Goal: Task Accomplishment & Management: Use online tool/utility

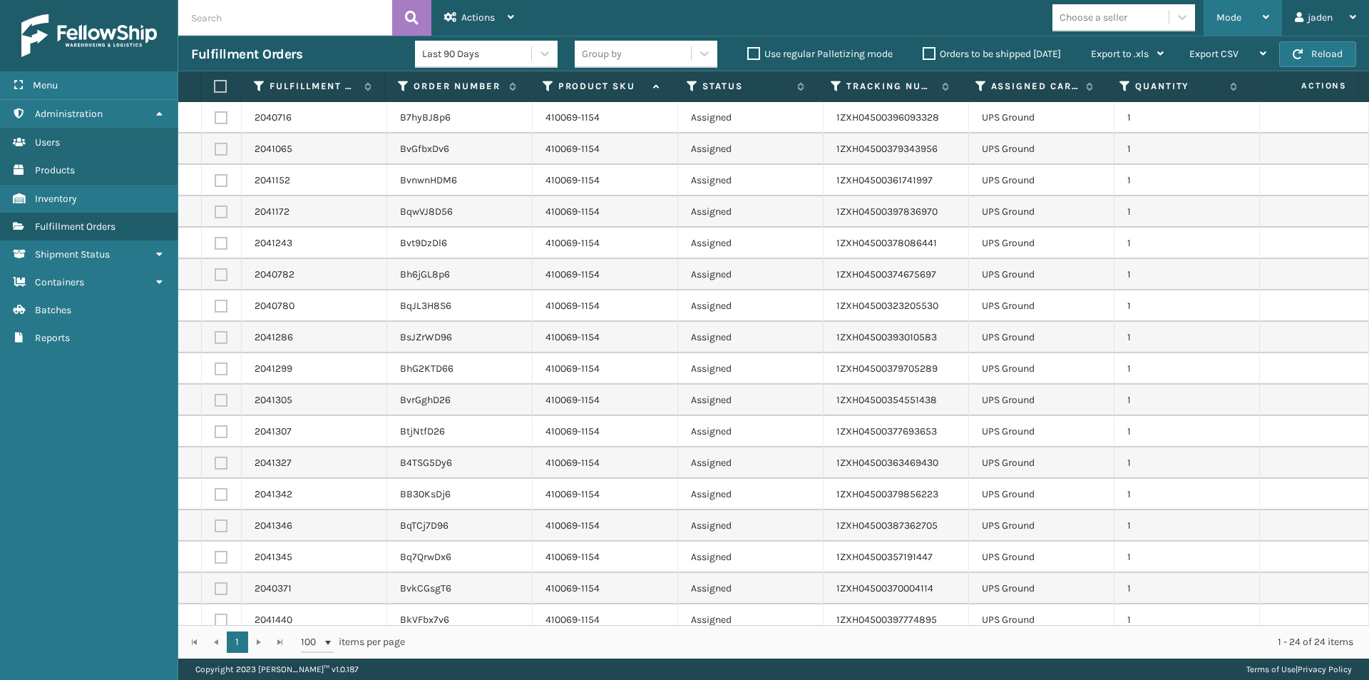
click at [1241, 18] on div "Mode" at bounding box center [1243, 18] width 53 height 36
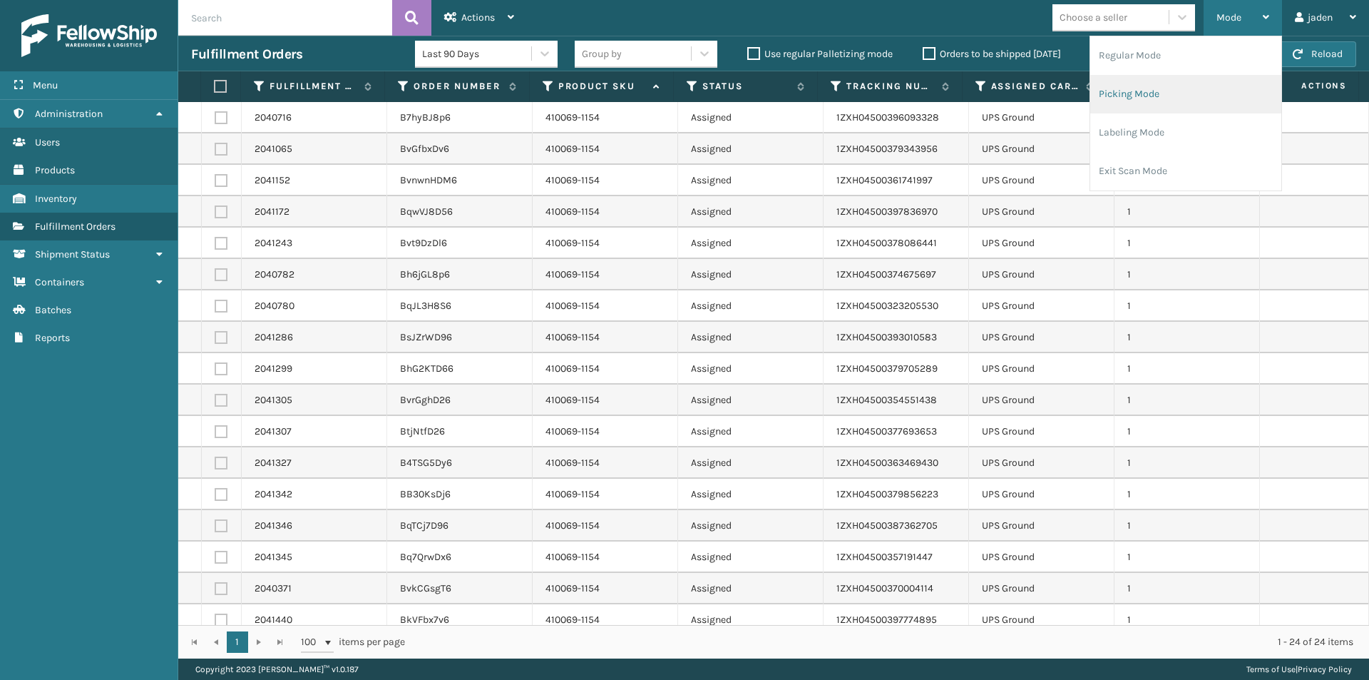
click at [1136, 86] on li "Picking Mode" at bounding box center [1185, 94] width 191 height 39
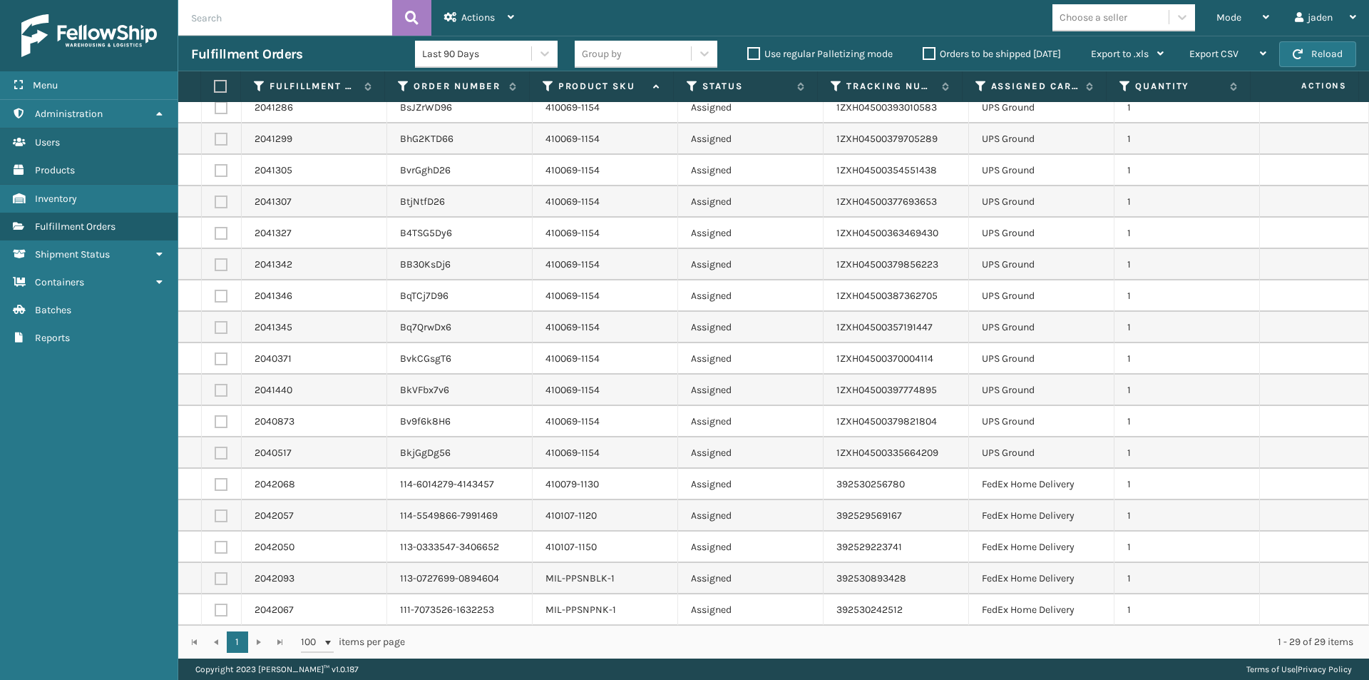
scroll to position [387, 0]
click at [1243, 14] on div "Mode" at bounding box center [1243, 18] width 53 height 36
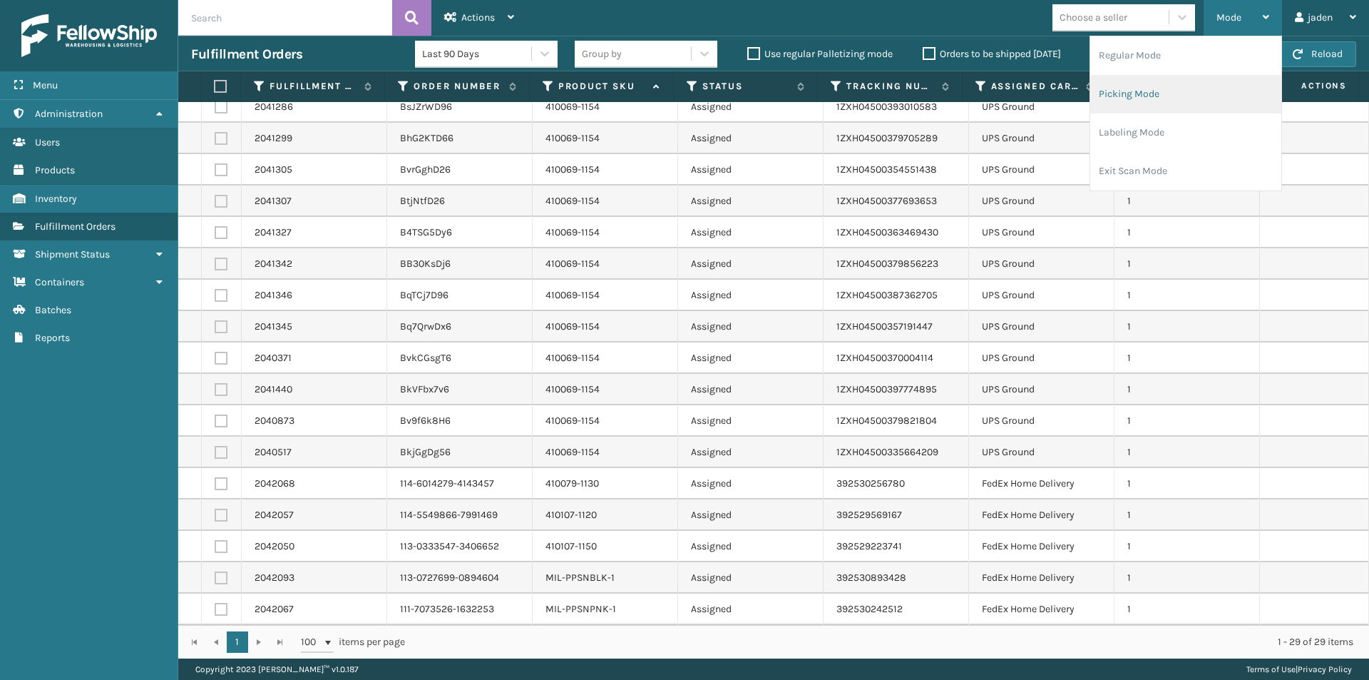
click at [1150, 92] on li "Picking Mode" at bounding box center [1185, 94] width 191 height 39
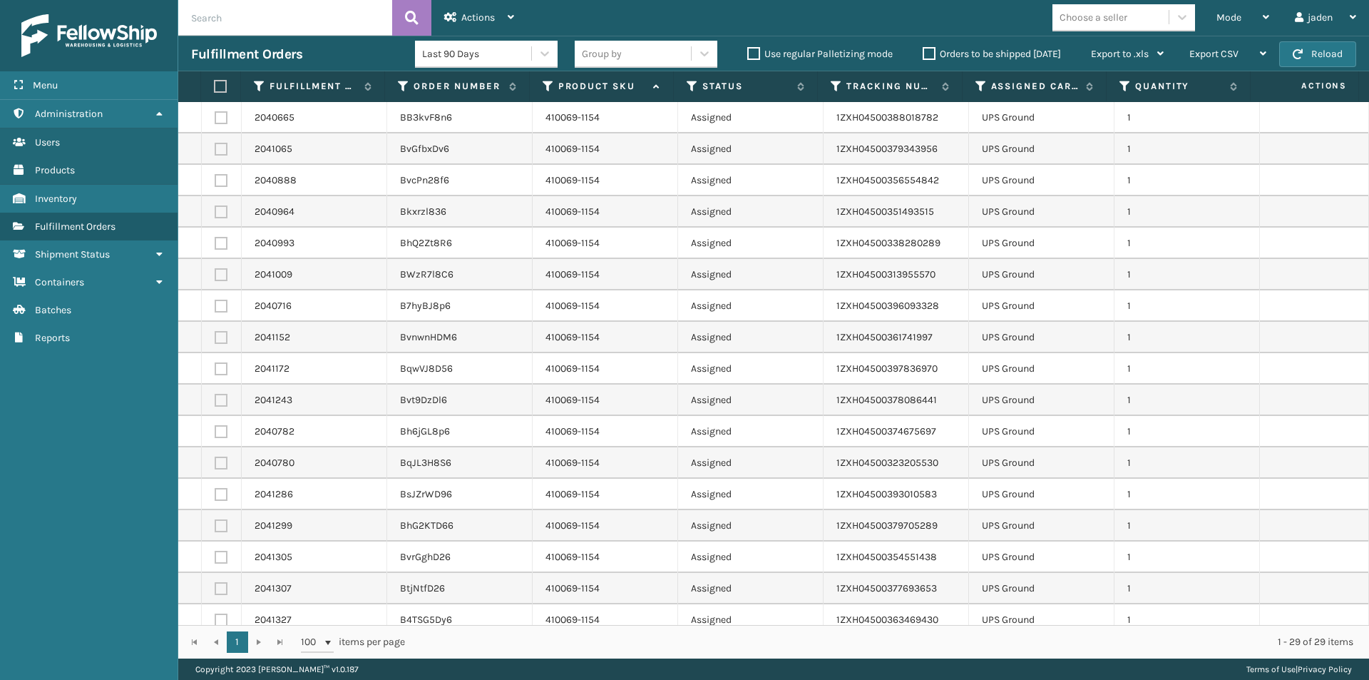
click at [222, 118] on label at bounding box center [221, 117] width 13 height 13
click at [215, 118] on input "checkbox" at bounding box center [215, 115] width 1 height 9
checkbox input "true"
click at [220, 150] on label at bounding box center [221, 149] width 13 height 13
click at [215, 150] on input "checkbox" at bounding box center [215, 147] width 1 height 9
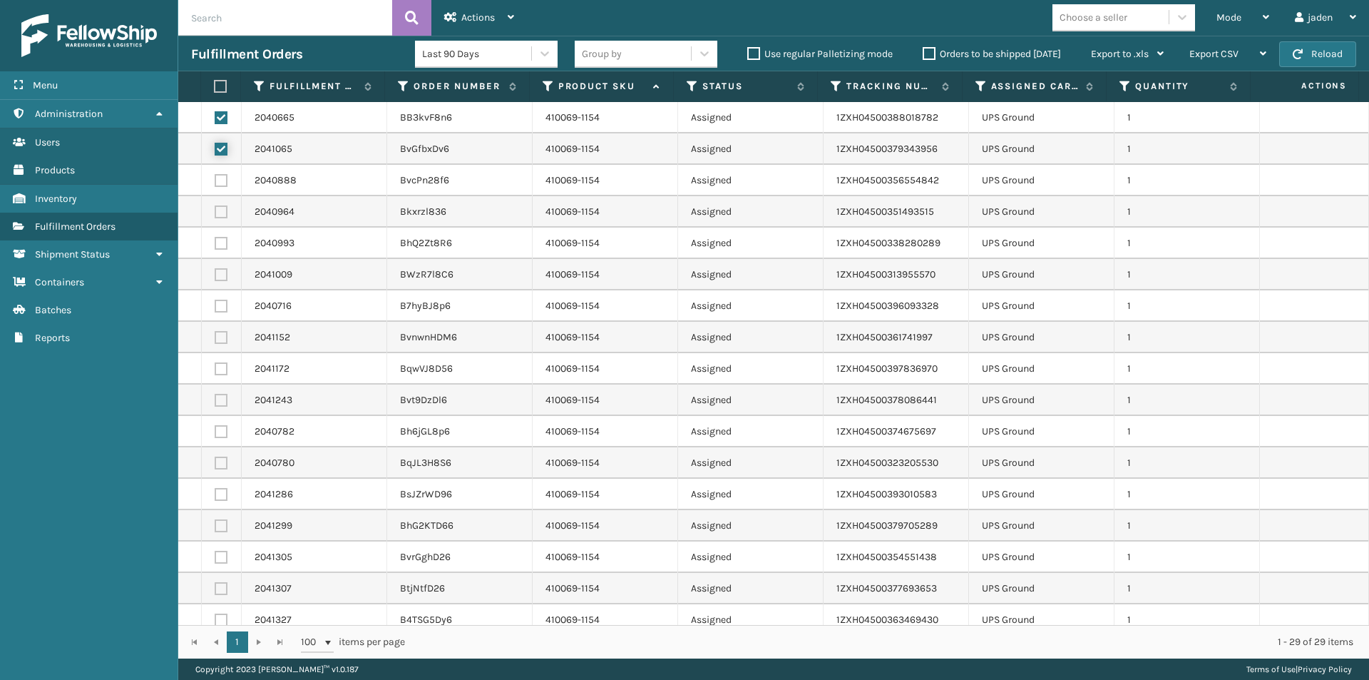
checkbox input "true"
drag, startPoint x: 220, startPoint y: 176, endPoint x: 213, endPoint y: 206, distance: 30.6
click at [220, 181] on label at bounding box center [221, 180] width 13 height 13
click at [215, 181] on input "checkbox" at bounding box center [215, 178] width 1 height 9
checkbox input "true"
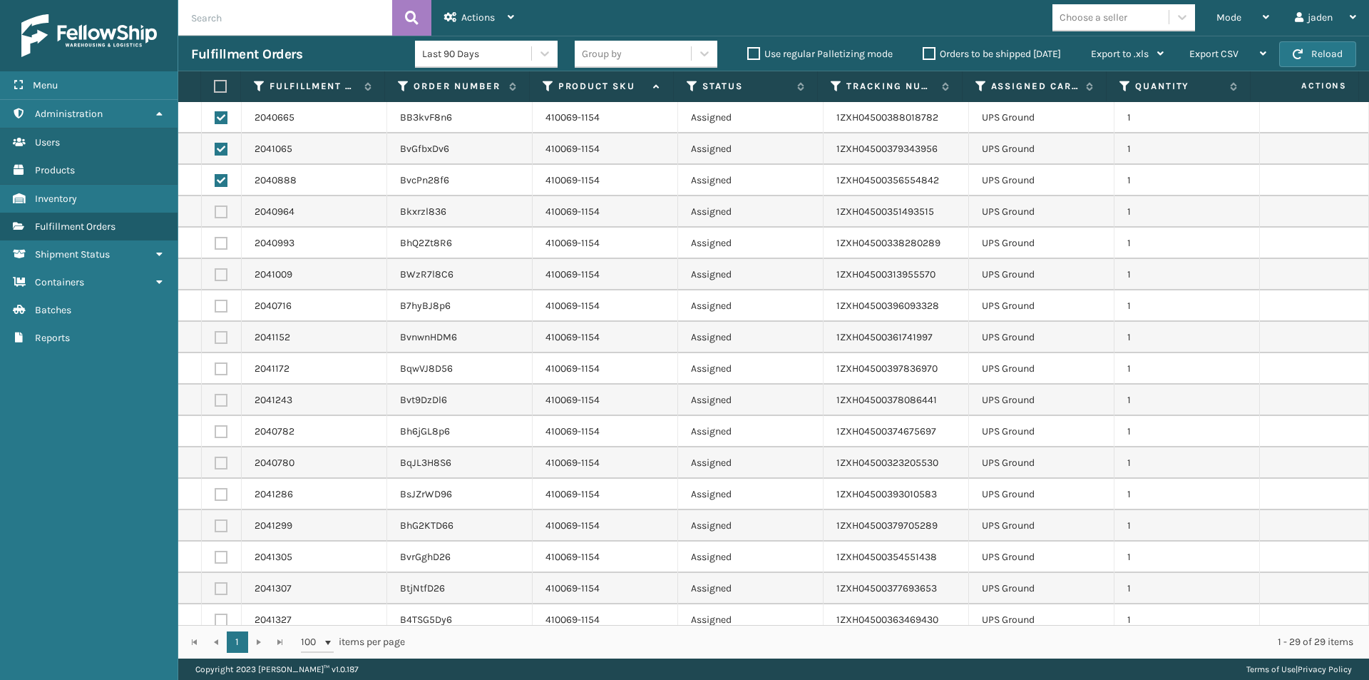
click at [218, 210] on label at bounding box center [221, 211] width 13 height 13
click at [215, 210] on input "checkbox" at bounding box center [215, 209] width 1 height 9
checkbox input "true"
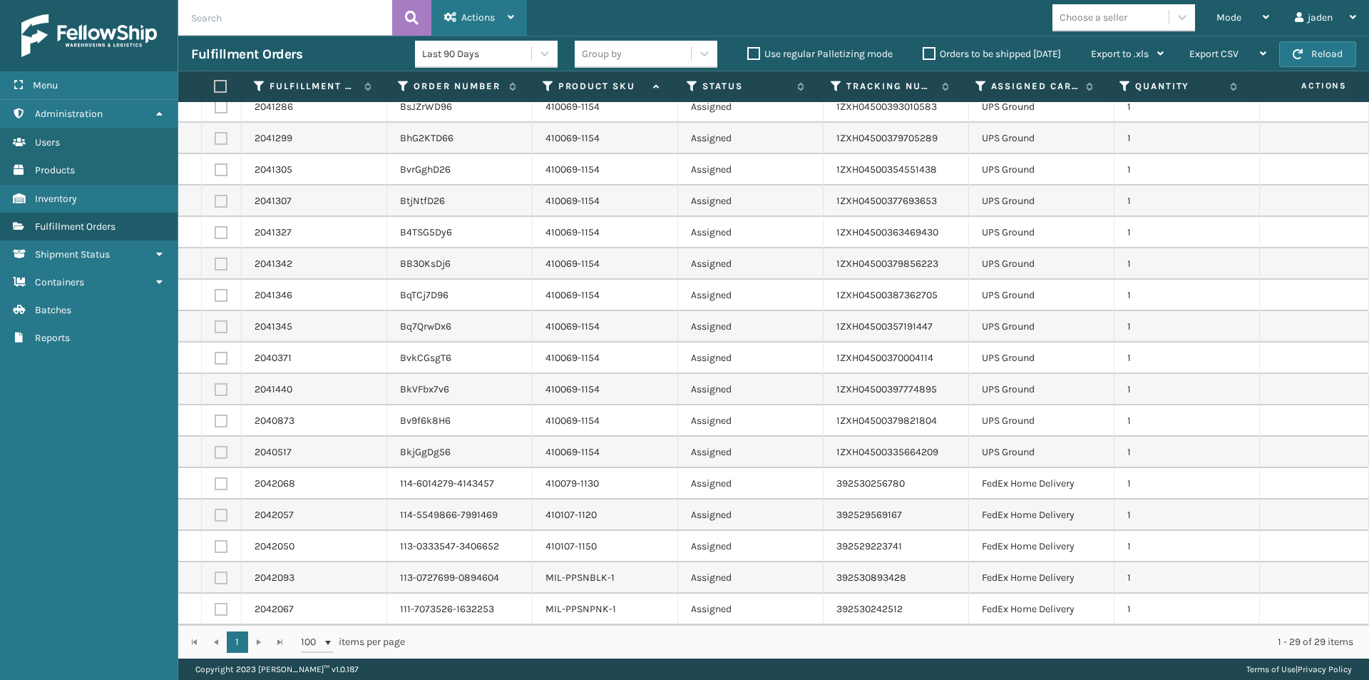
click at [477, 13] on span "Actions" at bounding box center [478, 17] width 34 height 12
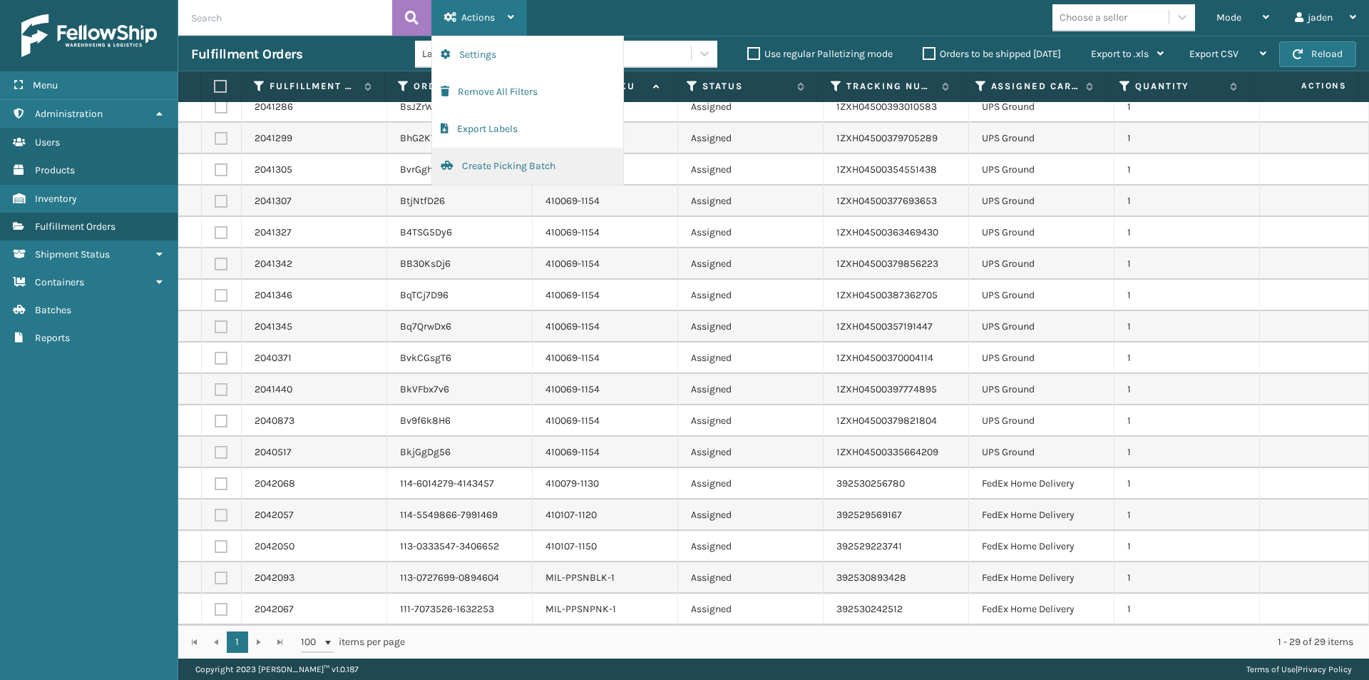
click at [482, 158] on button "Create Picking Batch" at bounding box center [527, 166] width 191 height 37
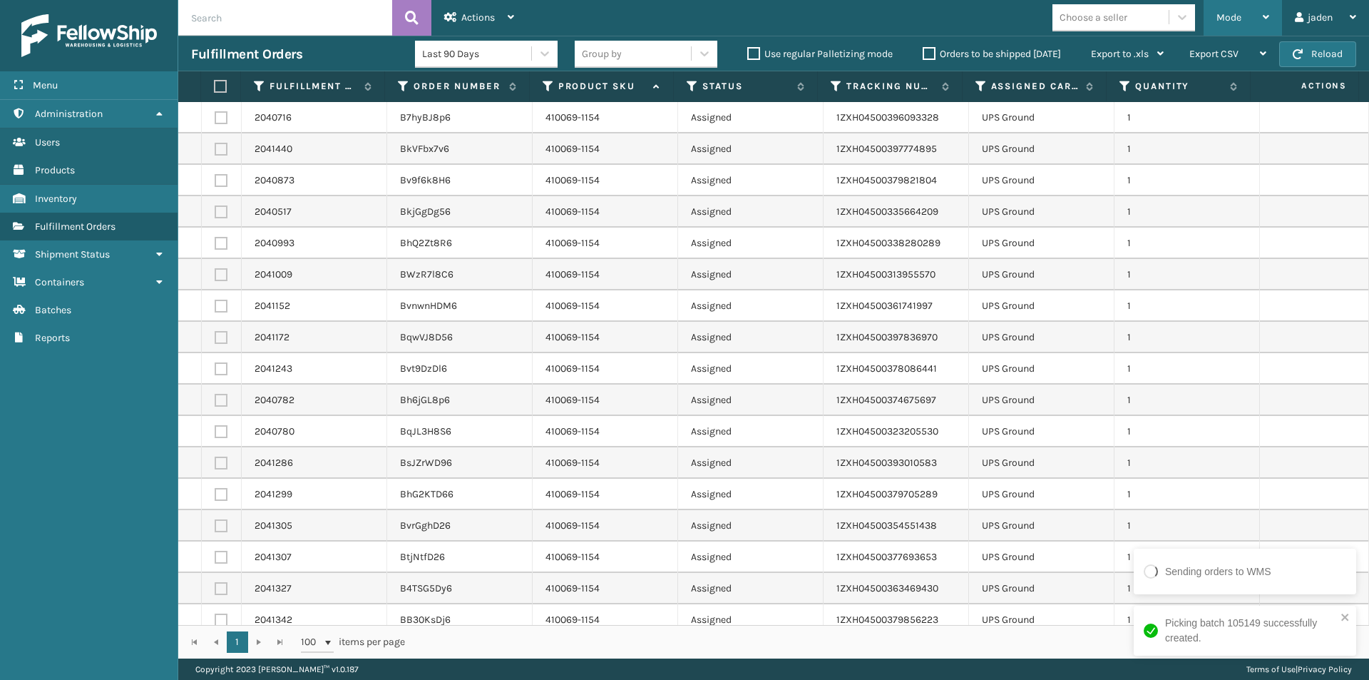
click at [1232, 16] on span "Mode" at bounding box center [1229, 17] width 25 height 12
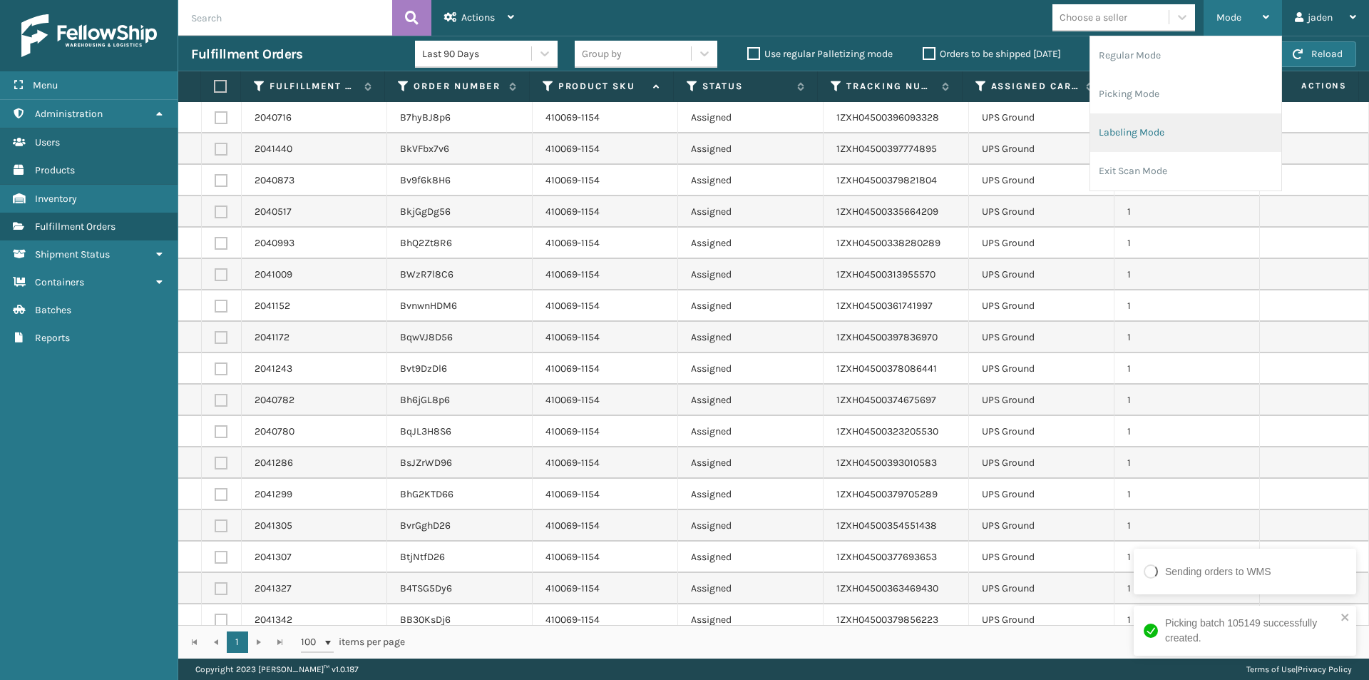
click at [1152, 113] on li "Labeling Mode" at bounding box center [1185, 132] width 191 height 39
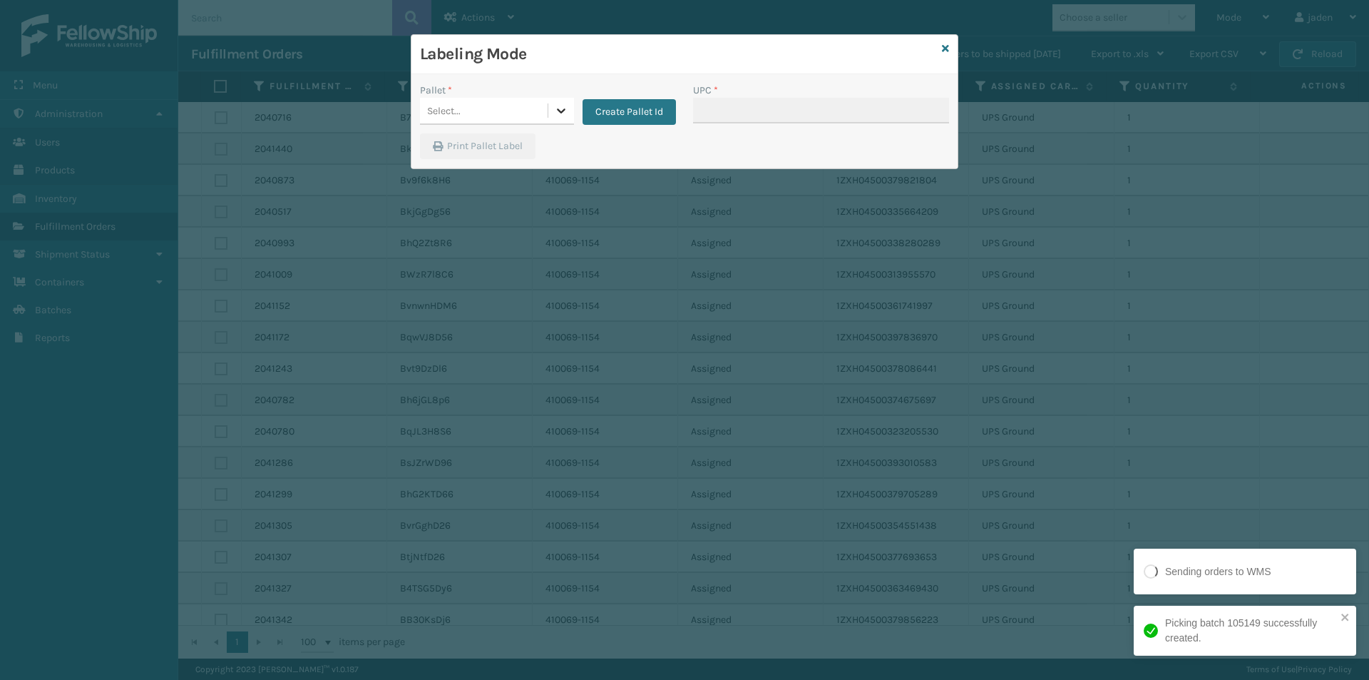
click at [554, 107] on icon at bounding box center [561, 110] width 14 height 14
click at [426, 160] on div "No options" at bounding box center [497, 147] width 154 height 32
click at [652, 121] on button "Create Pallet Id" at bounding box center [629, 112] width 93 height 26
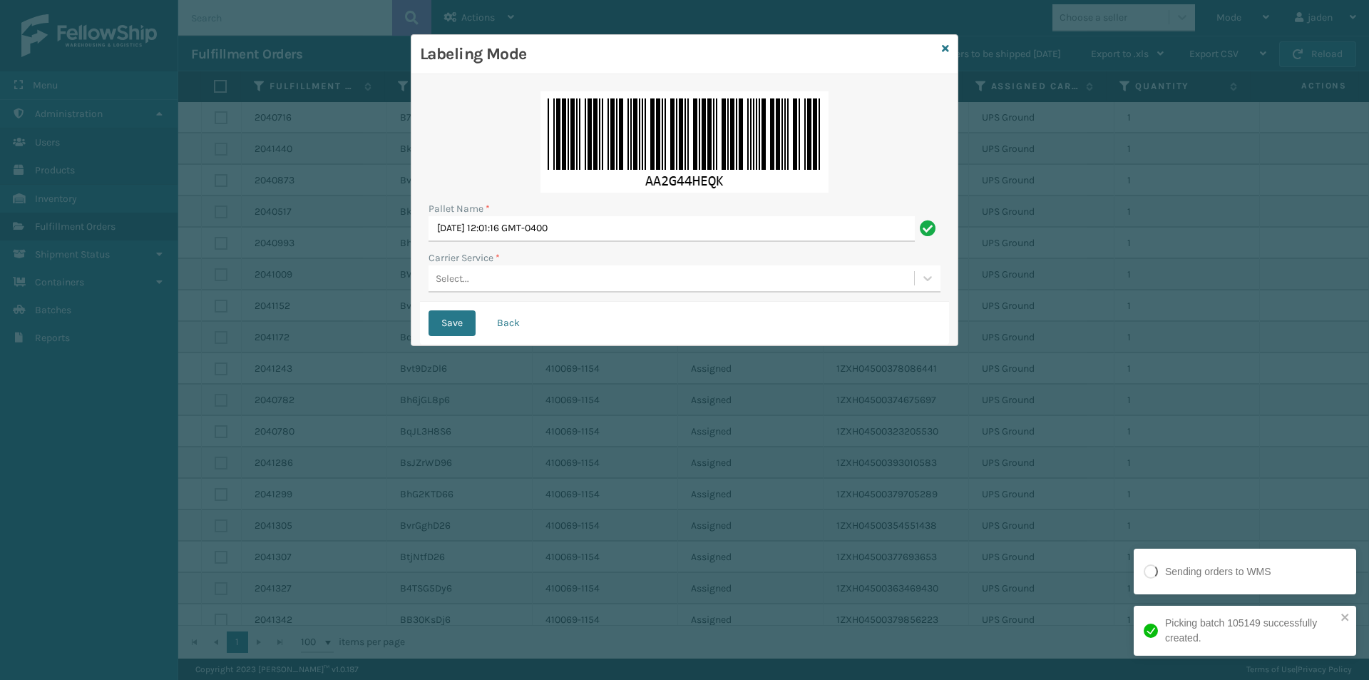
click at [551, 279] on div "Select..." at bounding box center [672, 279] width 486 height 24
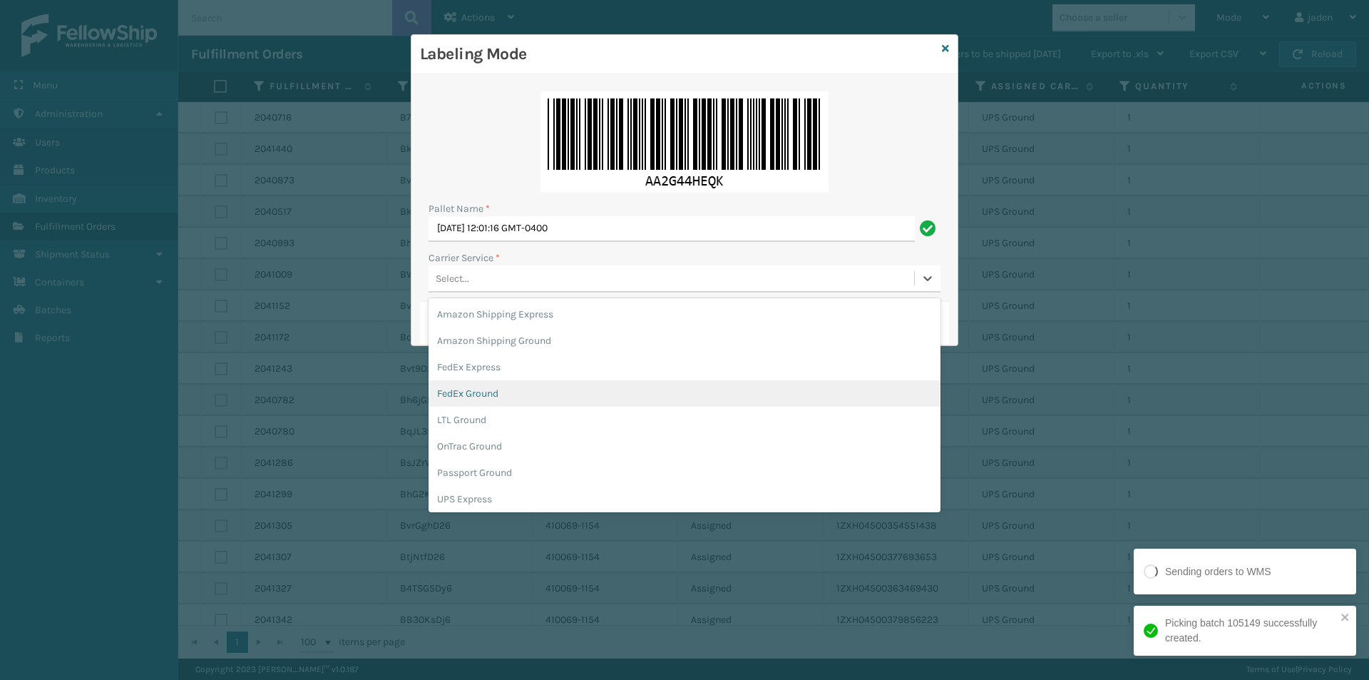
click at [482, 391] on div "FedEx Ground" at bounding box center [685, 393] width 512 height 26
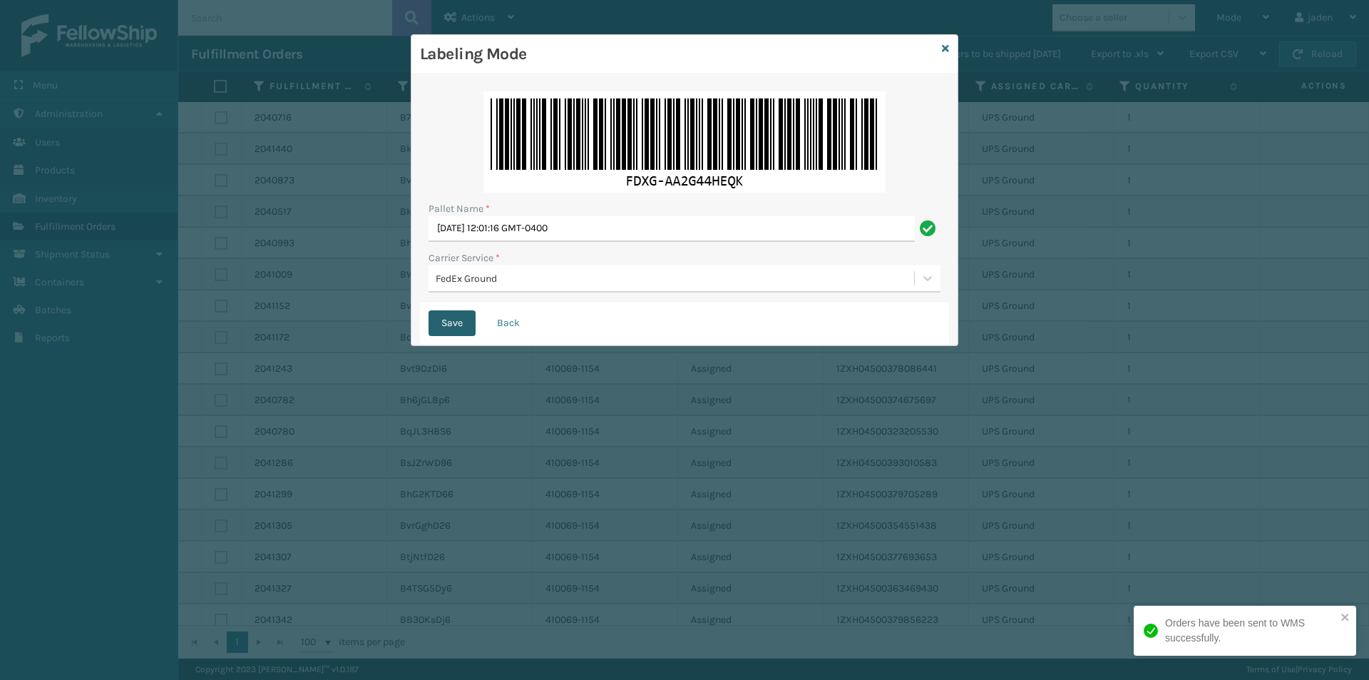
click at [442, 322] on button "Save" at bounding box center [452, 323] width 47 height 26
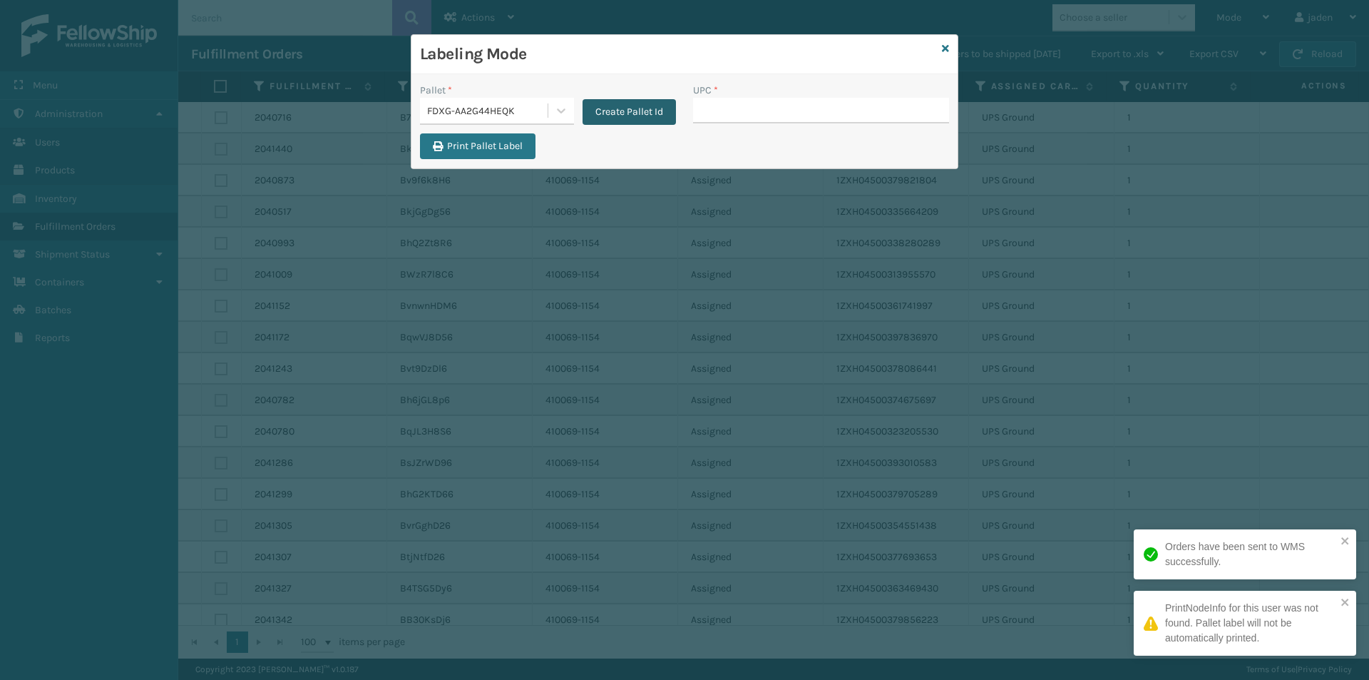
click at [625, 117] on button "Create Pallet Id" at bounding box center [629, 112] width 93 height 26
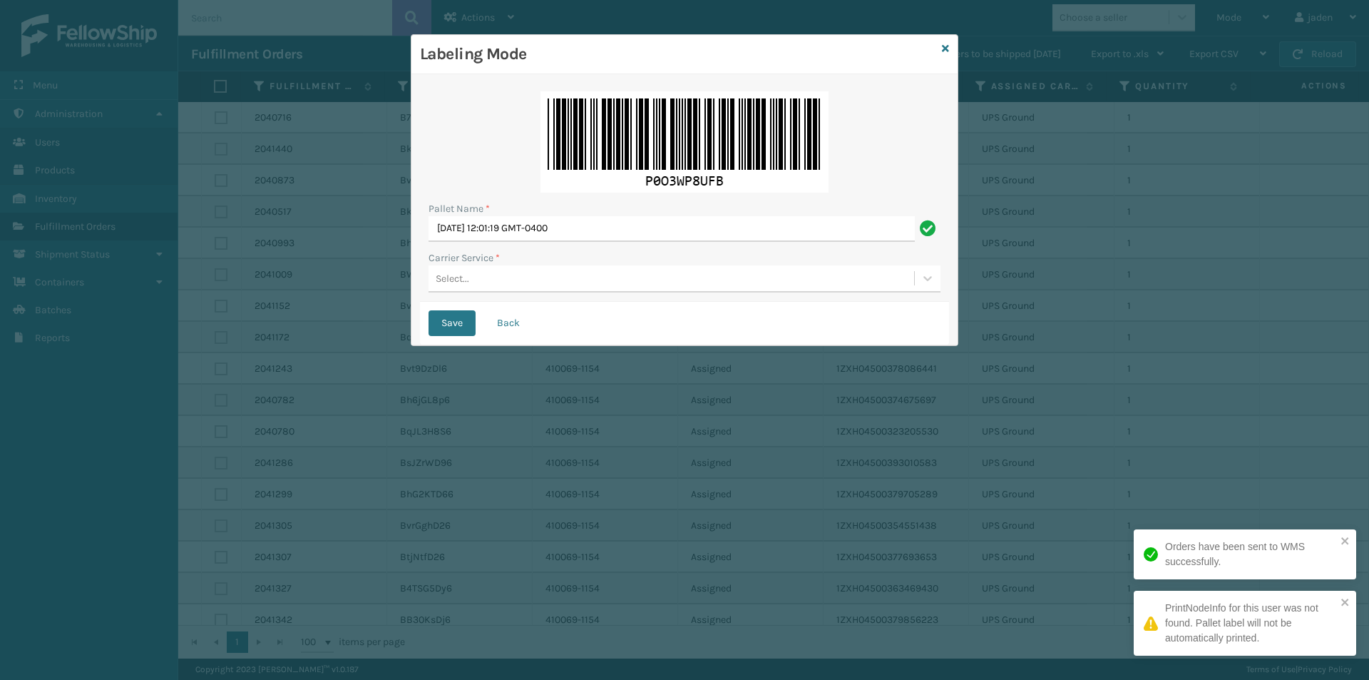
drag, startPoint x: 565, startPoint y: 290, endPoint x: 553, endPoint y: 295, distance: 13.4
click at [563, 291] on div "Select..." at bounding box center [685, 278] width 512 height 27
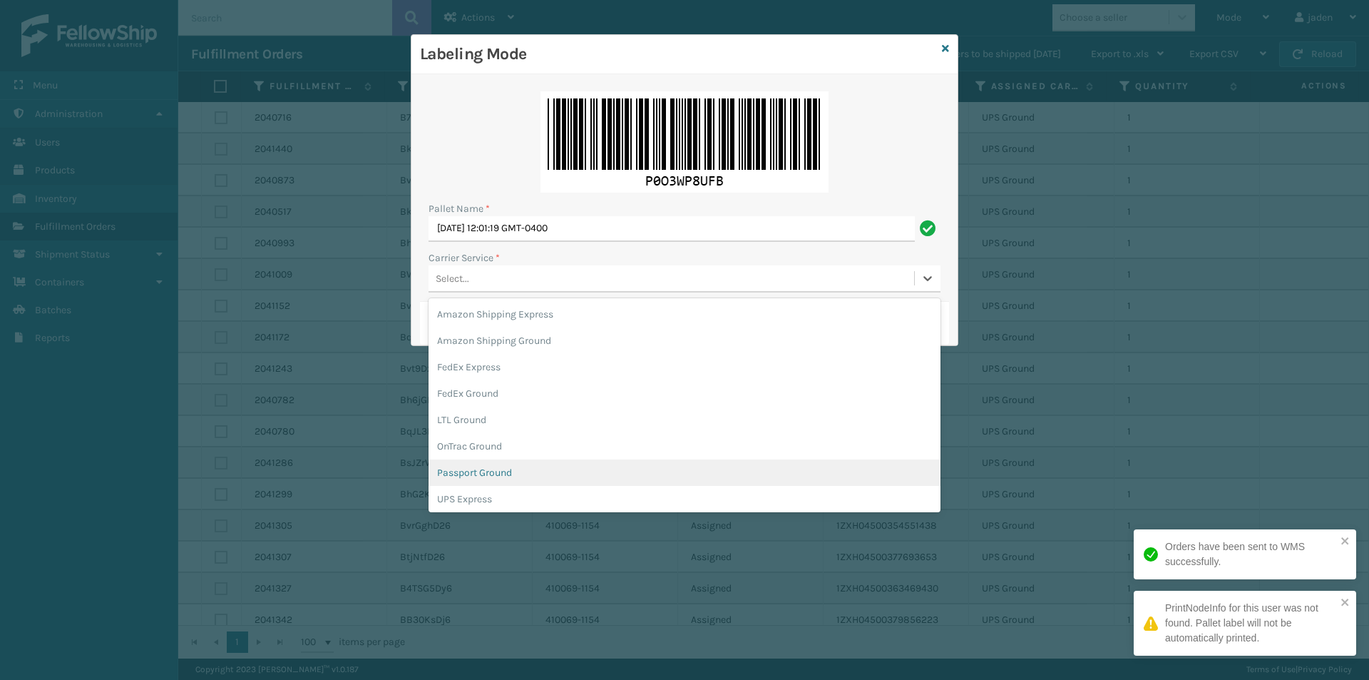
scroll to position [71, 0]
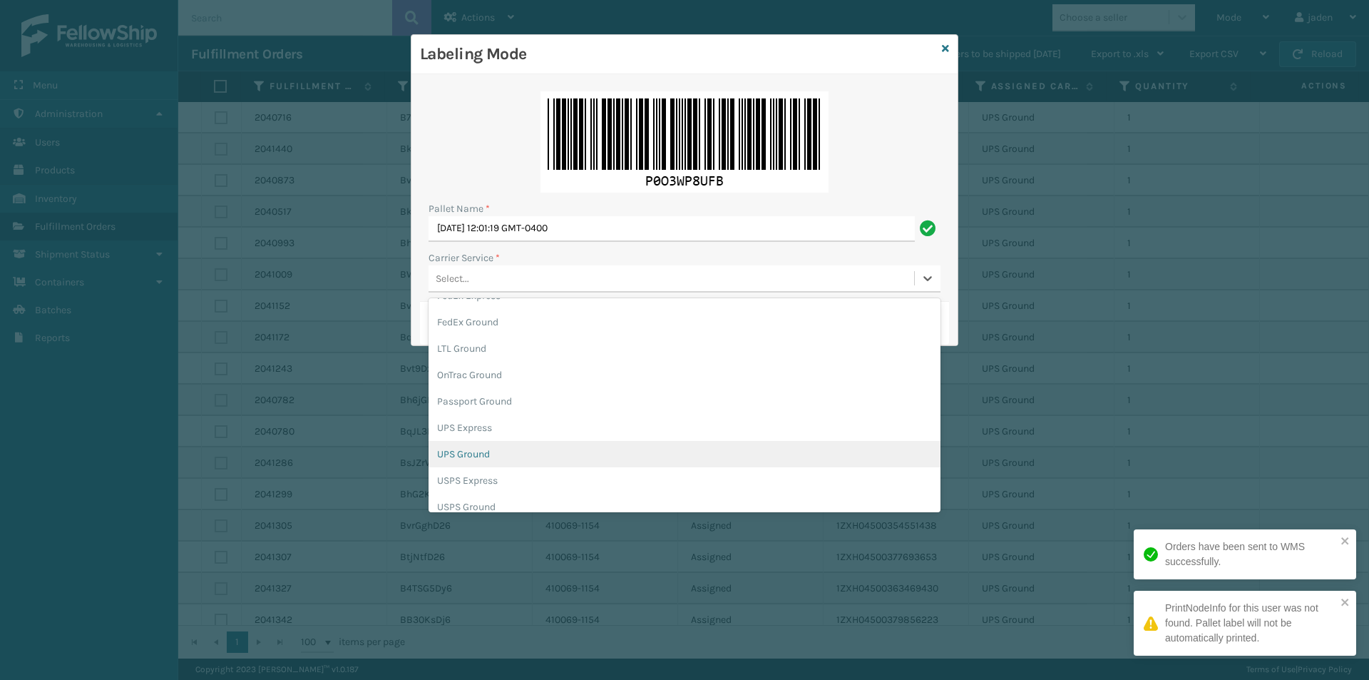
click at [489, 447] on div "UPS Ground" at bounding box center [685, 454] width 512 height 26
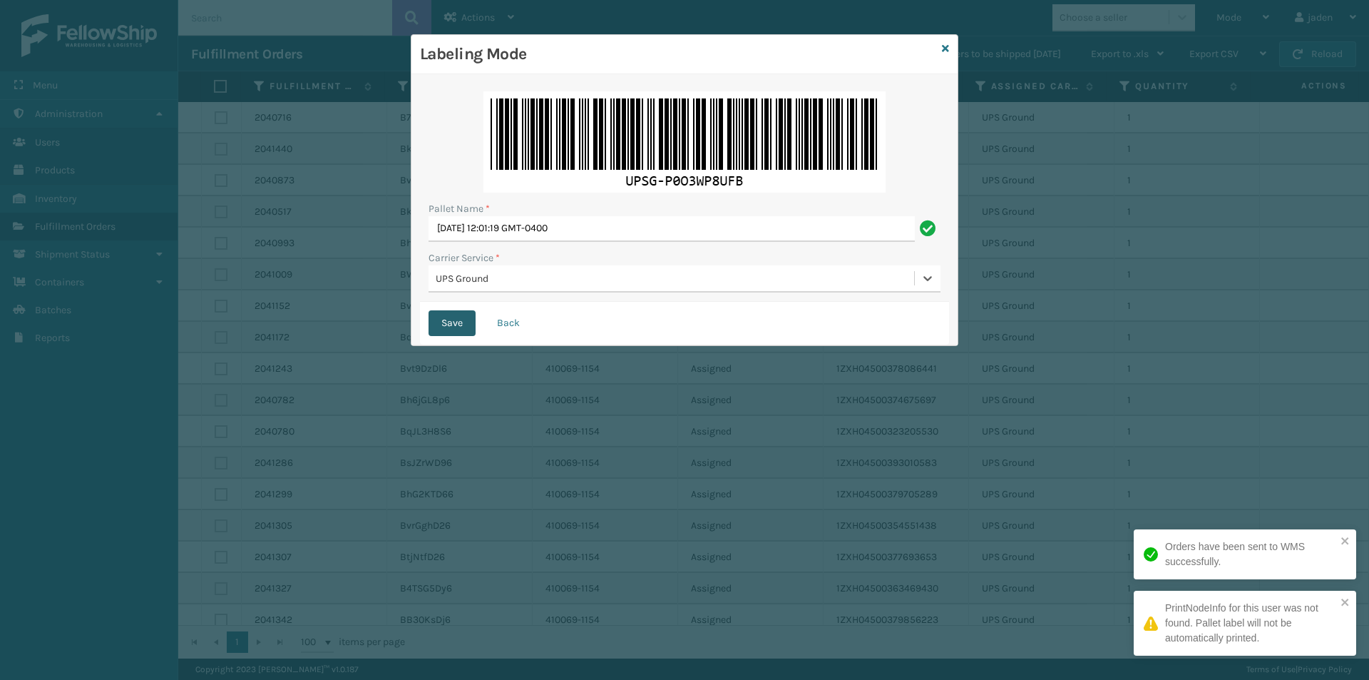
click at [456, 327] on button "Save" at bounding box center [452, 323] width 47 height 26
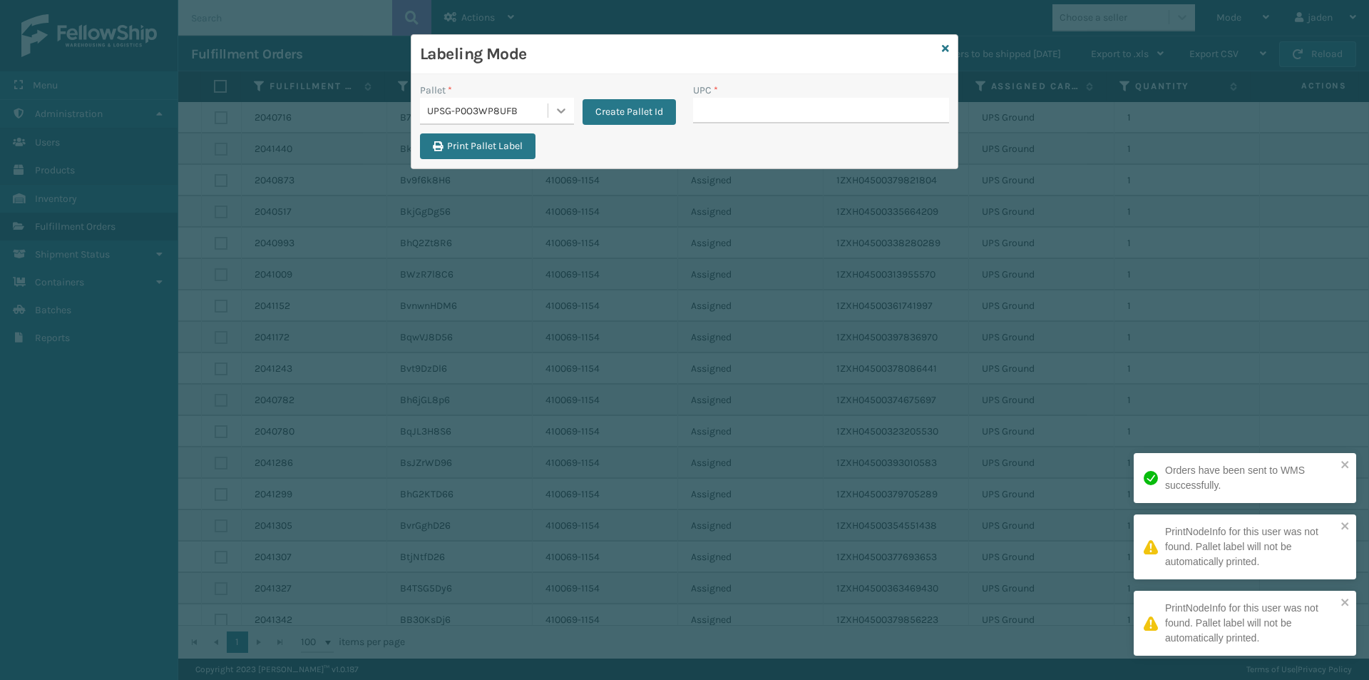
click at [561, 117] on icon at bounding box center [561, 110] width 14 height 14
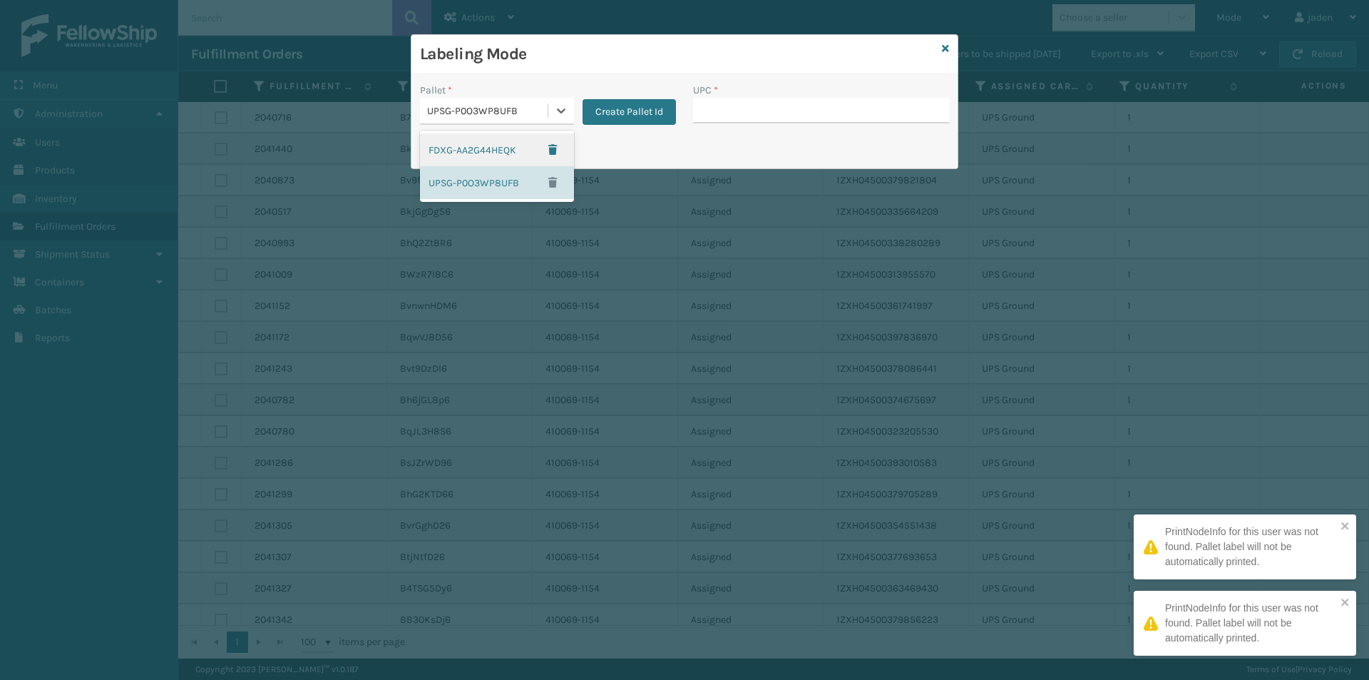
click at [476, 155] on div "FDXG-AA2G44HEQK" at bounding box center [497, 149] width 154 height 33
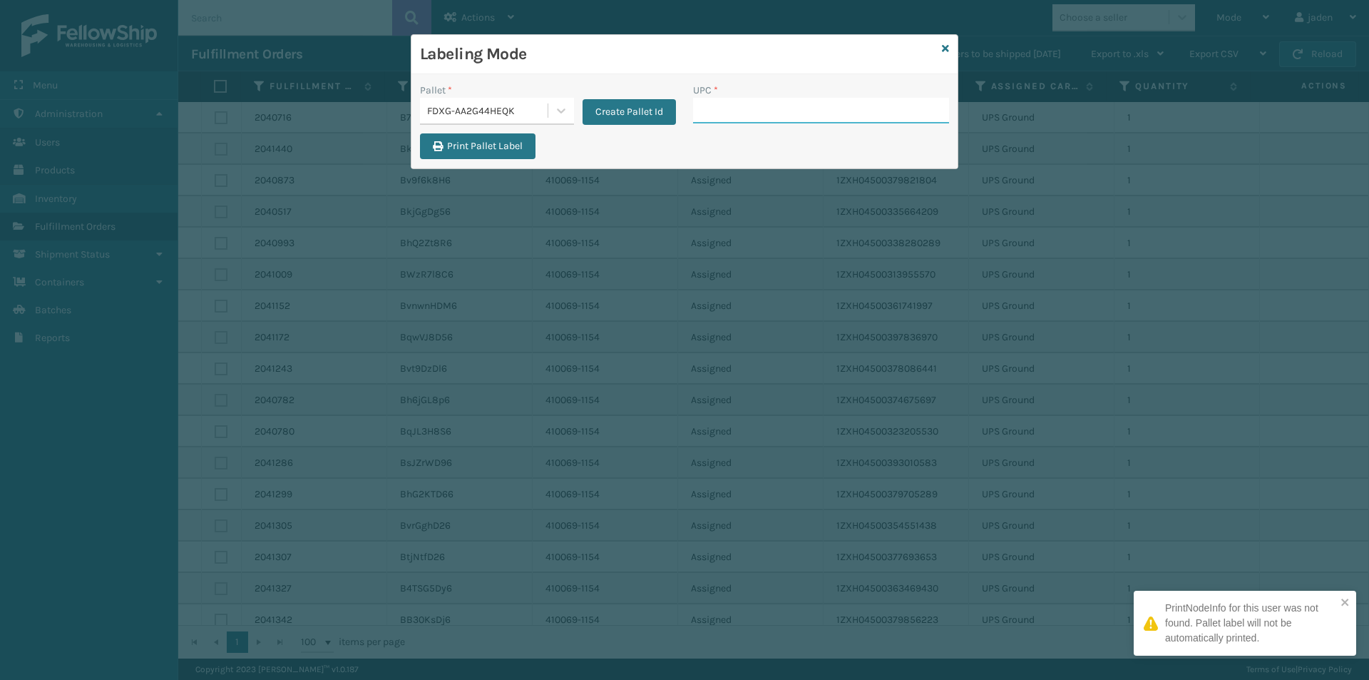
click at [750, 108] on input "UPC *" at bounding box center [821, 111] width 256 height 26
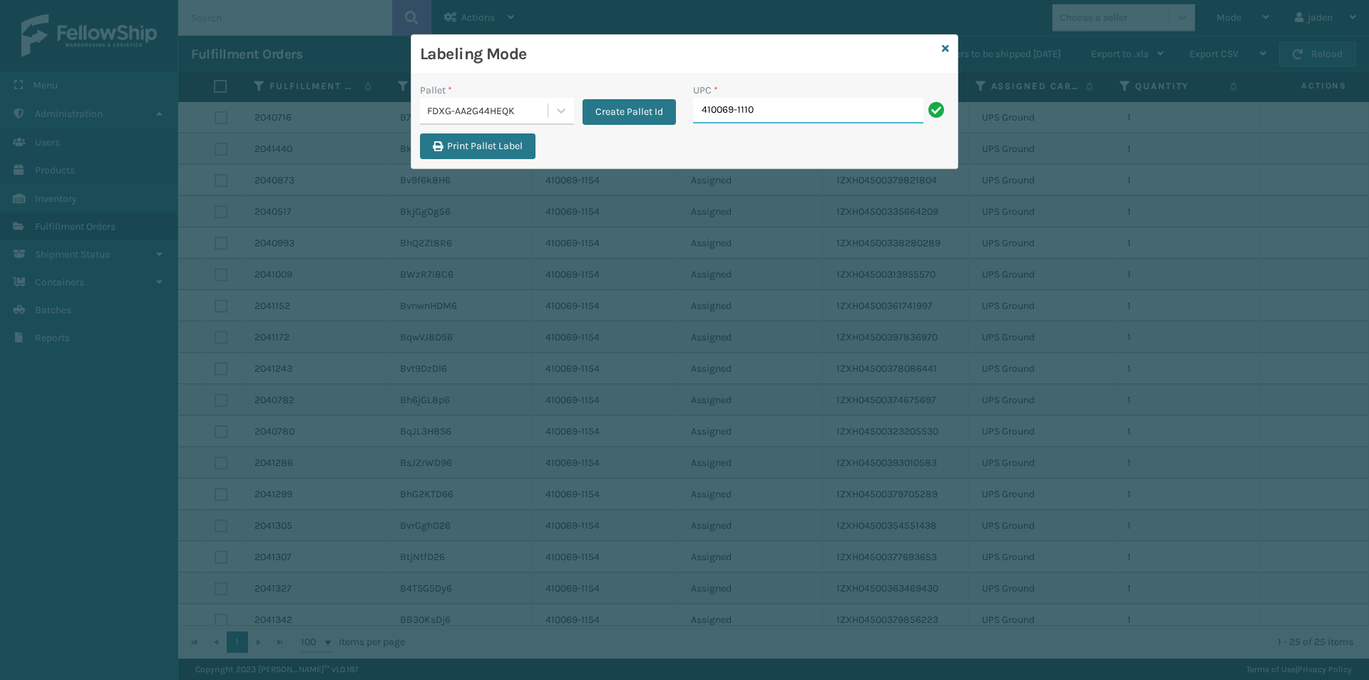
type input "410069-1110"
type input "410079-1130"
type input "410079-1160"
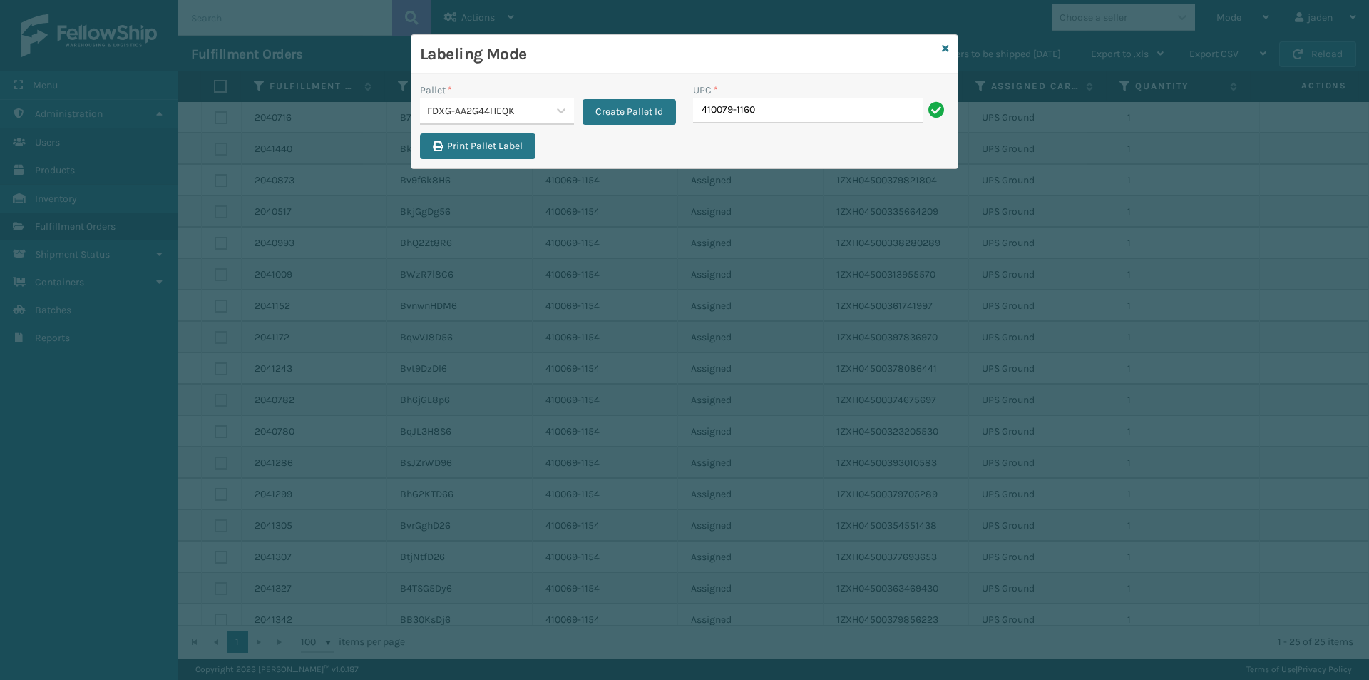
type input "410079-1160"
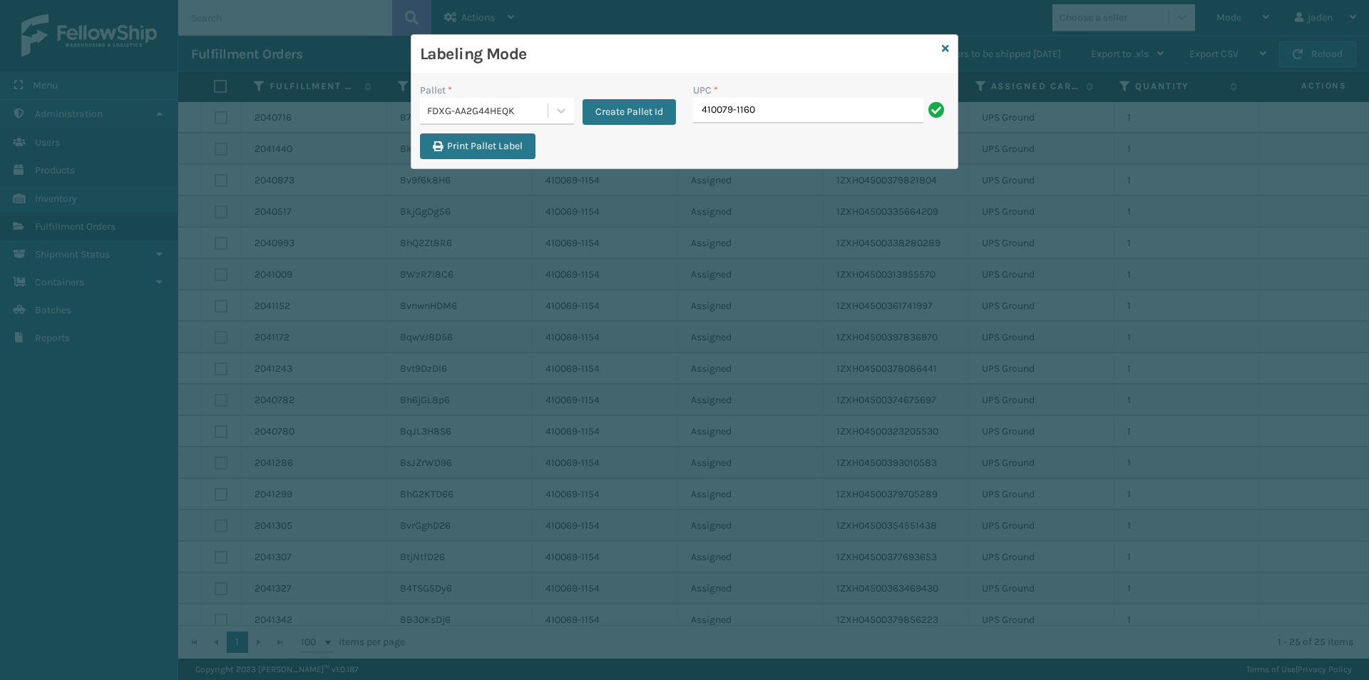
type input "410079-1160"
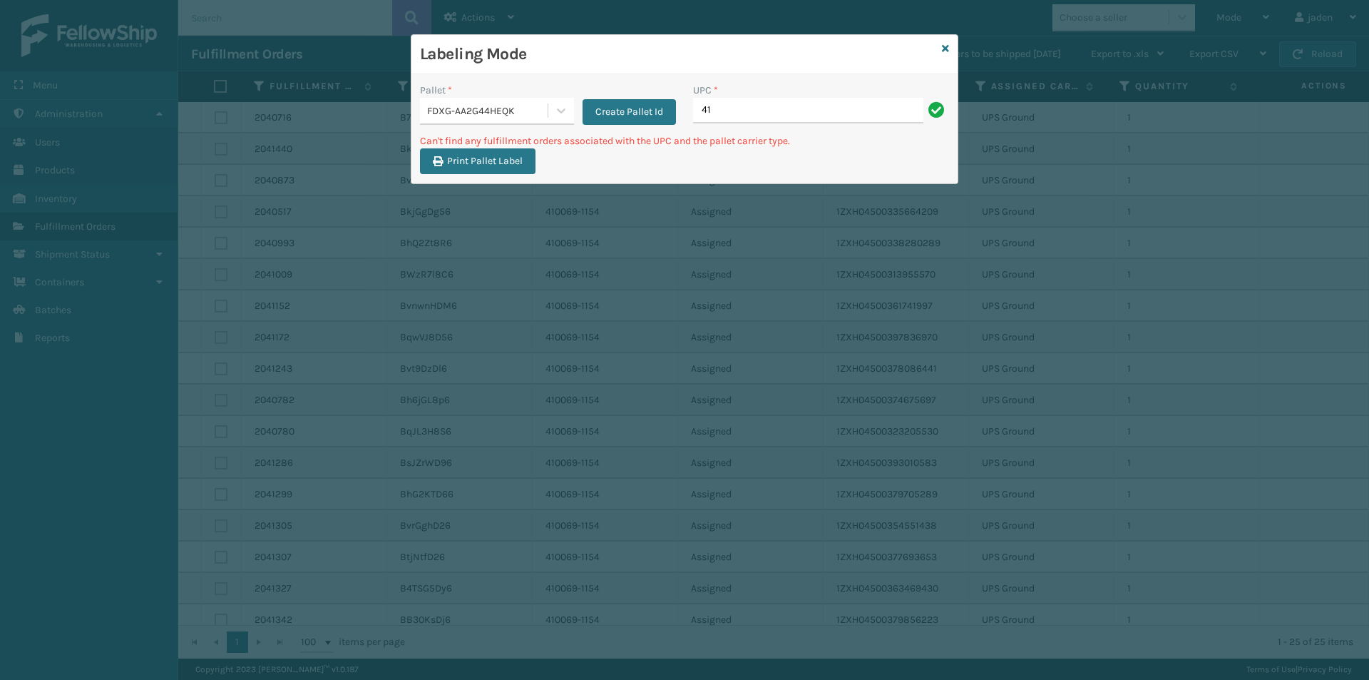
type input "4"
type input "410079-1130"
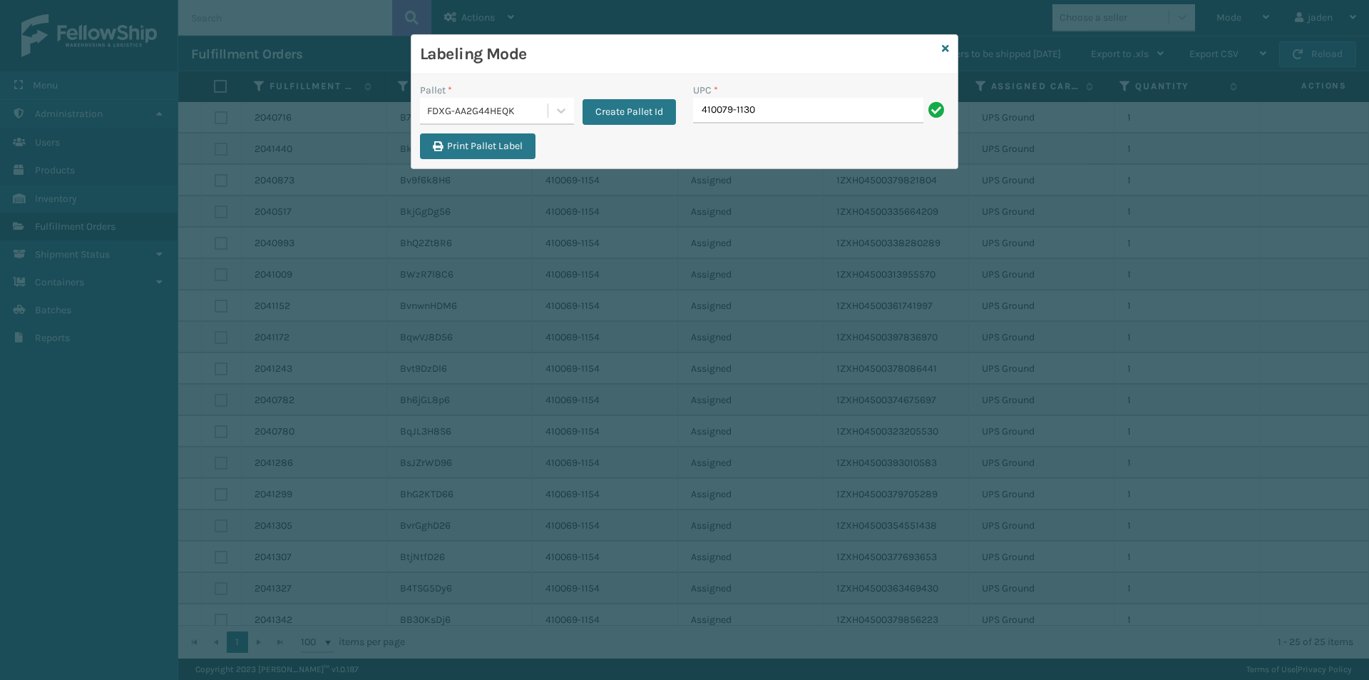
type input "410079-1130"
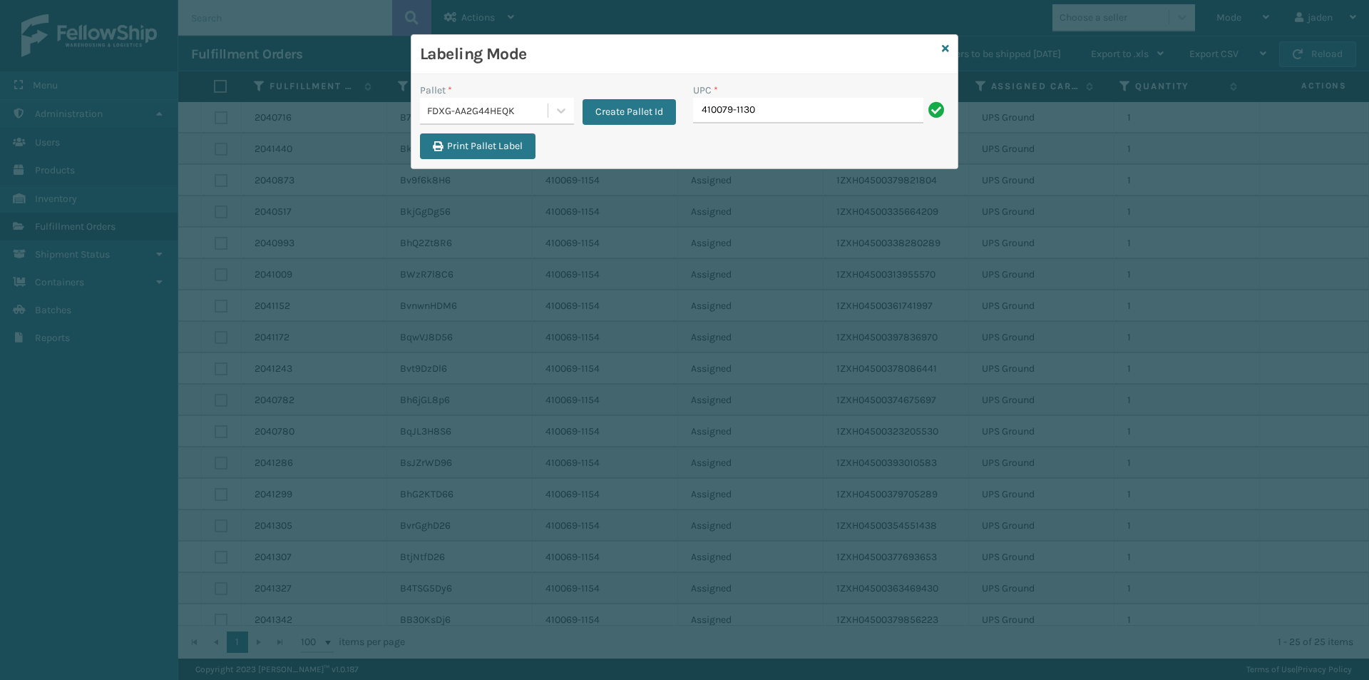
type input "410079-1130"
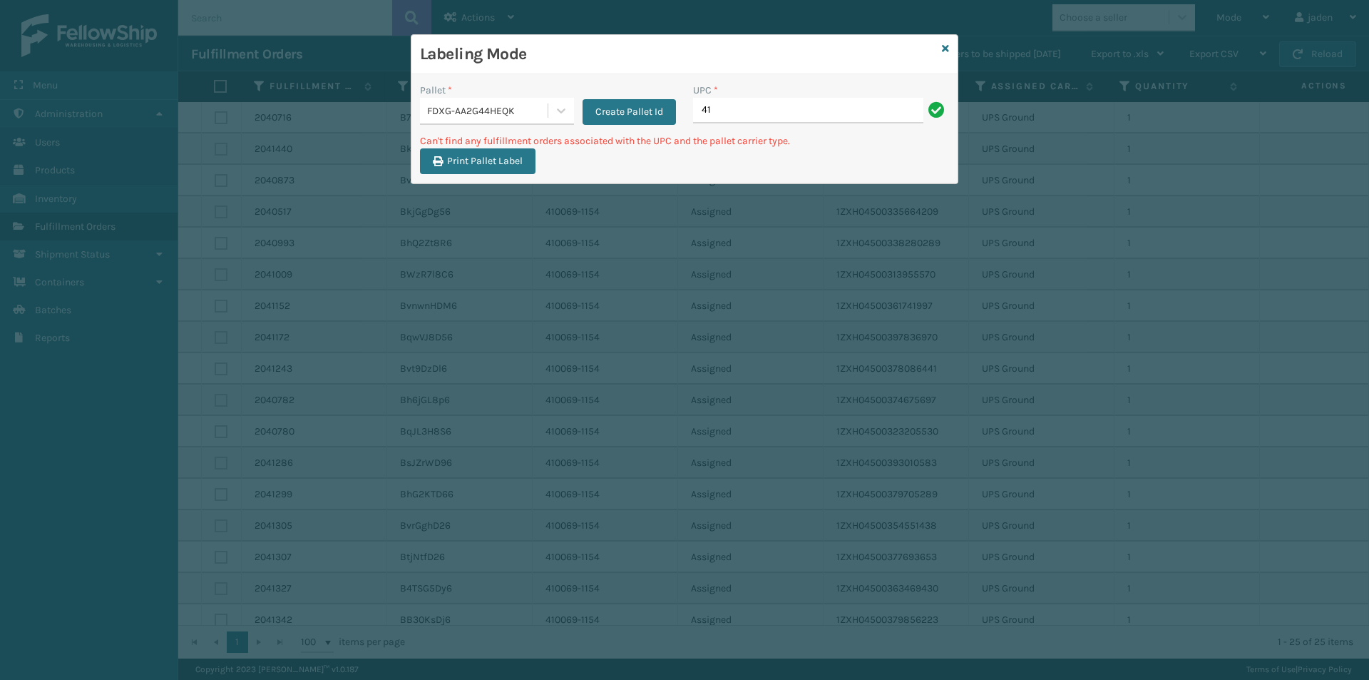
type input "4"
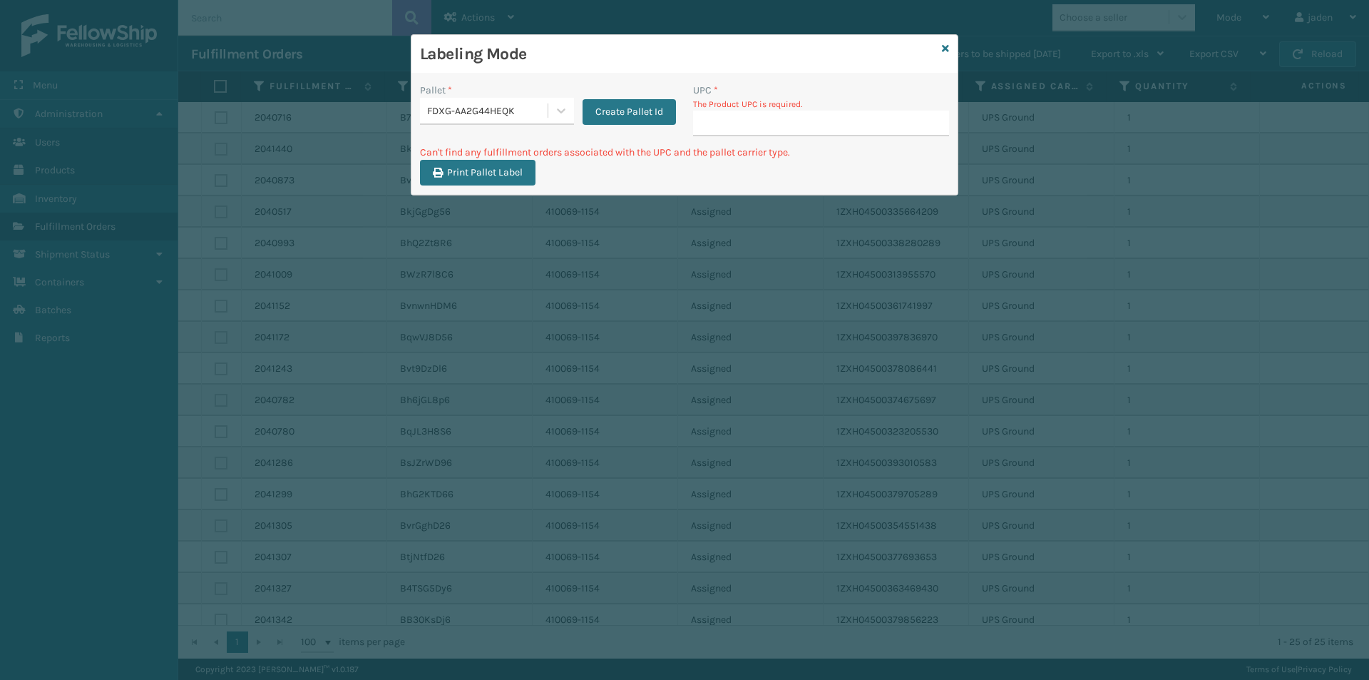
click at [754, 125] on input "UPC *" at bounding box center [821, 124] width 256 height 26
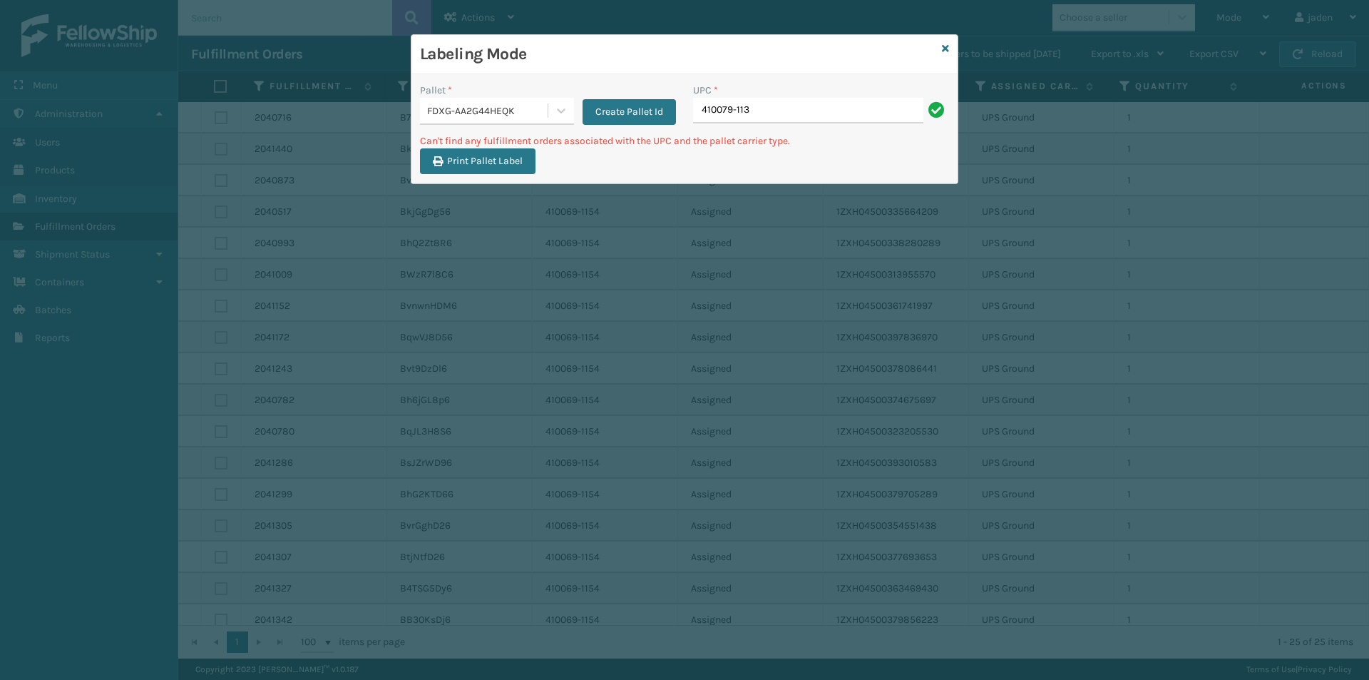
type input "410079-1130"
type input "4"
type input "410107-1120"
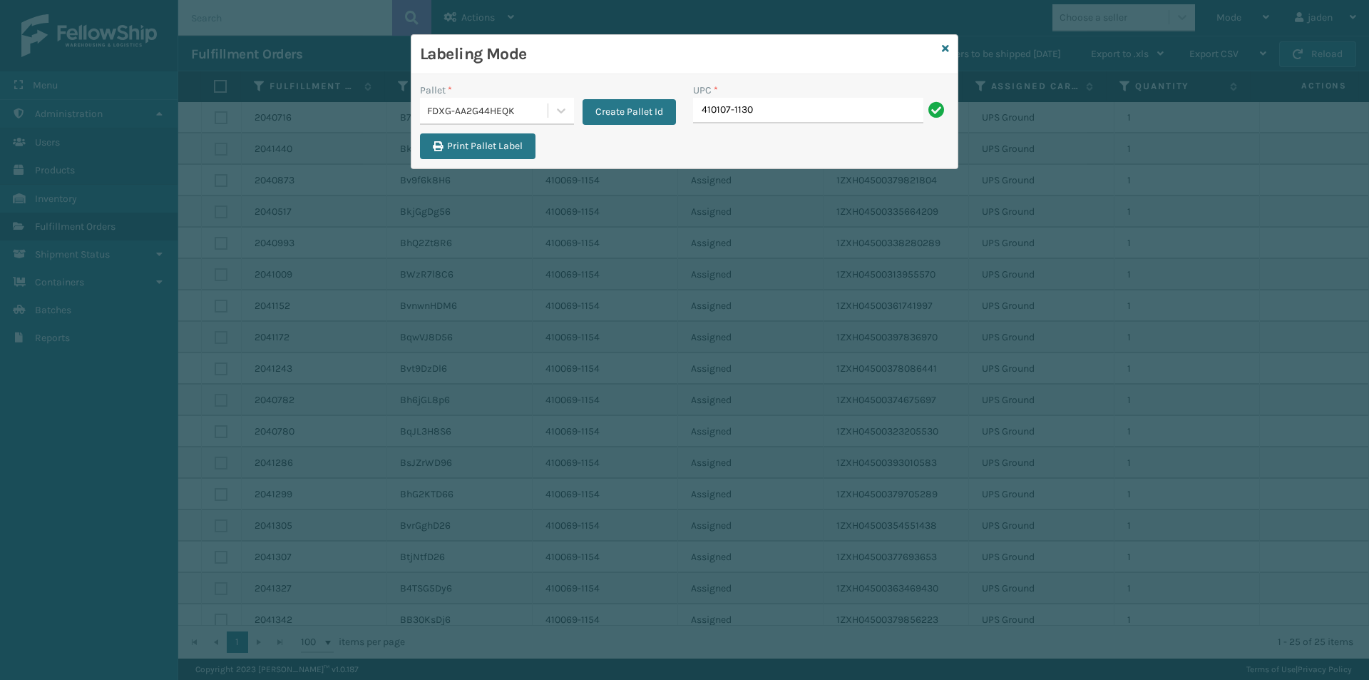
type input "410107-1130"
type input "410107-1150"
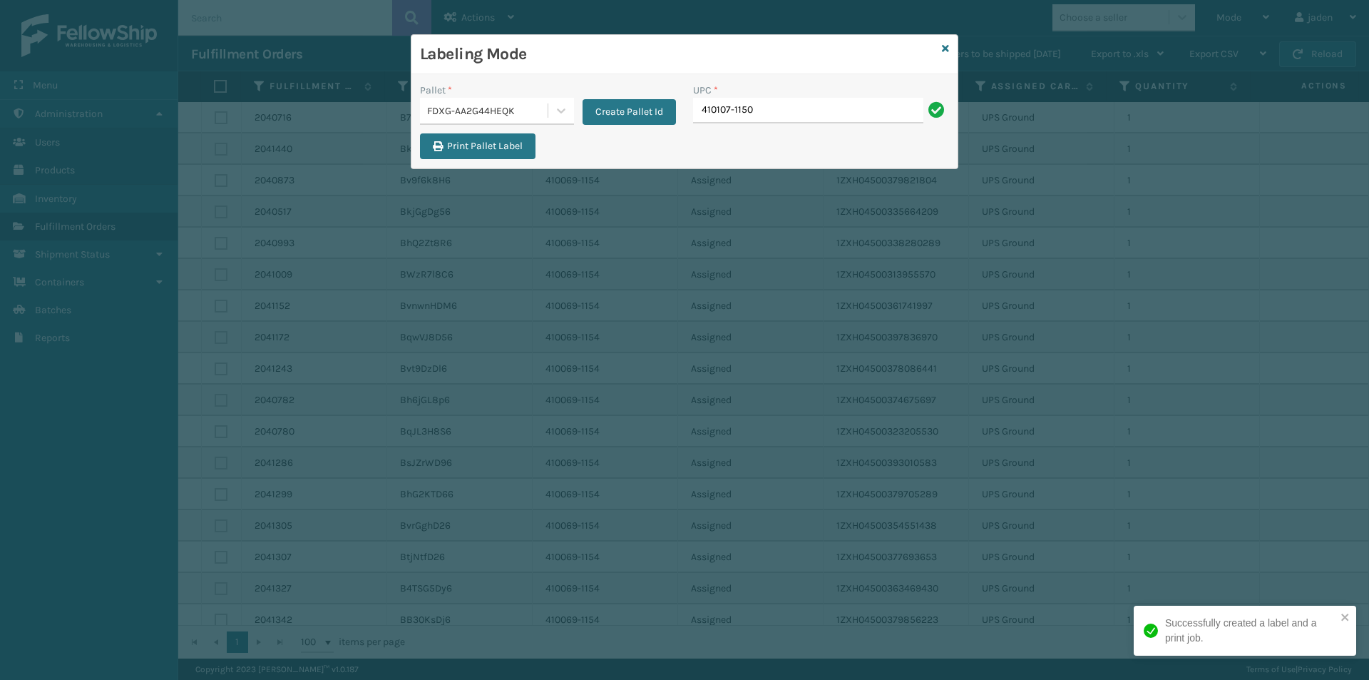
type input "410107-1150"
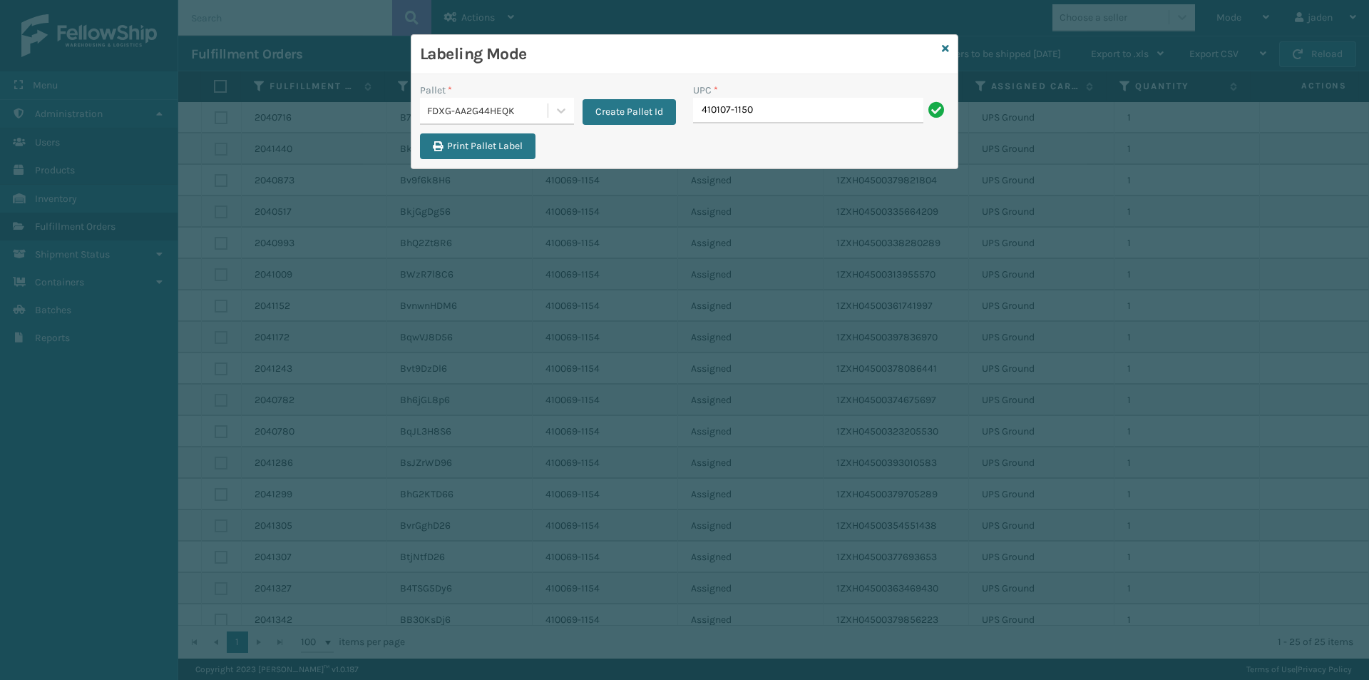
type input "410107-1150"
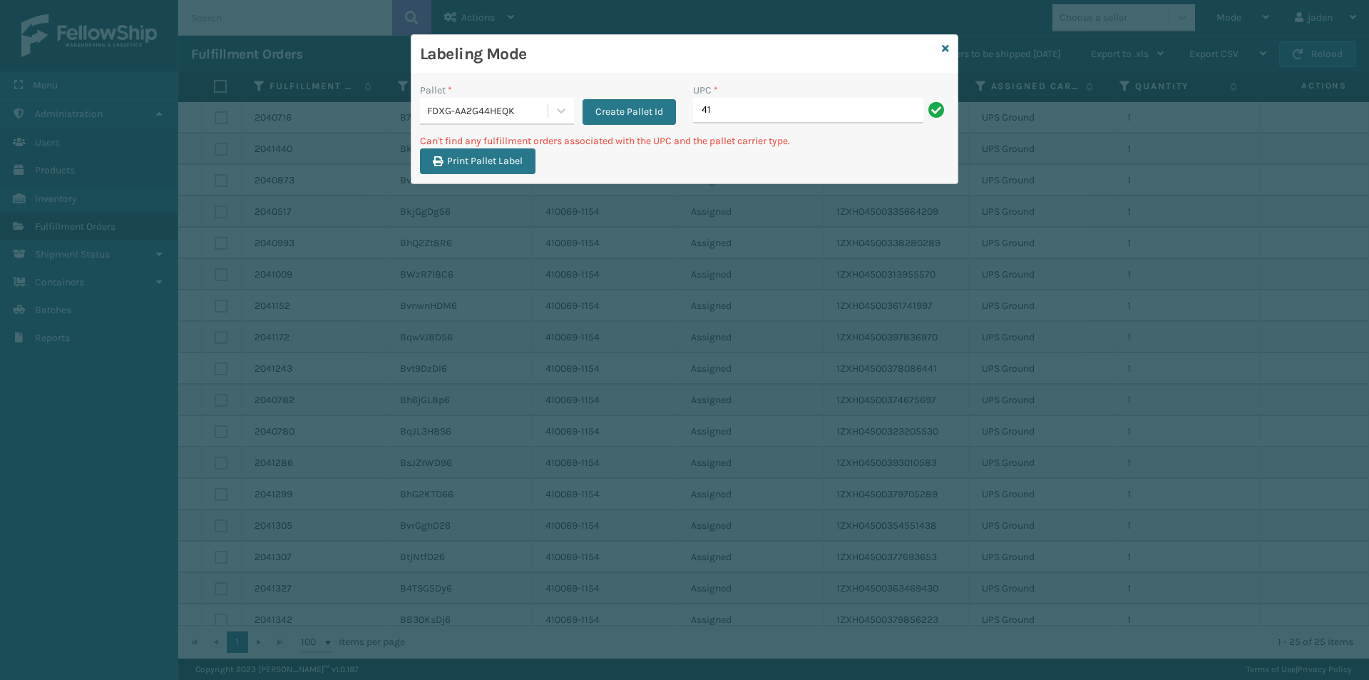
type input "4"
type input "410167-1130"
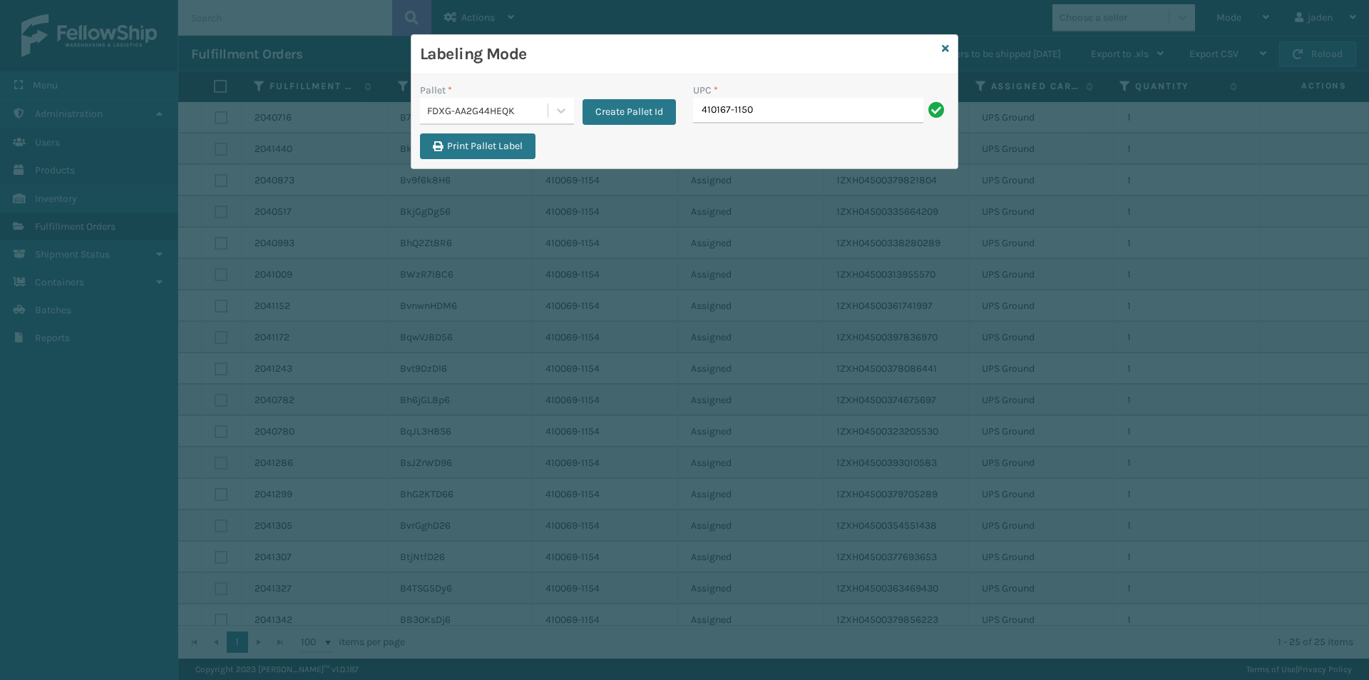
type input "410167-1150"
type input "410167-1160"
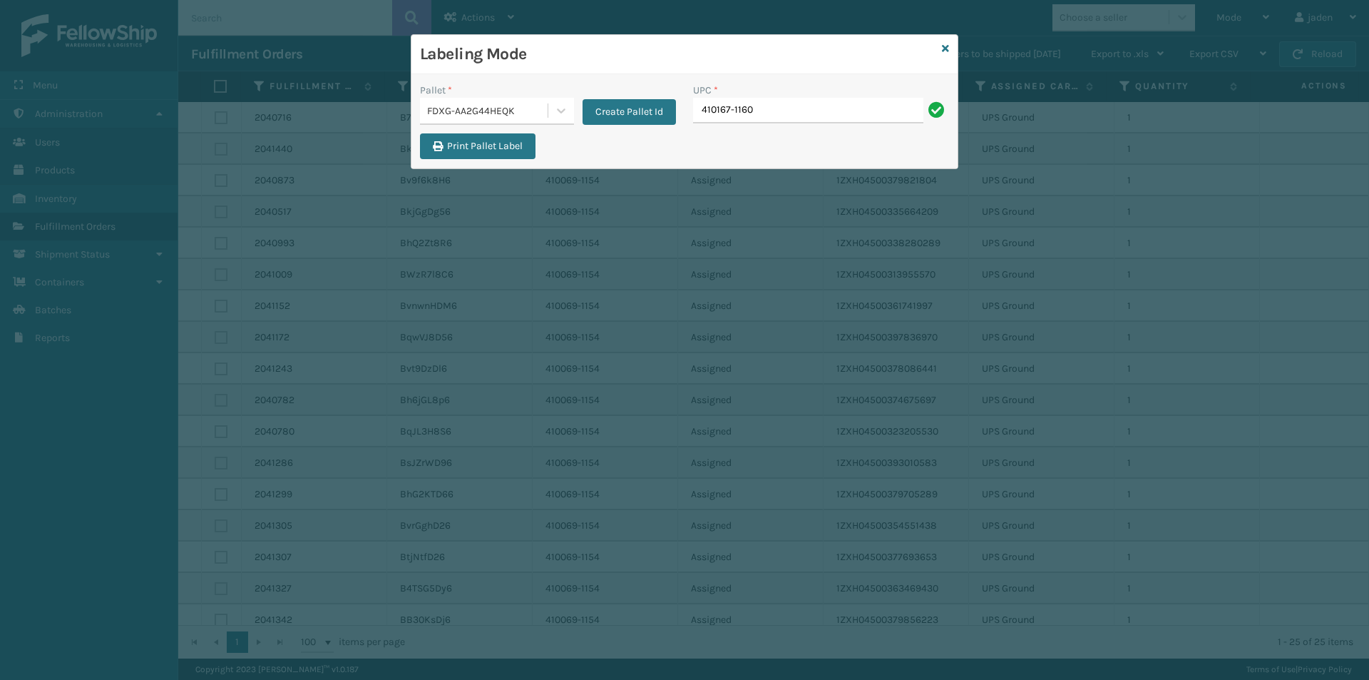
type input "410167-1160"
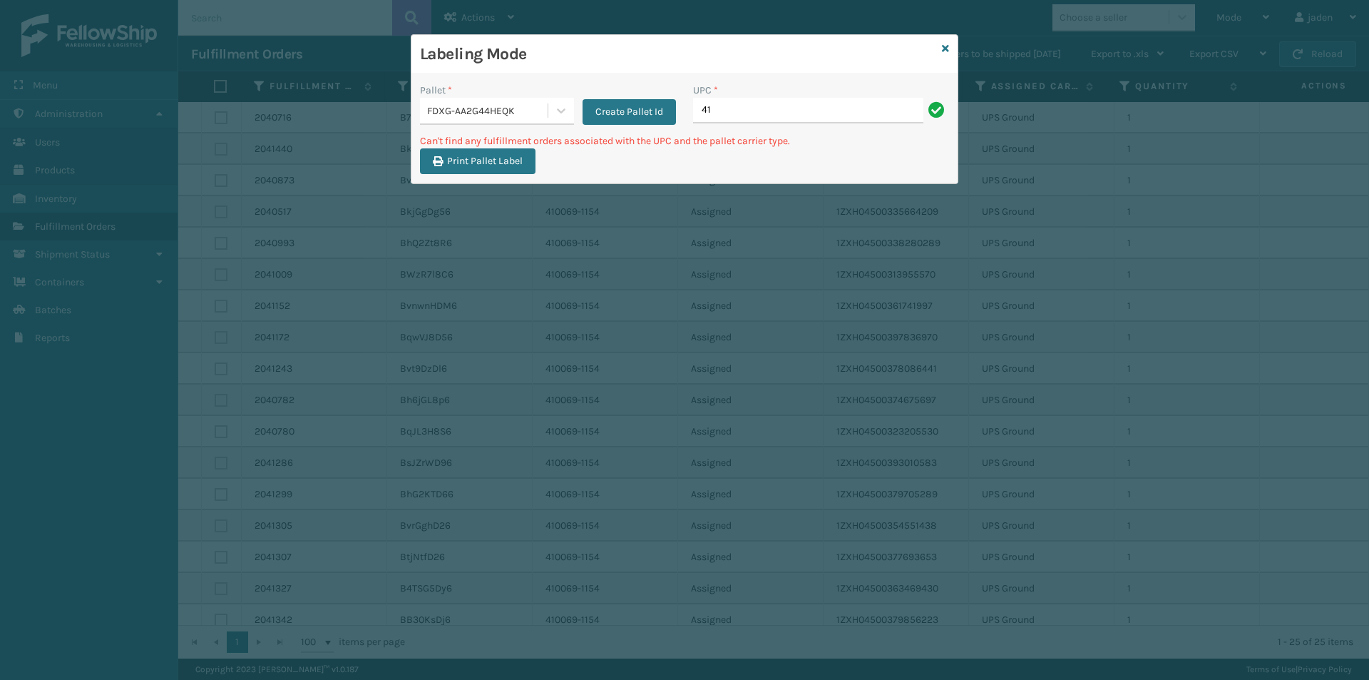
type input "4"
type input "410168-8010"
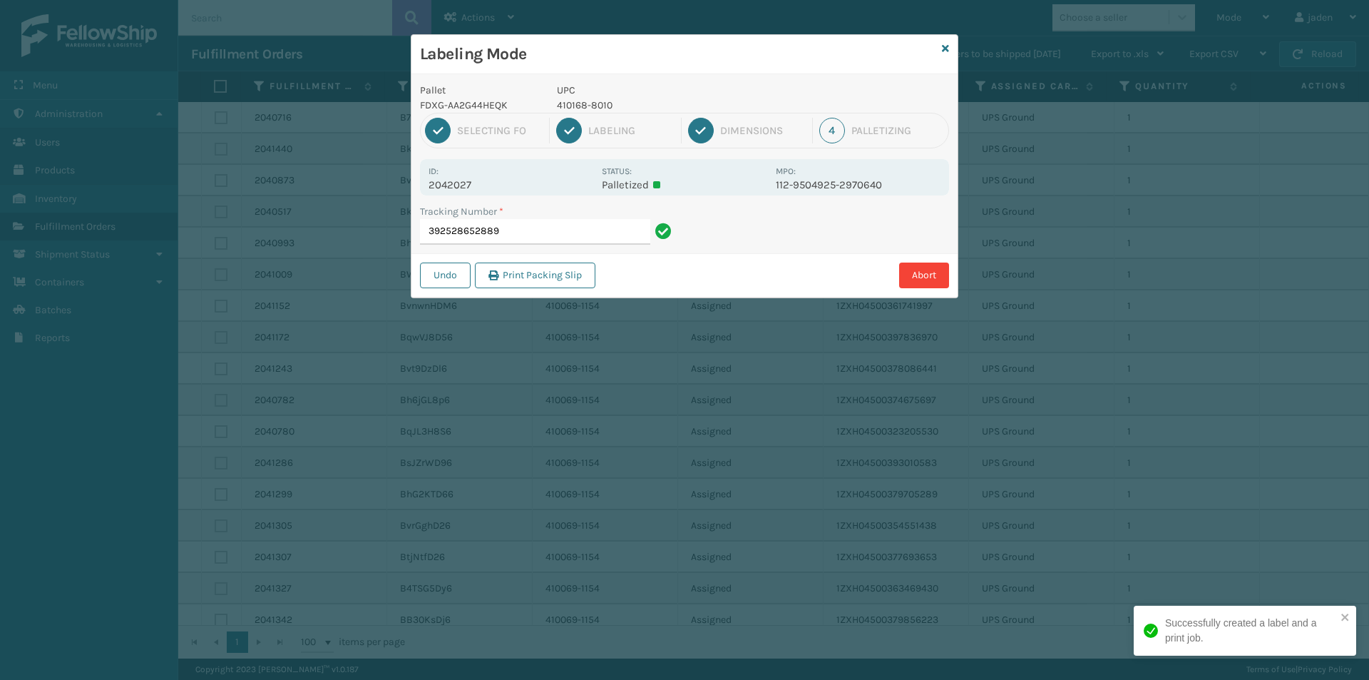
type input "3925286528894"
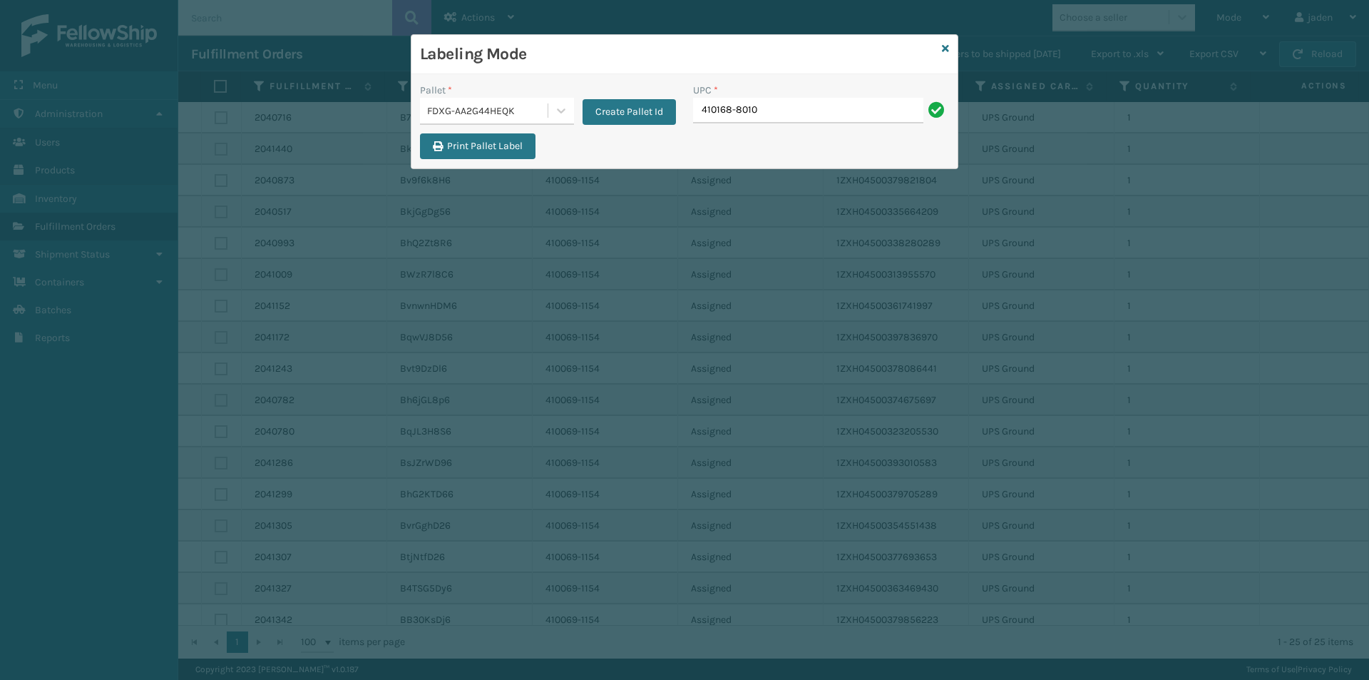
type input "410168-8010"
type input "410168-8030"
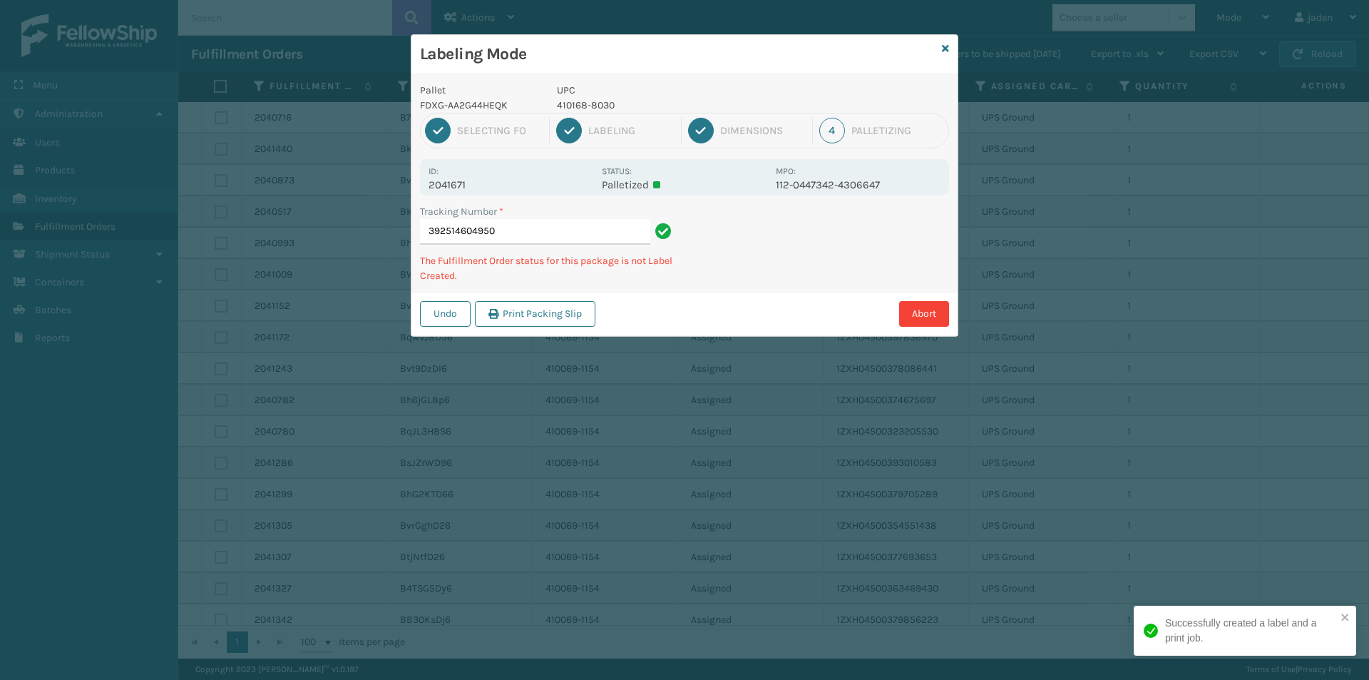
type input "3925146049504"
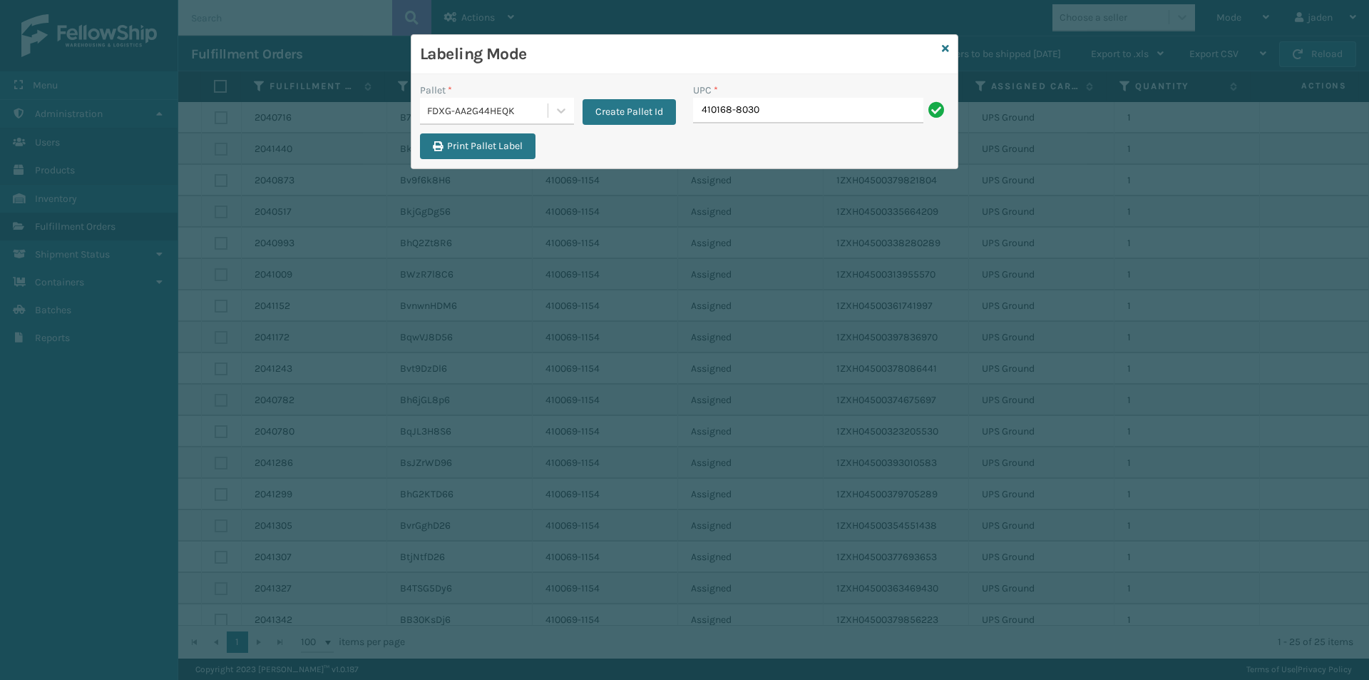
type input "410168-8030"
type input "410168-8060"
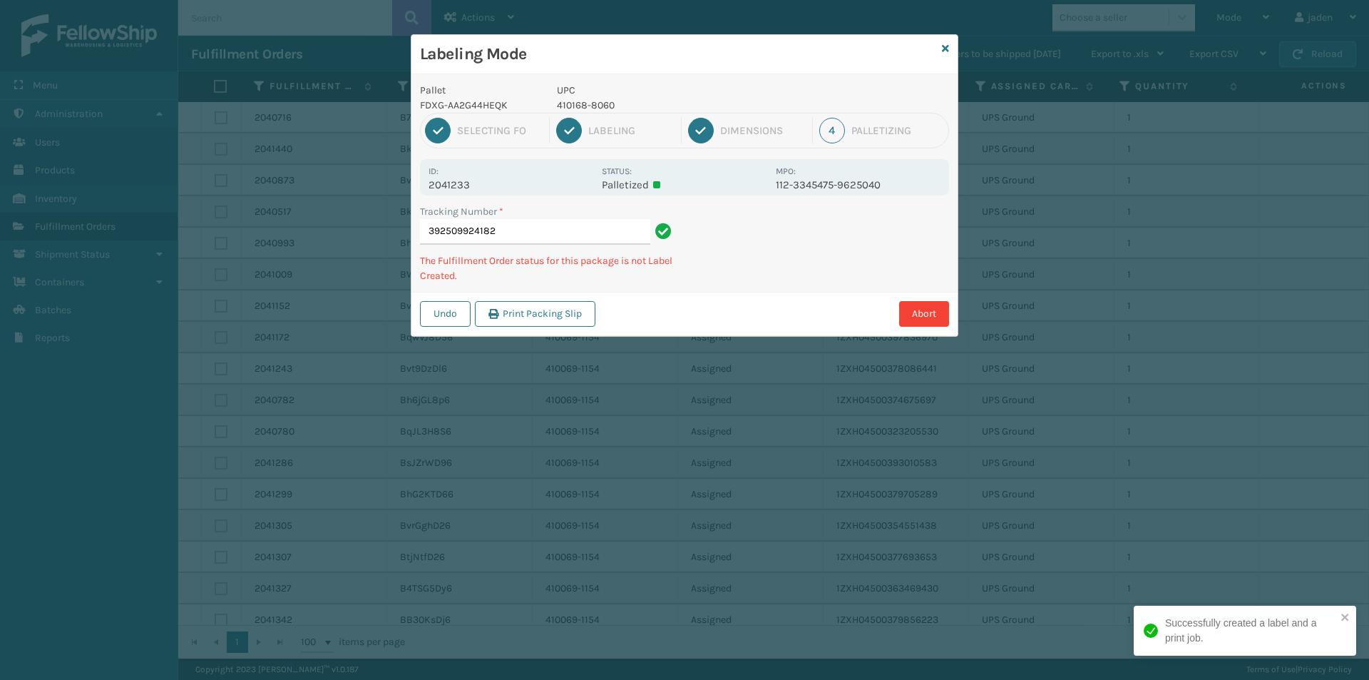
type input "3925099241824"
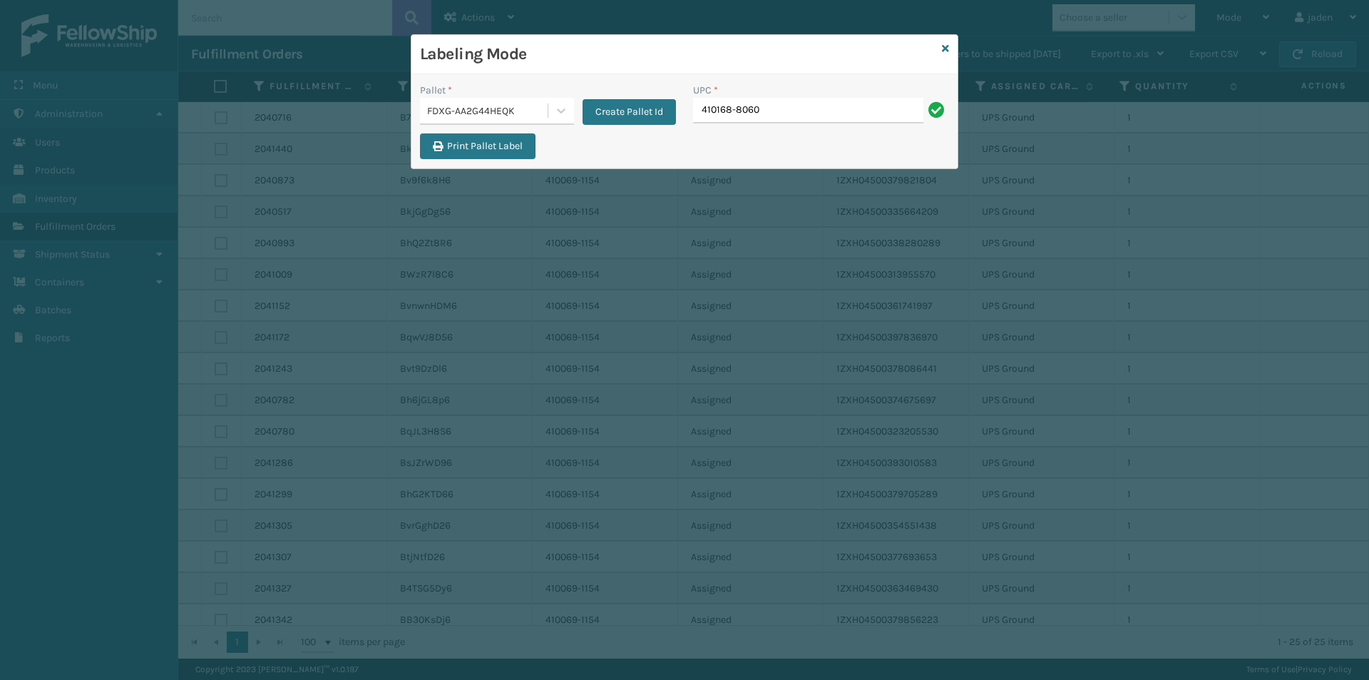
type input "410168-8060"
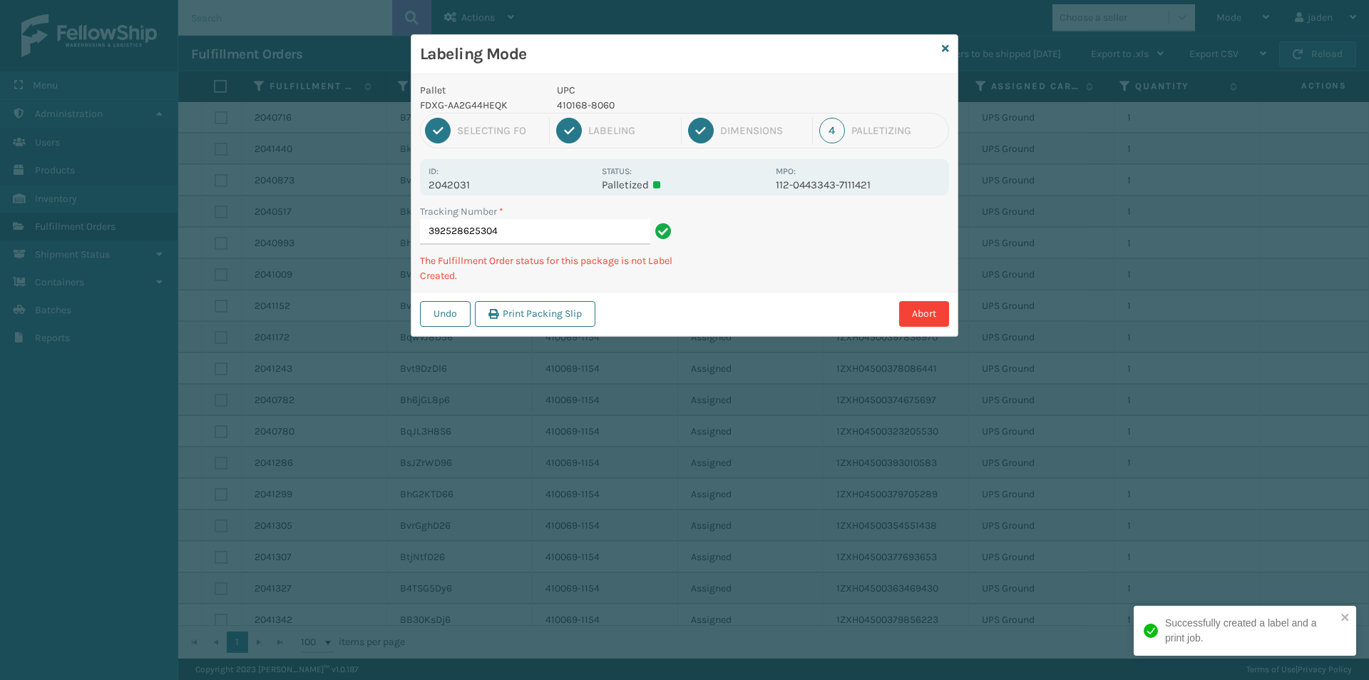
type input "3925286253044"
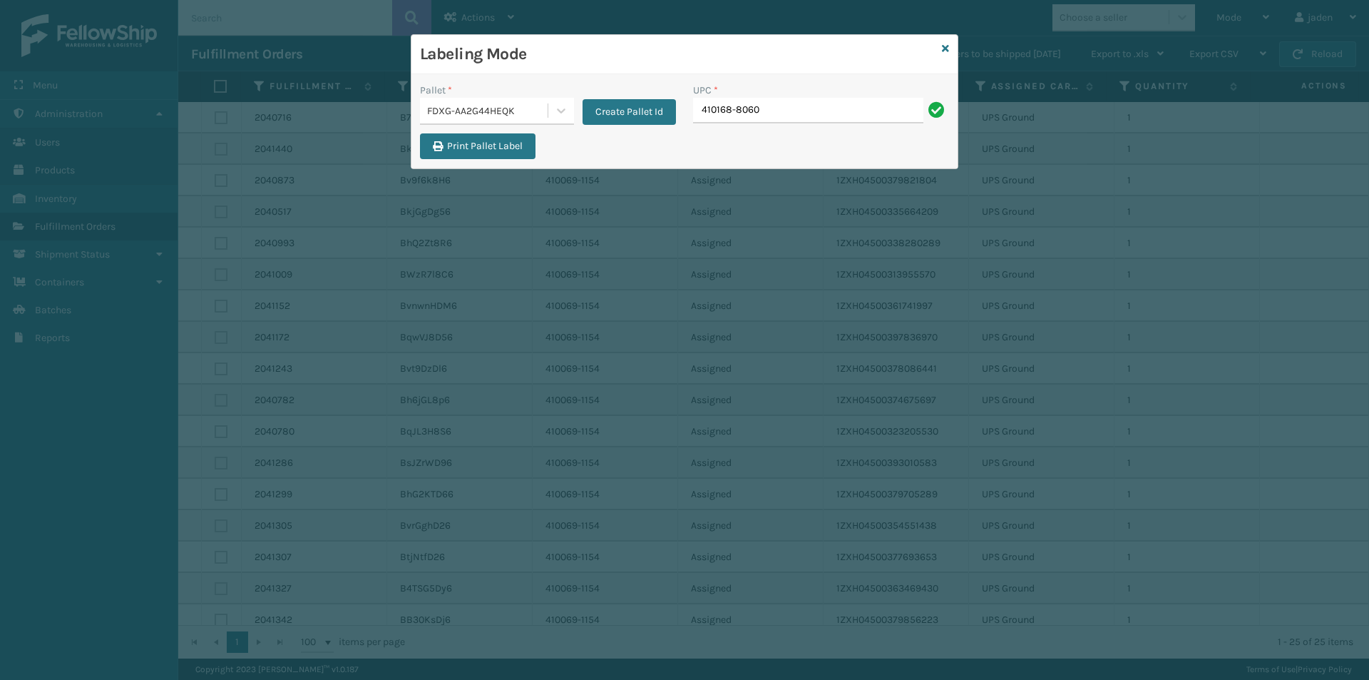
type input "410168-8060"
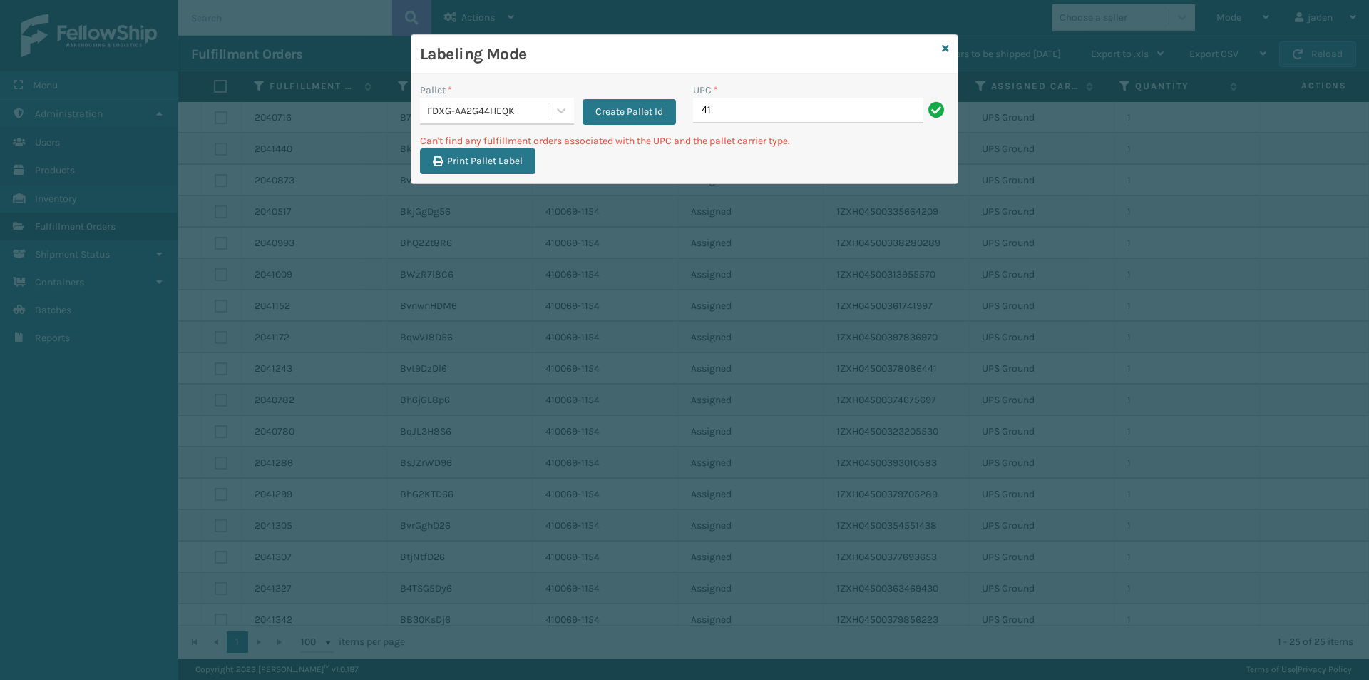
type input "4"
type input "8"
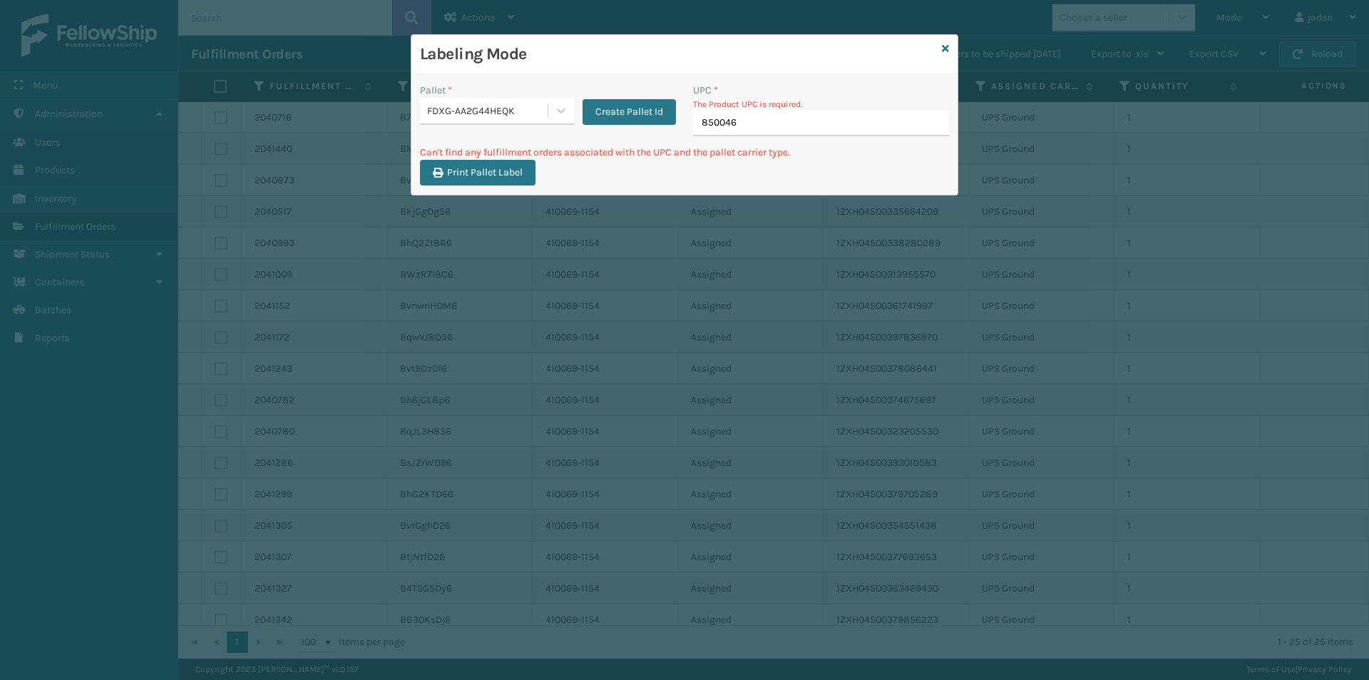
type input "8500460"
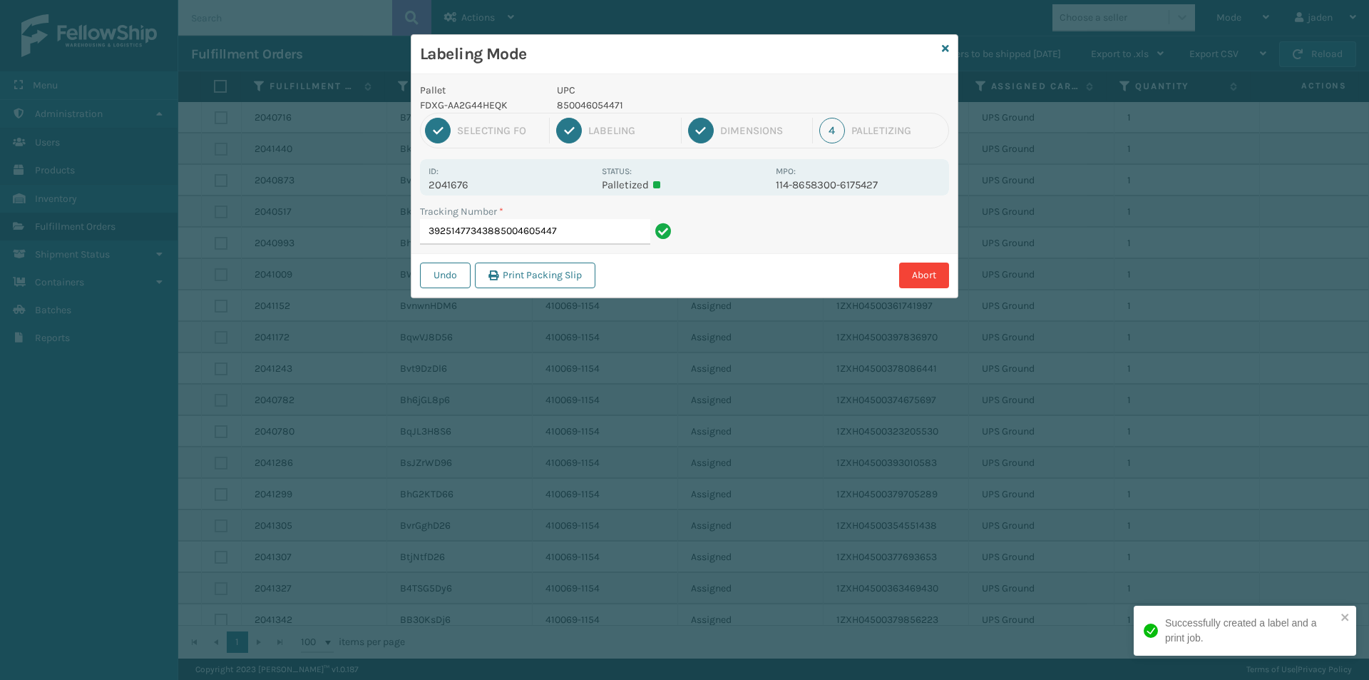
type input "392514773438850046054471"
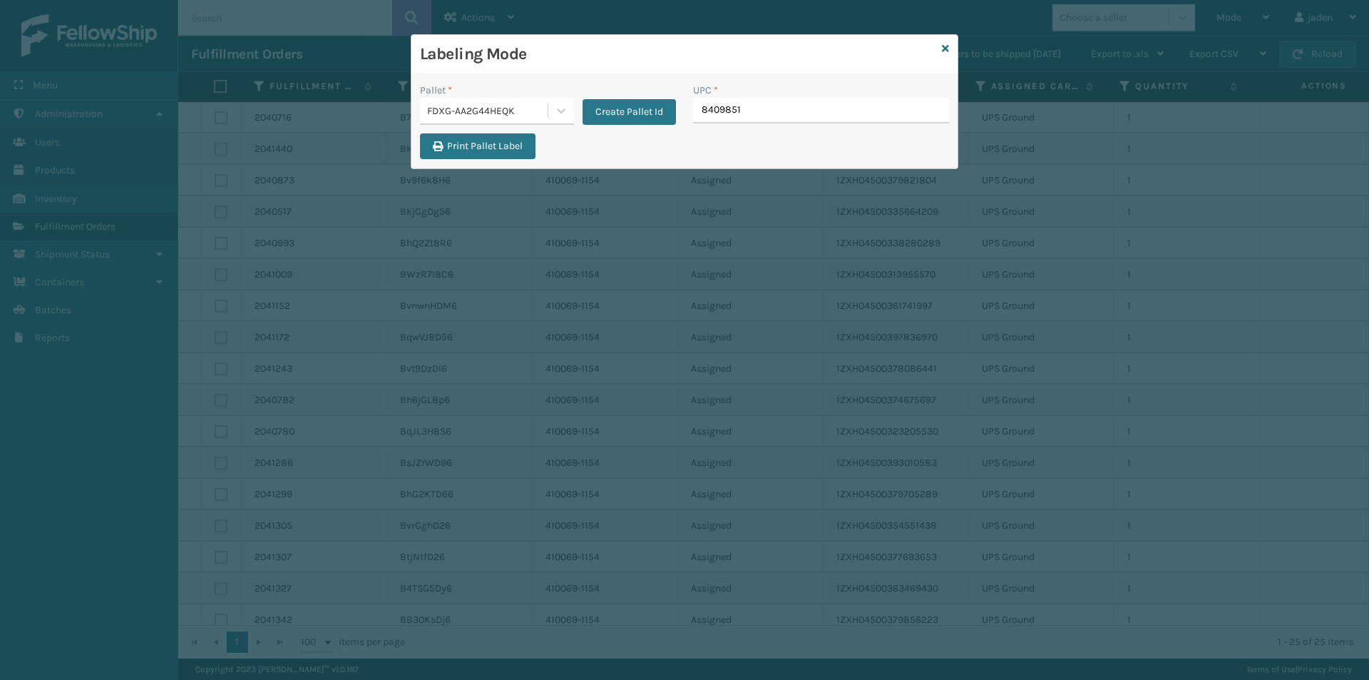
type input "84098511"
type input "8409851"
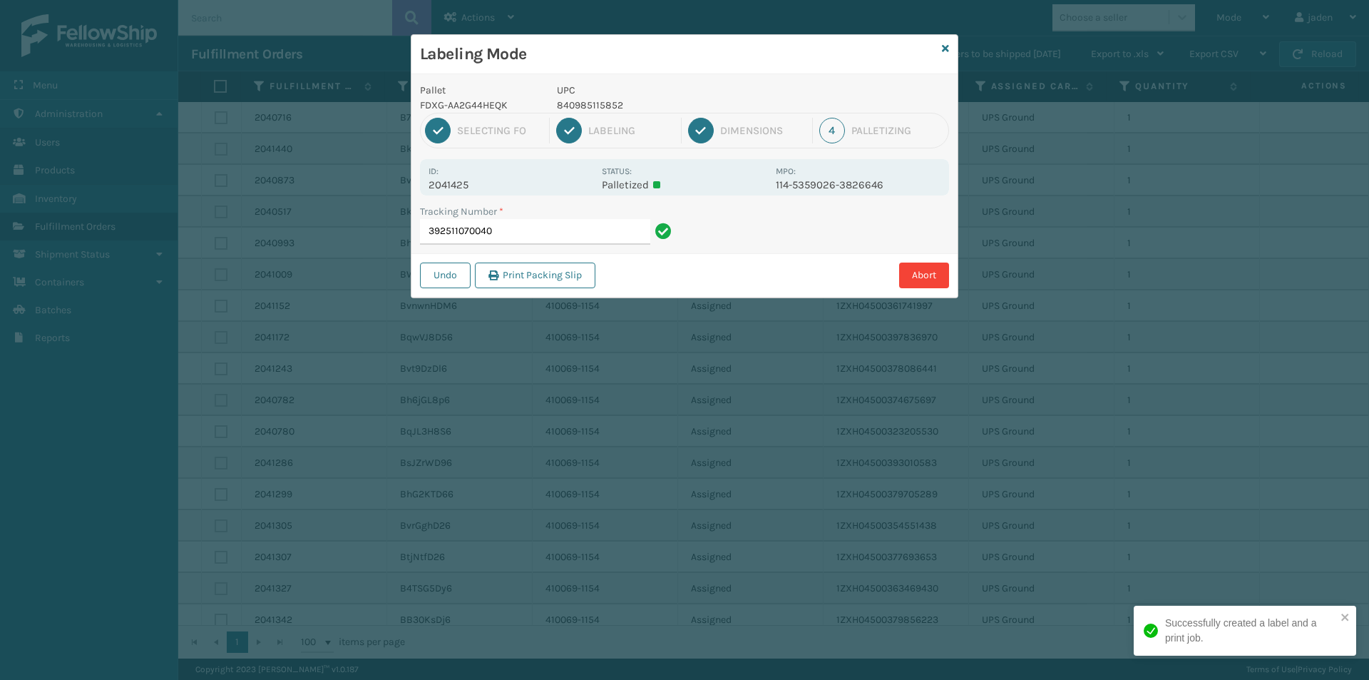
click at [620, 105] on p "840985115852" at bounding box center [662, 105] width 210 height 15
drag, startPoint x: 620, startPoint y: 105, endPoint x: 583, endPoint y: 105, distance: 36.4
click at [583, 105] on p "840985115852" at bounding box center [662, 105] width 210 height 15
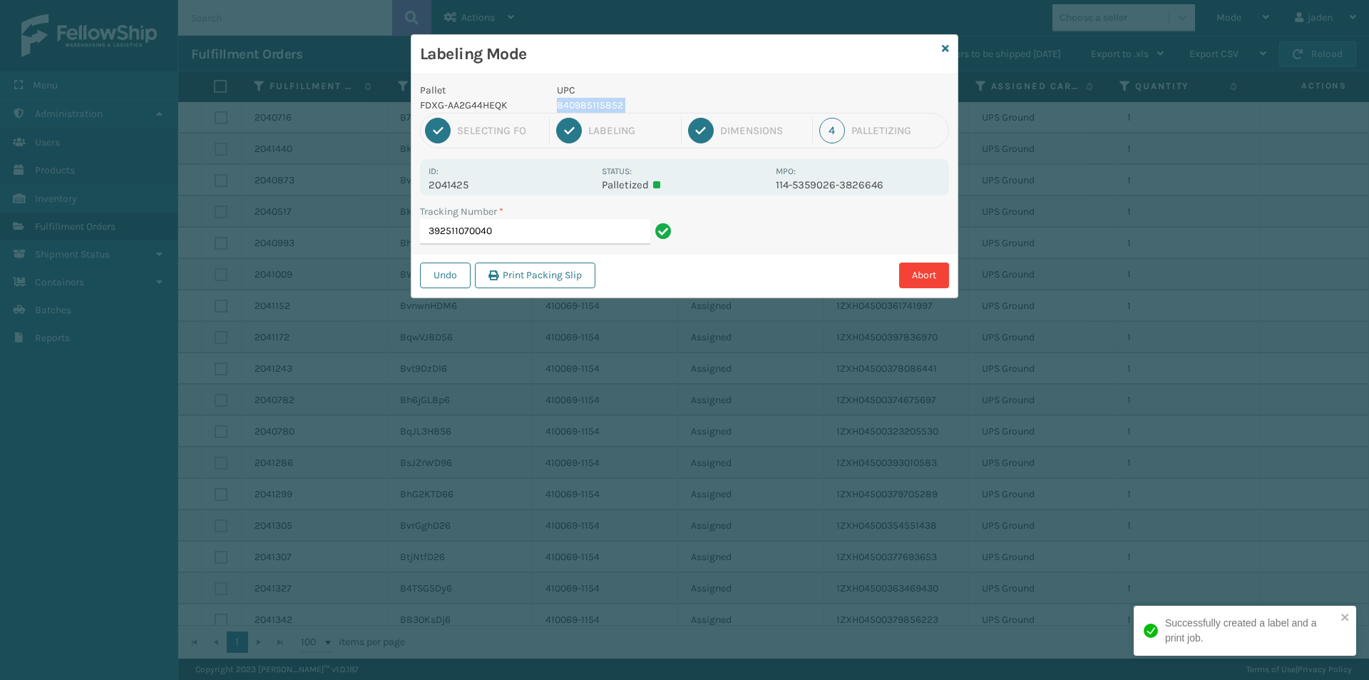
click at [583, 105] on p "840985115852" at bounding box center [662, 105] width 210 height 15
copy p "840985115852"
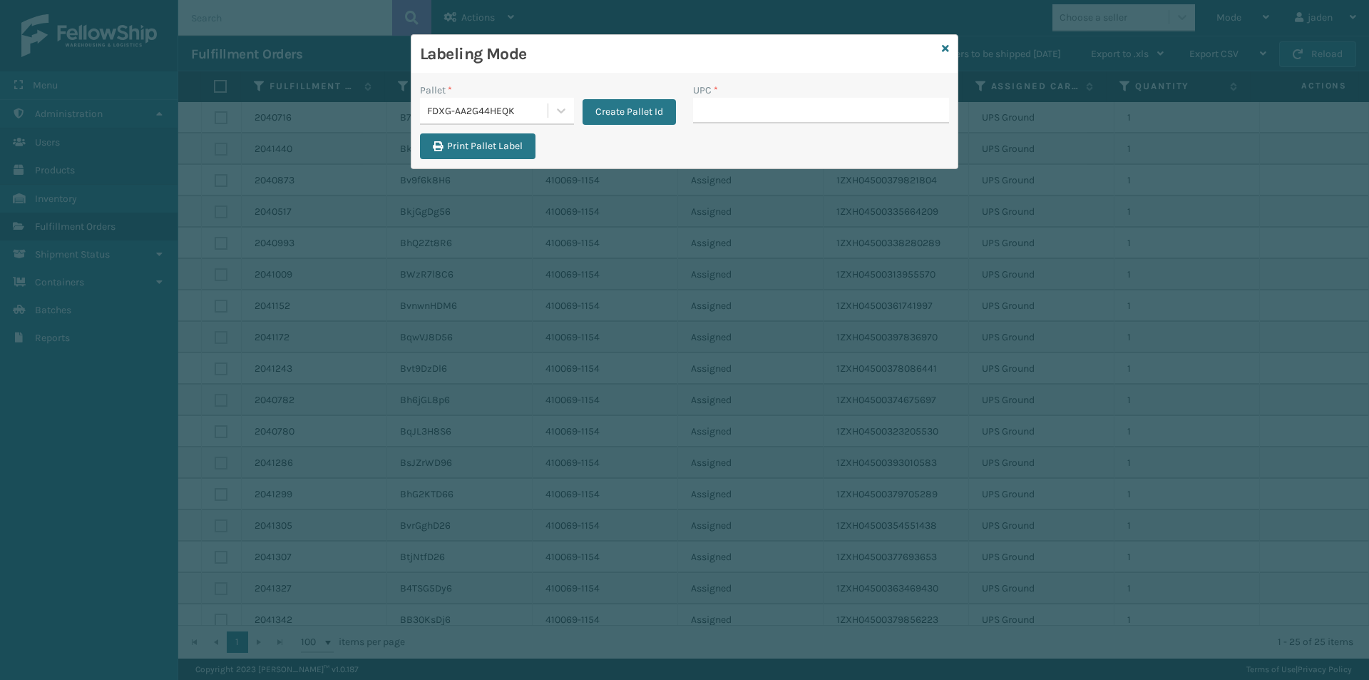
type input "840985115852"
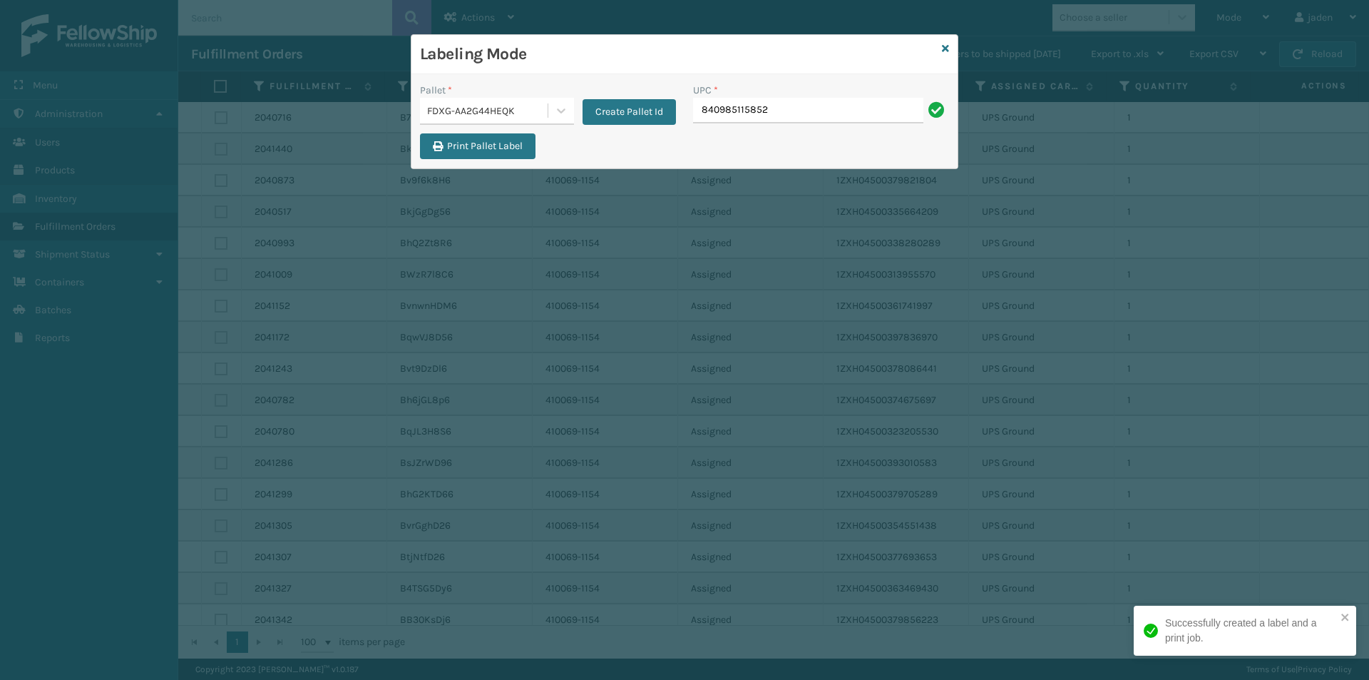
type input "840985115852"
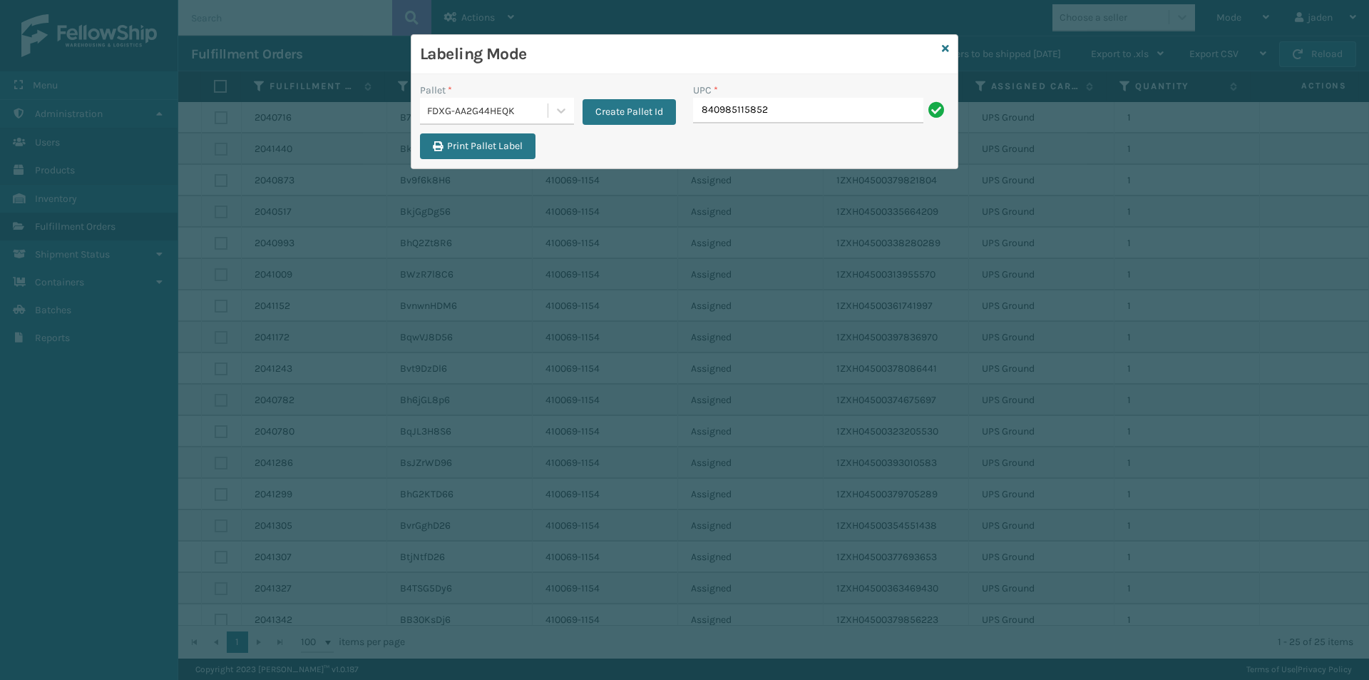
type input "840985115852"
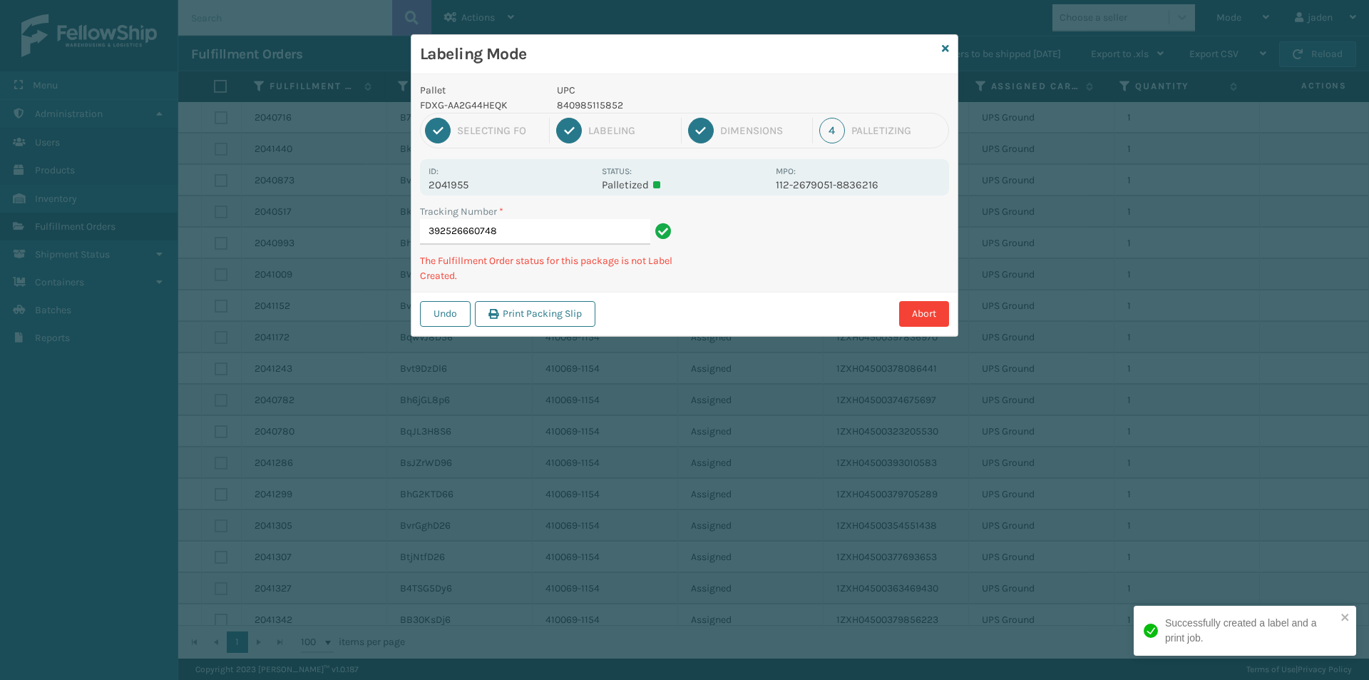
drag, startPoint x: 795, startPoint y: 278, endPoint x: 739, endPoint y: 294, distance: 57.8
drag, startPoint x: 739, startPoint y: 294, endPoint x: 915, endPoint y: 236, distance: 185.4
click at [794, 281] on div "Pallet FDXG-AA2G44HEQK UPC 840985115852 1 Selecting FO 2 Labeling 3 Dimensions …" at bounding box center [685, 205] width 546 height 262
drag, startPoint x: 915, startPoint y: 236, endPoint x: 833, endPoint y: 280, distance: 93.2
drag, startPoint x: 833, startPoint y: 280, endPoint x: 800, endPoint y: 204, distance: 83.4
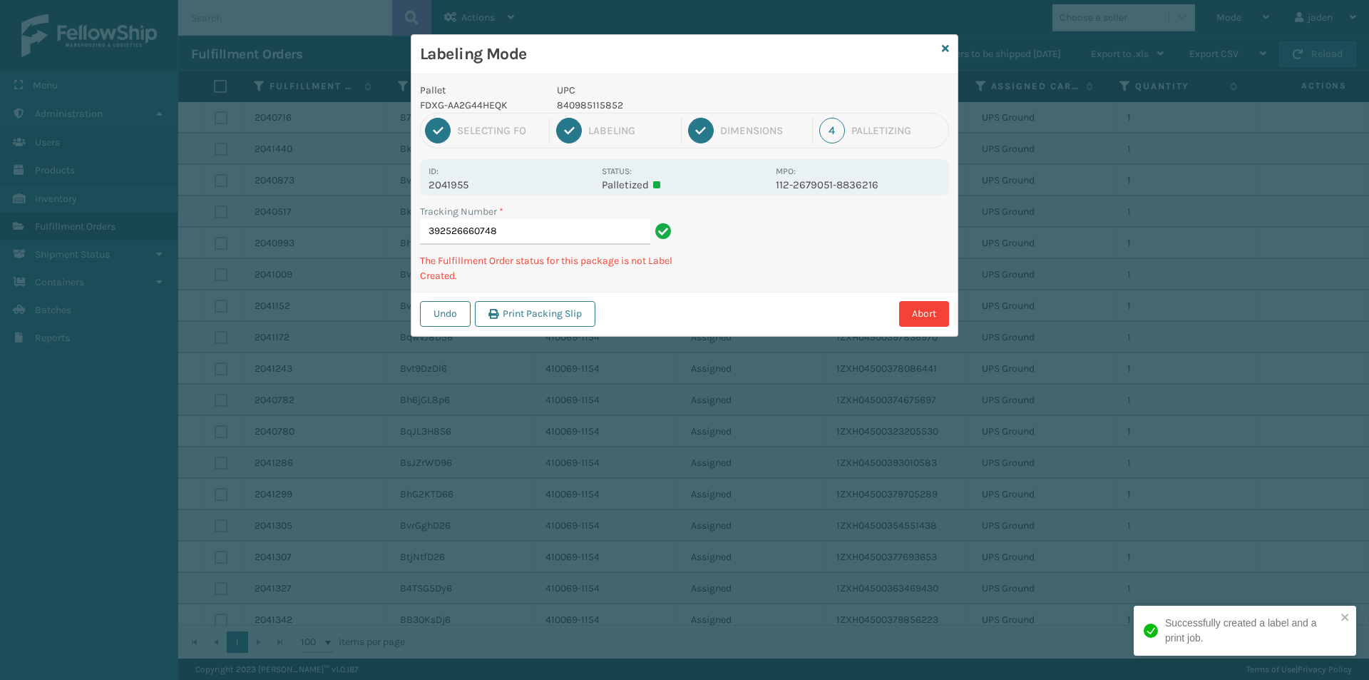
click at [769, 307] on div "Abort" at bounding box center [774, 314] width 349 height 26
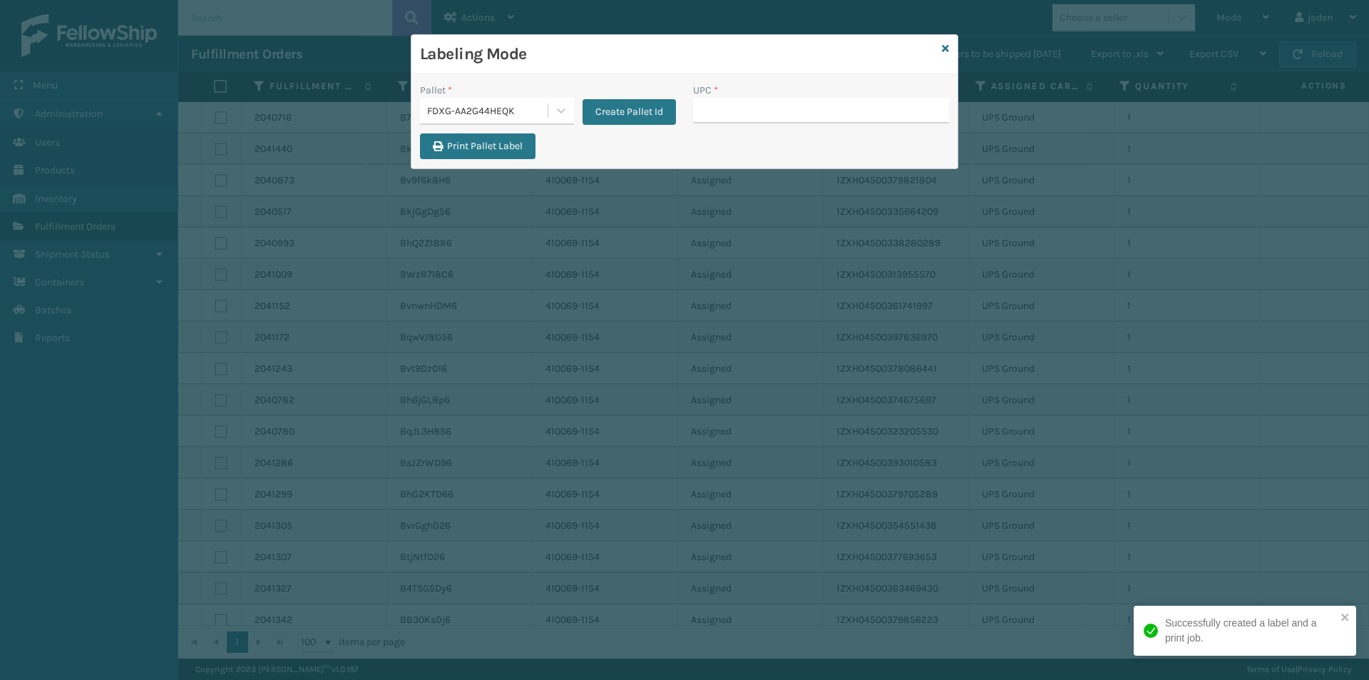
drag, startPoint x: 750, startPoint y: 97, endPoint x: 743, endPoint y: 103, distance: 9.1
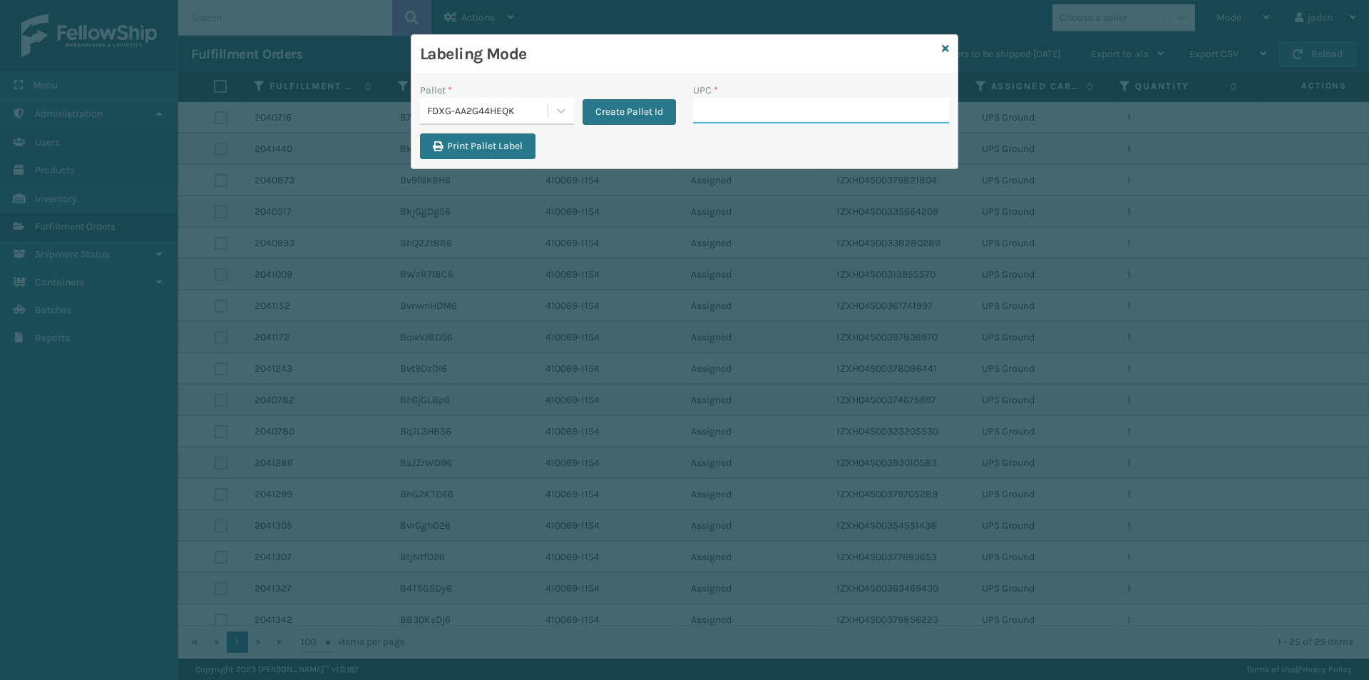
drag, startPoint x: 743, startPoint y: 103, endPoint x: 716, endPoint y: 111, distance: 28.0
paste input "840985115852"
type input "840985115852"
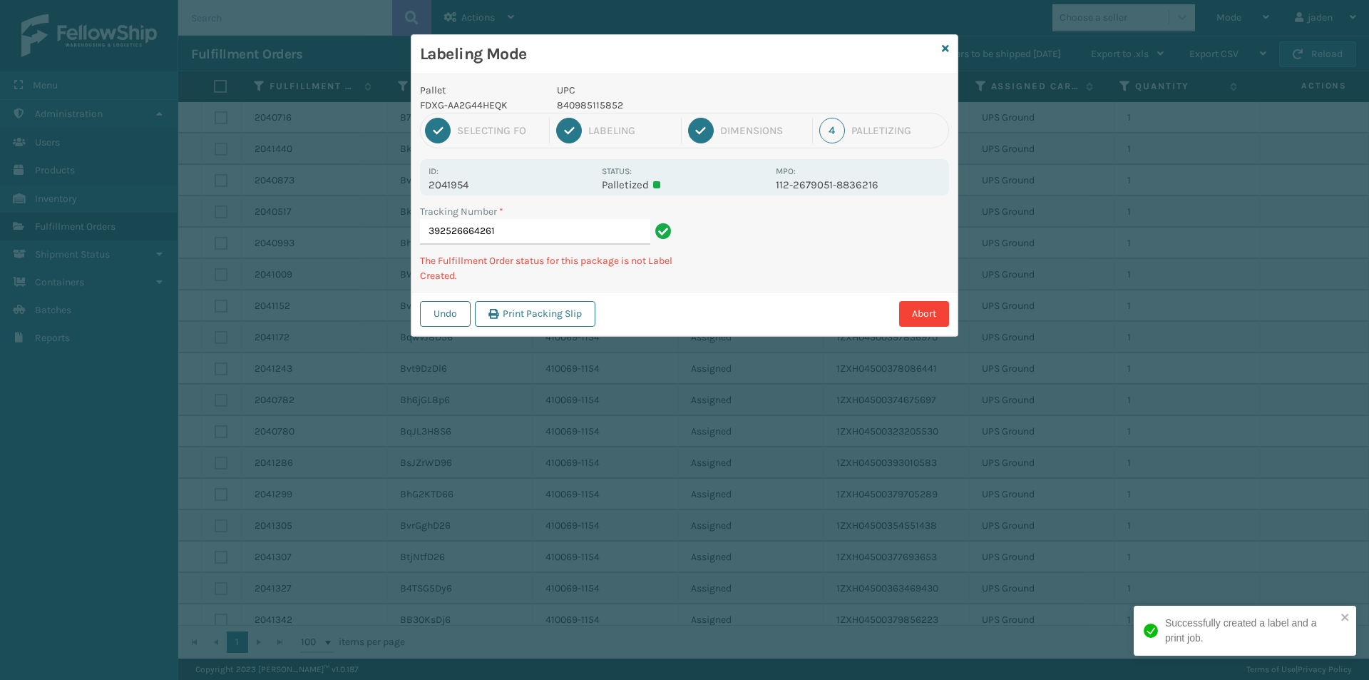
drag, startPoint x: 857, startPoint y: 193, endPoint x: 785, endPoint y: 168, distance: 76.2
click at [723, 252] on div "Tracking Number * 392526664261 The Fulfillment Order status for this package is…" at bounding box center [685, 248] width 546 height 88
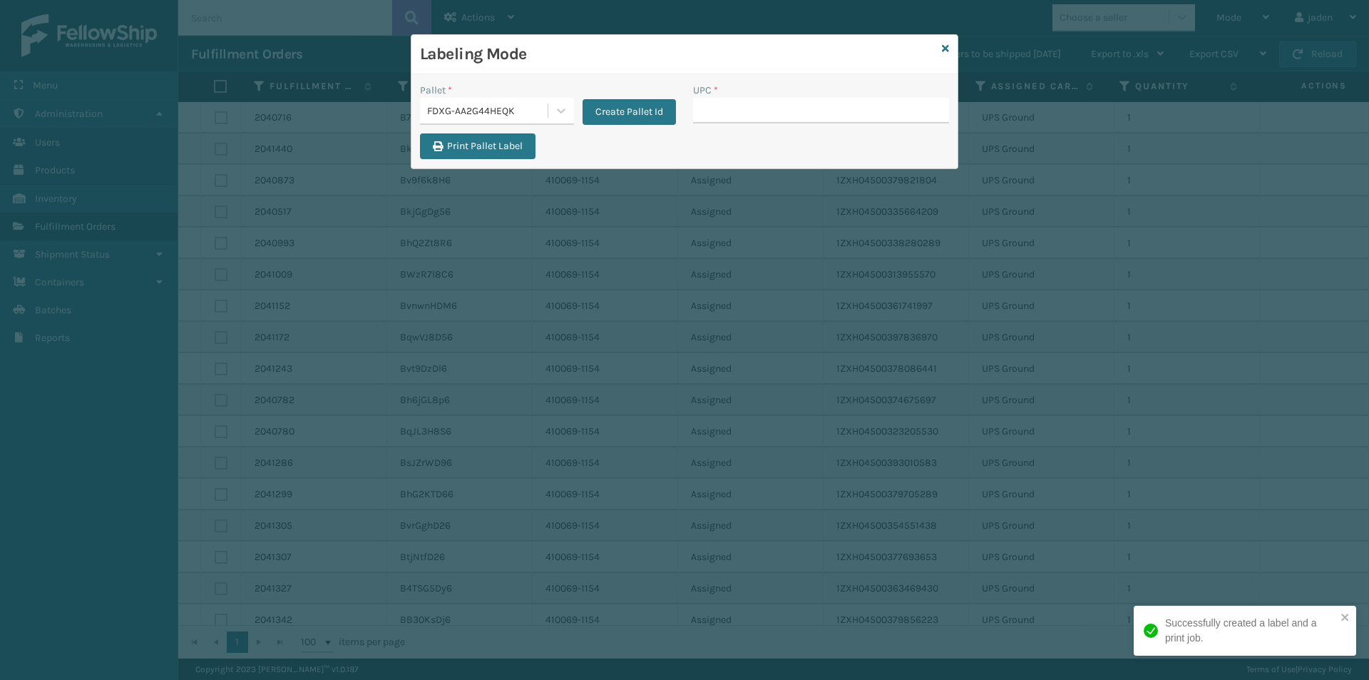
drag, startPoint x: 735, startPoint y: 99, endPoint x: 728, endPoint y: 109, distance: 12.3
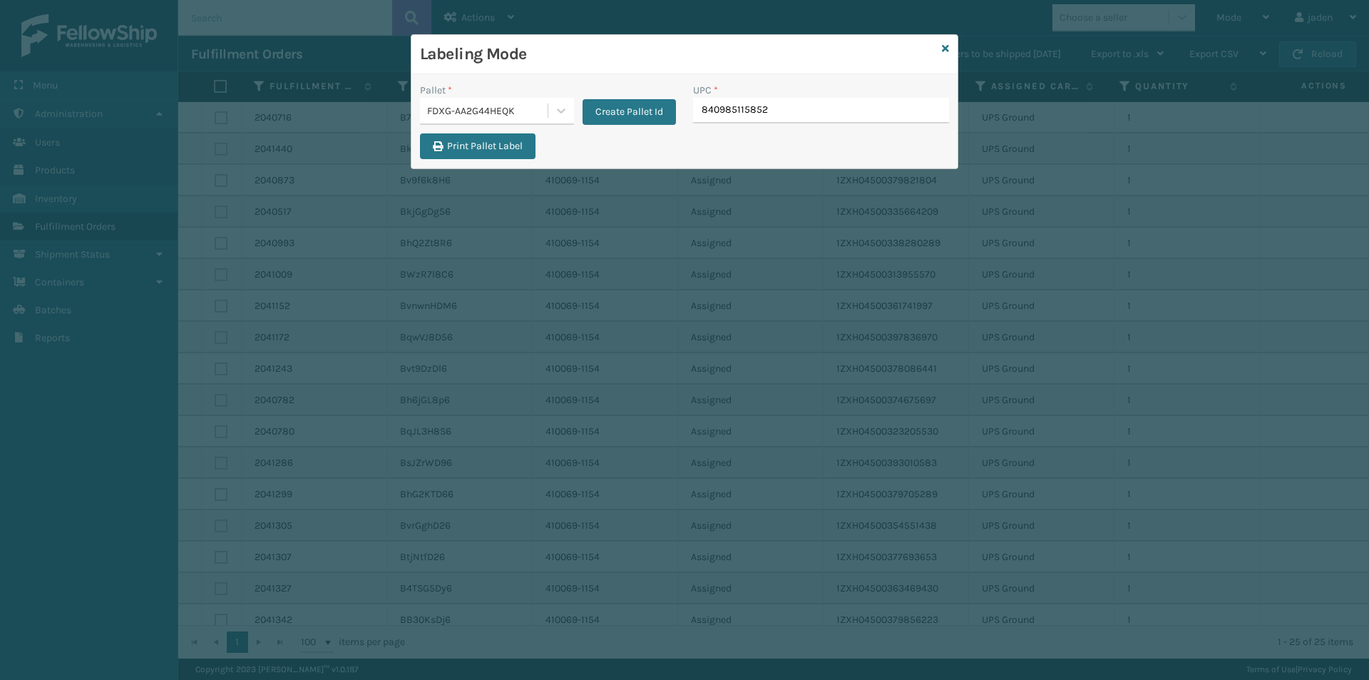
type input "840985115852"
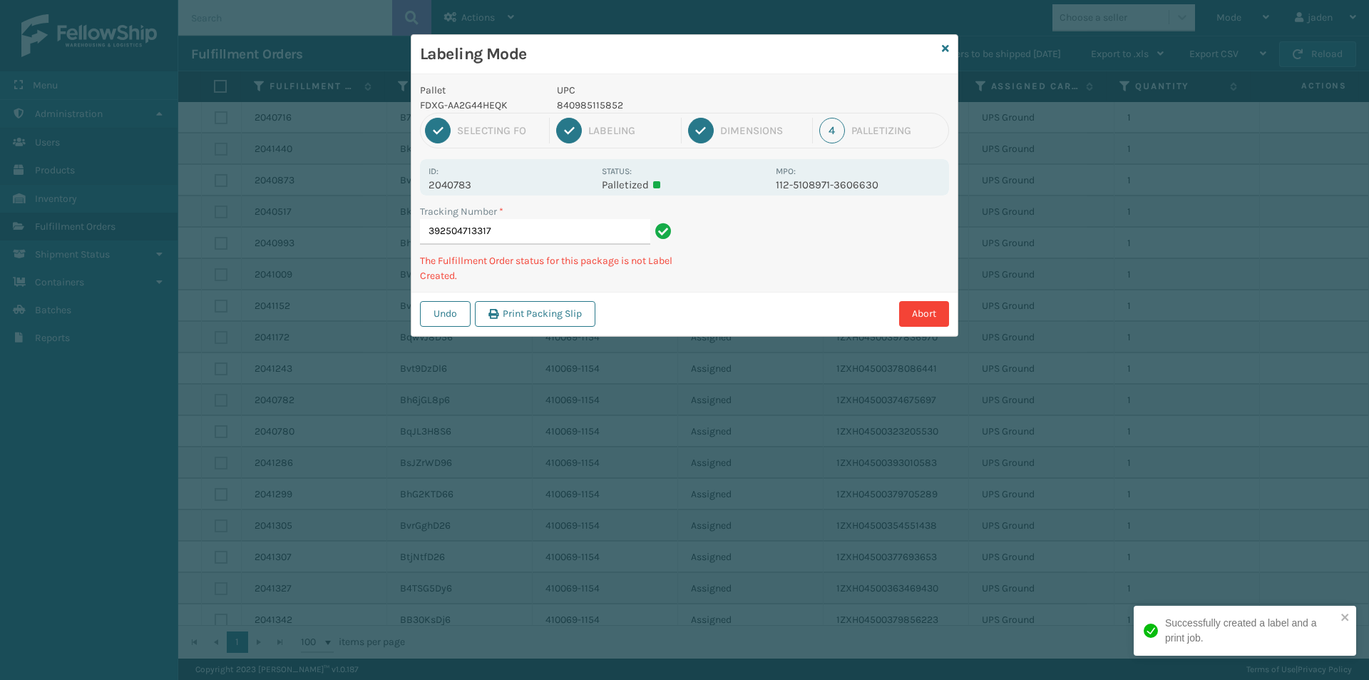
drag, startPoint x: 839, startPoint y: 247, endPoint x: 868, endPoint y: 261, distance: 31.6
click at [819, 280] on div "Tracking Number * 392504713317 The Fulfillment Order status for this package is…" at bounding box center [685, 248] width 546 height 88
drag, startPoint x: 868, startPoint y: 261, endPoint x: 743, endPoint y: 318, distance: 137.2
drag, startPoint x: 743, startPoint y: 318, endPoint x: 812, endPoint y: 289, distance: 75.1
click at [803, 294] on div "Undo Print Packing Slip Abort" at bounding box center [685, 314] width 546 height 44
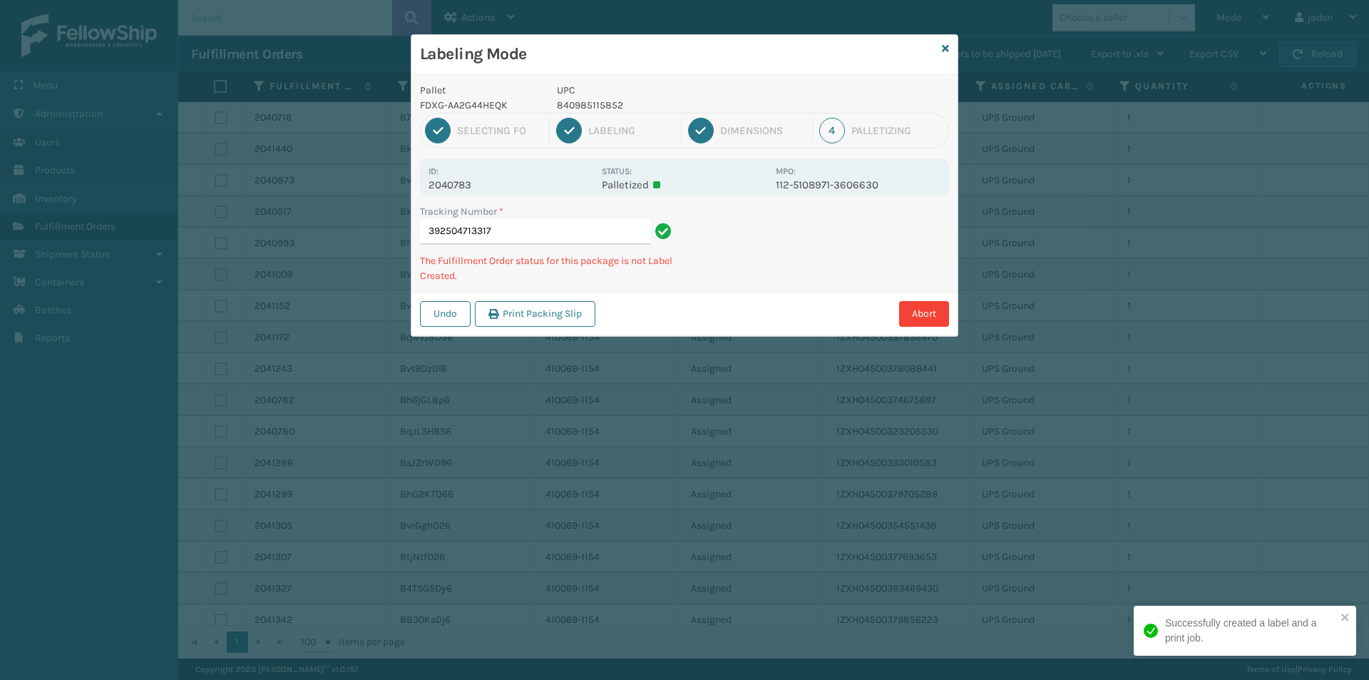
drag, startPoint x: 858, startPoint y: 263, endPoint x: 805, endPoint y: 282, distance: 56.6
drag, startPoint x: 805, startPoint y: 282, endPoint x: 904, endPoint y: 240, distance: 107.4
click at [814, 278] on div "Pallet FDXG-AA2G44HEQK UPC 840985115852 1 Selecting FO 2 Labeling 3 Dimensions …" at bounding box center [685, 205] width 546 height 262
drag, startPoint x: 904, startPoint y: 240, endPoint x: 863, endPoint y: 255, distance: 43.1
drag, startPoint x: 863, startPoint y: 255, endPoint x: 1023, endPoint y: 239, distance: 161.2
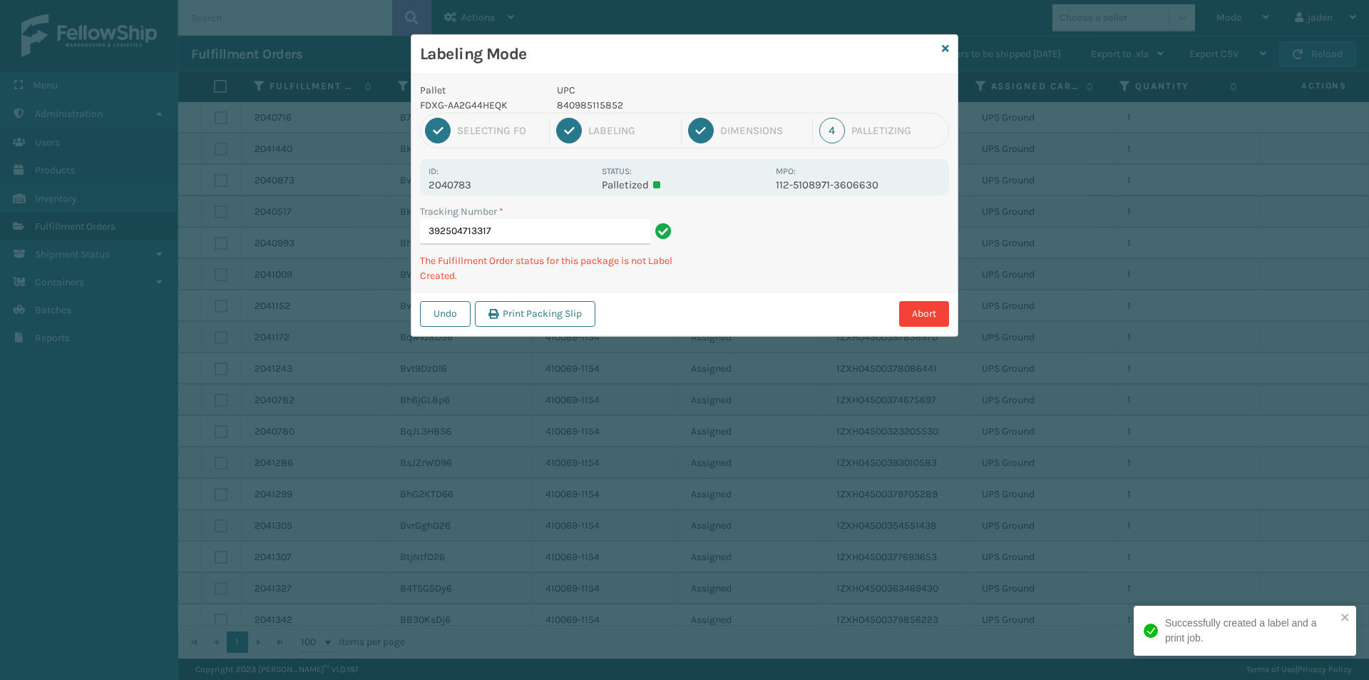
click at [861, 286] on div "Pallet FDXG-AA2G44HEQK UPC 840985115852 1 Selecting FO 2 Labeling 3 Dimensions …" at bounding box center [685, 205] width 546 height 262
drag, startPoint x: 1023, startPoint y: 239, endPoint x: 939, endPoint y: 241, distance: 84.2
drag, startPoint x: 939, startPoint y: 241, endPoint x: 979, endPoint y: 200, distance: 57.5
click at [894, 247] on div "Pallet FDXG-AA2G44HEQK UPC 840985115852 1 Selecting FO 2 Labeling 3 Dimensions …" at bounding box center [685, 205] width 546 height 262
drag, startPoint x: 979, startPoint y: 200, endPoint x: 918, endPoint y: 220, distance: 64.5
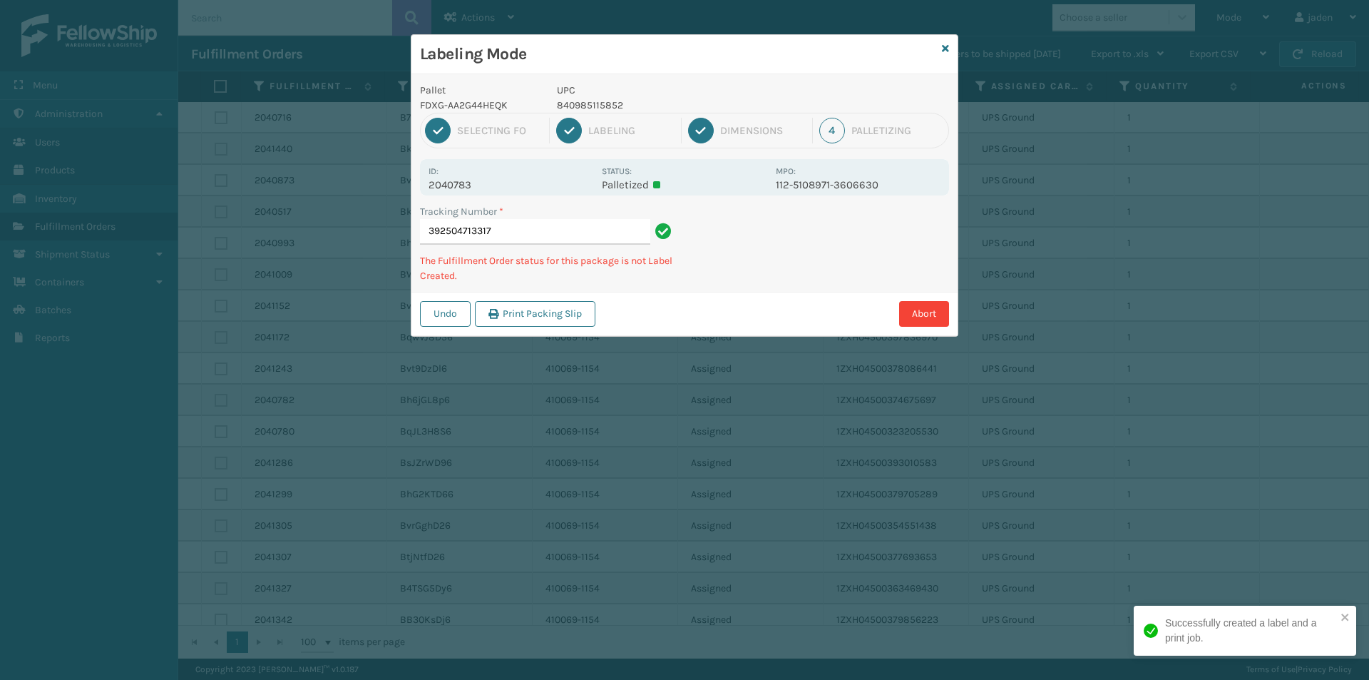
drag, startPoint x: 918, startPoint y: 220, endPoint x: 973, endPoint y: 204, distance: 57.1
click at [914, 237] on div "Pallet FDXG-AA2G44HEQK UPC 840985115852 1 Selecting FO 2 Labeling 3 Dimensions …" at bounding box center [685, 205] width 546 height 262
drag, startPoint x: 973, startPoint y: 204, endPoint x: 747, endPoint y: 309, distance: 249.2
drag, startPoint x: 747, startPoint y: 309, endPoint x: 855, endPoint y: 217, distance: 142.2
click at [784, 287] on div "Pallet FDXG-AA2G44HEQK UPC 840985115852 1 Selecting FO 2 Labeling 3 Dimensions …" at bounding box center [685, 205] width 546 height 262
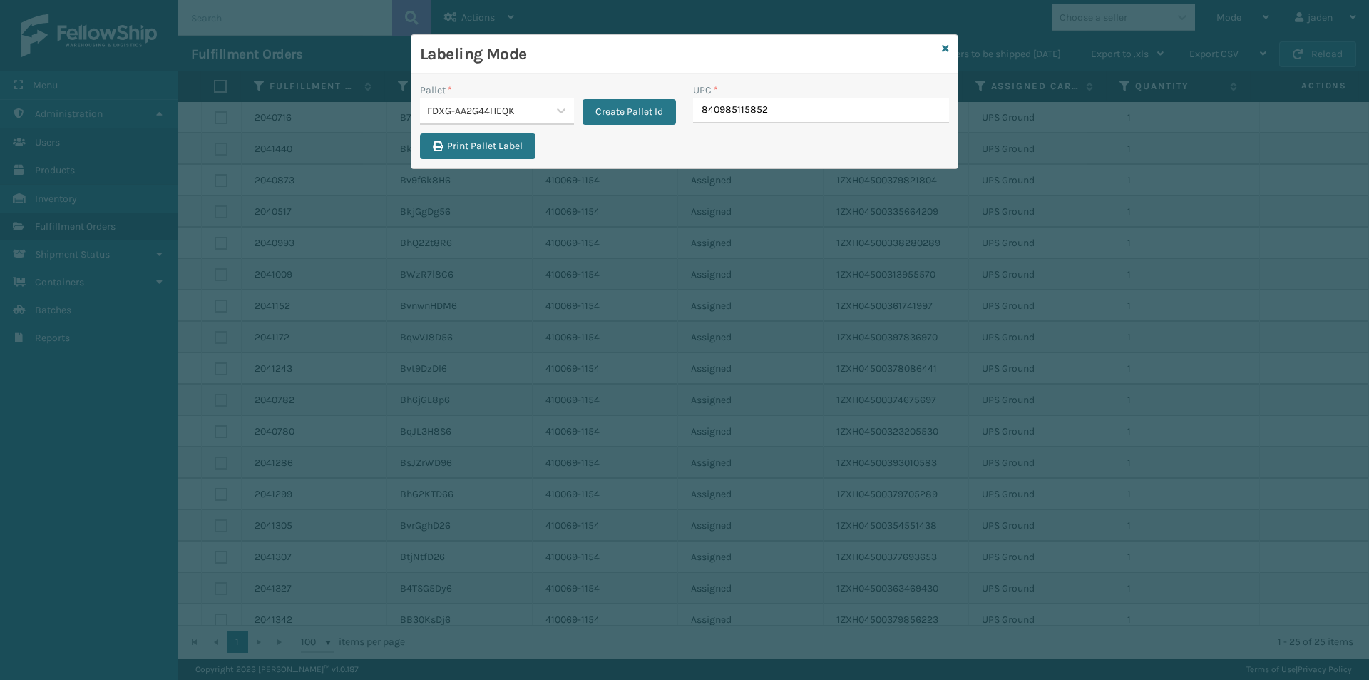
type input "840985115852"
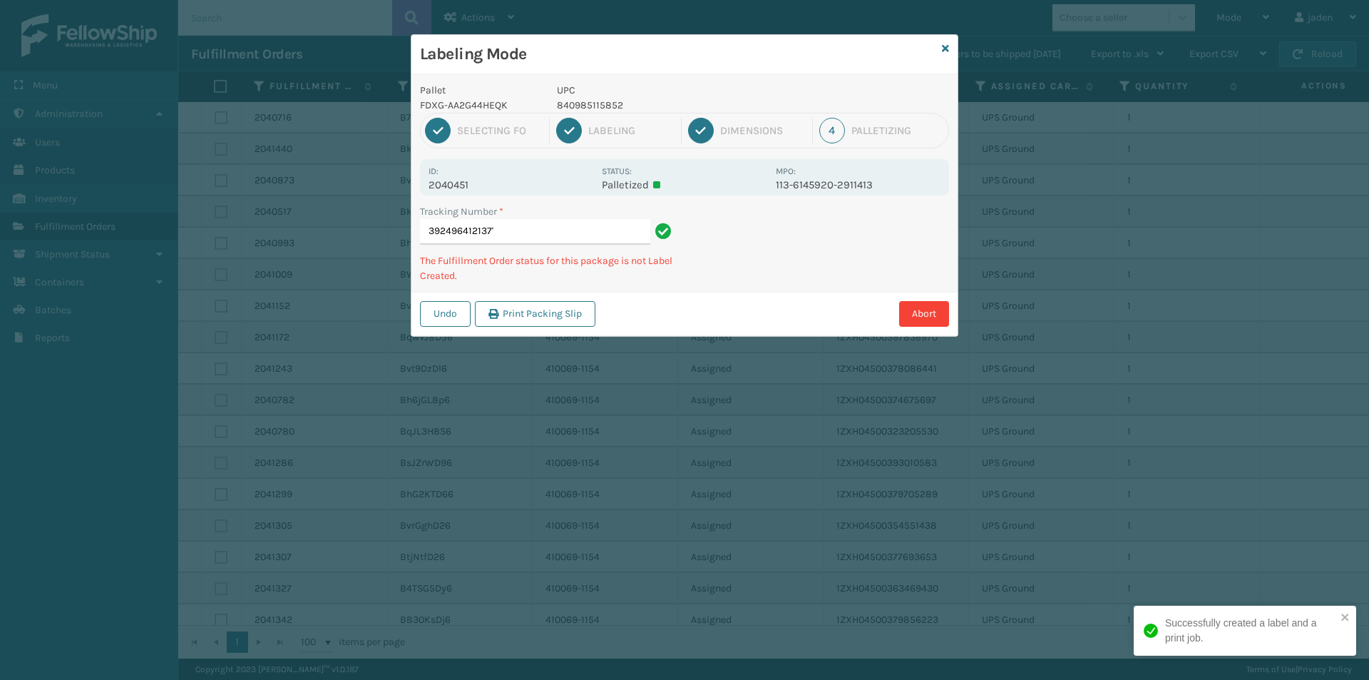
type input "392496412137'"
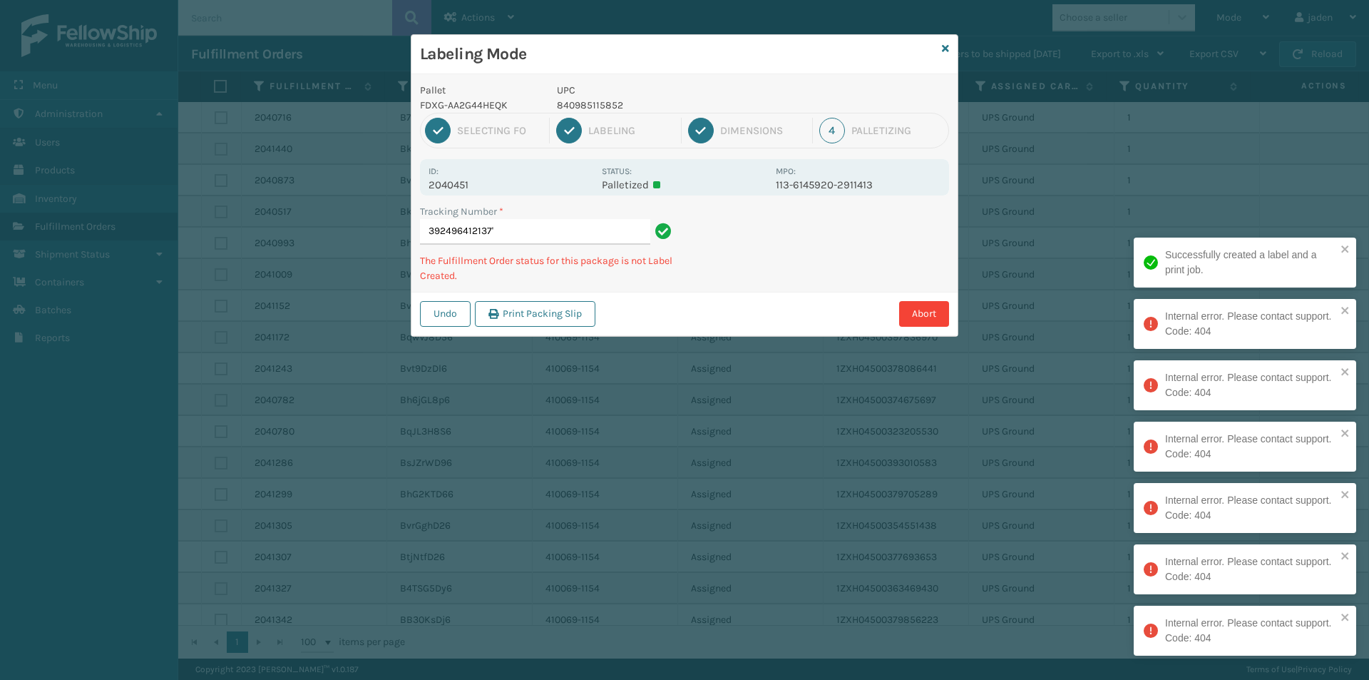
drag, startPoint x: 867, startPoint y: 252, endPoint x: 942, endPoint y: 268, distance: 77.2
click at [834, 313] on div "Labeling Mode Pallet FDXG-AA2G44HEQK UPC 840985115852 1 Selecting FO 2 Labeling…" at bounding box center [684, 340] width 1369 height 680
drag, startPoint x: 936, startPoint y: 268, endPoint x: 862, endPoint y: 225, distance: 86.0
click at [805, 308] on div "Abort" at bounding box center [774, 314] width 349 height 26
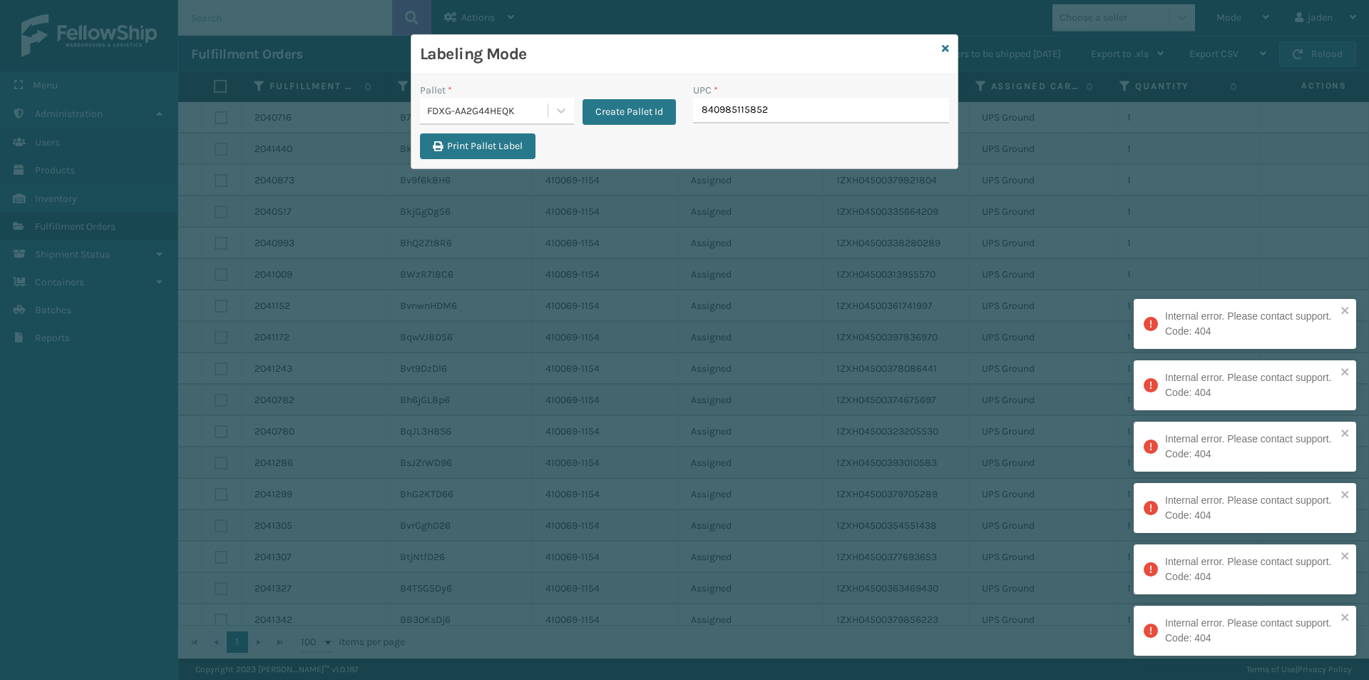
type input "840985115852"
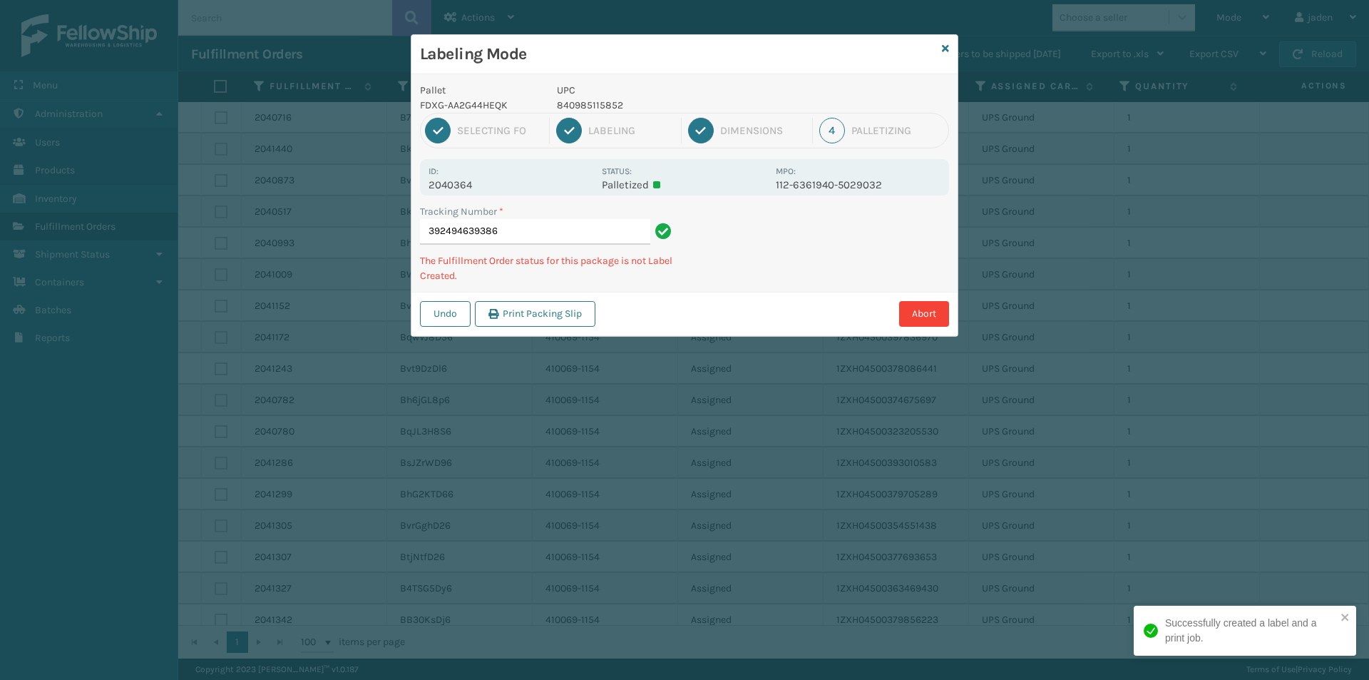
drag, startPoint x: 847, startPoint y: 239, endPoint x: 716, endPoint y: 319, distance: 153.0
drag, startPoint x: 716, startPoint y: 319, endPoint x: 820, endPoint y: 155, distance: 194.3
click at [743, 295] on div "Undo Print Packing Slip Abort" at bounding box center [685, 314] width 546 height 44
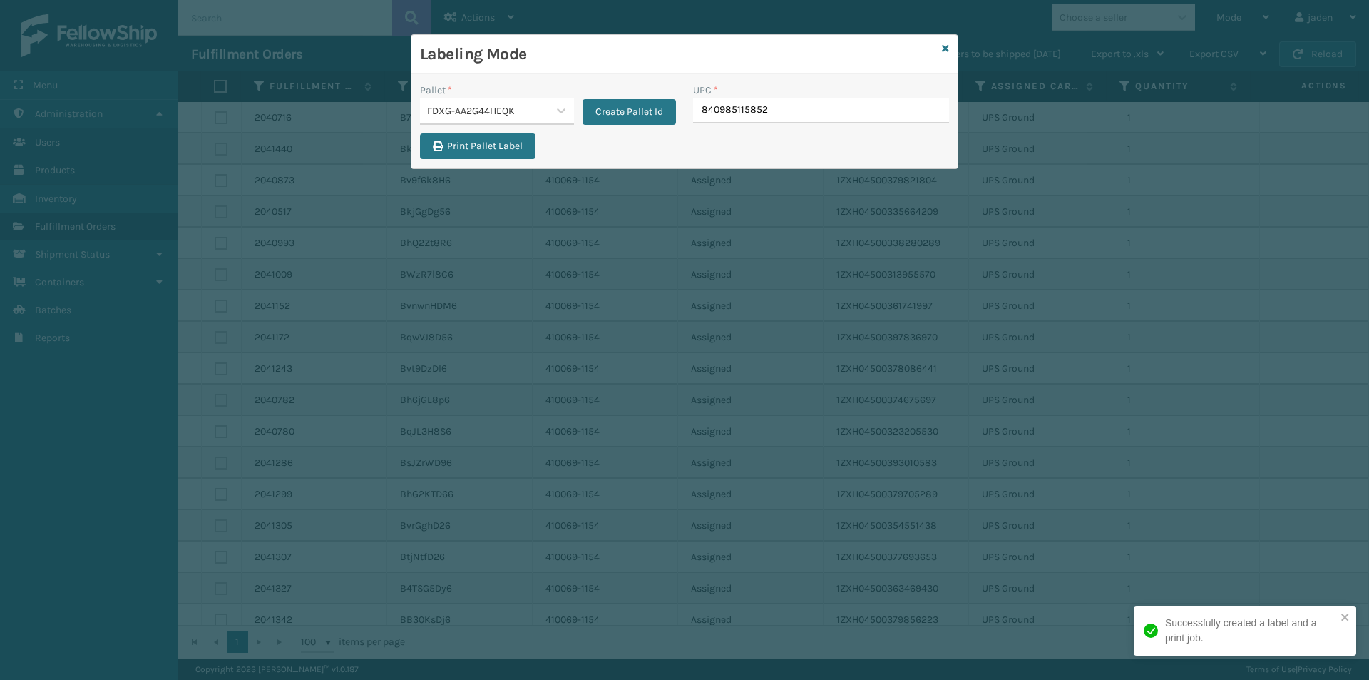
type input "840985115852"
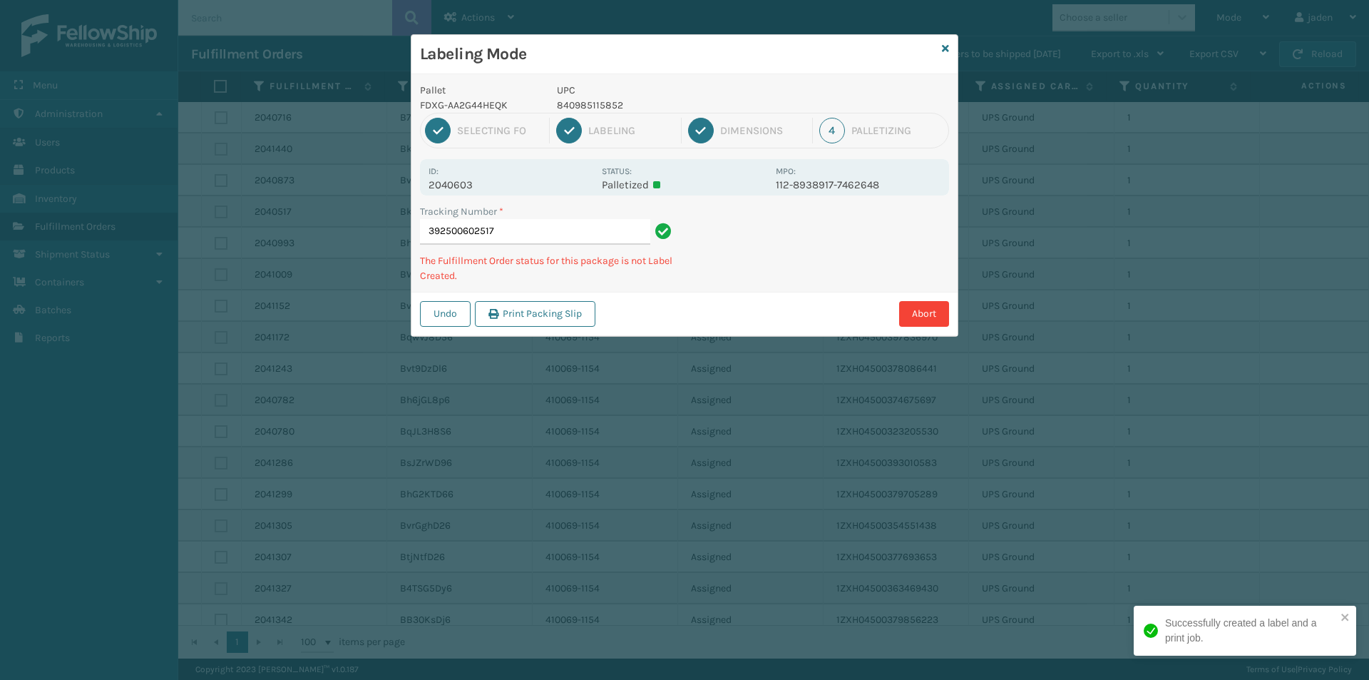
drag, startPoint x: 858, startPoint y: 252, endPoint x: 966, endPoint y: 223, distance: 111.4
click at [859, 272] on div "Pallet FDXG-AA2G44HEQK UPC 840985115852 1 Selecting FO 2 Labeling 3 Dimensions …" at bounding box center [685, 205] width 546 height 262
drag, startPoint x: 966, startPoint y: 223, endPoint x: 925, endPoint y: 235, distance: 42.4
click at [842, 291] on div "Pallet FDXG-AA2G44HEQK UPC 840985115852 1 Selecting FO 2 Labeling 3 Dimensions …" at bounding box center [685, 205] width 546 height 262
drag, startPoint x: 936, startPoint y: 228, endPoint x: 949, endPoint y: 221, distance: 14.1
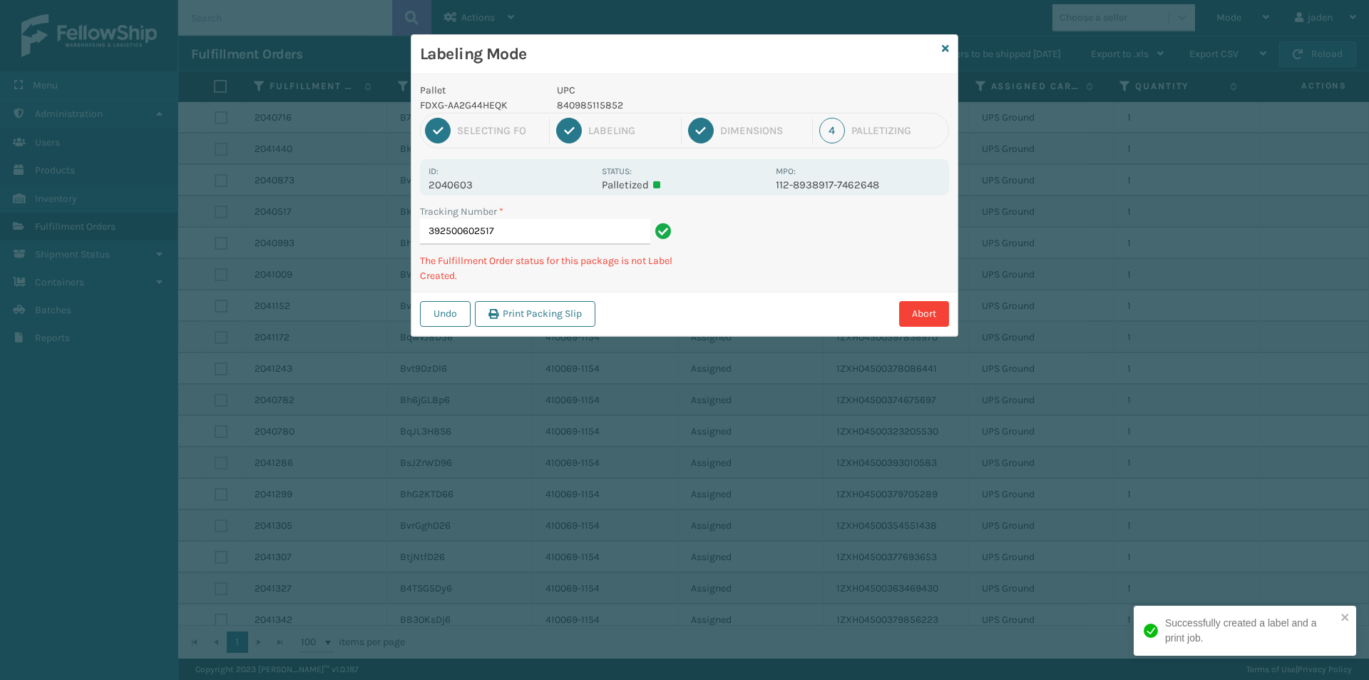
click at [852, 277] on div "Pallet FDXG-AA2G44HEQK UPC 840985115852 1 Selecting FO 2 Labeling 3 Dimensions …" at bounding box center [685, 205] width 546 height 262
drag, startPoint x: 949, startPoint y: 221, endPoint x: 921, endPoint y: 234, distance: 30.6
drag, startPoint x: 921, startPoint y: 234, endPoint x: 931, endPoint y: 237, distance: 11.1
click at [837, 288] on div "Labeling Mode Pallet FDXG-AA2G44HEQK UPC 840985115852 1 Selecting FO 2 Labeling…" at bounding box center [684, 340] width 1369 height 680
drag
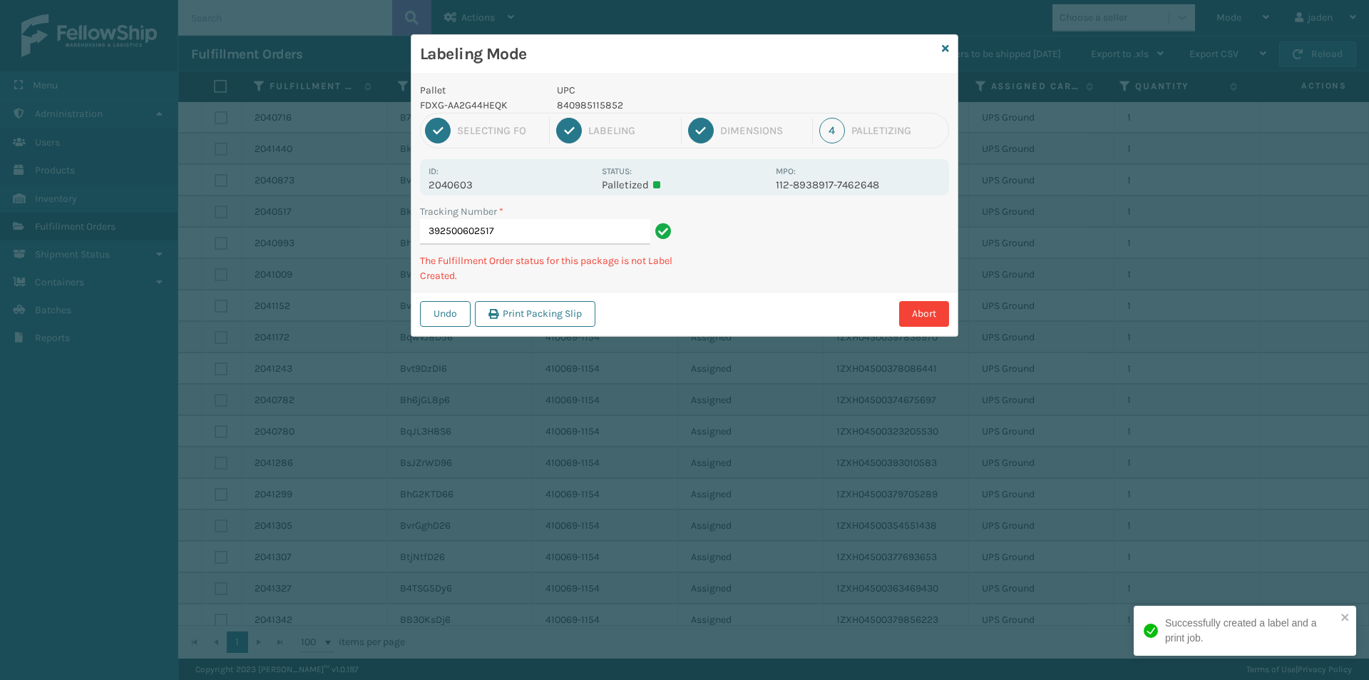
click at [829, 287] on div "Pallet FDXG-AA2G44HEQK UPC 840985115852 1 Selecting FO 2 Labeling 3 Dimensions …" at bounding box center [685, 205] width 546 height 262
click at [787, 310] on div "Undo Print Packing Slip Abort" at bounding box center [685, 314] width 546 height 44
click at [721, 324] on div "Undo Print Packing Slip Abort" at bounding box center [685, 314] width 546 height 44
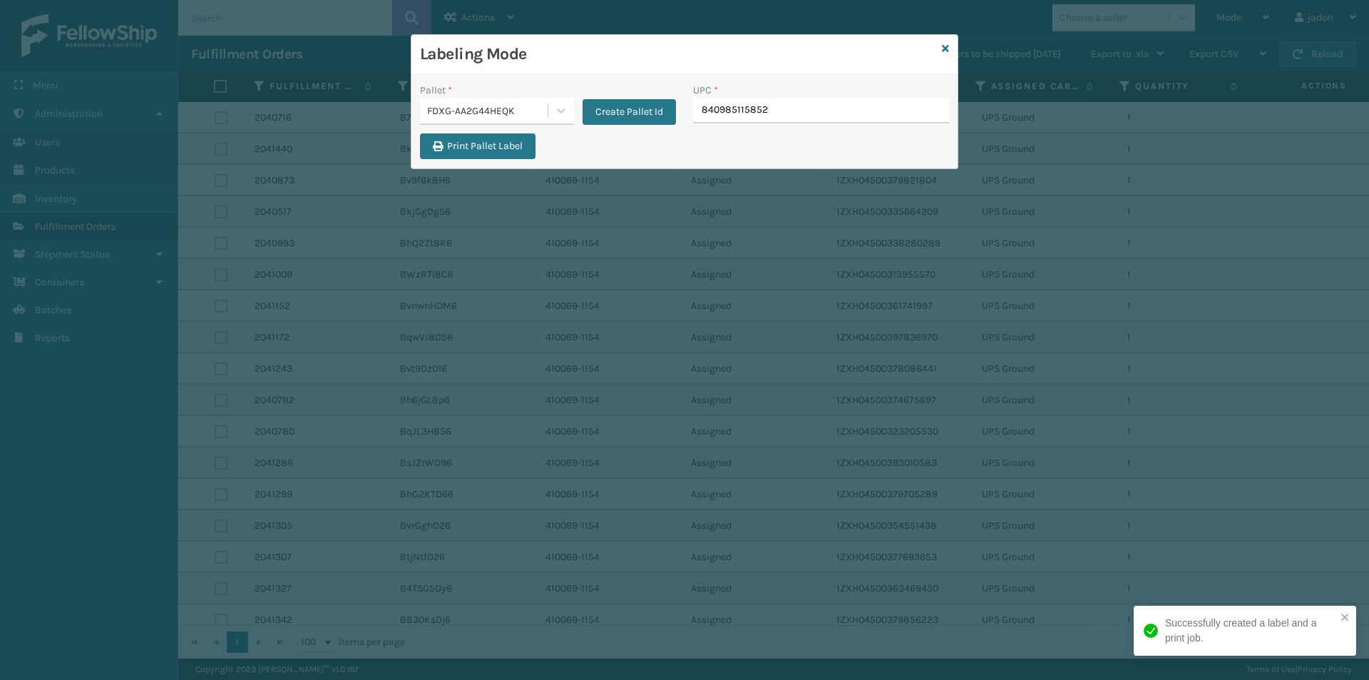
type input "840985115852"
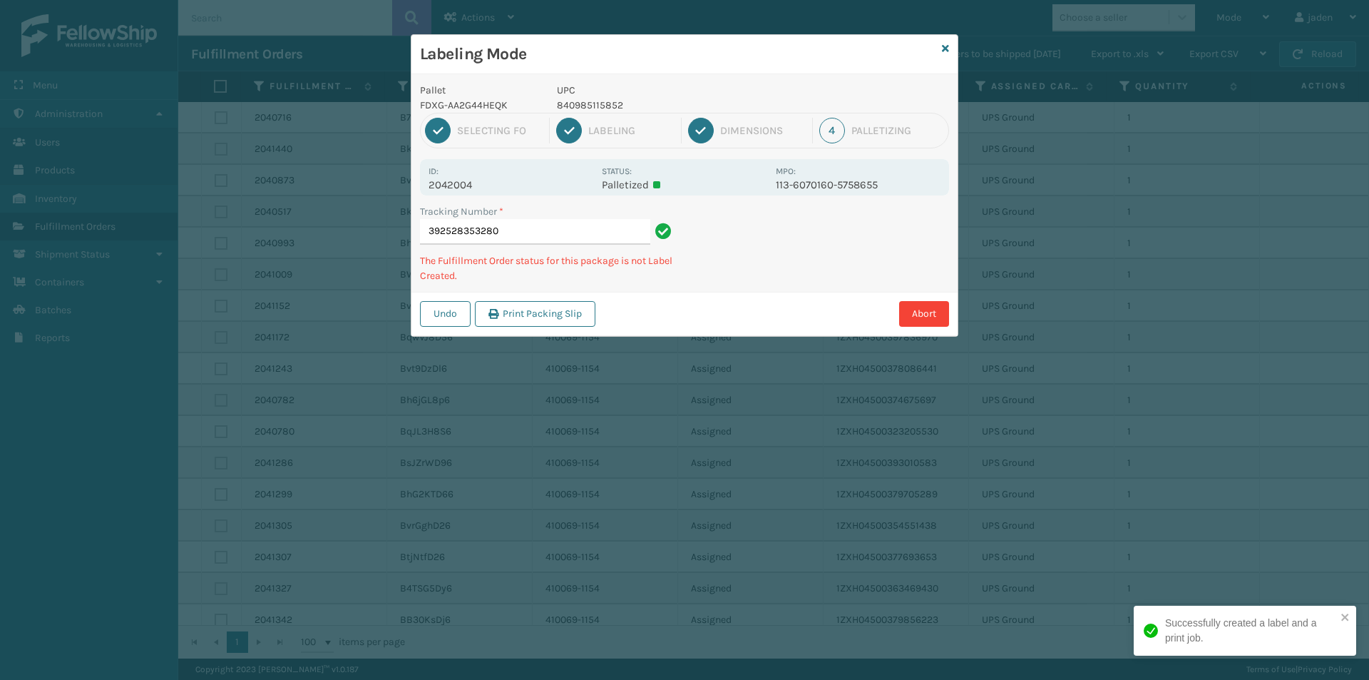
click at [752, 287] on div "Pallet FDXG-AA2G44HEQK UPC 840985115852 1 Selecting FO 2 Labeling 3 Dimensions …" at bounding box center [685, 205] width 546 height 262
click at [851, 279] on div "Labeling Mode Pallet FDXG-AA2G44HEQK UPC 840985115852 1 Selecting FO 2 Labeling…" at bounding box center [684, 340] width 1369 height 680
click at [877, 275] on div "Labeling Mode Pallet FDXG-AA2G44HEQK UPC 840985115852 1 Selecting FO 2 Labeling…" at bounding box center [684, 340] width 1369 height 680
click at [835, 289] on div "Labeling Mode Pallet FDXG-AA2G44HEQK UPC 840985115852 1 Selecting FO 2 Labeling…" at bounding box center [684, 340] width 1369 height 680
click at [788, 305] on div "Labeling Mode Pallet FDXG-AA2G44HEQK UPC 840985115852 1 Selecting FO 2 Labeling…" at bounding box center [684, 340] width 1369 height 680
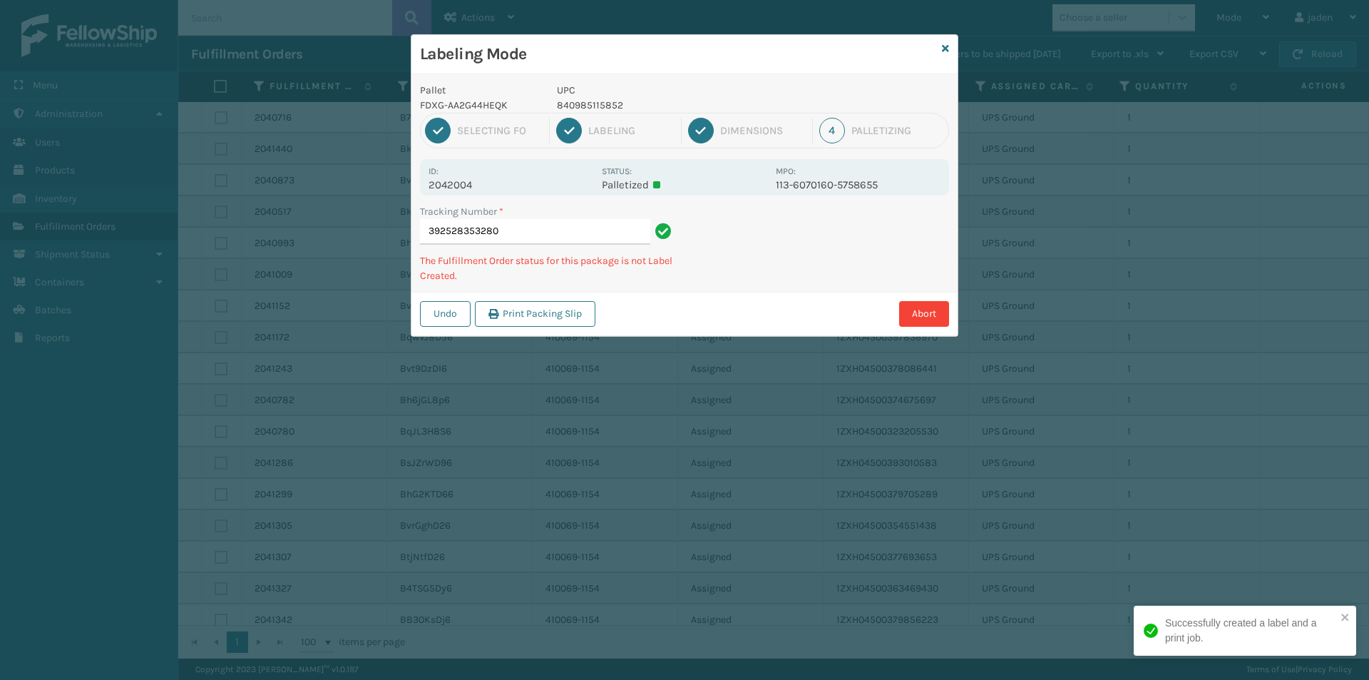
click at [715, 306] on div "Abort" at bounding box center [774, 314] width 349 height 26
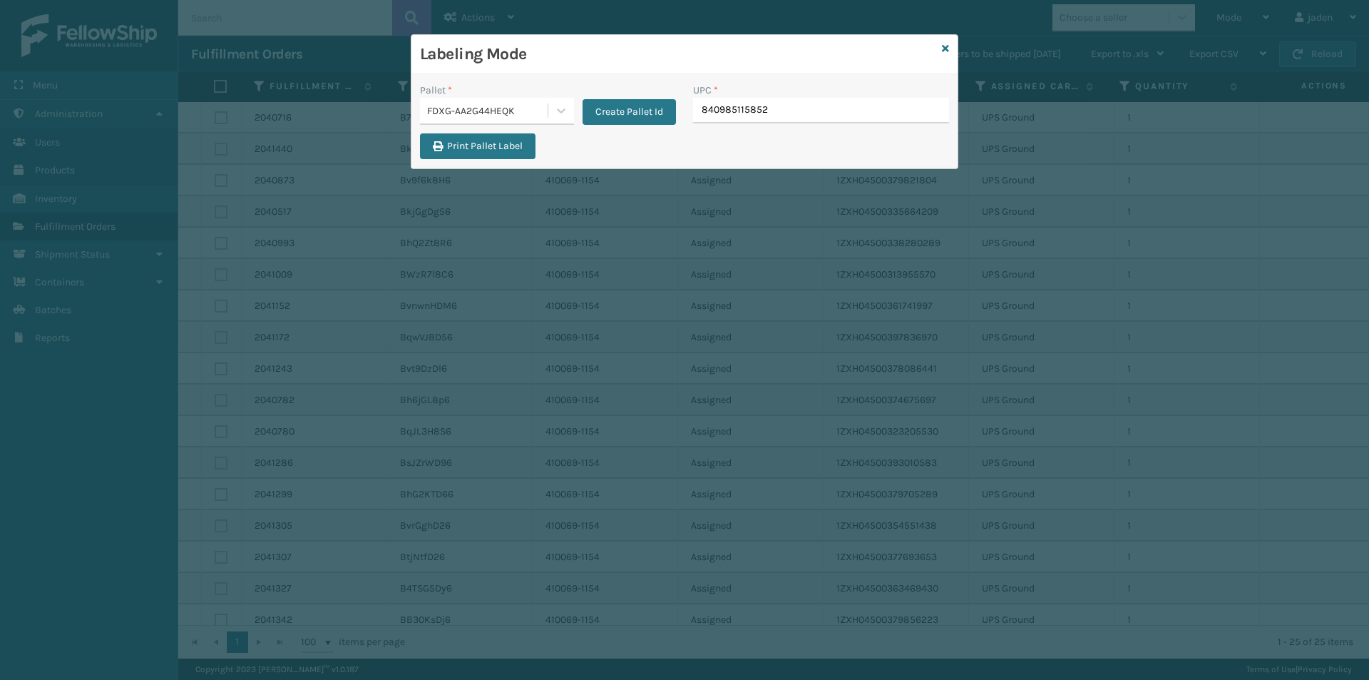
type input "840985115852"
paste input "840985115852"
type input "840985115852"
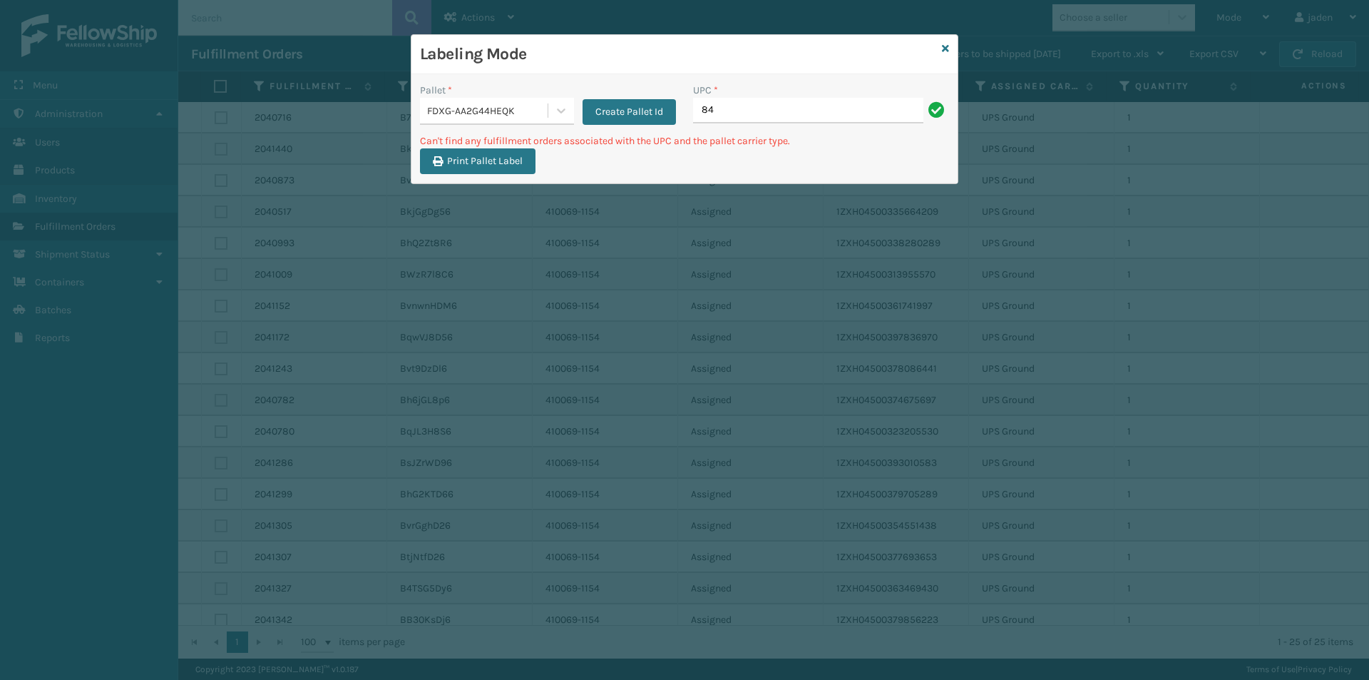
type input "8"
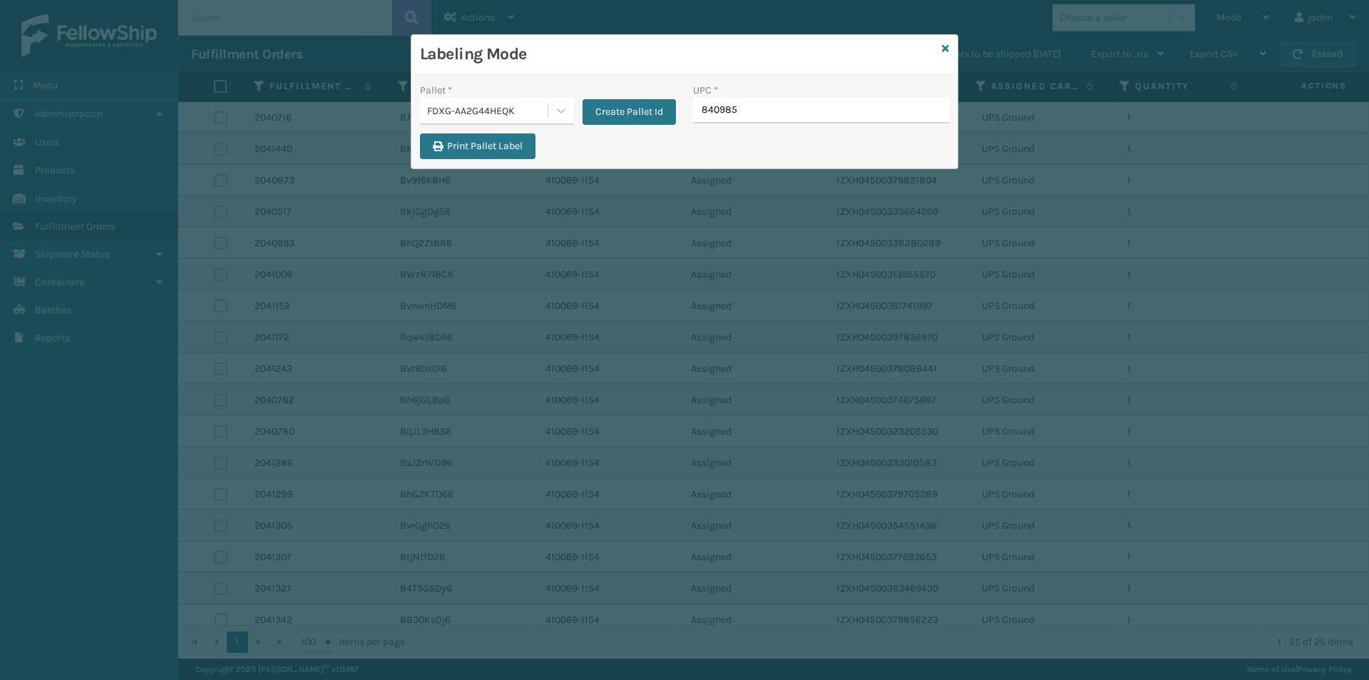
type input "8409851"
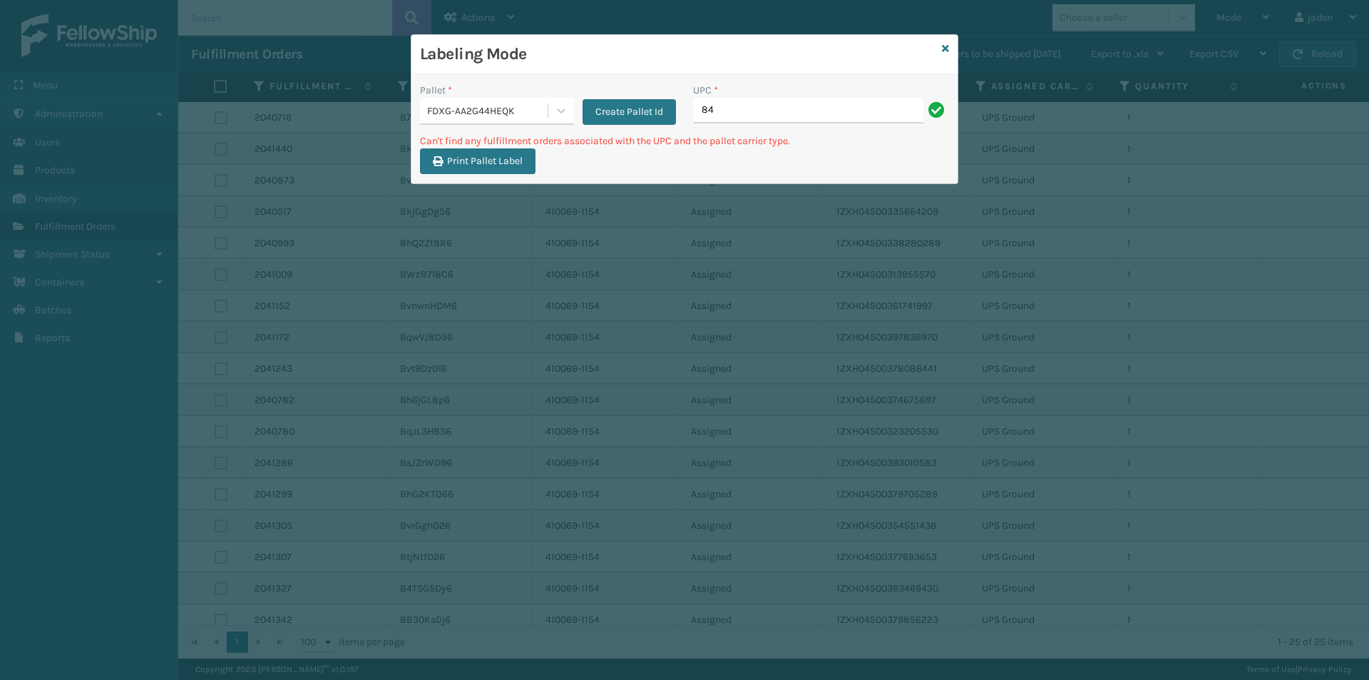
type input "8"
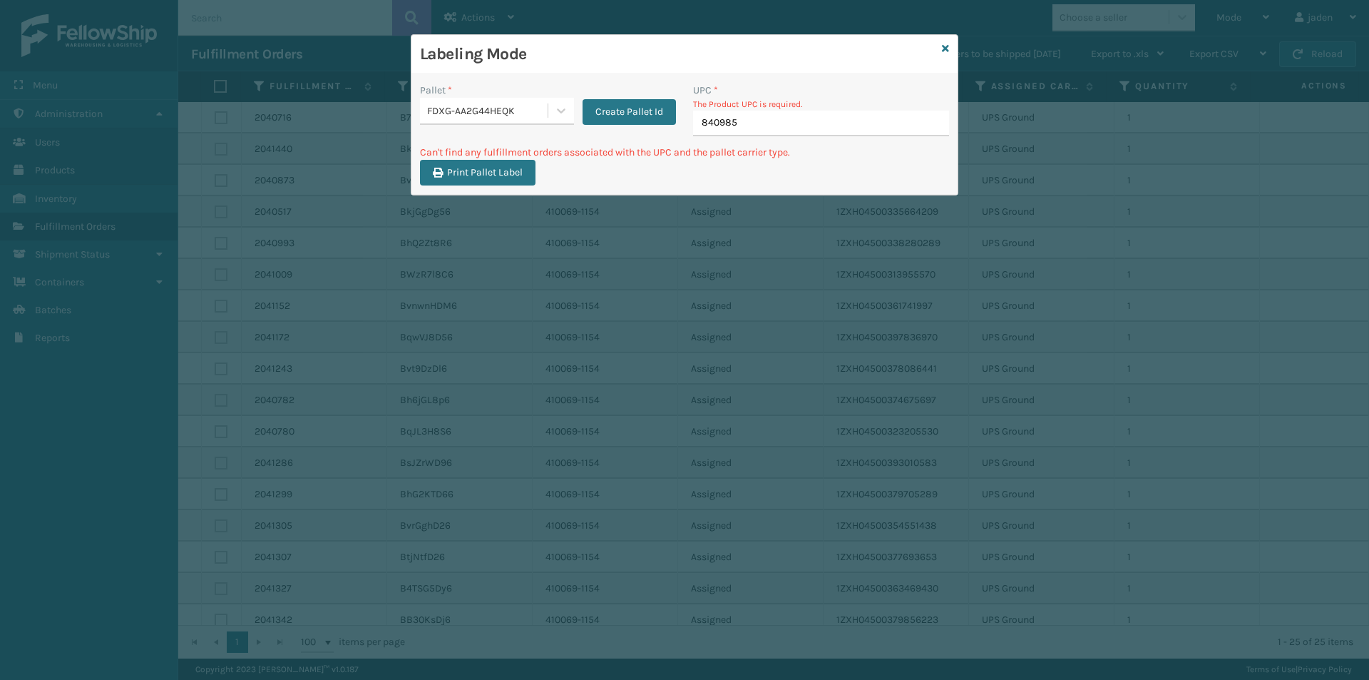
type input "8409851"
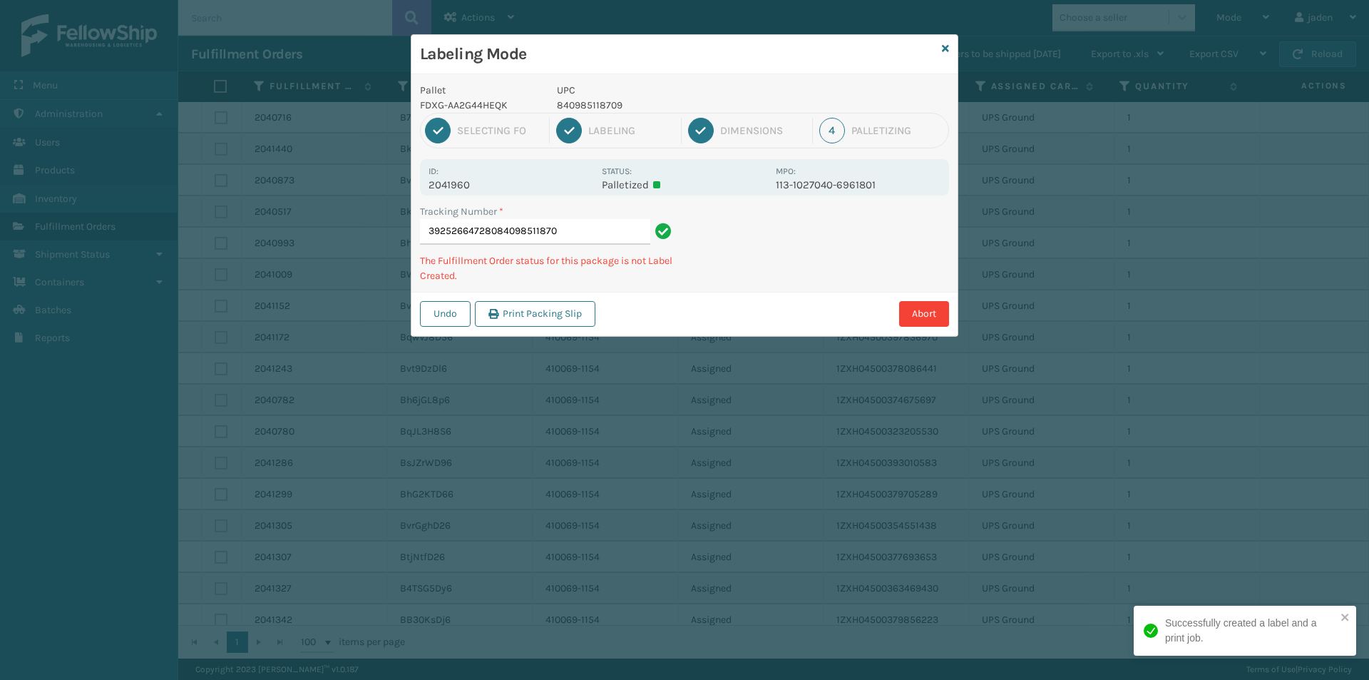
type input "392526647280840985118709"
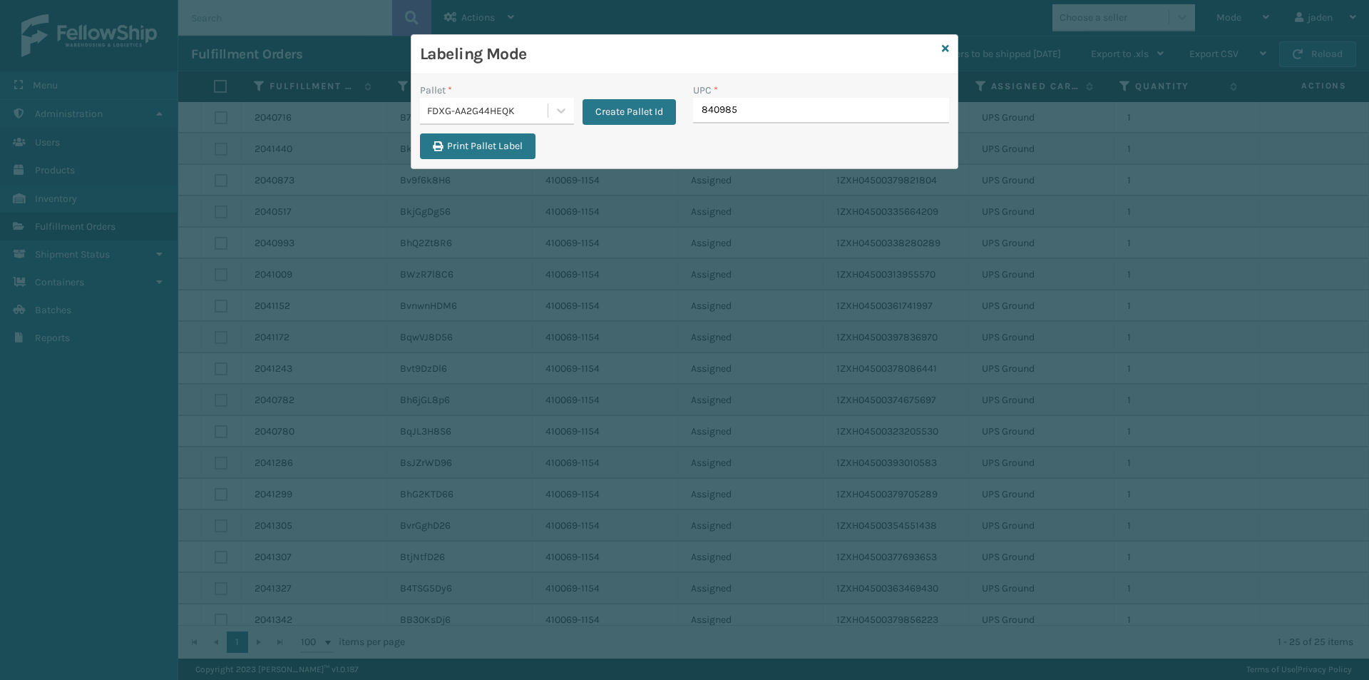
type input "8409851"
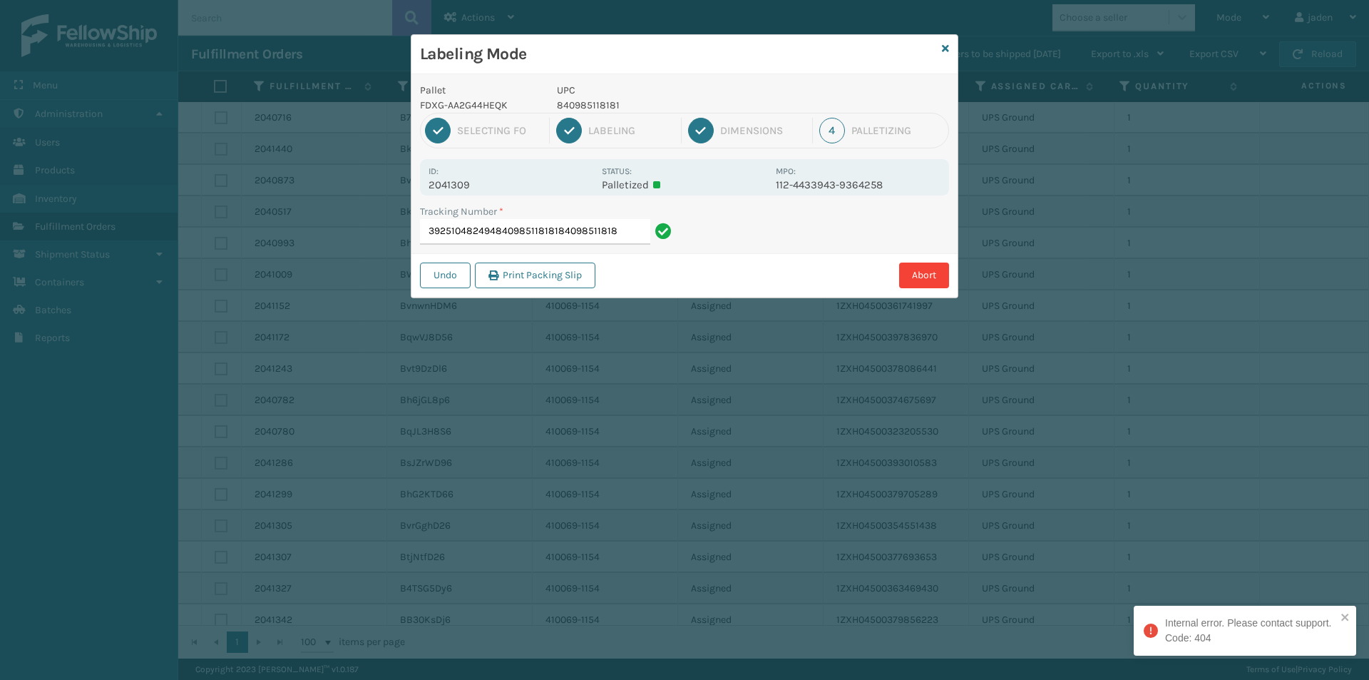
type input "392510482494840985118181840985118181"
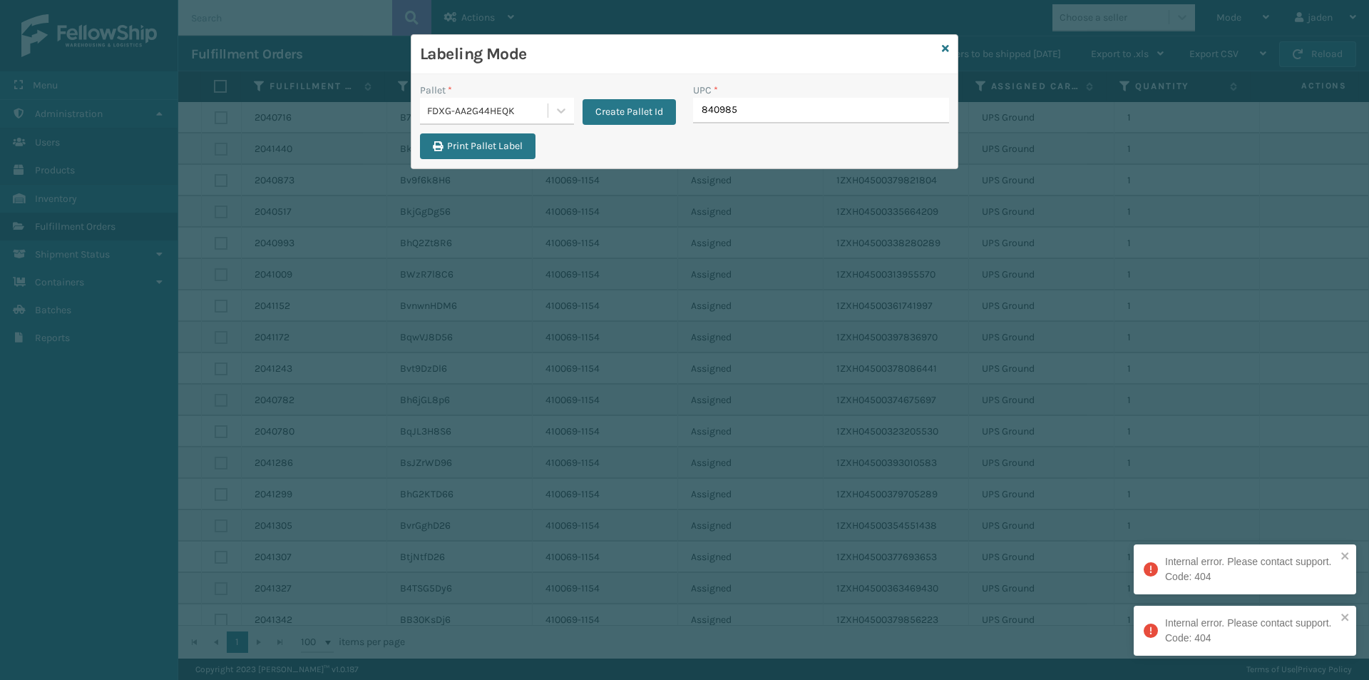
type input "8409851"
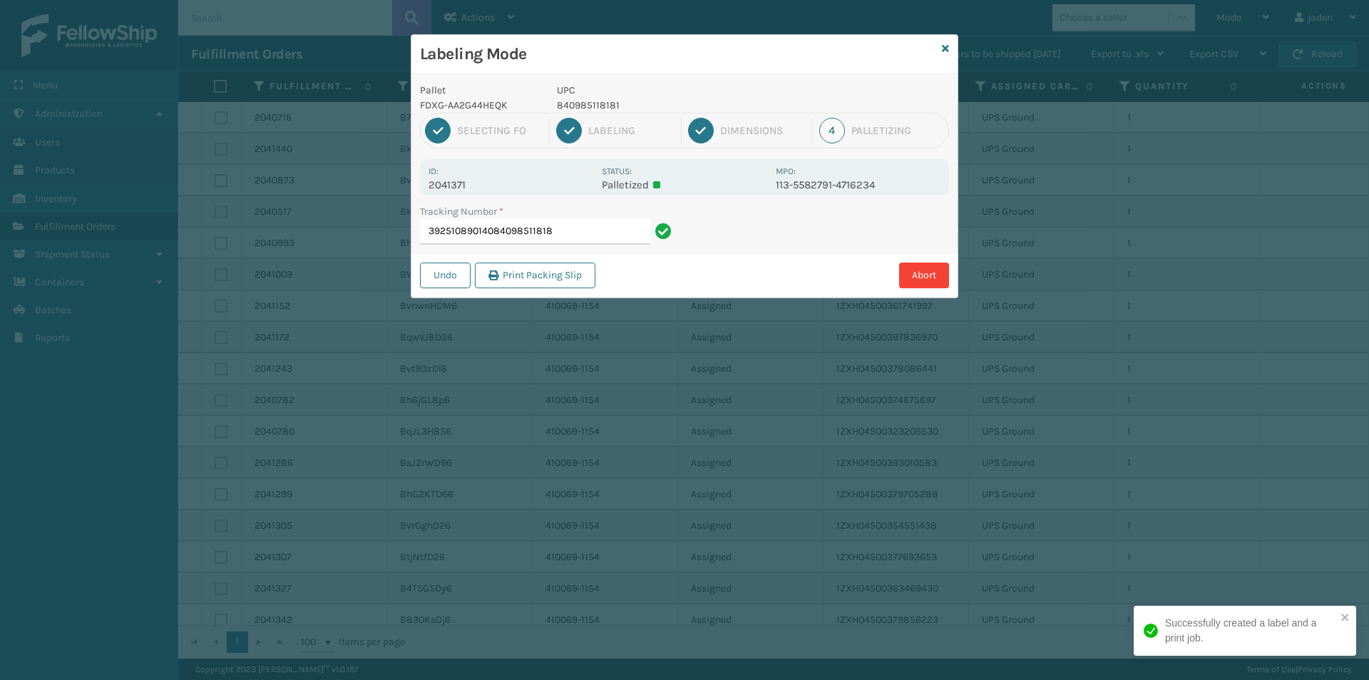
type input "392510890140840985118181"
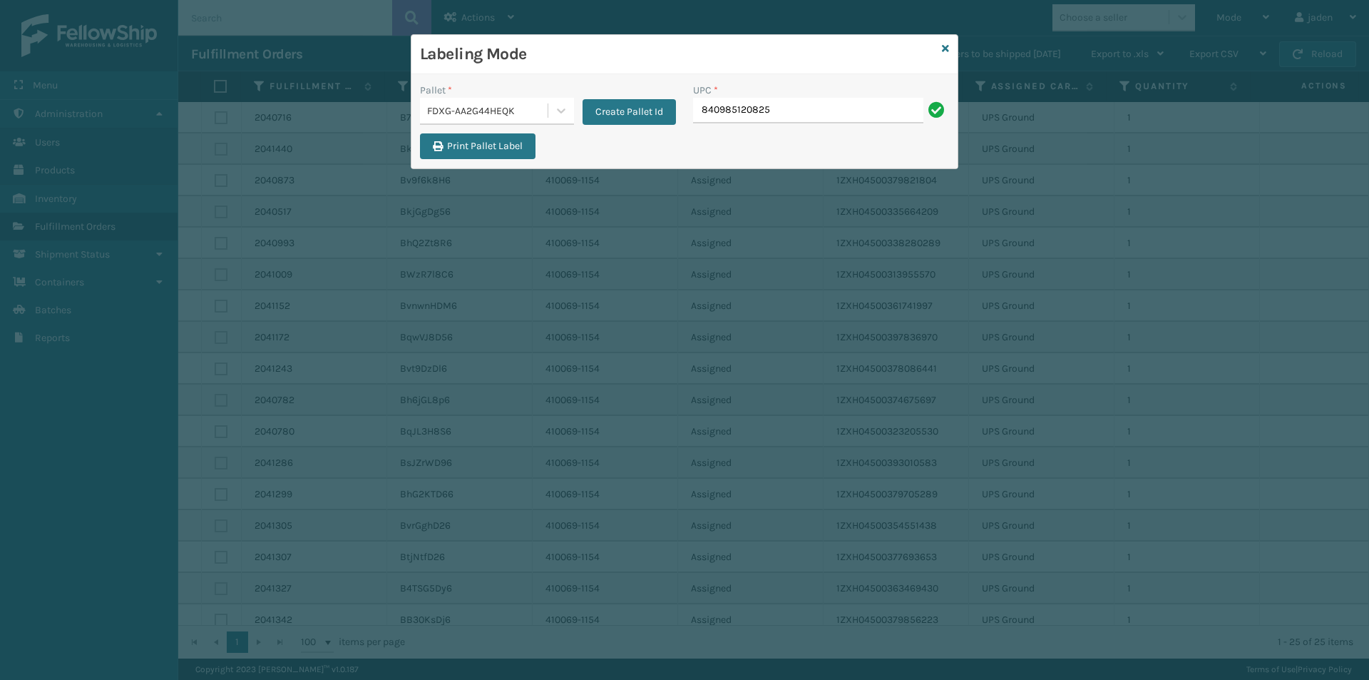
type input "840985120825"
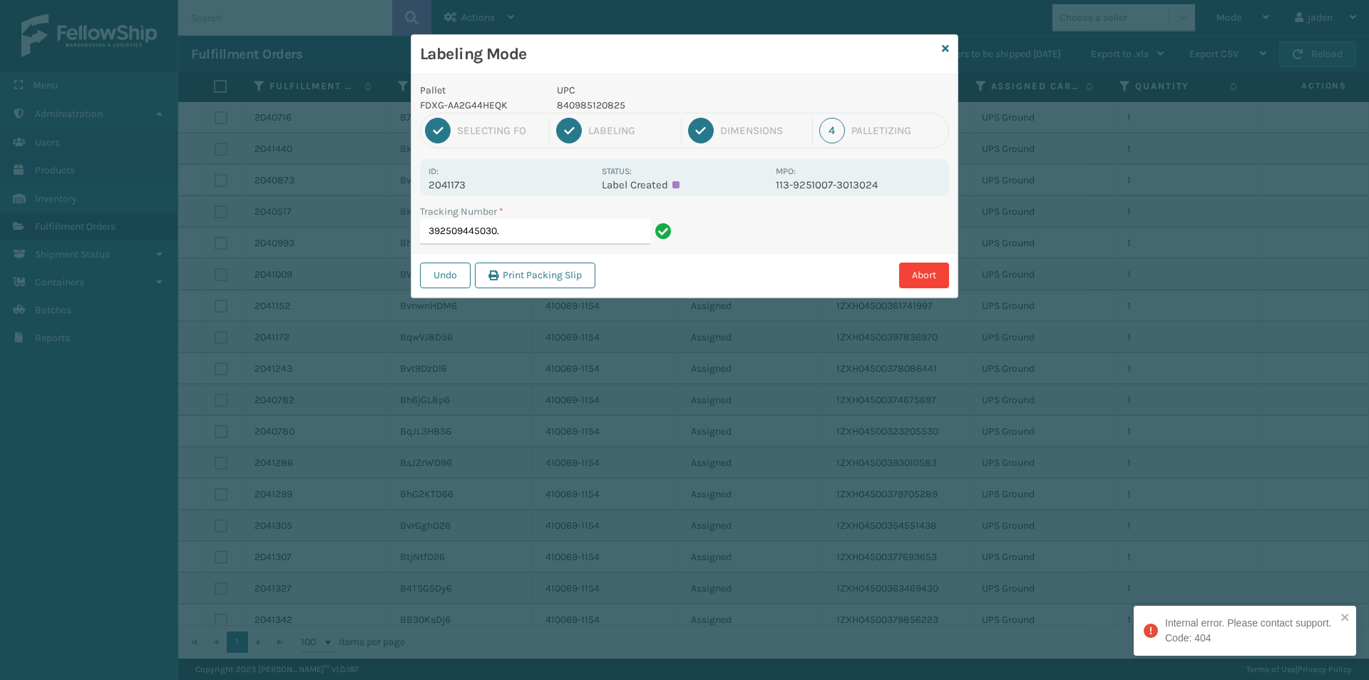
type input "392509445030"
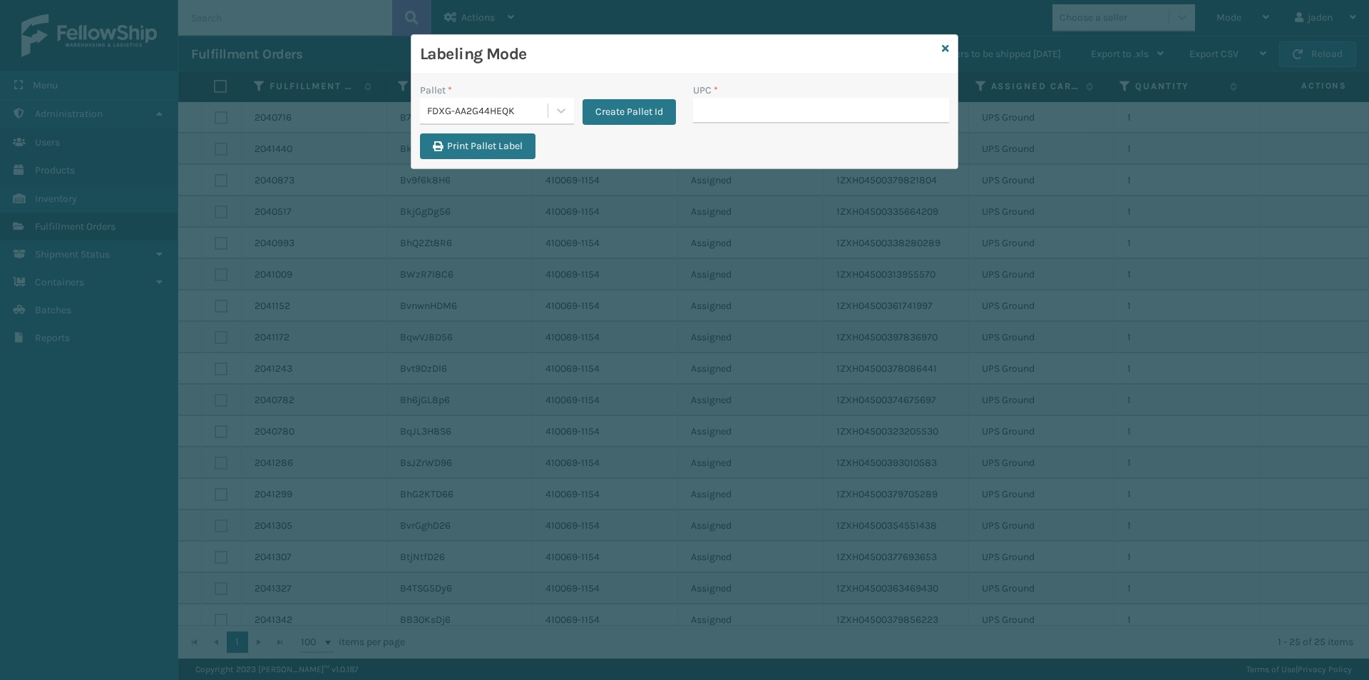
click at [940, 54] on div "Labeling Mode" at bounding box center [685, 54] width 546 height 39
click at [947, 51] on icon at bounding box center [945, 49] width 7 height 10
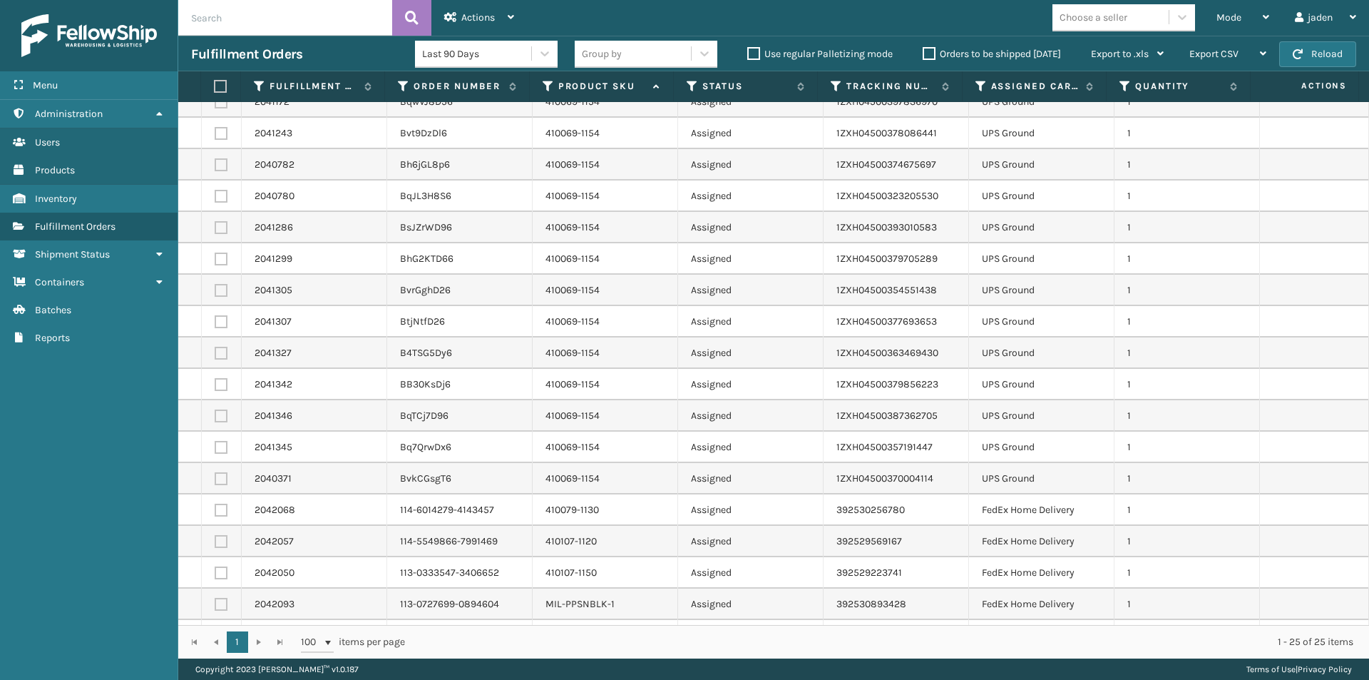
scroll to position [262, 0]
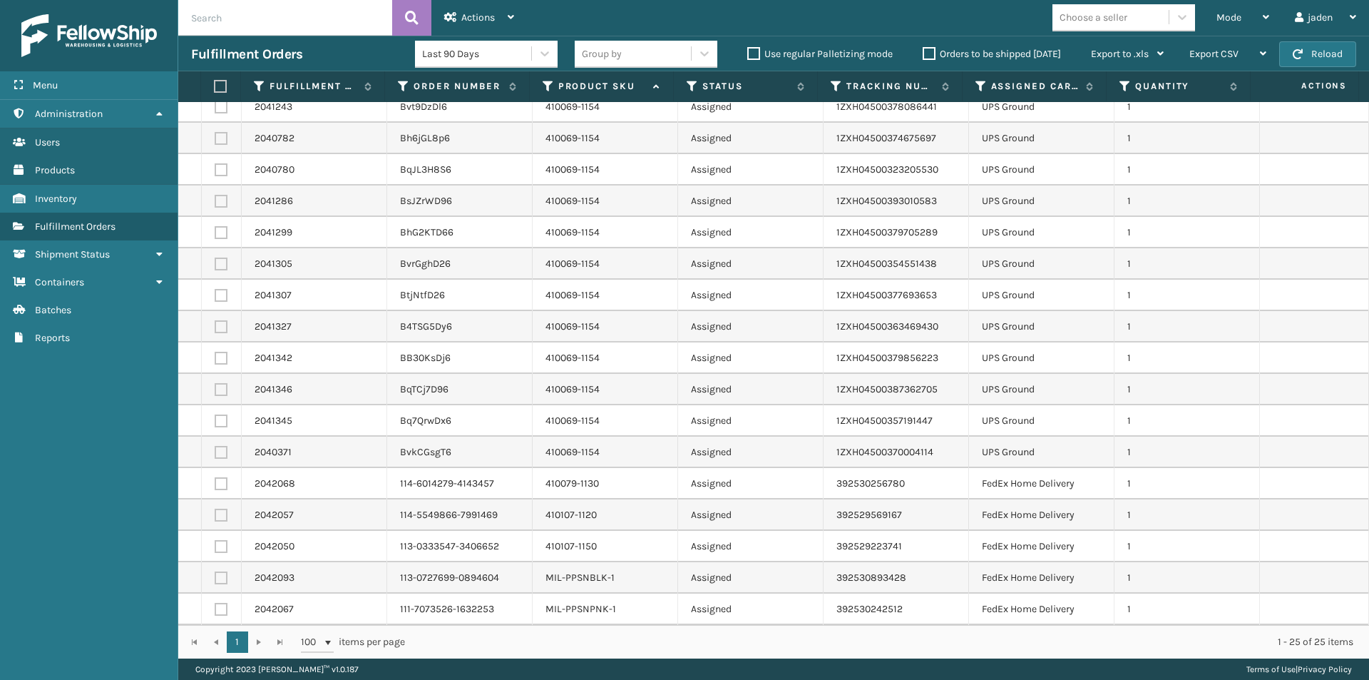
click at [219, 573] on label at bounding box center [221, 577] width 13 height 13
click at [215, 573] on input "checkbox" at bounding box center [215, 575] width 1 height 9
checkbox input "true"
click at [222, 613] on label at bounding box center [221, 609] width 13 height 13
click at [215, 612] on input "checkbox" at bounding box center [215, 607] width 1 height 9
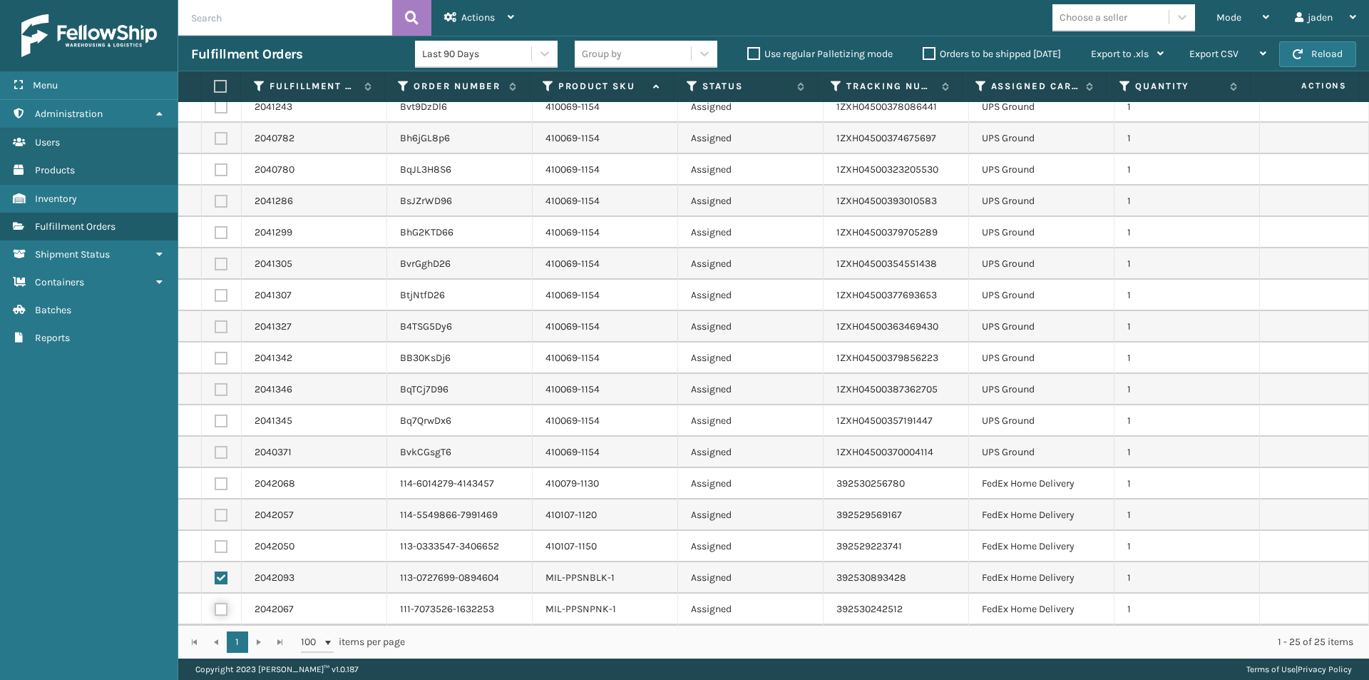
checkbox input "true"
click at [451, 20] on icon at bounding box center [450, 17] width 13 height 10
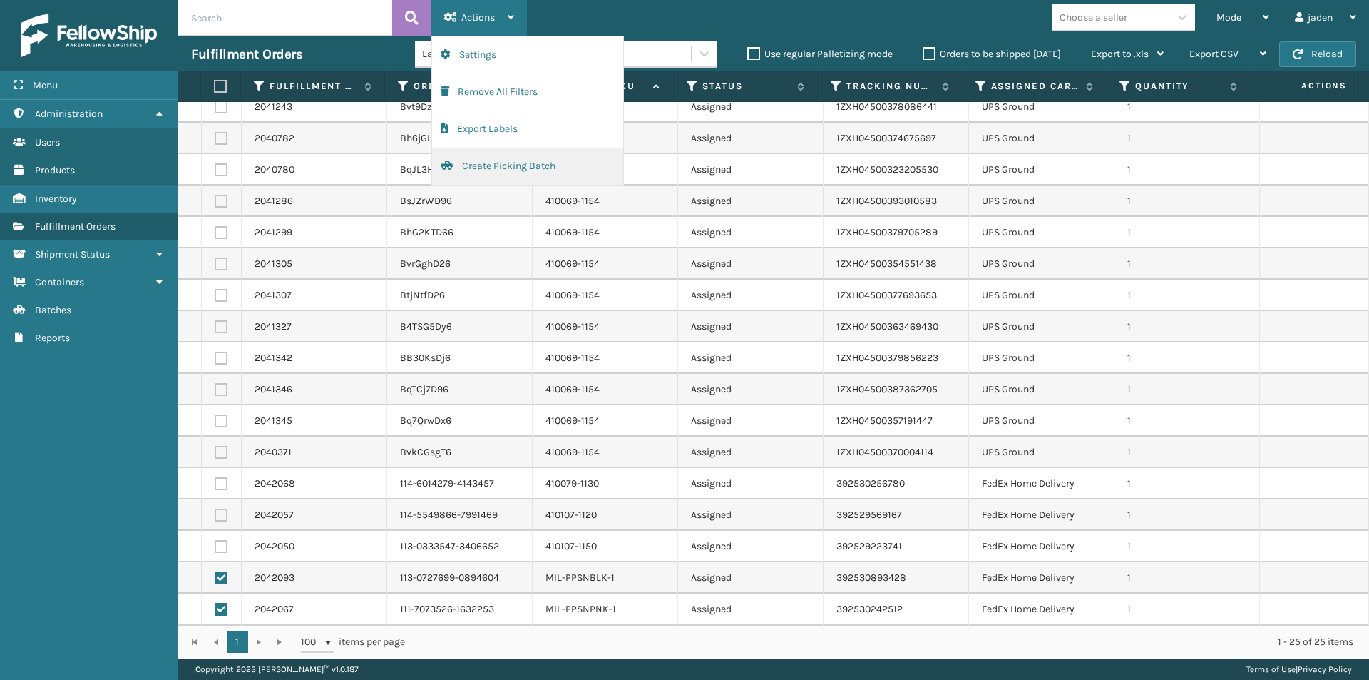
click at [488, 162] on button "Create Picking Batch" at bounding box center [527, 166] width 191 height 37
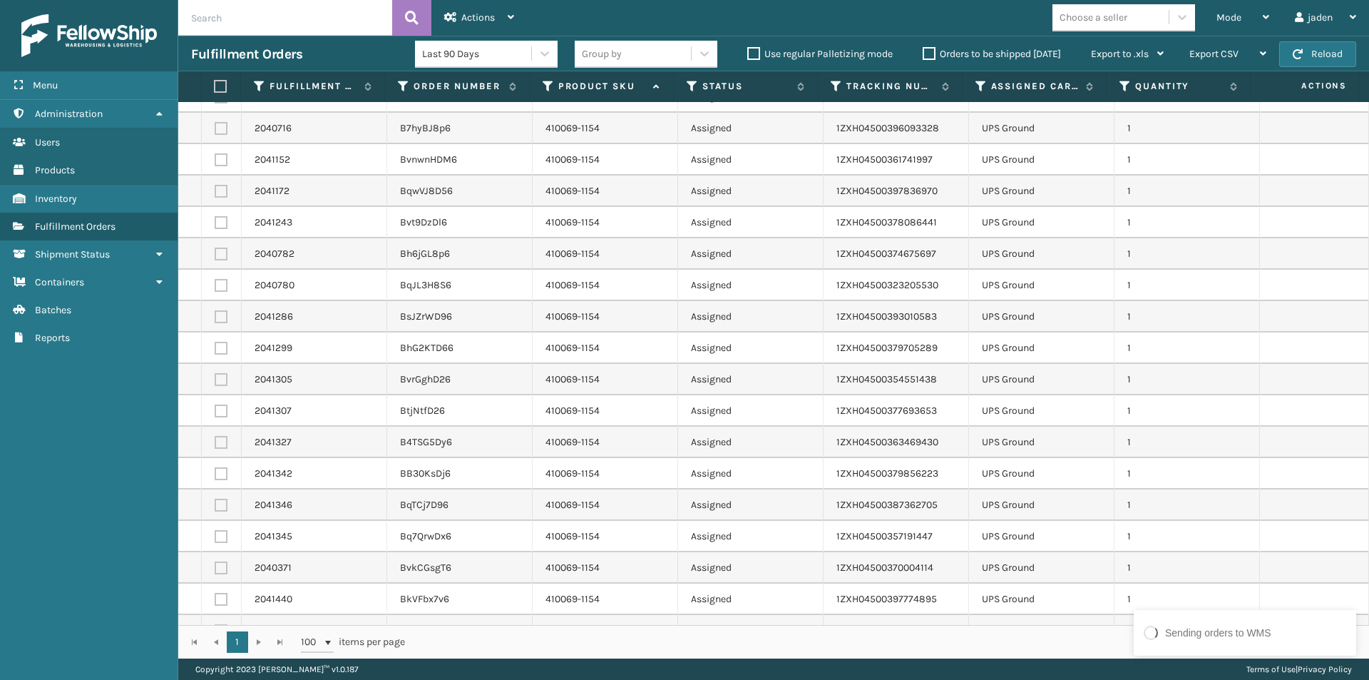
scroll to position [199, 0]
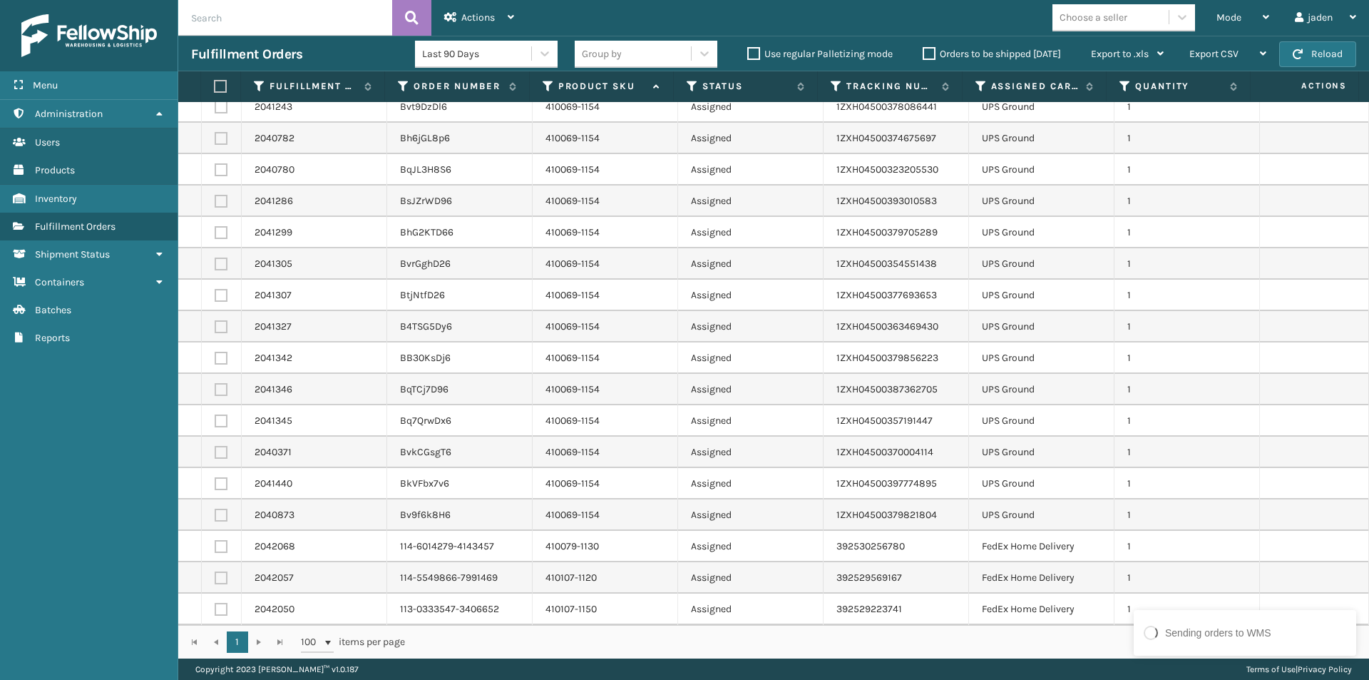
click at [223, 551] on label at bounding box center [221, 546] width 13 height 13
click at [215, 549] on input "checkbox" at bounding box center [215, 544] width 1 height 9
click at [228, 581] on td at bounding box center [222, 577] width 40 height 31
click at [217, 548] on label at bounding box center [221, 546] width 13 height 13
click at [215, 548] on input "checkbox" at bounding box center [215, 544] width 1 height 9
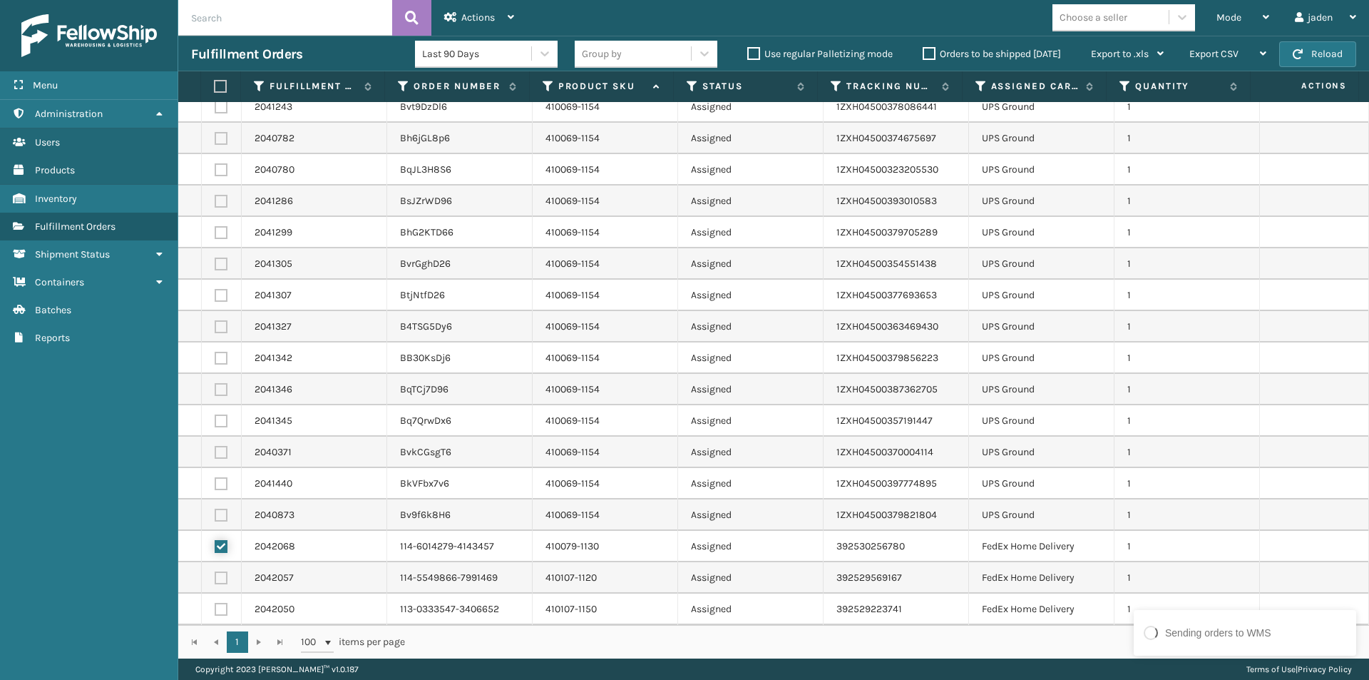
checkbox input "false"
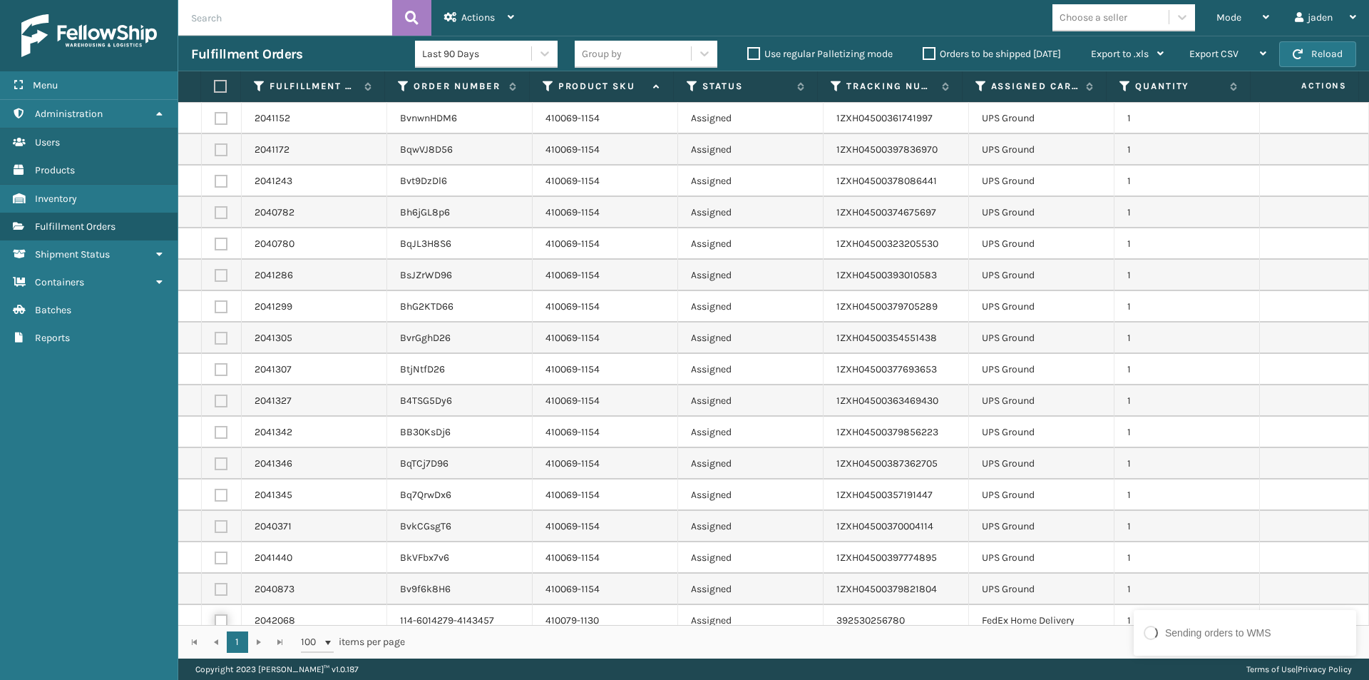
scroll to position [0, 0]
click at [1235, 17] on span "Mode" at bounding box center [1229, 17] width 25 height 12
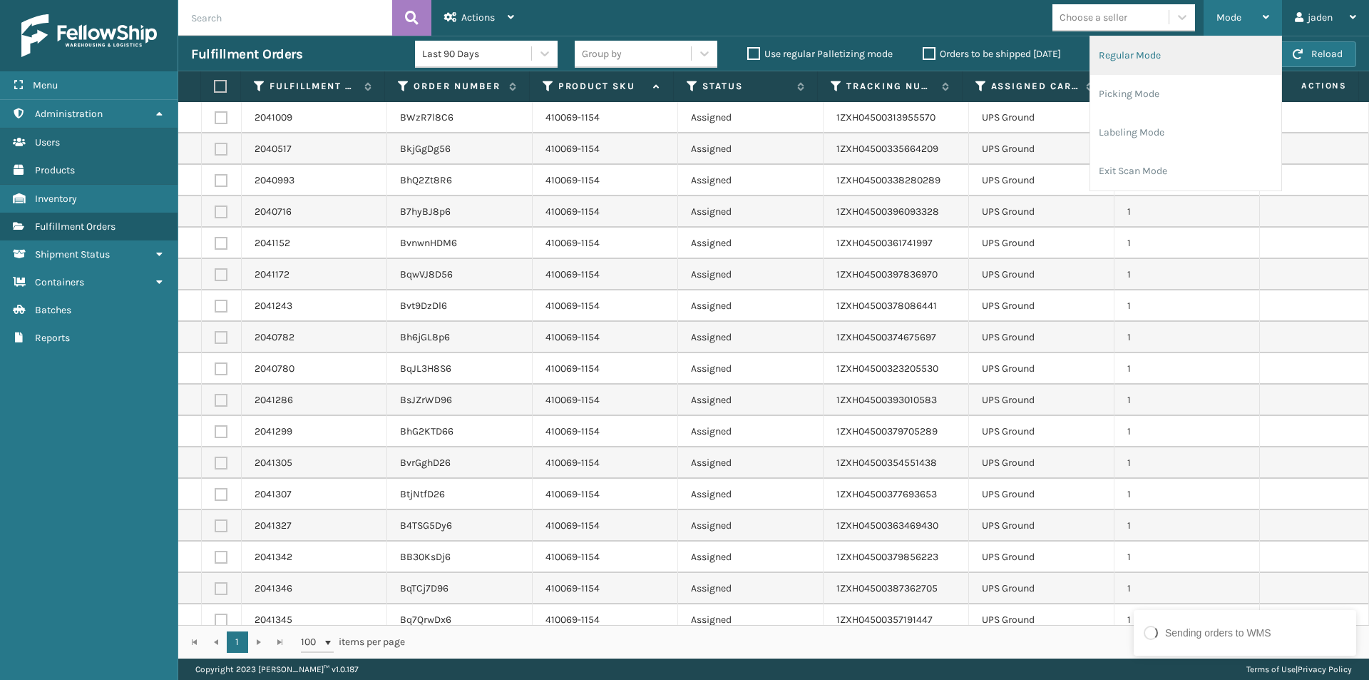
click at [1114, 48] on li "Regular Mode" at bounding box center [1185, 55] width 191 height 39
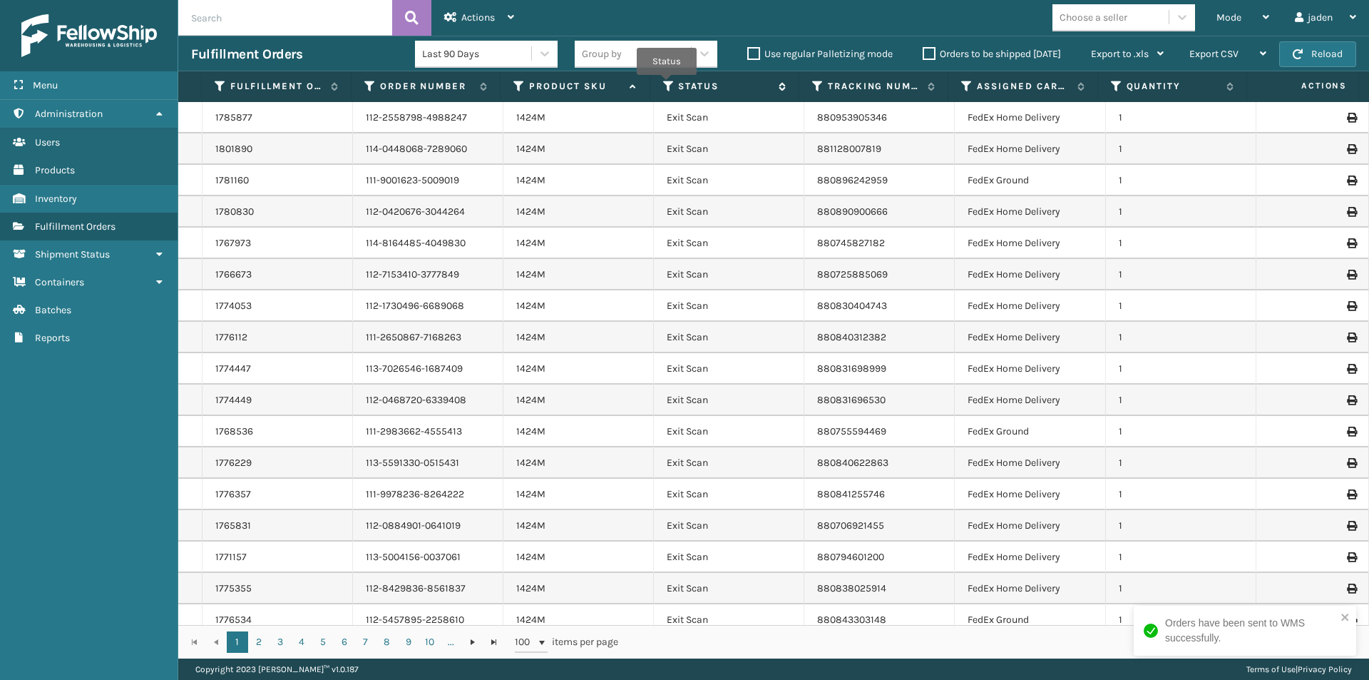
click at [668, 86] on icon at bounding box center [668, 86] width 11 height 13
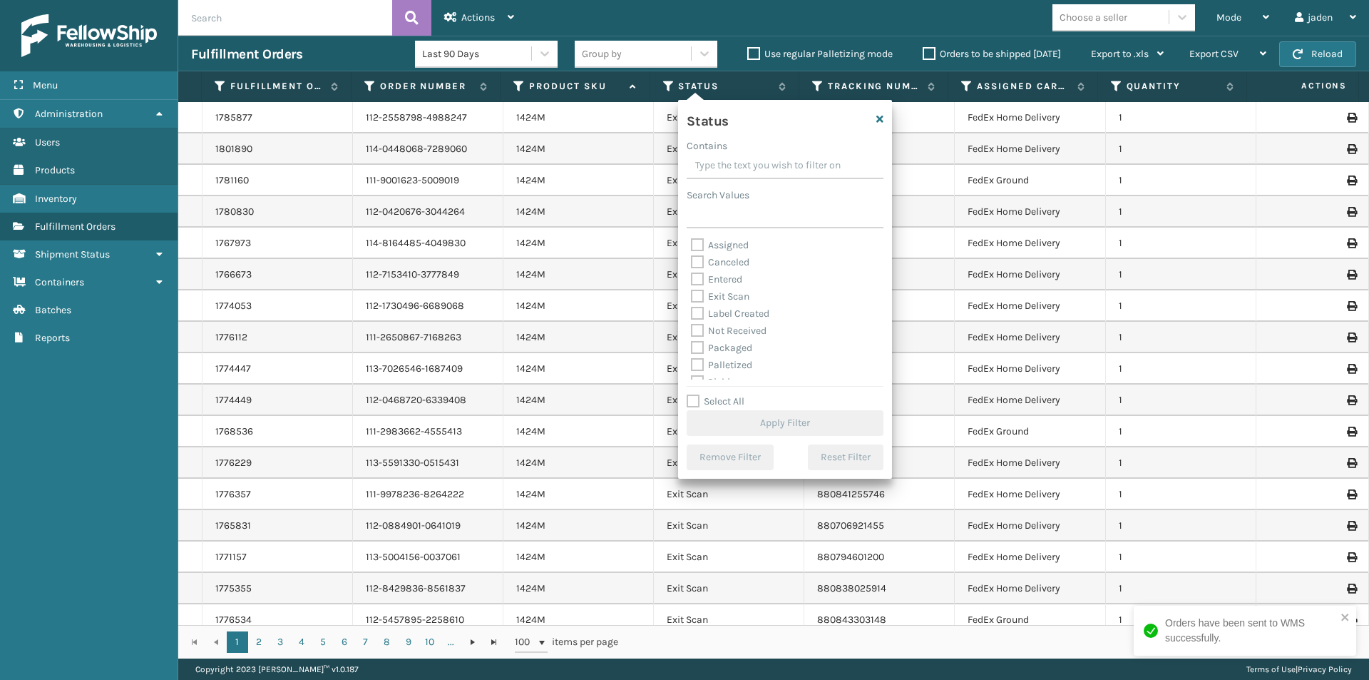
drag, startPoint x: 790, startPoint y: 168, endPoint x: 737, endPoint y: 178, distance: 53.6
click at [741, 160] on input "Contains" at bounding box center [785, 166] width 197 height 26
click at [697, 312] on label "Picking" at bounding box center [716, 311] width 51 height 12
click at [692, 312] on input "Picking" at bounding box center [691, 306] width 1 height 9
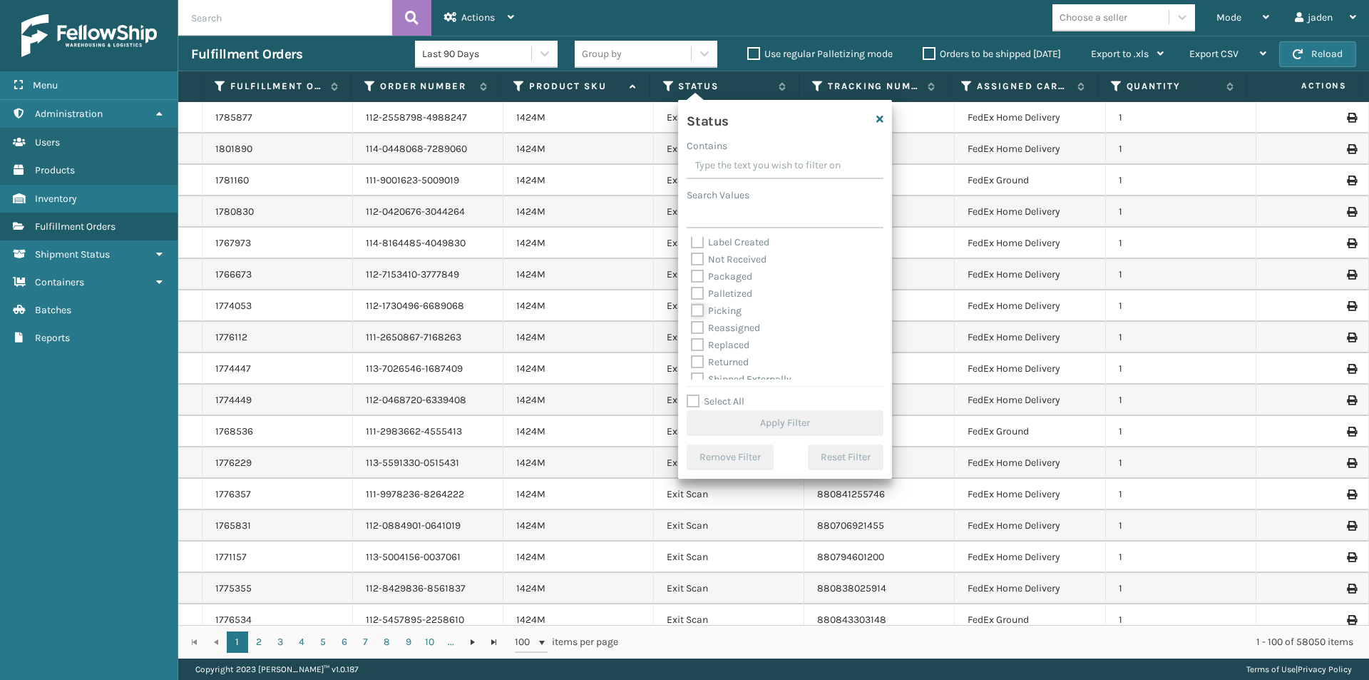
checkbox input "true"
click at [750, 424] on button "Apply Filter" at bounding box center [785, 423] width 197 height 26
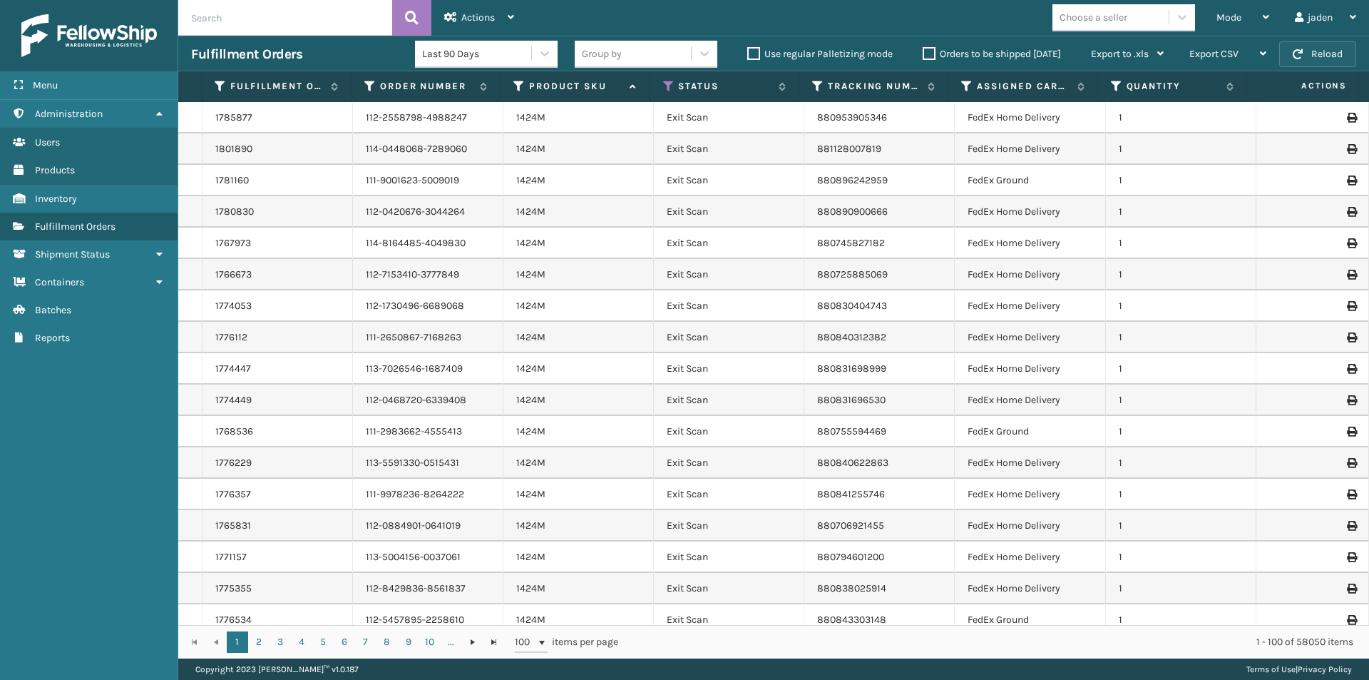
click at [1329, 63] on button "Reload" at bounding box center [1317, 54] width 77 height 26
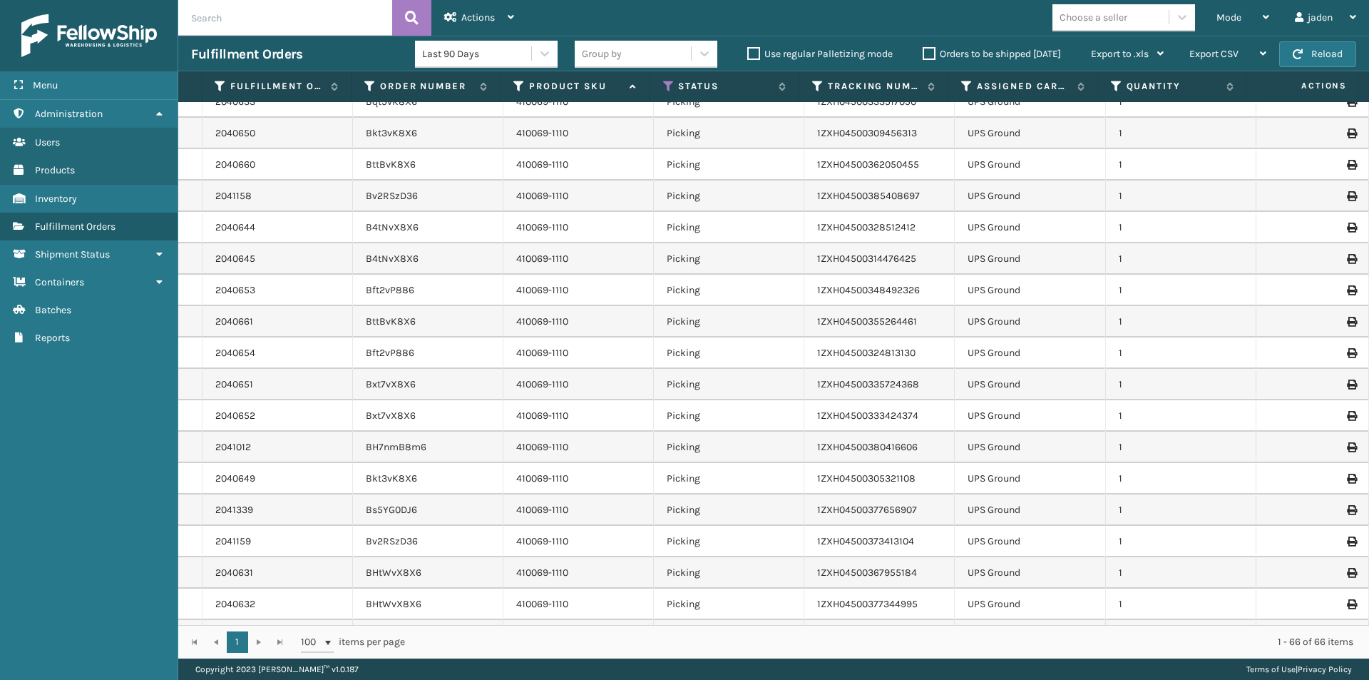
scroll to position [0, 0]
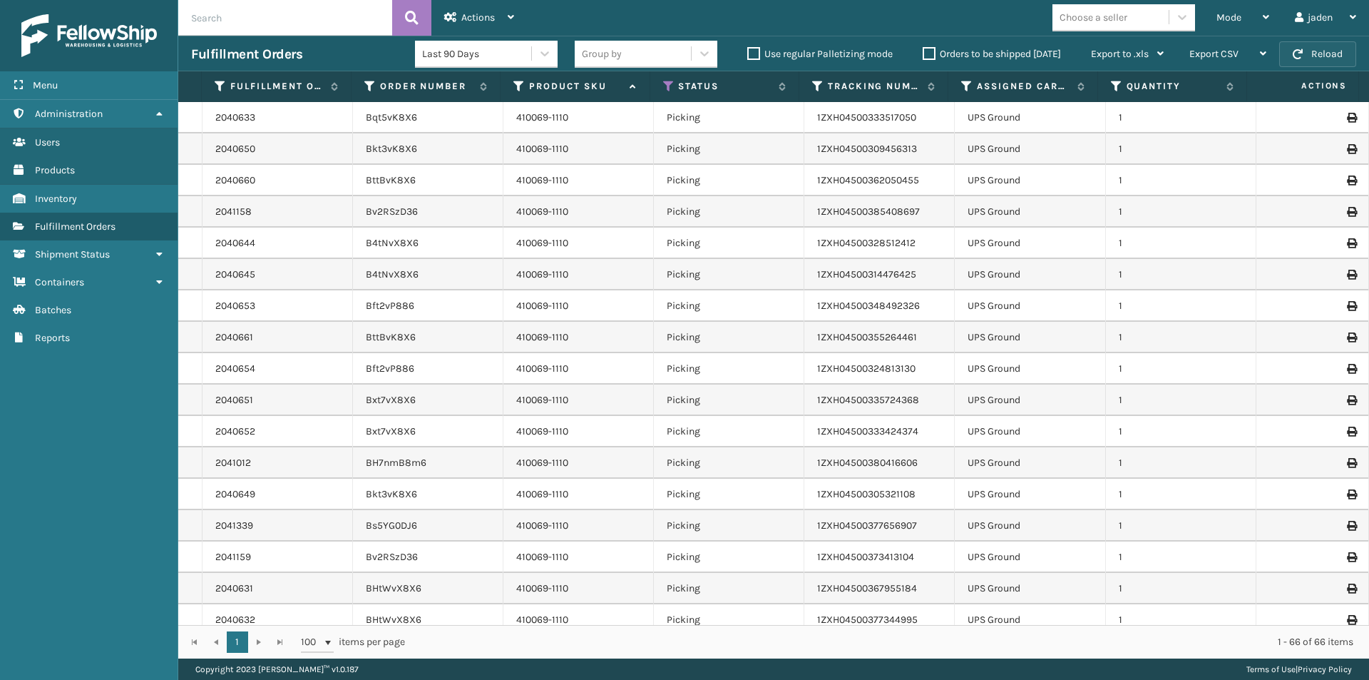
click at [1317, 51] on button "Reload" at bounding box center [1317, 54] width 77 height 26
click at [1233, 21] on span "Mode" at bounding box center [1229, 17] width 25 height 12
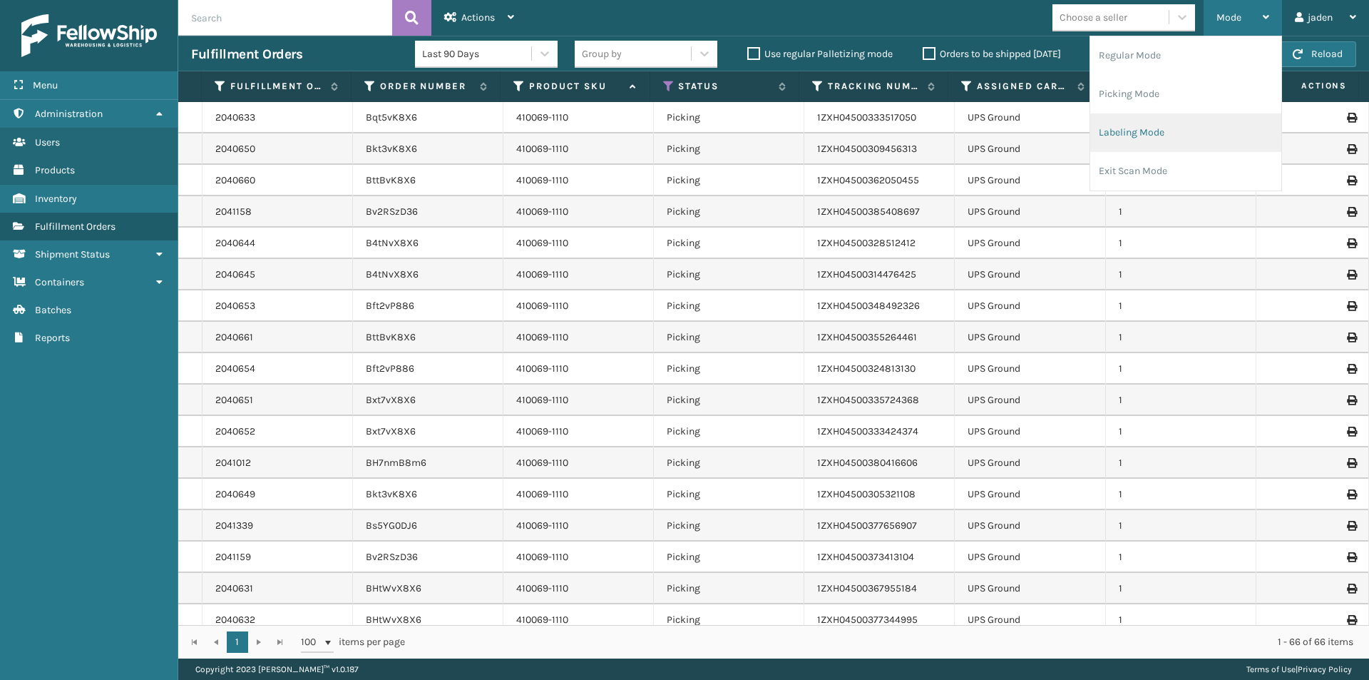
click at [1163, 128] on li "Labeling Mode" at bounding box center [1185, 132] width 191 height 39
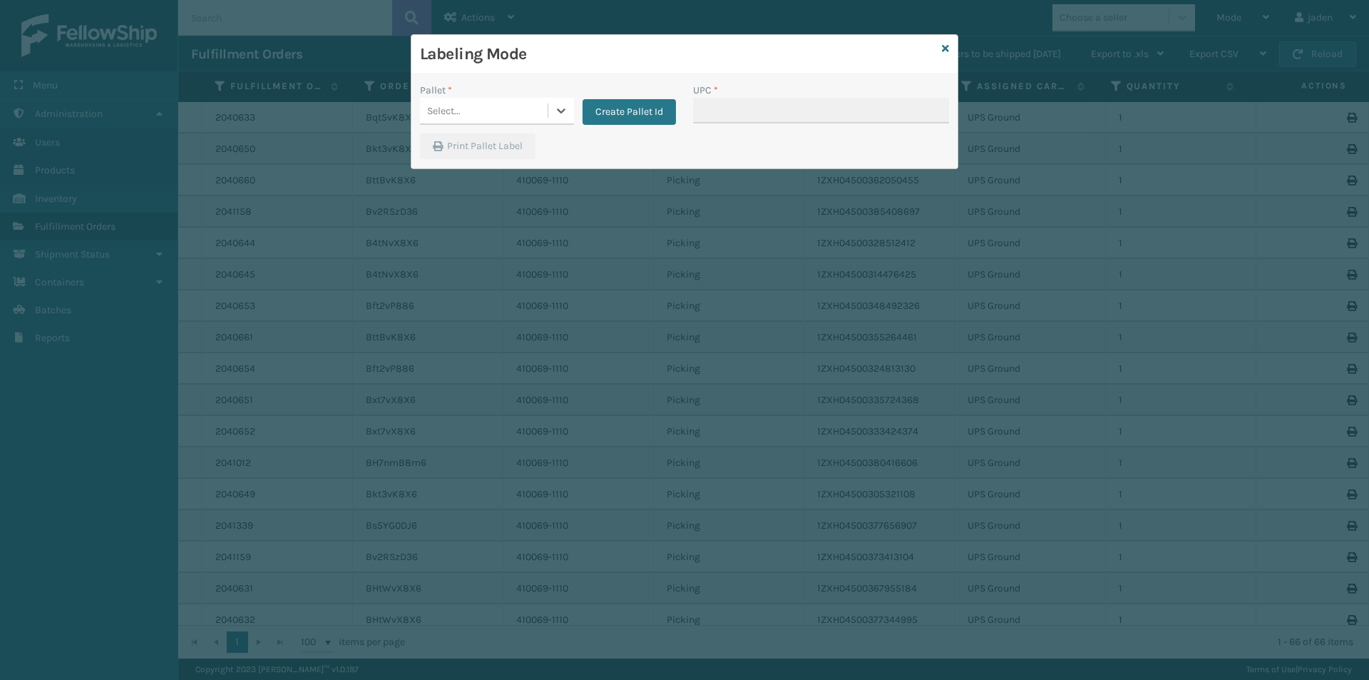
click at [561, 112] on icon at bounding box center [561, 110] width 9 height 5
click at [471, 150] on div "FDXG-AA2G44HEQK" at bounding box center [497, 146] width 154 height 26
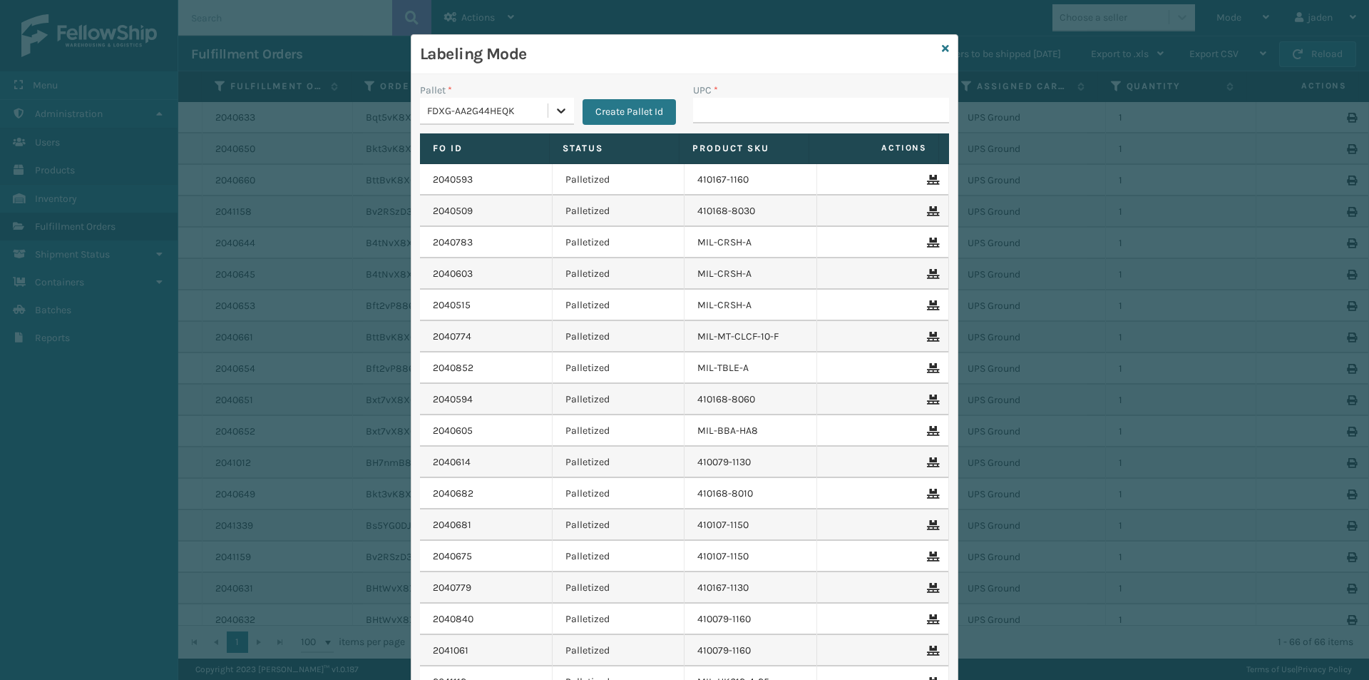
drag, startPoint x: 556, startPoint y: 112, endPoint x: 551, endPoint y: 121, distance: 10.5
click at [556, 113] on icon at bounding box center [561, 110] width 14 height 14
drag, startPoint x: 487, startPoint y: 173, endPoint x: 639, endPoint y: 126, distance: 158.8
click at [496, 171] on div "UPSG-P0O3WP8UFB" at bounding box center [497, 176] width 154 height 33
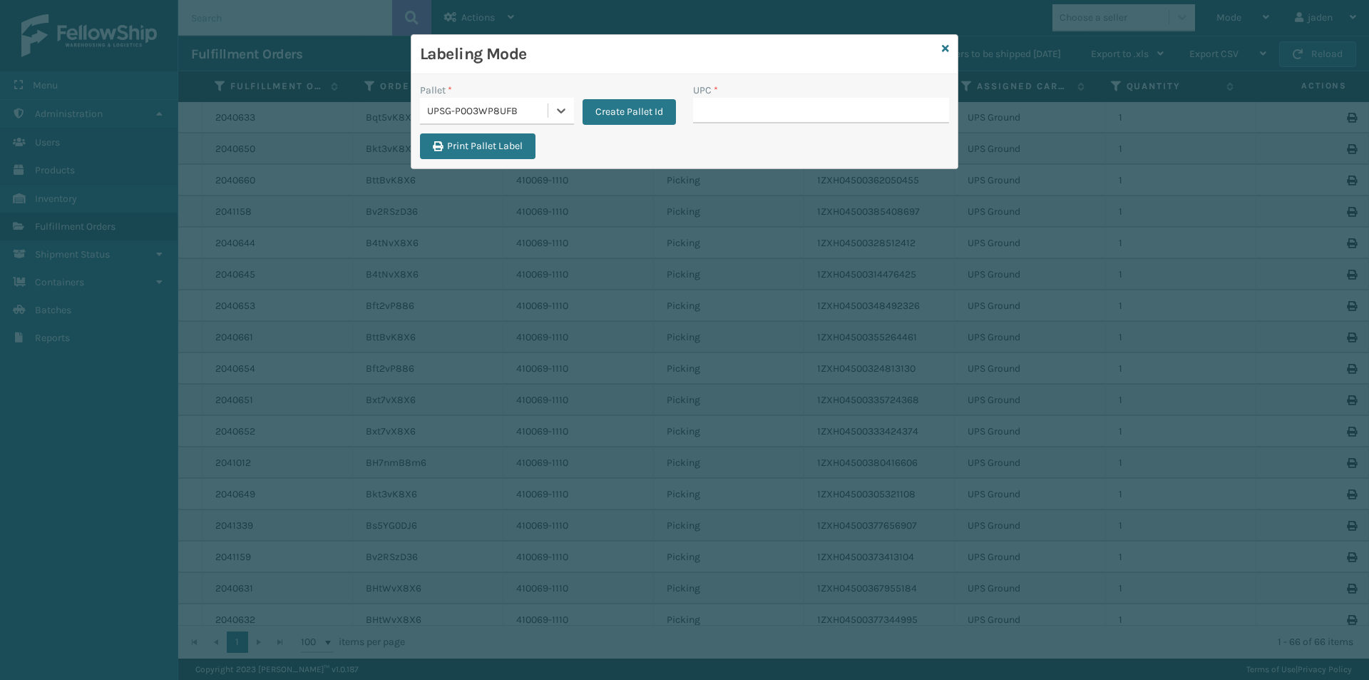
click at [717, 136] on div "Print Pallet Label" at bounding box center [685, 150] width 546 height 34
click at [725, 114] on input "UPC *" at bounding box center [821, 111] width 256 height 26
type input "410069-1154"
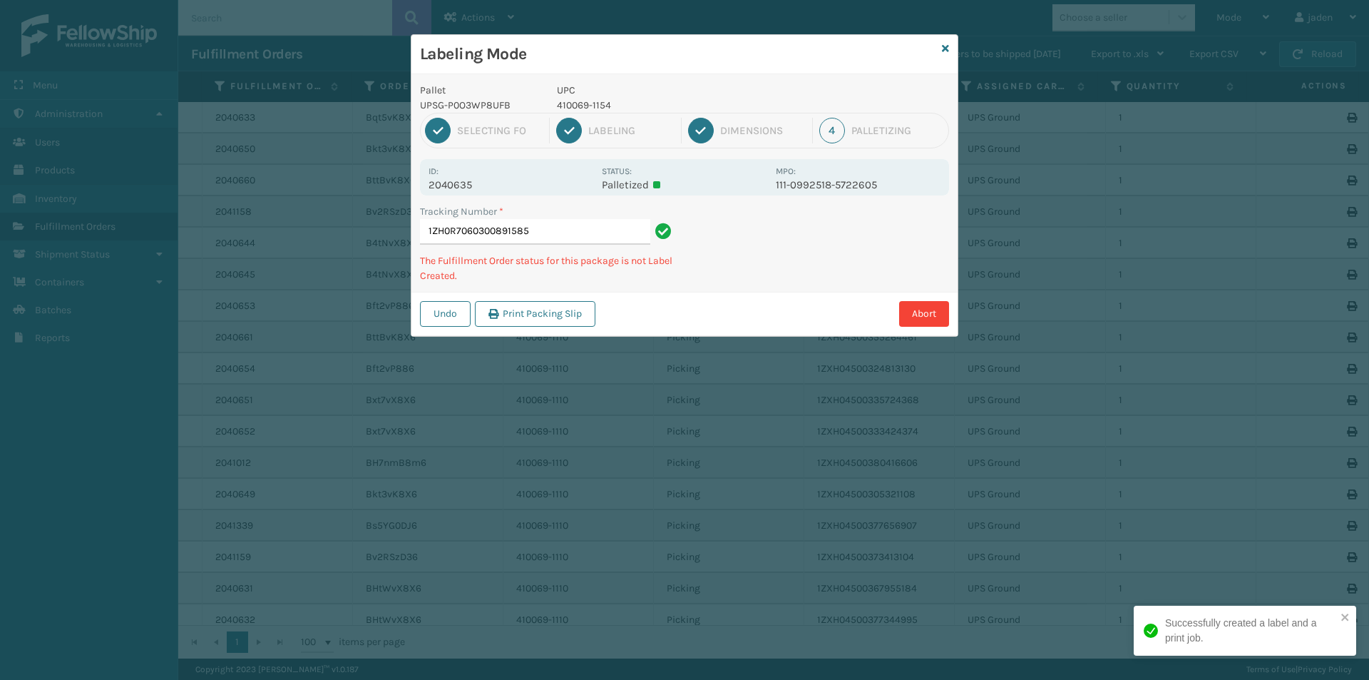
type input "1ZH0R70603008915854"
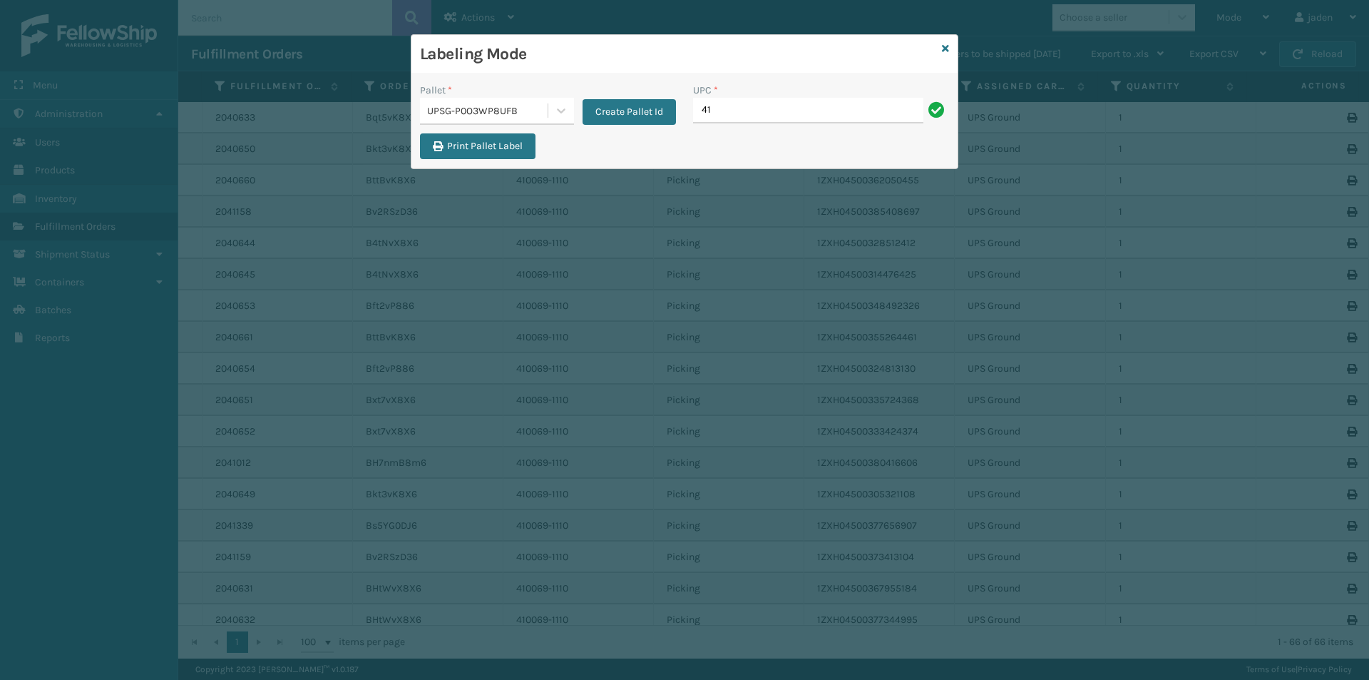
type input "4"
type input "410069-1154"
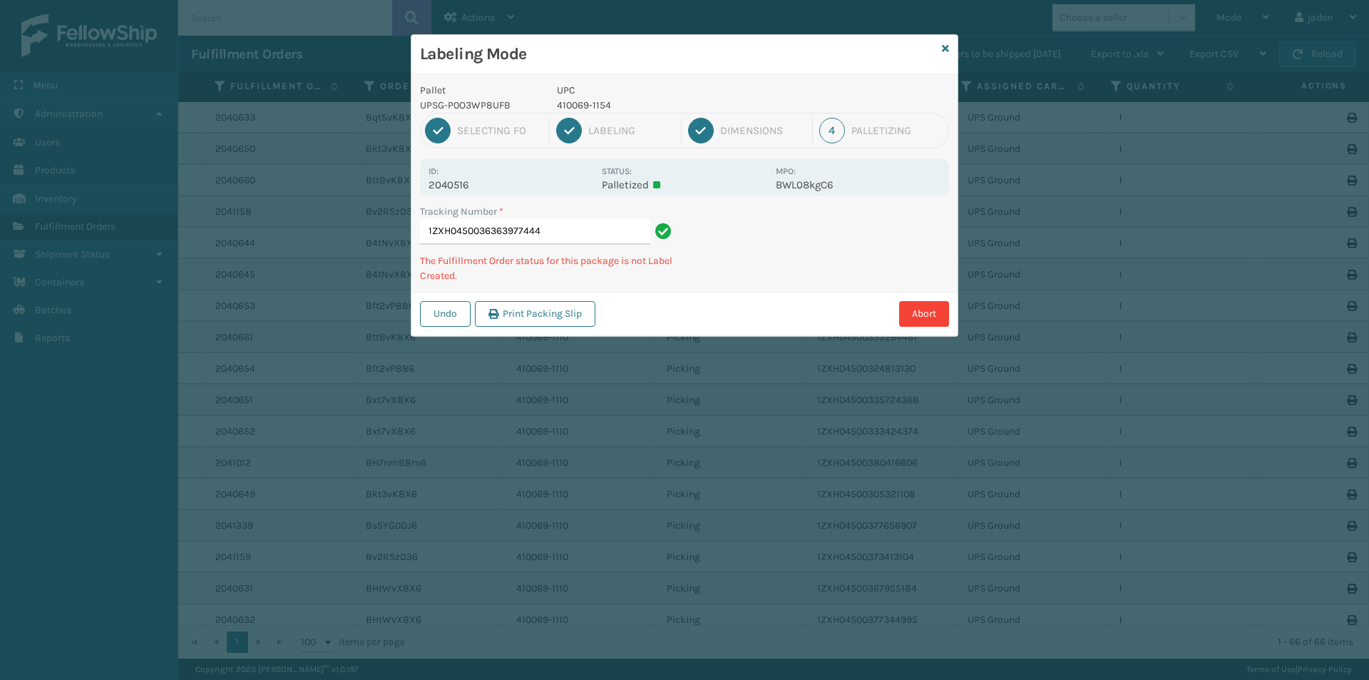
type input "1ZXH04500363639774444"
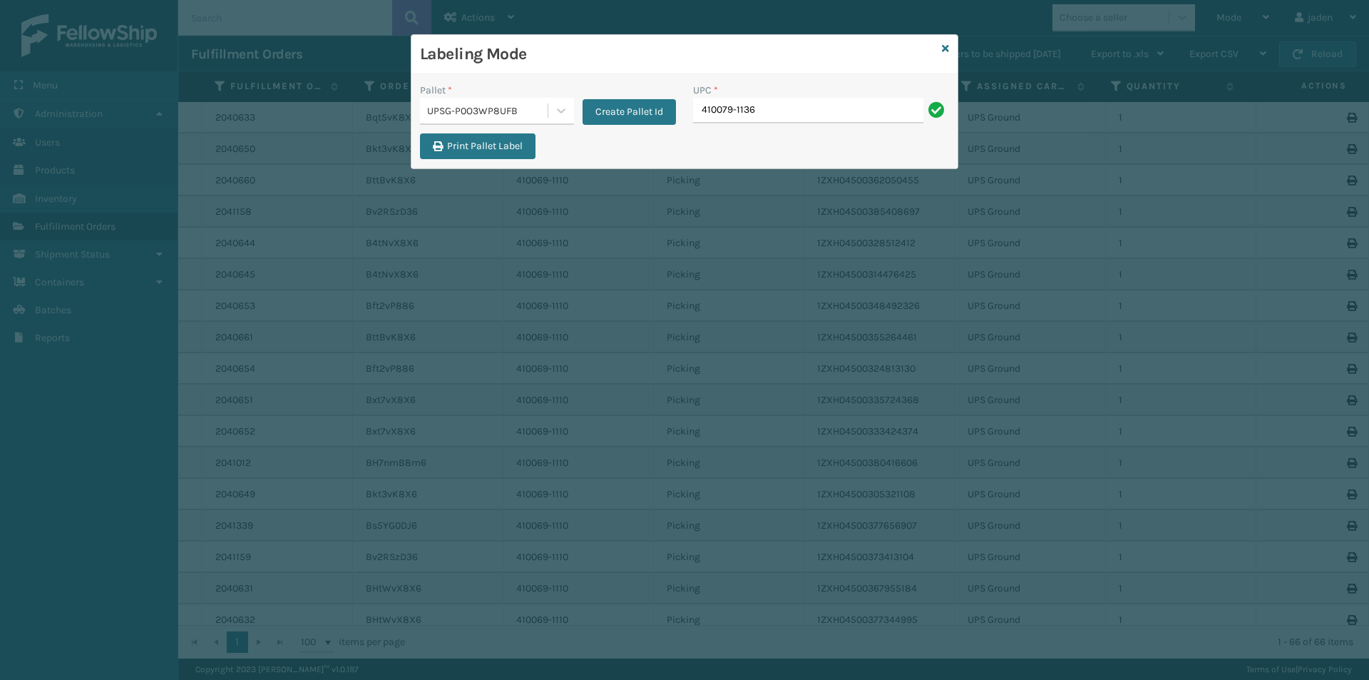
type input "410079-1136"
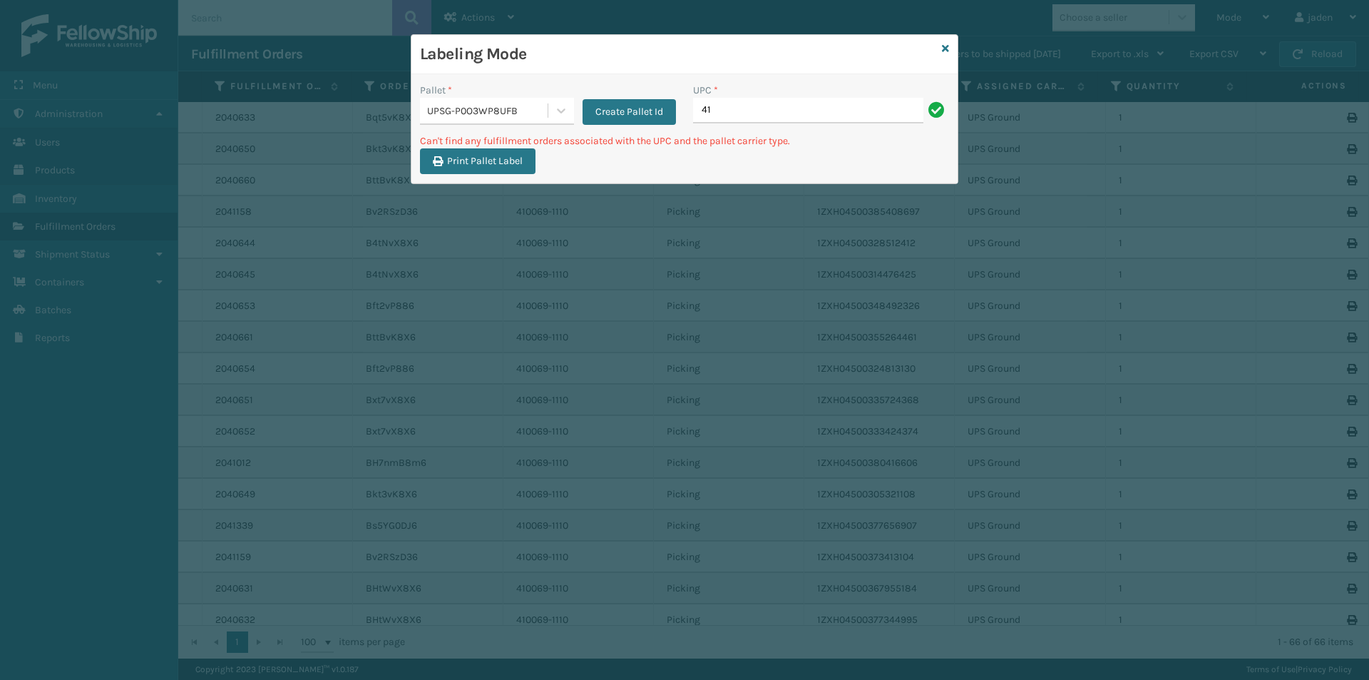
type input "4"
type input "410069-11154"
type input "410069-1154"
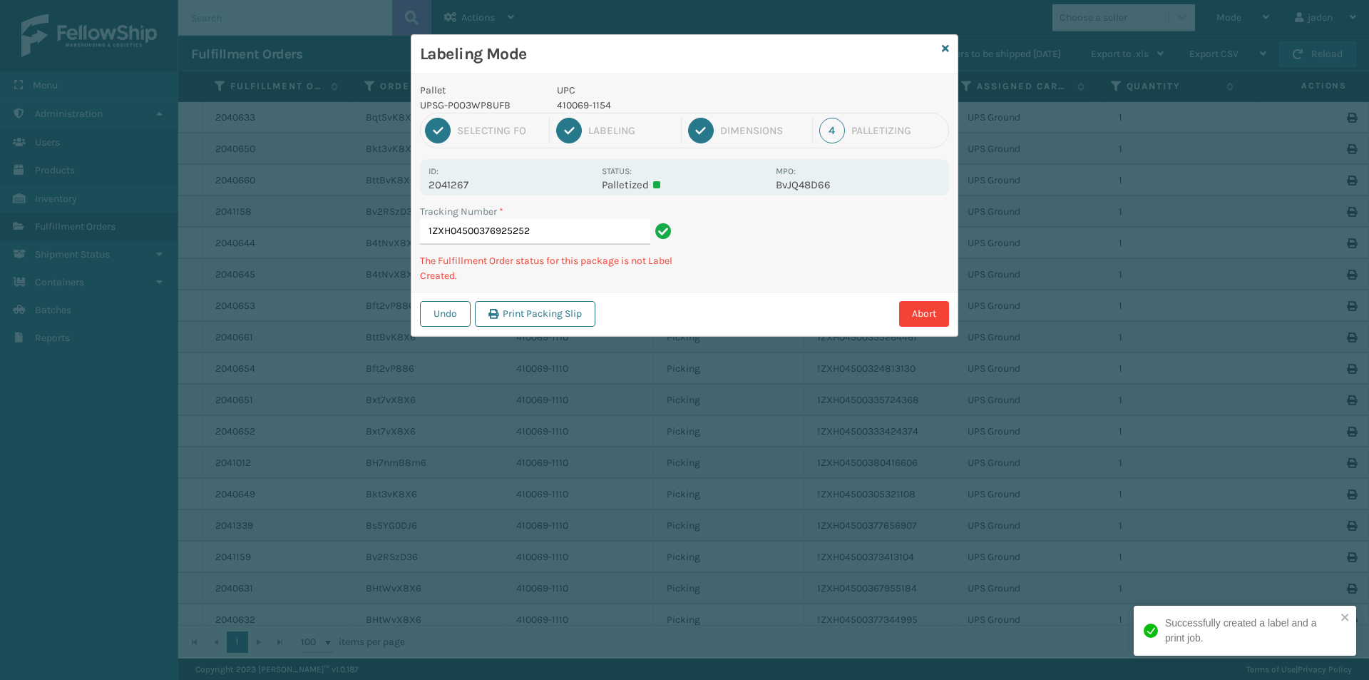
click at [587, 110] on p "410069-1154" at bounding box center [662, 105] width 210 height 15
copy p "410069-1154"
drag, startPoint x: 805, startPoint y: 230, endPoint x: 717, endPoint y: 287, distance: 105.2
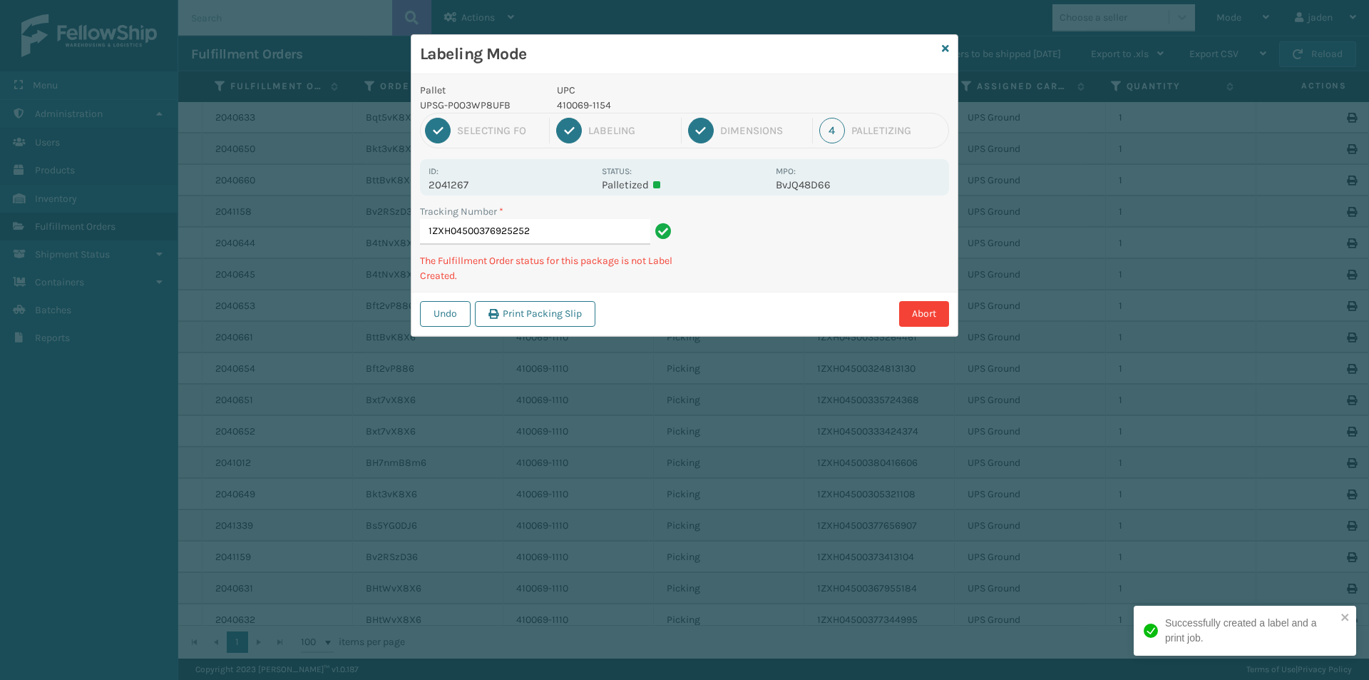
drag, startPoint x: 717, startPoint y: 287, endPoint x: 755, endPoint y: 173, distance: 120.4
click at [717, 287] on div "Tracking Number * 1ZXH04500376925252 The Fulfillment Order status for this pack…" at bounding box center [685, 248] width 546 height 88
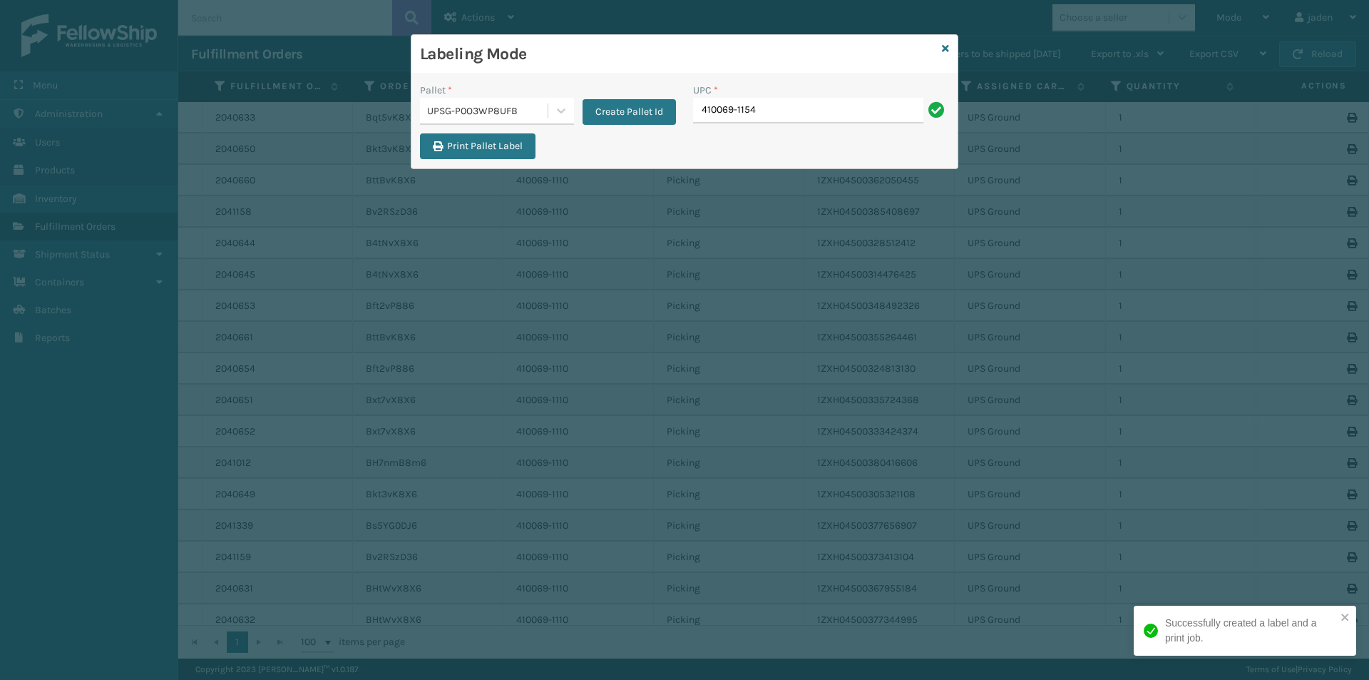
type input "410069-1154"
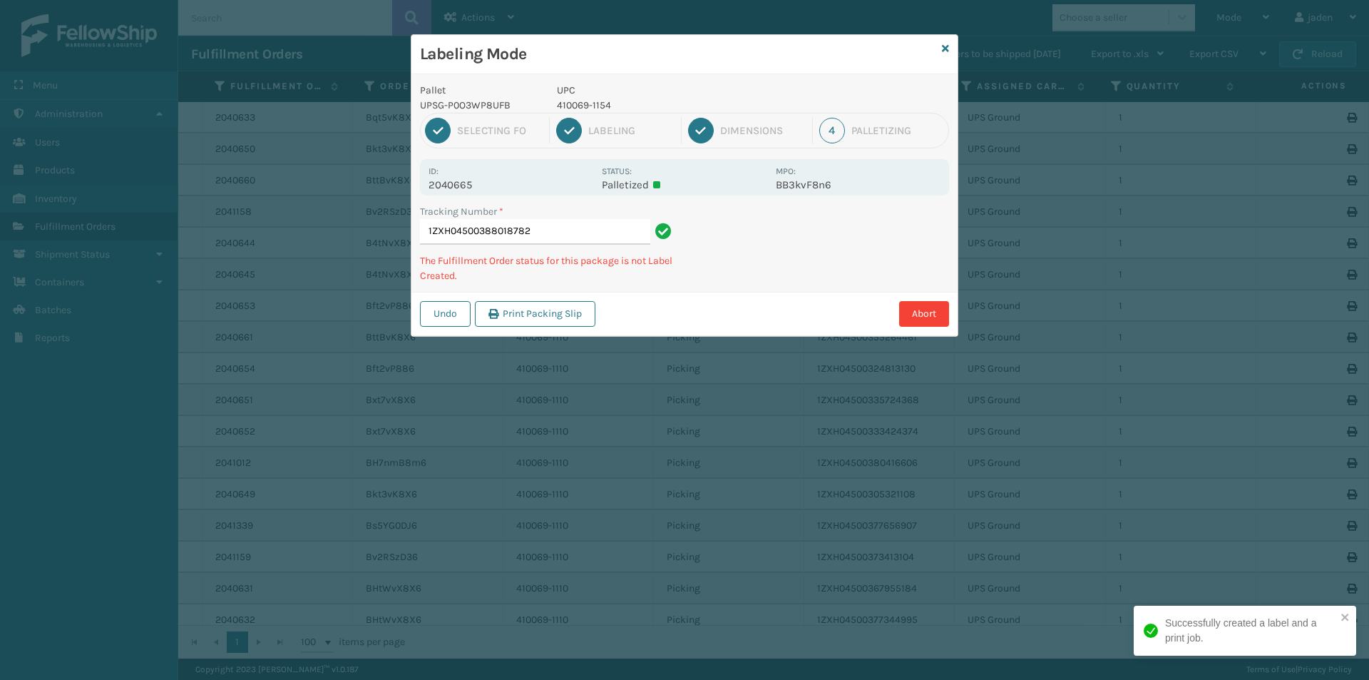
drag, startPoint x: 855, startPoint y: 240, endPoint x: 817, endPoint y: 257, distance: 41.8
drag, startPoint x: 817, startPoint y: 257, endPoint x: 886, endPoint y: 259, distance: 68.5
click at [751, 330] on div "Undo Print Packing Slip Abort" at bounding box center [685, 314] width 546 height 44
drag, startPoint x: 886, startPoint y: 259, endPoint x: 748, endPoint y: 358, distance: 169.6
drag, startPoint x: 748, startPoint y: 358, endPoint x: 864, endPoint y: 301, distance: 128.9
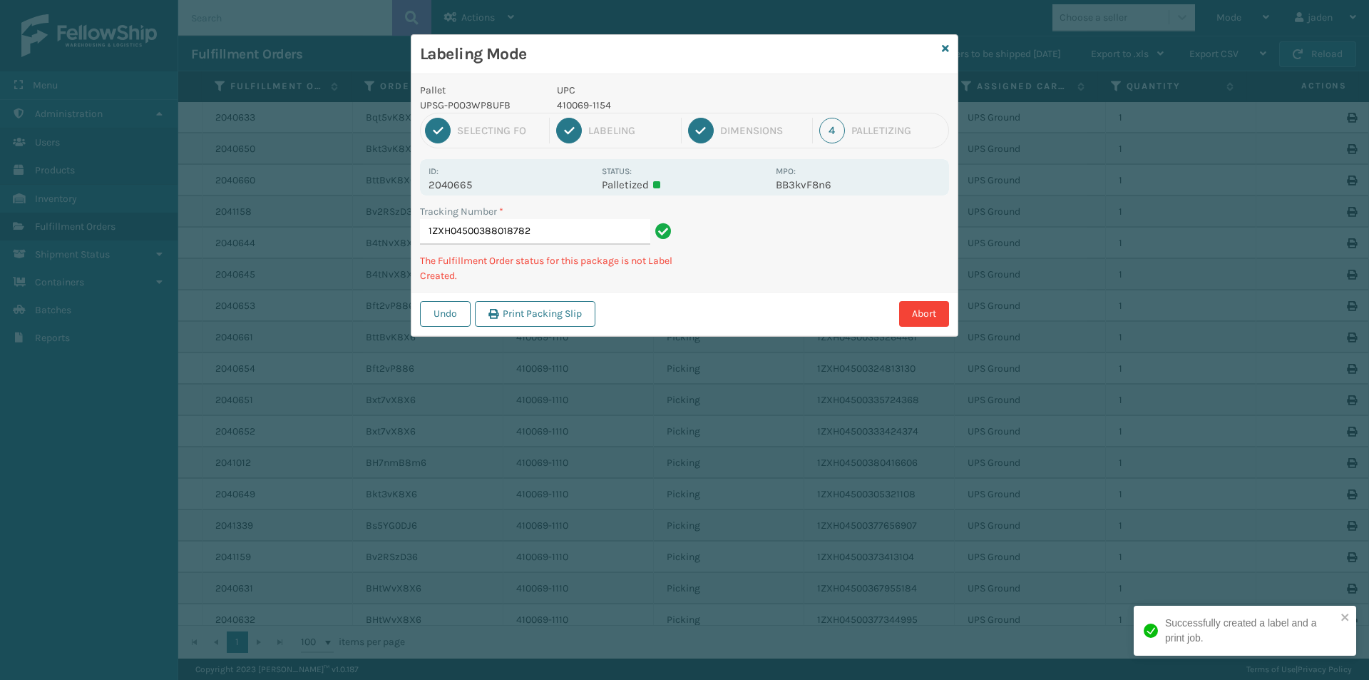
click at [778, 338] on div "Labeling Mode Pallet UPSG-P0O3WP8UFB UPC 410069-1154 1 Selecting FO 2 Labeling …" at bounding box center [684, 340] width 1369 height 680
drag, startPoint x: 970, startPoint y: 235, endPoint x: 941, endPoint y: 241, distance: 29.9
drag, startPoint x: 941, startPoint y: 241, endPoint x: 948, endPoint y: 245, distance: 8.3
click at [854, 300] on div "Undo Print Packing Slip Abort" at bounding box center [685, 314] width 546 height 44
drag, startPoint x: 948, startPoint y: 245, endPoint x: 912, endPoint y: 257, distance: 37.4
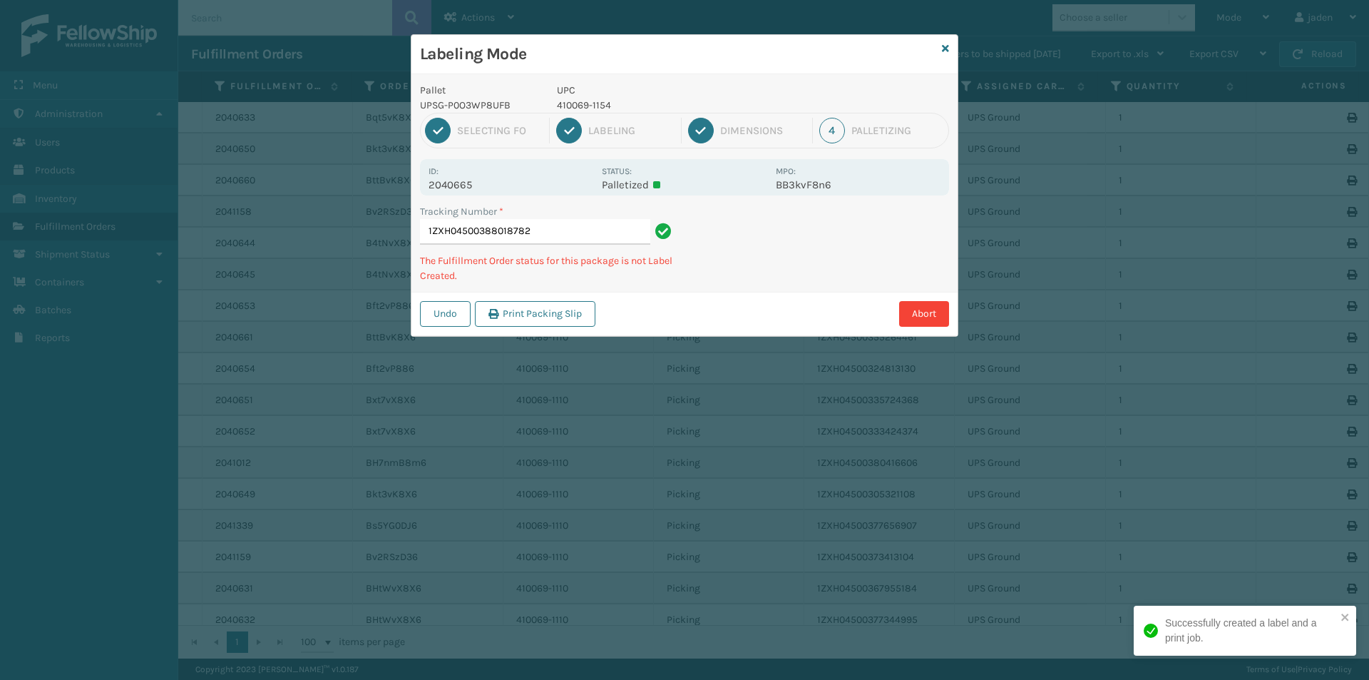
click at [837, 313] on div "Labeling Mode Pallet UPSG-P0O3WP8UFB UPC 410069-1154 1 Selecting FO 2 Labeling …" at bounding box center [684, 340] width 1369 height 680
drag, startPoint x: 913, startPoint y: 254, endPoint x: 844, endPoint y: 273, distance: 71.1
drag, startPoint x: 844, startPoint y: 273, endPoint x: 882, endPoint y: 248, distance: 45.3
click at [817, 286] on div "Labeling Mode Pallet UPSG-P0O3WP8UFB UPC 410069-1154 1 Selecting FO 2 Labeling …" at bounding box center [684, 340] width 1369 height 680
drag, startPoint x: 859, startPoint y: 247, endPoint x: 892, endPoint y: 201, distance: 56.2
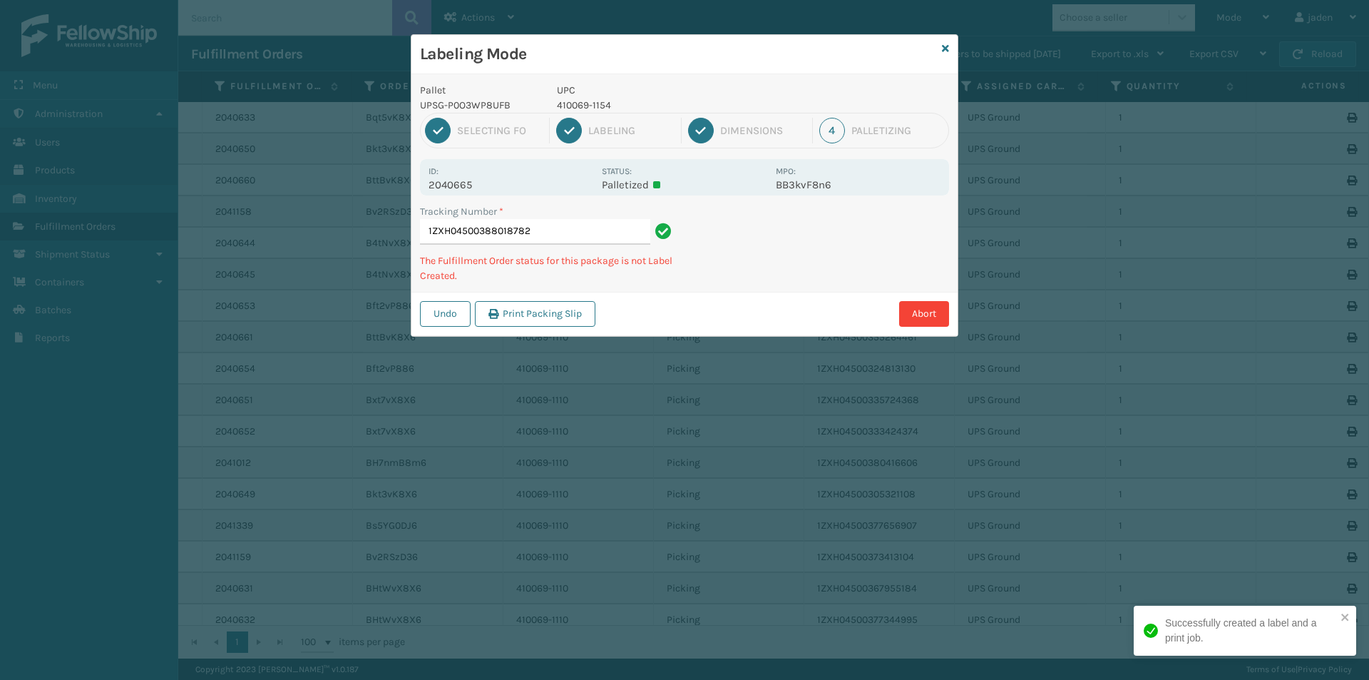
click at [796, 272] on div "Tracking Number * 1ZXH04500388018782 The Fulfillment Order status for this pack…" at bounding box center [685, 248] width 546 height 88
drag, startPoint x: 892, startPoint y: 201, endPoint x: 839, endPoint y: 221, distance: 56.4
drag, startPoint x: 839, startPoint y: 221, endPoint x: 797, endPoint y: 225, distance: 43.0
click at [762, 275] on div "Tracking Number * 1ZXH04500388018782 The Fulfillment Order status for this pack…" at bounding box center [685, 248] width 546 height 88
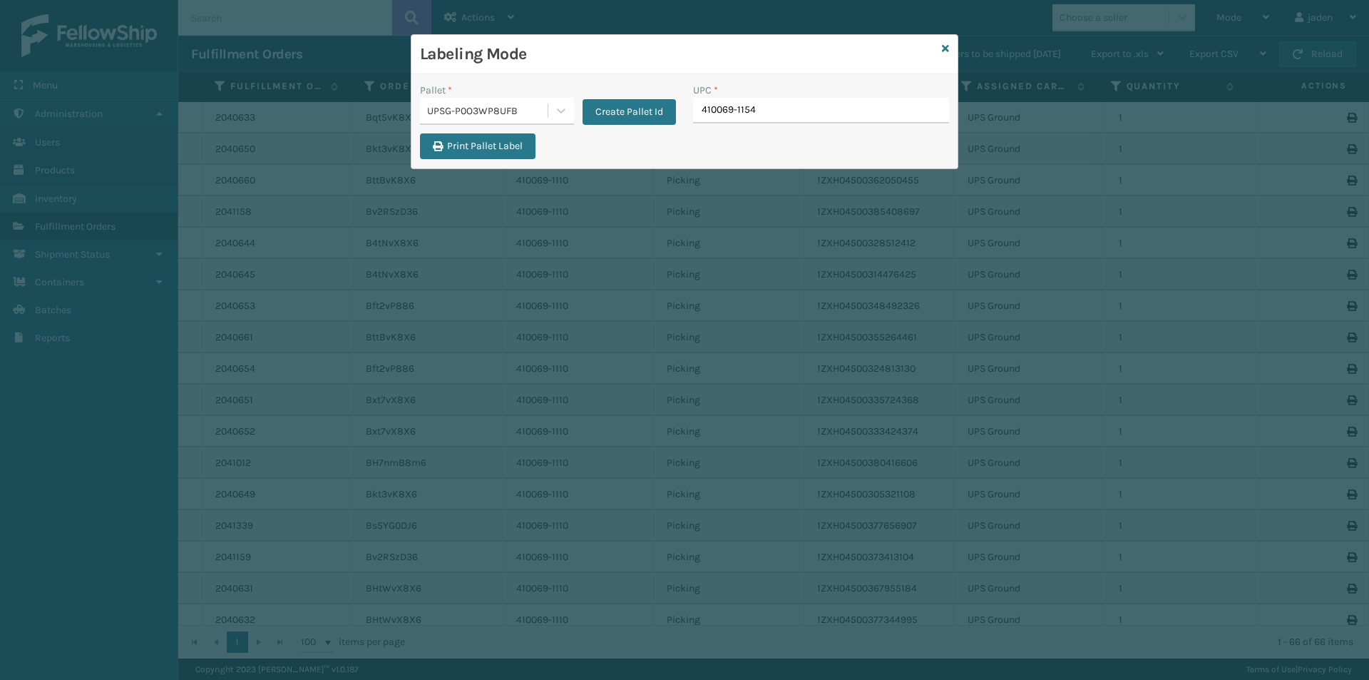
type input "410069-1154"
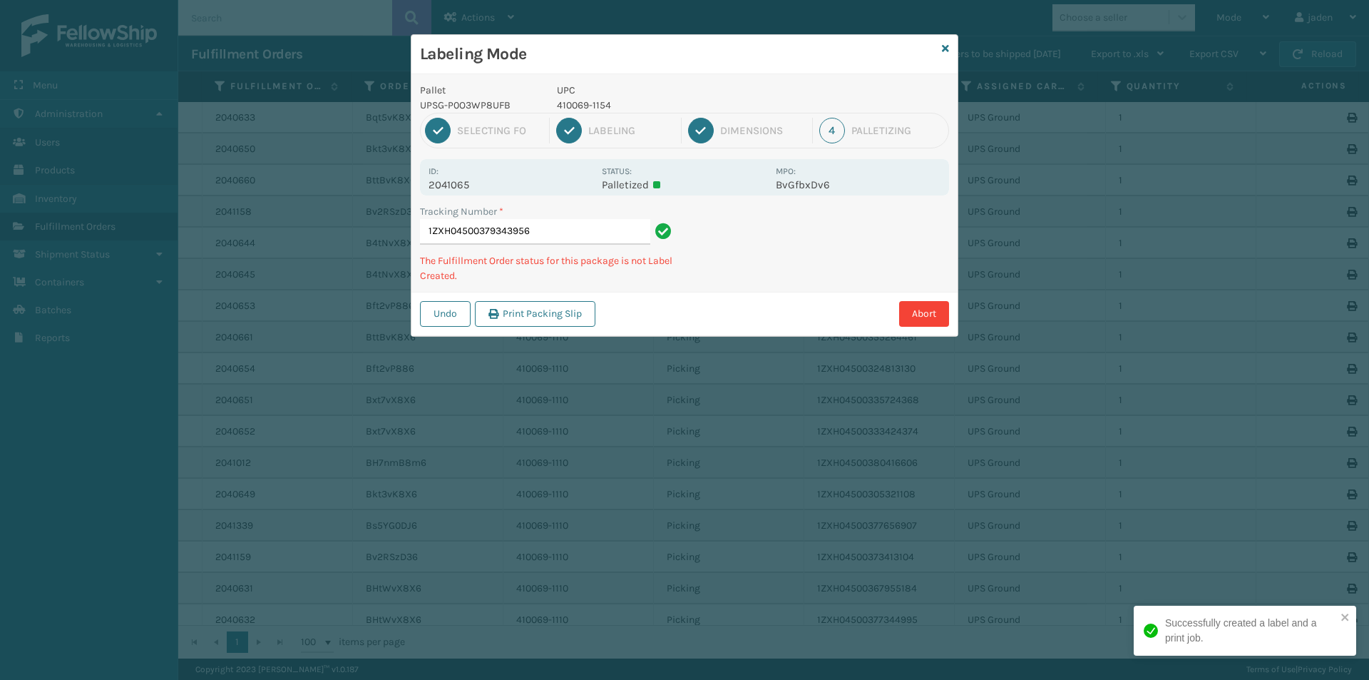
drag, startPoint x: 858, startPoint y: 261, endPoint x: 882, endPoint y: 216, distance: 50.7
click at [779, 287] on div "Pallet UPSG-P0O3WP8UFB UPC 410069-1154 1 Selecting FO 2 Labeling 3 Dimensions 4…" at bounding box center [685, 205] width 546 height 262
drag, startPoint x: 882, startPoint y: 216, endPoint x: 759, endPoint y: 313, distance: 156.4
drag, startPoint x: 759, startPoint y: 313, endPoint x: 906, endPoint y: 206, distance: 182.3
click at [807, 273] on div "Pallet UPSG-P0O3WP8UFB UPC 410069-1154 1 Selecting FO 2 Labeling 3 Dimensions 4…" at bounding box center [685, 205] width 546 height 262
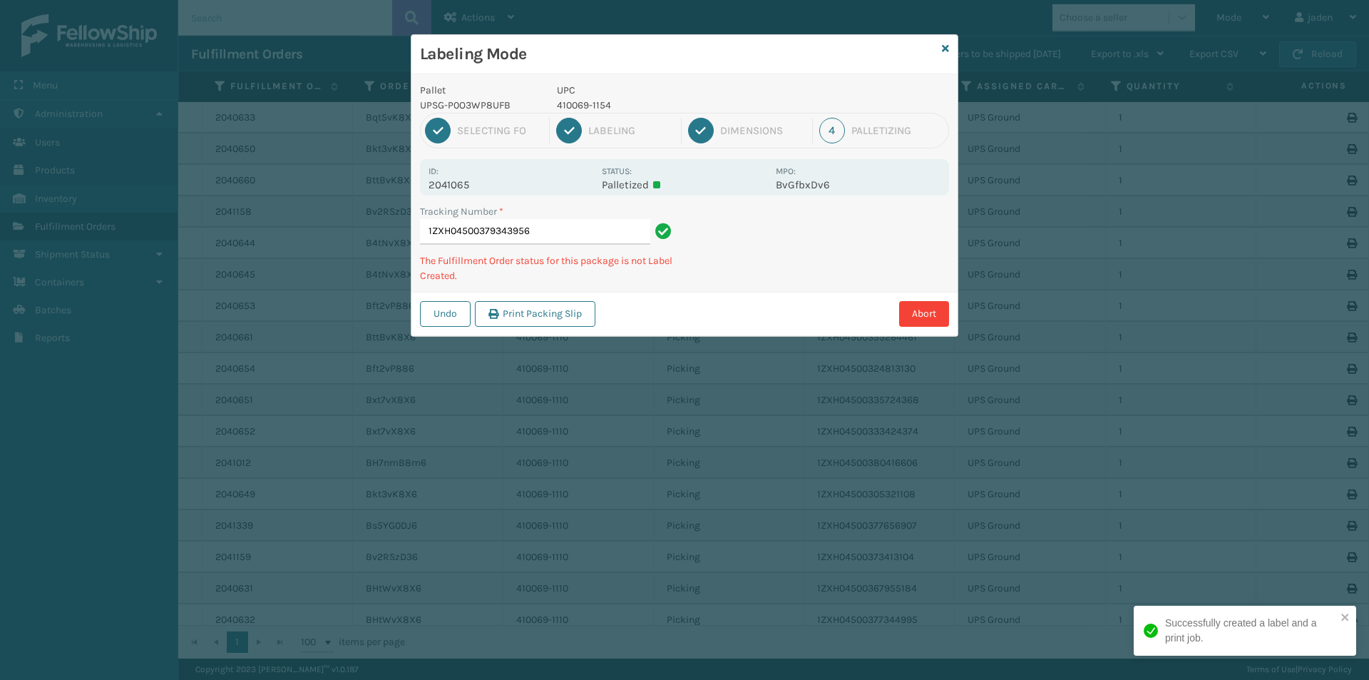
drag, startPoint x: 906, startPoint y: 206, endPoint x: 888, endPoint y: 216, distance: 21.1
drag, startPoint x: 888, startPoint y: 216, endPoint x: 916, endPoint y: 214, distance: 27.9
click at [782, 294] on div "Undo Print Packing Slip Abort" at bounding box center [685, 314] width 546 height 44
drag, startPoint x: 916, startPoint y: 214, endPoint x: 854, endPoint y: 223, distance: 62.0
drag, startPoint x: 854, startPoint y: 223, endPoint x: 917, endPoint y: 218, distance: 63.0
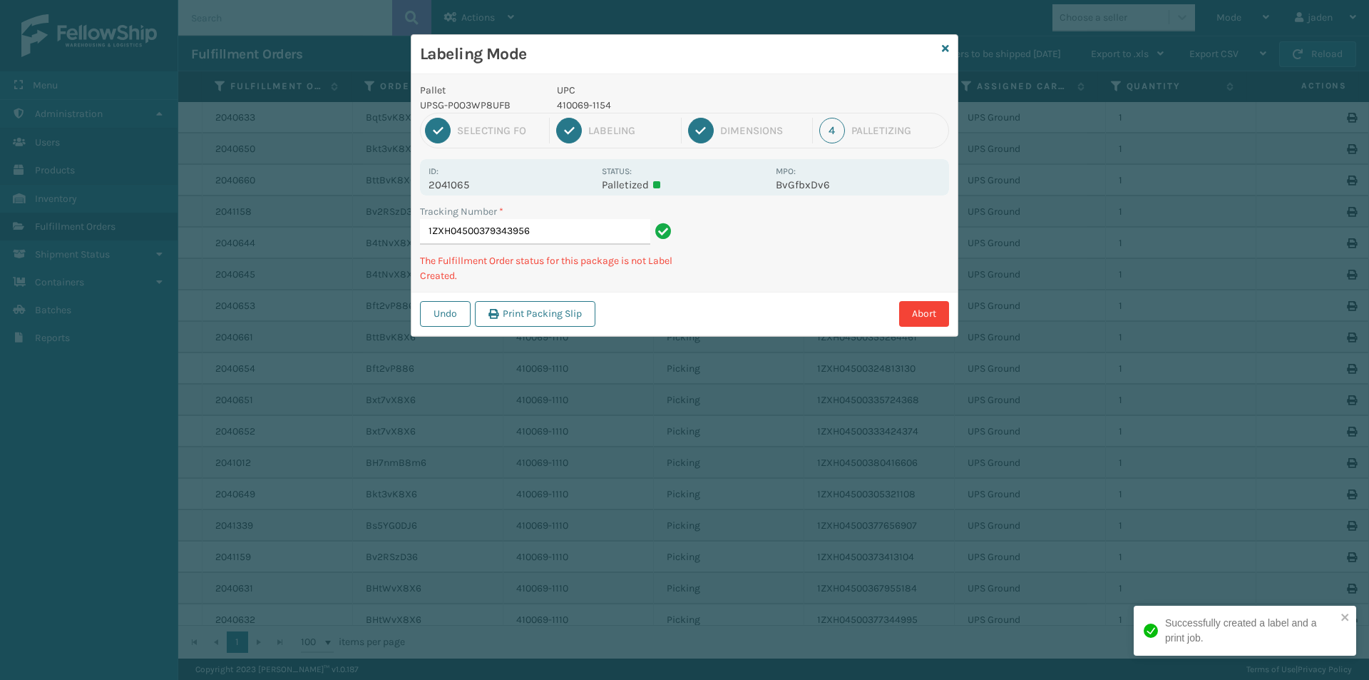
click at [809, 275] on div "Labeling Mode Pallet UPSG-P0O3WP8UFB UPC 410069-1154 1 Selecting FO 2 Labeling …" at bounding box center [684, 340] width 1369 height 680
drag, startPoint x: 930, startPoint y: 212, endPoint x: 896, endPoint y: 221, distance: 35.5
drag, startPoint x: 896, startPoint y: 221, endPoint x: 908, endPoint y: 195, distance: 29.0
click at [805, 264] on div "Pallet UPSG-P0O3WP8UFB UPC 410069-1154 1 Selecting FO 2 Labeling 3 Dimensions 4…" at bounding box center [685, 205] width 546 height 262
drag, startPoint x: 908, startPoint y: 195, endPoint x: 833, endPoint y: 217, distance: 78.1
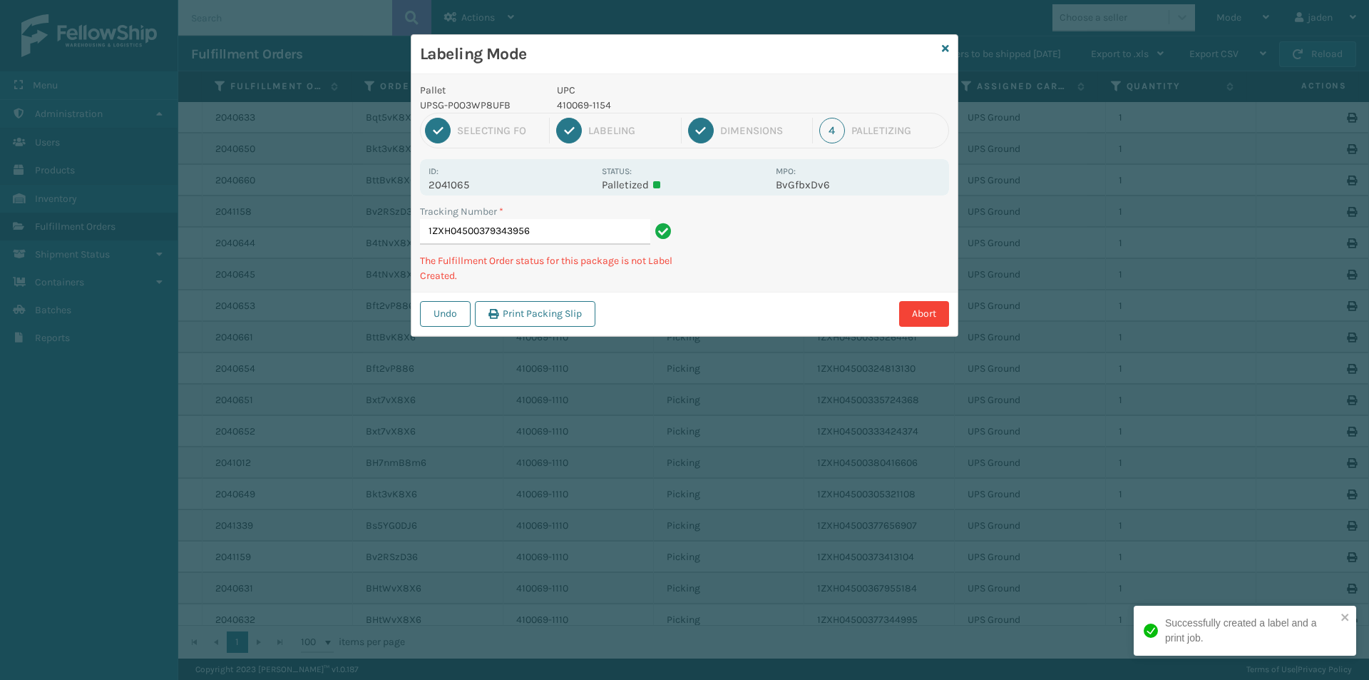
drag, startPoint x: 833, startPoint y: 217, endPoint x: 869, endPoint y: 217, distance: 36.4
click at [757, 276] on div "Tracking Number * 1ZXH04500379343956 The Fulfillment Order status for this pack…" at bounding box center [685, 248] width 546 height 88
drag, startPoint x: 869, startPoint y: 217, endPoint x: 807, endPoint y: 247, distance: 68.9
drag, startPoint x: 807, startPoint y: 247, endPoint x: 861, endPoint y: 260, distance: 55.0
click at [838, 271] on div "Pallet UPSG-P0O3WP8UFB UPC 410069-1154 1 Selecting FO 2 Labeling 3 Dimensions 4…" at bounding box center [685, 205] width 546 height 262
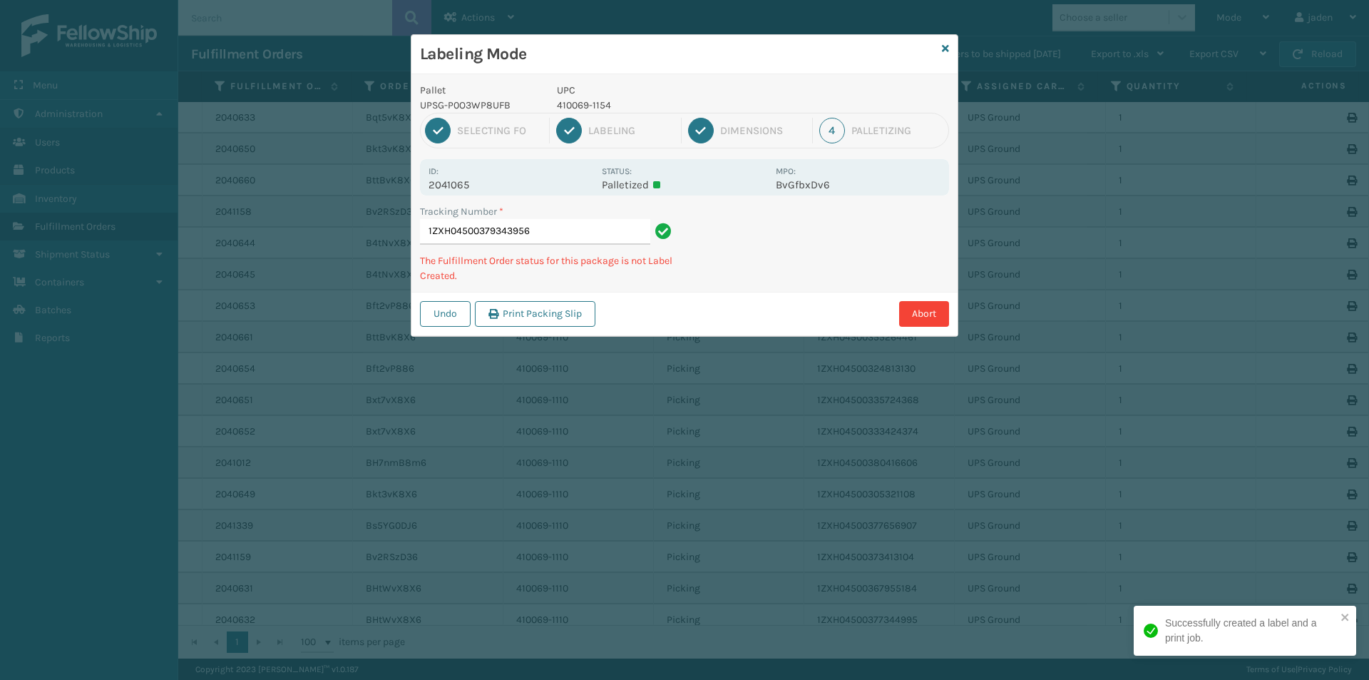
drag, startPoint x: 911, startPoint y: 231, endPoint x: 859, endPoint y: 261, distance: 60.7
click at [831, 290] on div "Pallet UPSG-P0O3WP8UFB UPC 410069-1154 1 Selecting FO 2 Labeling 3 Dimensions 4…" at bounding box center [685, 205] width 546 height 262
click at [735, 344] on div "Labeling Mode Pallet UPSG-P0O3WP8UFB UPC 410069-1154 1 Selecting FO 2 Labeling …" at bounding box center [684, 340] width 1369 height 680
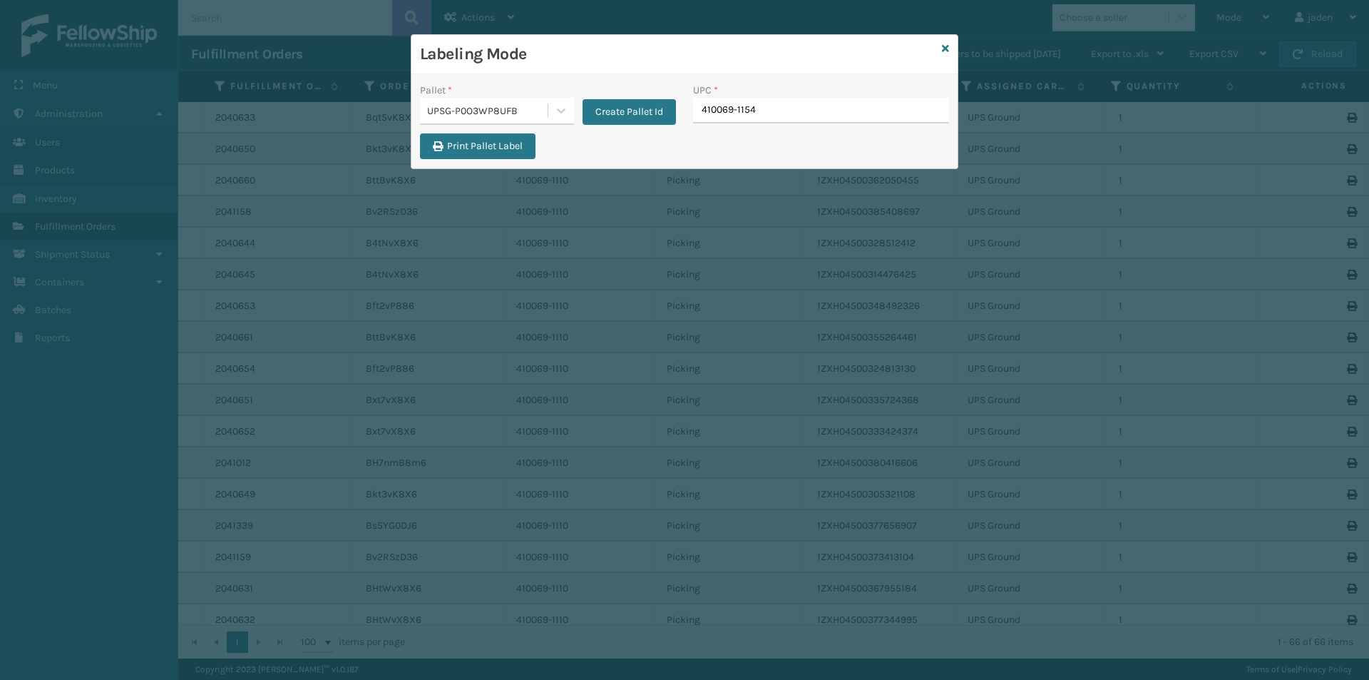
type input "410069-1154"
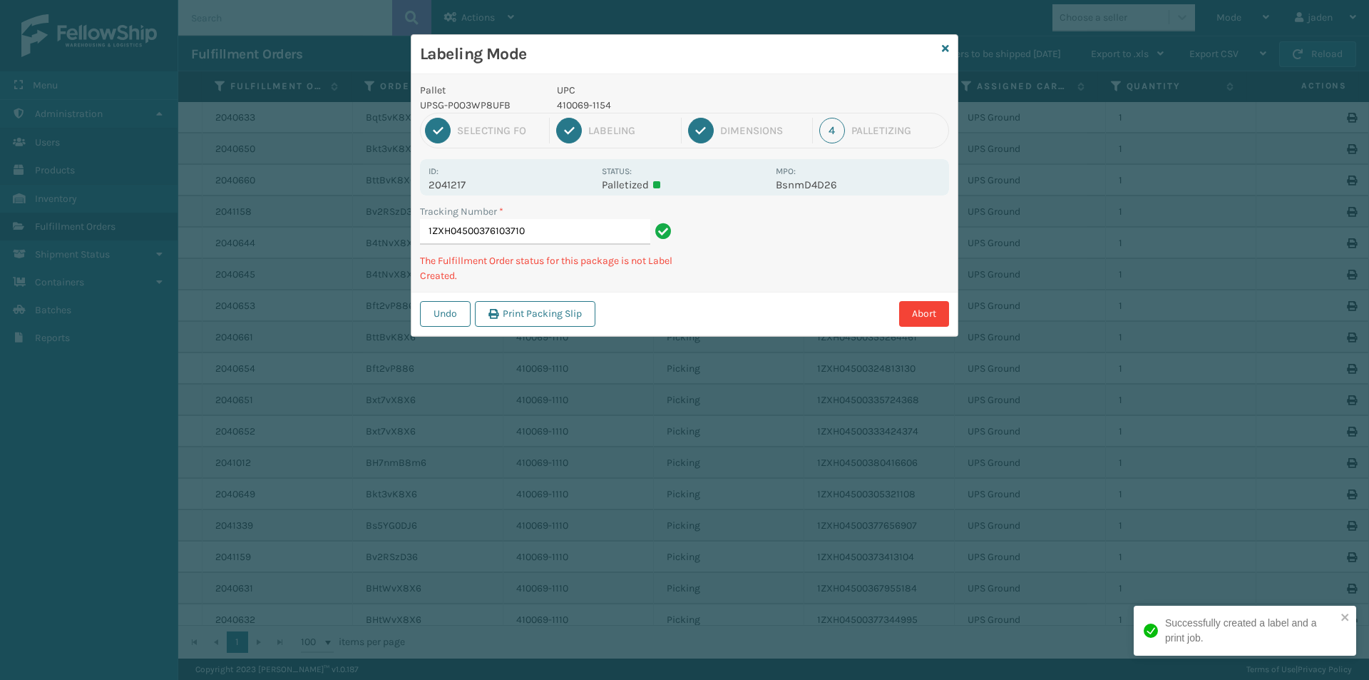
click at [839, 255] on div "Pallet UPSG-P0O3WP8UFB UPC 410069-1154 1 Selecting FO 2 Labeling 3 Dimensions 4…" at bounding box center [685, 205] width 546 height 262
click at [732, 298] on div "Labeling Mode Pallet UPSG-P0O3WP8UFB UPC 410069-1154 1 Selecting FO 2 Labeling …" at bounding box center [684, 340] width 1369 height 680
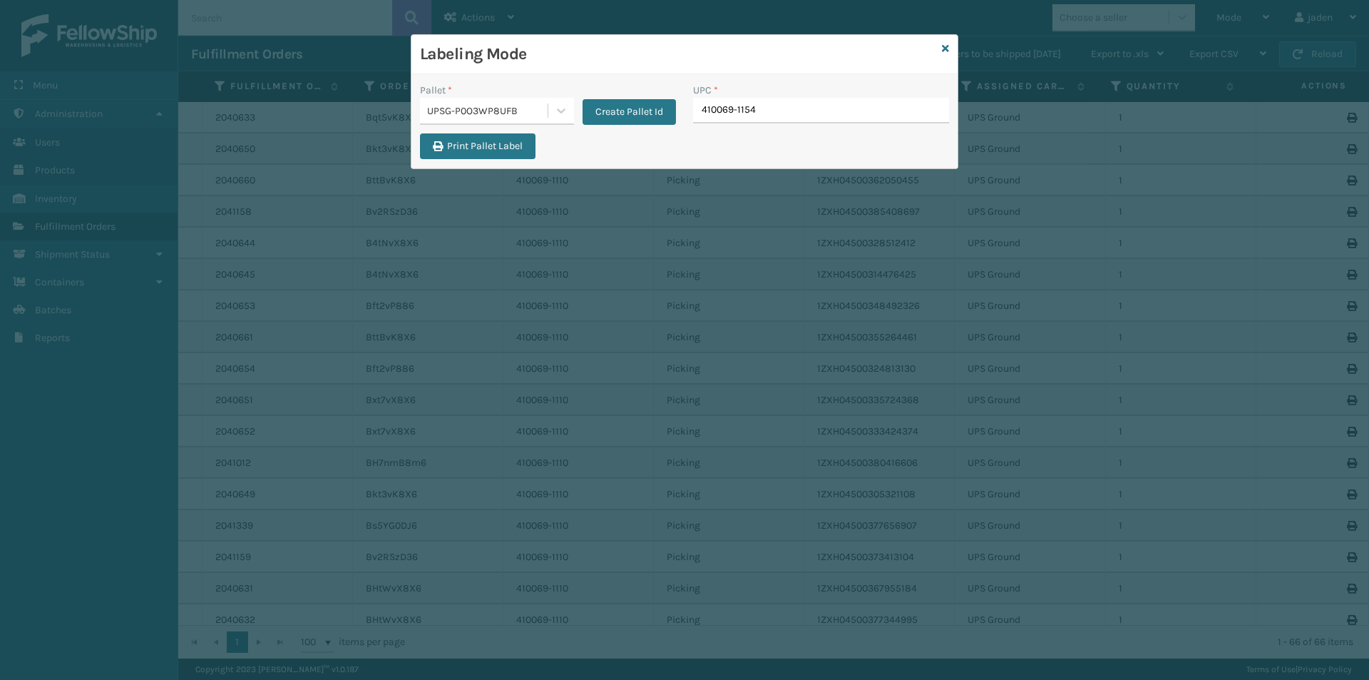
type input "410069-1154"
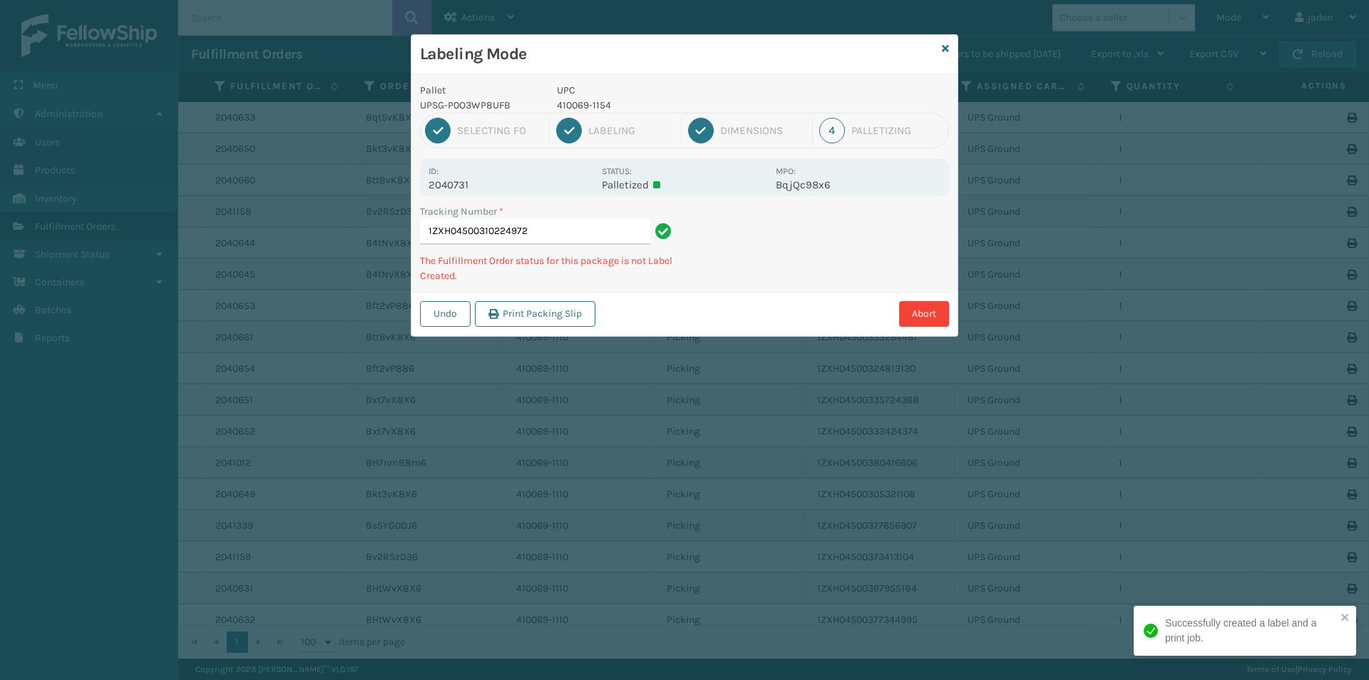
click at [671, 319] on div "Abort" at bounding box center [774, 314] width 349 height 26
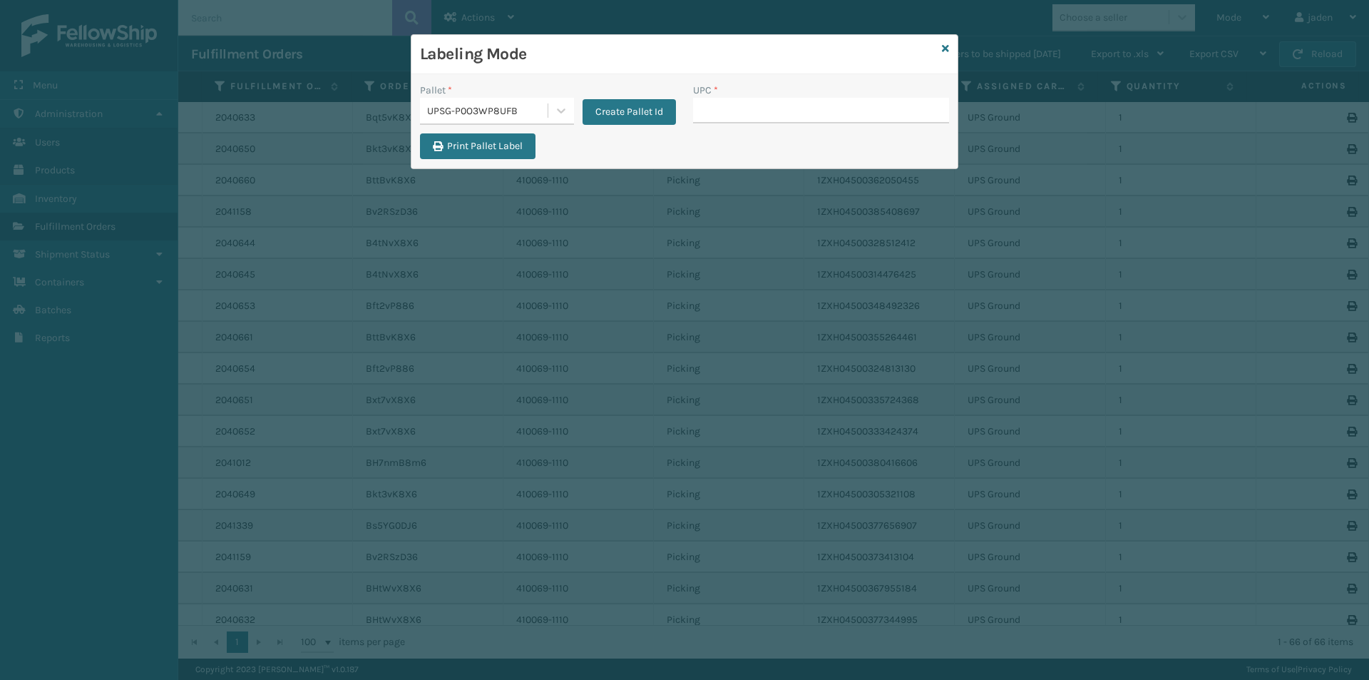
type input "410069-1154"
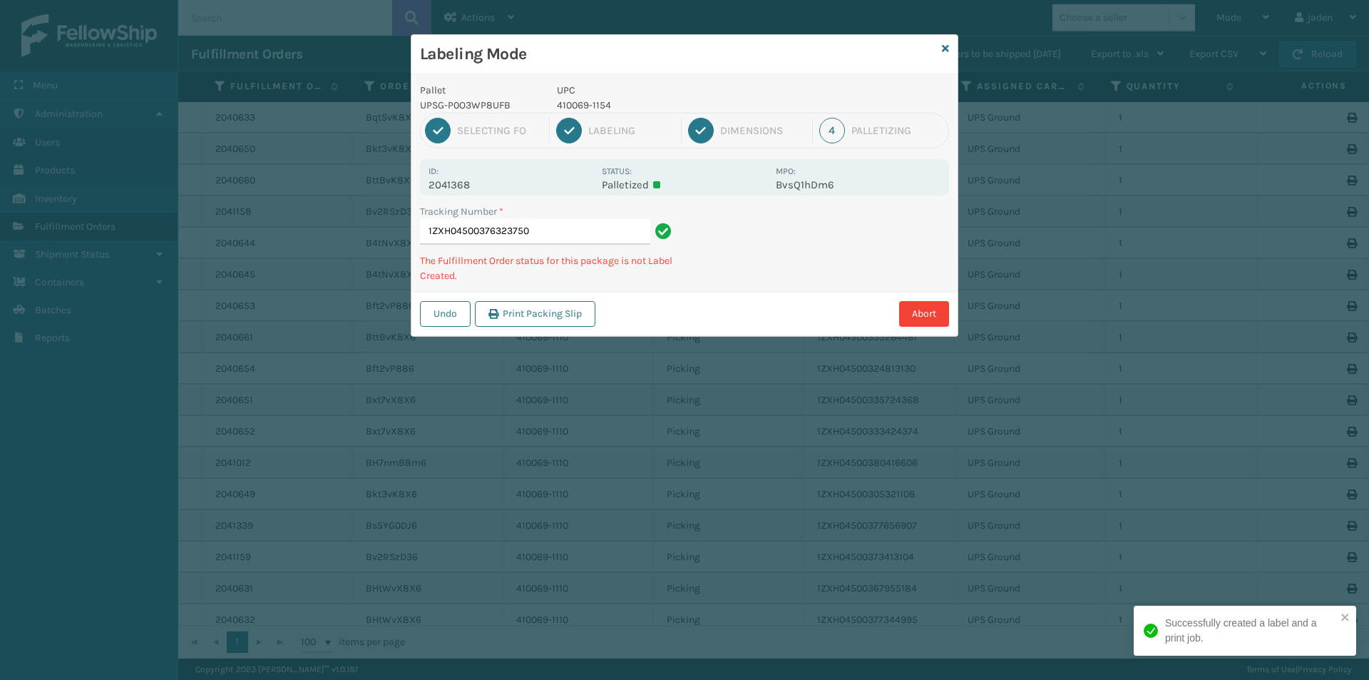
click at [689, 285] on div "Tracking Number * 1ZXH04500376323750 The Fulfillment Order status for this pack…" at bounding box center [685, 248] width 546 height 88
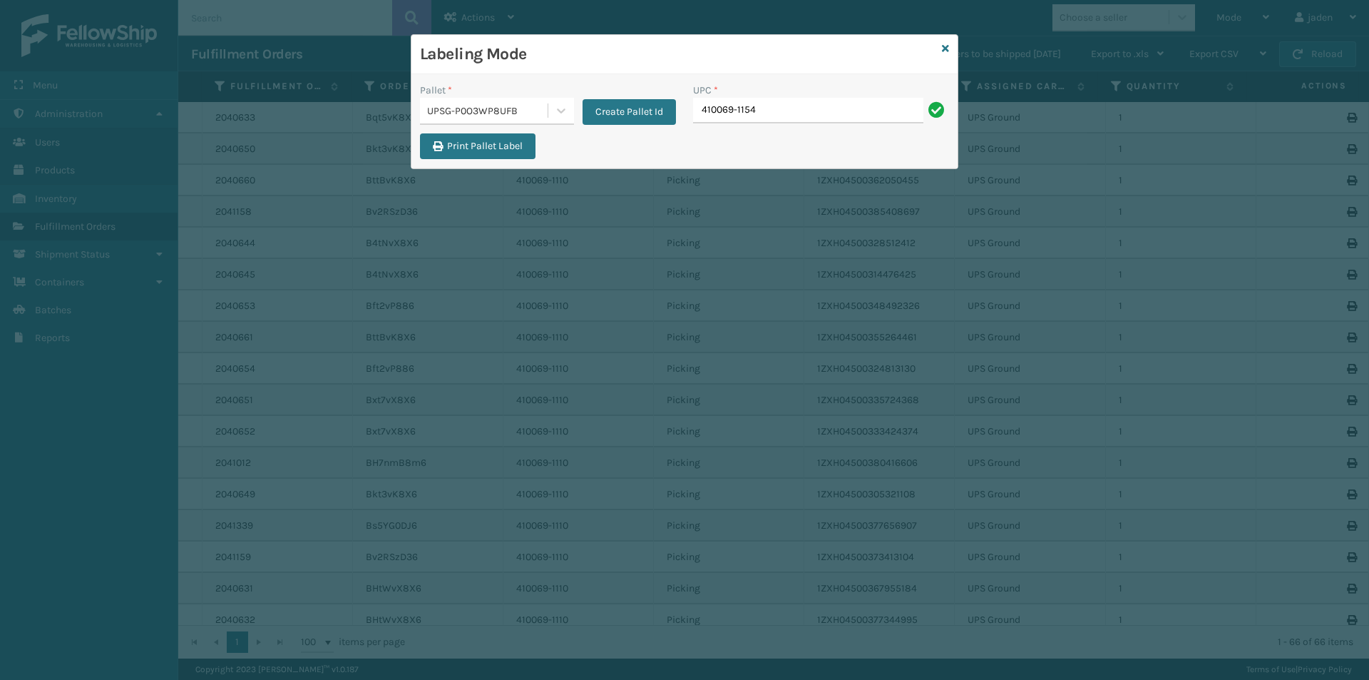
type input "410069-1154"
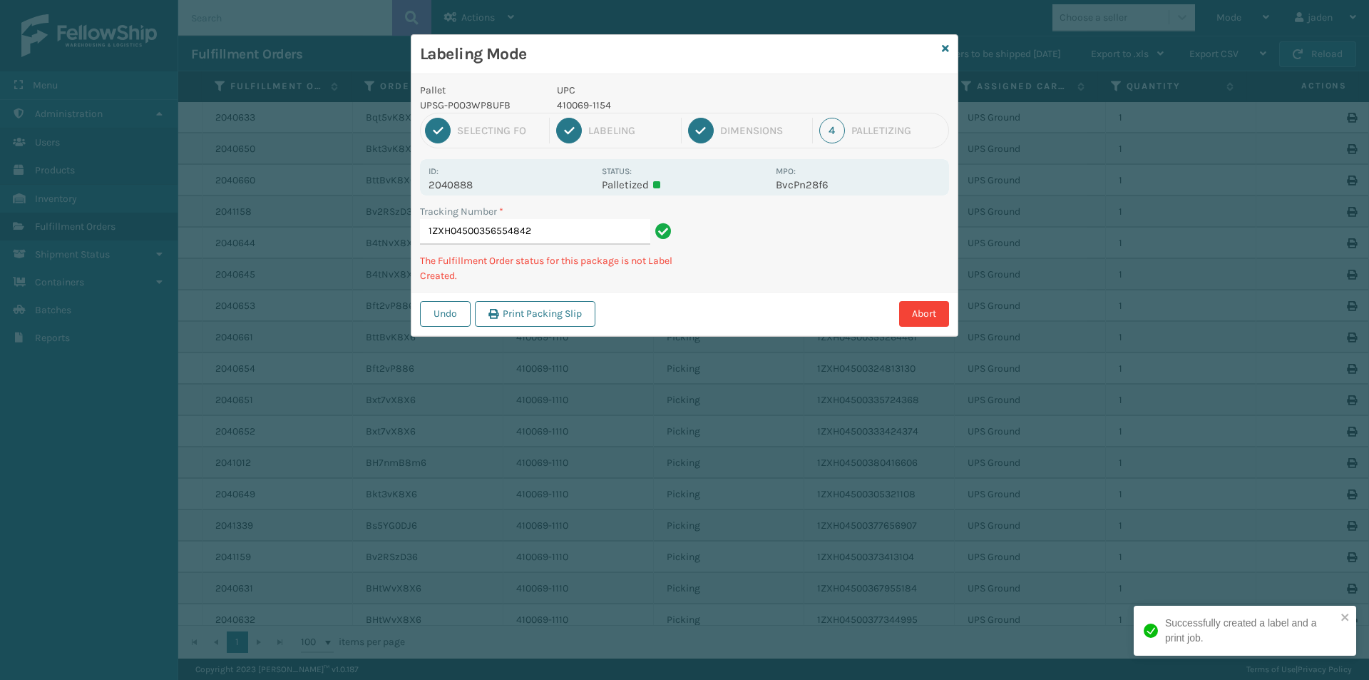
click at [795, 293] on div "Undo Print Packing Slip Abort" at bounding box center [685, 314] width 546 height 44
click at [772, 323] on div "Labeling Mode Pallet UPSG-P0O3WP8UFB UPC 410069-1154 1 Selecting FO 2 Labeling …" at bounding box center [684, 340] width 1369 height 680
click at [784, 302] on div "Labeling Mode Pallet UPSG-P0O3WP8UFB UPC 410069-1154 1 Selecting FO 2 Labeling …" at bounding box center [684, 340] width 1369 height 680
click at [776, 283] on div "Pallet UPSG-P0O3WP8UFB UPC 410069-1154 1 Selecting FO 2 Labeling 3 Dimensions 4…" at bounding box center [685, 205] width 546 height 262
click at [787, 273] on div "Pallet UPSG-P0O3WP8UFB UPC 410069-1154 1 Selecting FO 2 Labeling 3 Dimensions 4…" at bounding box center [685, 205] width 546 height 262
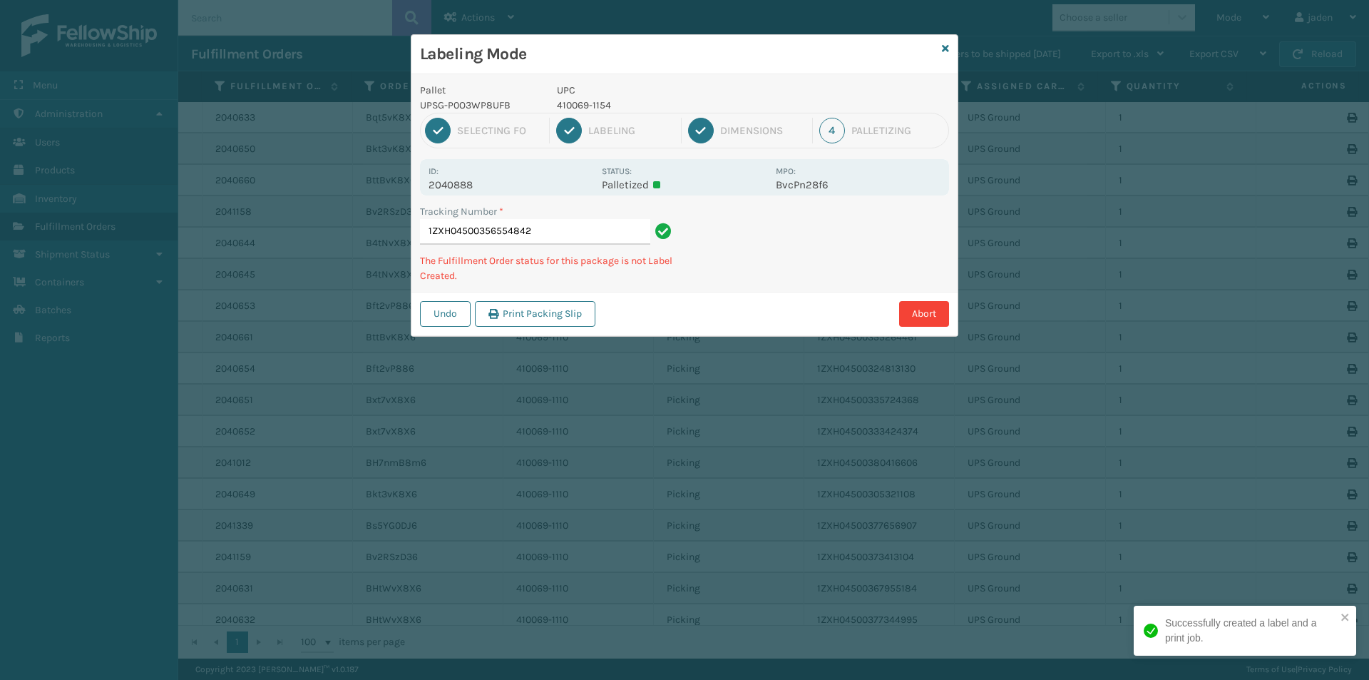
click at [819, 258] on div "Tracking Number * 1ZXH04500356554842 The Fulfillment Order status for this pack…" at bounding box center [685, 248] width 546 height 88
click at [776, 273] on div "Tracking Number * 1ZXH04500356554842 The Fulfillment Order status for this pack…" at bounding box center [685, 248] width 546 height 88
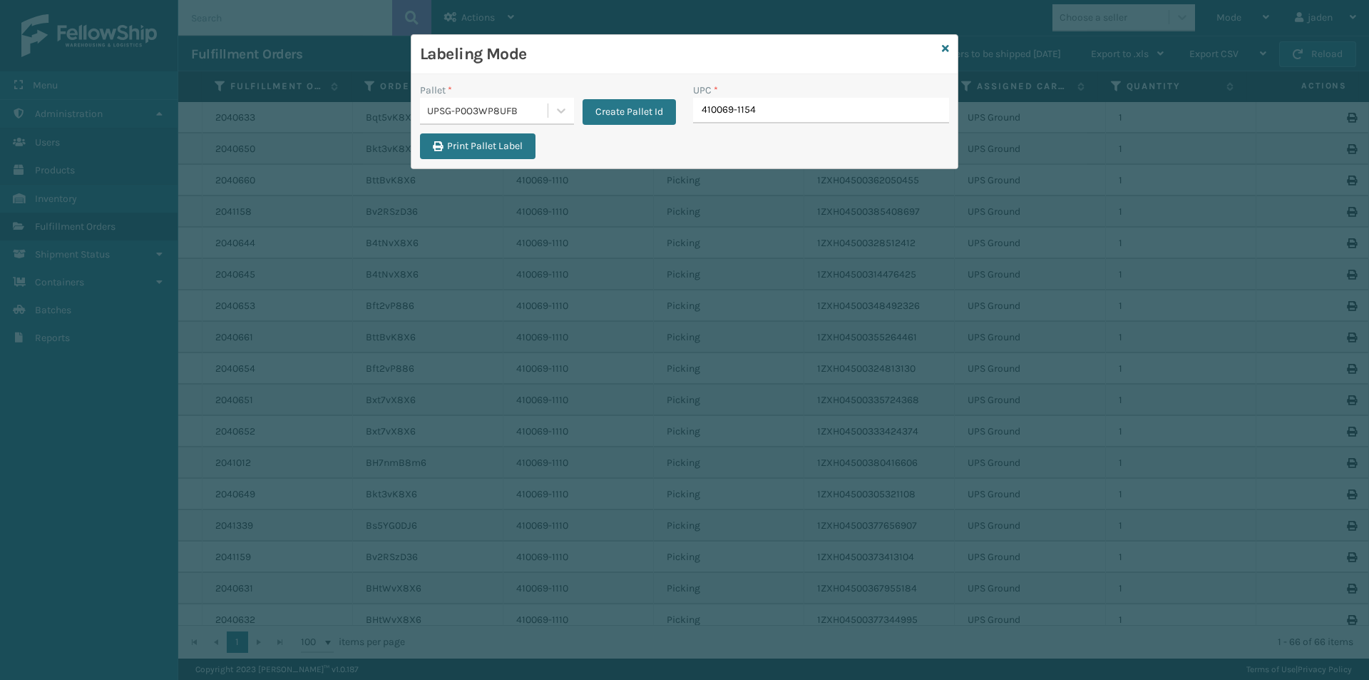
type input "410069-1154"
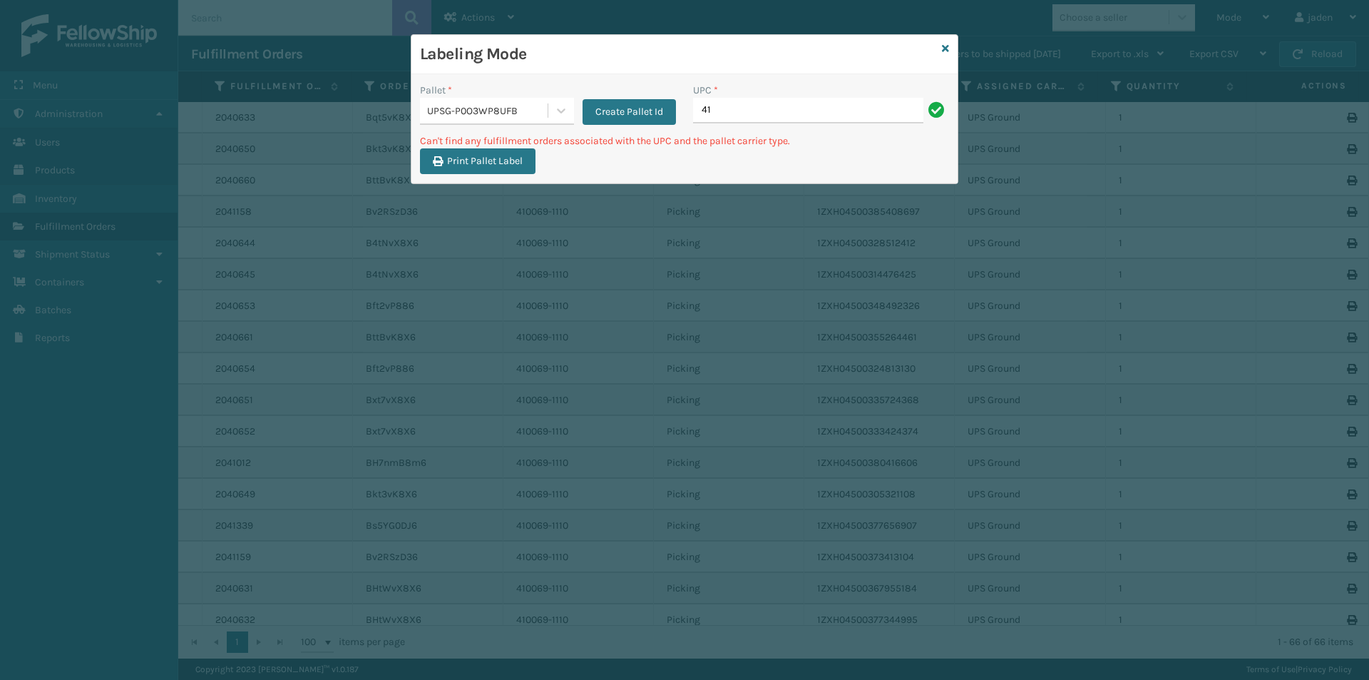
type input "4"
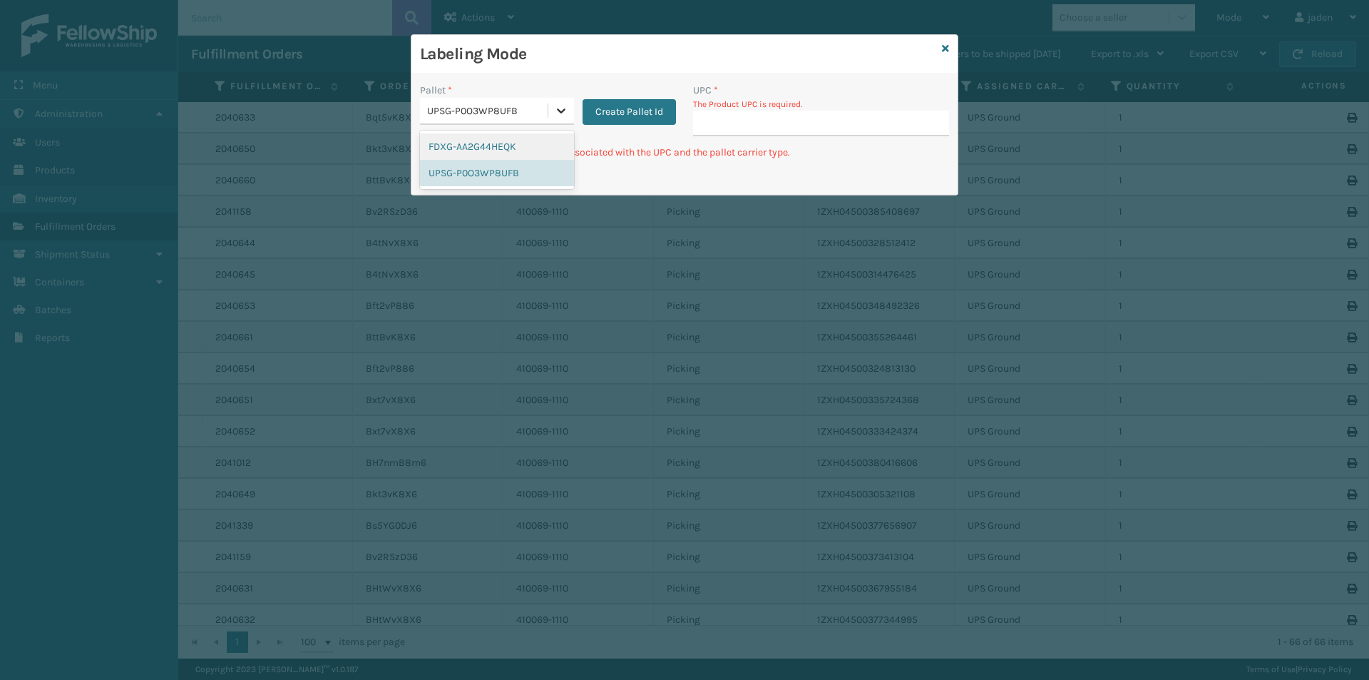
click at [558, 110] on icon at bounding box center [561, 110] width 14 height 14
click at [489, 138] on div "FDXG-AA2G44HEQK" at bounding box center [497, 146] width 154 height 26
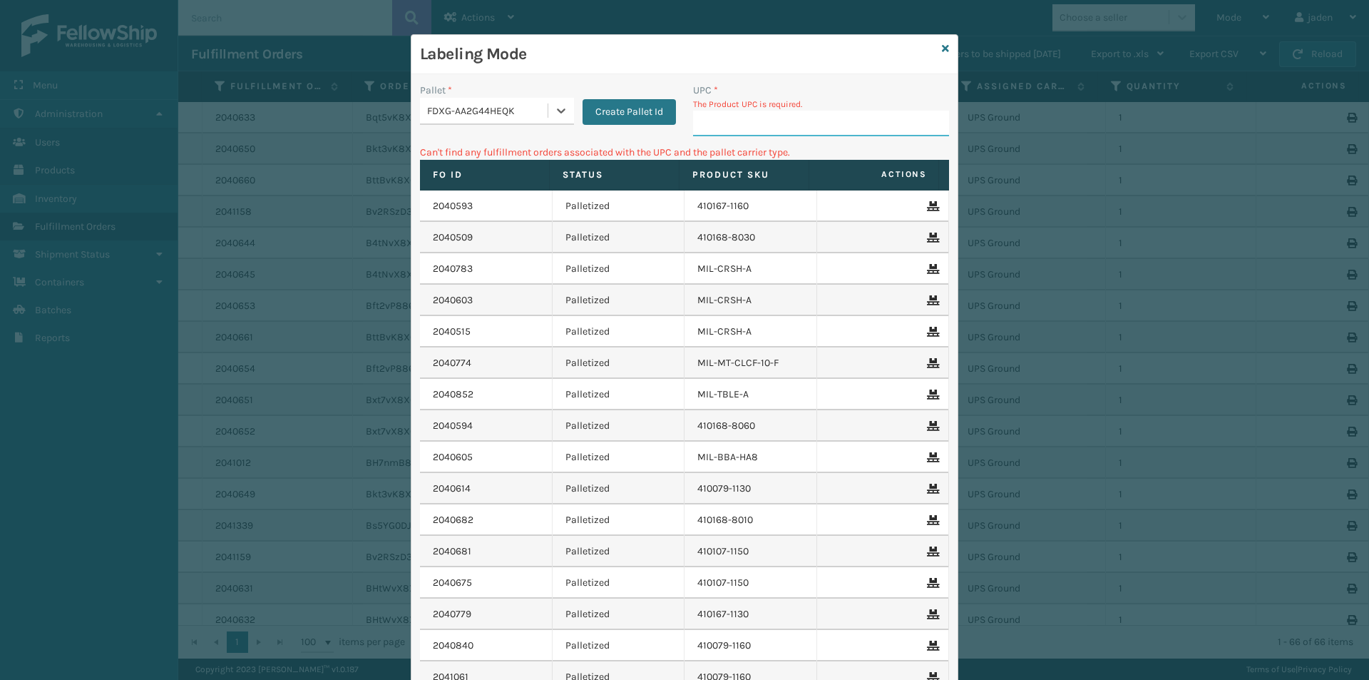
click at [734, 133] on input "UPC *" at bounding box center [821, 124] width 256 height 26
type input "8409851"
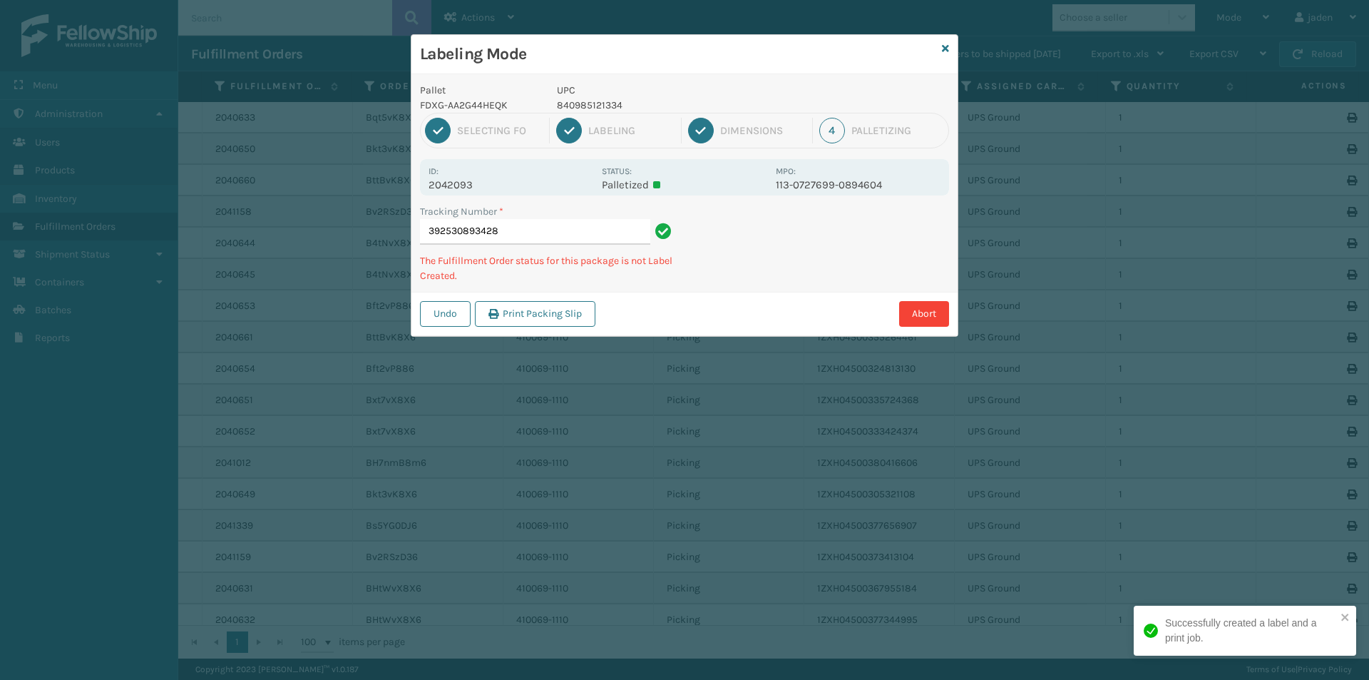
click at [542, 168] on div "Id: 2042093" at bounding box center [511, 177] width 165 height 28
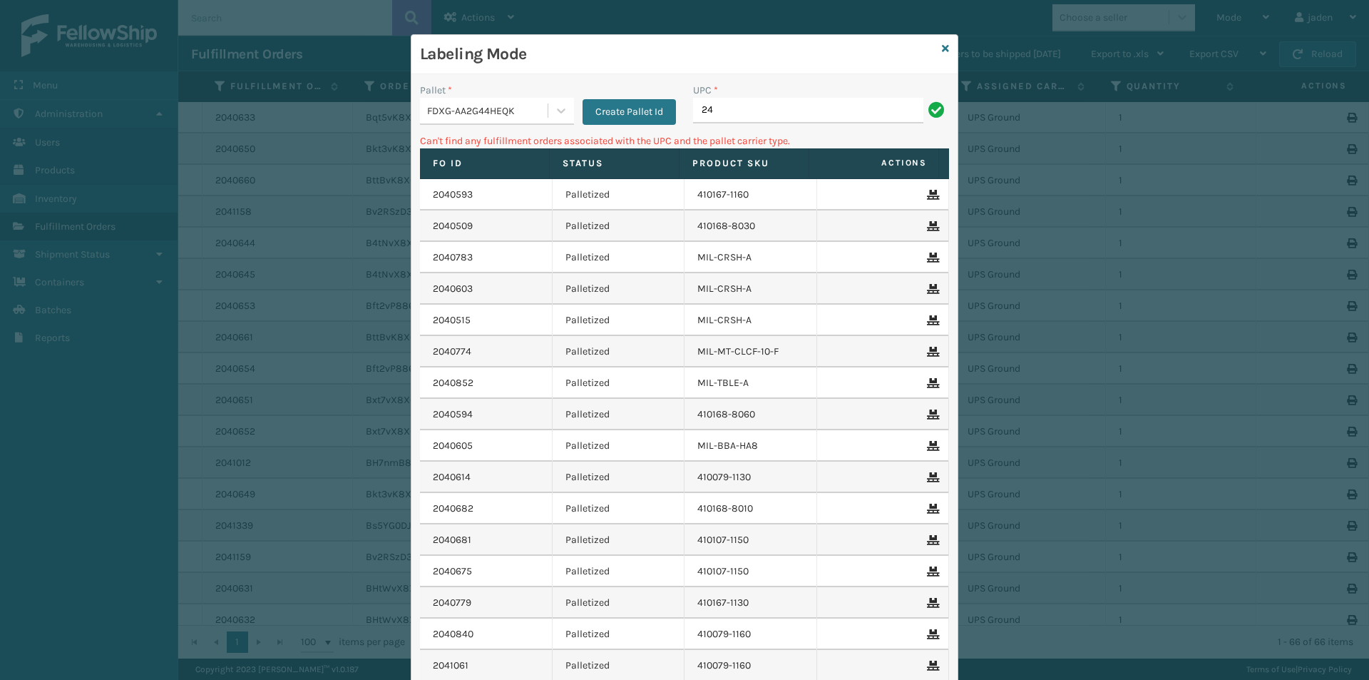
type input "2"
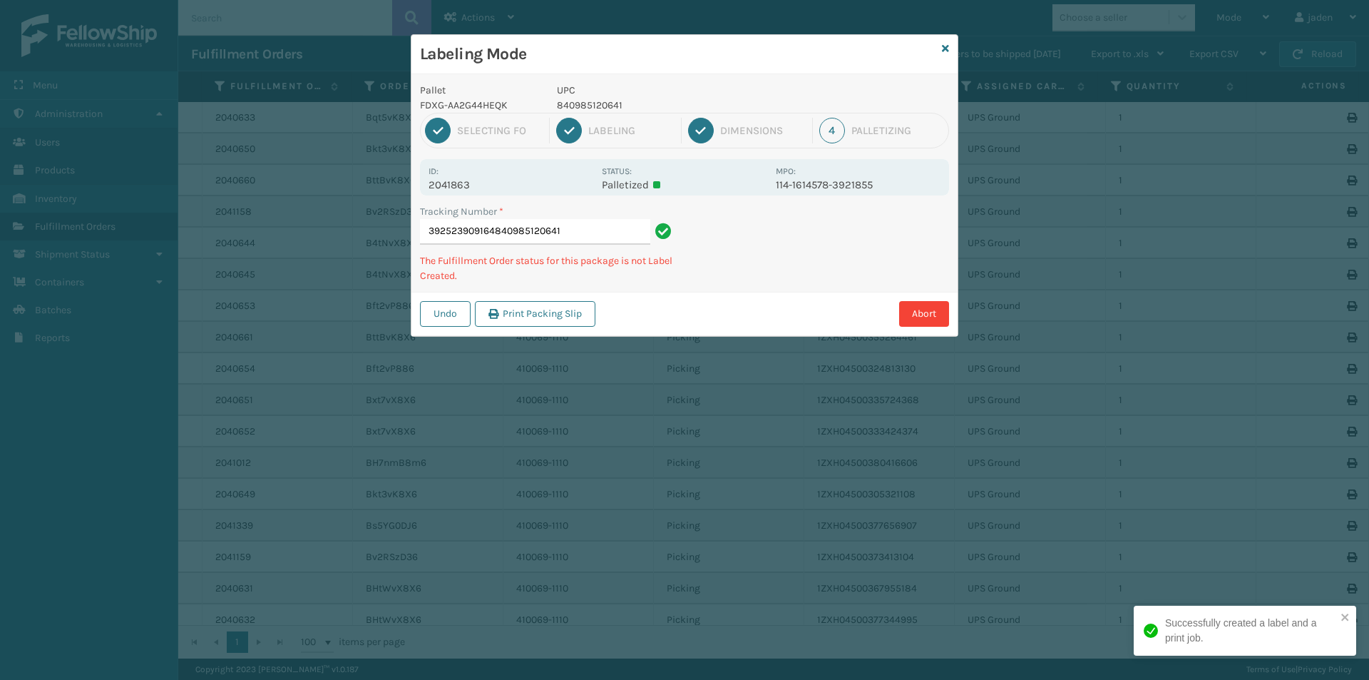
type input "392523909164840985120641"
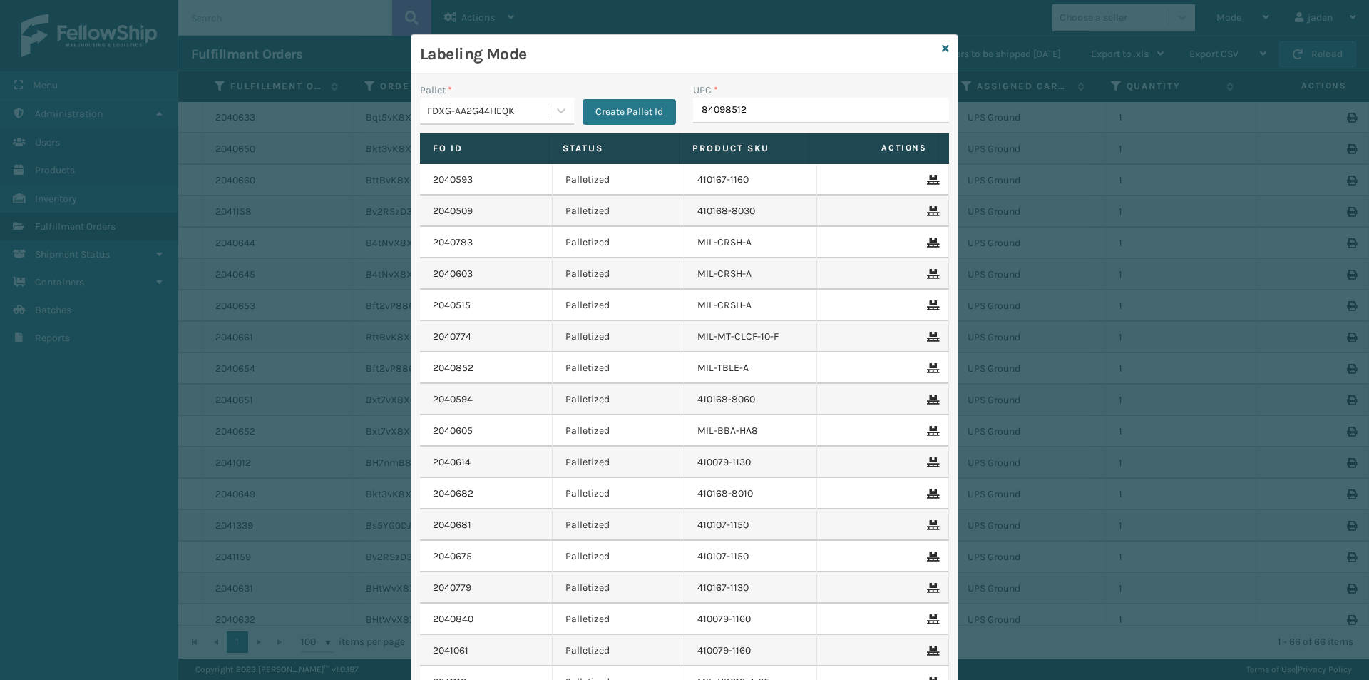
type input "840985122"
type input "8409851"
click at [944, 46] on icon at bounding box center [945, 49] width 7 height 10
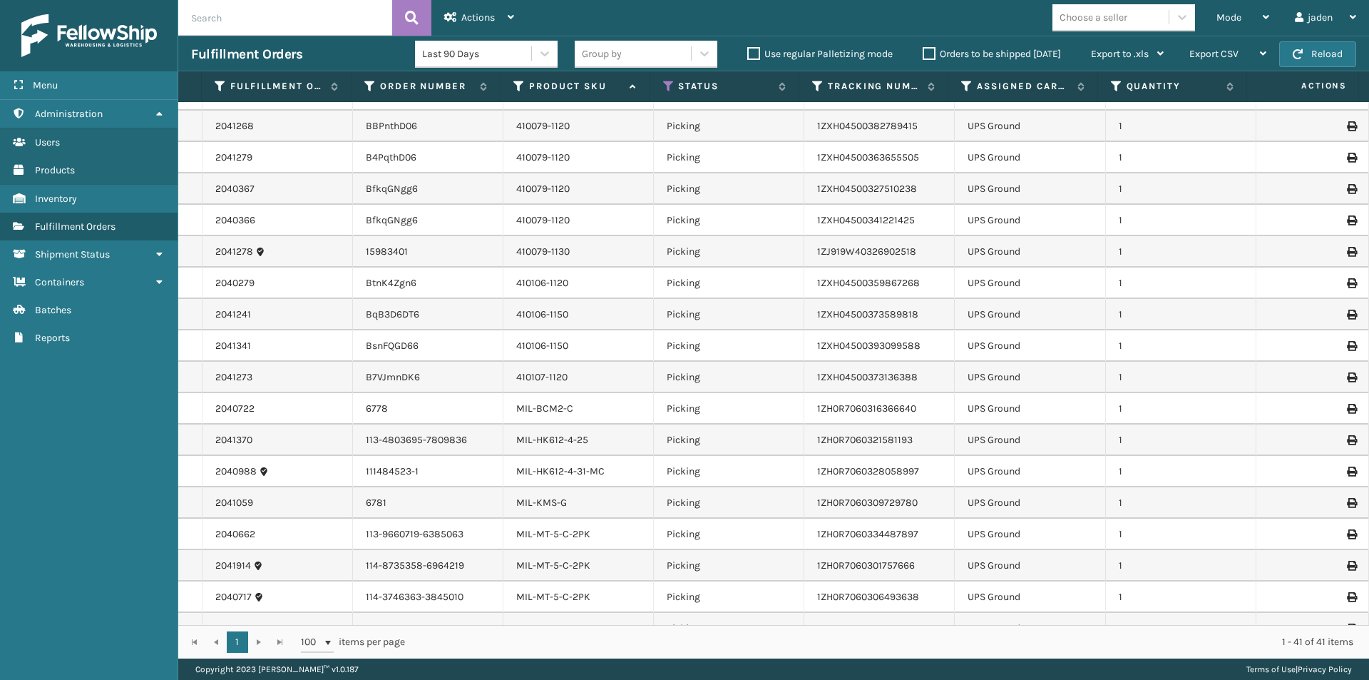
scroll to position [764, 0]
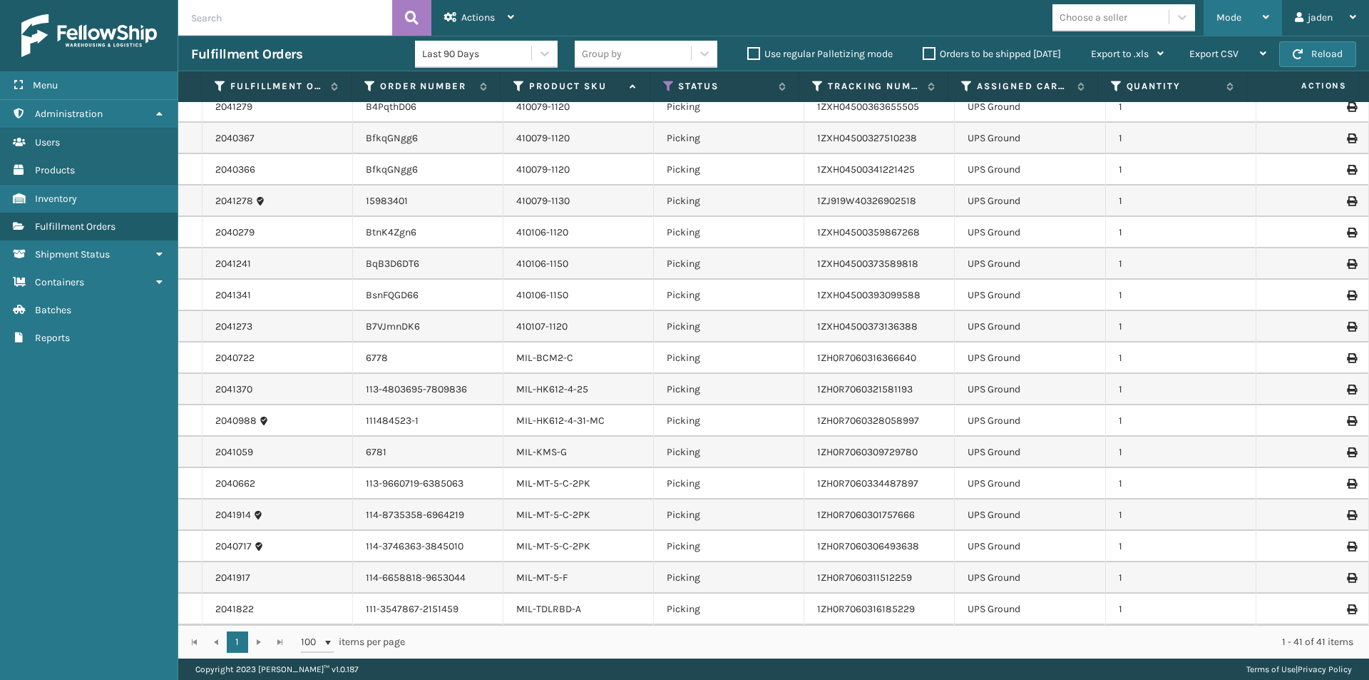
click at [1222, 12] on span "Mode" at bounding box center [1229, 17] width 25 height 12
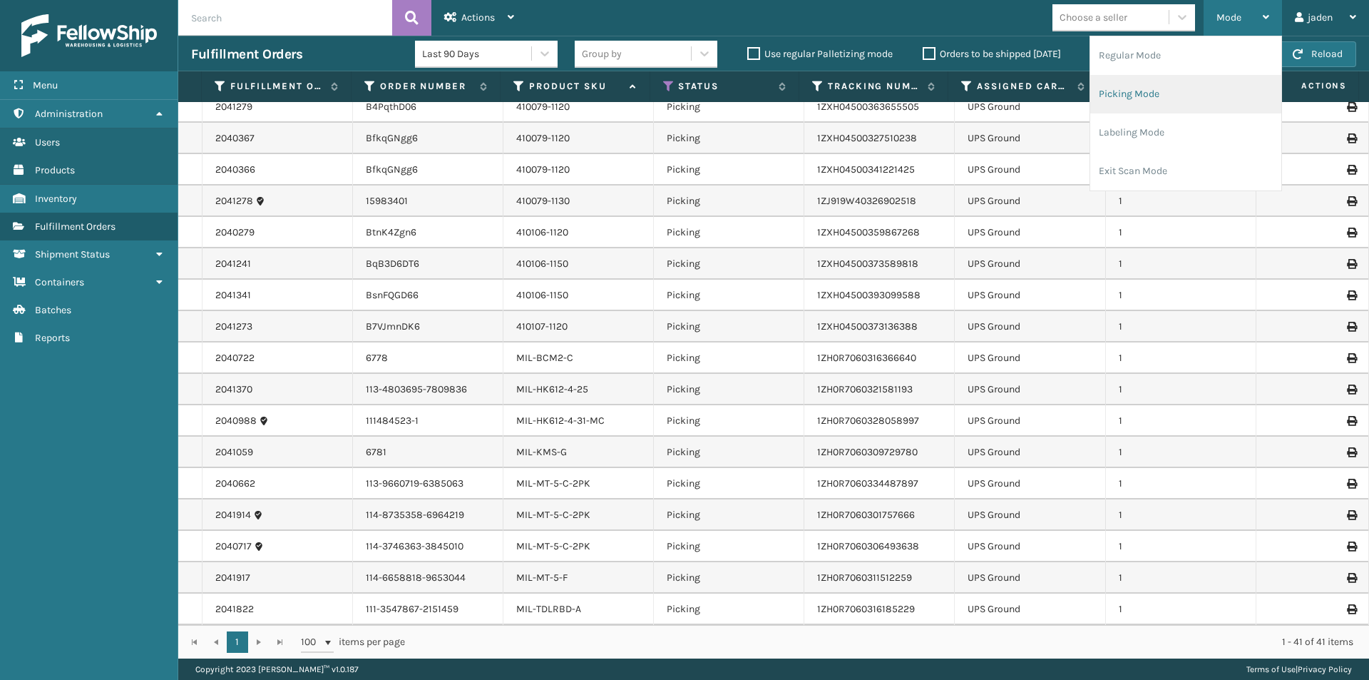
click at [1155, 103] on li "Picking Mode" at bounding box center [1185, 94] width 191 height 39
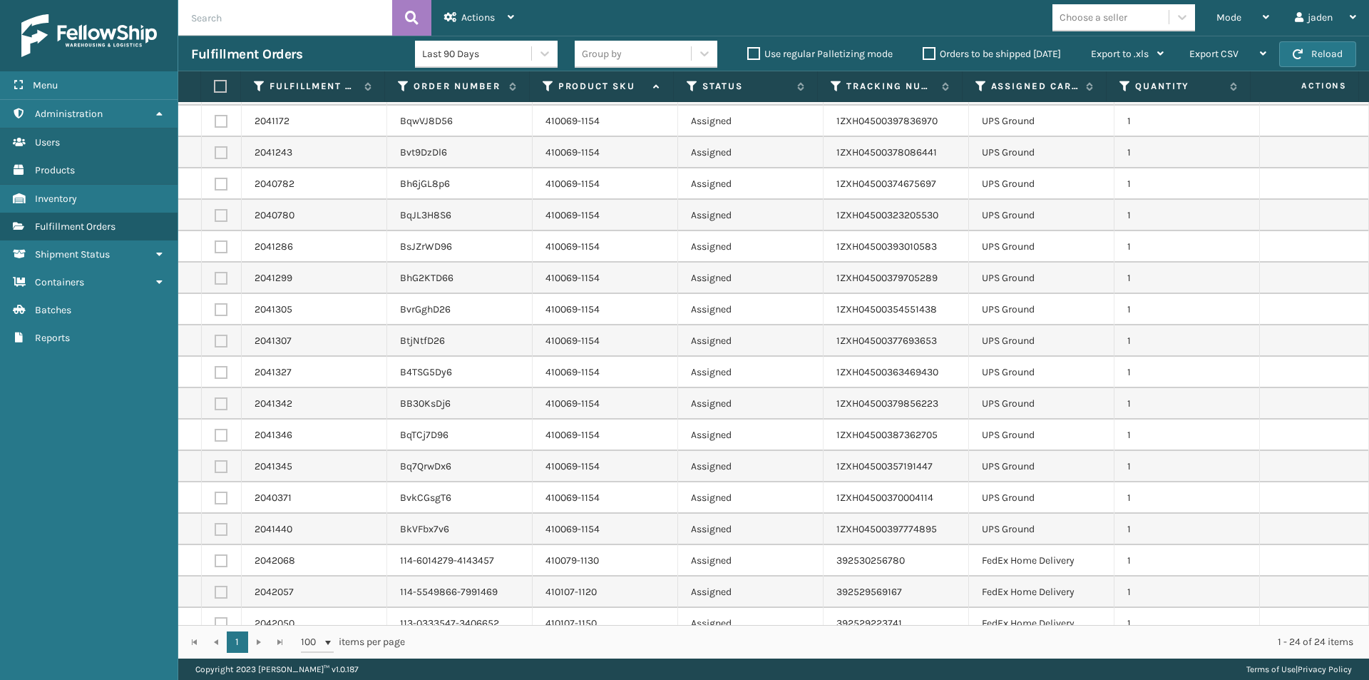
scroll to position [230, 0]
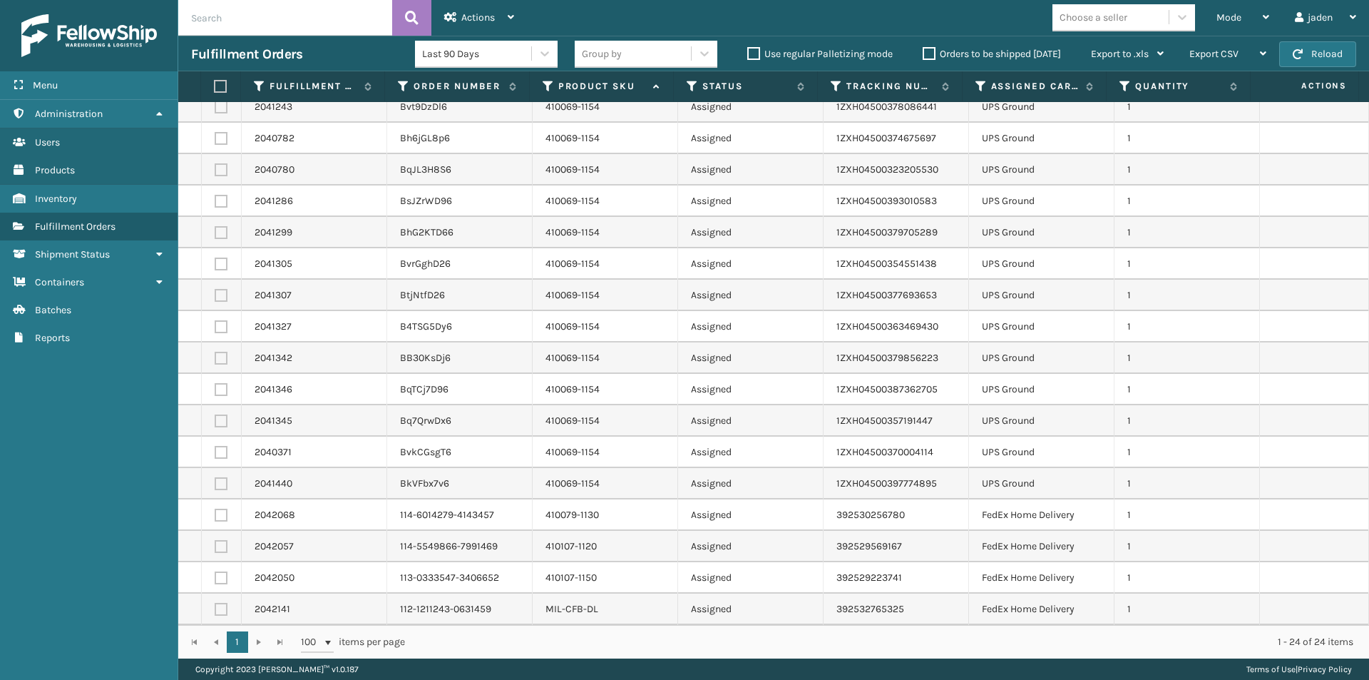
click at [218, 513] on label at bounding box center [221, 515] width 13 height 13
click at [215, 513] on input "checkbox" at bounding box center [215, 513] width 1 height 9
checkbox input "true"
click at [481, 8] on div "Actions" at bounding box center [479, 18] width 70 height 36
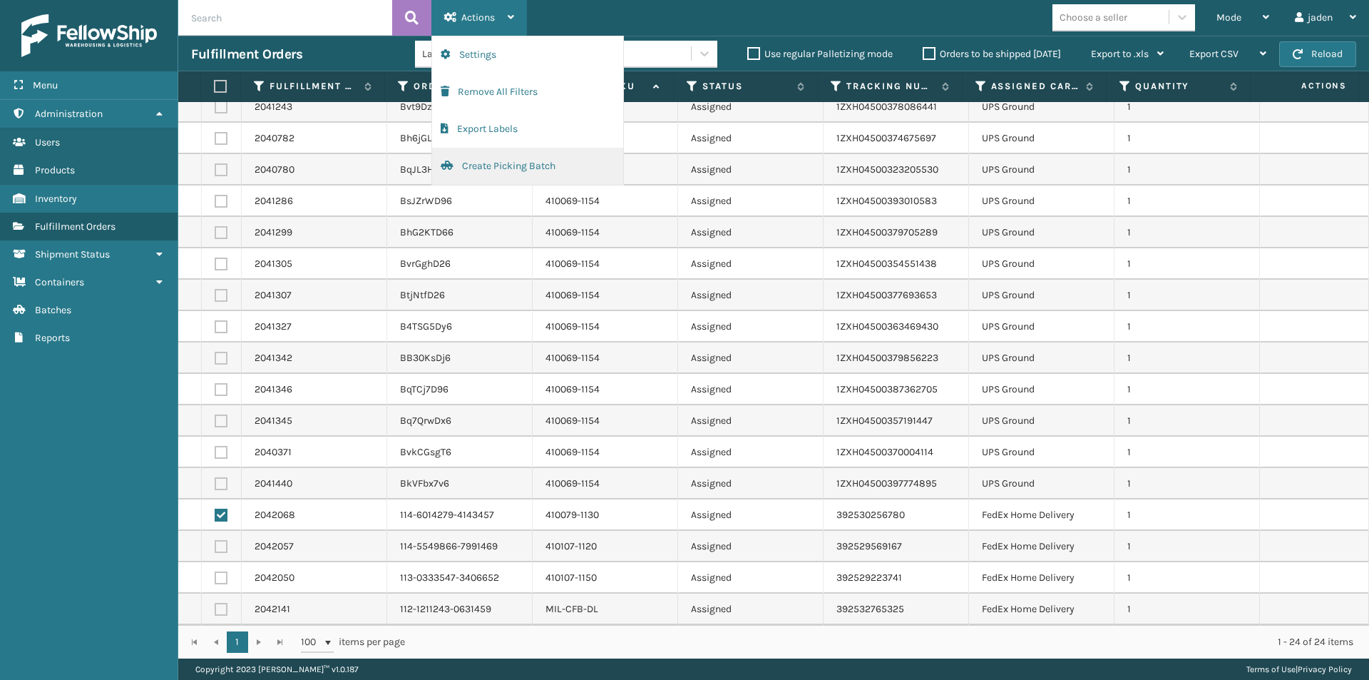
click at [511, 161] on button "Create Picking Batch" at bounding box center [527, 166] width 191 height 37
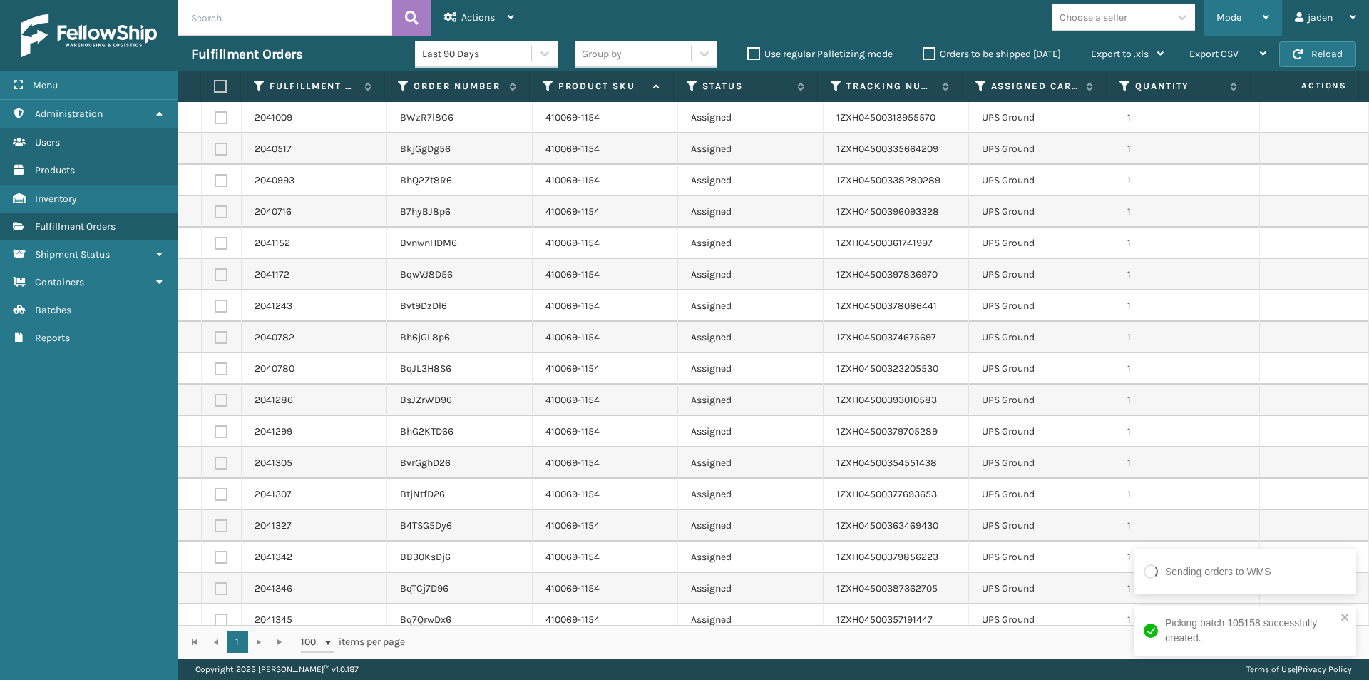
click at [1239, 11] on div "Mode" at bounding box center [1243, 18] width 53 height 36
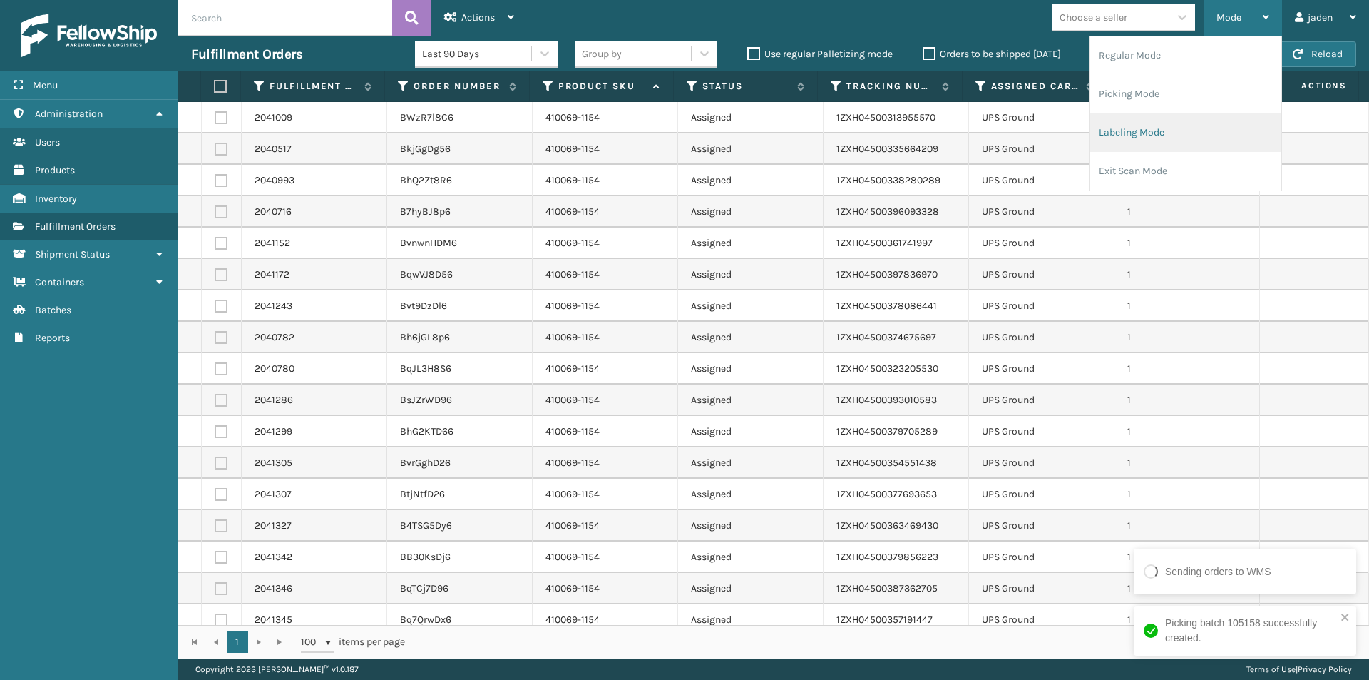
click at [1182, 130] on li "Labeling Mode" at bounding box center [1185, 132] width 191 height 39
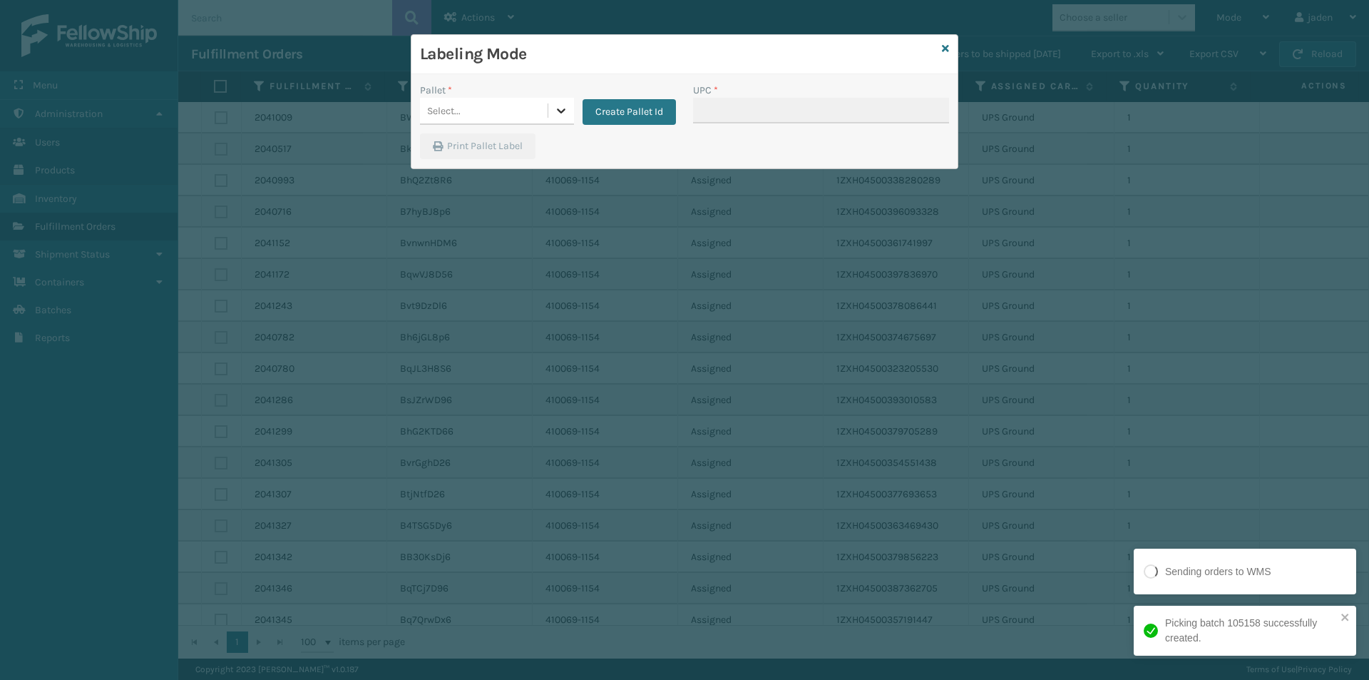
click at [557, 103] on div at bounding box center [561, 111] width 26 height 26
click at [454, 153] on div "FDXG-AA2G44HEQK" at bounding box center [497, 146] width 154 height 26
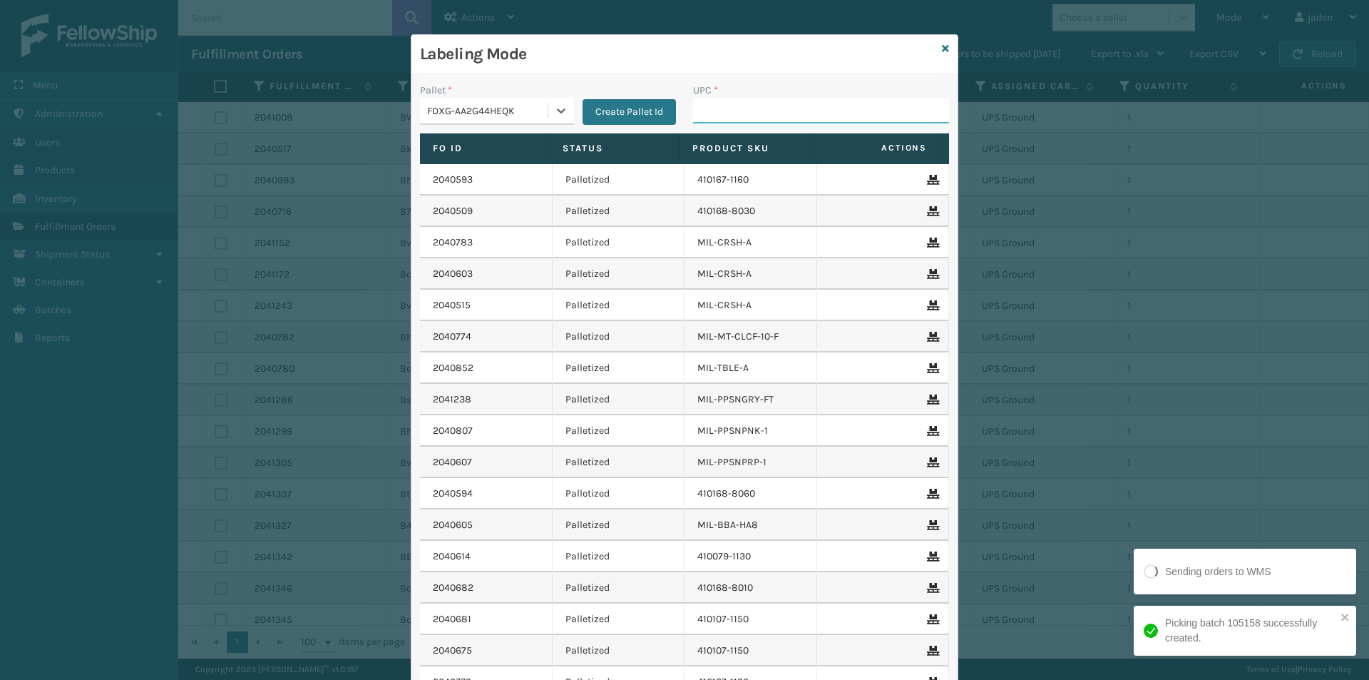
click at [707, 109] on input "UPC *" at bounding box center [821, 111] width 256 height 26
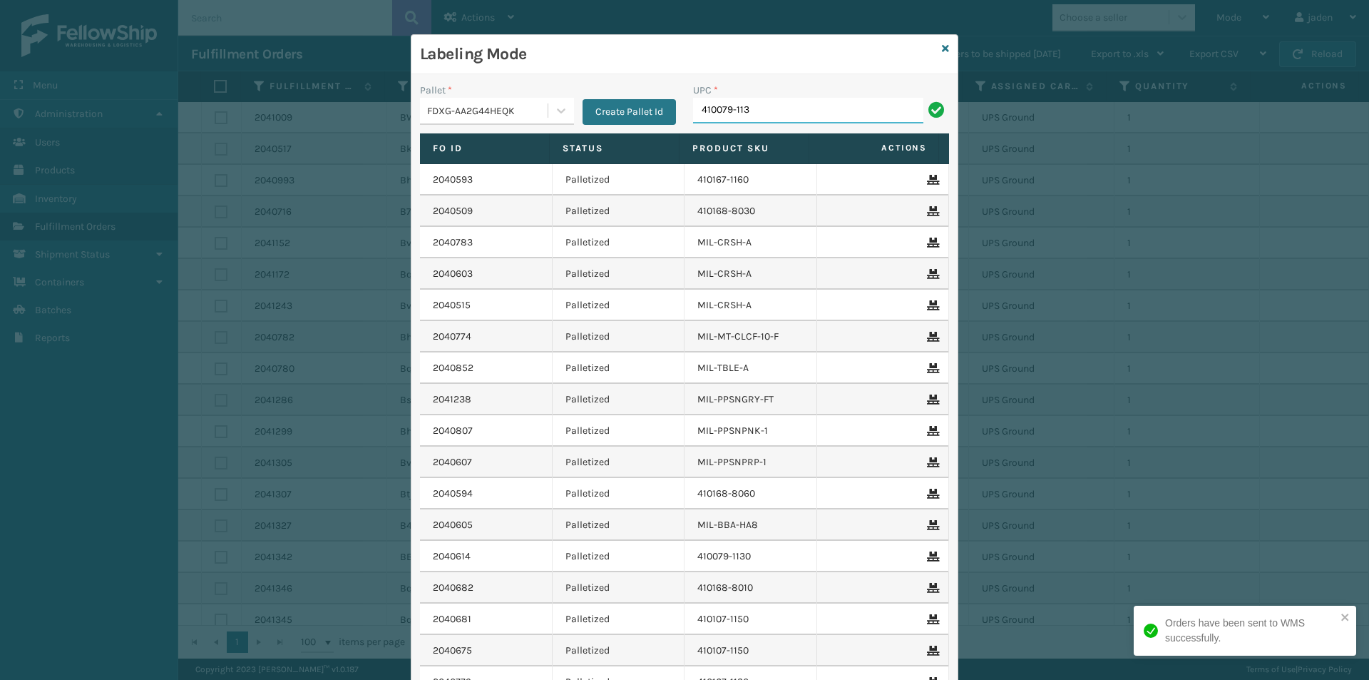
type input "410079-113"
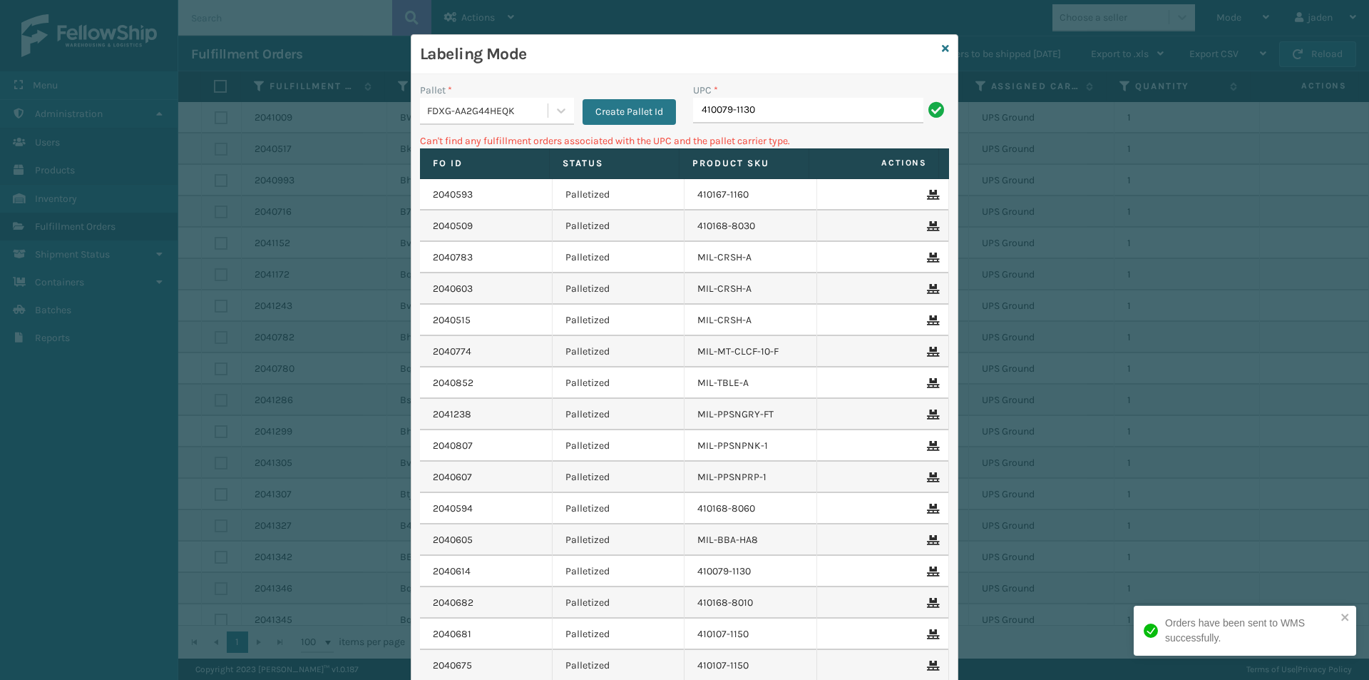
type input "410079-1130"
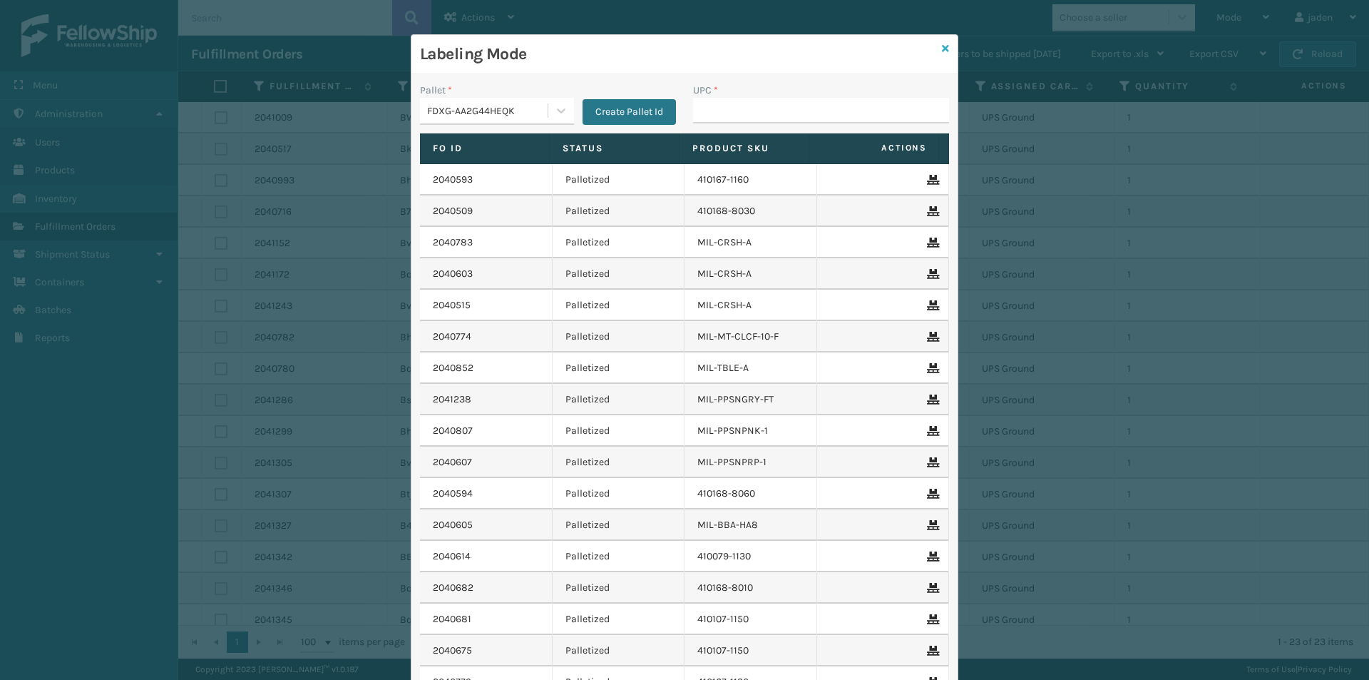
click at [942, 51] on icon at bounding box center [945, 49] width 7 height 10
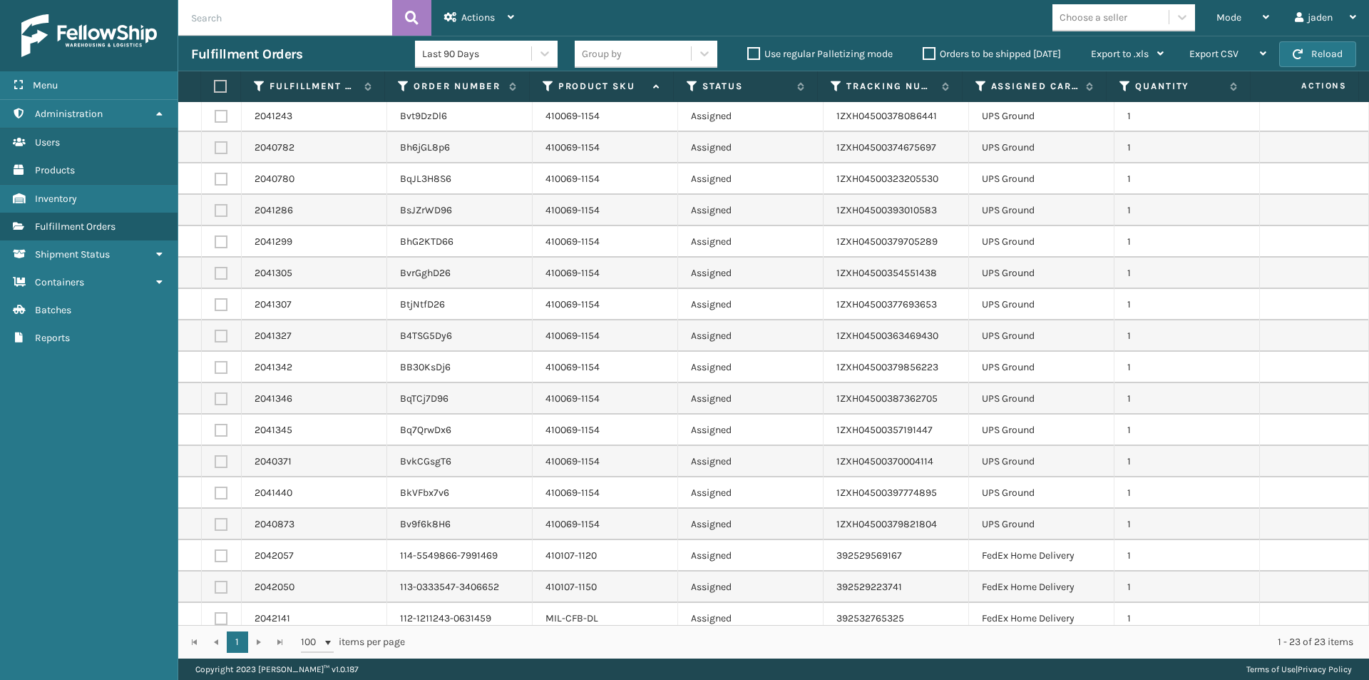
scroll to position [199, 0]
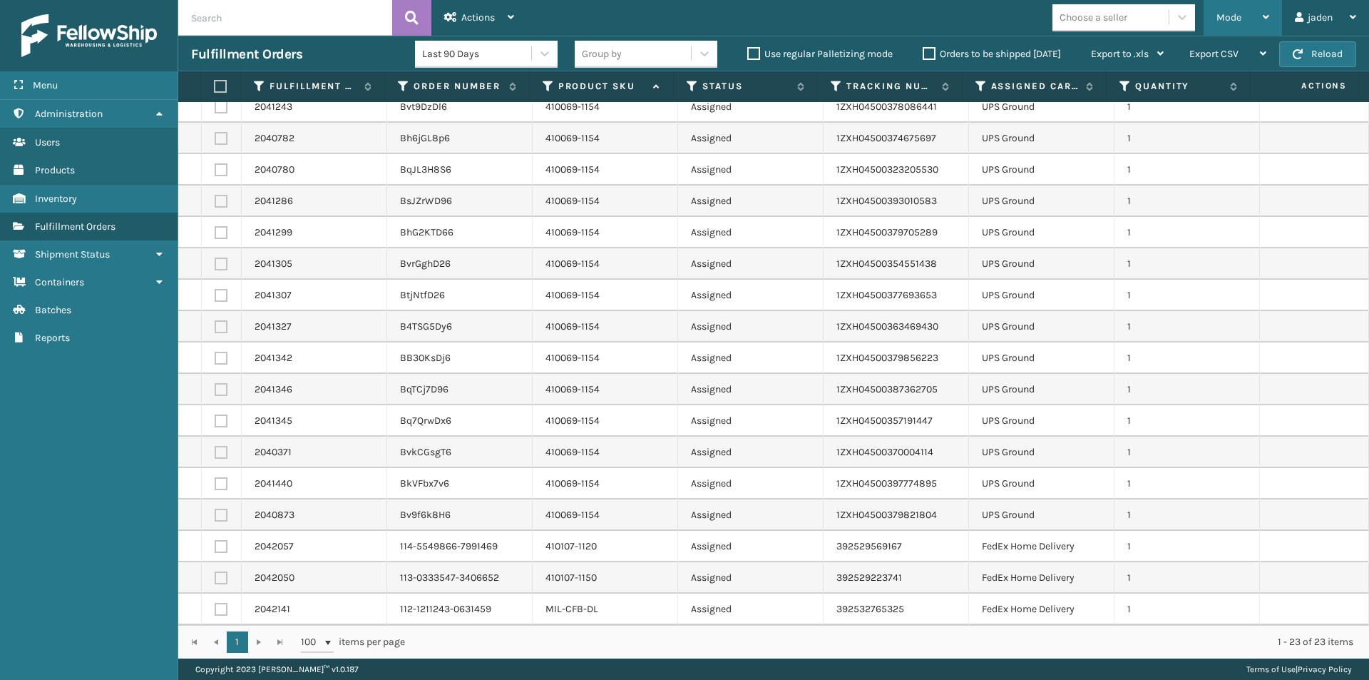
click at [1229, 22] on span "Mode" at bounding box center [1229, 17] width 25 height 12
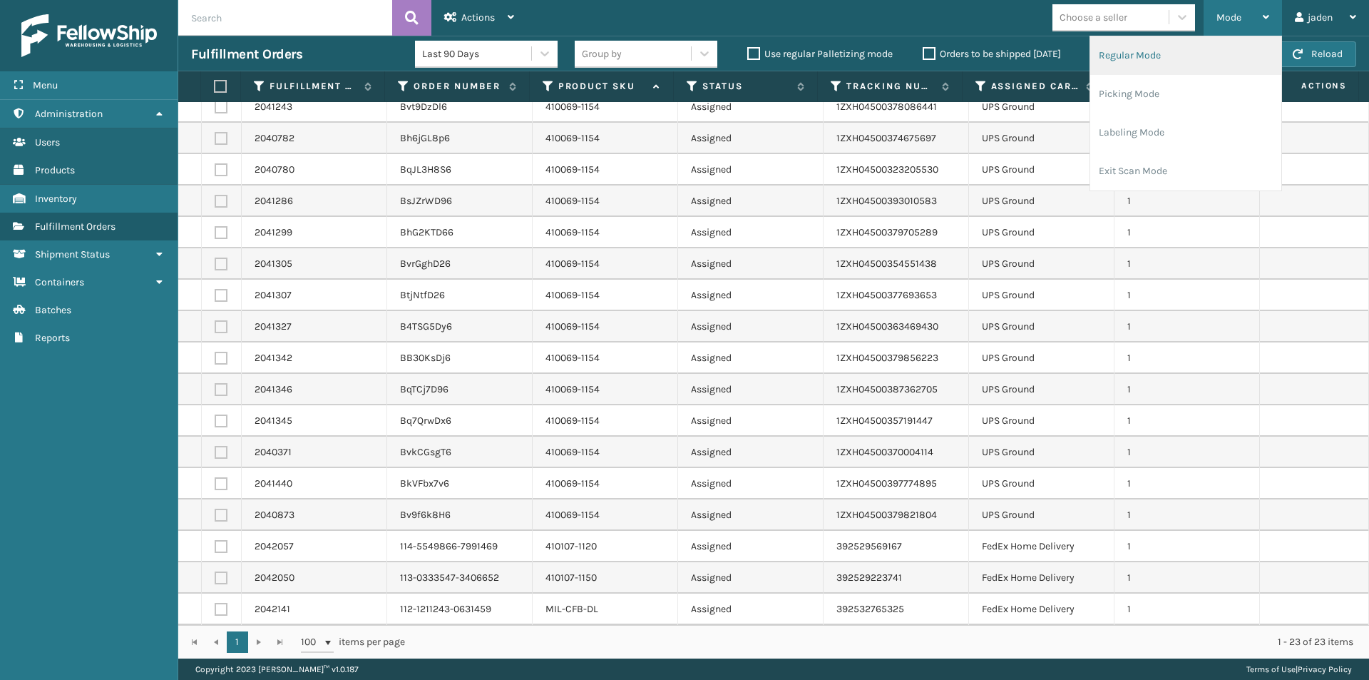
click at [1117, 51] on li "Regular Mode" at bounding box center [1185, 55] width 191 height 39
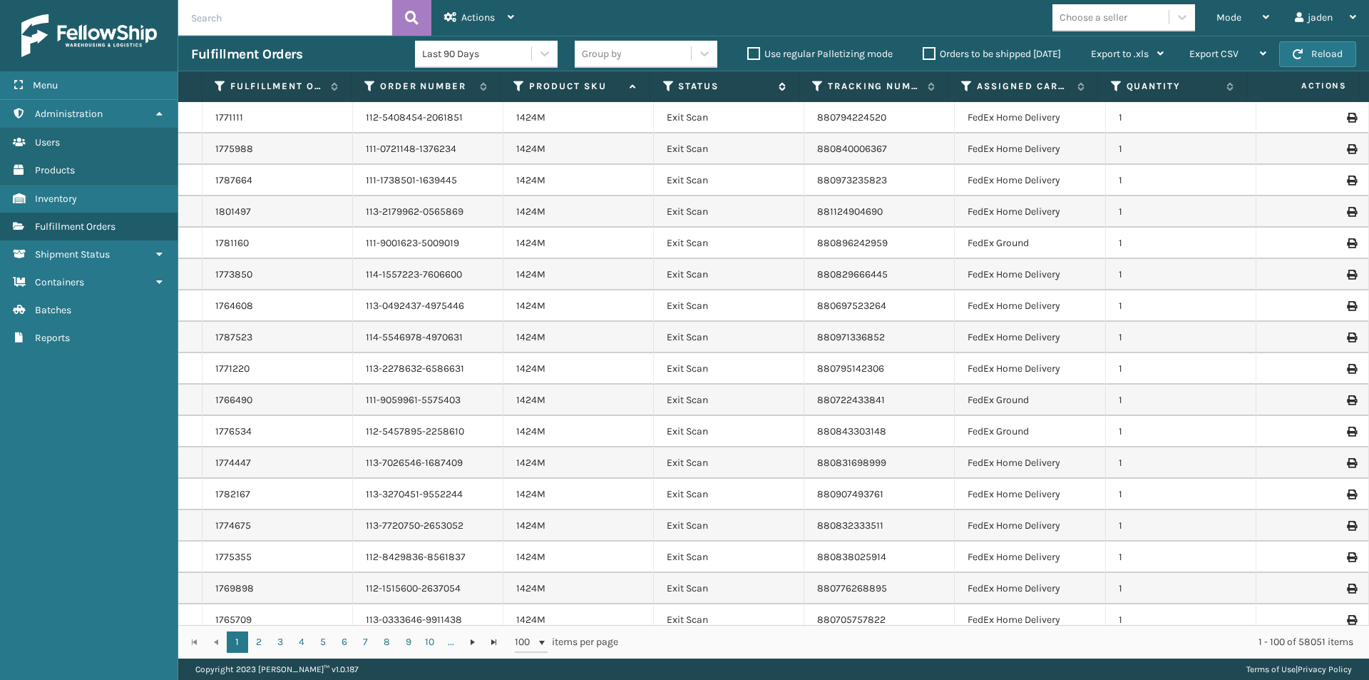
click at [666, 86] on icon at bounding box center [668, 86] width 11 height 13
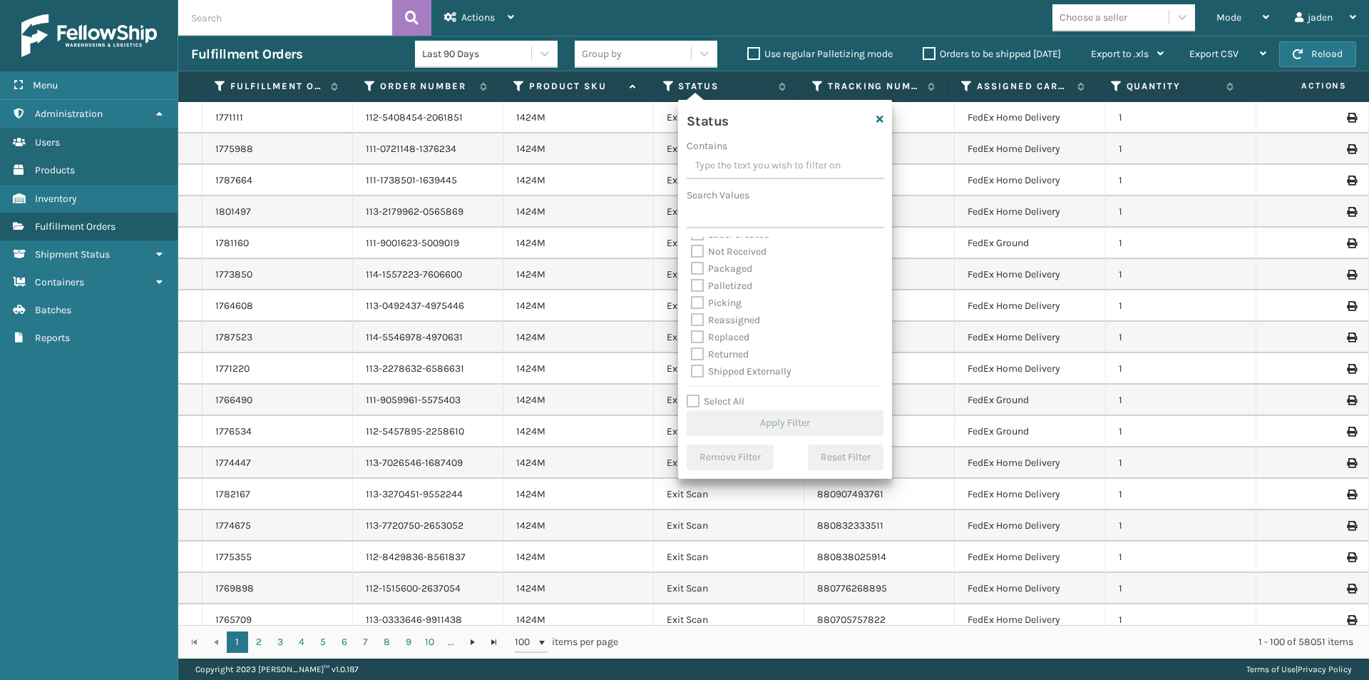
scroll to position [80, 0]
click at [695, 305] on label "Picking" at bounding box center [716, 302] width 51 height 12
click at [692, 303] on input "Picking" at bounding box center [691, 298] width 1 height 9
checkbox input "true"
click at [726, 424] on button "Apply Filter" at bounding box center [785, 423] width 197 height 26
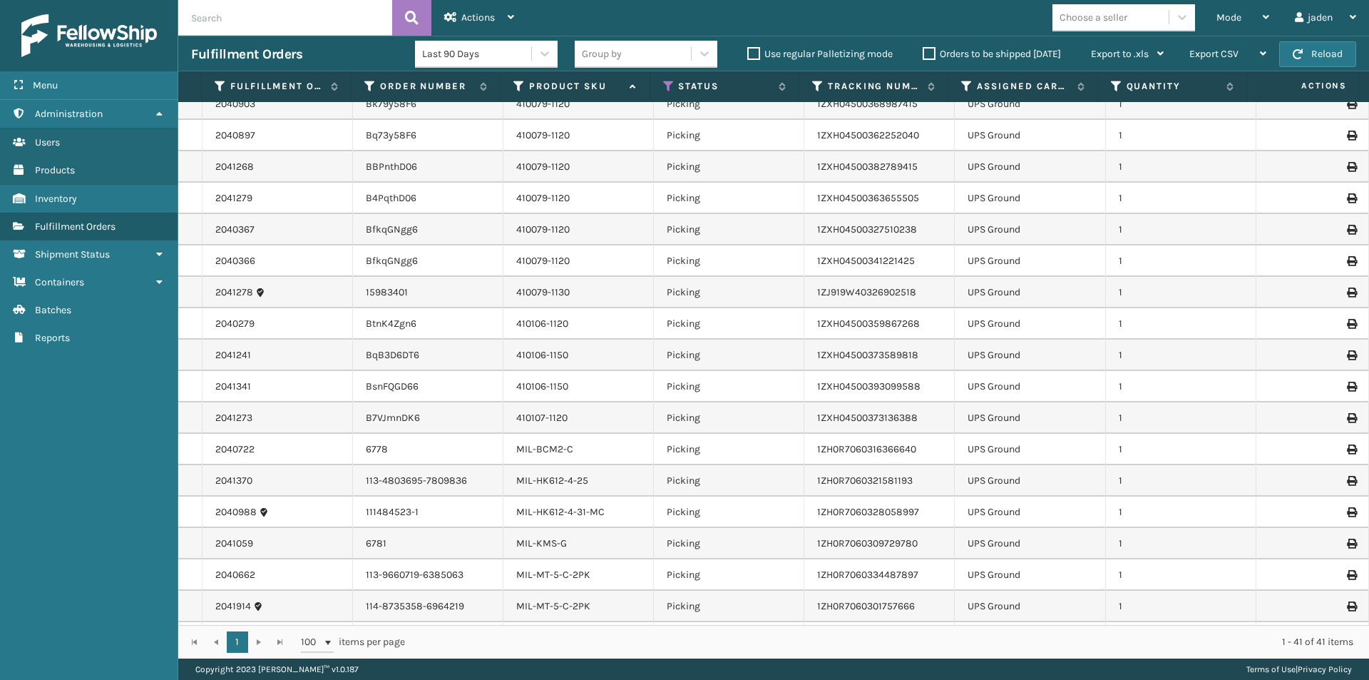
scroll to position [764, 0]
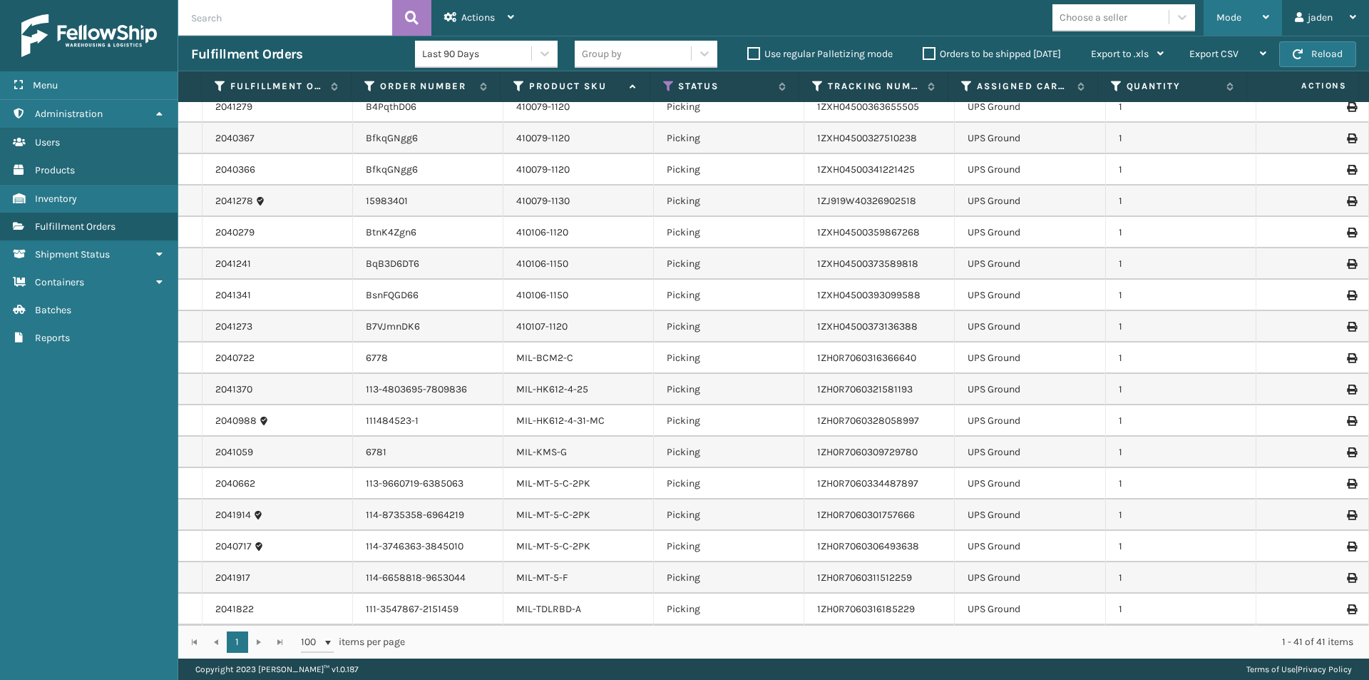
click at [1227, 17] on span "Mode" at bounding box center [1229, 17] width 25 height 12
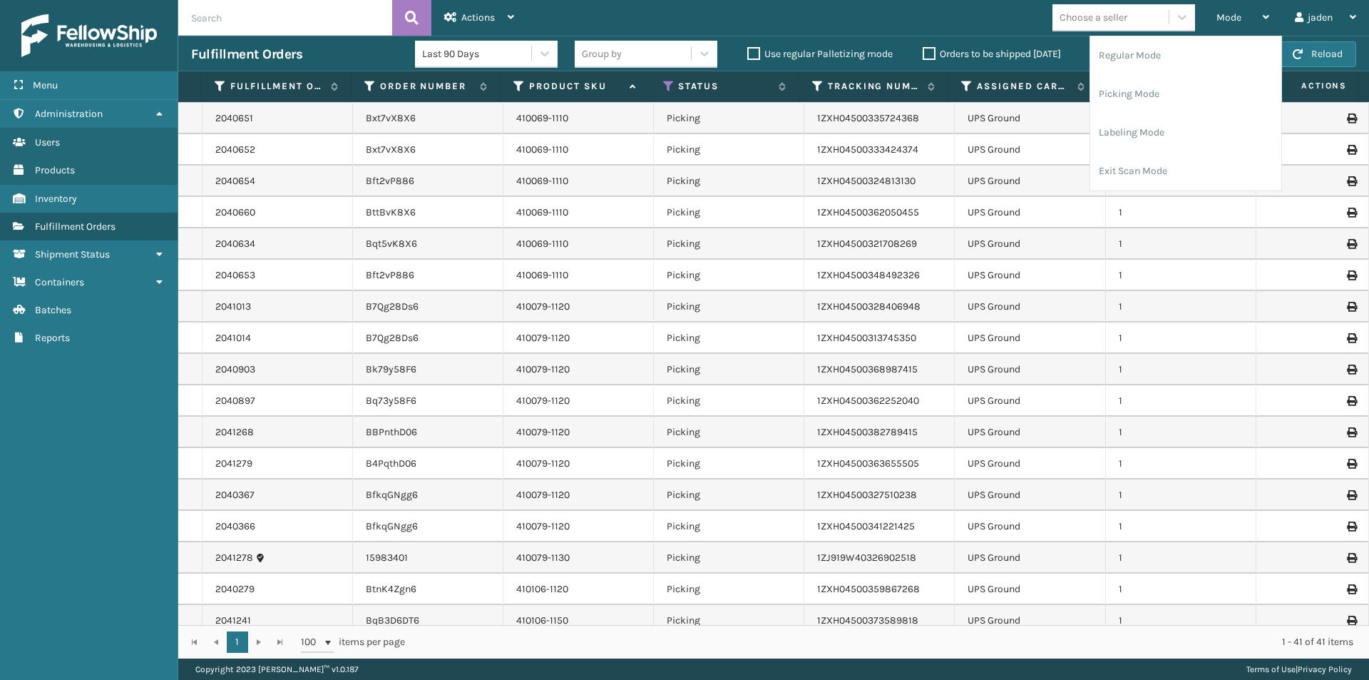
scroll to position [0, 0]
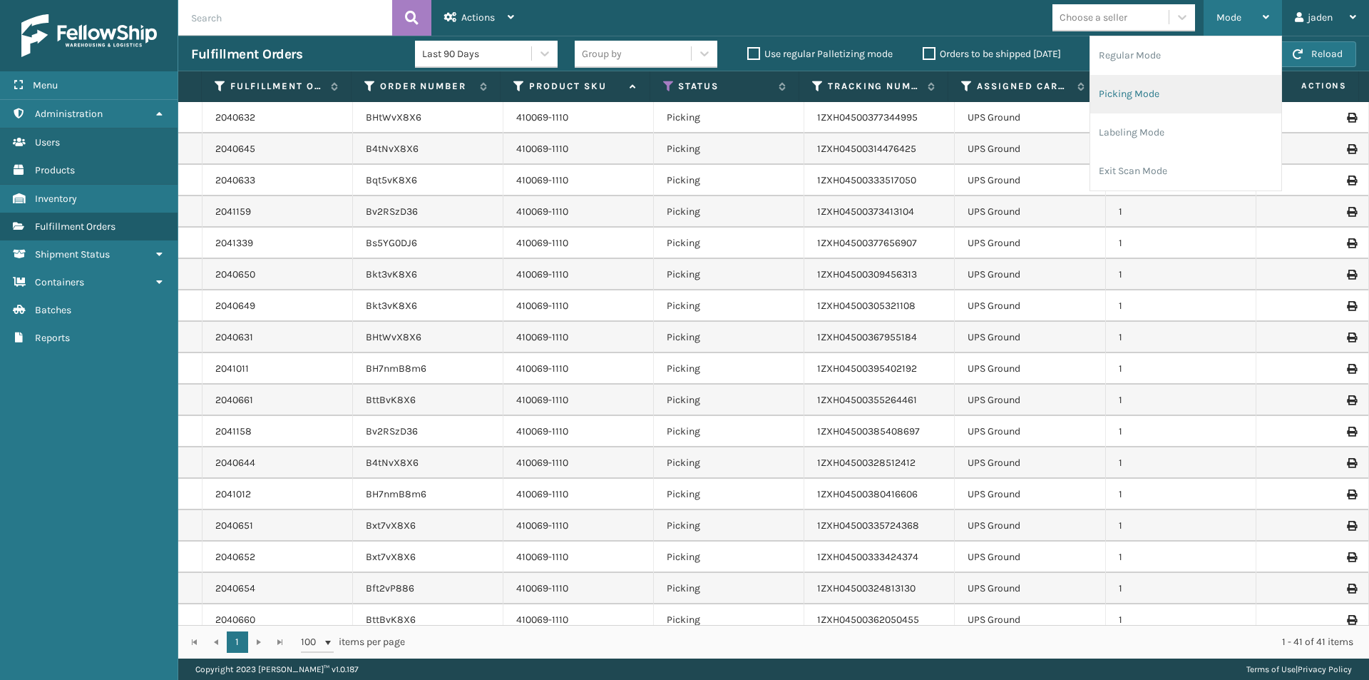
click at [1119, 100] on li "Picking Mode" at bounding box center [1185, 94] width 191 height 39
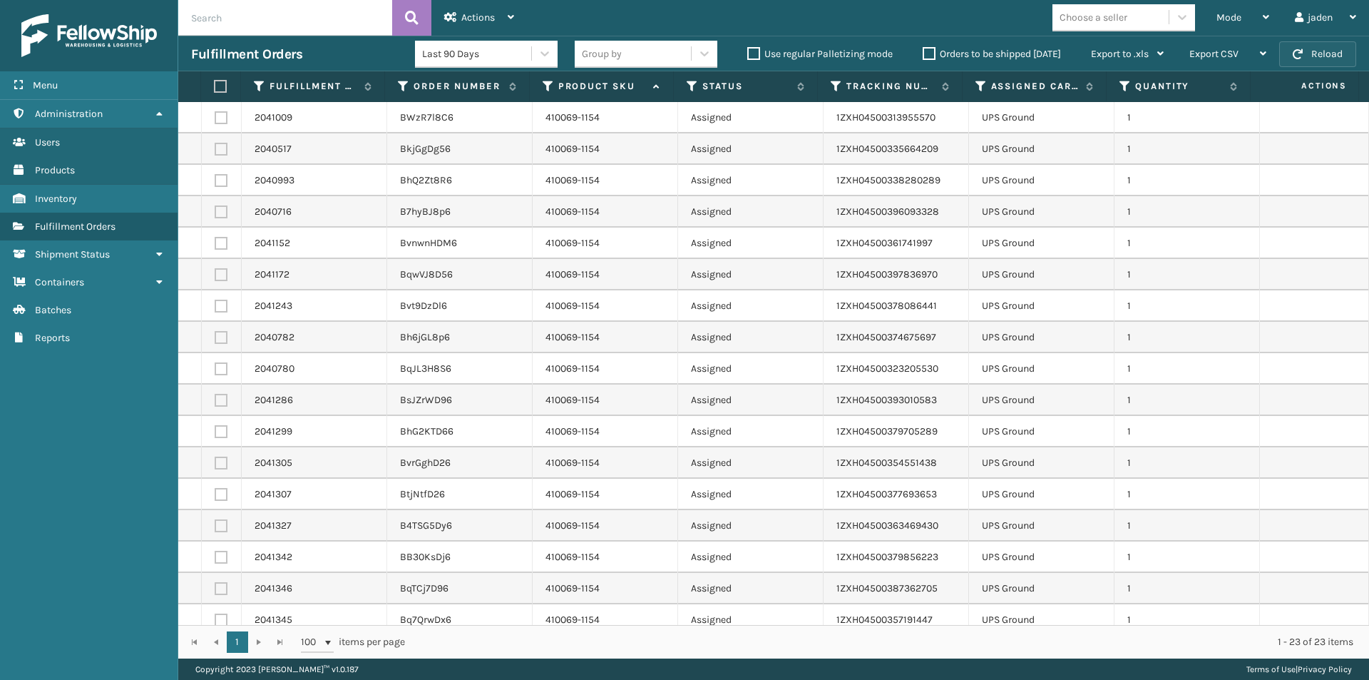
click at [1336, 53] on button "Reload" at bounding box center [1317, 54] width 77 height 26
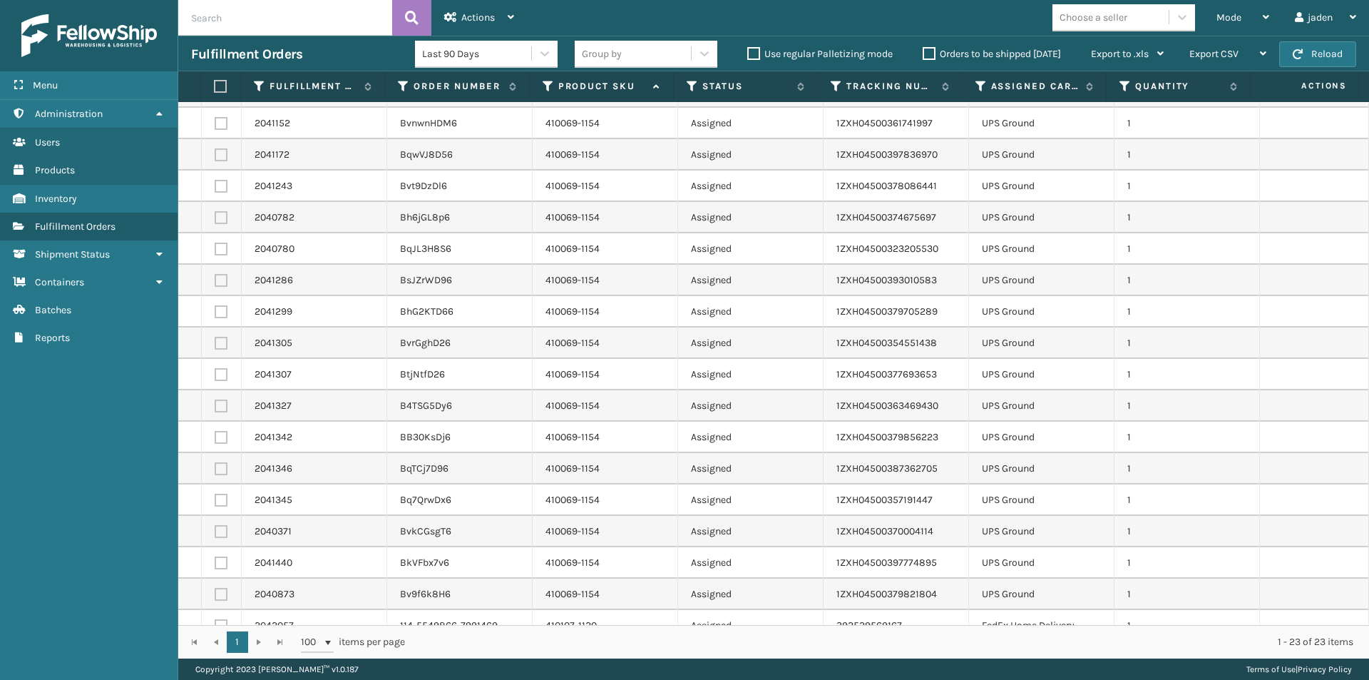
scroll to position [199, 0]
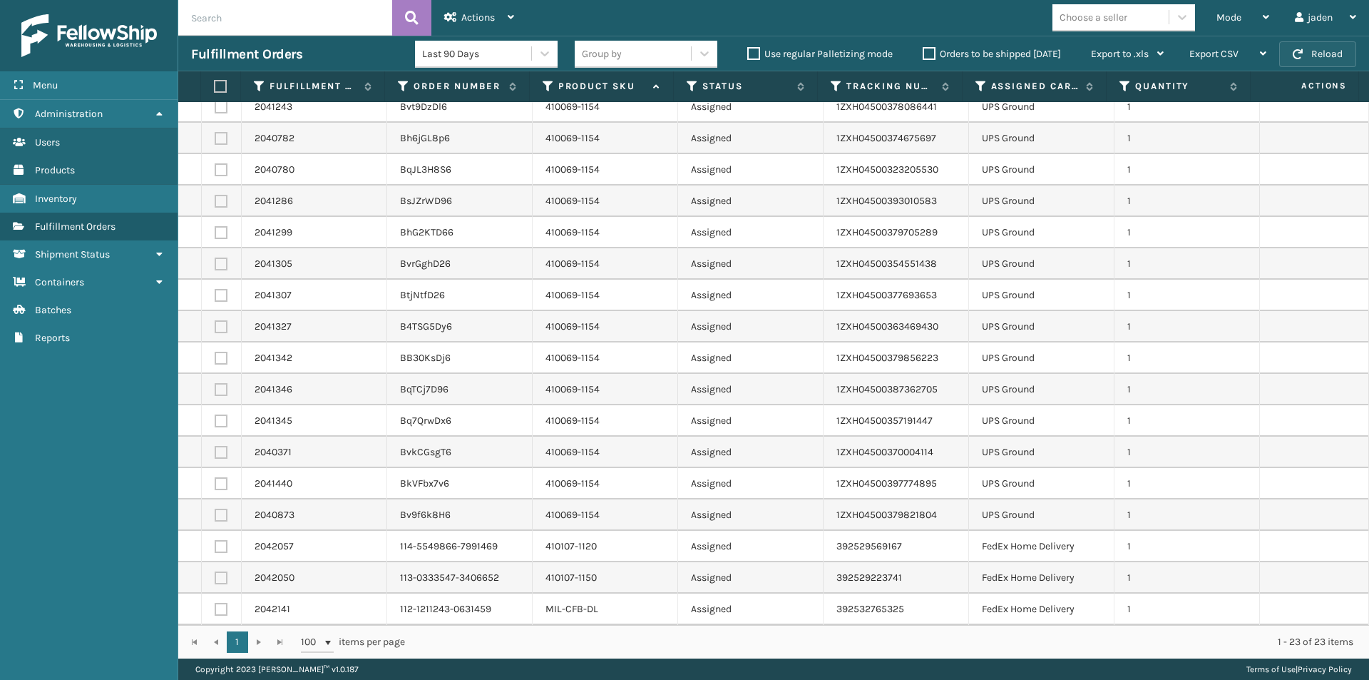
click at [1311, 46] on button "Reload" at bounding box center [1317, 54] width 77 height 26
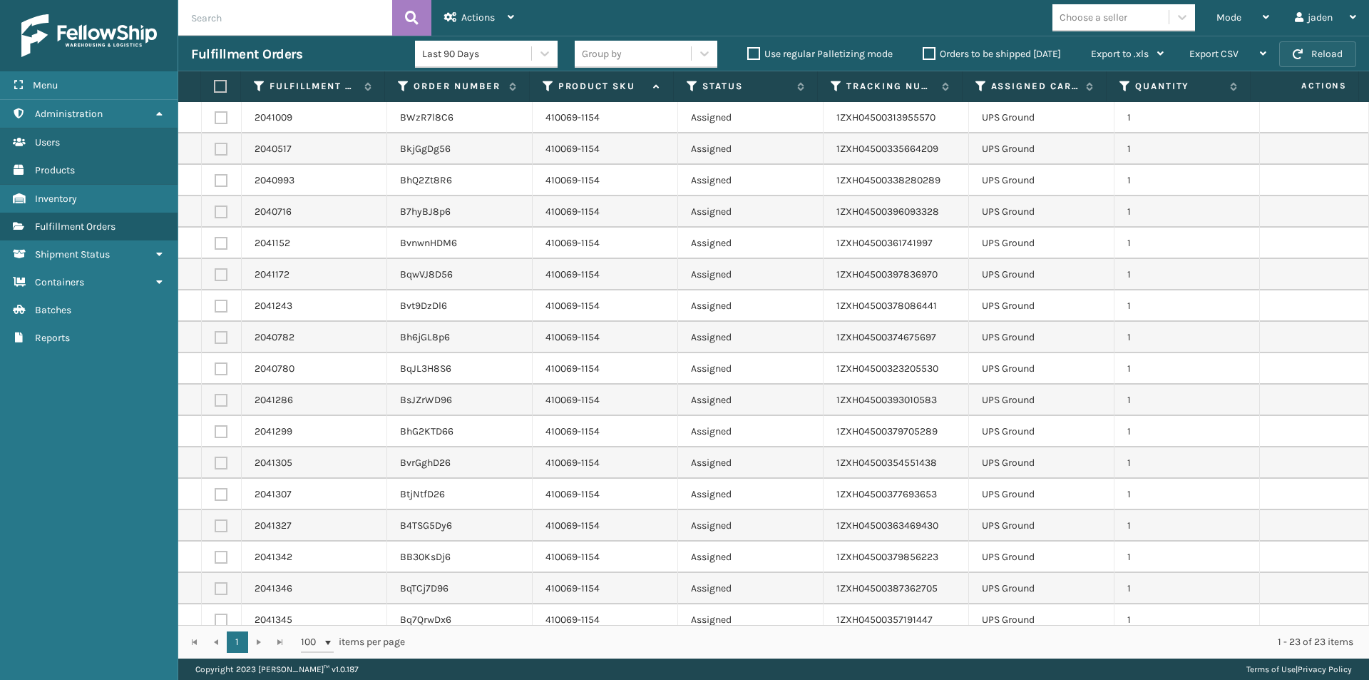
click at [1327, 55] on button "Reload" at bounding box center [1317, 54] width 77 height 26
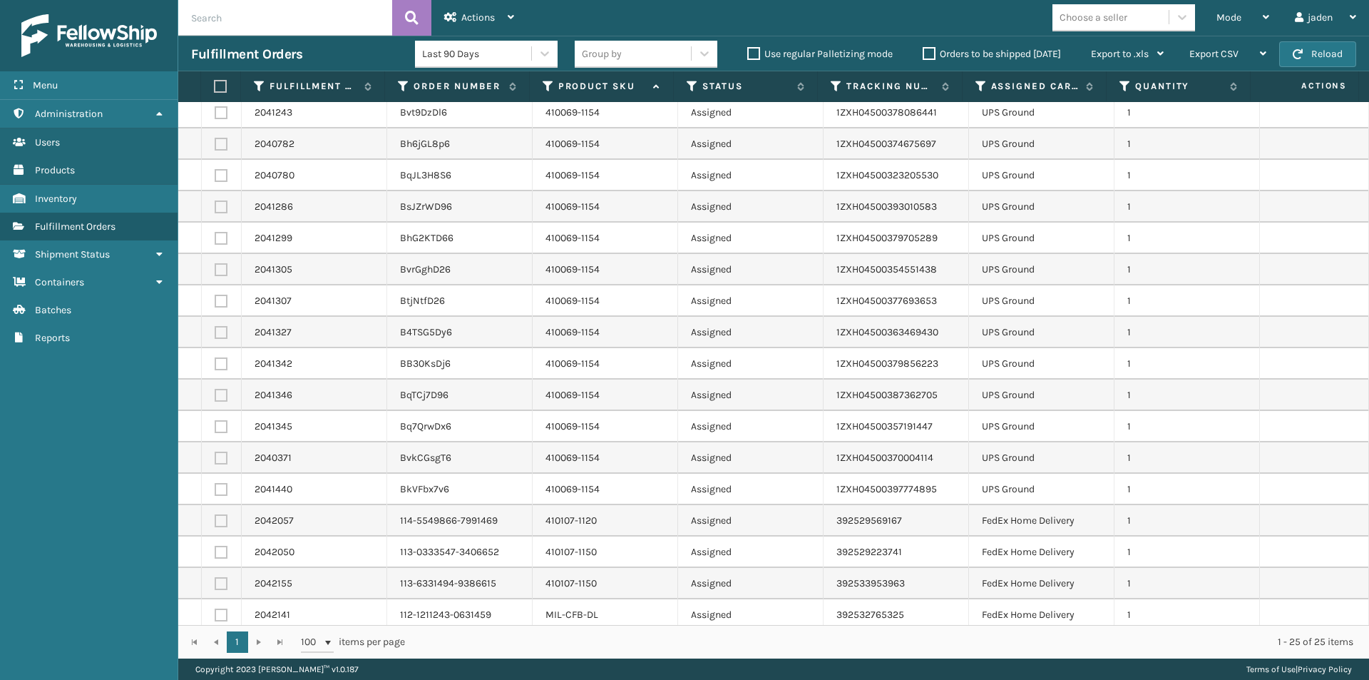
scroll to position [262, 0]
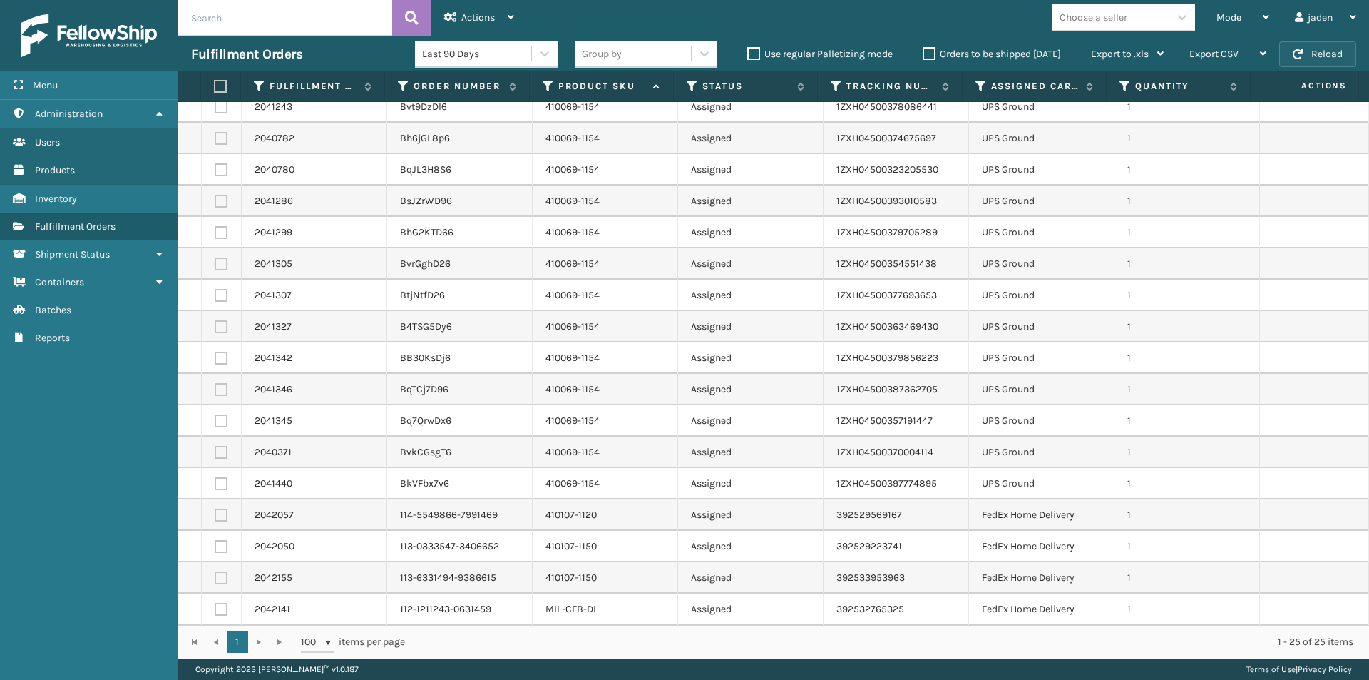
click at [1311, 52] on button "Reload" at bounding box center [1317, 54] width 77 height 26
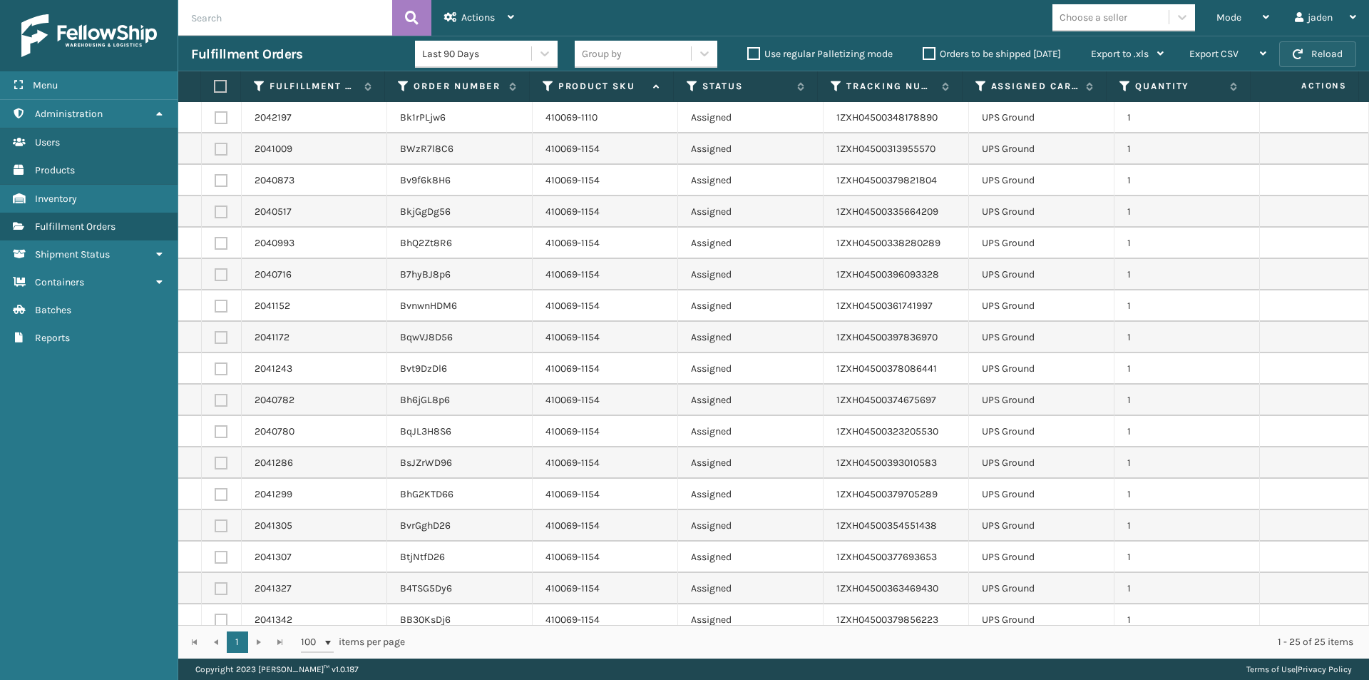
click at [1311, 52] on button "Reload" at bounding box center [1317, 54] width 77 height 26
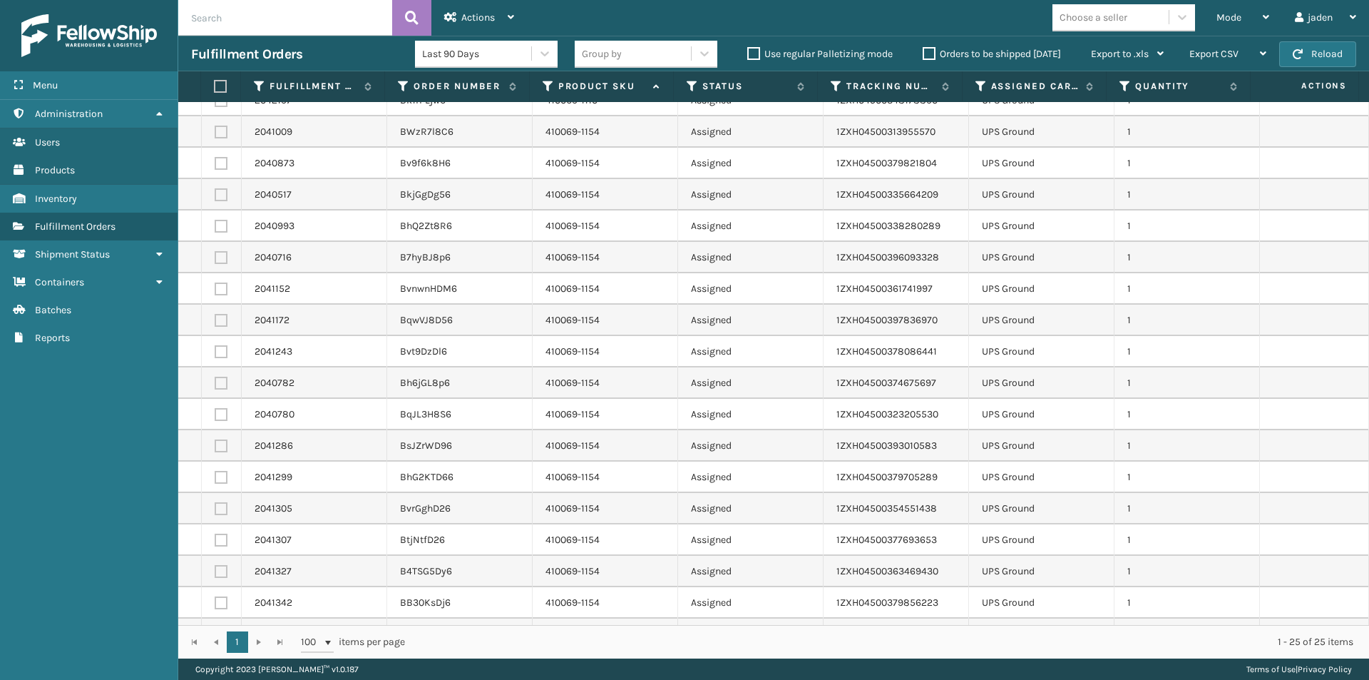
scroll to position [0, 0]
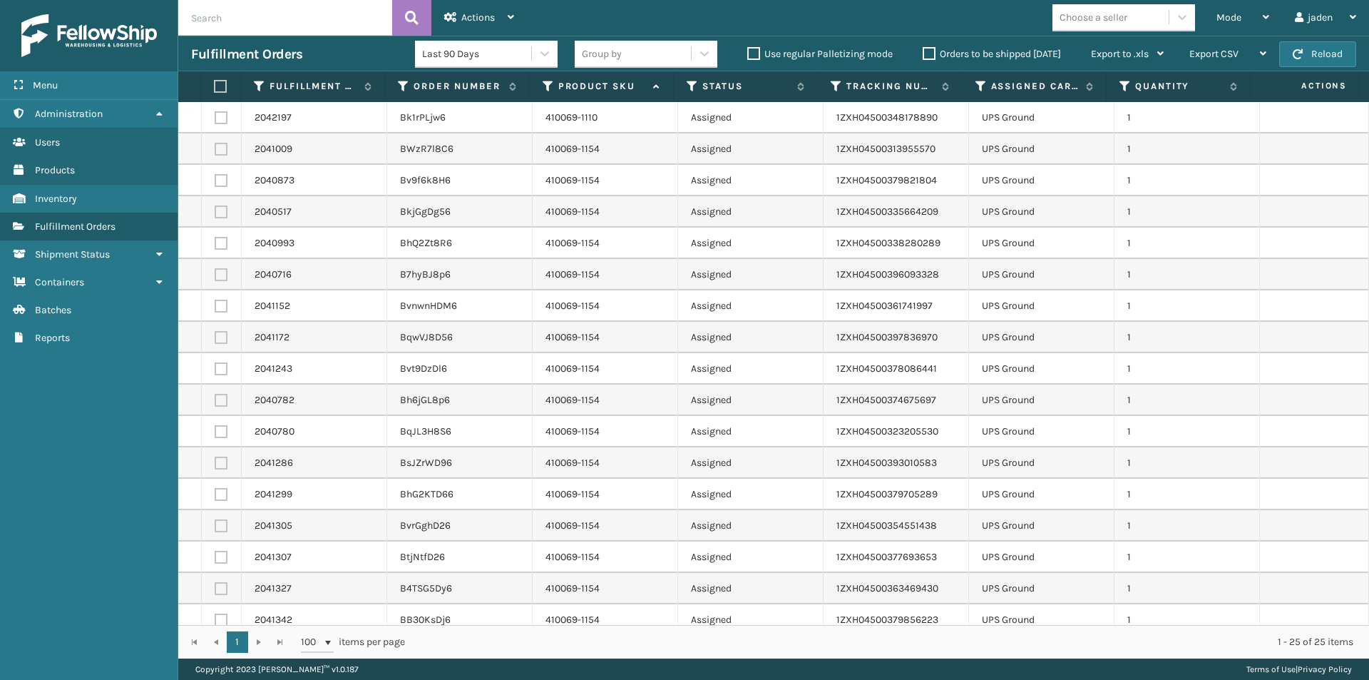
click at [215, 118] on label at bounding box center [221, 117] width 13 height 13
click at [215, 118] on input "checkbox" at bounding box center [215, 115] width 1 height 9
checkbox input "true"
click at [490, 14] on span "Actions" at bounding box center [478, 17] width 34 height 12
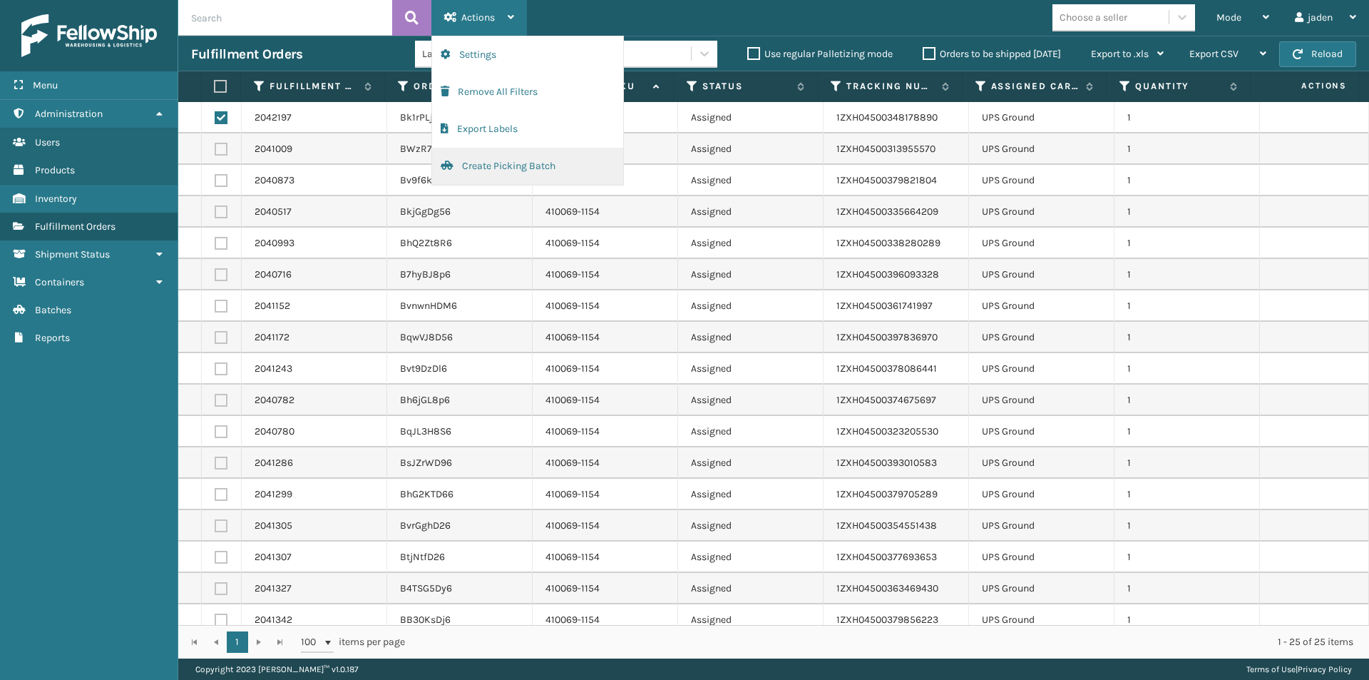
click at [502, 168] on button "Create Picking Batch" at bounding box center [527, 166] width 191 height 37
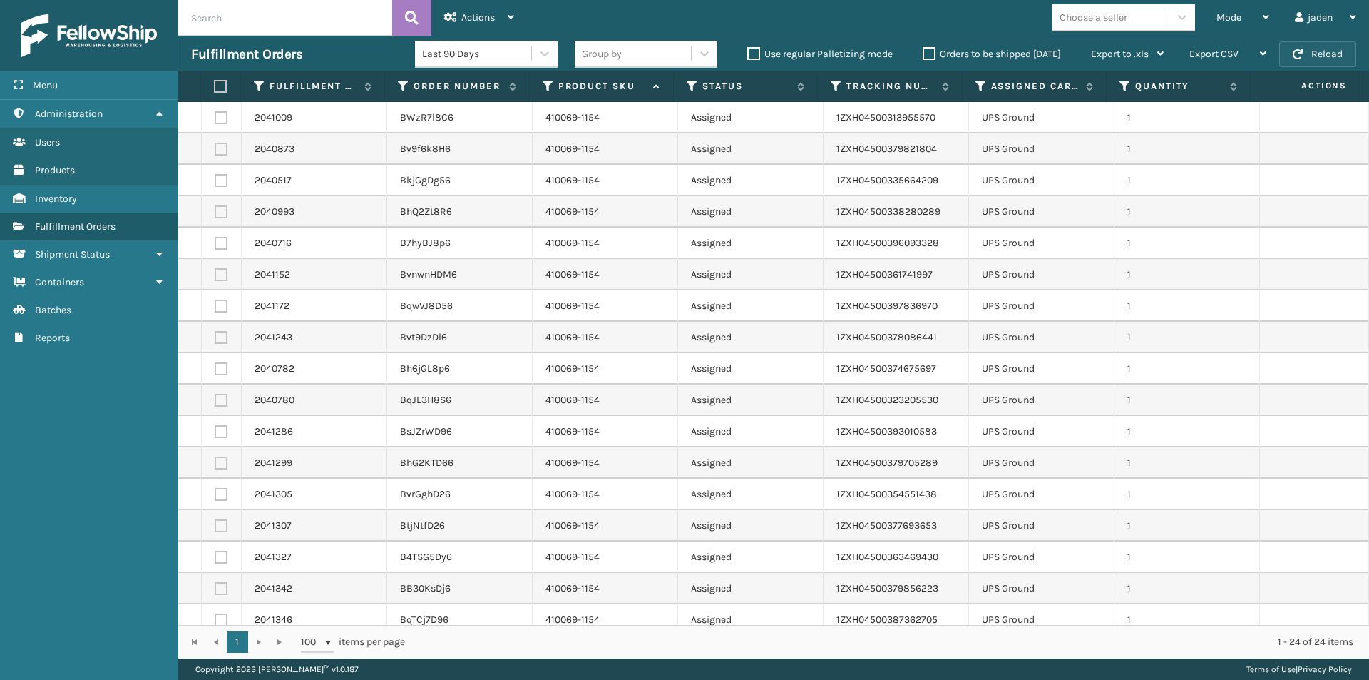
click at [1304, 62] on button "Reload" at bounding box center [1317, 54] width 77 height 26
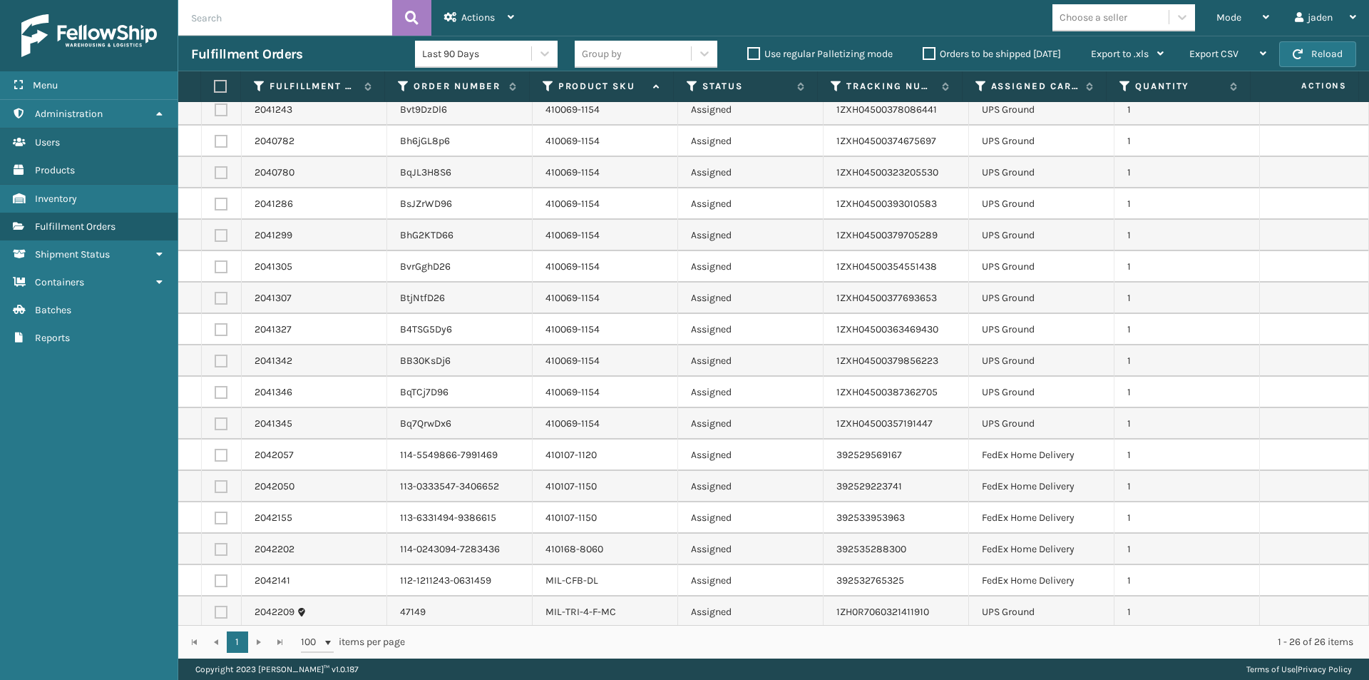
scroll to position [293, 0]
click at [219, 606] on label at bounding box center [221, 609] width 13 height 13
click at [215, 606] on input "checkbox" at bounding box center [215, 607] width 1 height 9
checkbox input "true"
click at [220, 576] on label at bounding box center [221, 577] width 13 height 13
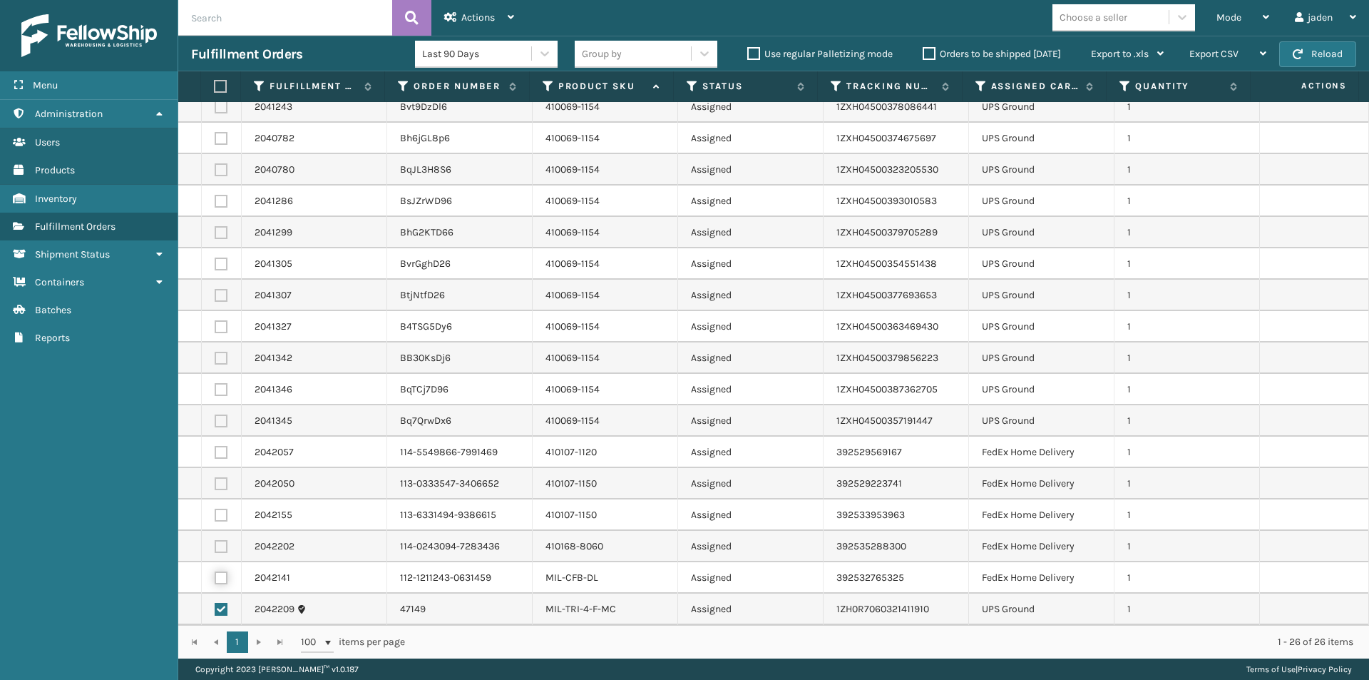
click at [215, 576] on input "checkbox" at bounding box center [215, 575] width 1 height 9
checkbox input "true"
click at [217, 547] on label at bounding box center [221, 546] width 13 height 13
click at [215, 547] on input "checkbox" at bounding box center [215, 544] width 1 height 9
checkbox input "true"
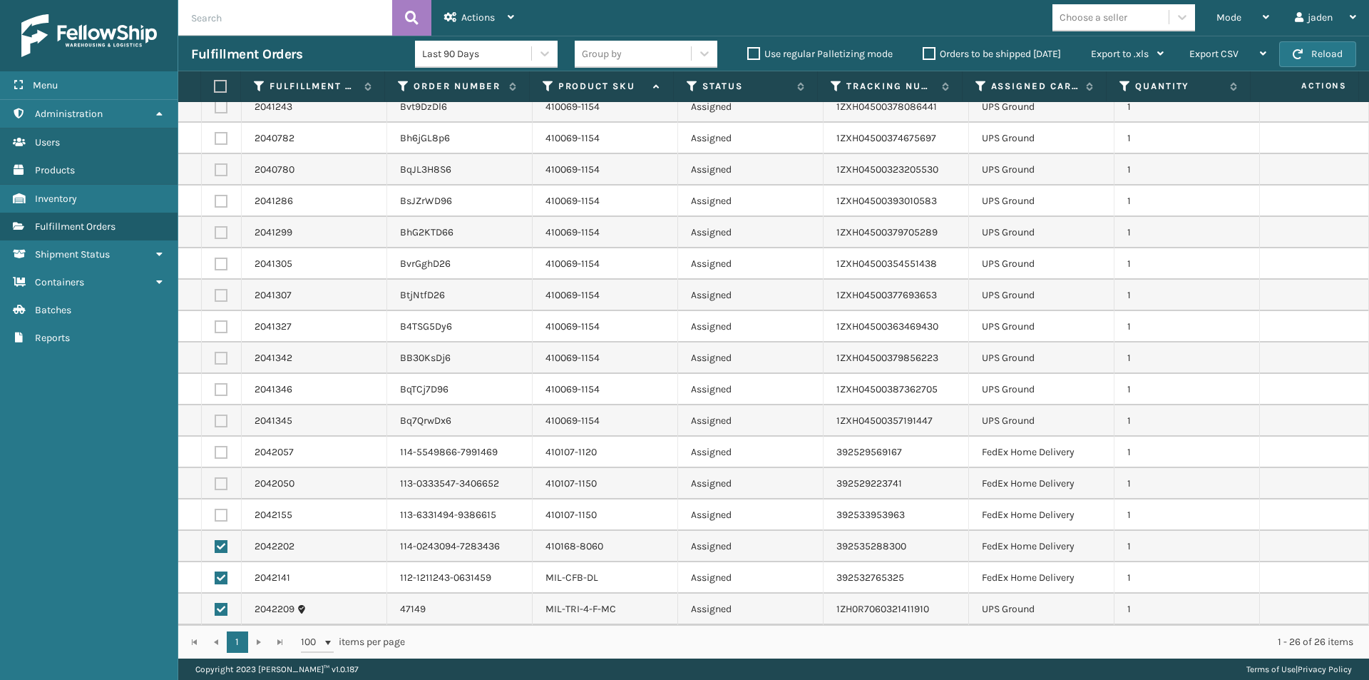
click at [218, 514] on label at bounding box center [221, 515] width 13 height 13
click at [215, 514] on input "checkbox" at bounding box center [215, 513] width 1 height 9
checkbox input "true"
click at [221, 454] on label at bounding box center [221, 452] width 13 height 13
click at [215, 454] on input "checkbox" at bounding box center [215, 450] width 1 height 9
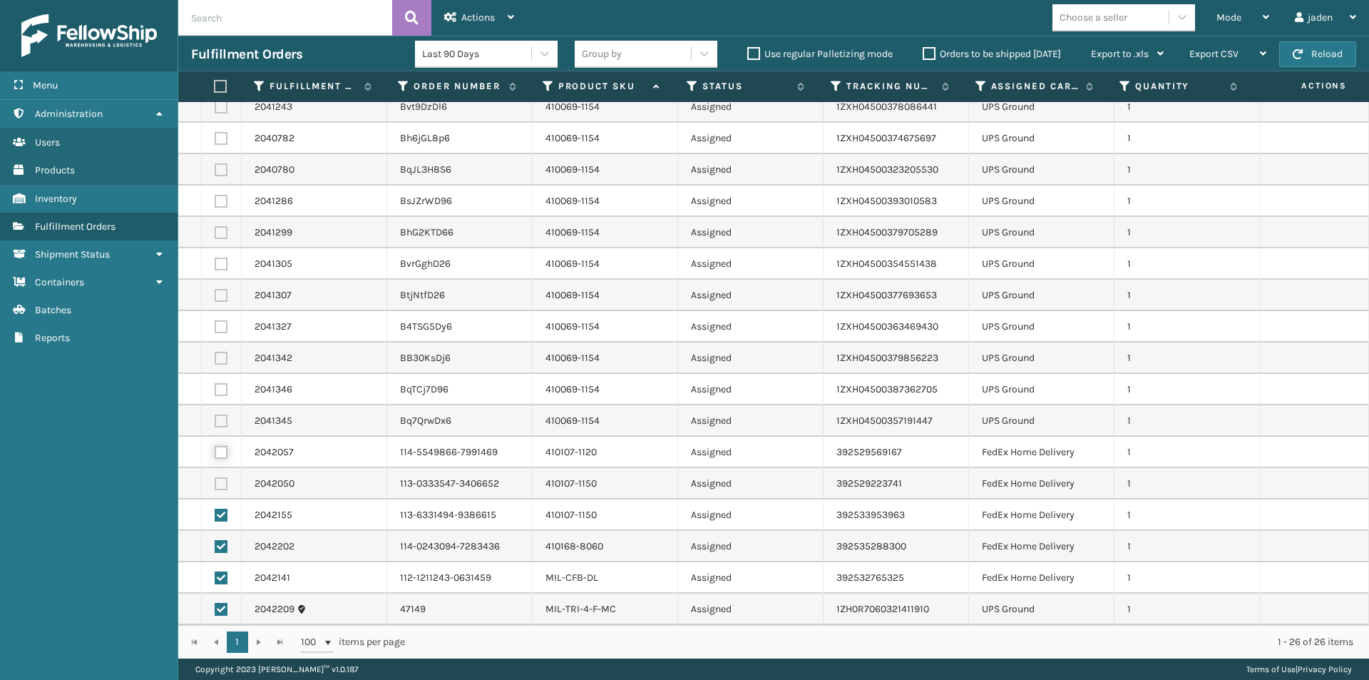
checkbox input "true"
click at [220, 489] on label at bounding box center [221, 483] width 13 height 13
click at [215, 486] on input "checkbox" at bounding box center [215, 481] width 1 height 9
checkbox input "true"
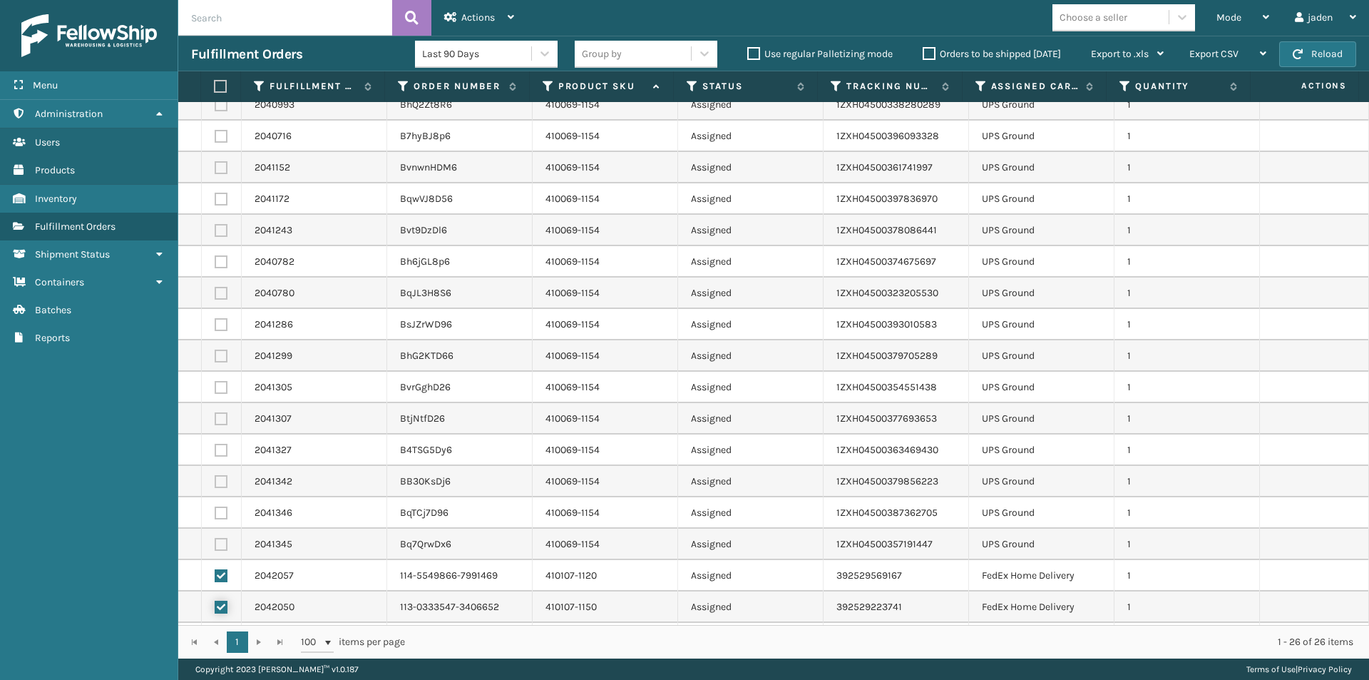
scroll to position [0, 0]
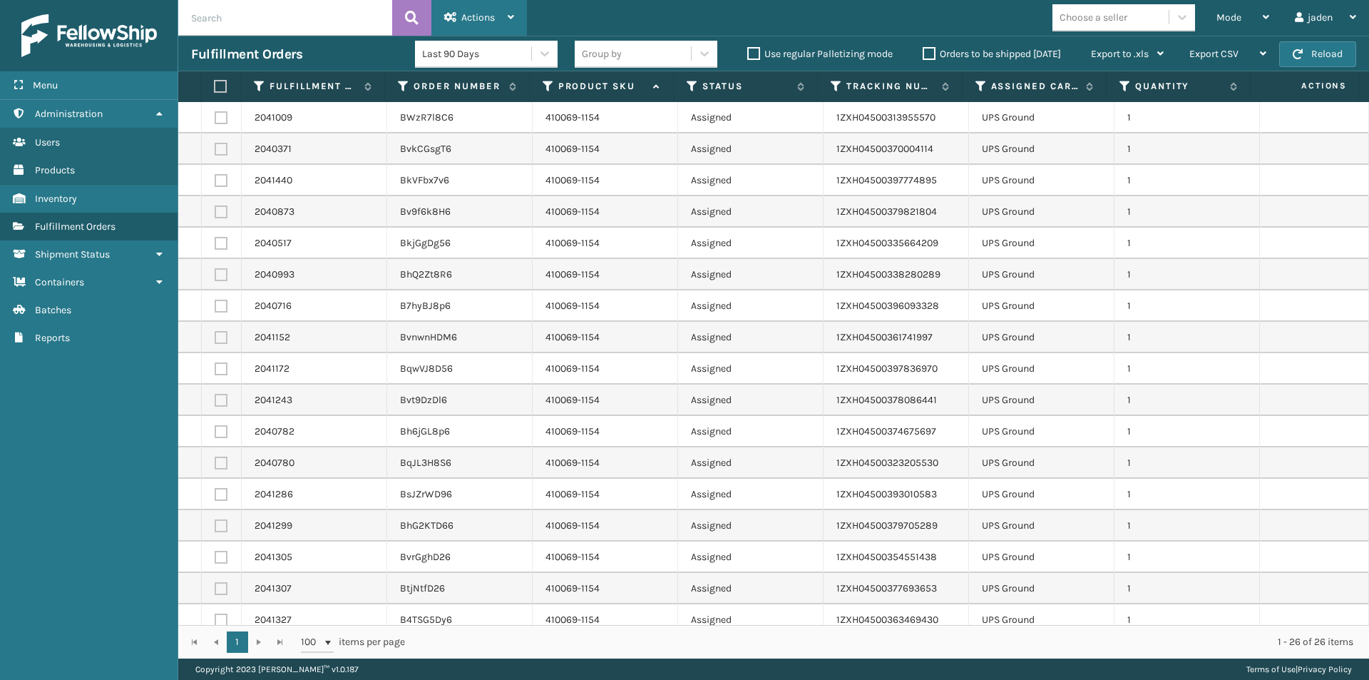
click at [471, 21] on span "Actions" at bounding box center [478, 17] width 34 height 12
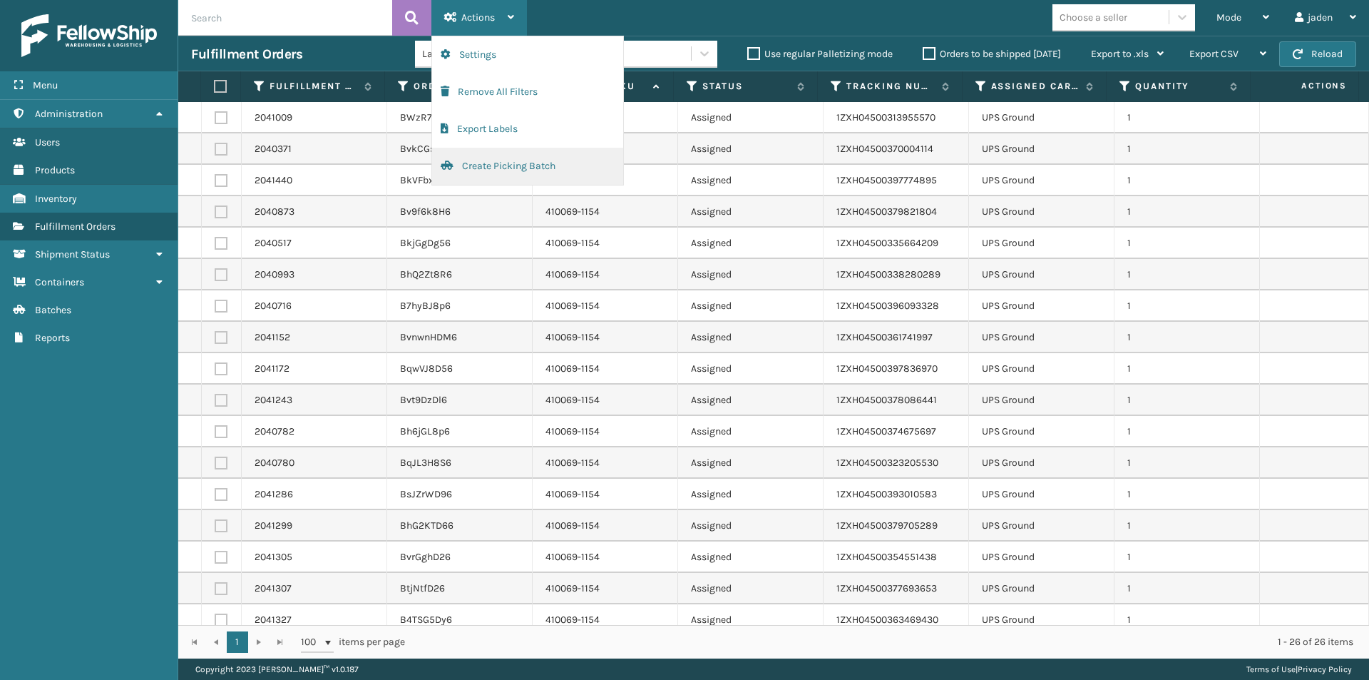
click at [476, 160] on button "Create Picking Batch" at bounding box center [527, 166] width 191 height 37
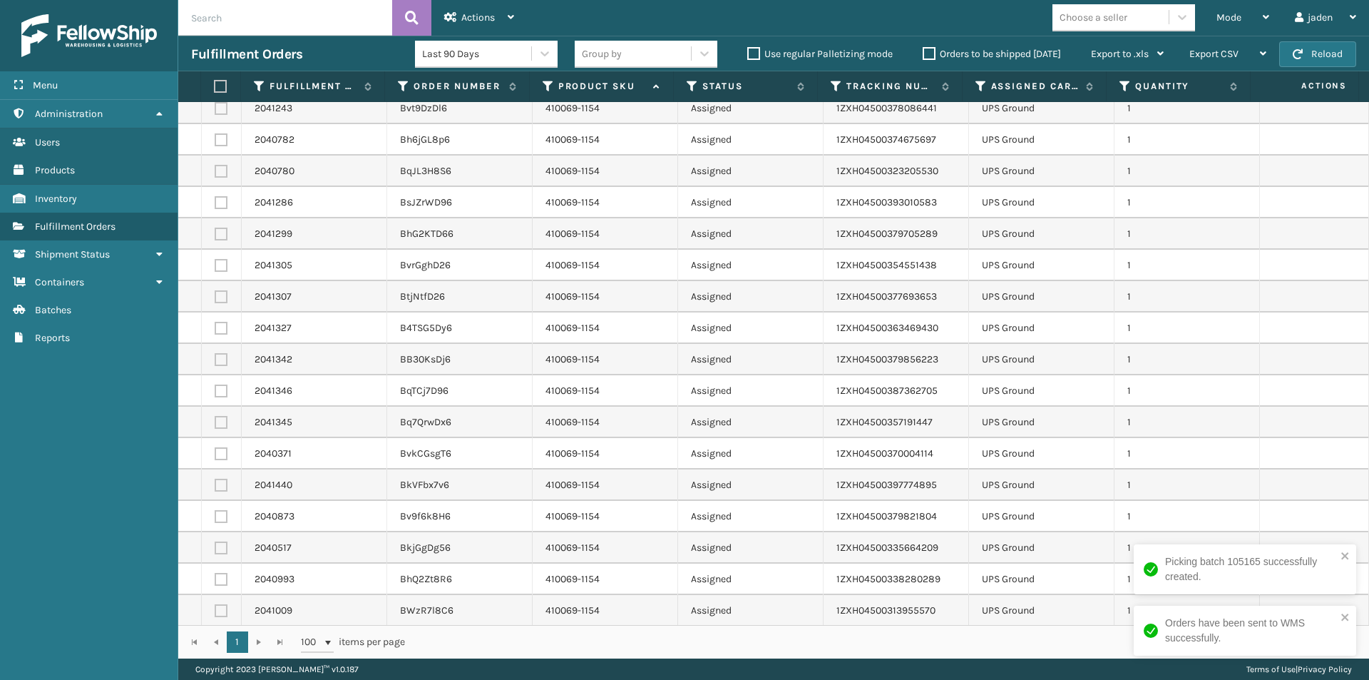
scroll to position [105, 0]
click at [1257, 15] on div "Mode" at bounding box center [1243, 18] width 53 height 36
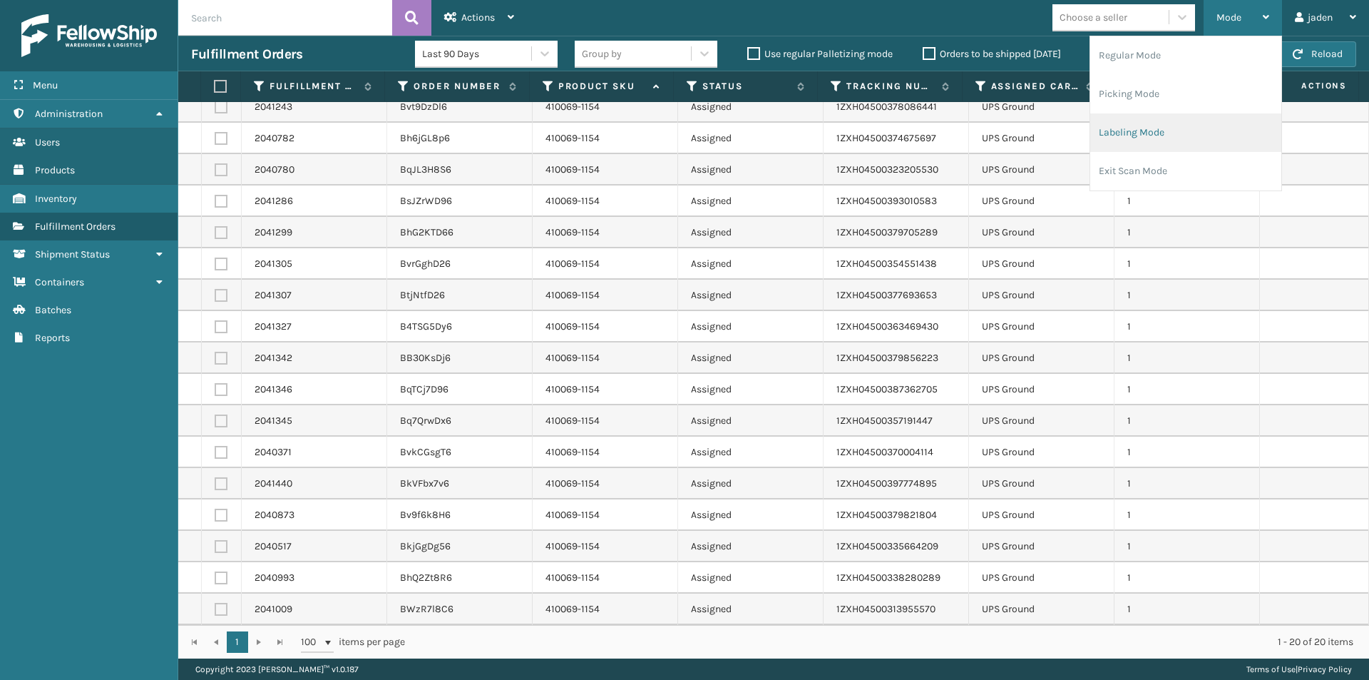
click at [1134, 141] on li "Labeling Mode" at bounding box center [1185, 132] width 191 height 39
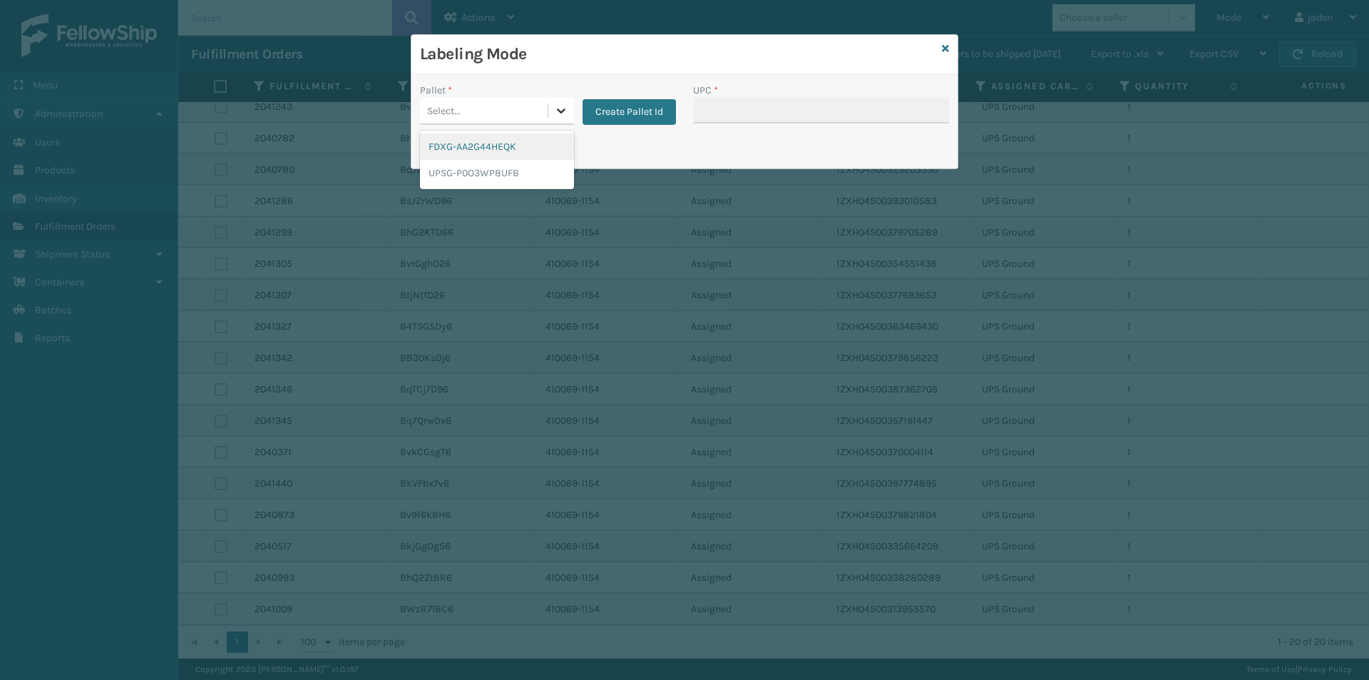
click at [562, 118] on div at bounding box center [561, 111] width 26 height 26
click at [511, 146] on div "FDXG-AA2G44HEQK" at bounding box center [497, 146] width 154 height 26
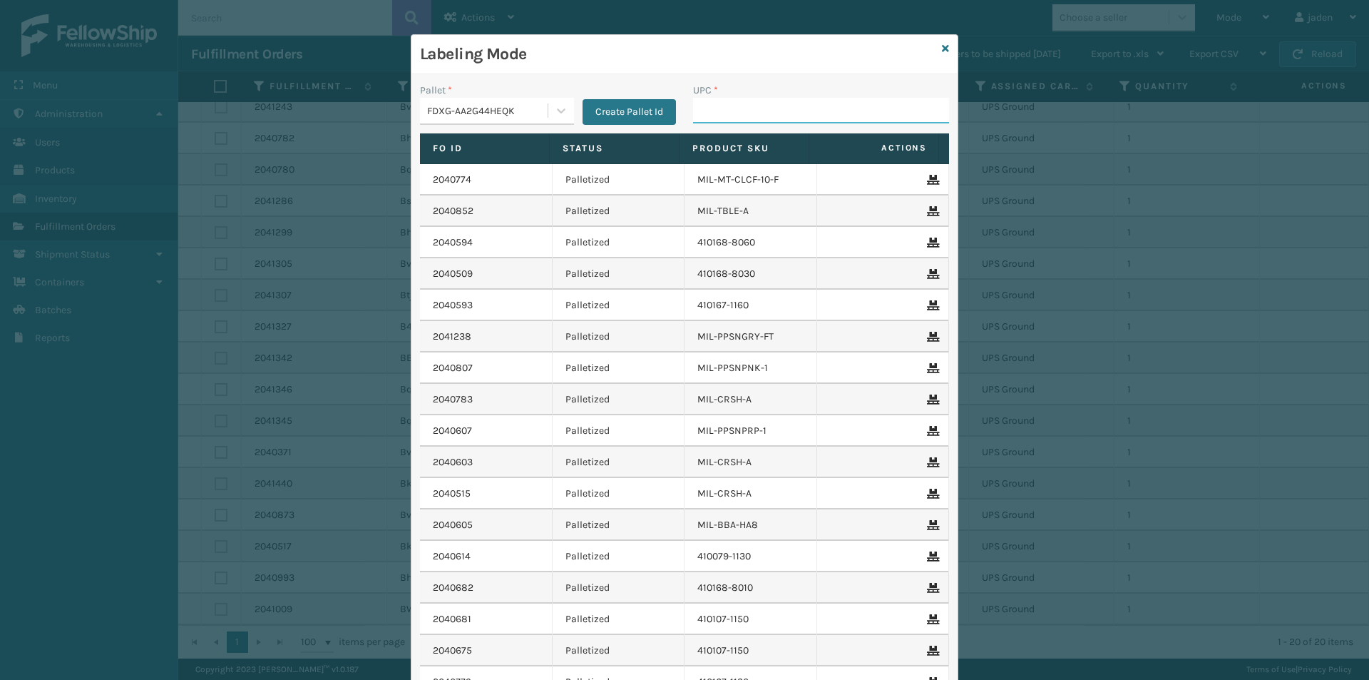
click at [741, 106] on input "UPC *" at bounding box center [821, 111] width 256 height 26
type input "410107-1120"
type input "410107-1150"
type input "410168-8060"
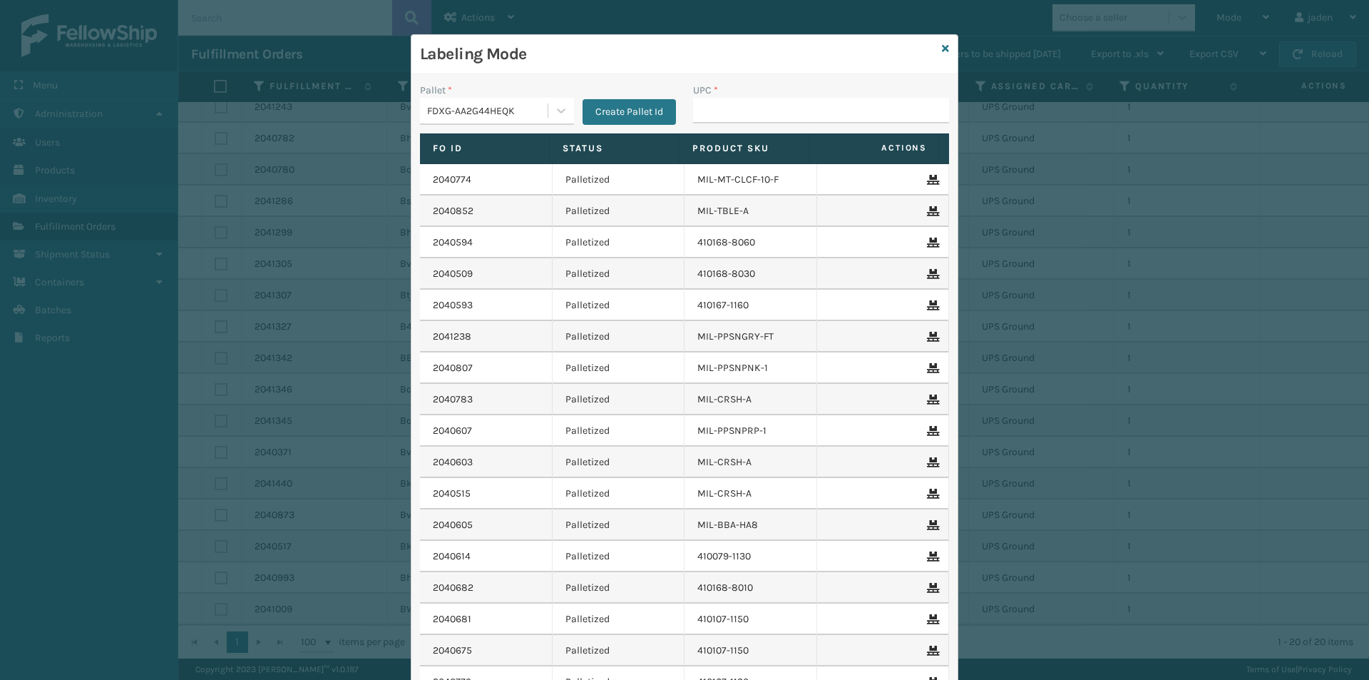
click at [934, 52] on div "Labeling Mode" at bounding box center [685, 54] width 546 height 39
click at [942, 51] on icon at bounding box center [945, 49] width 7 height 10
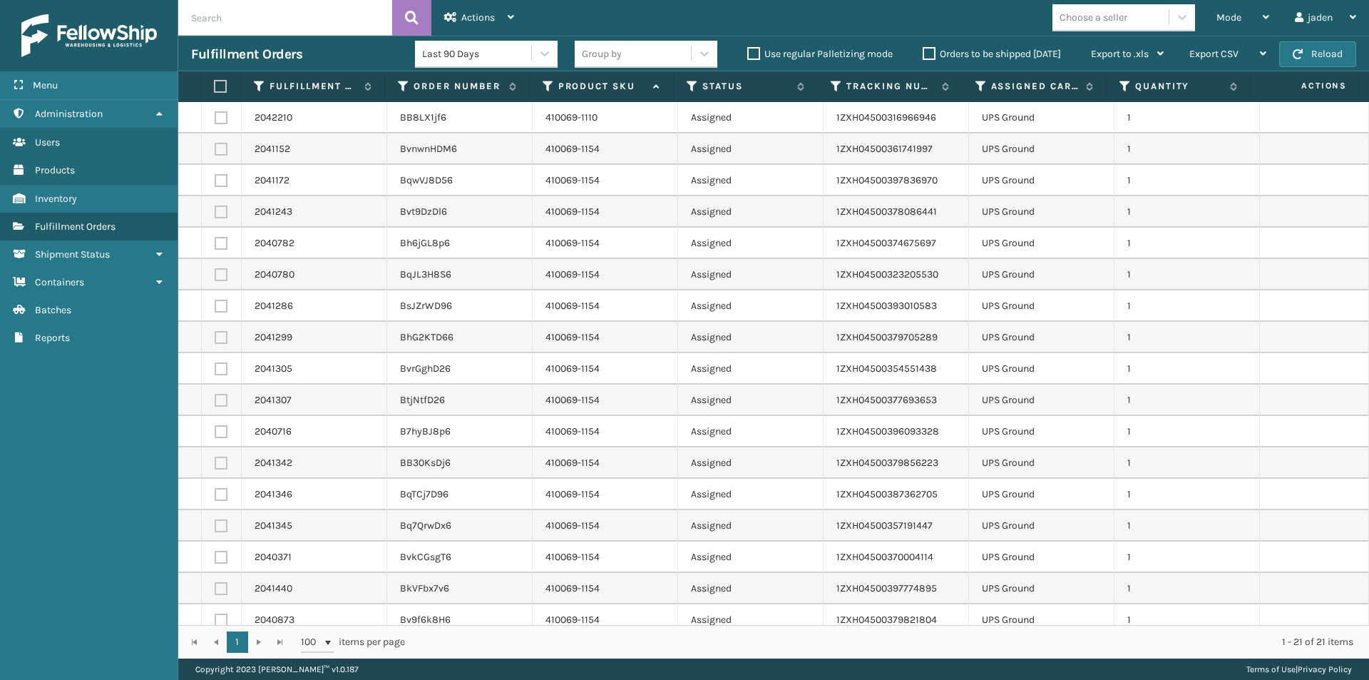
click at [216, 116] on label at bounding box center [221, 117] width 13 height 13
click at [215, 116] on input "checkbox" at bounding box center [215, 115] width 1 height 9
checkbox input "true"
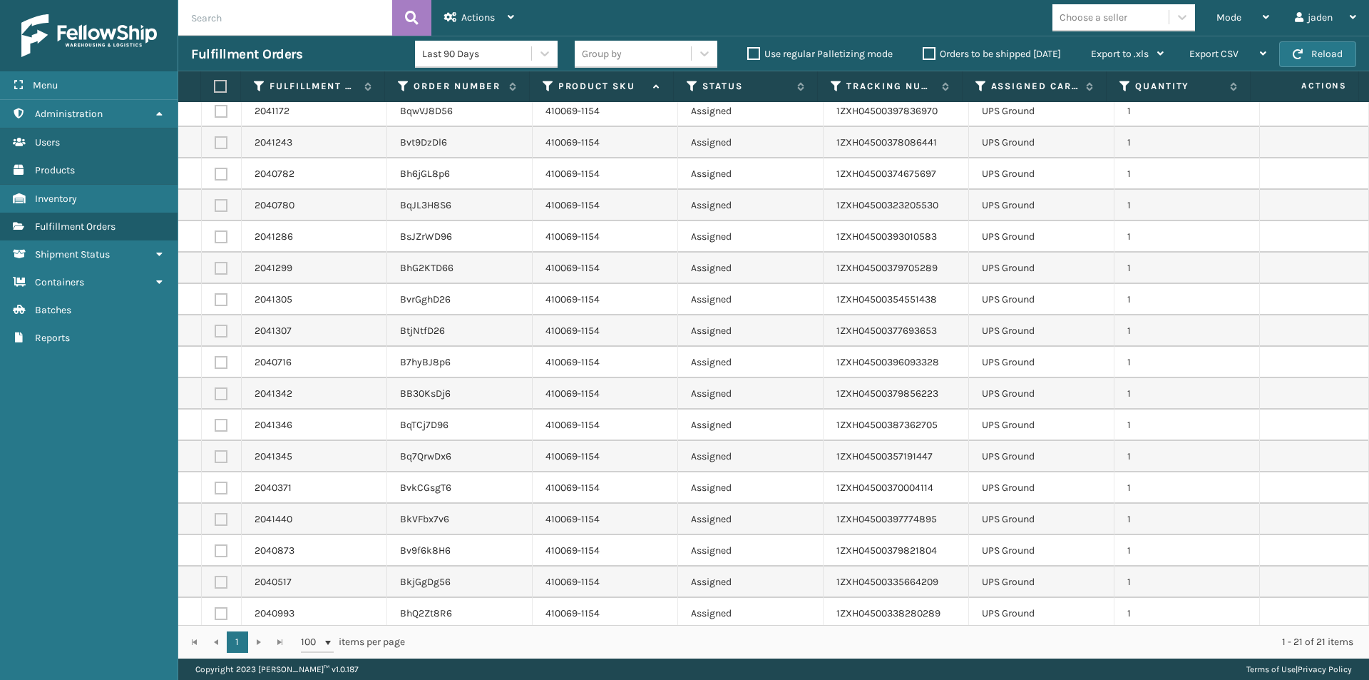
scroll to position [136, 0]
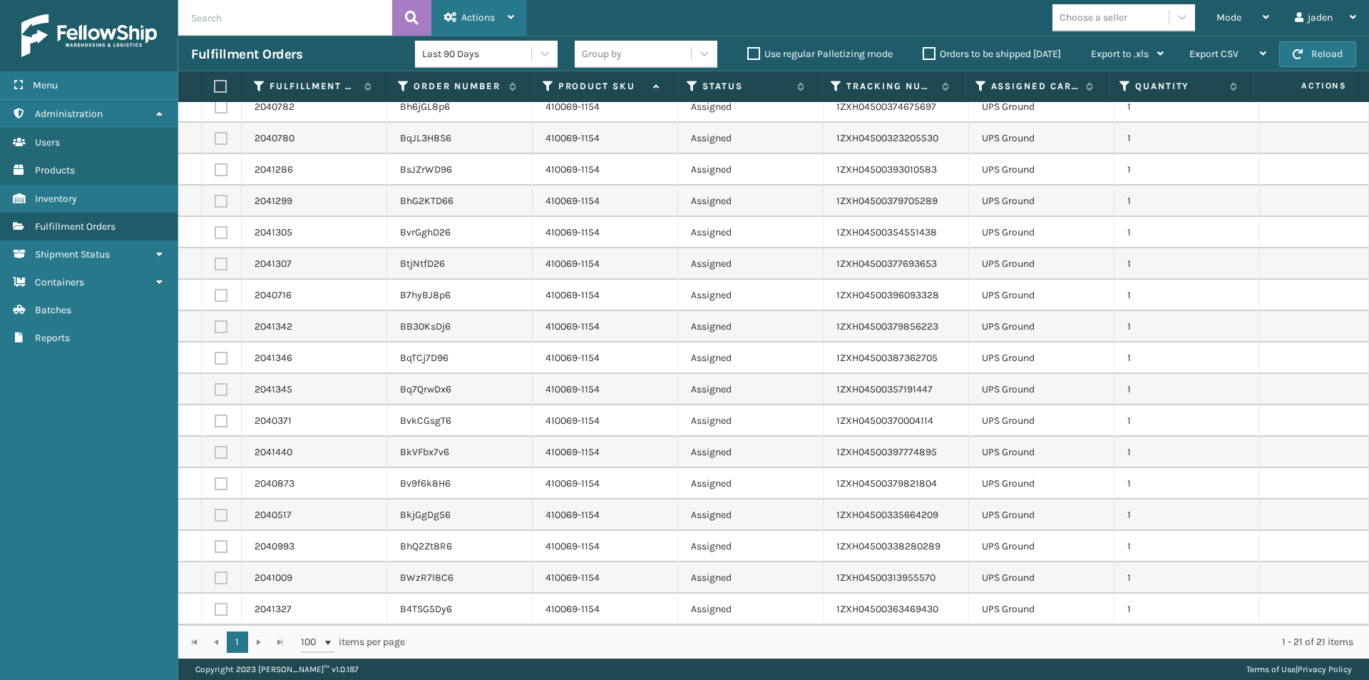
click at [469, 14] on span "Actions" at bounding box center [478, 17] width 34 height 12
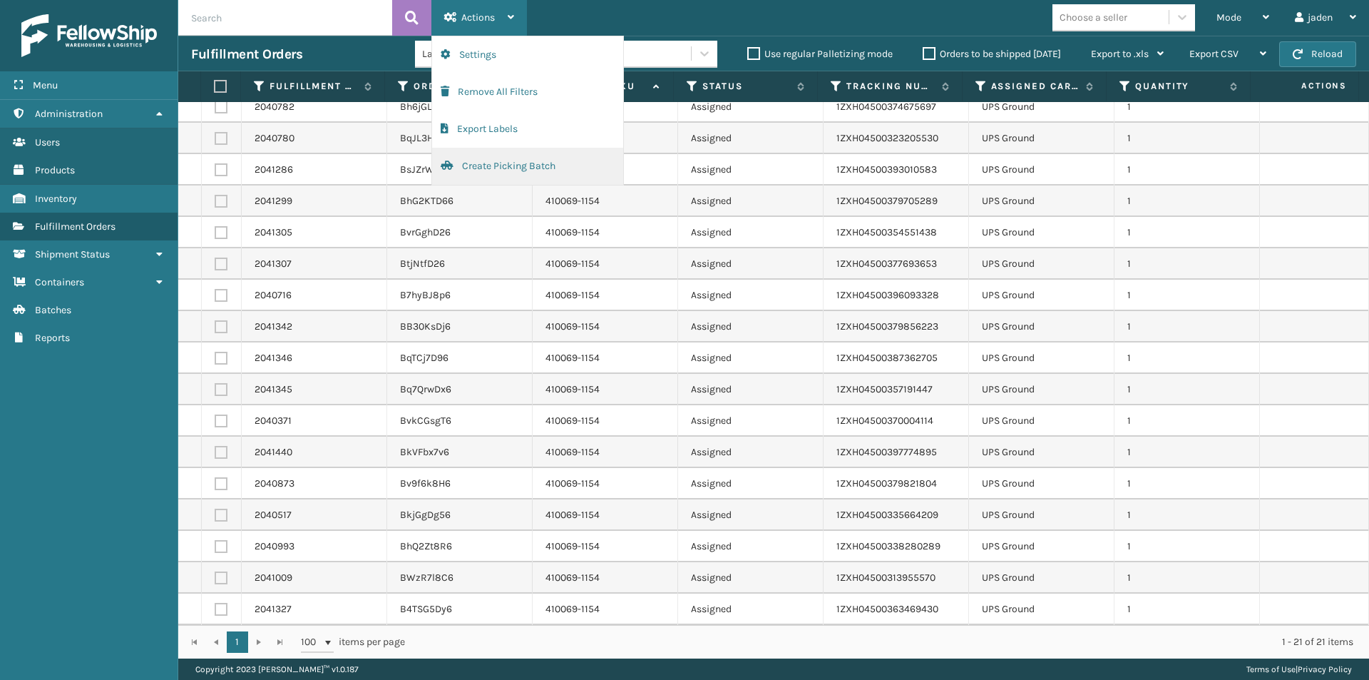
click at [471, 172] on button "Create Picking Batch" at bounding box center [527, 166] width 191 height 37
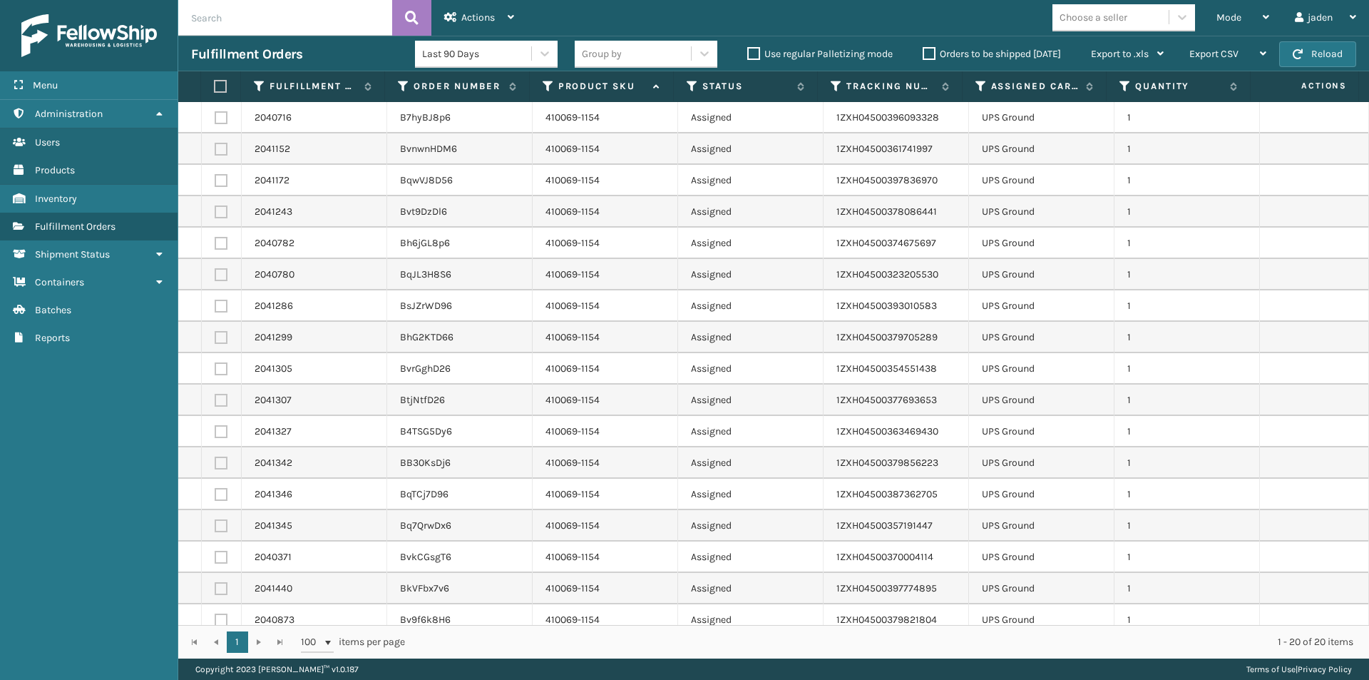
click at [432, 36] on button "Create Picking Batch" at bounding box center [527, 36] width 191 height 0
click at [1166, 563] on div "None of the fulfillment orders have been selected None of the fulfillment order…" at bounding box center [1245, 575] width 228 height 190
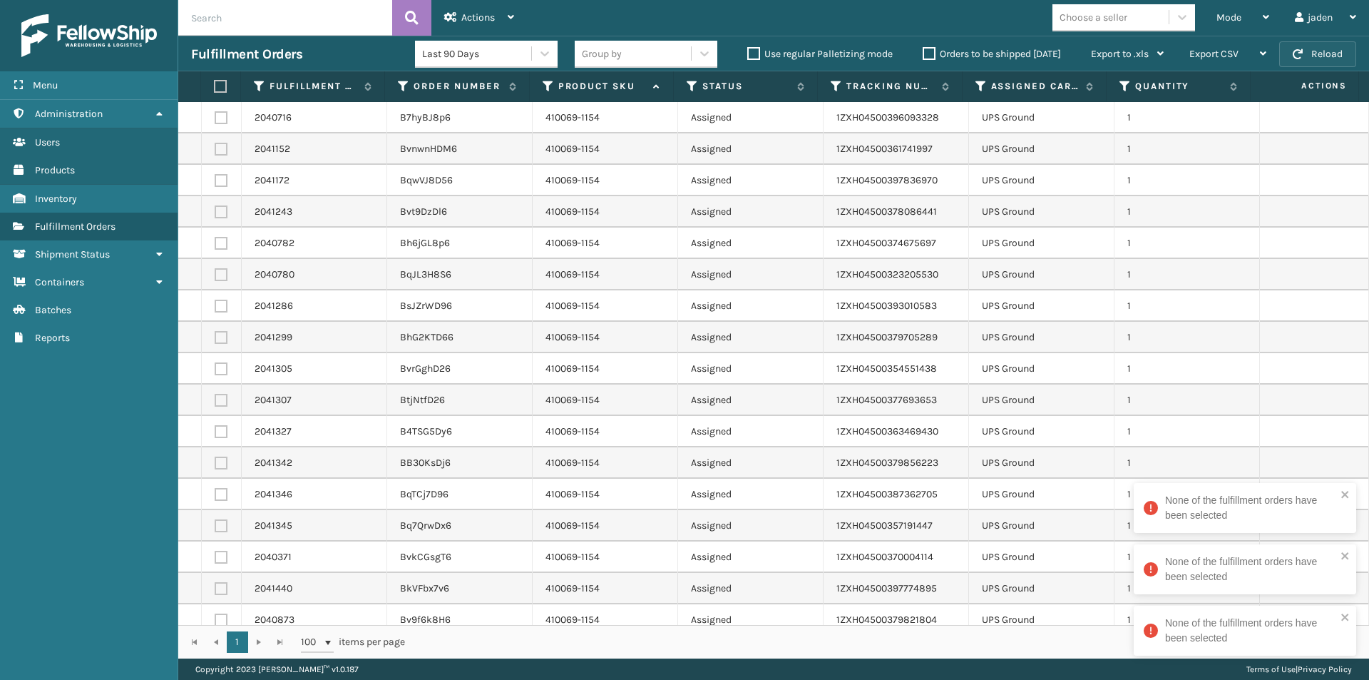
click at [1312, 61] on button "Reload" at bounding box center [1317, 54] width 77 height 26
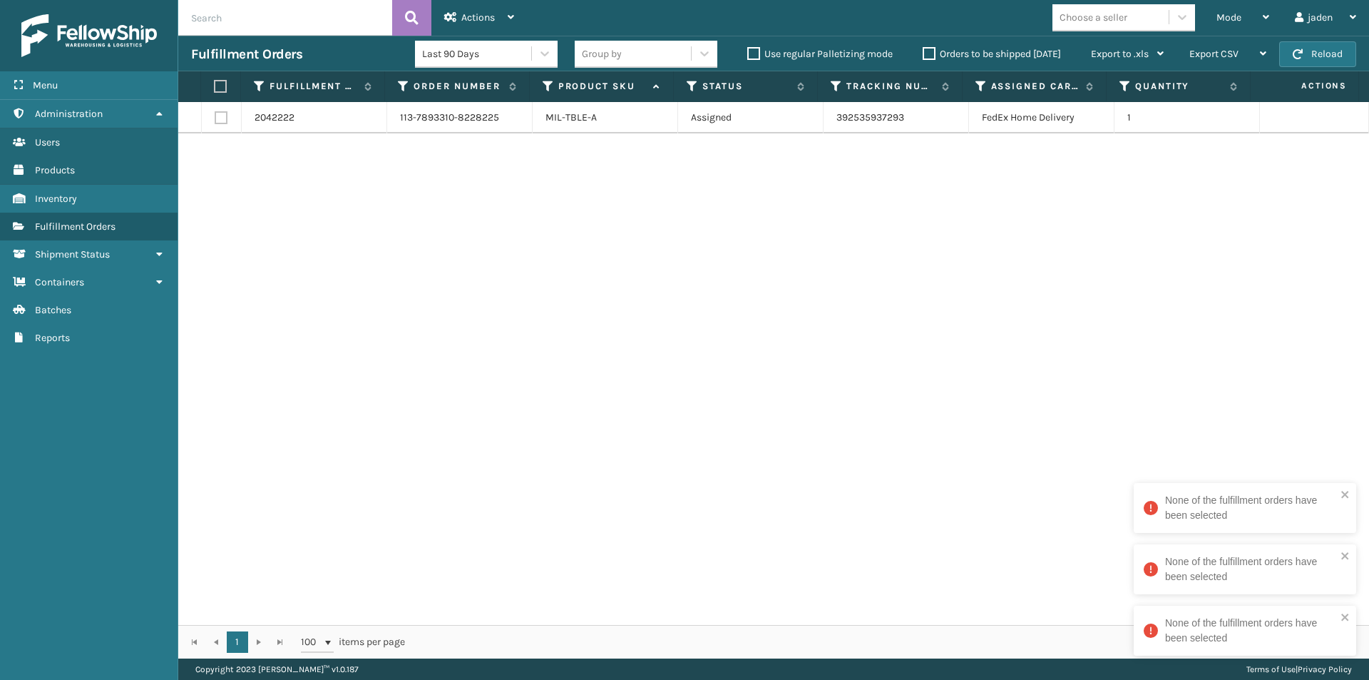
drag, startPoint x: 956, startPoint y: 264, endPoint x: 556, endPoint y: 325, distance: 404.0
drag, startPoint x: 556, startPoint y: 325, endPoint x: 631, endPoint y: 247, distance: 107.4
click at [598, 275] on div "2042222 113-7893310-8228225 MIL-TBLE-A Assigned 392535937293 FedEx Home Deliver…" at bounding box center [773, 363] width 1191 height 523
click at [1217, 9] on div "Mode" at bounding box center [1243, 18] width 53 height 36
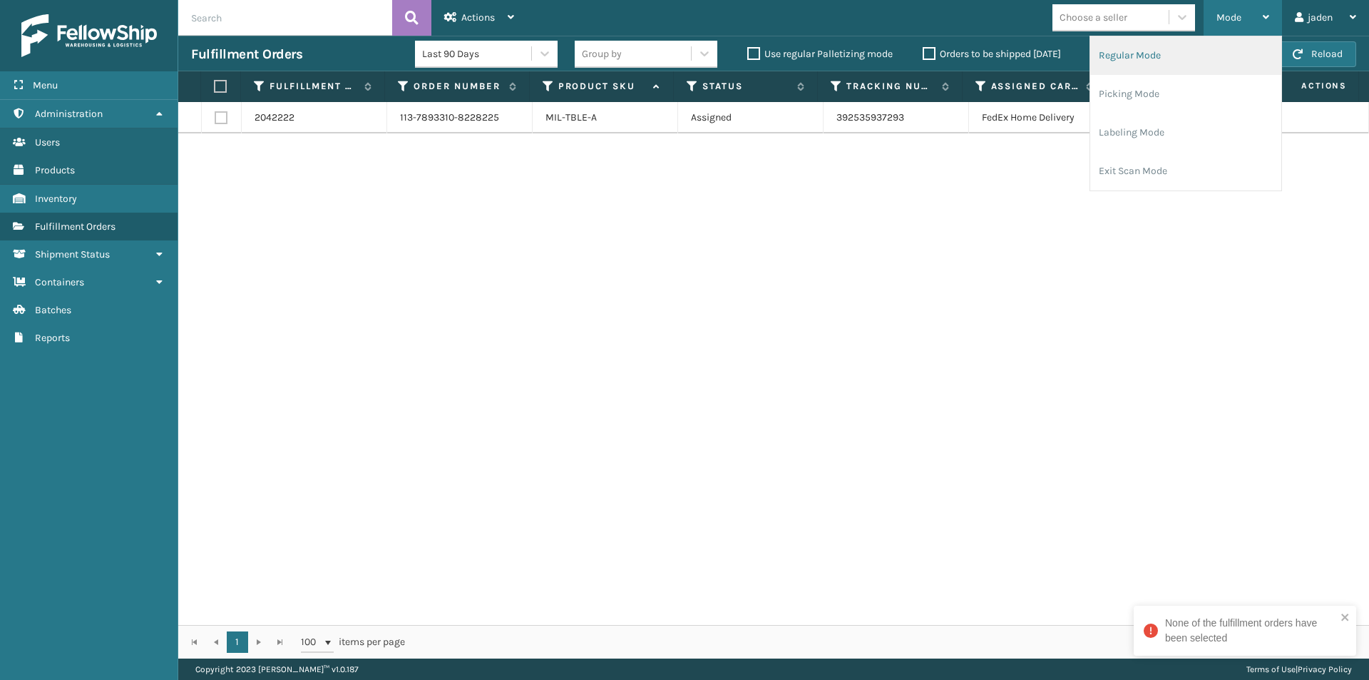
click at [1138, 63] on li "Regular Mode" at bounding box center [1185, 55] width 191 height 39
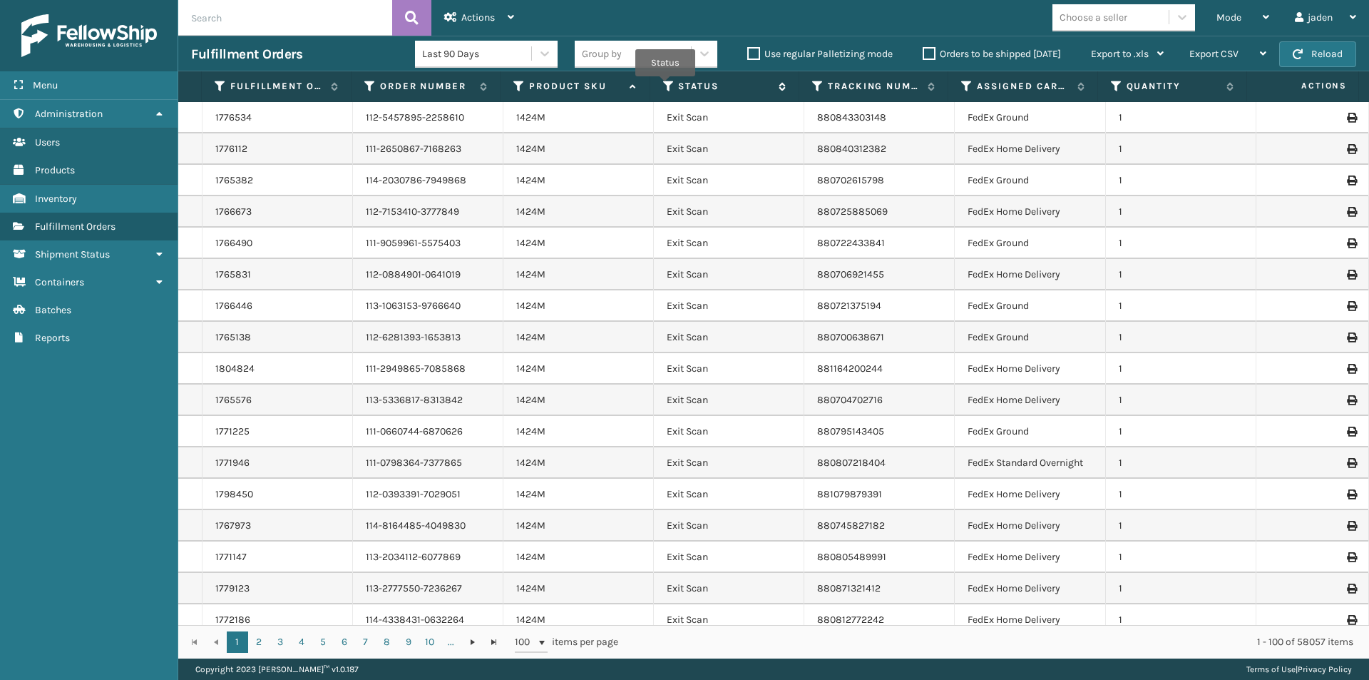
click at [665, 86] on icon at bounding box center [668, 86] width 11 height 13
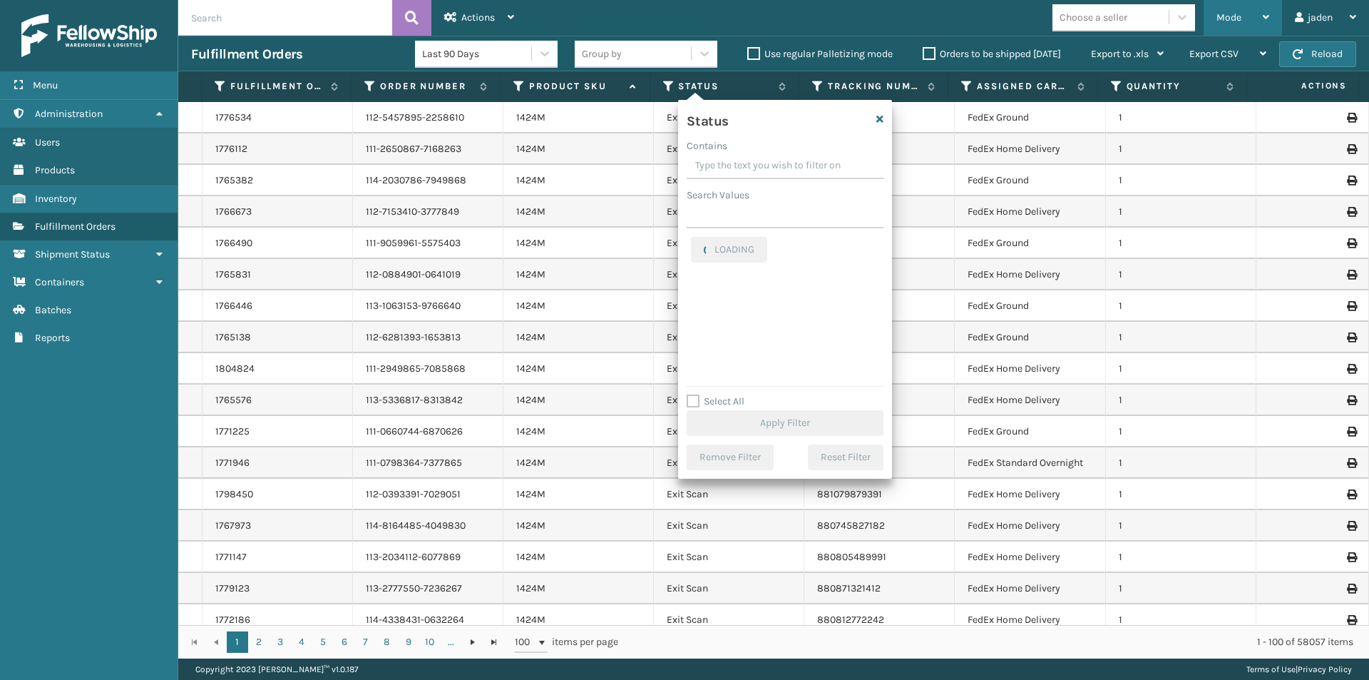
click at [1225, 9] on div "Mode" at bounding box center [1243, 18] width 53 height 36
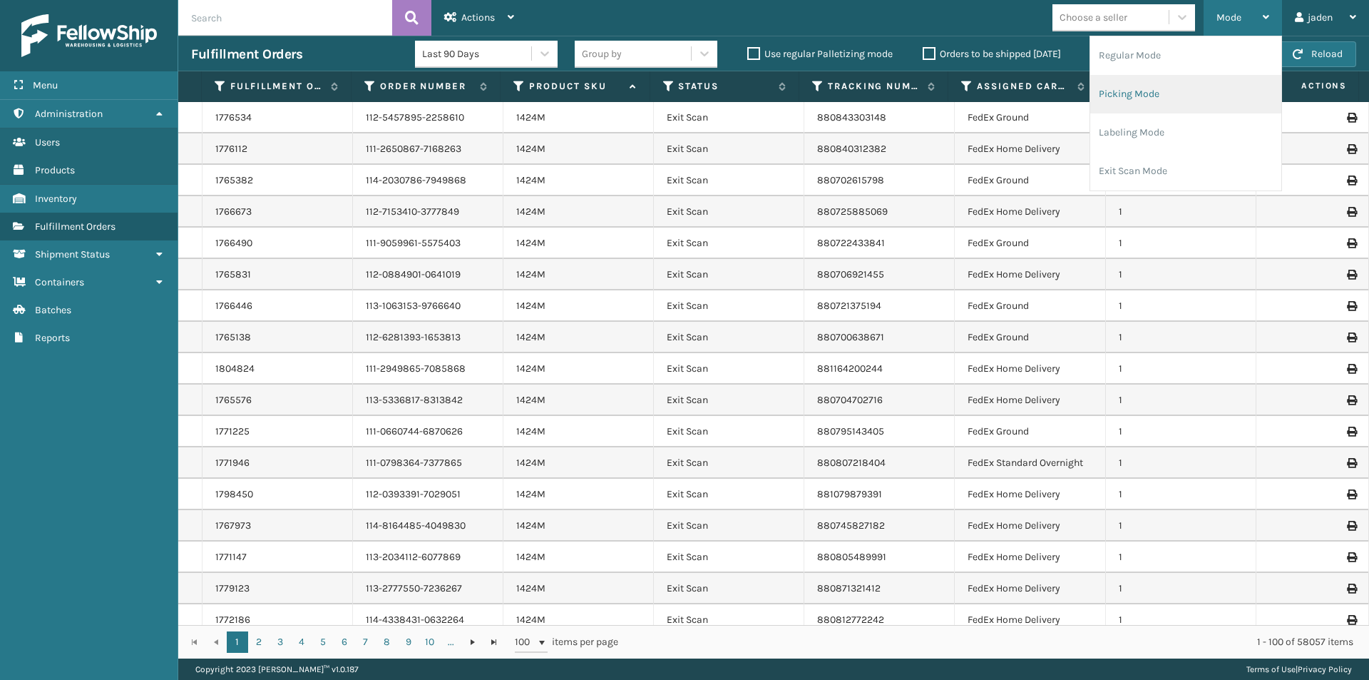
click at [1148, 83] on li "Picking Mode" at bounding box center [1185, 94] width 191 height 39
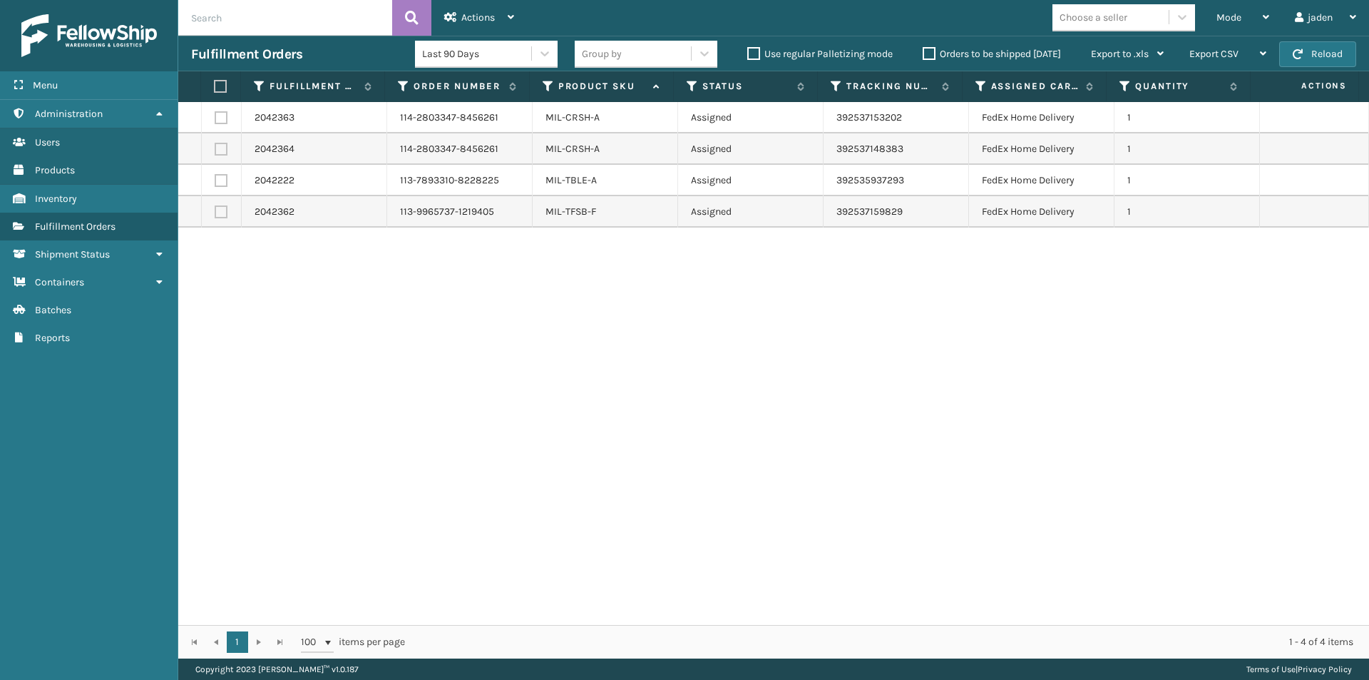
drag, startPoint x: 810, startPoint y: 363, endPoint x: 504, endPoint y: 347, distance: 306.4
click at [504, 347] on div "2042363 114-2803347-8456261 MIL-CRSH-A Assigned 392537153202 FedEx Home Deliver…" at bounding box center [773, 363] width 1191 height 523
click at [220, 95] on th at bounding box center [221, 86] width 40 height 31
click at [219, 88] on label at bounding box center [218, 86] width 9 height 13
click at [215, 88] on input "checkbox" at bounding box center [214, 86] width 1 height 9
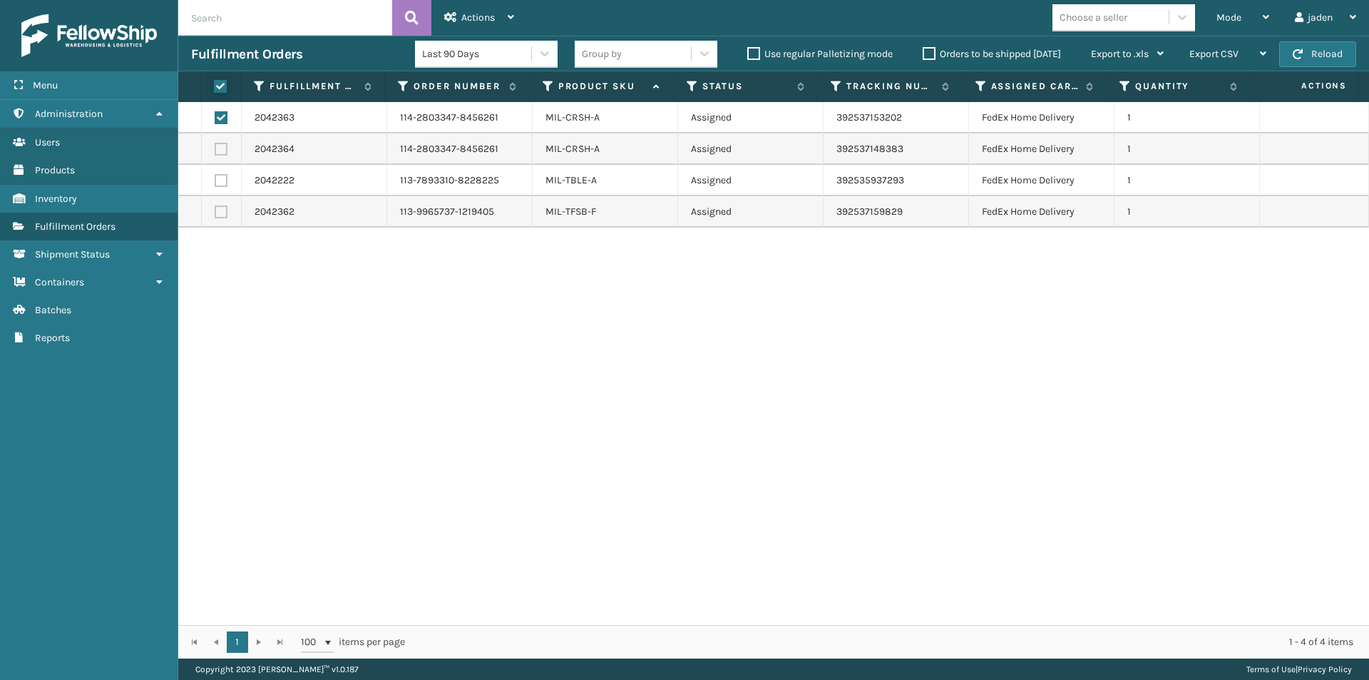
checkbox input "true"
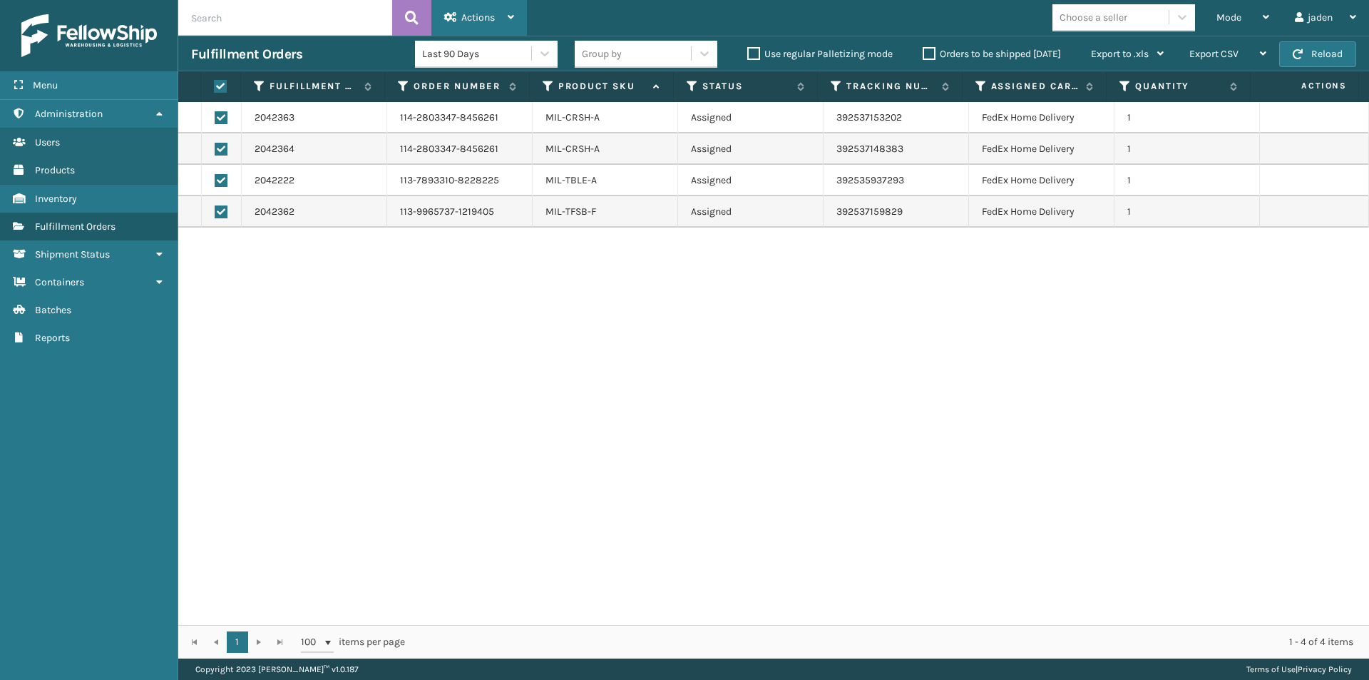
click at [468, 18] on span "Actions" at bounding box center [478, 17] width 34 height 12
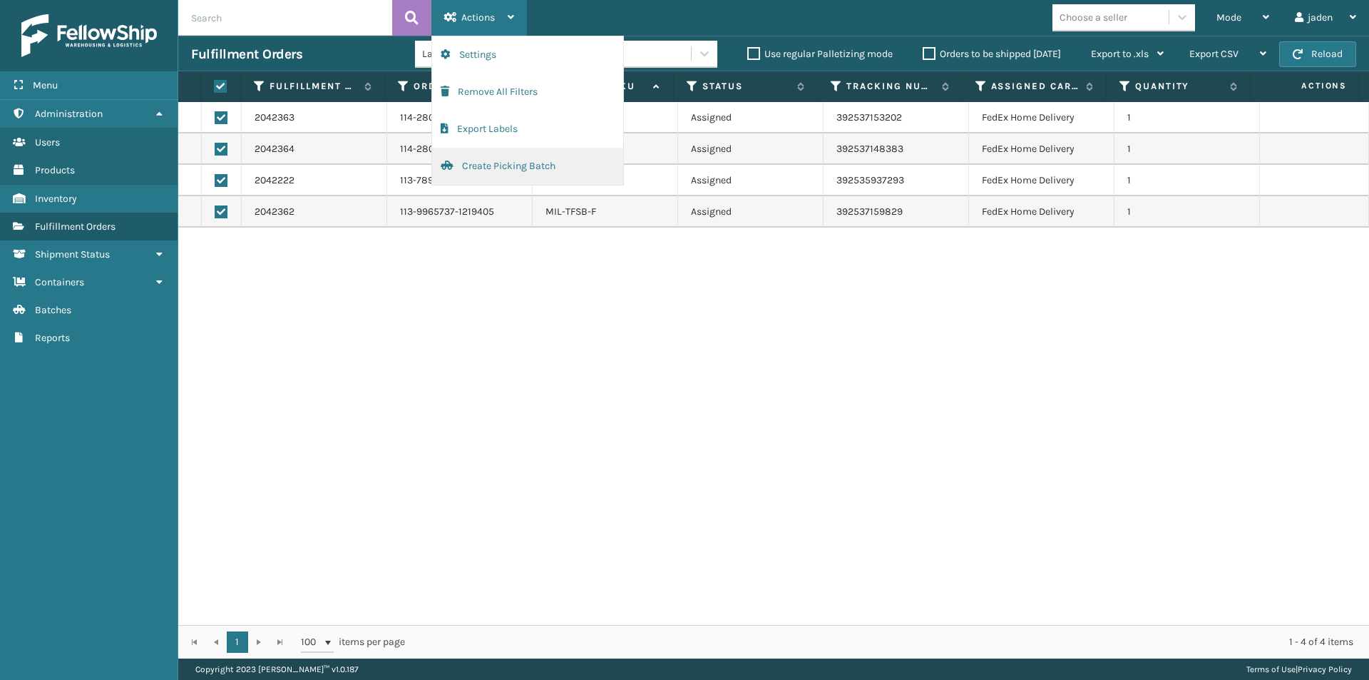
click at [494, 171] on button "Create Picking Batch" at bounding box center [527, 166] width 191 height 37
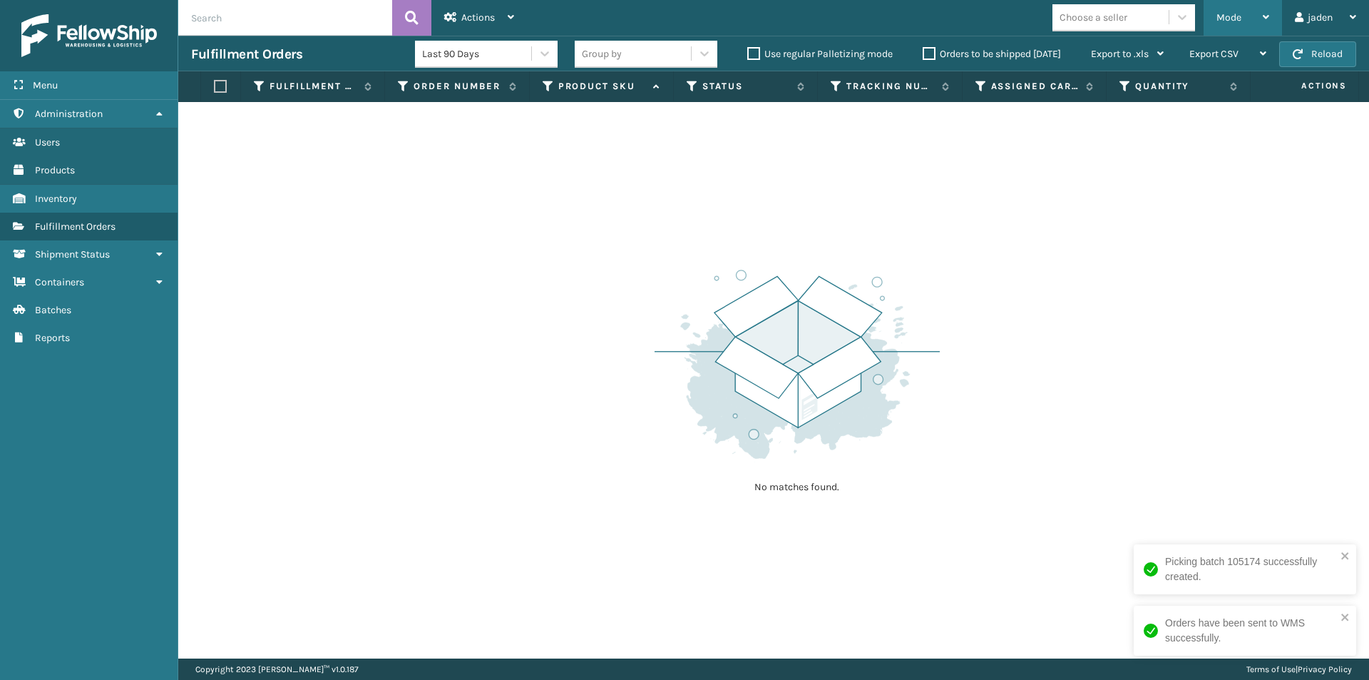
click at [1257, 9] on div "Mode" at bounding box center [1243, 18] width 53 height 36
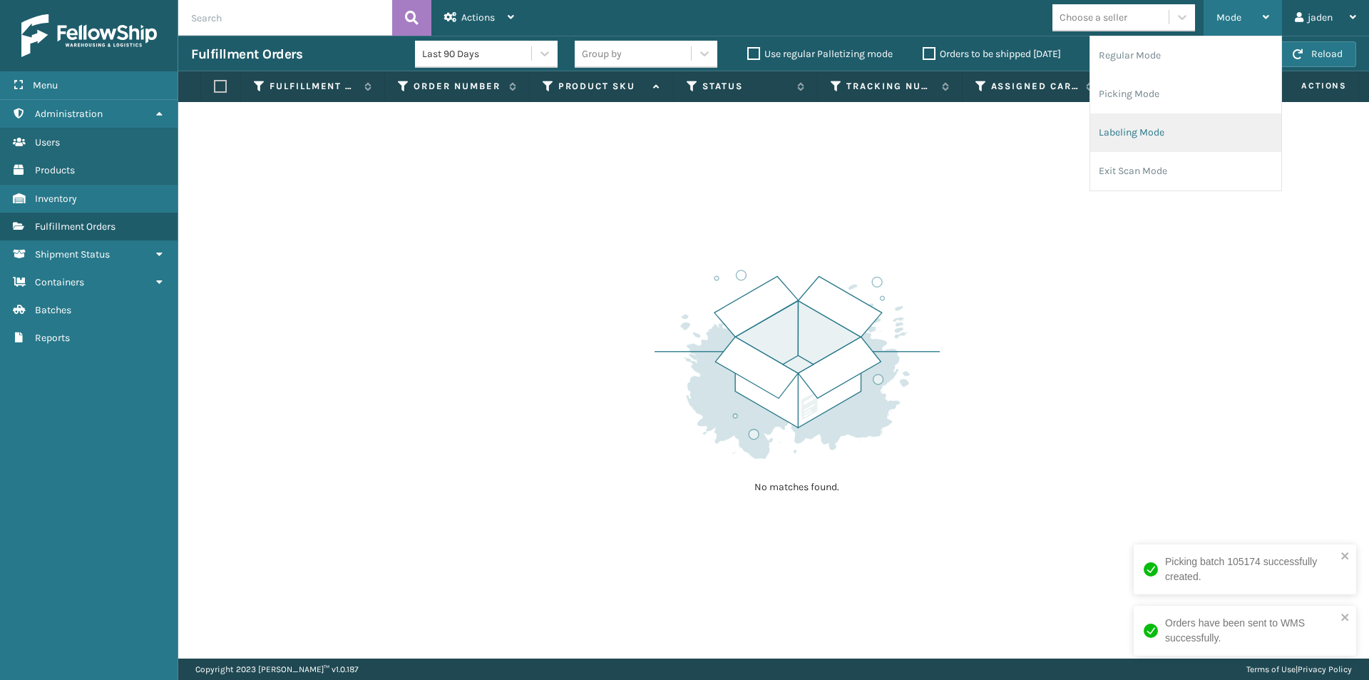
click at [1152, 131] on li "Labeling Mode" at bounding box center [1185, 132] width 191 height 39
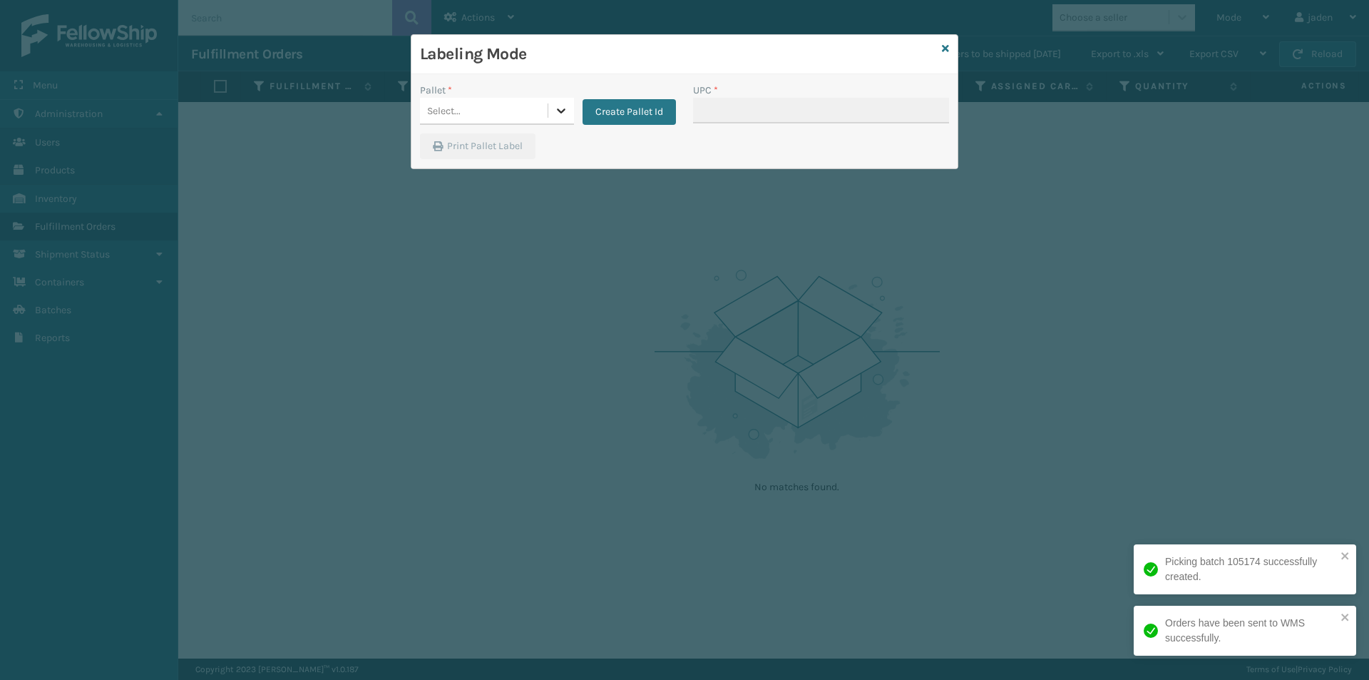
click at [560, 106] on icon at bounding box center [561, 110] width 14 height 14
click at [475, 155] on div "FDXG-AA2G44HEQK" at bounding box center [497, 146] width 154 height 26
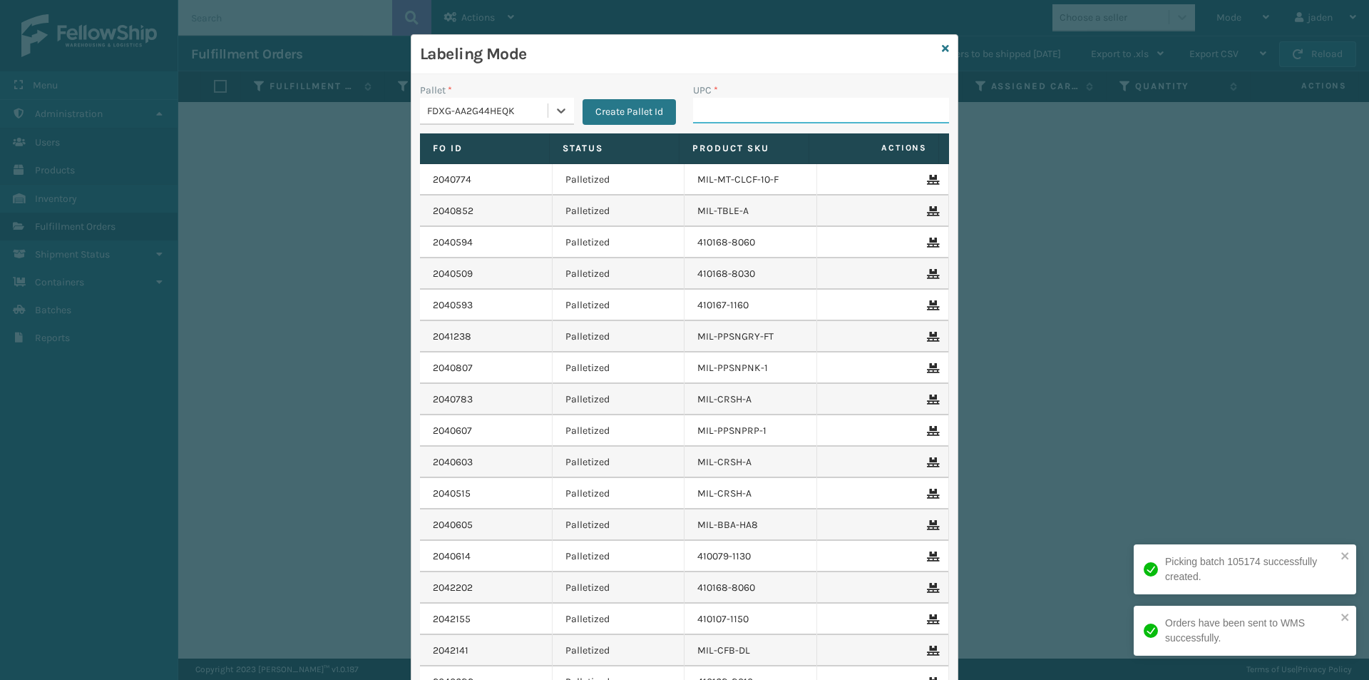
click at [790, 106] on input "UPC *" at bounding box center [821, 111] width 256 height 26
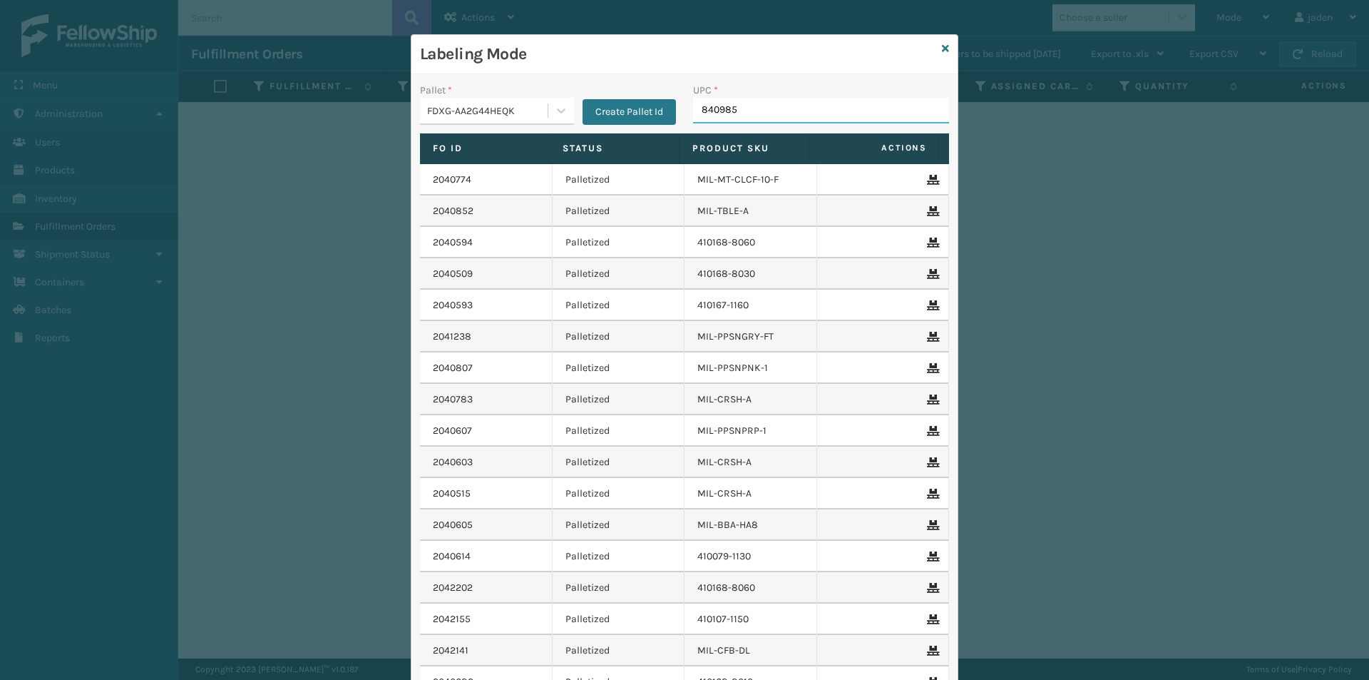
type input "8409851"
click at [946, 51] on div "Labeling Mode" at bounding box center [685, 54] width 546 height 39
click at [942, 44] on icon at bounding box center [945, 49] width 7 height 10
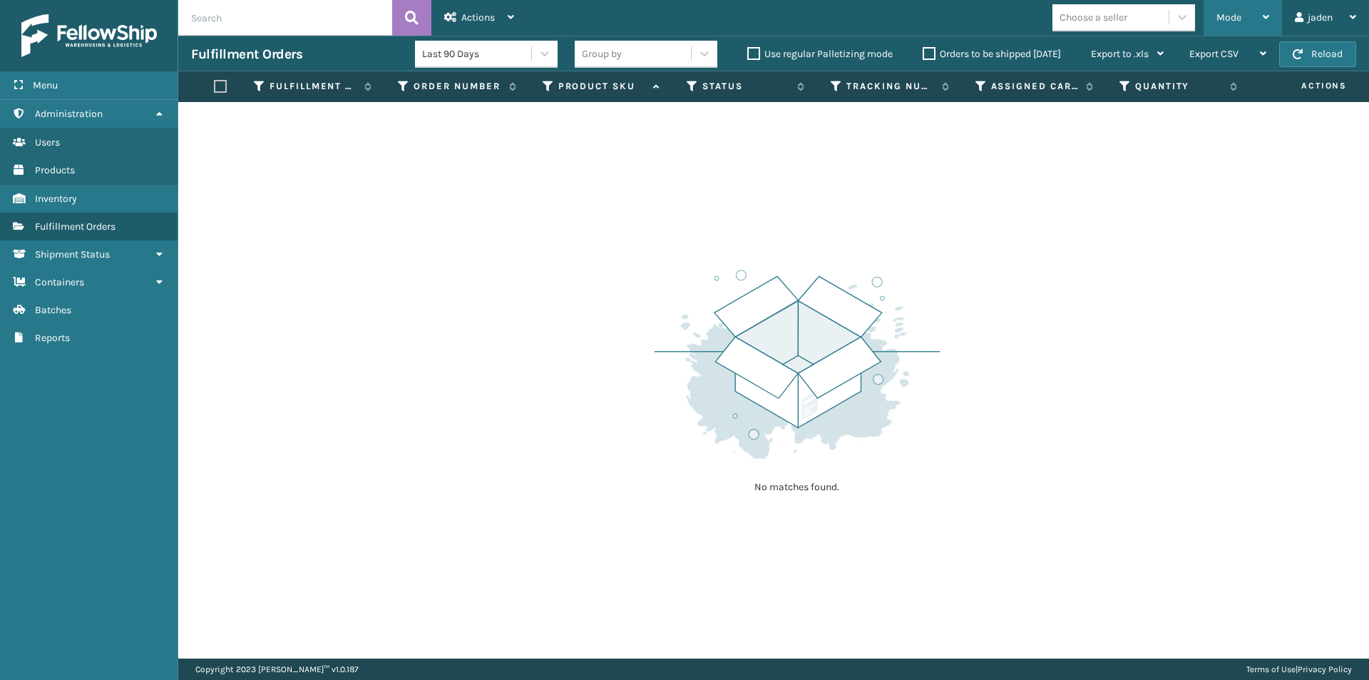
click at [1238, 19] on span "Mode" at bounding box center [1229, 17] width 25 height 12
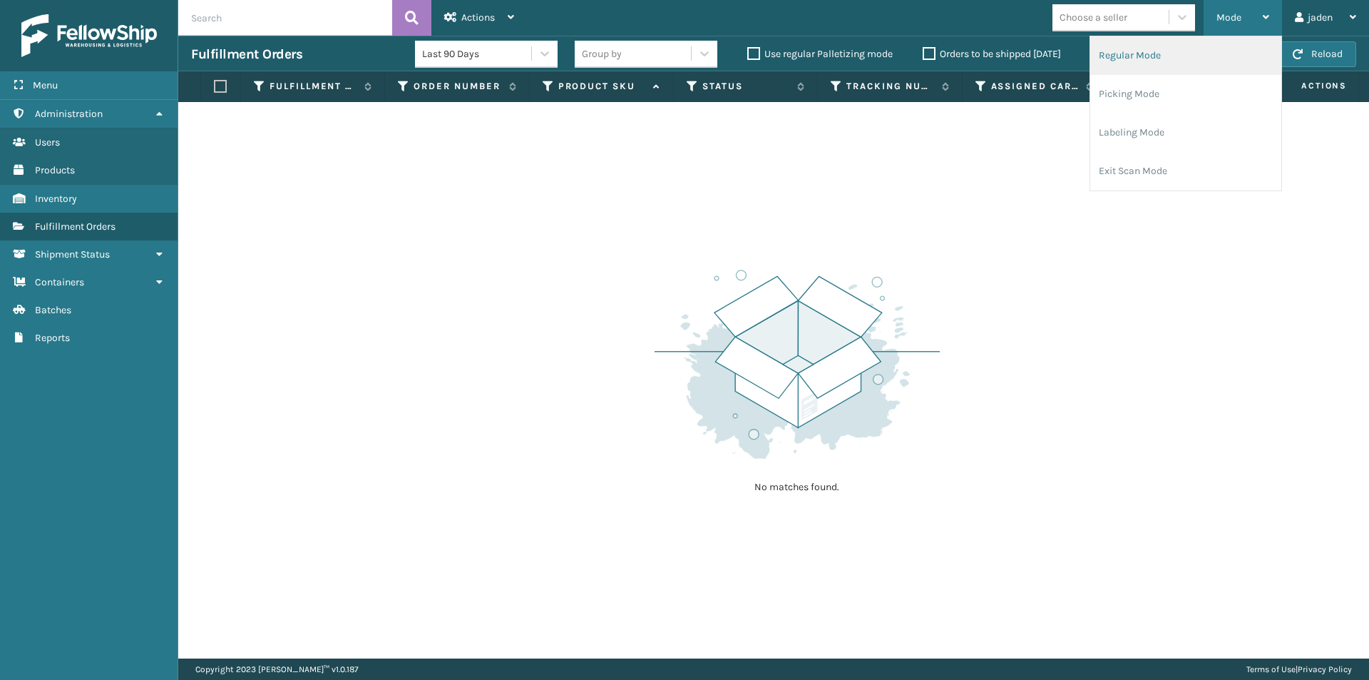
click at [1130, 63] on li "Regular Mode" at bounding box center [1185, 55] width 191 height 39
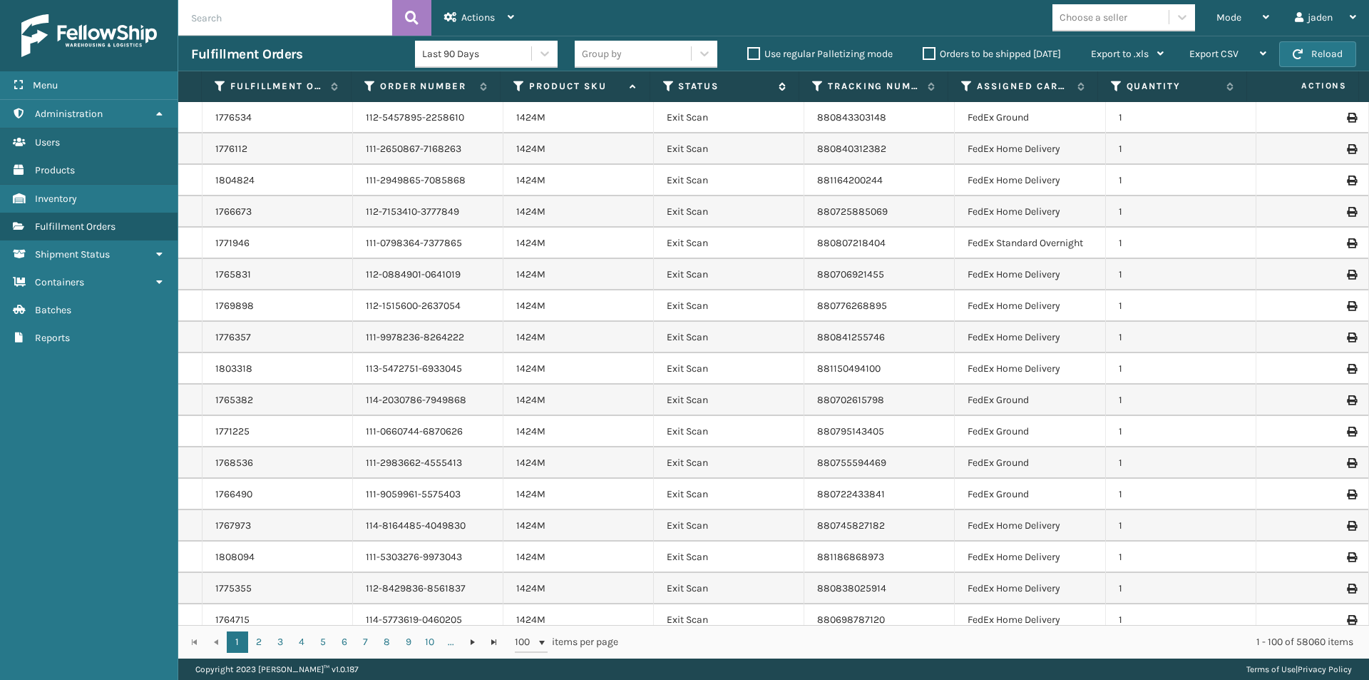
click at [666, 84] on icon at bounding box center [668, 86] width 11 height 13
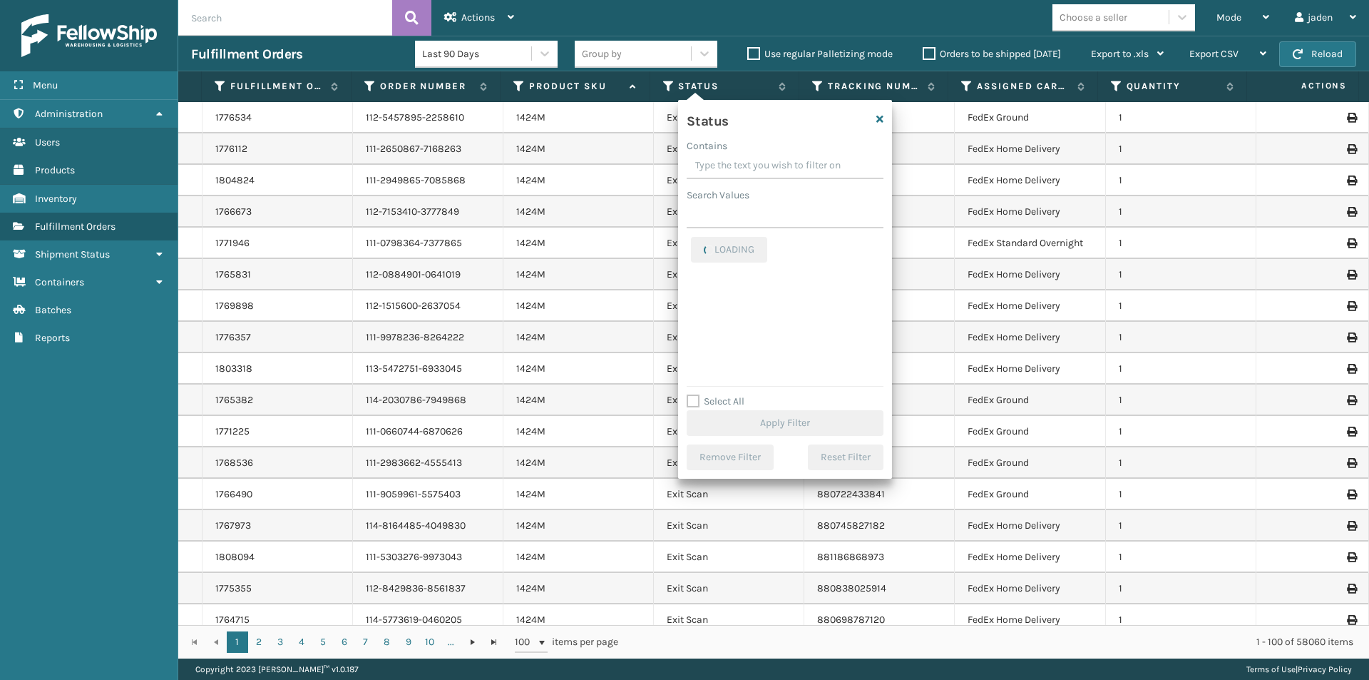
drag, startPoint x: 807, startPoint y: 164, endPoint x: 767, endPoint y: 158, distance: 39.7
click at [767, 158] on input "Contains" at bounding box center [785, 166] width 197 height 26
click at [703, 300] on label "Picking" at bounding box center [716, 302] width 51 height 12
click at [692, 300] on input "Picking" at bounding box center [691, 298] width 1 height 9
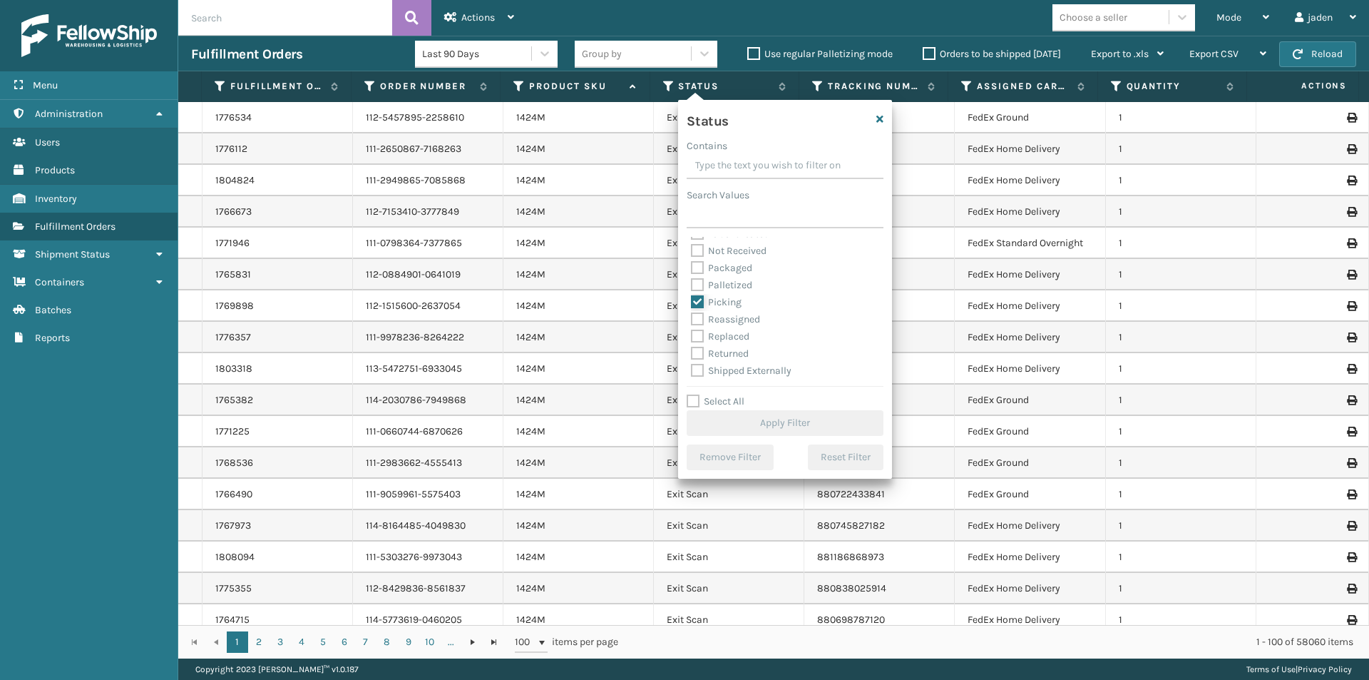
checkbox input "true"
click at [738, 417] on button "Apply Filter" at bounding box center [785, 423] width 197 height 26
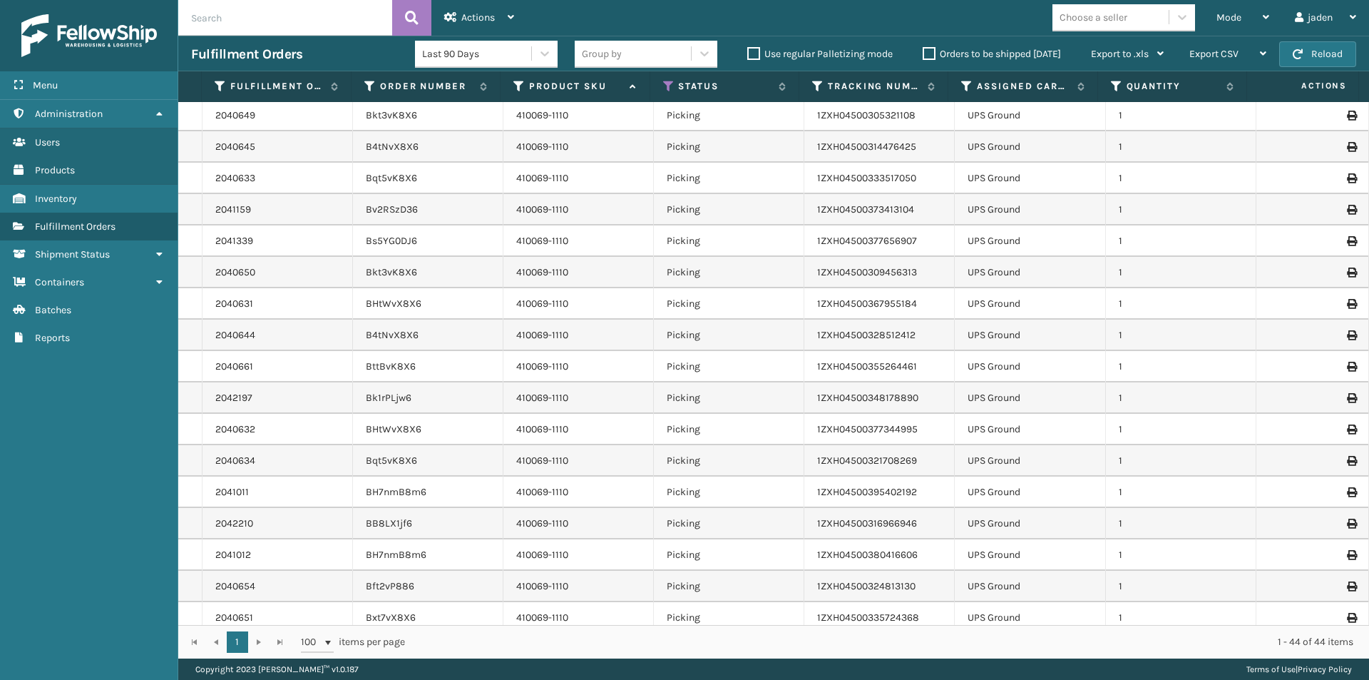
scroll to position [0, 0]
click at [1229, 31] on div "Mode" at bounding box center [1243, 18] width 53 height 36
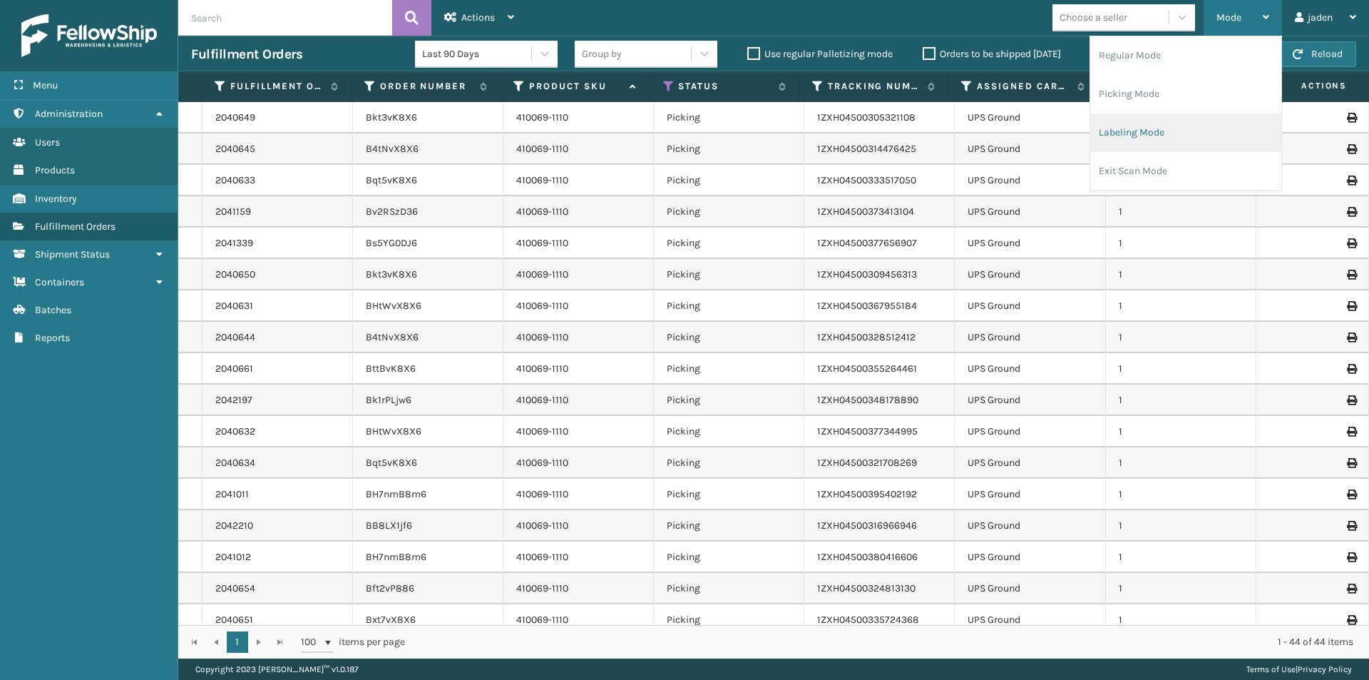
click at [1157, 114] on li "Labeling Mode" at bounding box center [1185, 132] width 191 height 39
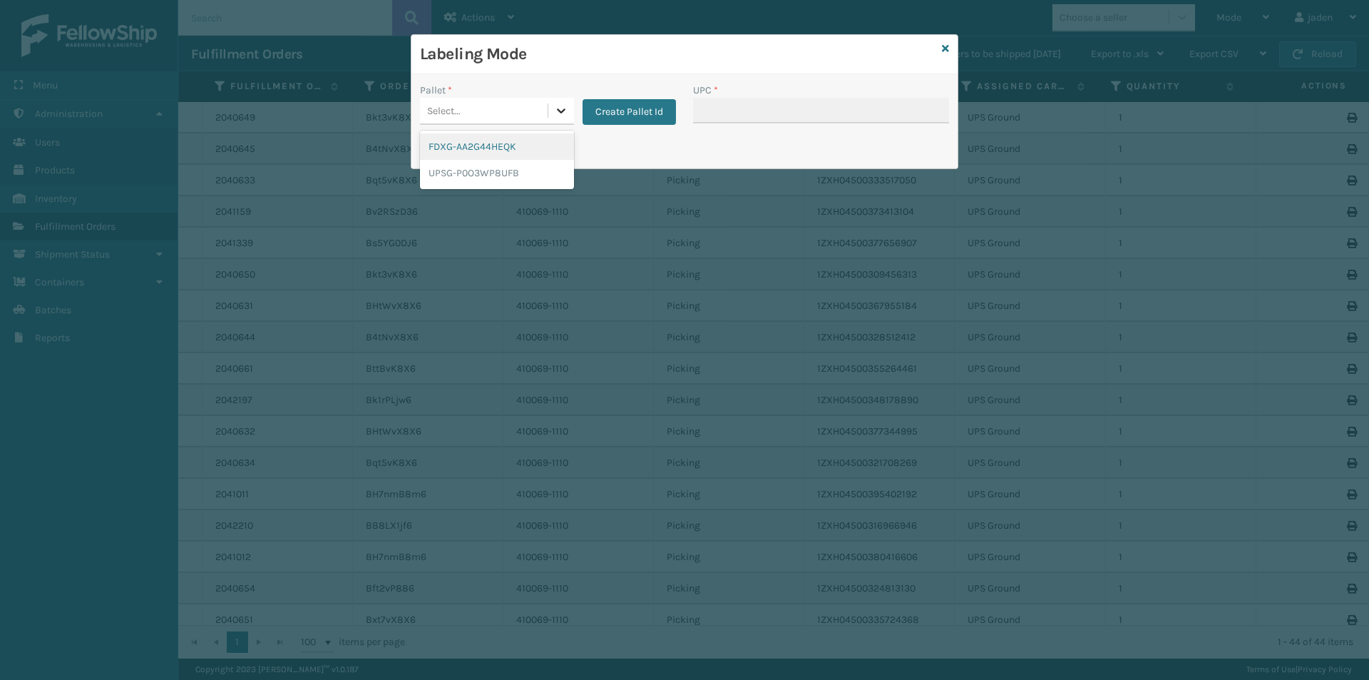
click at [563, 109] on icon at bounding box center [561, 110] width 9 height 5
click at [471, 166] on div "UPSG-P0O3WP8UFB" at bounding box center [497, 173] width 154 height 26
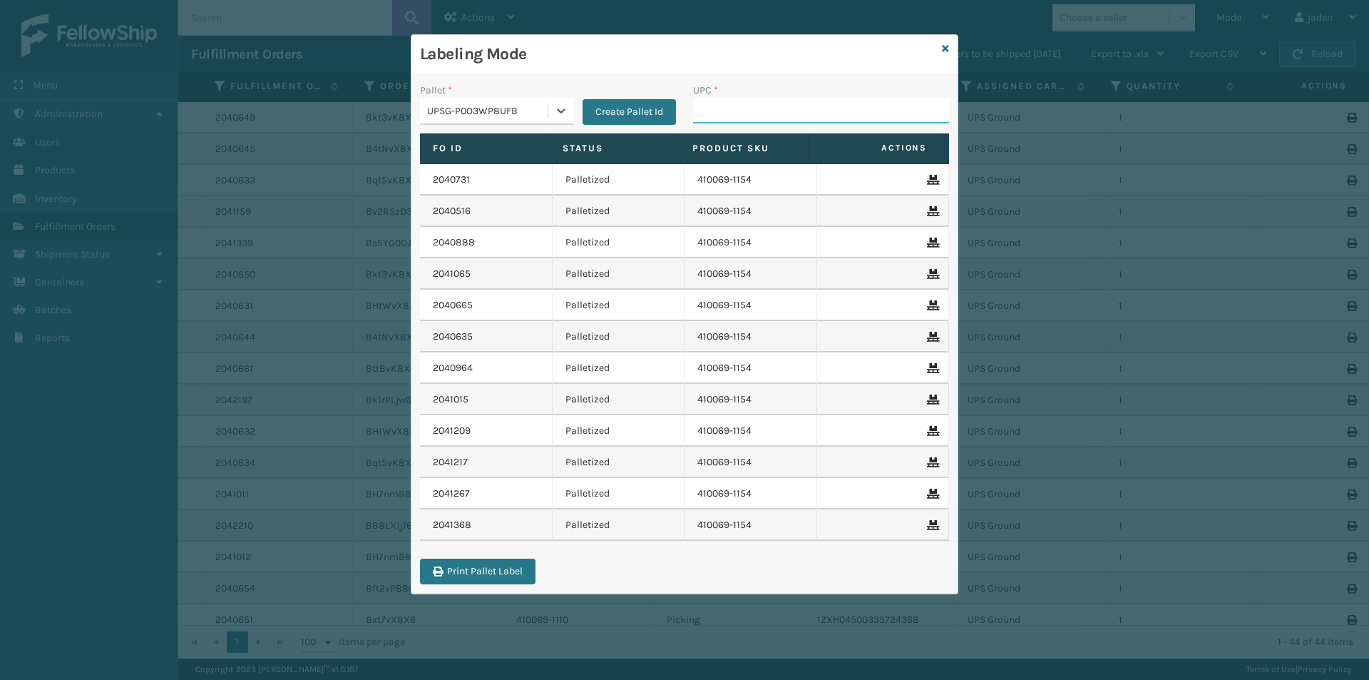
click at [772, 112] on input "UPC *" at bounding box center [821, 111] width 256 height 26
type input "410069-1110"
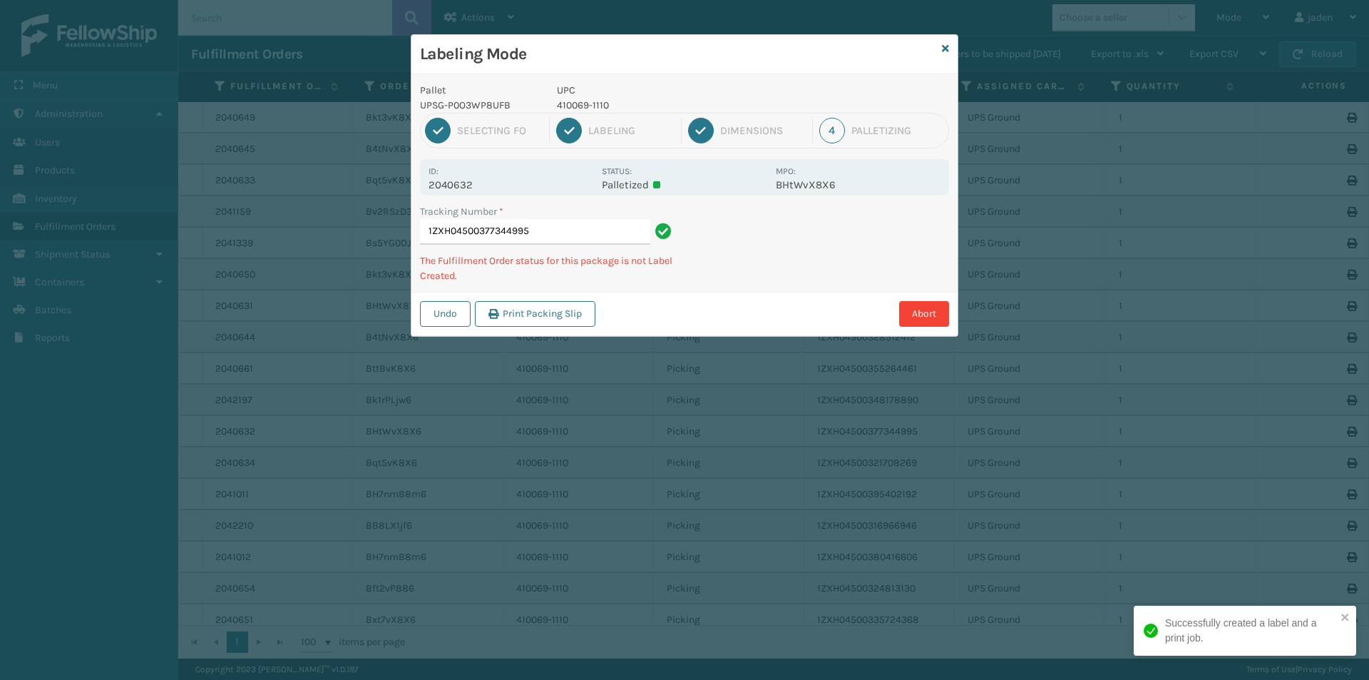
click at [577, 103] on p "410069-1110" at bounding box center [662, 105] width 210 height 15
copy p "410069-1110"
drag, startPoint x: 879, startPoint y: 193, endPoint x: 792, endPoint y: 201, distance: 88.1
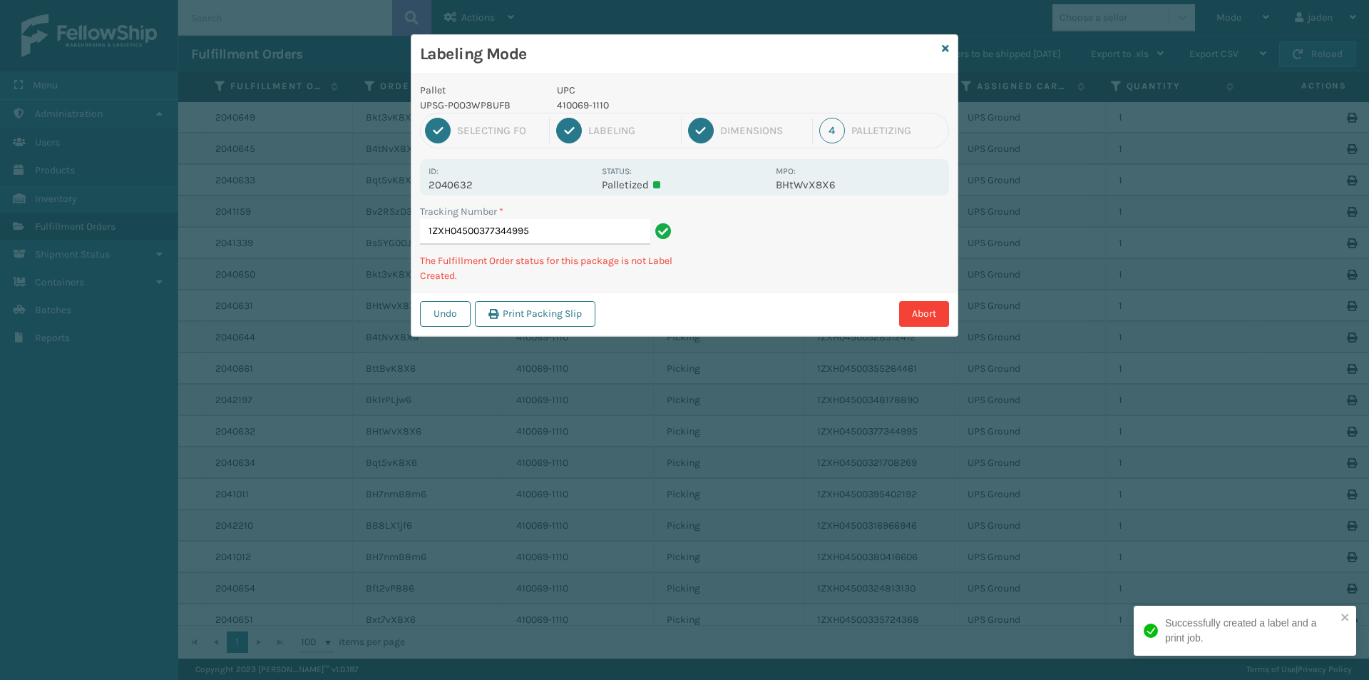
click at [761, 309] on div "Abort" at bounding box center [774, 314] width 349 height 26
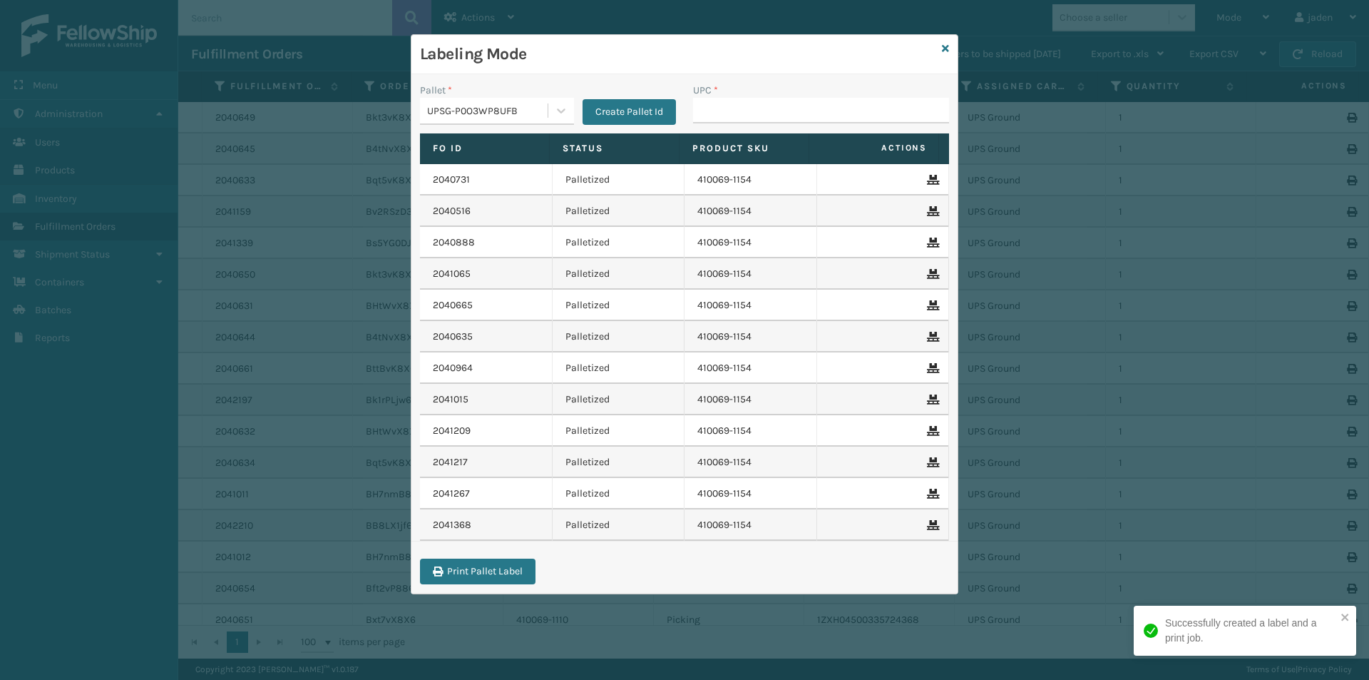
drag, startPoint x: 747, startPoint y: 94, endPoint x: 735, endPoint y: 110, distance: 19.8
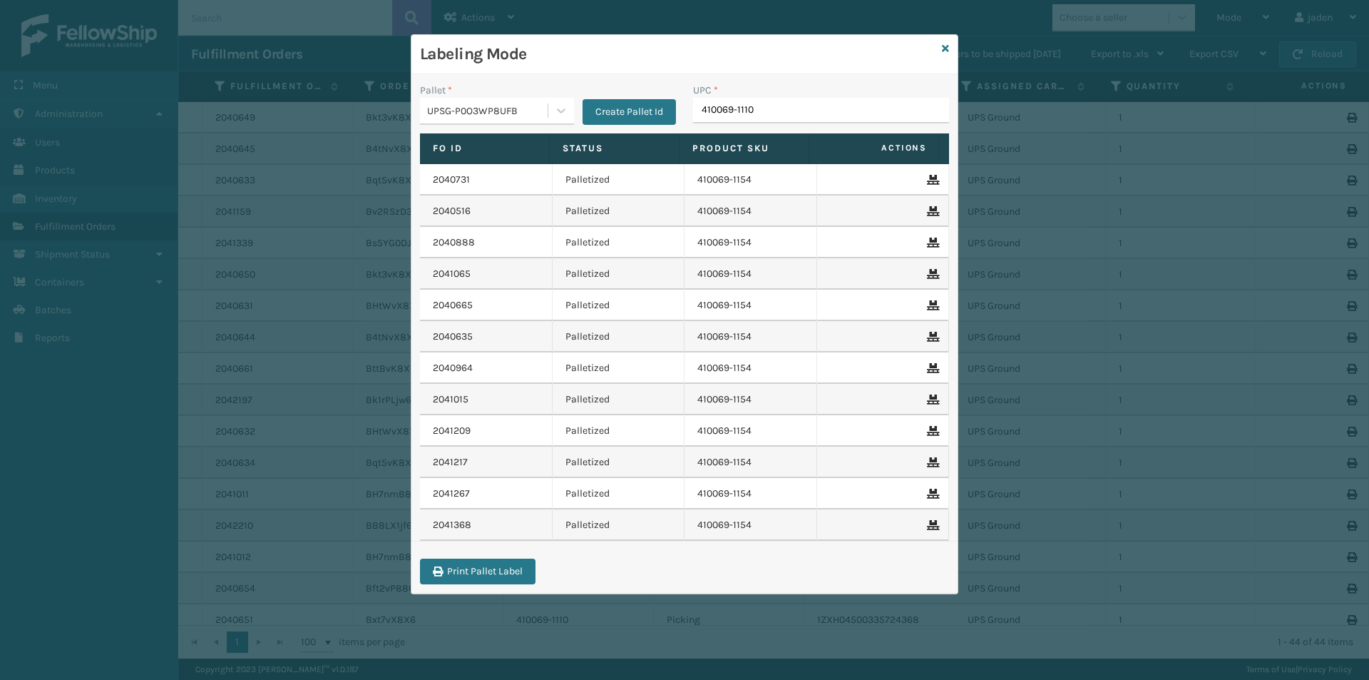
type input "410069-1110"
drag, startPoint x: 742, startPoint y: 118, endPoint x: 744, endPoint y: 111, distance: 7.4
type input "410069-1110"
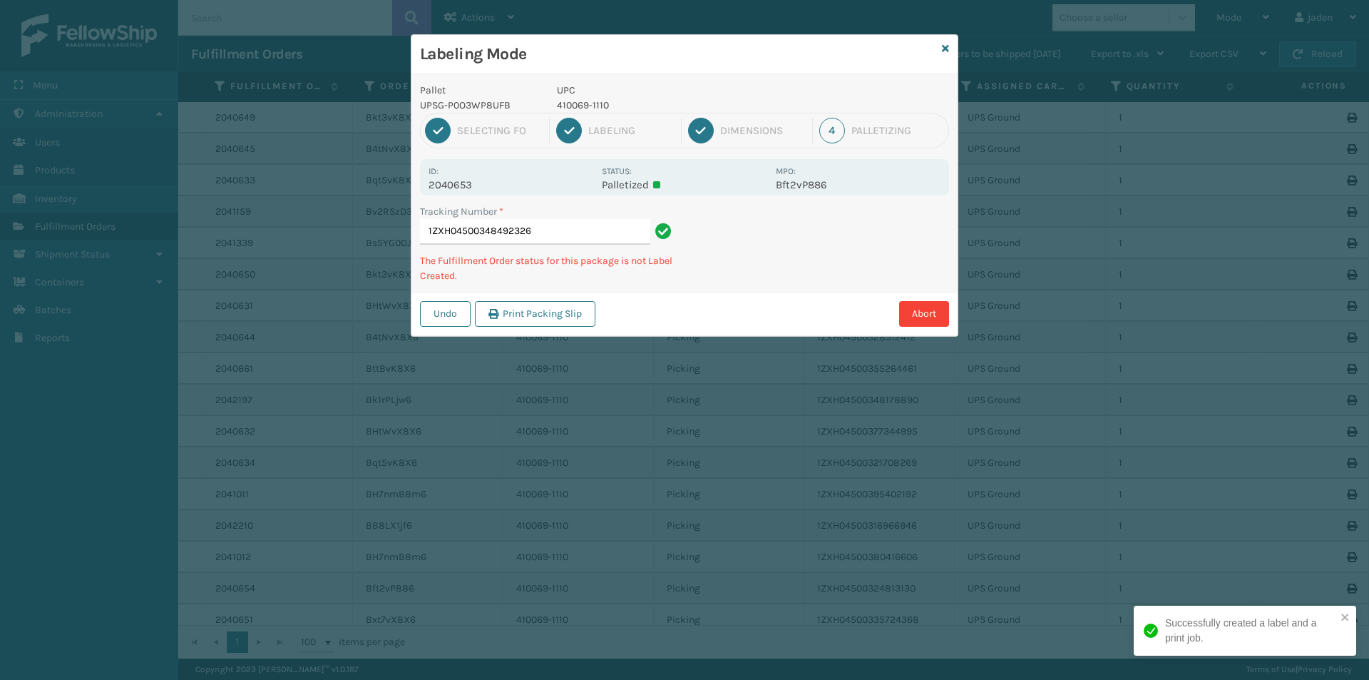
drag, startPoint x: 829, startPoint y: 233, endPoint x: 702, endPoint y: 283, distance: 137.3
click at [652, 317] on div "Abort" at bounding box center [774, 314] width 349 height 26
drag, startPoint x: 801, startPoint y: 250, endPoint x: 750, endPoint y: 240, distance: 51.8
click at [647, 297] on div "Undo Print Packing Slip Abort" at bounding box center [685, 314] width 546 height 44
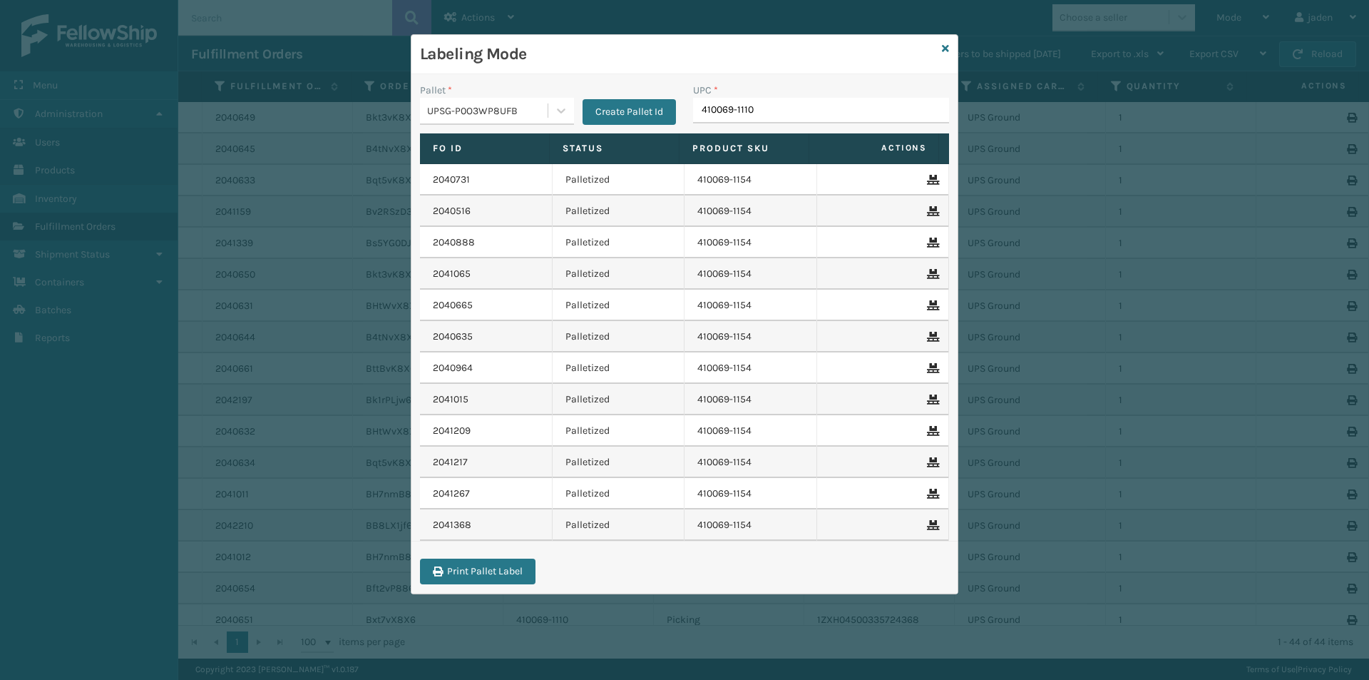
type input "410069-1110"
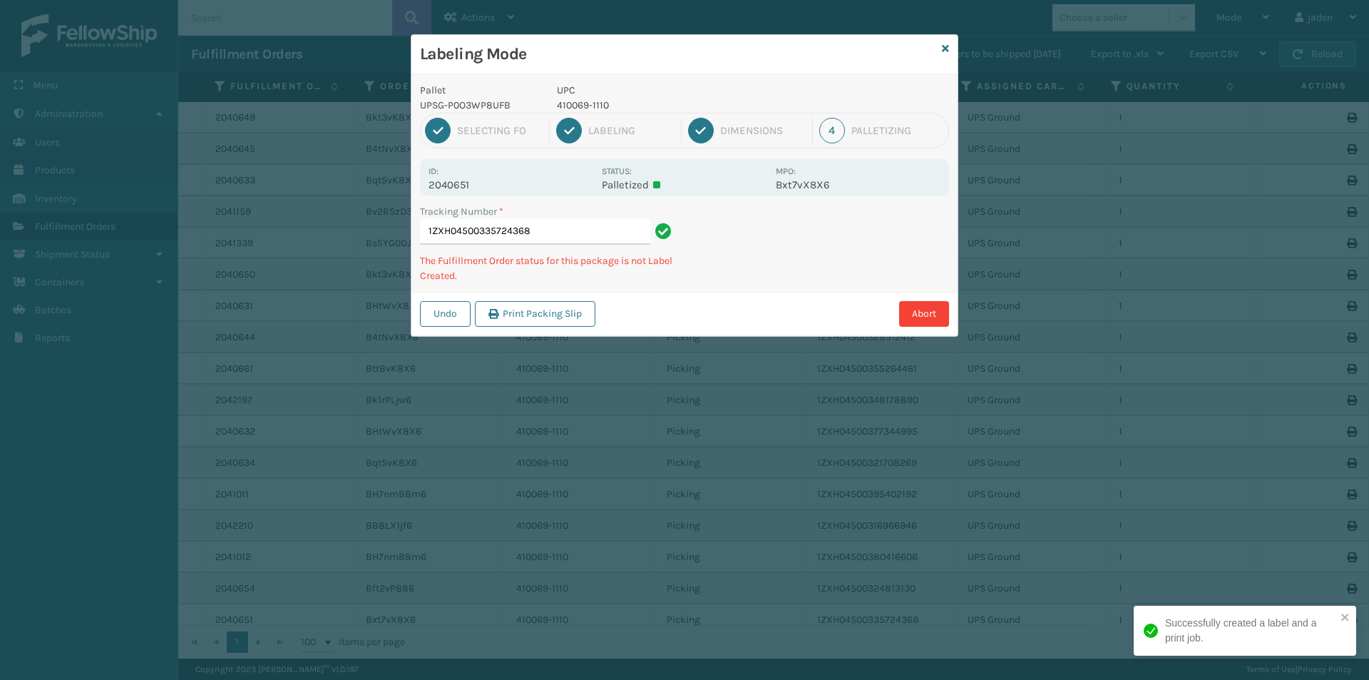
drag, startPoint x: 883, startPoint y: 245, endPoint x: 664, endPoint y: 339, distance: 238.3
drag, startPoint x: 664, startPoint y: 339, endPoint x: 821, endPoint y: 260, distance: 175.4
click at [695, 322] on div "Labeling Mode Pallet UPSG-P0O3WP8UFB UPC 410069-1110 1 Selecting FO 2 Labeling …" at bounding box center [684, 340] width 1369 height 680
drag, startPoint x: 821, startPoint y: 260, endPoint x: 939, endPoint y: 223, distance: 124.3
click at [744, 293] on div "Undo Print Packing Slip Abort" at bounding box center [685, 314] width 546 height 44
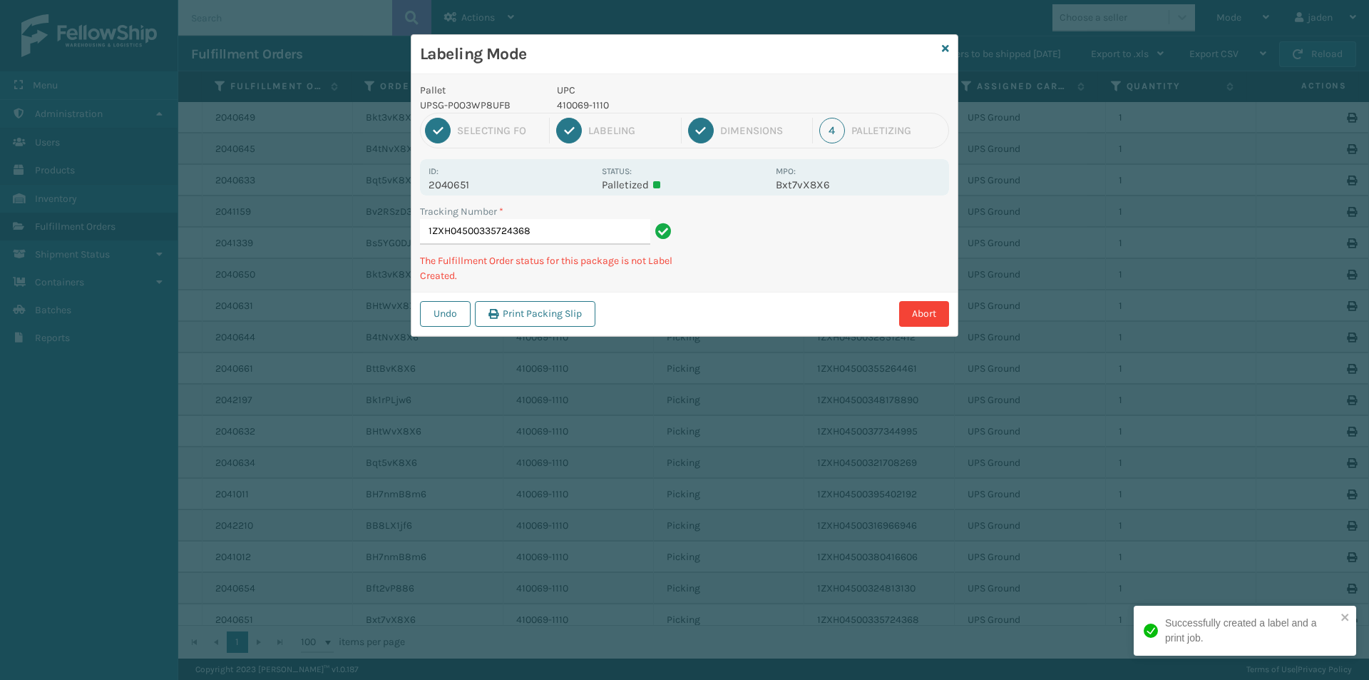
drag, startPoint x: 939, startPoint y: 223, endPoint x: 730, endPoint y: 308, distance: 225.8
drag, startPoint x: 730, startPoint y: 308, endPoint x: 911, endPoint y: 225, distance: 198.5
click at [762, 294] on div "Undo Print Packing Slip Abort" at bounding box center [685, 314] width 546 height 44
drag, startPoint x: 911, startPoint y: 225, endPoint x: 884, endPoint y: 230, distance: 27.6
drag, startPoint x: 884, startPoint y: 230, endPoint x: 919, endPoint y: 219, distance: 37.4
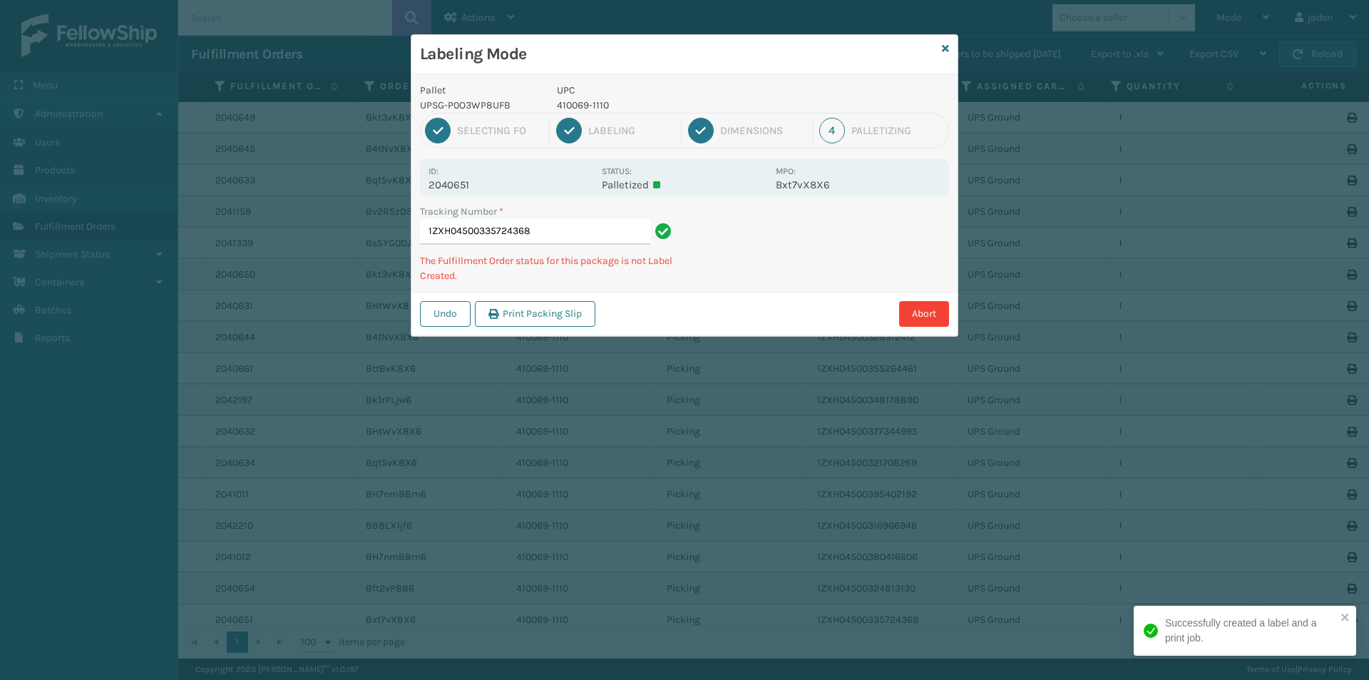
click at [789, 279] on div "Tracking Number * 1ZXH04500335724368 The Fulfillment Order status for this pack…" at bounding box center [685, 248] width 546 height 88
drag, startPoint x: 919, startPoint y: 219, endPoint x: 688, endPoint y: 337, distance: 260.0
drag, startPoint x: 688, startPoint y: 337, endPoint x: 898, endPoint y: 212, distance: 244.6
click at [774, 285] on div "Labeling Mode Pallet UPSG-P0O3WP8UFB UPC 410069-1110 1 Selecting FO 2 Labeling …" at bounding box center [684, 340] width 1369 height 680
drag, startPoint x: 898, startPoint y: 212, endPoint x: 848, endPoint y: 226, distance: 51.9
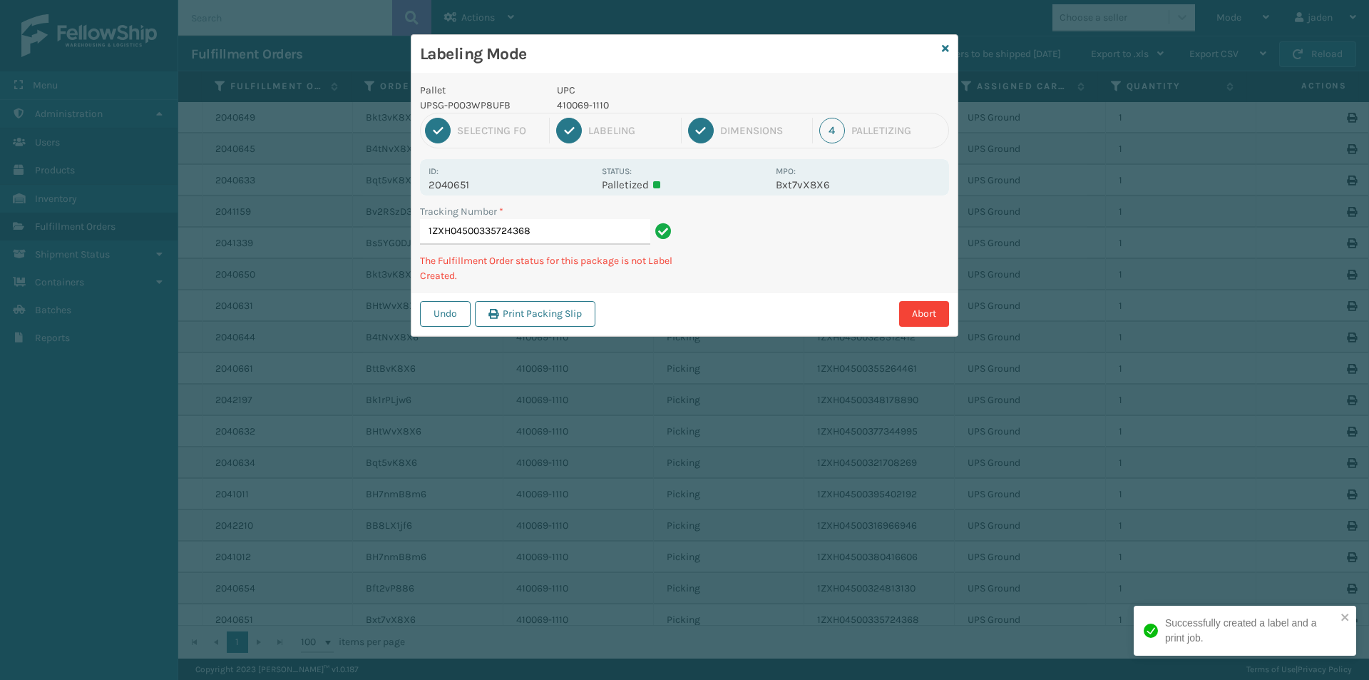
drag, startPoint x: 848, startPoint y: 226, endPoint x: 787, endPoint y: 147, distance: 100.1
click at [705, 295] on div "Undo Print Packing Slip Abort" at bounding box center [685, 314] width 546 height 44
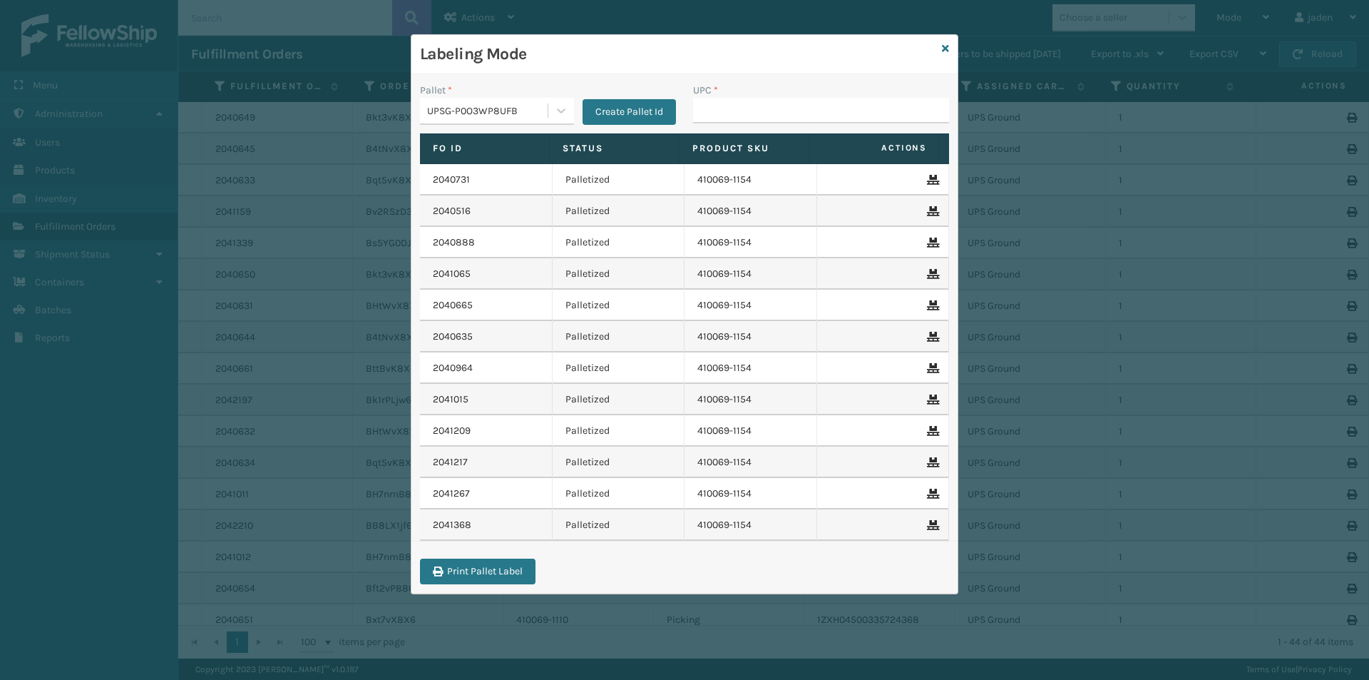
drag, startPoint x: 755, startPoint y: 109, endPoint x: 724, endPoint y: 111, distance: 31.4
type input "410069-1110"
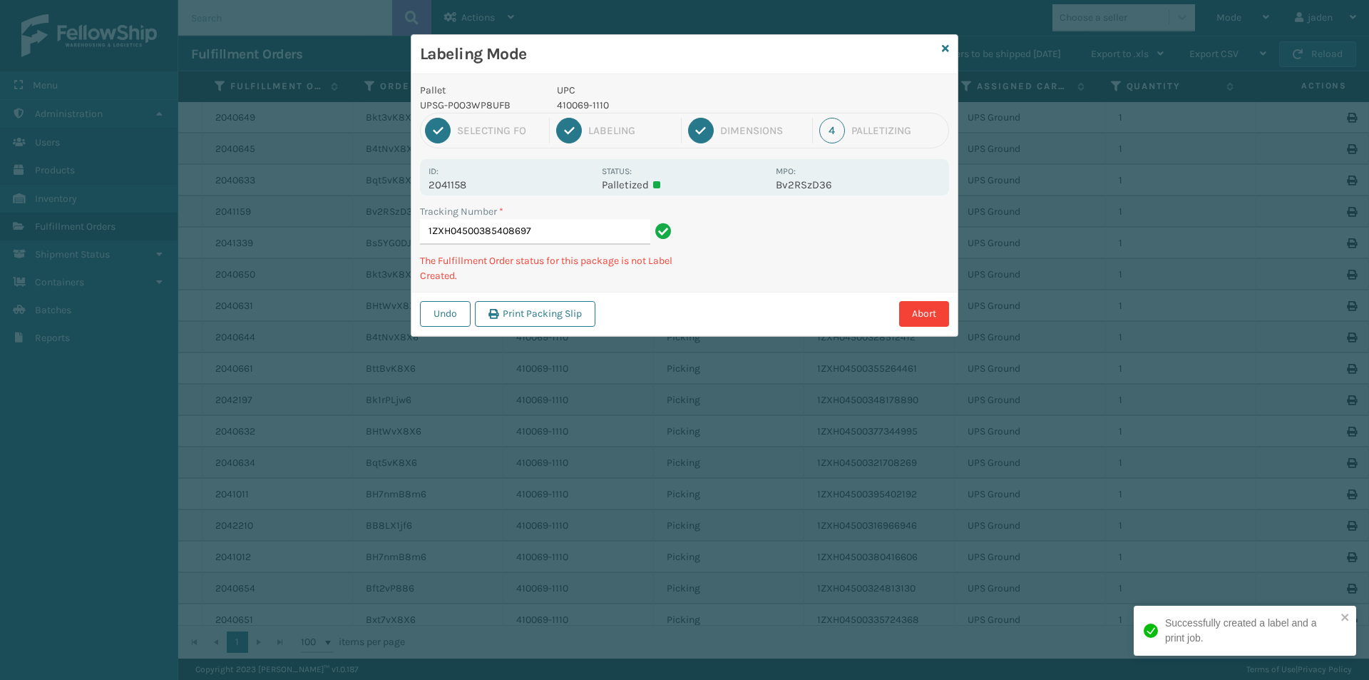
drag, startPoint x: 821, startPoint y: 272, endPoint x: 829, endPoint y: 247, distance: 26.2
click at [752, 304] on div "Abort" at bounding box center [774, 314] width 349 height 26
drag, startPoint x: 824, startPoint y: 251, endPoint x: 836, endPoint y: 256, distance: 13.1
click at [767, 287] on div "Pallet UPSG-P0O3WP8UFB UPC 410069-1110 1 Selecting FO 2 Labeling 3 Dimensions 4…" at bounding box center [685, 205] width 546 height 262
drag, startPoint x: 836, startPoint y: 256, endPoint x: 894, endPoint y: 260, distance: 57.9
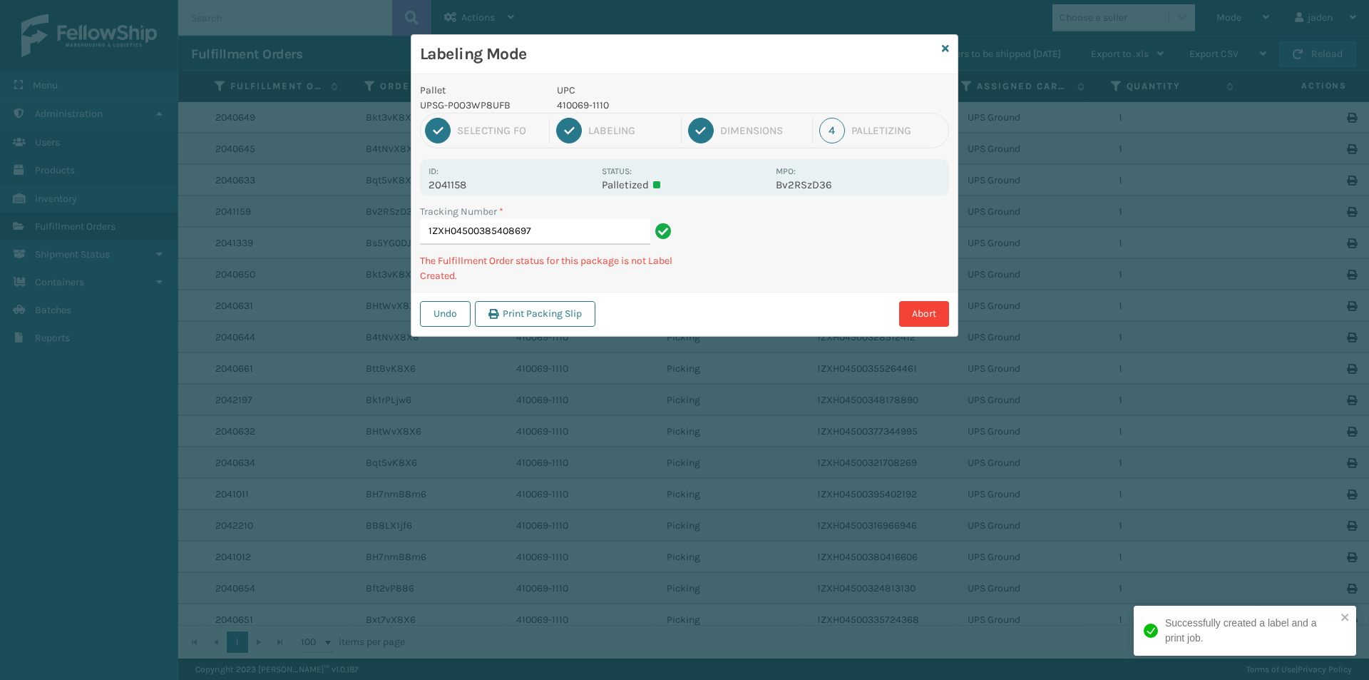
click at [743, 318] on div "Labeling Mode Pallet UPSG-P0O3WP8UFB UPC 410069-1110 1 Selecting FO 2 Labeling …" at bounding box center [684, 340] width 1369 height 680
drag, startPoint x: 894, startPoint y: 260, endPoint x: 797, endPoint y: 302, distance: 106.0
drag, startPoint x: 797, startPoint y: 302, endPoint x: 906, endPoint y: 247, distance: 122.2
click at [817, 291] on div "Pallet UPSG-P0O3WP8UFB UPC 410069-1110 1 Selecting FO 2 Labeling 3 Dimensions 4…" at bounding box center [685, 205] width 546 height 262
drag, startPoint x: 906, startPoint y: 247, endPoint x: 894, endPoint y: 250, distance: 11.8
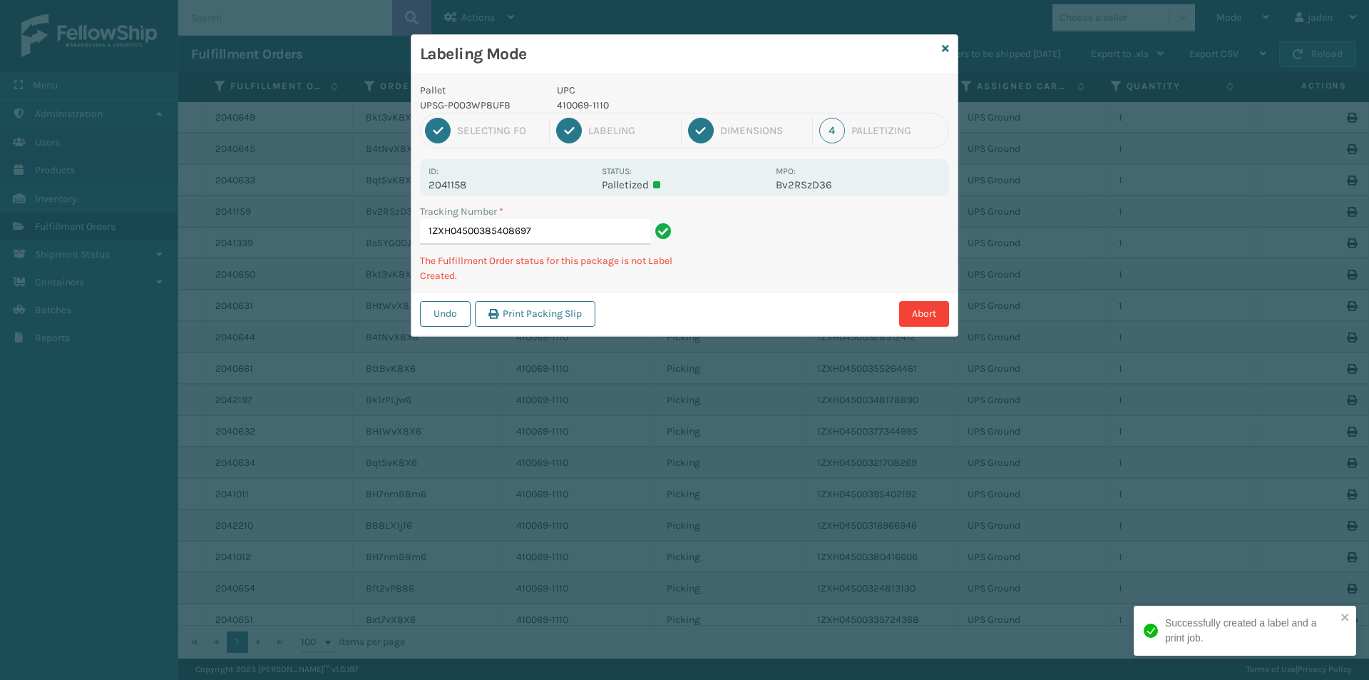
drag, startPoint x: 894, startPoint y: 250, endPoint x: 780, endPoint y: 300, distance: 124.3
click at [780, 300] on div "Undo Print Packing Slip Abort" at bounding box center [685, 314] width 546 height 44
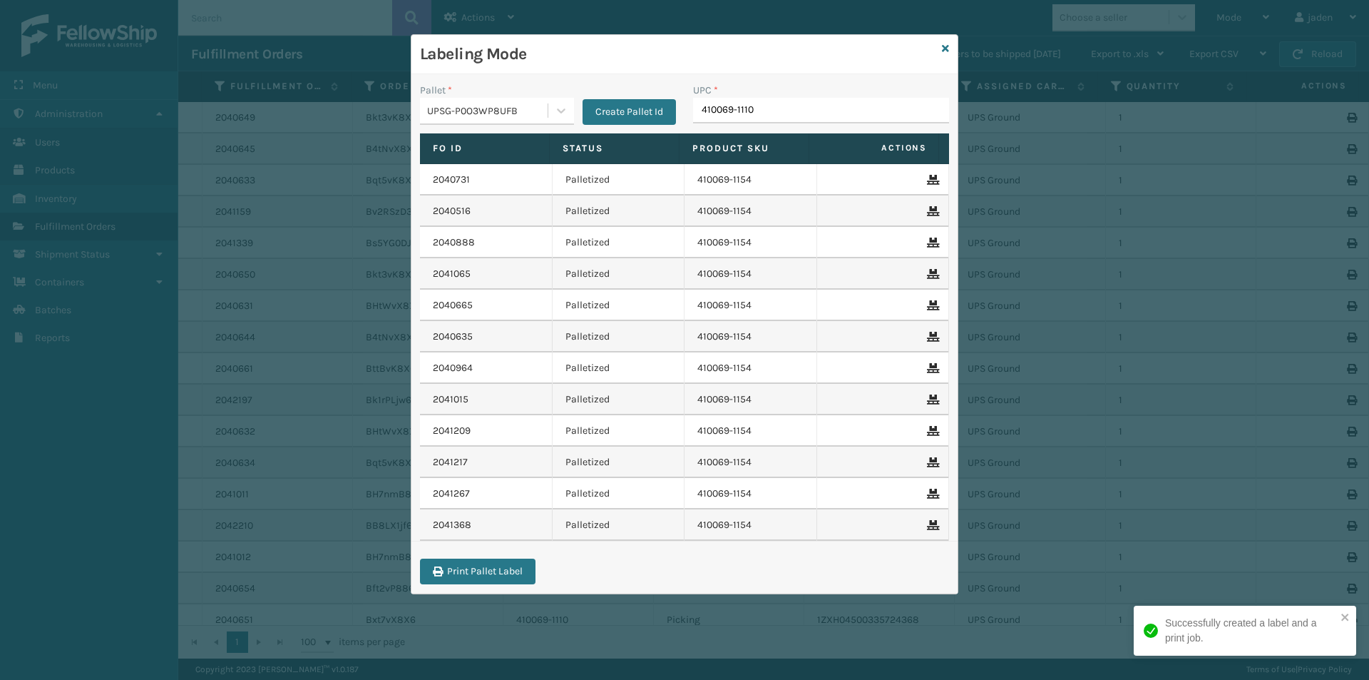
type input "410069-1110"
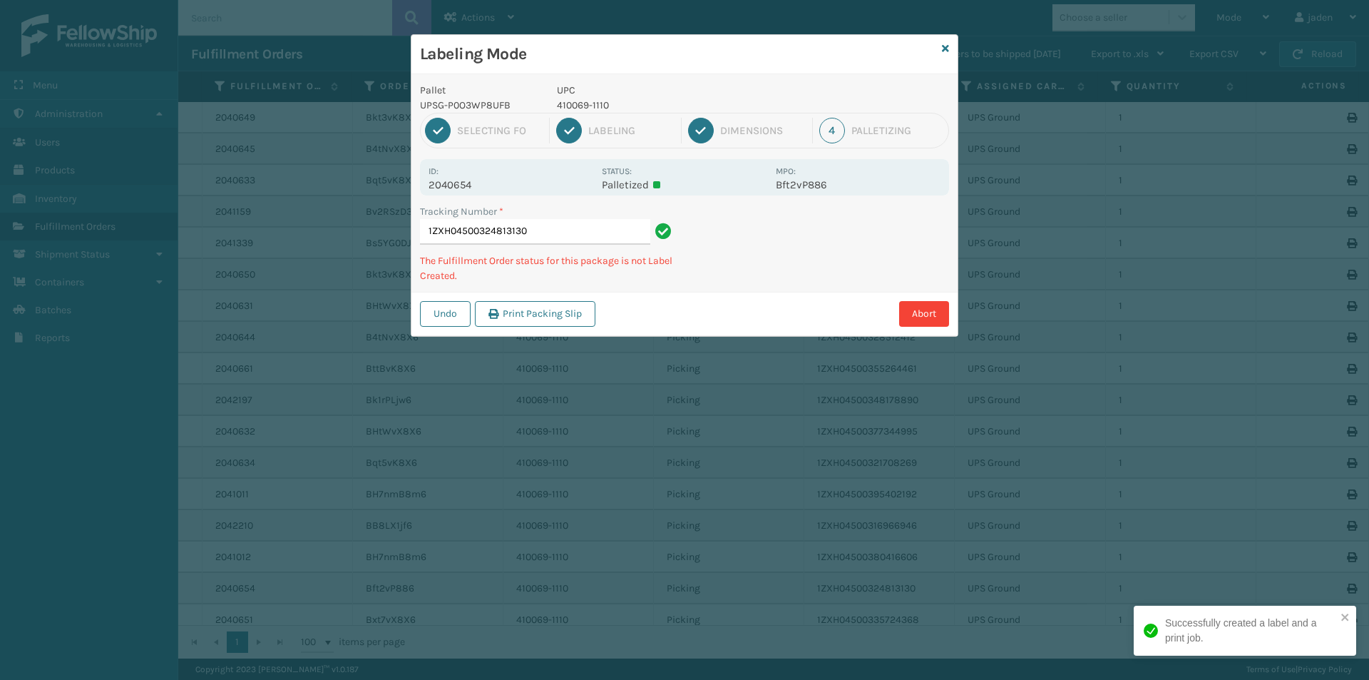
drag, startPoint x: 910, startPoint y: 256, endPoint x: 887, endPoint y: 255, distance: 23.5
drag, startPoint x: 887, startPoint y: 255, endPoint x: 838, endPoint y: 261, distance: 48.8
click at [743, 309] on div "Abort" at bounding box center [774, 314] width 349 height 26
drag, startPoint x: 852, startPoint y: 255, endPoint x: 888, endPoint y: 239, distance: 39.9
click at [767, 315] on div "Abort" at bounding box center [774, 314] width 349 height 26
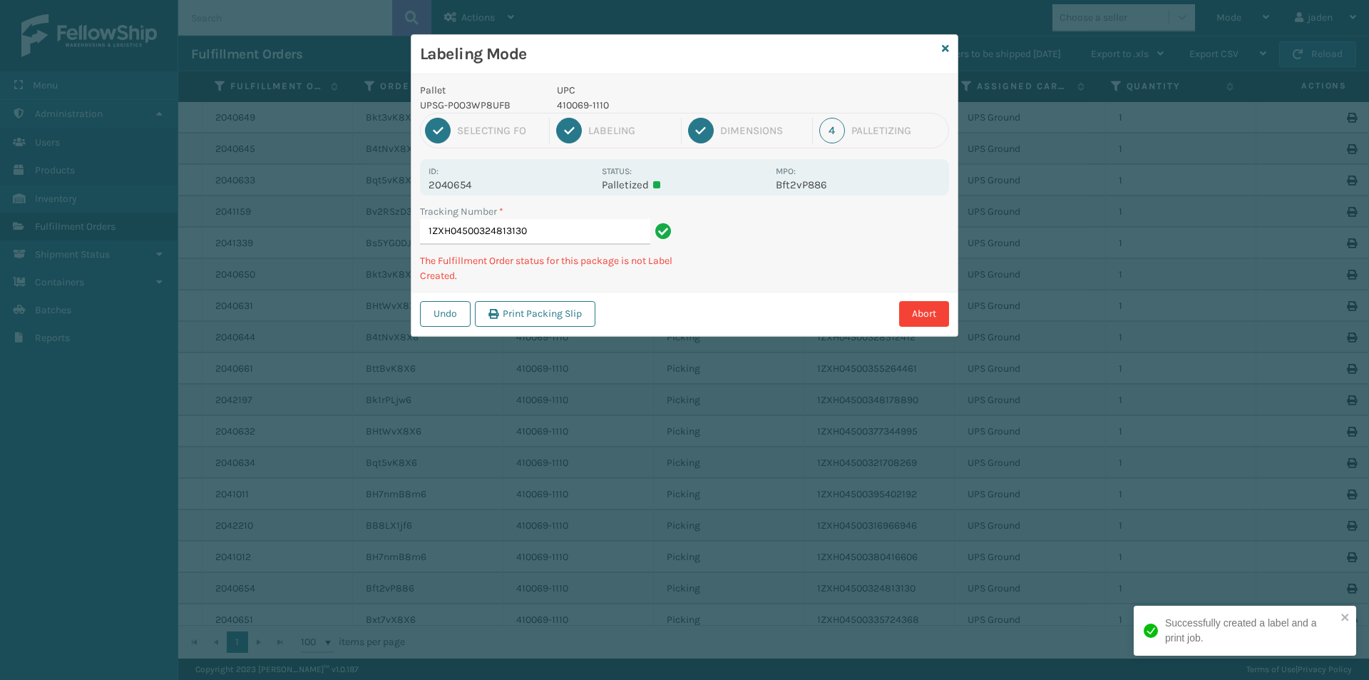
drag, startPoint x: 888, startPoint y: 239, endPoint x: 877, endPoint y: 241, distance: 11.6
drag, startPoint x: 877, startPoint y: 241, endPoint x: 891, endPoint y: 229, distance: 18.7
click at [810, 277] on div "Tracking Number * 1ZXH04500324813130 The Fulfillment Order status for this pack…" at bounding box center [685, 248] width 546 height 88
drag, startPoint x: 891, startPoint y: 229, endPoint x: 862, endPoint y: 242, distance: 31.9
click at [758, 297] on div "Undo Print Packing Slip Abort" at bounding box center [685, 314] width 546 height 44
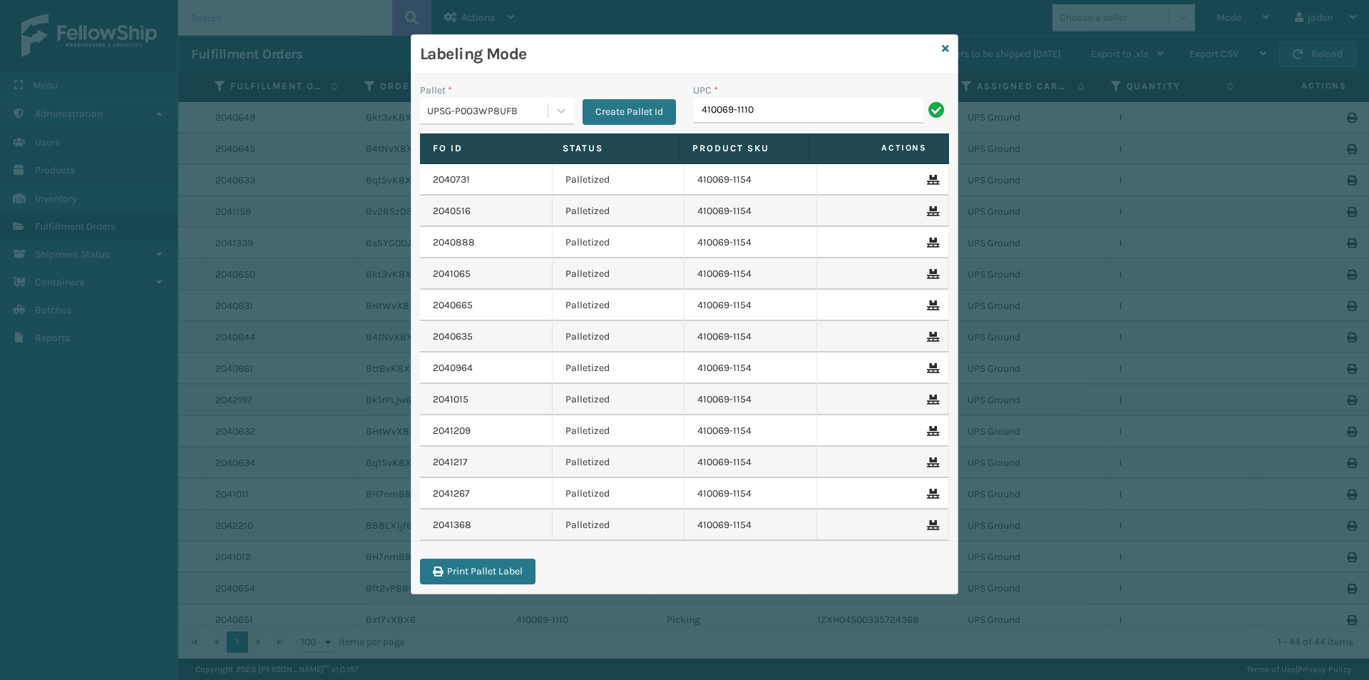
type input "410069-1110"
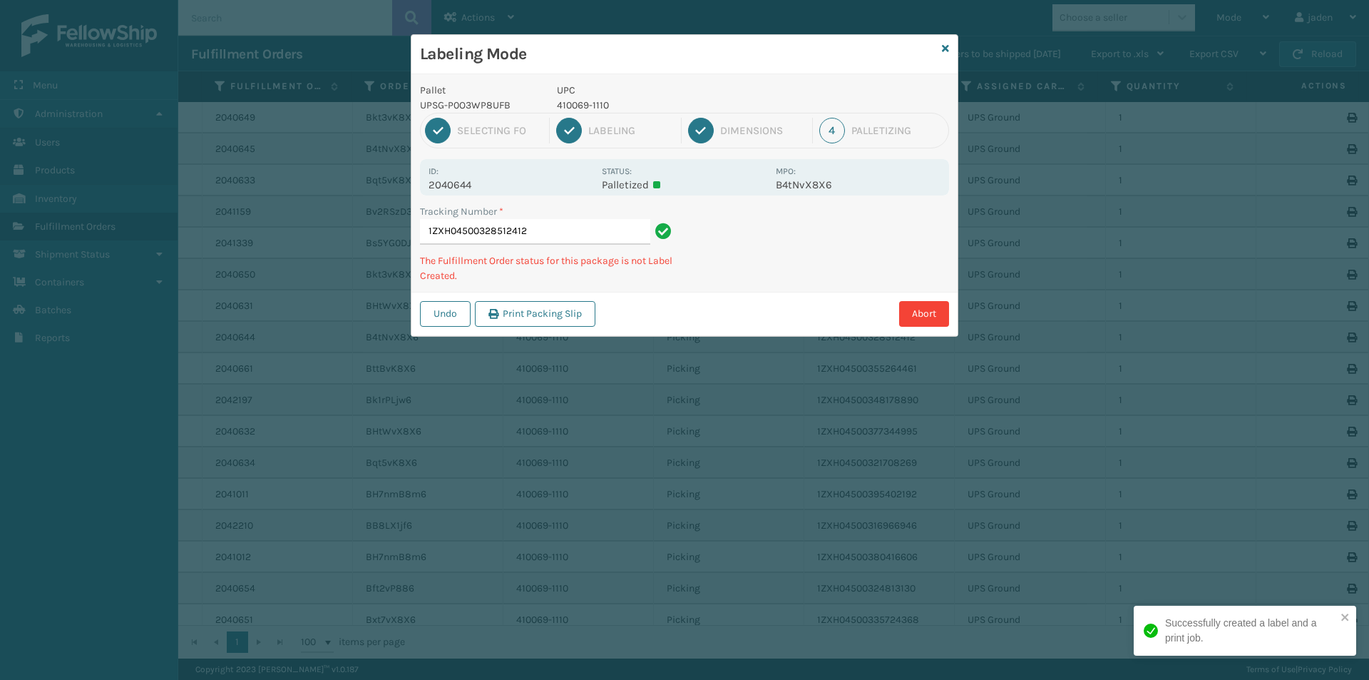
click at [691, 388] on div "Labeling Mode Pallet UPSG-P0O3WP8UFB UPC 410069-1110 1 Selecting FO 2 Labeling …" at bounding box center [684, 340] width 1369 height 680
click at [755, 341] on div "Labeling Mode Pallet UPSG-P0O3WP8UFB UPC 410069-1110 1 Selecting FO 2 Labeling …" at bounding box center [684, 340] width 1369 height 680
click at [762, 322] on div "Abort" at bounding box center [774, 314] width 349 height 26
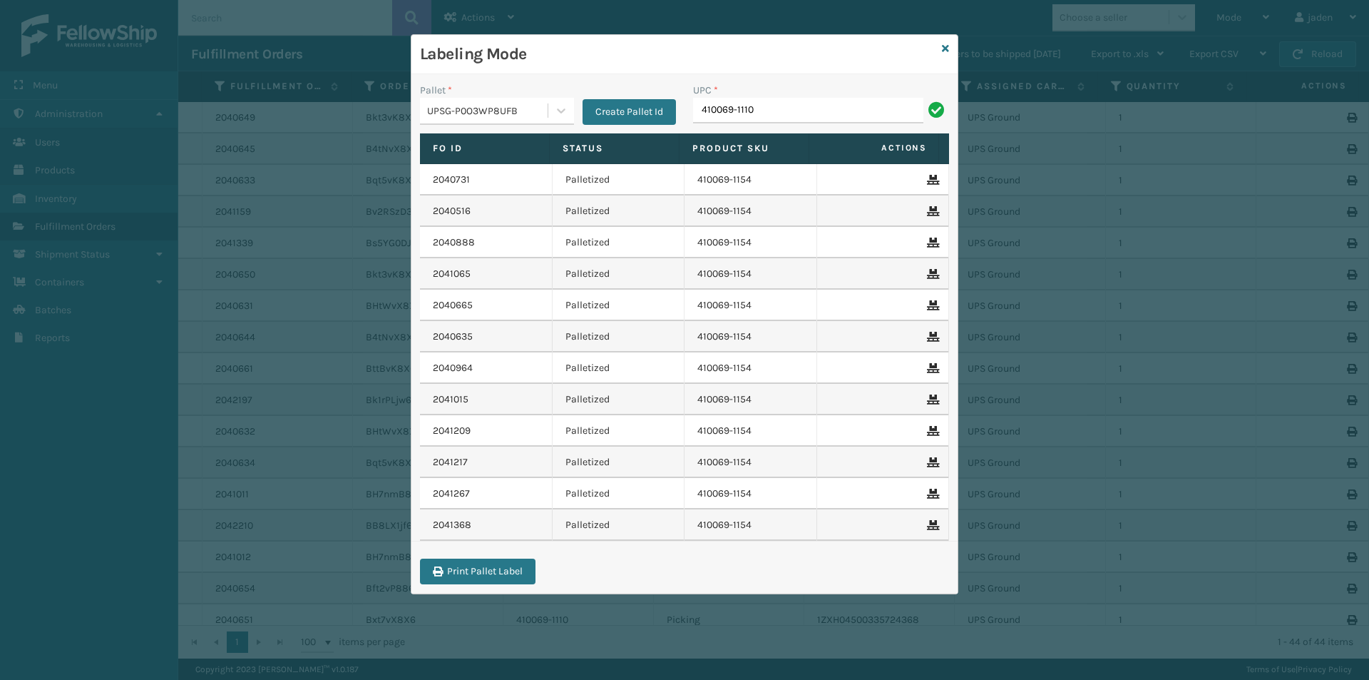
type input "410069-1110"
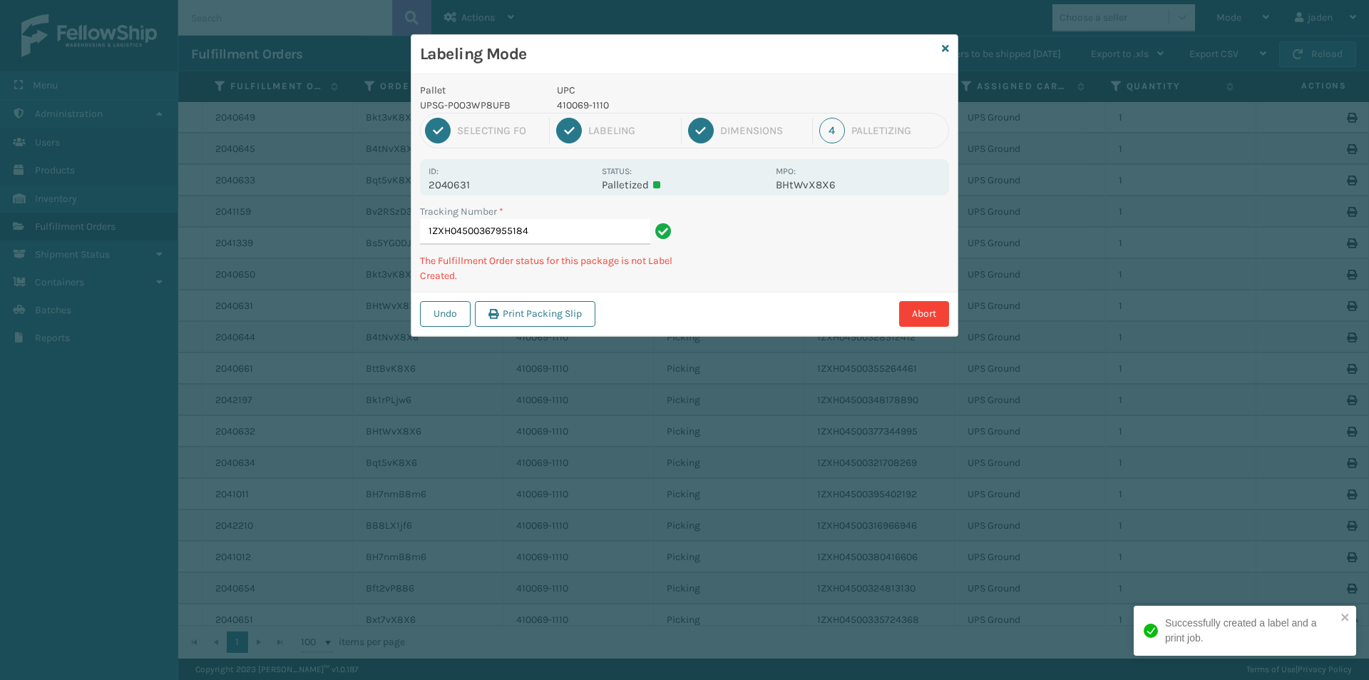
click at [742, 302] on div "Abort" at bounding box center [774, 314] width 349 height 26
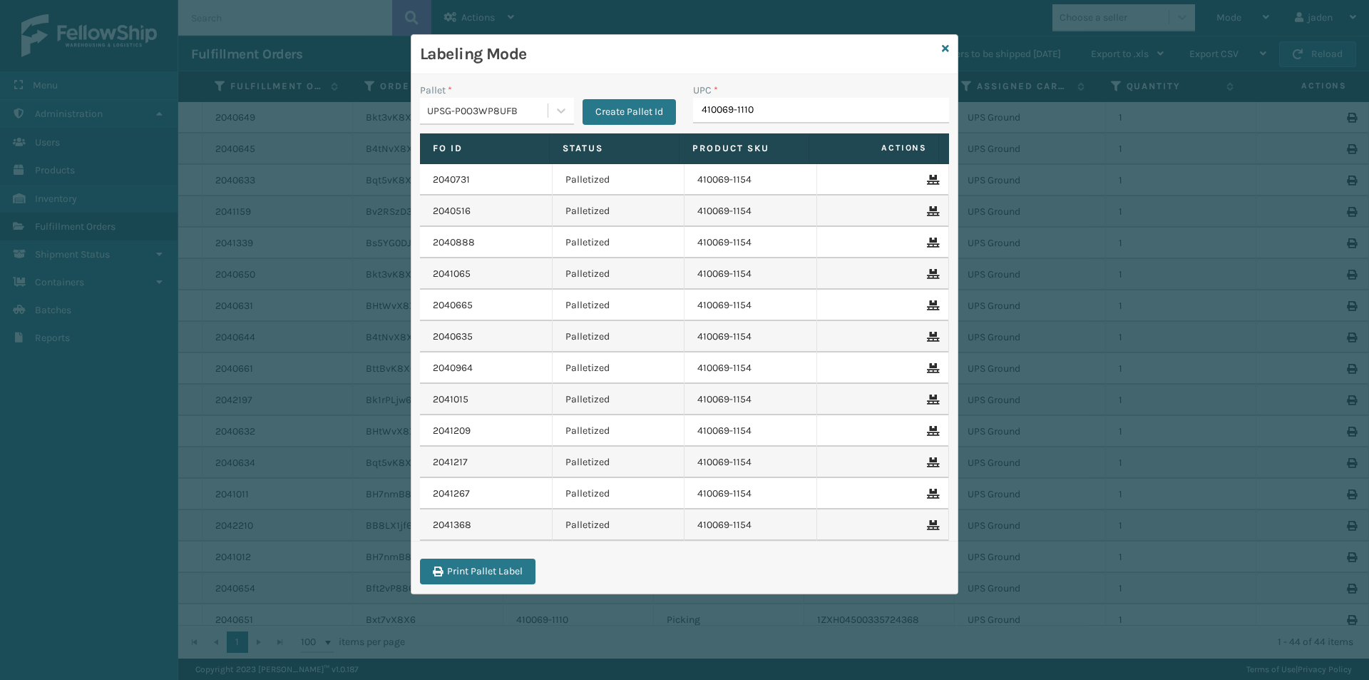
type input "410069-1110"
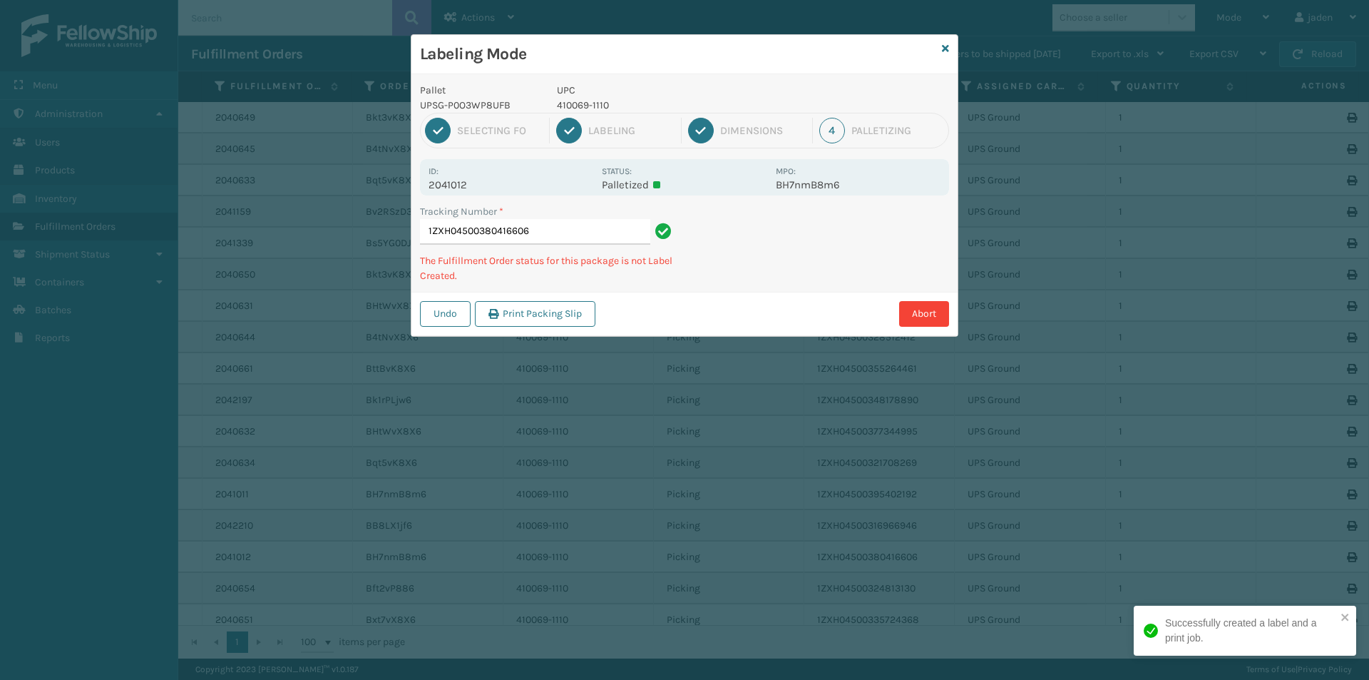
click at [775, 337] on div "Labeling Mode Pallet UPSG-P0O3WP8UFB UPC 410069-1110 1 Selecting FO 2 Labeling …" at bounding box center [684, 340] width 1369 height 680
click at [818, 325] on div "Labeling Mode Pallet UPSG-P0O3WP8UFB UPC 410069-1110 1 Selecting FO 2 Labeling …" at bounding box center [684, 340] width 1369 height 680
click at [730, 349] on div "Labeling Mode Pallet UPSG-P0O3WP8UFB UPC 410069-1110 1 Selecting FO 2 Labeling …" at bounding box center [684, 340] width 1369 height 680
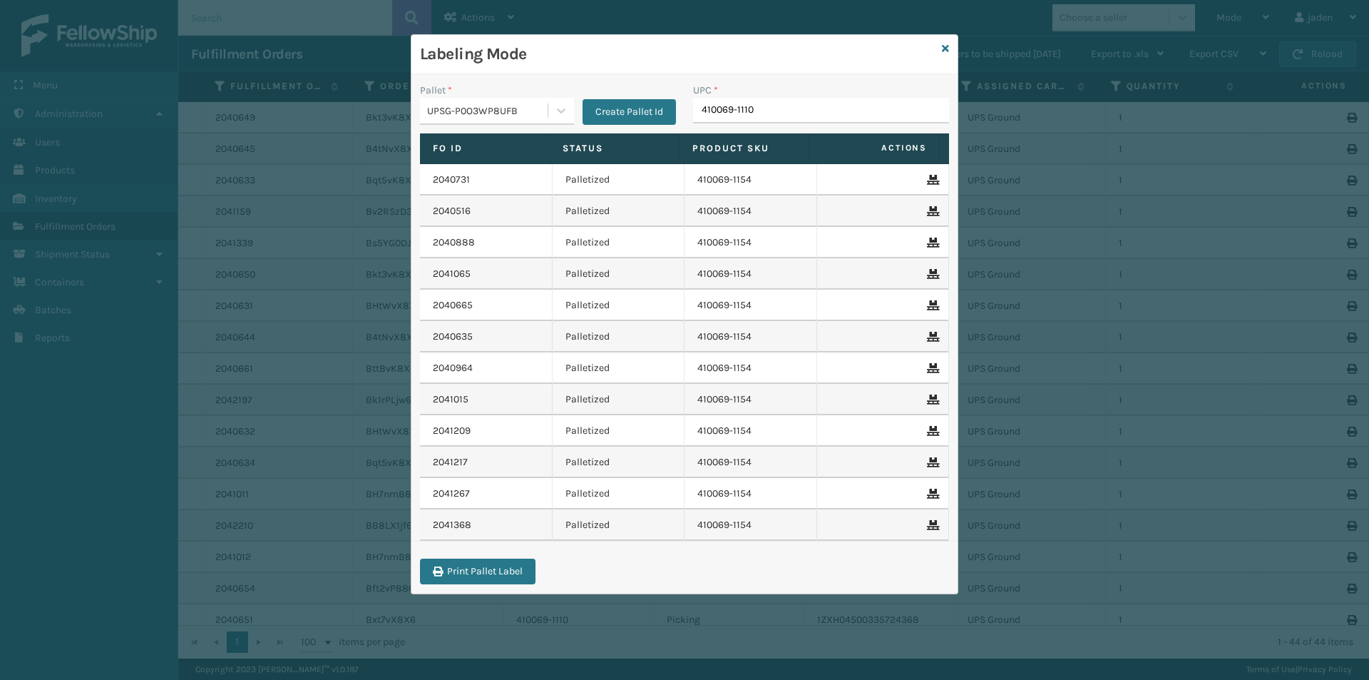
type input "410069-1110"
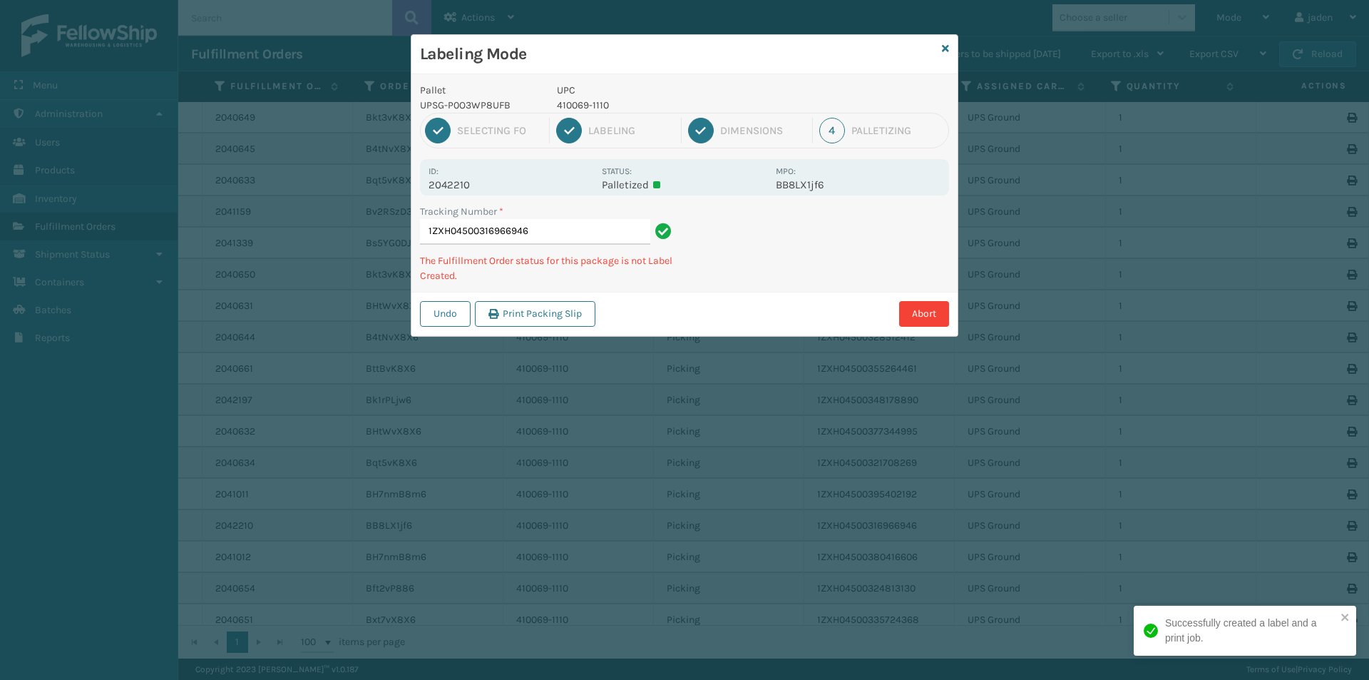
click at [740, 315] on div "Abort" at bounding box center [774, 314] width 349 height 26
click at [777, 260] on div "Tracking Number * 1ZXH04500316966946 The Fulfillment Order status for this pack…" at bounding box center [685, 248] width 546 height 88
click at [702, 306] on div "Abort" at bounding box center [774, 314] width 349 height 26
click at [770, 301] on div "Undo Print Packing Slip Abort" at bounding box center [685, 314] width 546 height 44
click at [817, 304] on div "Undo Print Packing Slip Abort" at bounding box center [685, 314] width 546 height 44
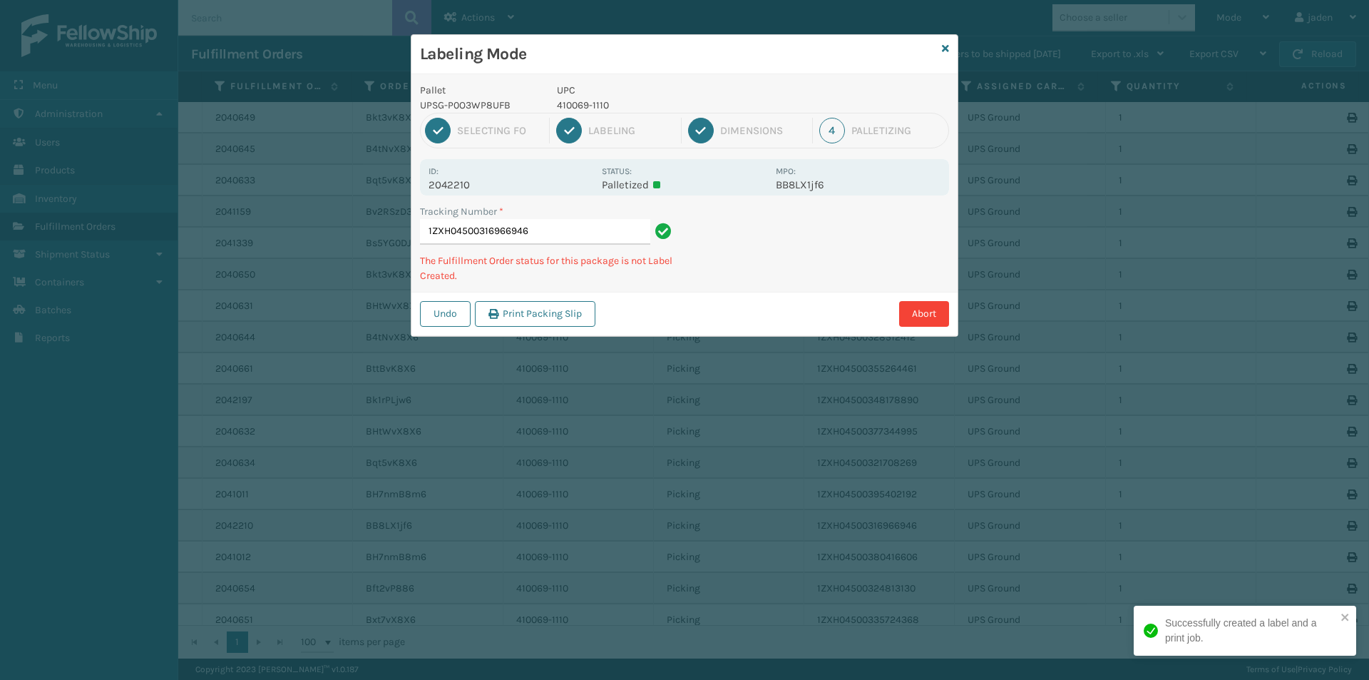
click at [860, 279] on div "Pallet UPSG-P0O3WP8UFB UPC 410069-1110 1 Selecting FO 2 Labeling 3 Dimensions 4…" at bounding box center [685, 205] width 546 height 262
click at [785, 278] on div "Tracking Number * 1ZXH04500316966946 The Fulfillment Order status for this pack…" at bounding box center [685, 248] width 546 height 88
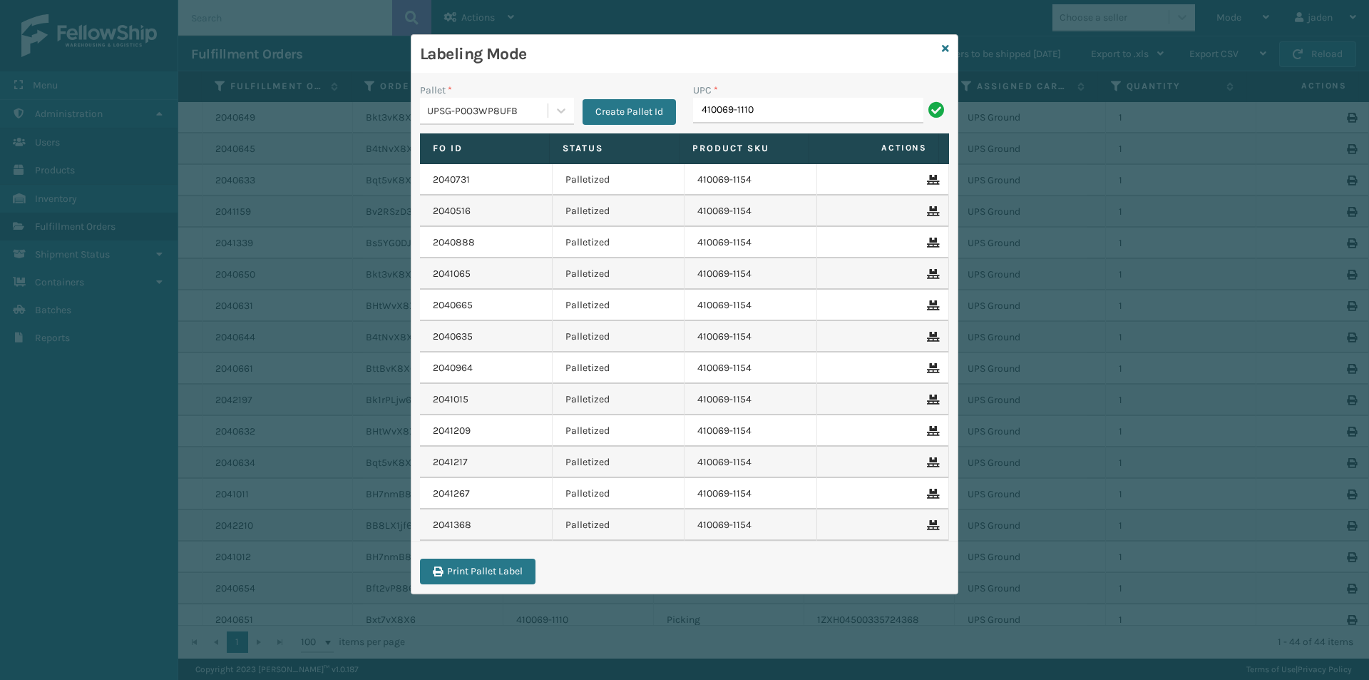
type input "410069-1110"
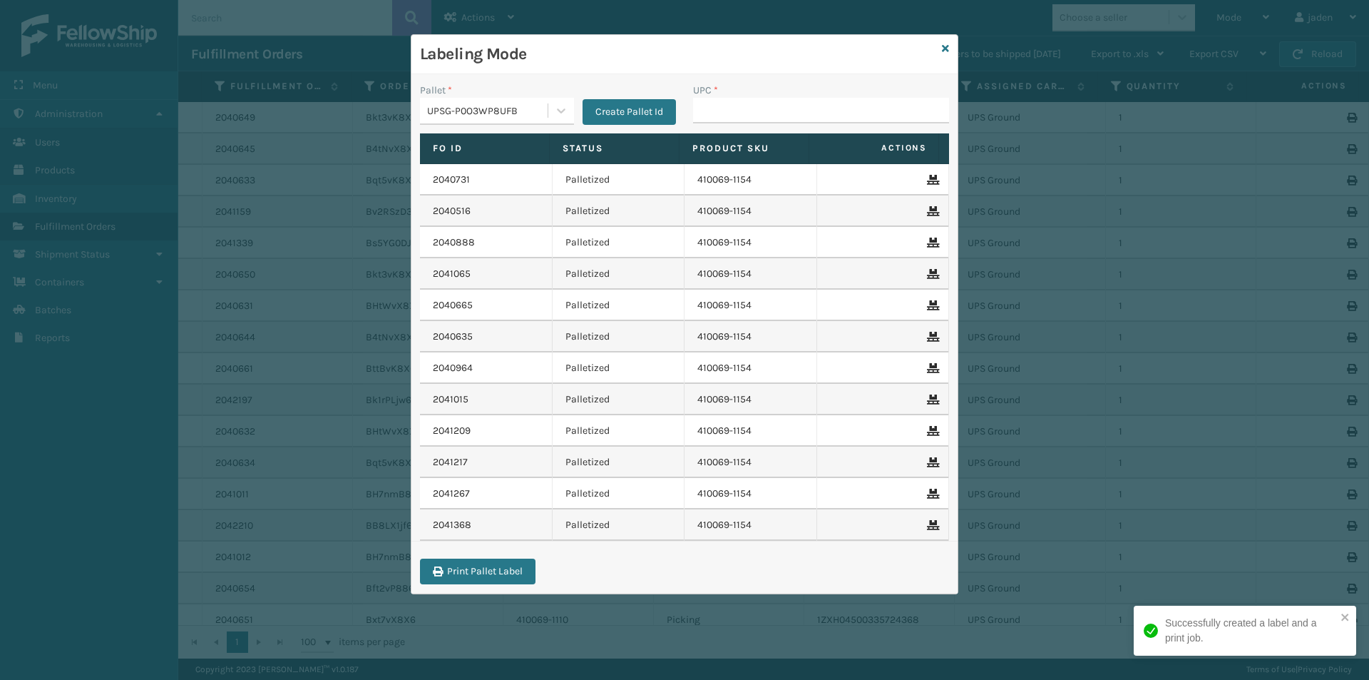
type input "410069-1110"
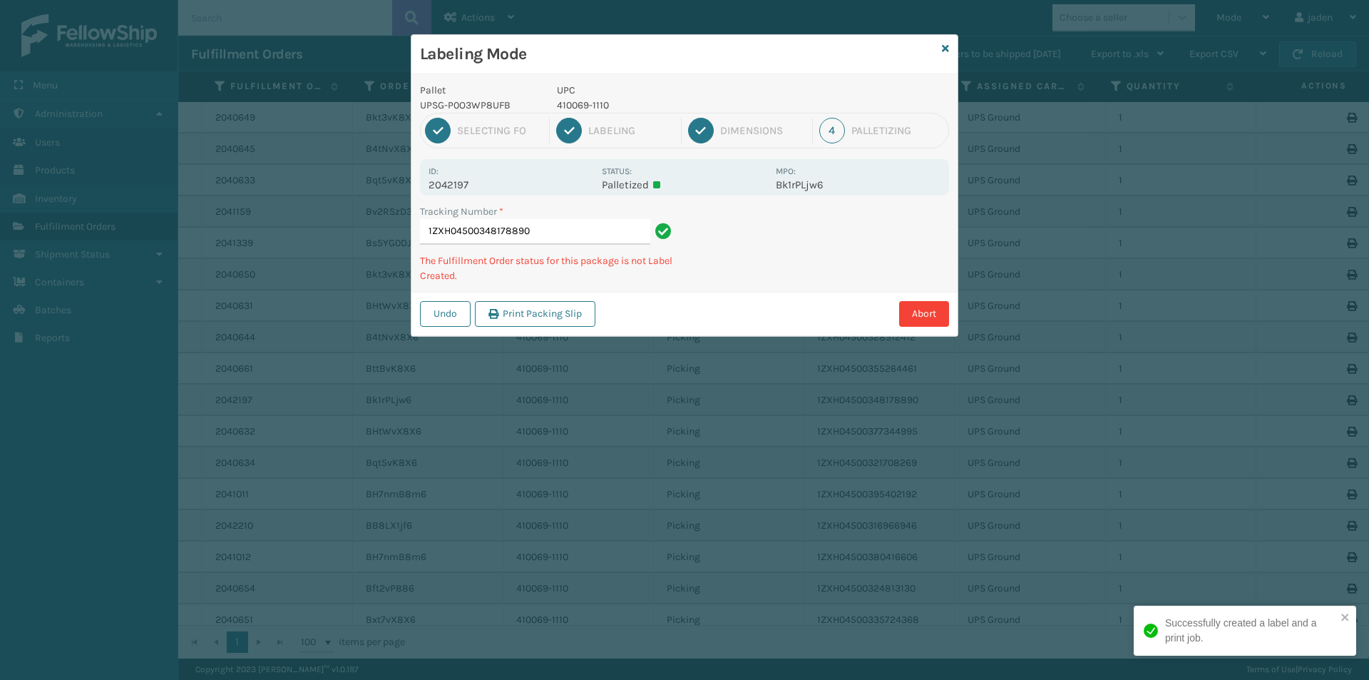
click at [765, 290] on div "Tracking Number * 1ZXH04500348178890 The Fulfillment Order status for this pack…" at bounding box center [685, 248] width 546 height 88
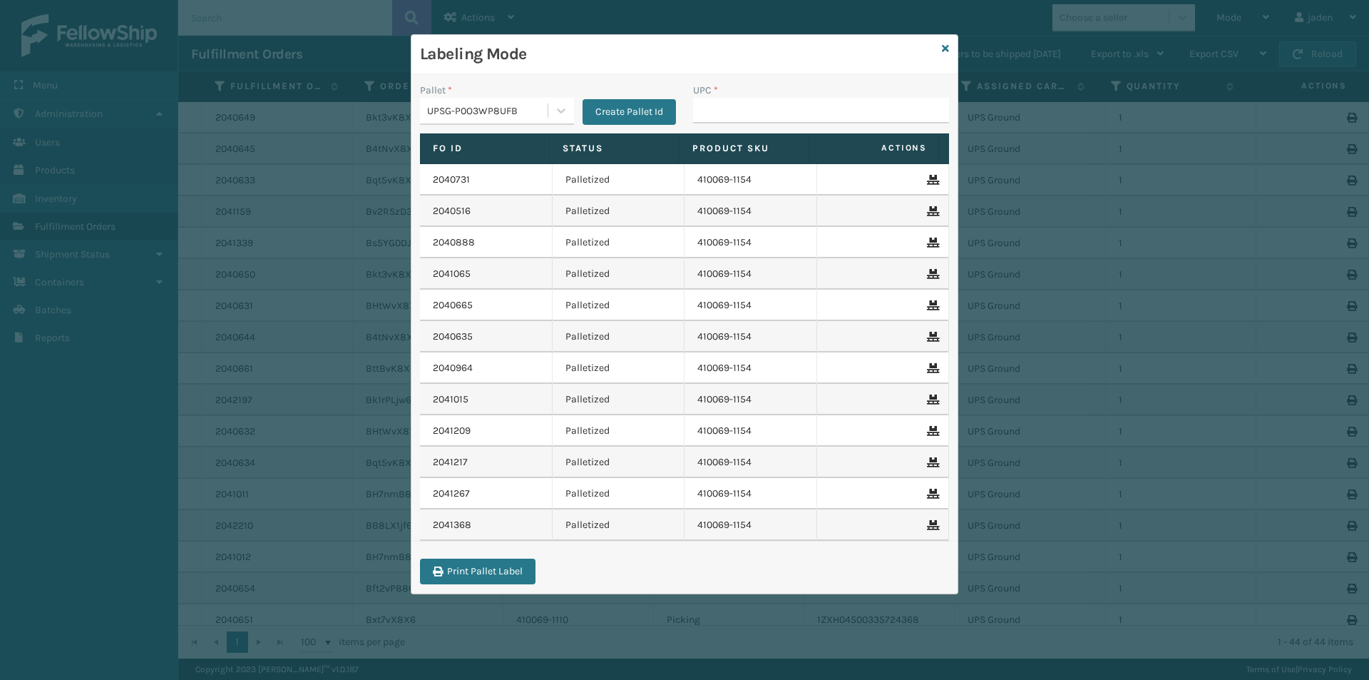
type input "410069-1110"
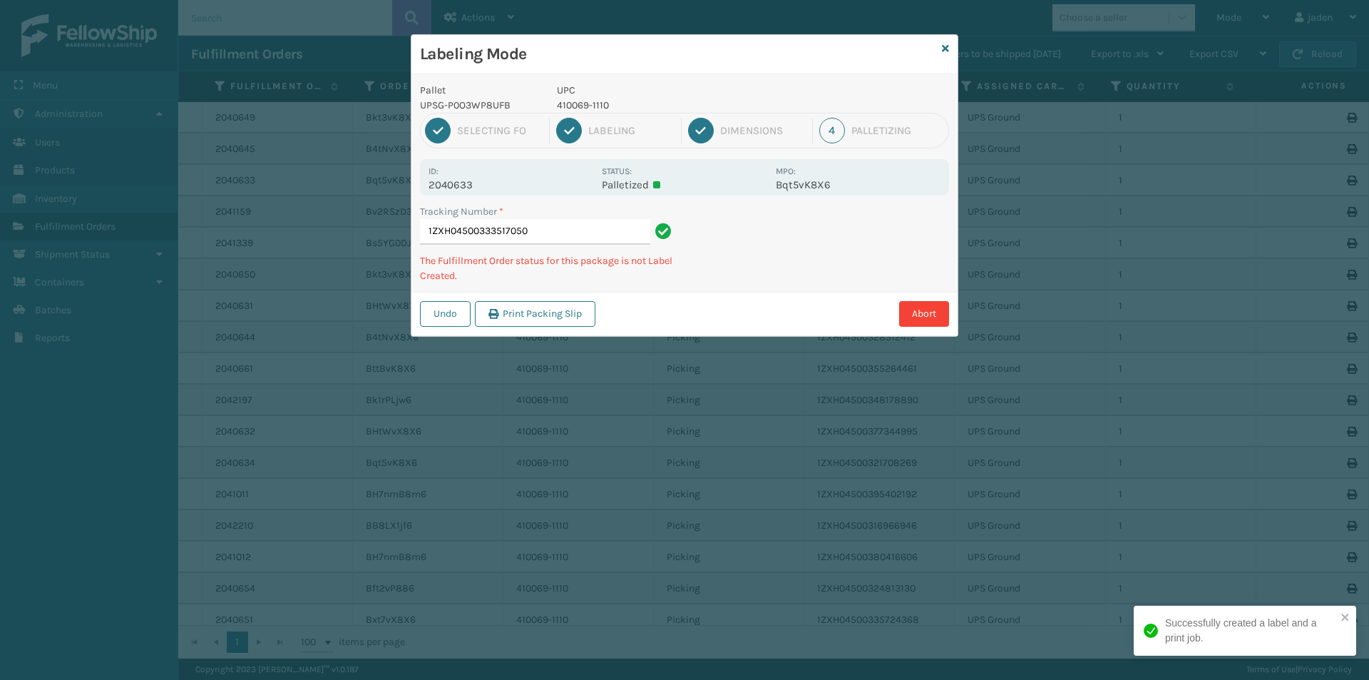
drag, startPoint x: 843, startPoint y: 260, endPoint x: 889, endPoint y: 267, distance: 46.9
click at [781, 321] on div "Undo Print Packing Slip Abort" at bounding box center [685, 314] width 546 height 44
click at [805, 297] on div "Undo Print Packing Slip Abort" at bounding box center [685, 314] width 546 height 44
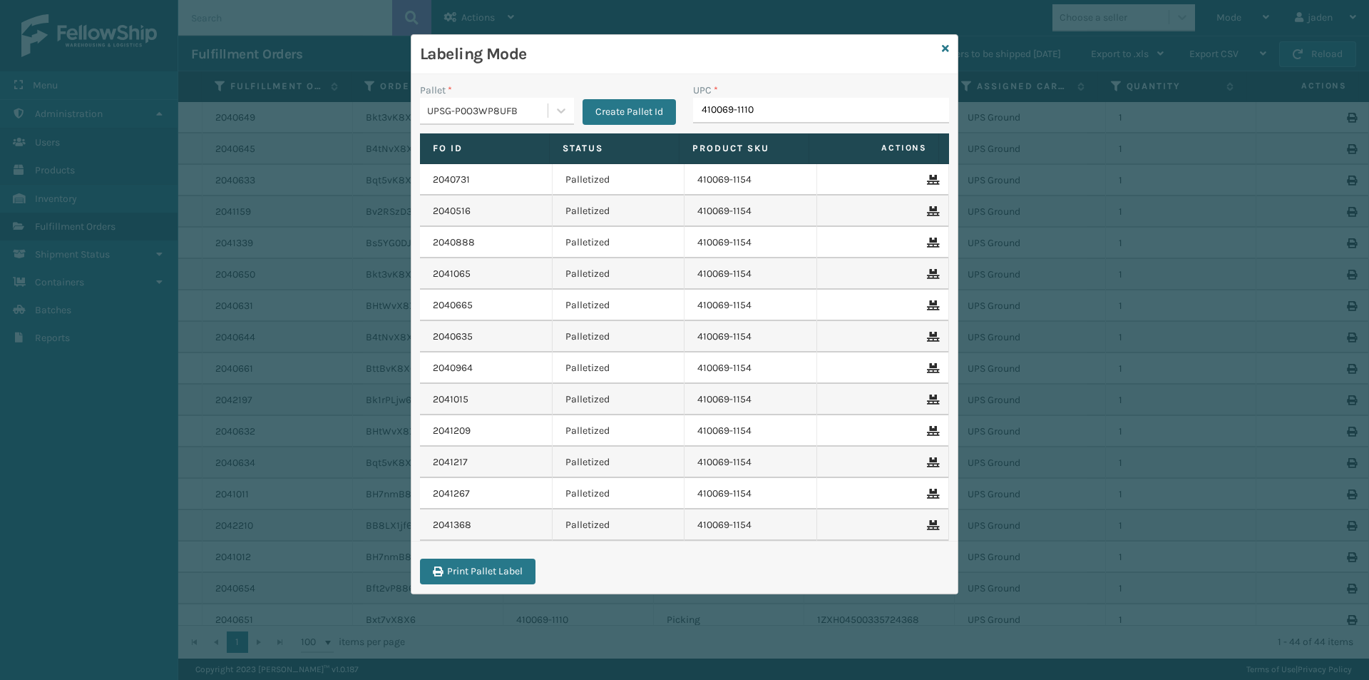
type input "410069-1110"
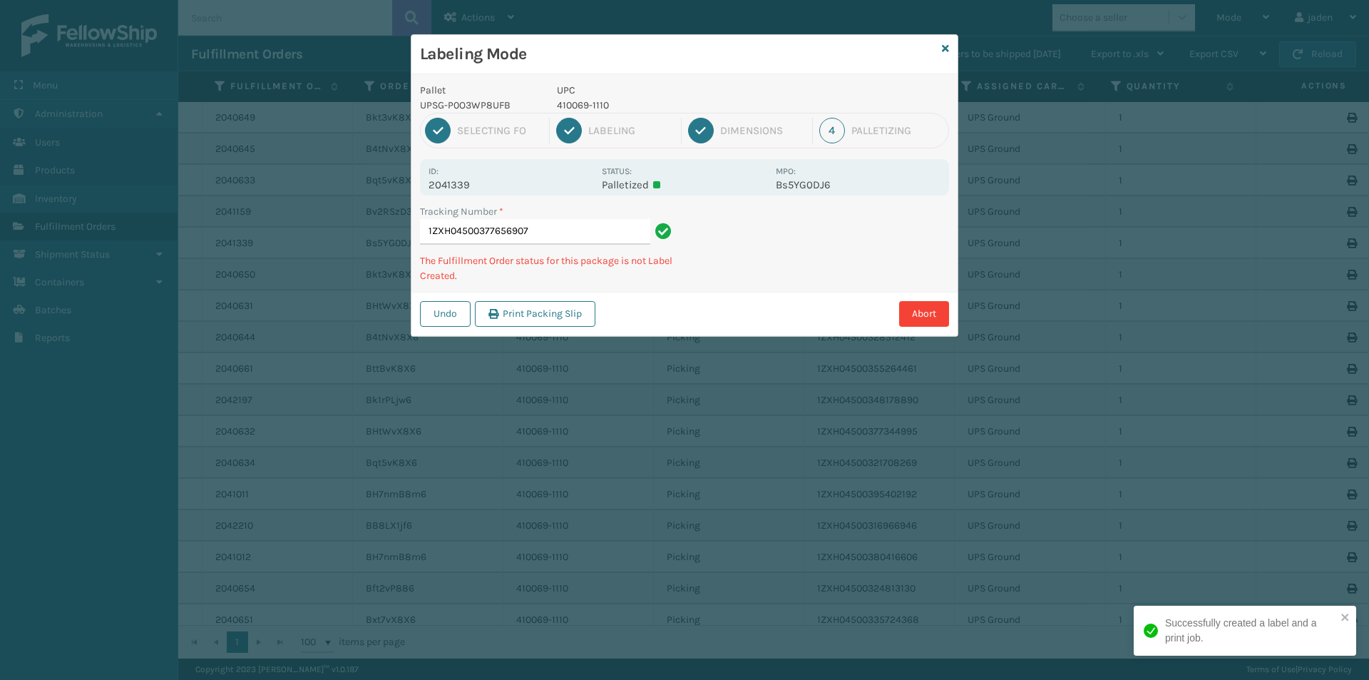
drag, startPoint x: 900, startPoint y: 218, endPoint x: 864, endPoint y: 238, distance: 41.2
click at [770, 297] on div "Undo Print Packing Slip Abort" at bounding box center [685, 314] width 546 height 44
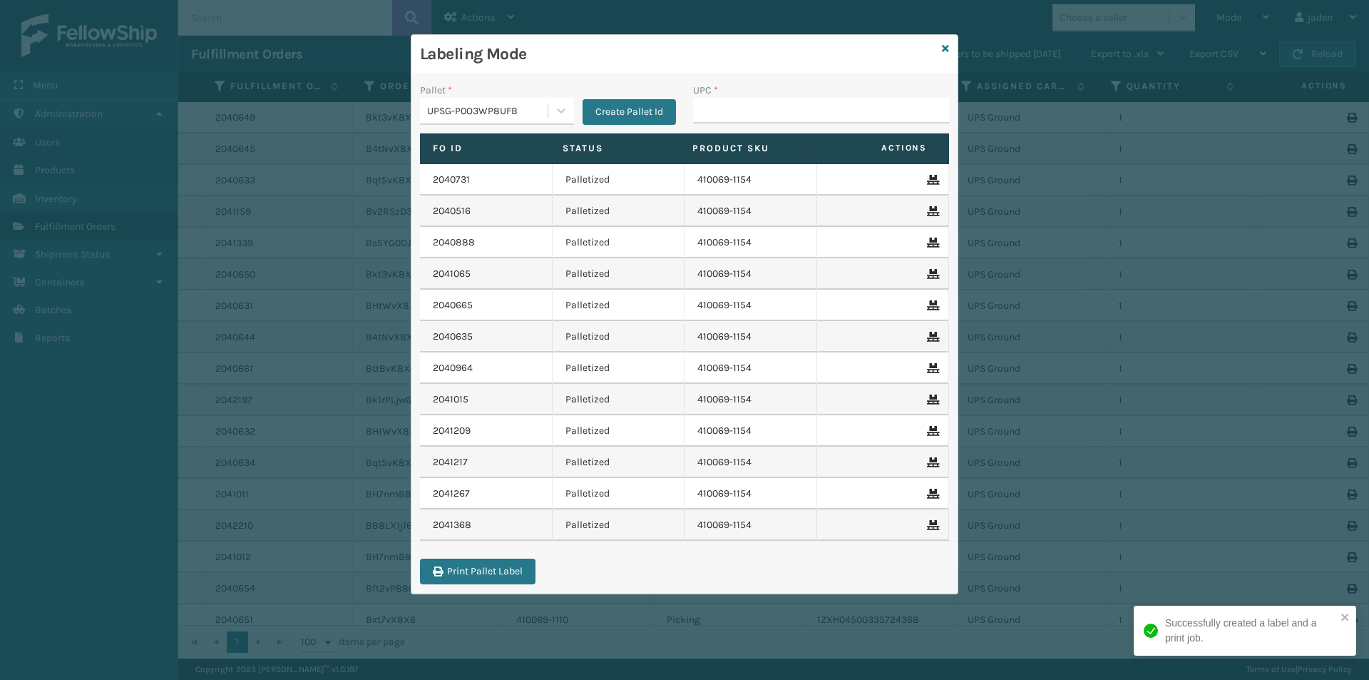
drag, startPoint x: 864, startPoint y: 238, endPoint x: 749, endPoint y: 106, distance: 175.9
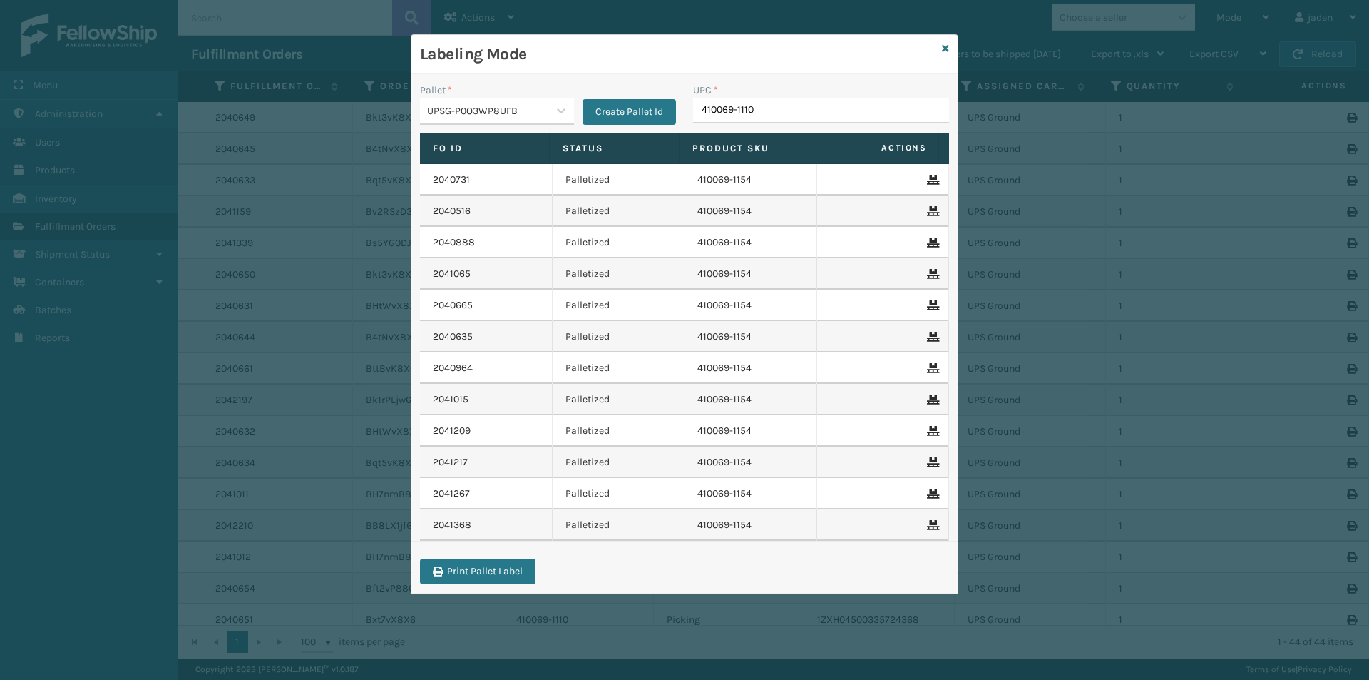
type input "410069-1110"
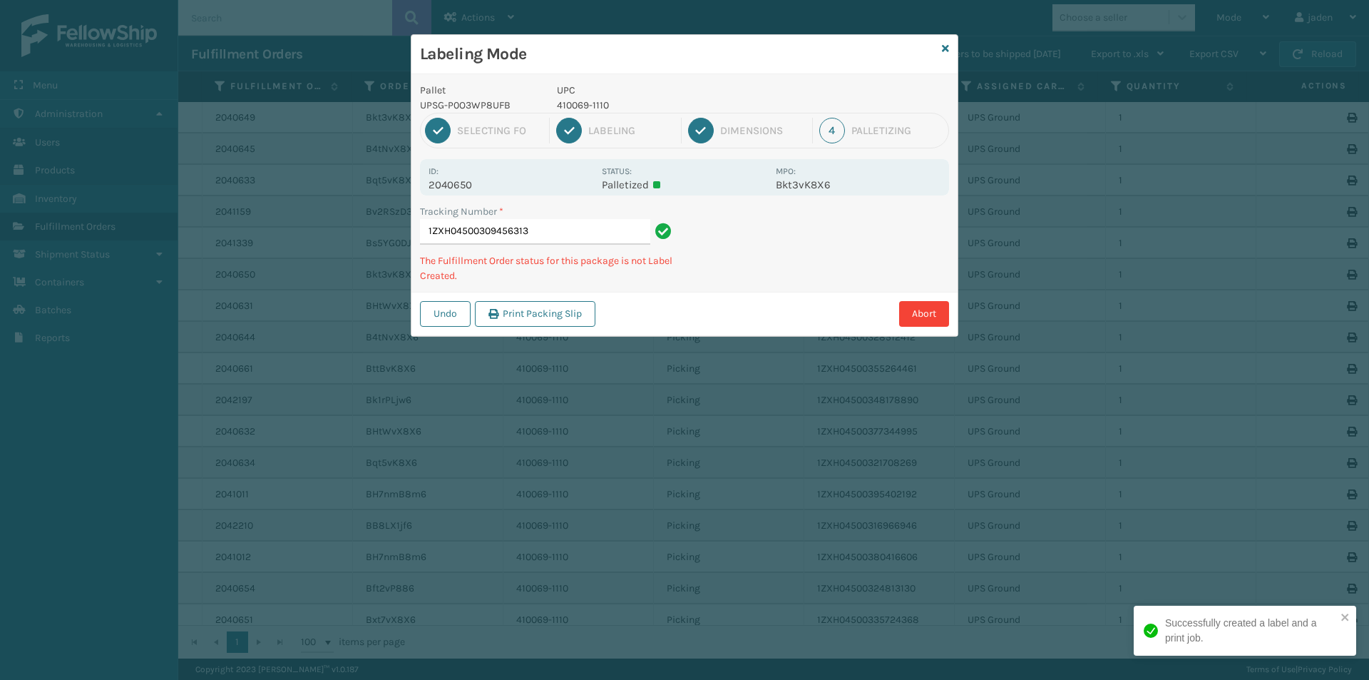
drag, startPoint x: 852, startPoint y: 245, endPoint x: 710, endPoint y: 285, distance: 148.3
click at [710, 285] on div "Tracking Number * 1ZXH04500309456313 The Fulfillment Order status for this pack…" at bounding box center [685, 248] width 546 height 88
drag, startPoint x: 816, startPoint y: 237, endPoint x: 801, endPoint y: 241, distance: 15.6
drag, startPoint x: 801, startPoint y: 241, endPoint x: 899, endPoint y: 236, distance: 97.8
click at [750, 284] on div "Pallet UPSG-P0O3WP8UFB UPC 410069-1110 1 Selecting FO 2 Labeling 3 Dimensions 4…" at bounding box center [685, 205] width 546 height 262
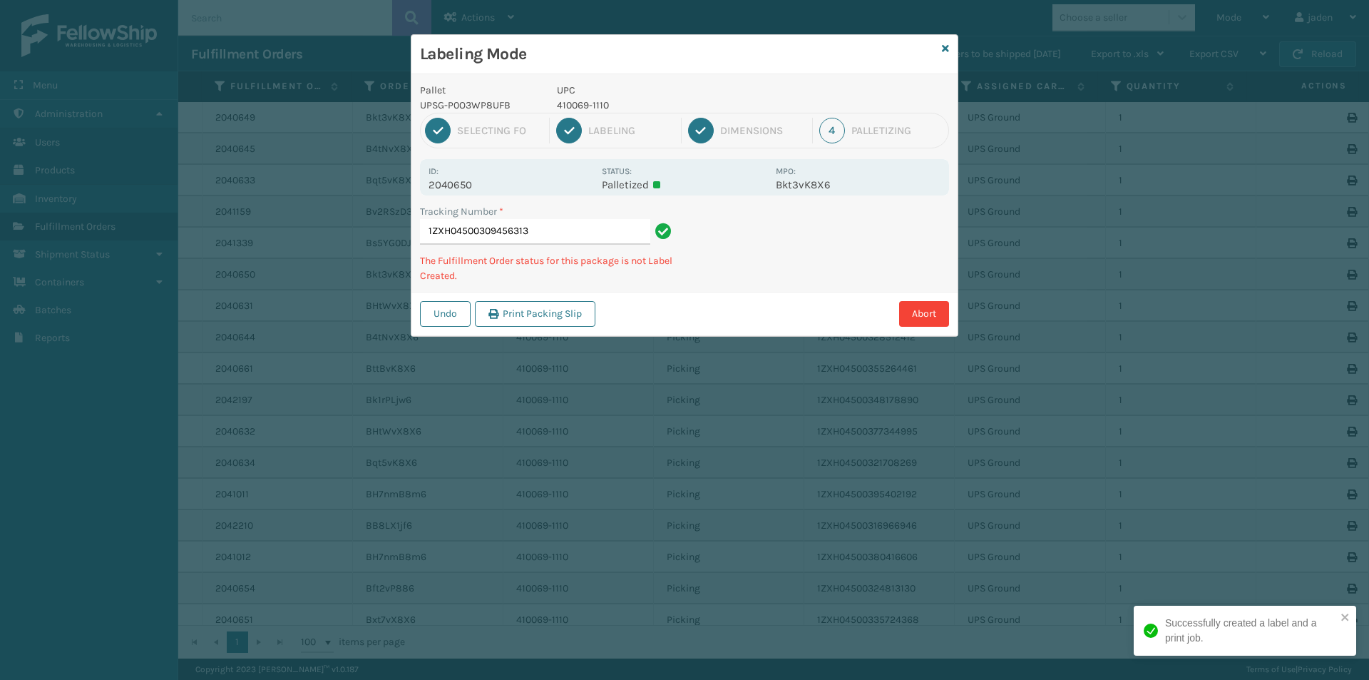
drag, startPoint x: 921, startPoint y: 225, endPoint x: 901, endPoint y: 227, distance: 19.4
drag, startPoint x: 901, startPoint y: 227, endPoint x: 949, endPoint y: 213, distance: 49.2
click at [772, 300] on div "Undo Print Packing Slip Abort" at bounding box center [685, 314] width 546 height 44
drag, startPoint x: 949, startPoint y: 213, endPoint x: 903, endPoint y: 240, distance: 53.1
click at [811, 303] on div "Labeling Mode Pallet UPSG-P0O3WP8UFB UPC 410069-1110 1 Selecting FO 2 Labeling …" at bounding box center [684, 340] width 1369 height 680
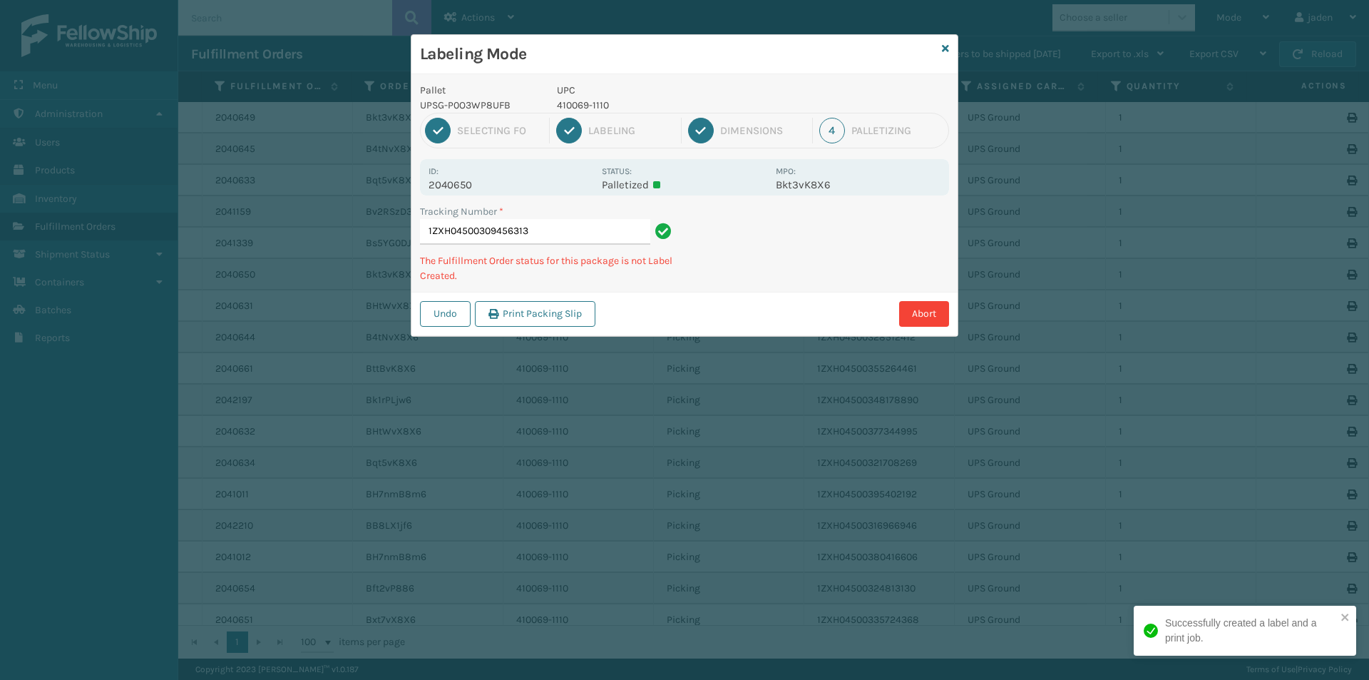
drag, startPoint x: 951, startPoint y: 211, endPoint x: 919, endPoint y: 218, distance: 33.4
drag, startPoint x: 919, startPoint y: 218, endPoint x: 846, endPoint y: 141, distance: 105.9
click at [782, 295] on div "Undo Print Packing Slip Abort" at bounding box center [685, 314] width 546 height 44
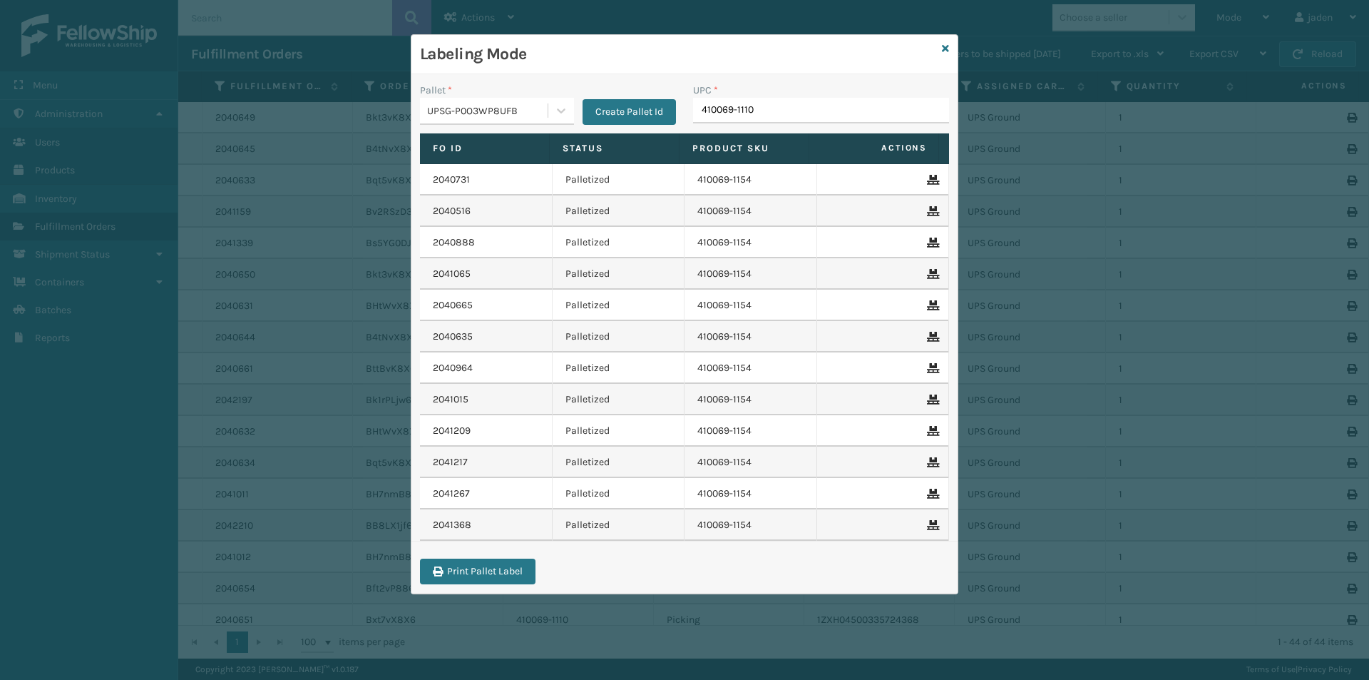
type input "410069-1110"
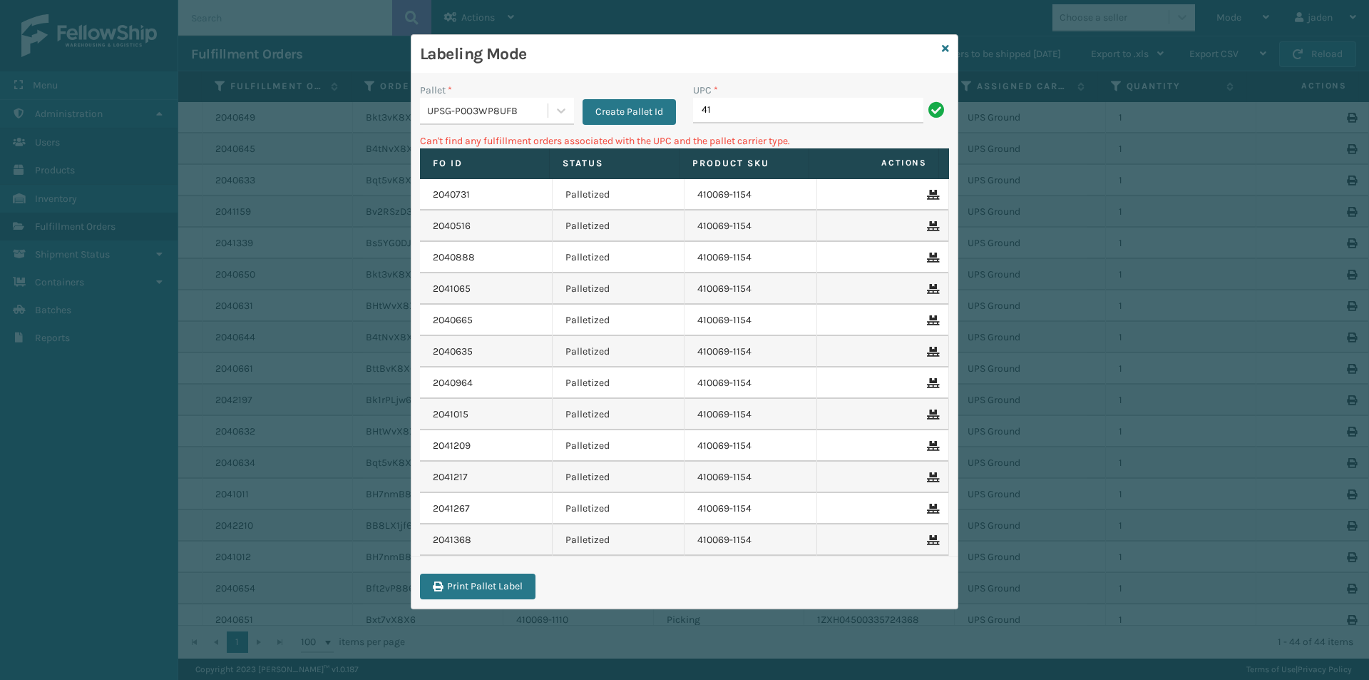
type input "4"
type input "410079-112"
type input "410079-11202"
type input "410079-1120"
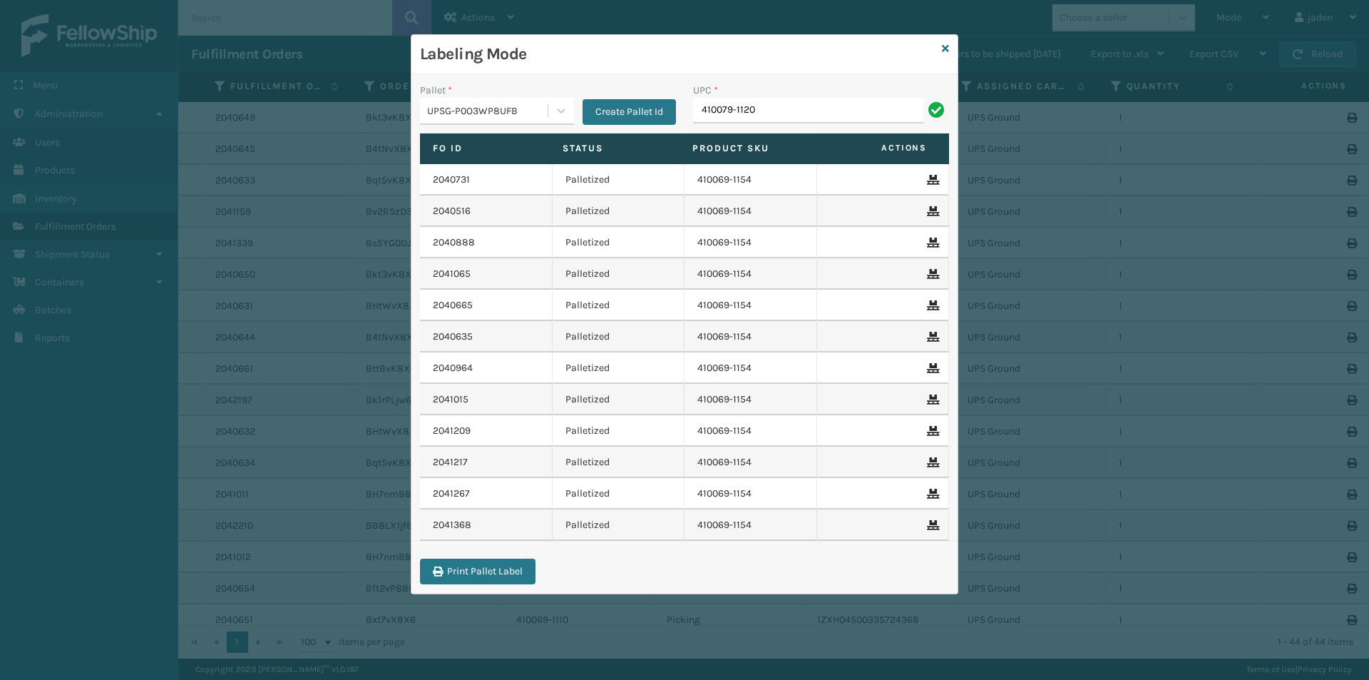
type input "410079-1120"
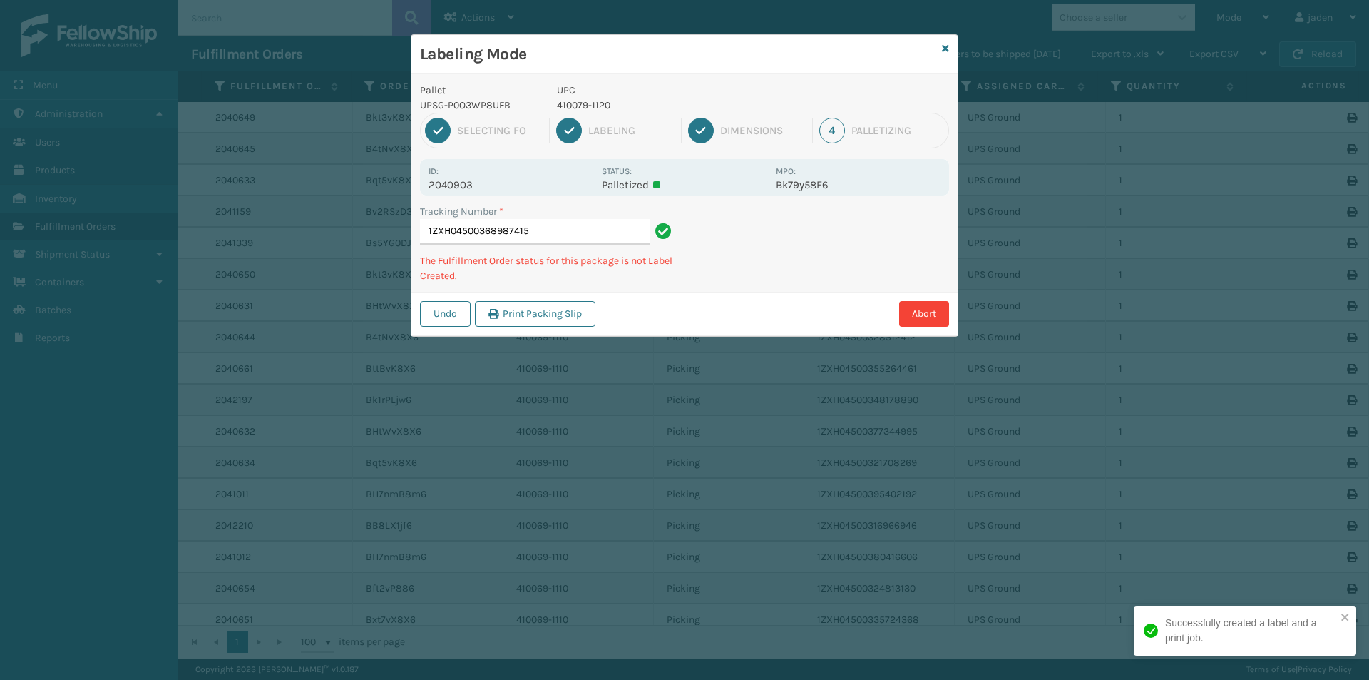
click at [591, 100] on p "410079-1120" at bounding box center [662, 105] width 210 height 15
click at [590, 100] on p "410079-1120" at bounding box center [662, 105] width 210 height 15
copy p "410079-1120"
drag, startPoint x: 788, startPoint y: 248, endPoint x: 893, endPoint y: 233, distance: 105.9
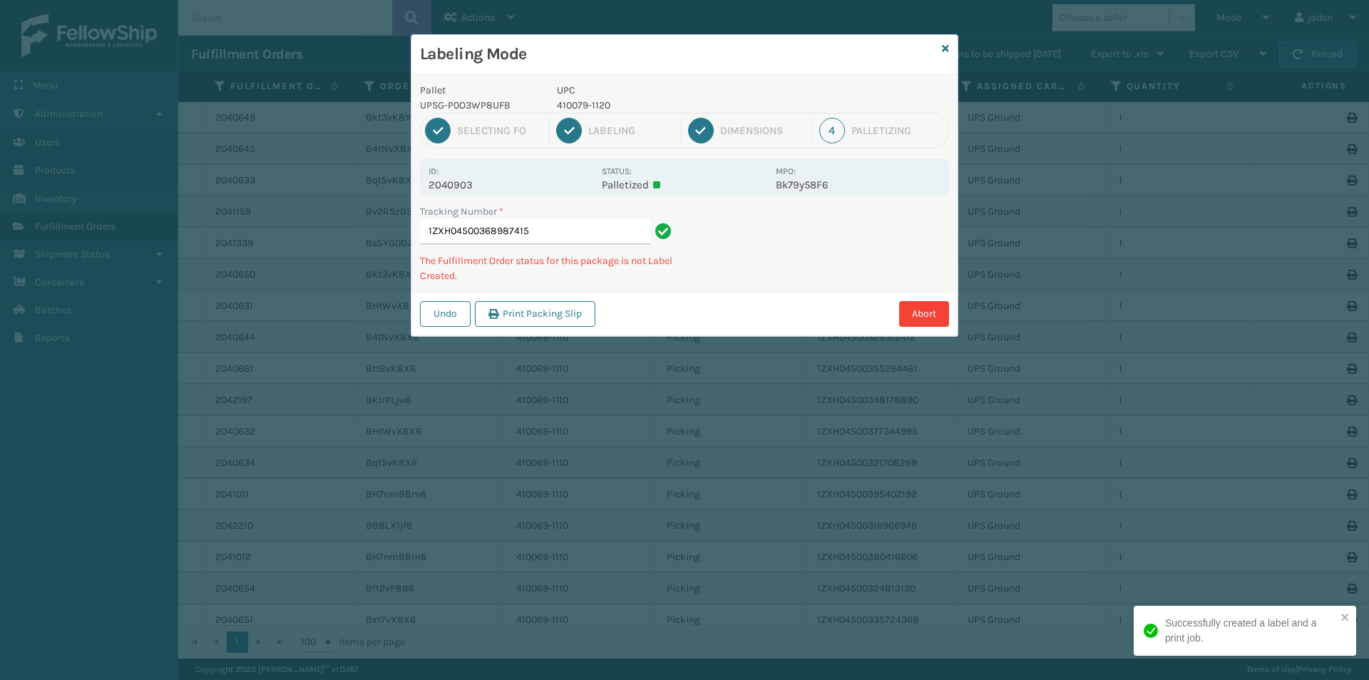
click at [728, 290] on div "Tracking Number * 1ZXH04500368987415 The Fulfillment Order status for this pack…" at bounding box center [685, 248] width 546 height 88
drag, startPoint x: 893, startPoint y: 233, endPoint x: 783, endPoint y: 289, distance: 123.1
drag, startPoint x: 783, startPoint y: 289, endPoint x: 797, endPoint y: 270, distance: 23.0
click at [784, 288] on div "Tracking Number * 1ZXH04500368987415 The Fulfillment Order status for this pack…" at bounding box center [685, 248] width 546 height 88
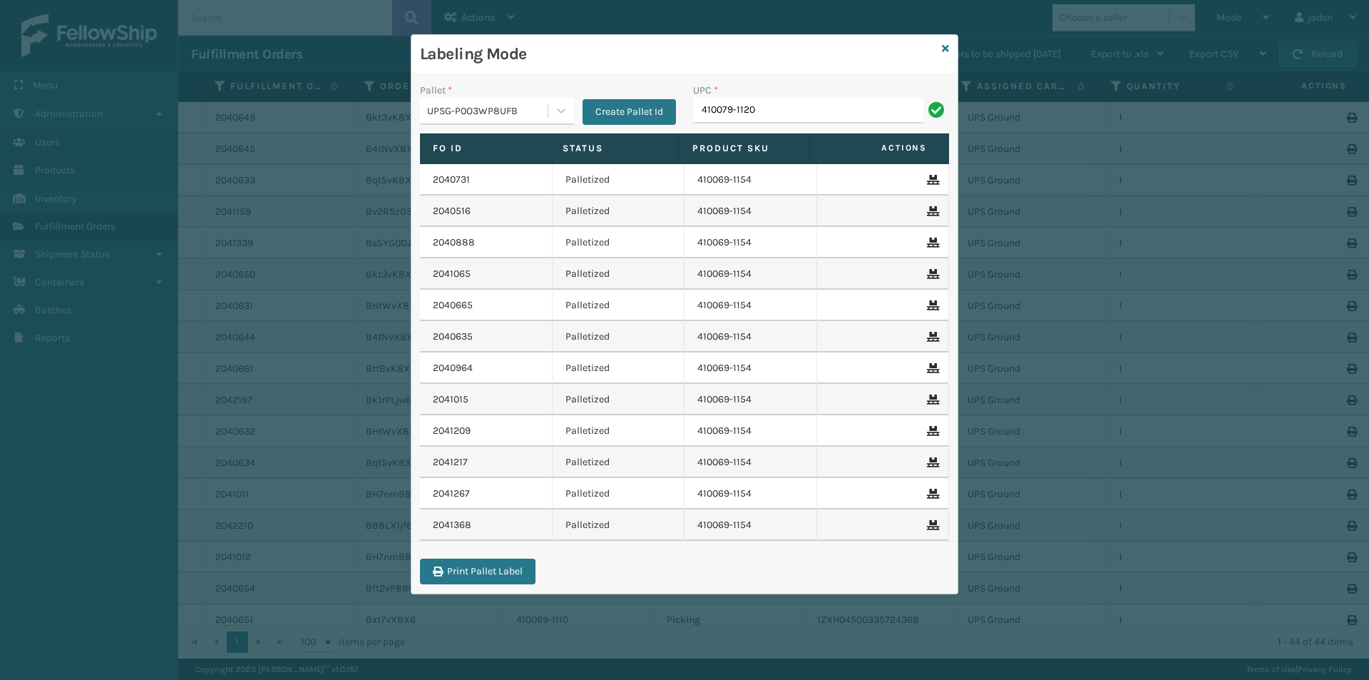
type input "410079-1120"
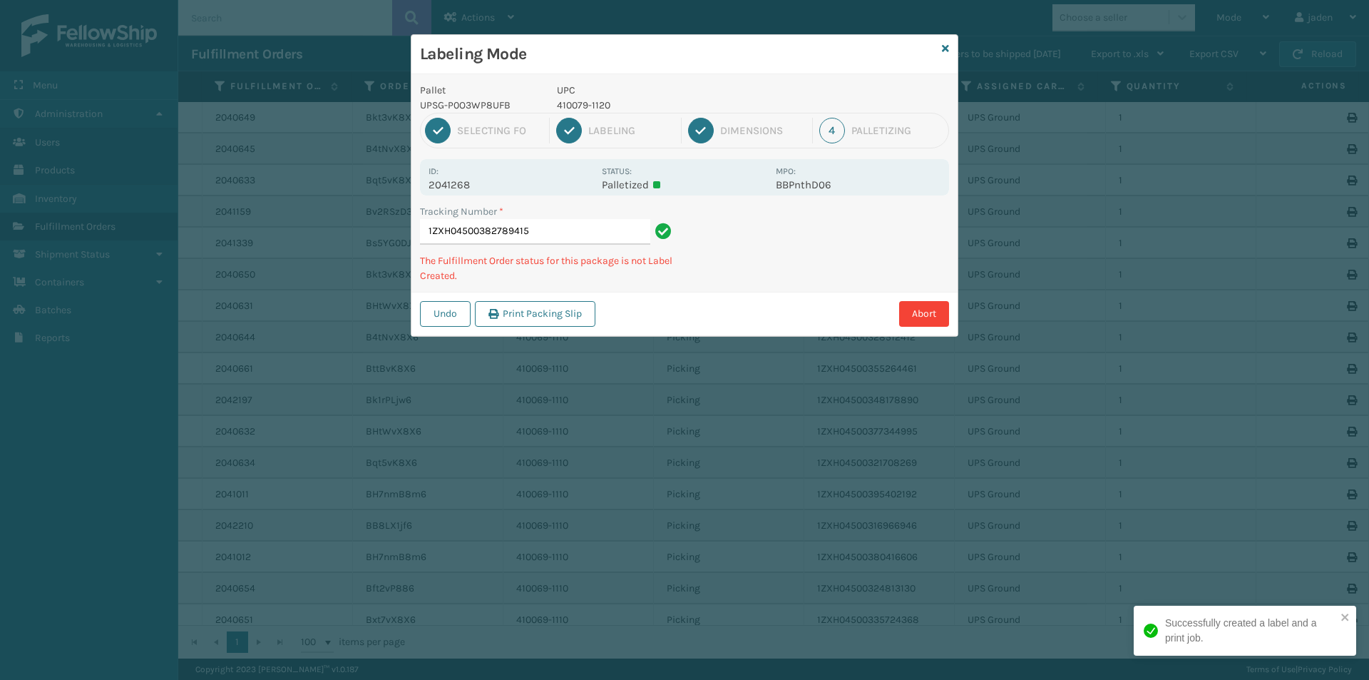
drag, startPoint x: 828, startPoint y: 247, endPoint x: 851, endPoint y: 249, distance: 22.9
click at [673, 349] on div "Labeling Mode Pallet UPSG-P0O3WP8UFB UPC 410079-1120 1 Selecting FO 2 Labeling …" at bounding box center [684, 340] width 1369 height 680
drag, startPoint x: 850, startPoint y: 248, endPoint x: 777, endPoint y: 131, distance: 138.7
click at [740, 304] on div "Abort" at bounding box center [774, 314] width 349 height 26
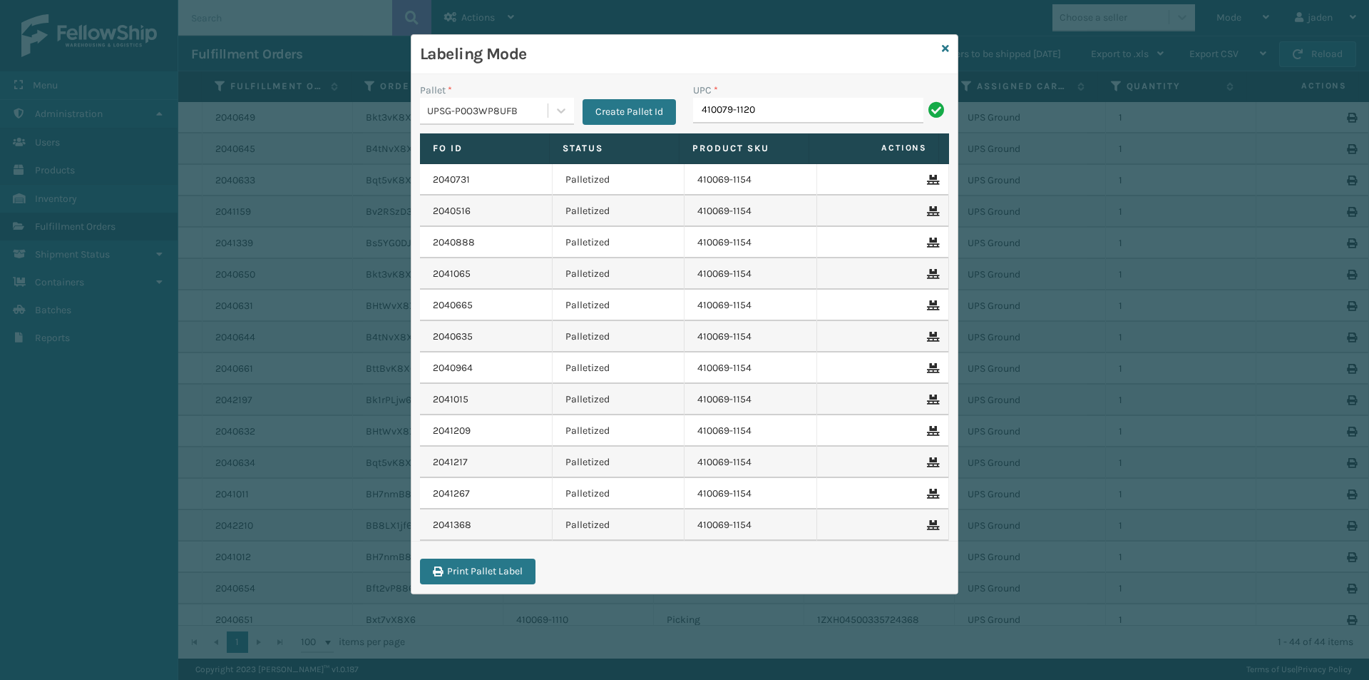
type input "410079-1120"
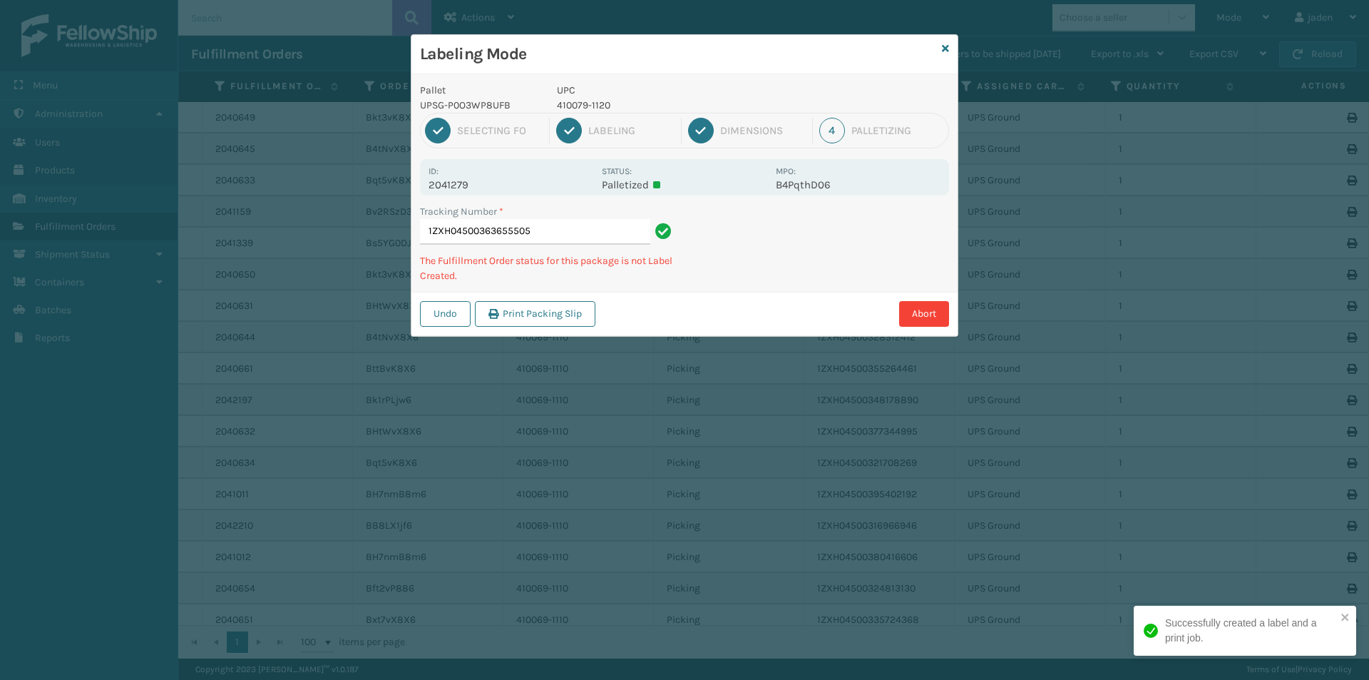
drag, startPoint x: 832, startPoint y: 234, endPoint x: 824, endPoint y: 237, distance: 9.0
drag, startPoint x: 824, startPoint y: 237, endPoint x: 748, endPoint y: 185, distance: 91.8
click at [669, 293] on div "Undo Print Packing Slip Abort" at bounding box center [685, 314] width 546 height 44
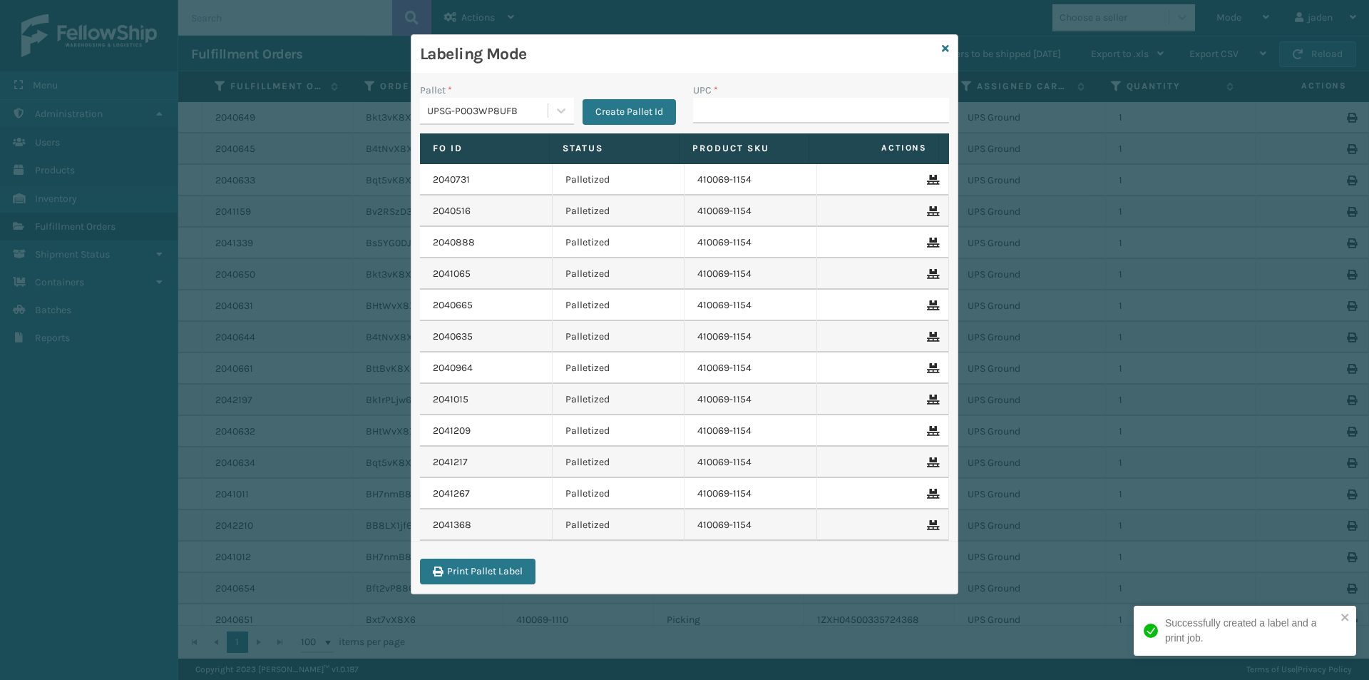
drag, startPoint x: 751, startPoint y: 115, endPoint x: 742, endPoint y: 111, distance: 9.9
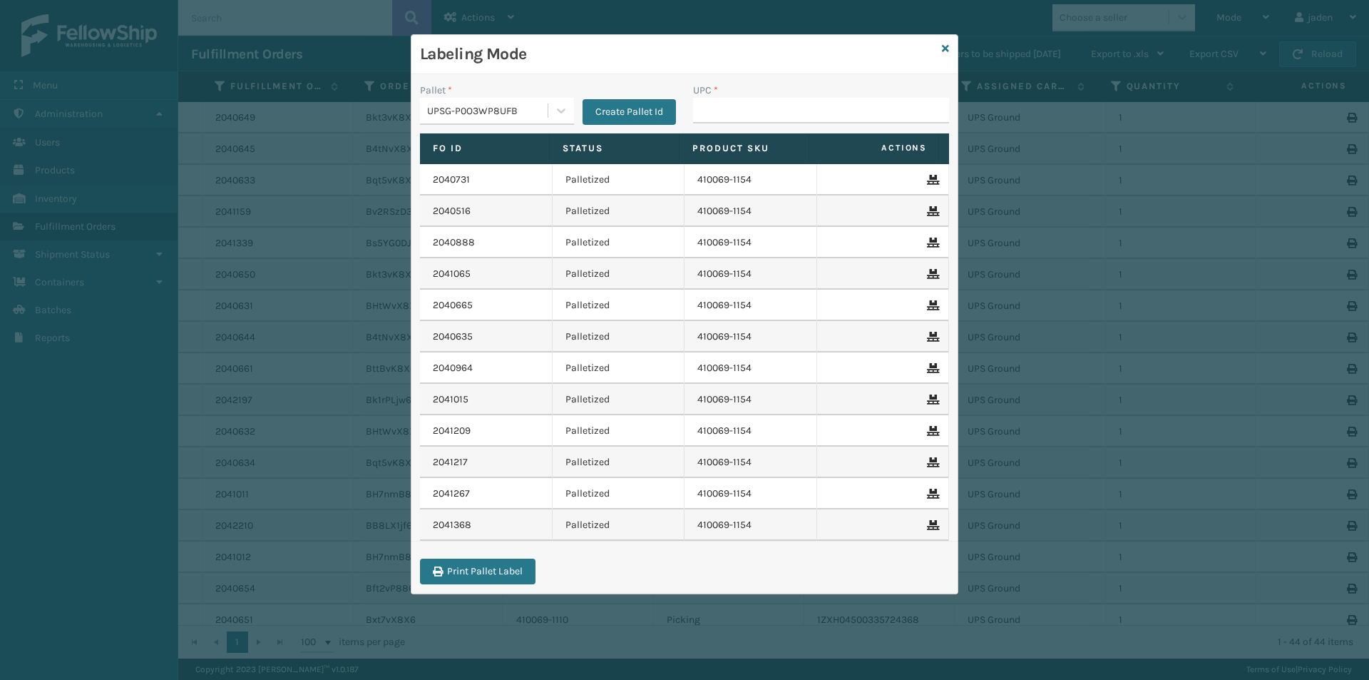
type input "410079-1120"
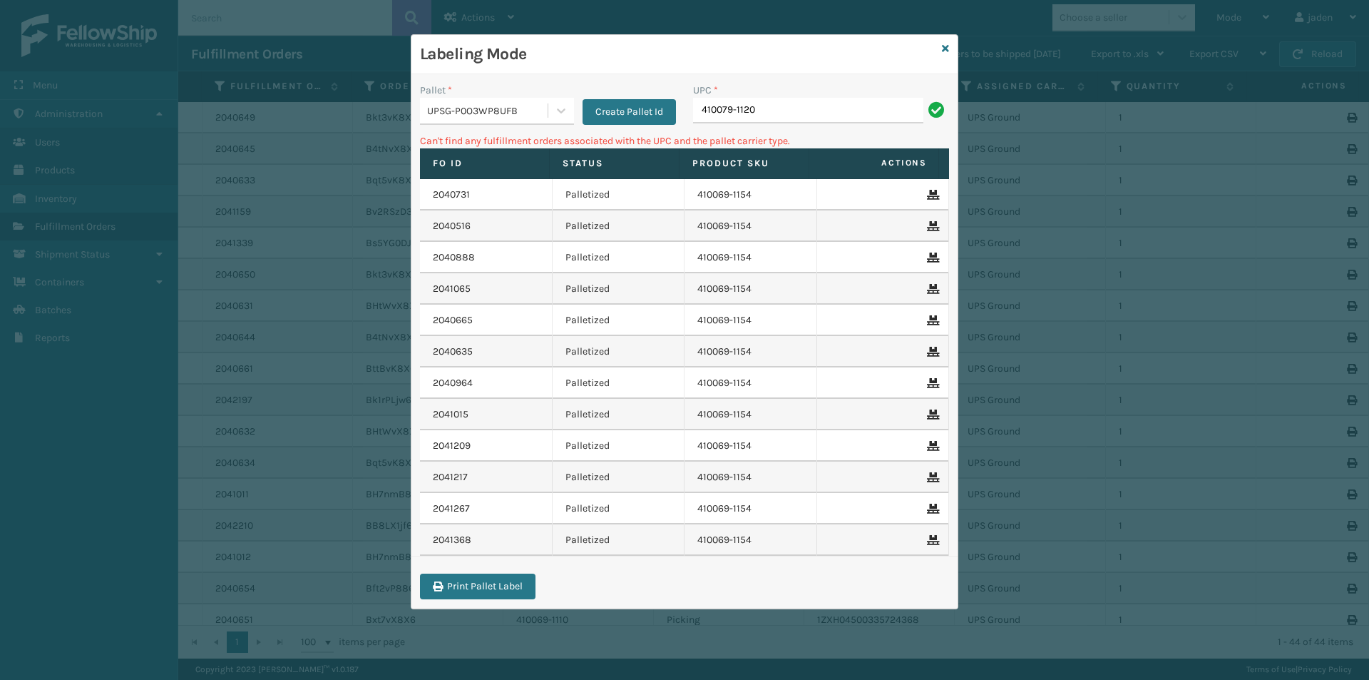
type input "410079-1120"
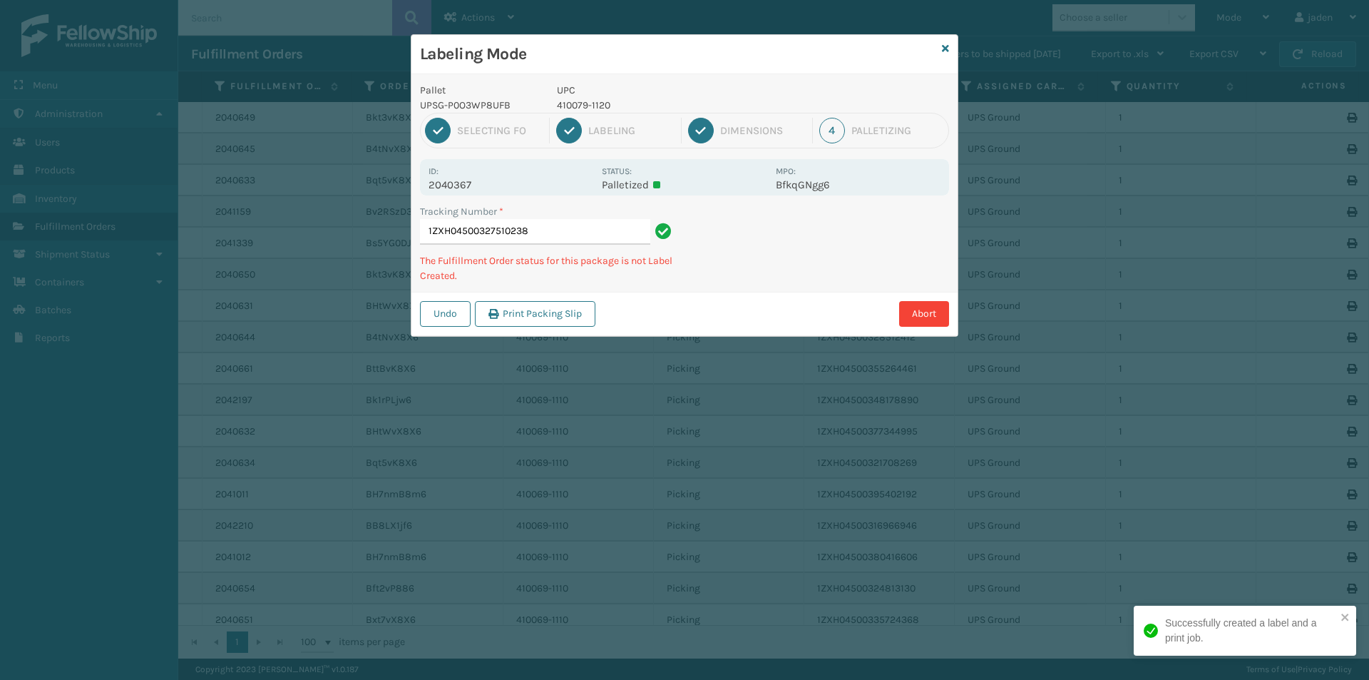
drag, startPoint x: 913, startPoint y: 262, endPoint x: 888, endPoint y: 260, distance: 25.0
drag, startPoint x: 888, startPoint y: 260, endPoint x: 879, endPoint y: 234, distance: 28.0
click at [703, 354] on div "Labeling Mode Pallet UPSG-P0O3WP8UFB UPC 410079-1120 1 Selecting FO 2 Labeling …" at bounding box center [684, 340] width 1369 height 680
drag, startPoint x: 879, startPoint y: 234, endPoint x: 934, endPoint y: 225, distance: 56.3
click at [760, 319] on div "Abort" at bounding box center [774, 314] width 349 height 26
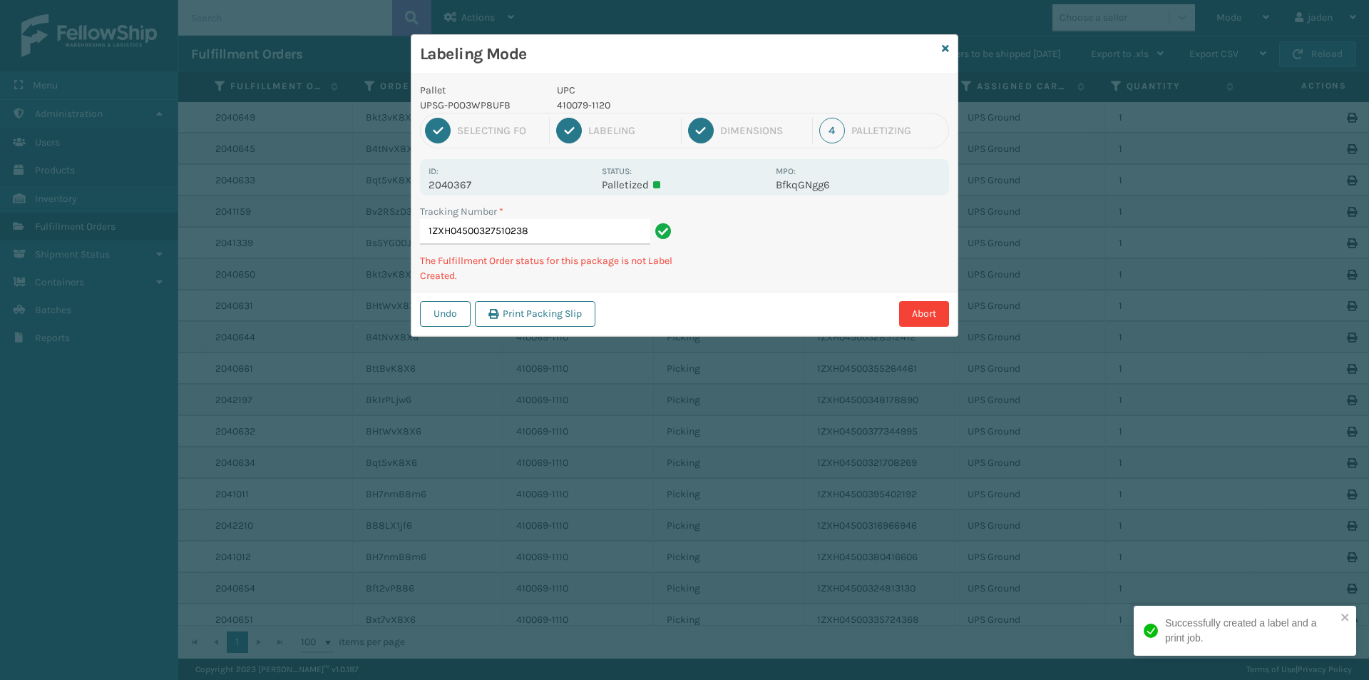
drag, startPoint x: 928, startPoint y: 225, endPoint x: 923, endPoint y: 234, distance: 10.5
click at [790, 307] on div "Abort" at bounding box center [774, 314] width 349 height 26
drag, startPoint x: 923, startPoint y: 234, endPoint x: 805, endPoint y: 295, distance: 132.7
drag, startPoint x: 805, startPoint y: 295, endPoint x: 919, endPoint y: 225, distance: 134.2
click at [812, 292] on div "Undo Print Packing Slip Abort" at bounding box center [685, 314] width 546 height 44
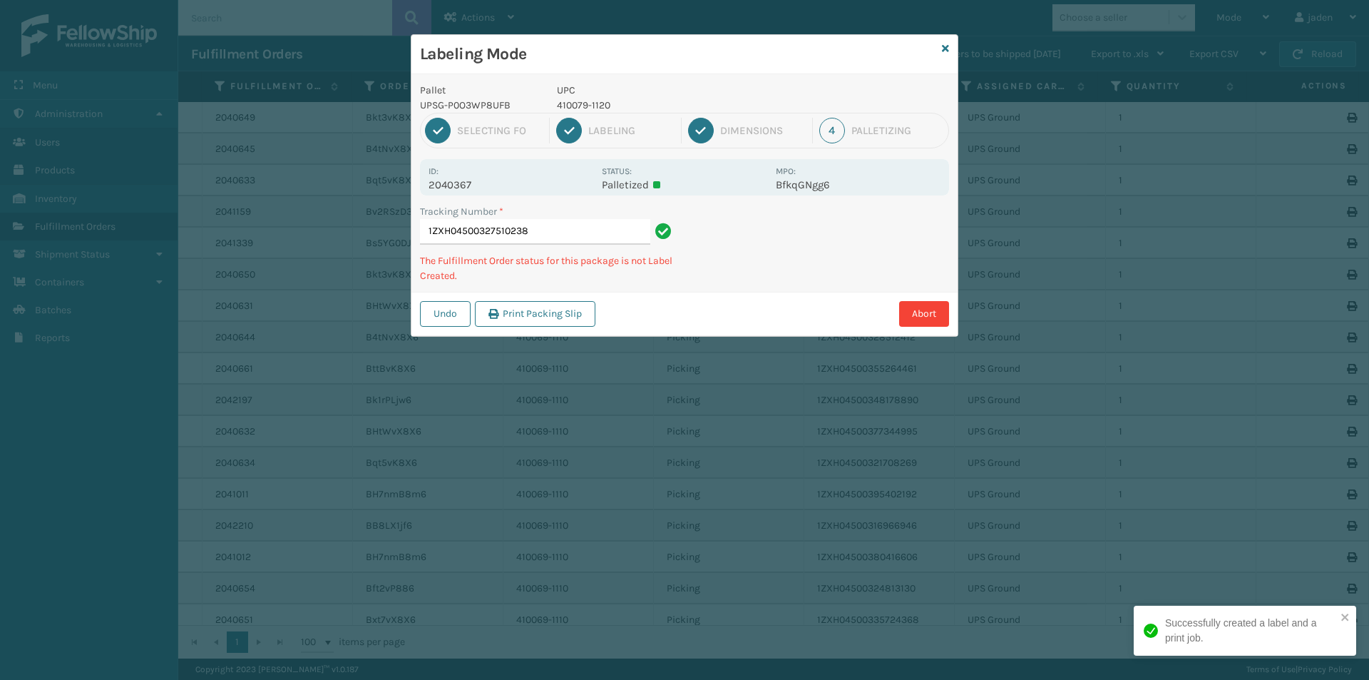
drag, startPoint x: 919, startPoint y: 224, endPoint x: 883, endPoint y: 215, distance: 37.5
click at [742, 292] on div "Undo Print Packing Slip Abort" at bounding box center [685, 314] width 546 height 44
drag, startPoint x: 883, startPoint y: 215, endPoint x: 755, endPoint y: 287, distance: 146.6
drag, startPoint x: 755, startPoint y: 287, endPoint x: 792, endPoint y: 193, distance: 101.2
click at [757, 285] on div "Tracking Number * 1ZXH04500327510238 The Fulfillment Order status for this pack…" at bounding box center [685, 248] width 546 height 88
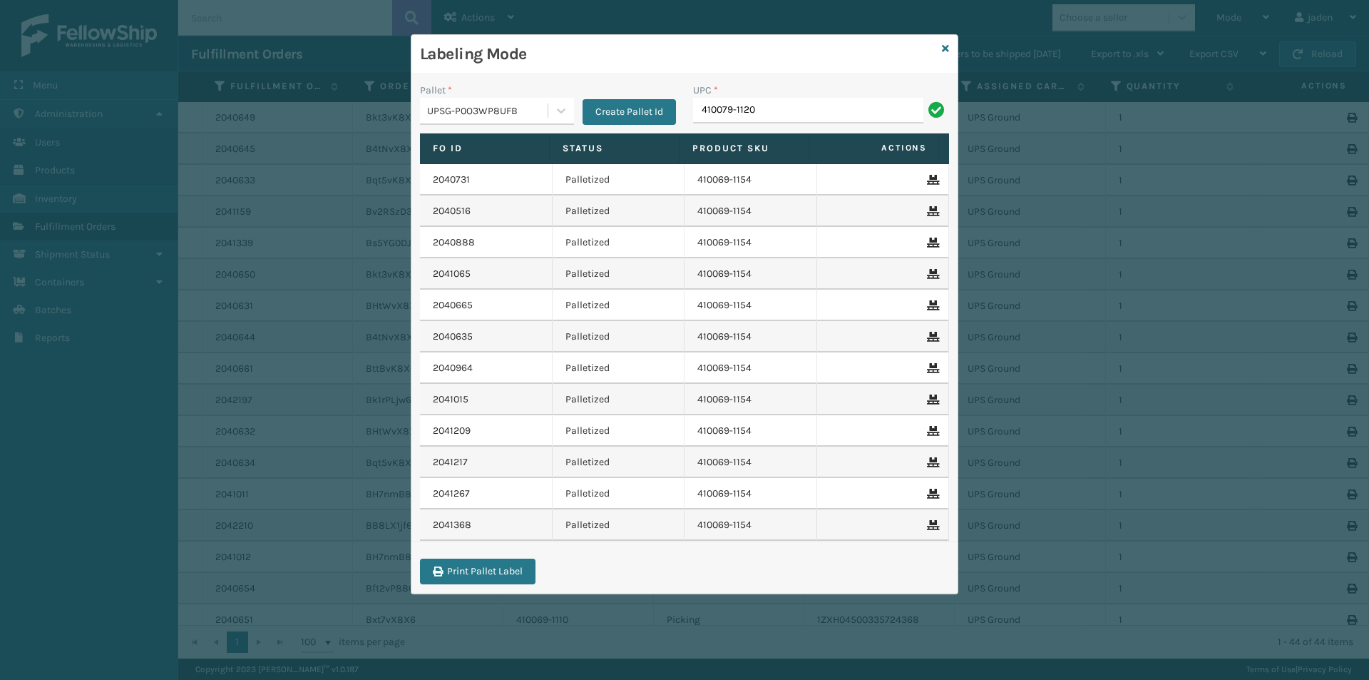
type input "410079-1120"
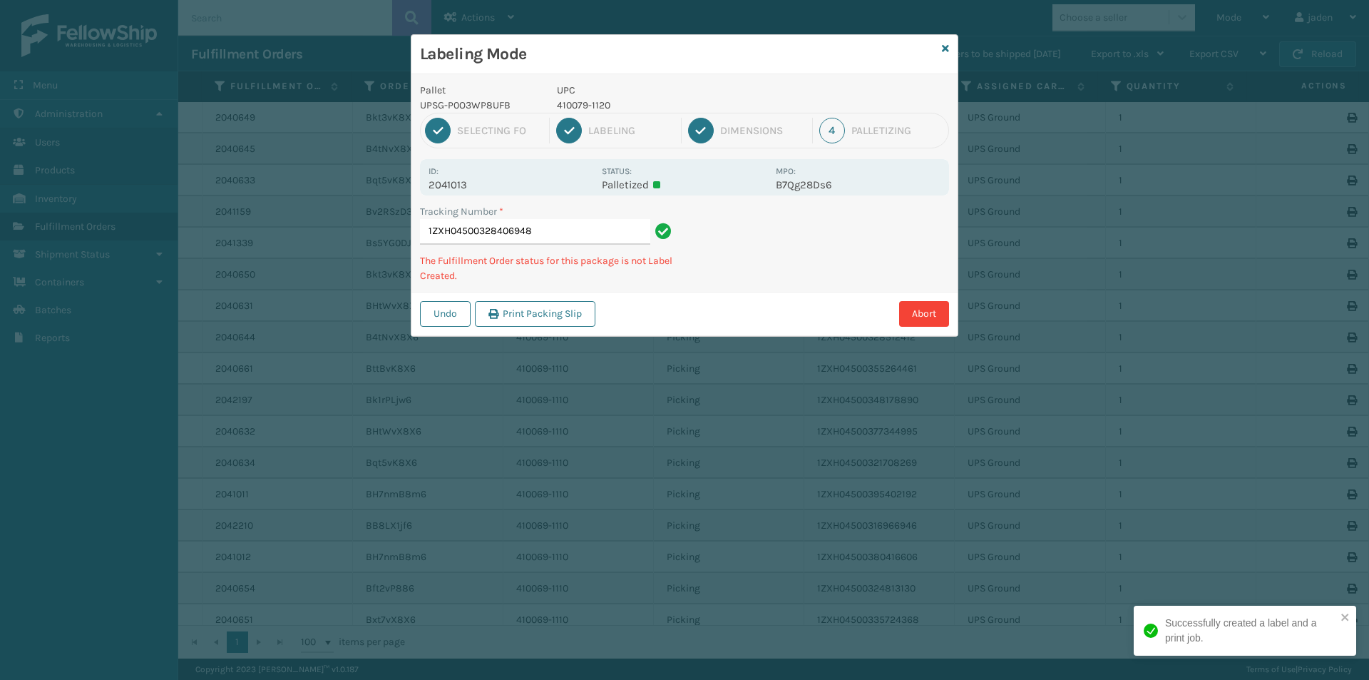
drag, startPoint x: 825, startPoint y: 263, endPoint x: 764, endPoint y: 235, distance: 67.3
click at [693, 326] on div "Undo Print Packing Slip Abort" at bounding box center [685, 314] width 546 height 44
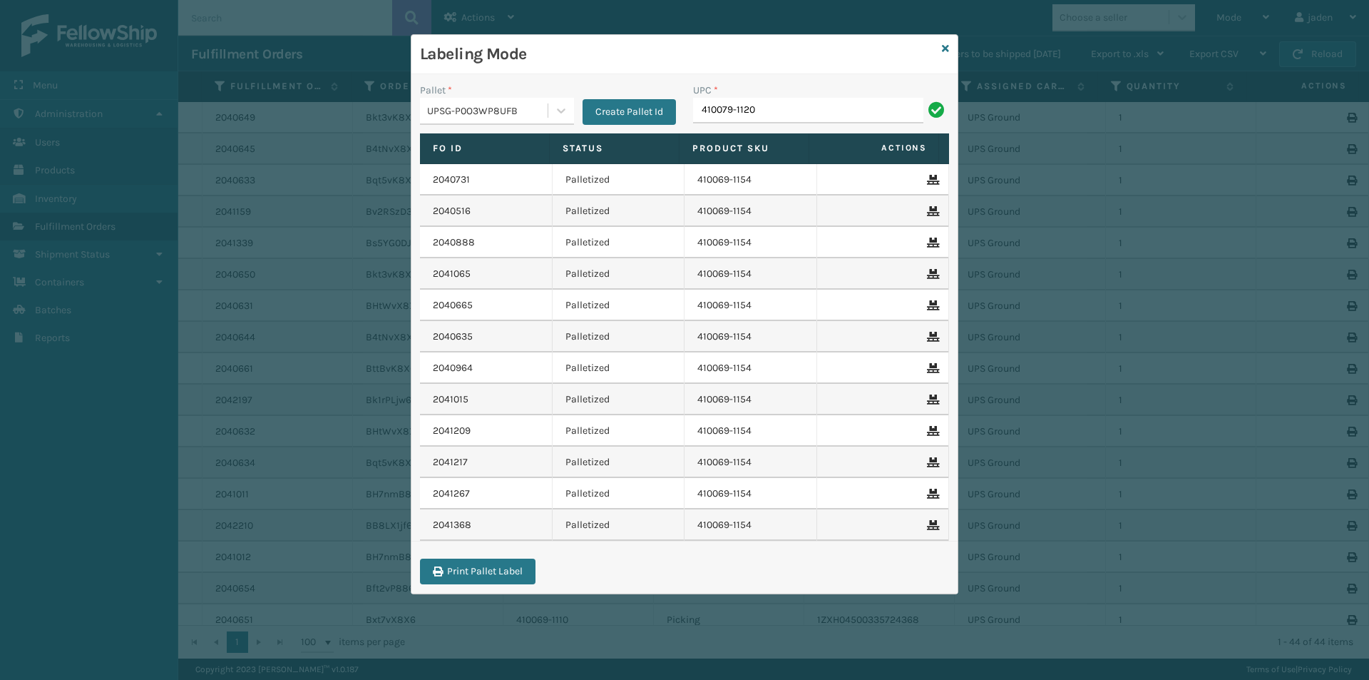
type input "410079-1120"
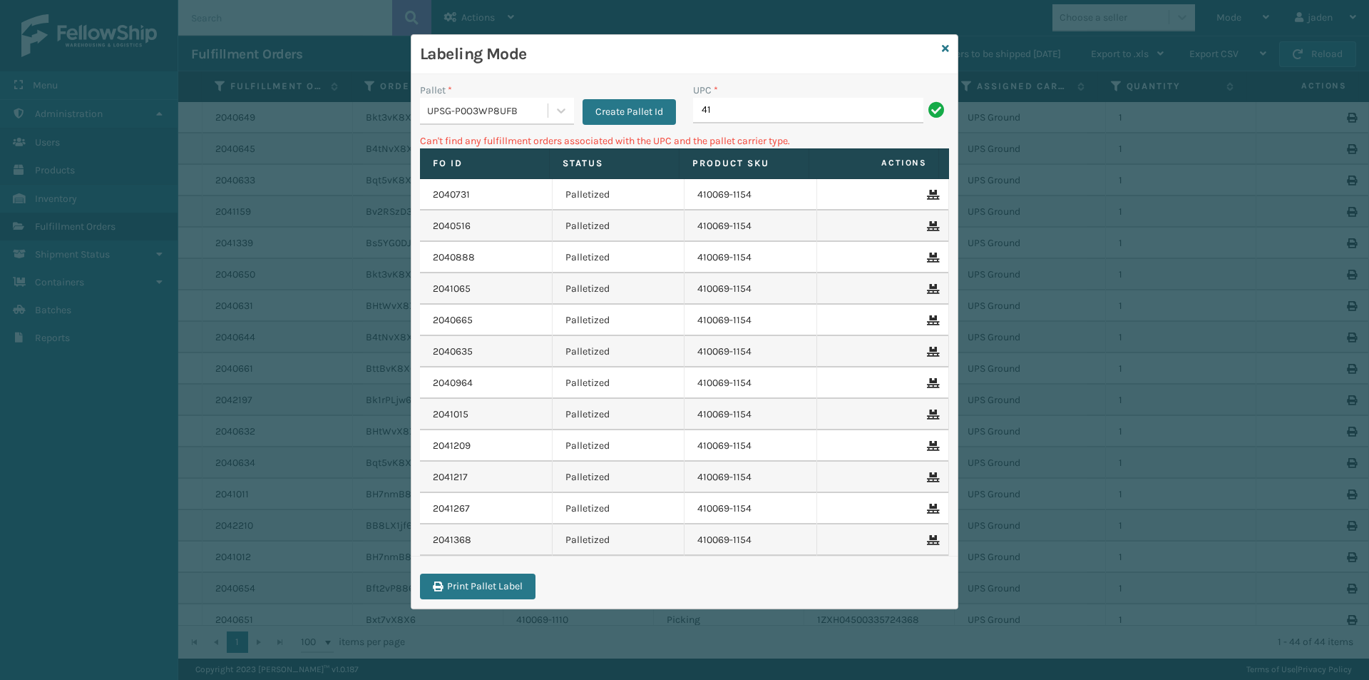
type input "4"
type input "410079-1130"
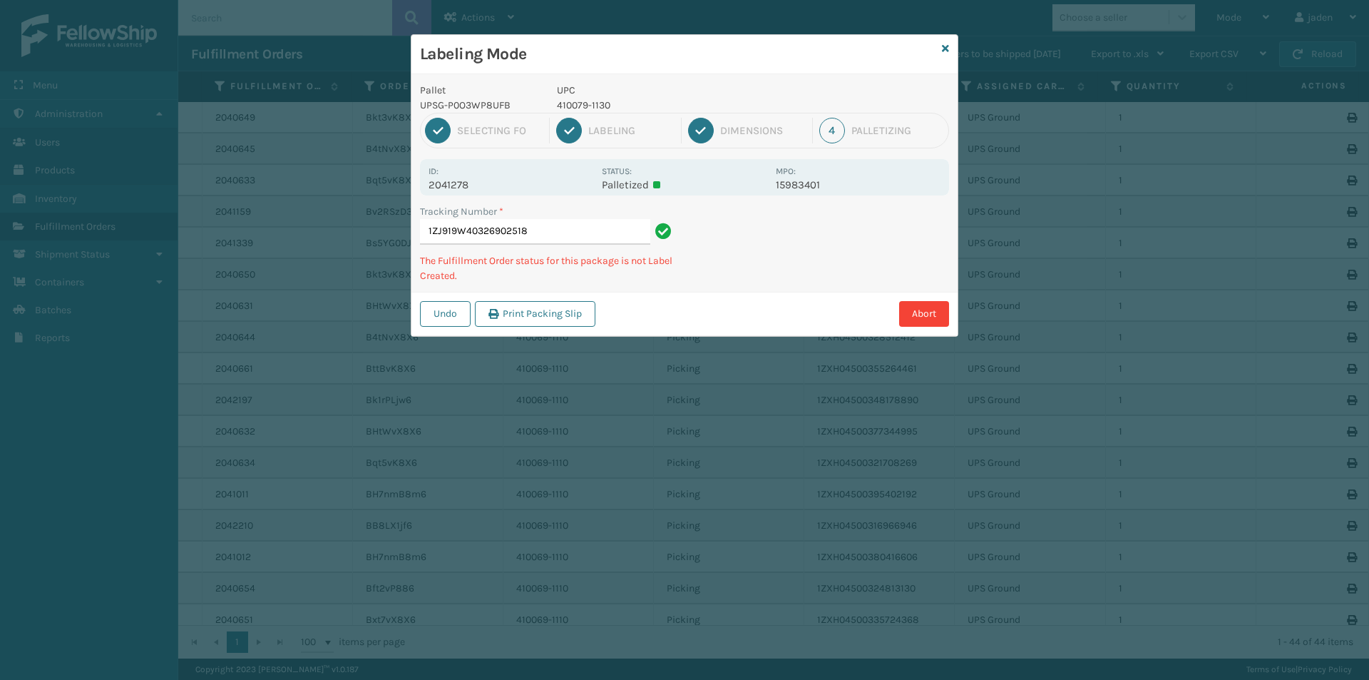
type input "1ZJ919W403269025184"
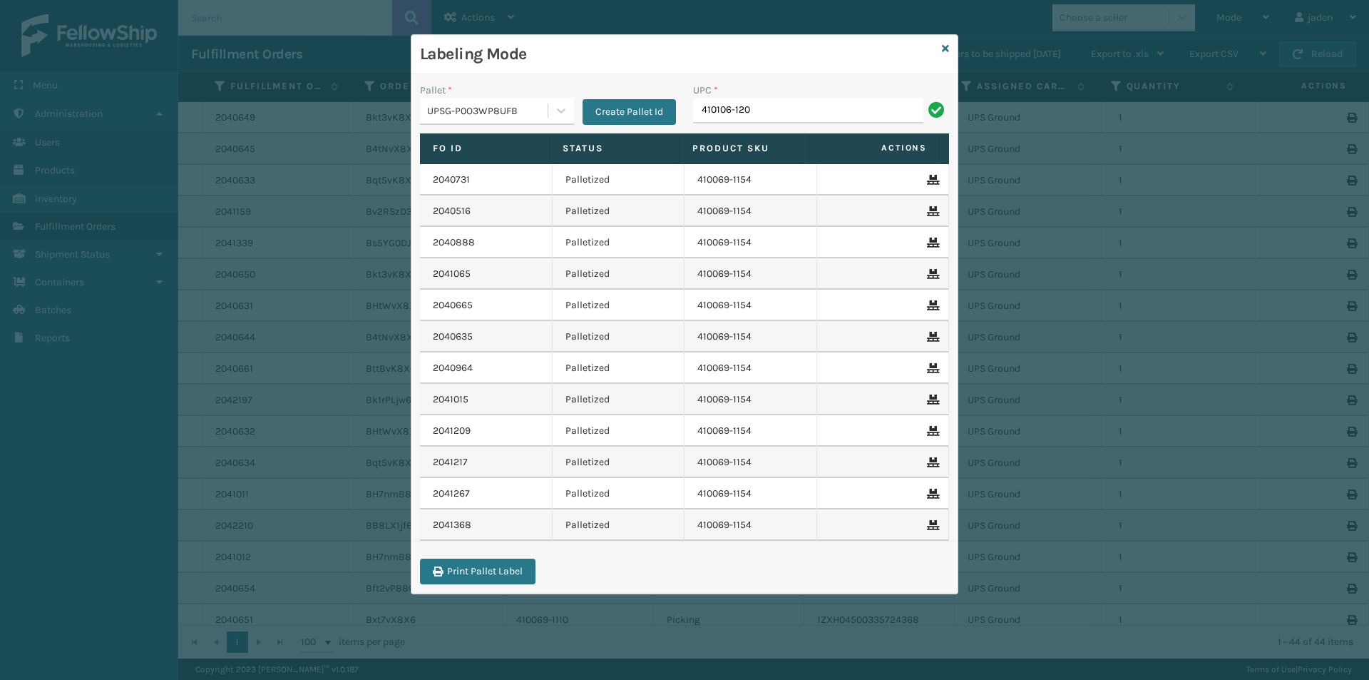
type input "410106-120"
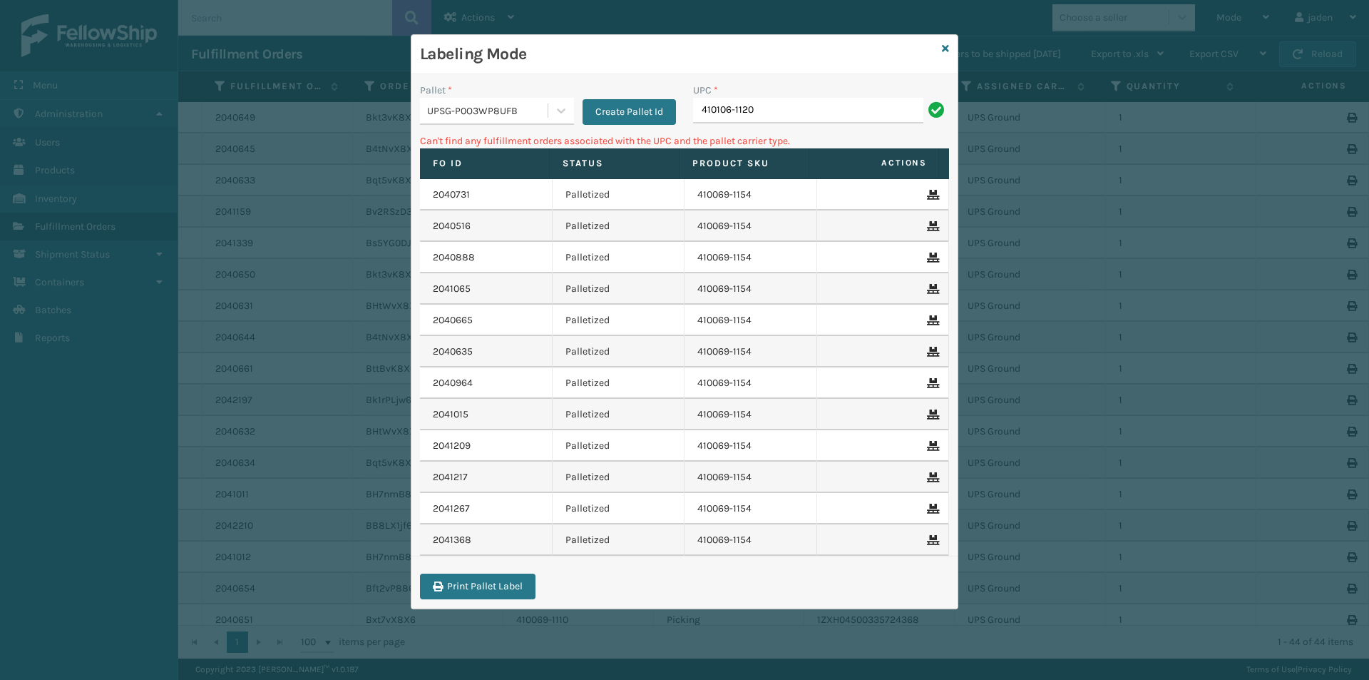
type input "410106-1120"
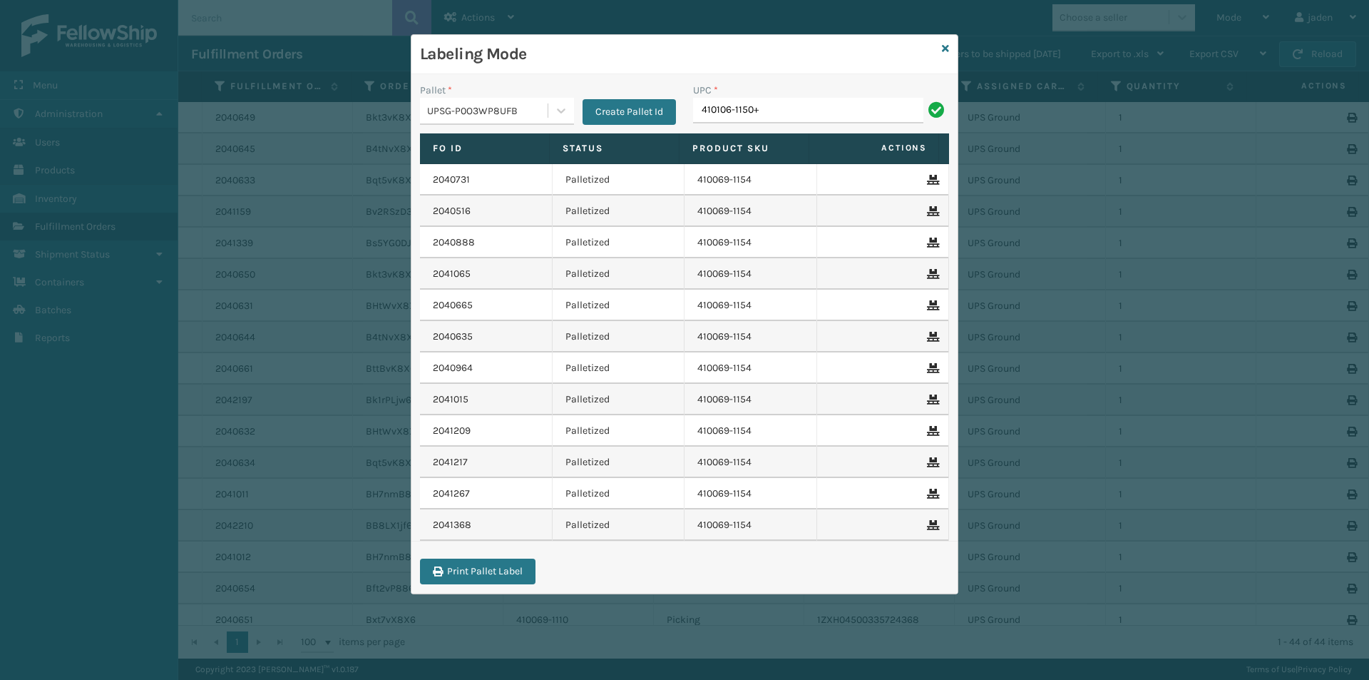
type input "410106-1150+"
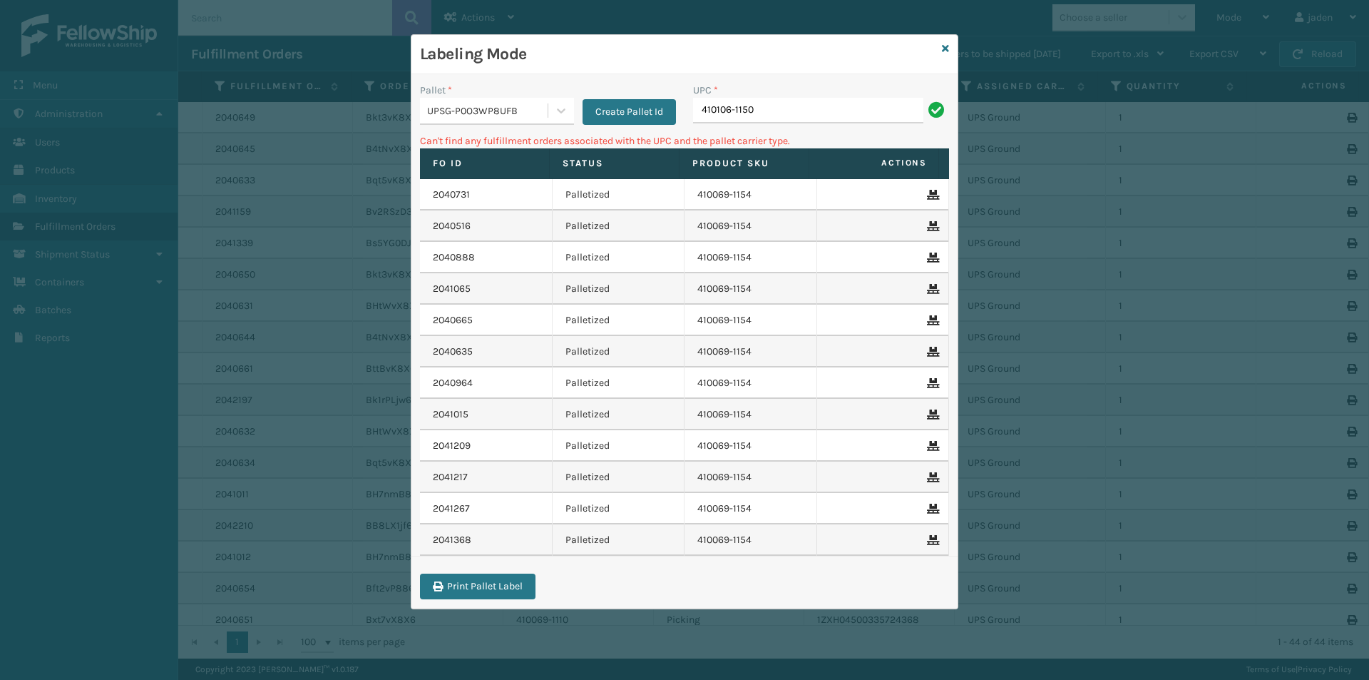
type input "410106-1150"
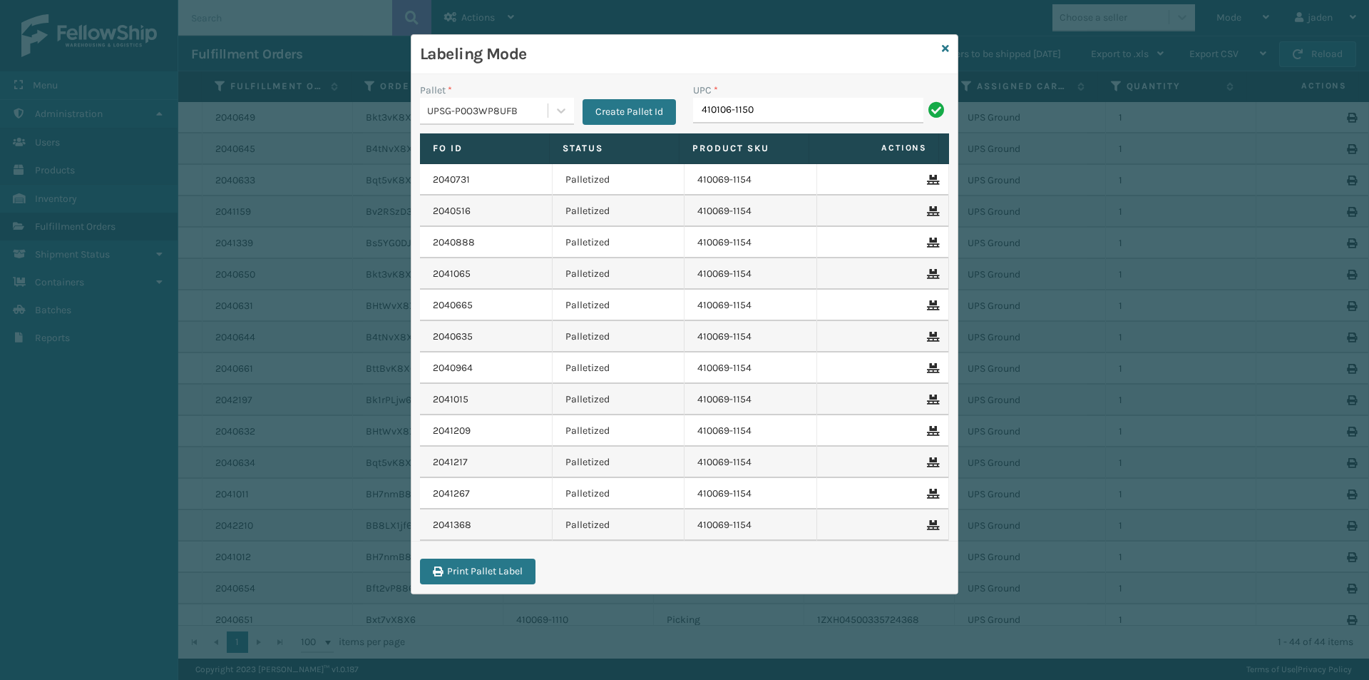
type input "410106-1150"
type input "410107-1120"
type input "8409851"
type input "8048794"
type input "8409851"
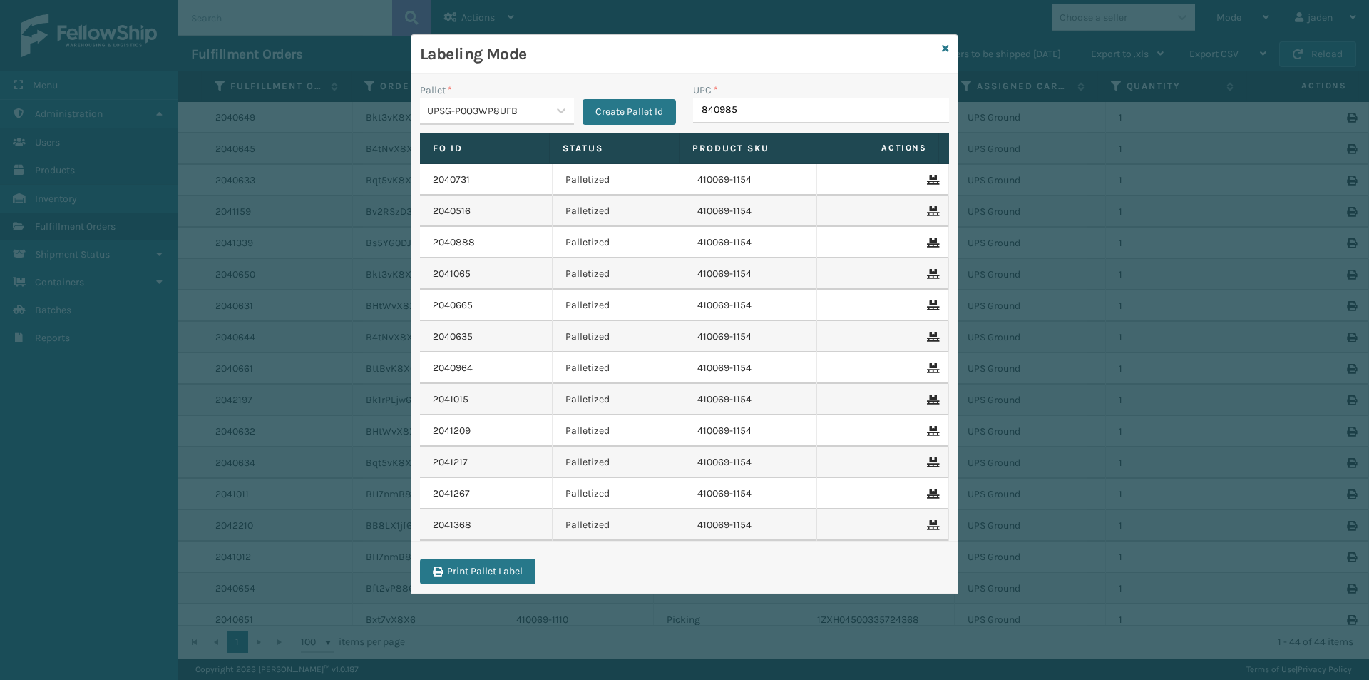
type input "8409851"
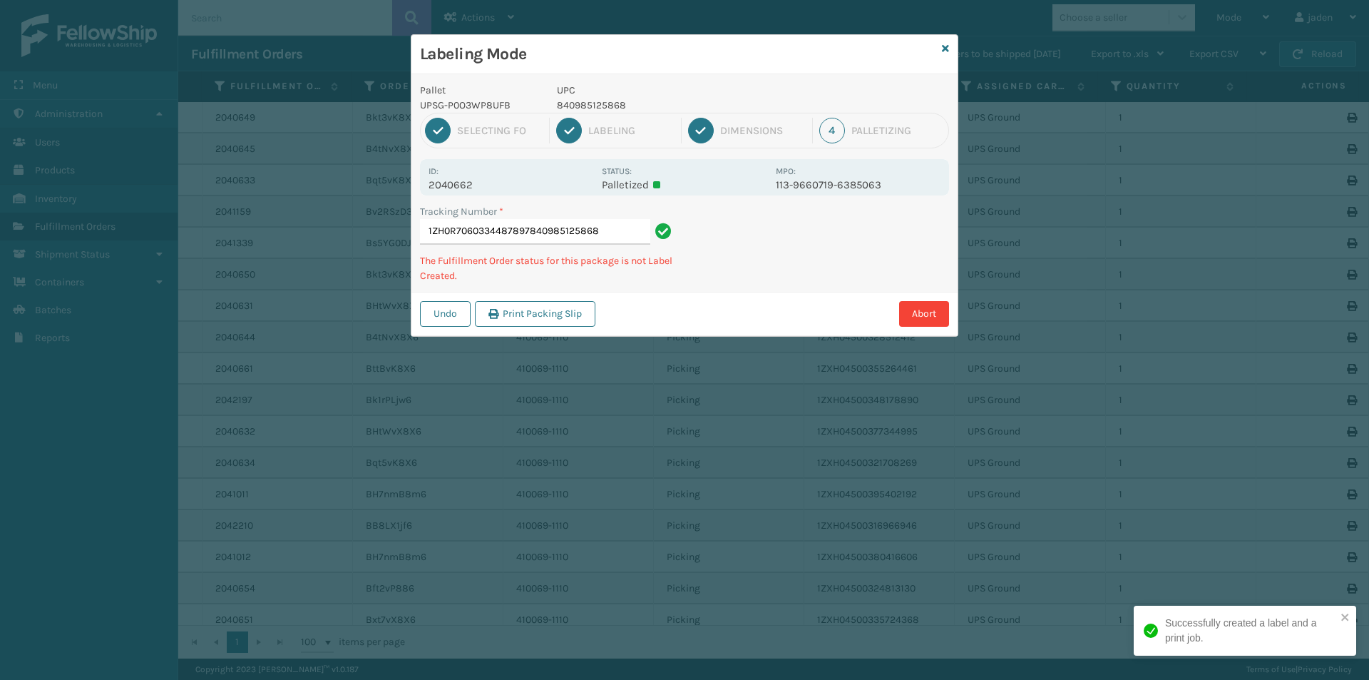
type input "1ZH0R7060334487897840985125868"
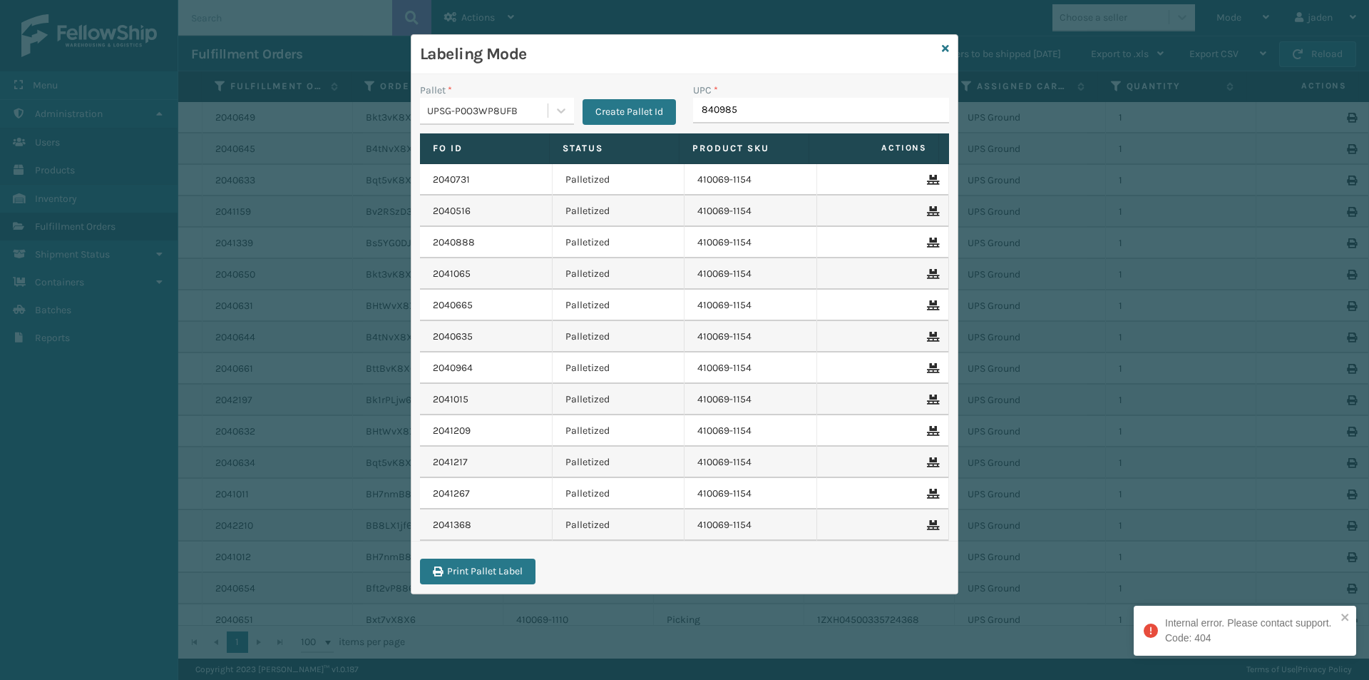
type input "8409851"
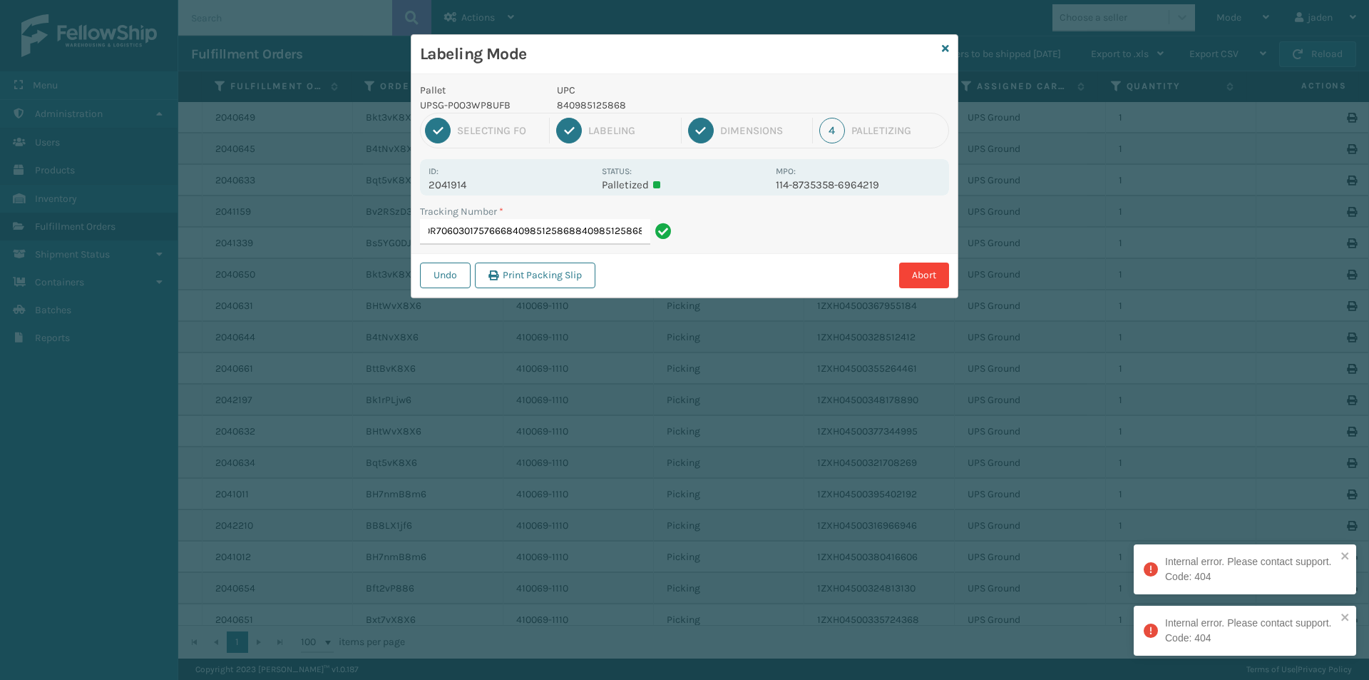
type input "1ZH0R7060301757666840985125868840985125868840985125868"
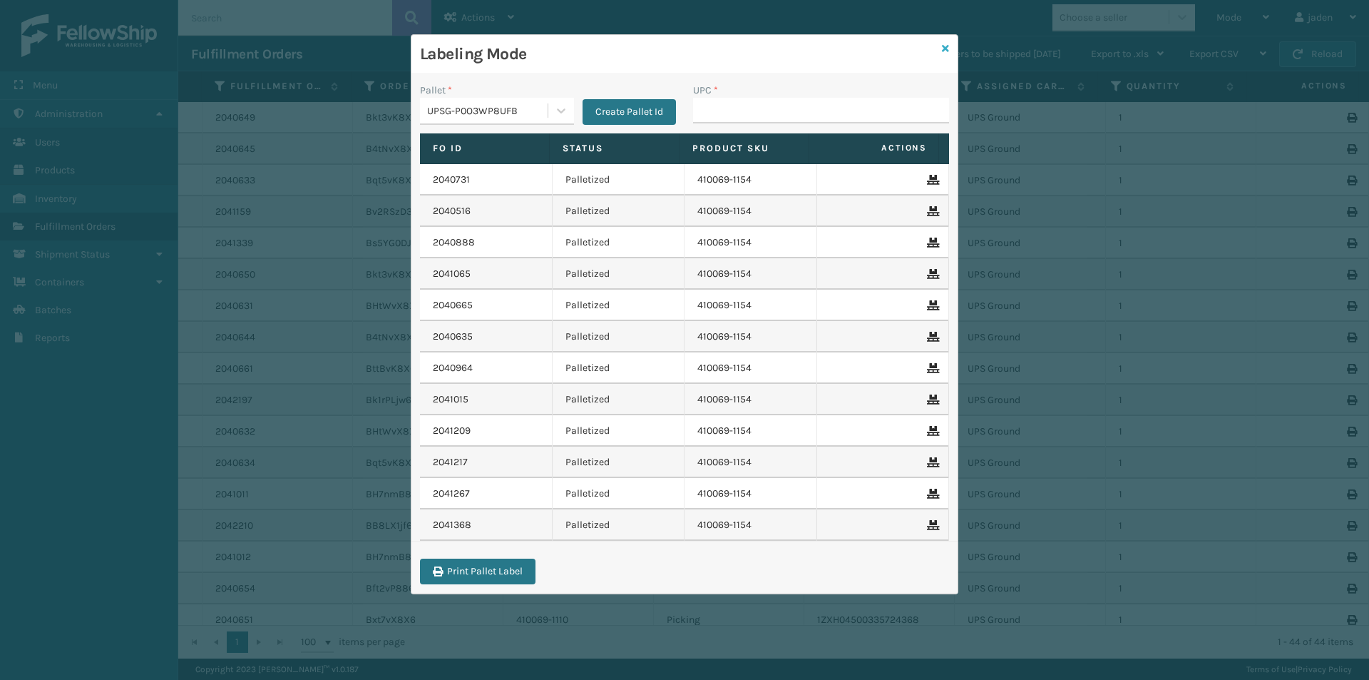
click at [946, 53] on icon at bounding box center [945, 49] width 7 height 10
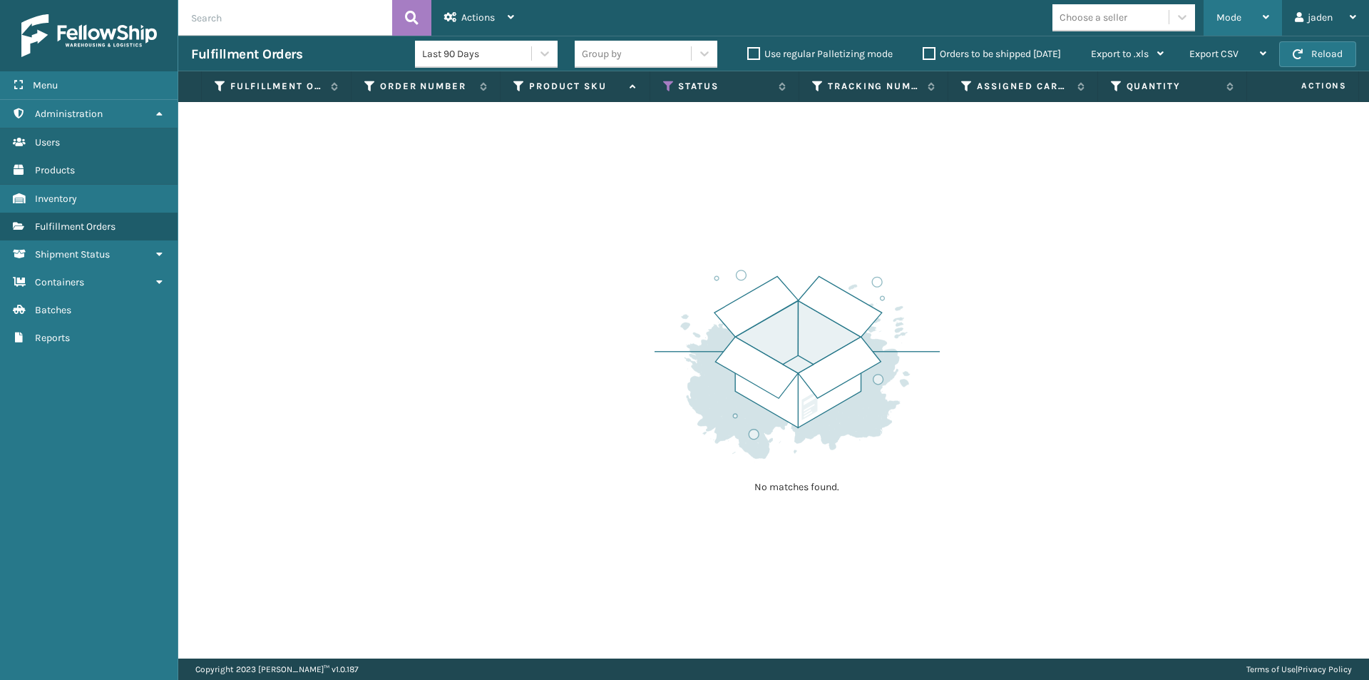
click at [1250, 13] on div "Mode" at bounding box center [1243, 18] width 53 height 36
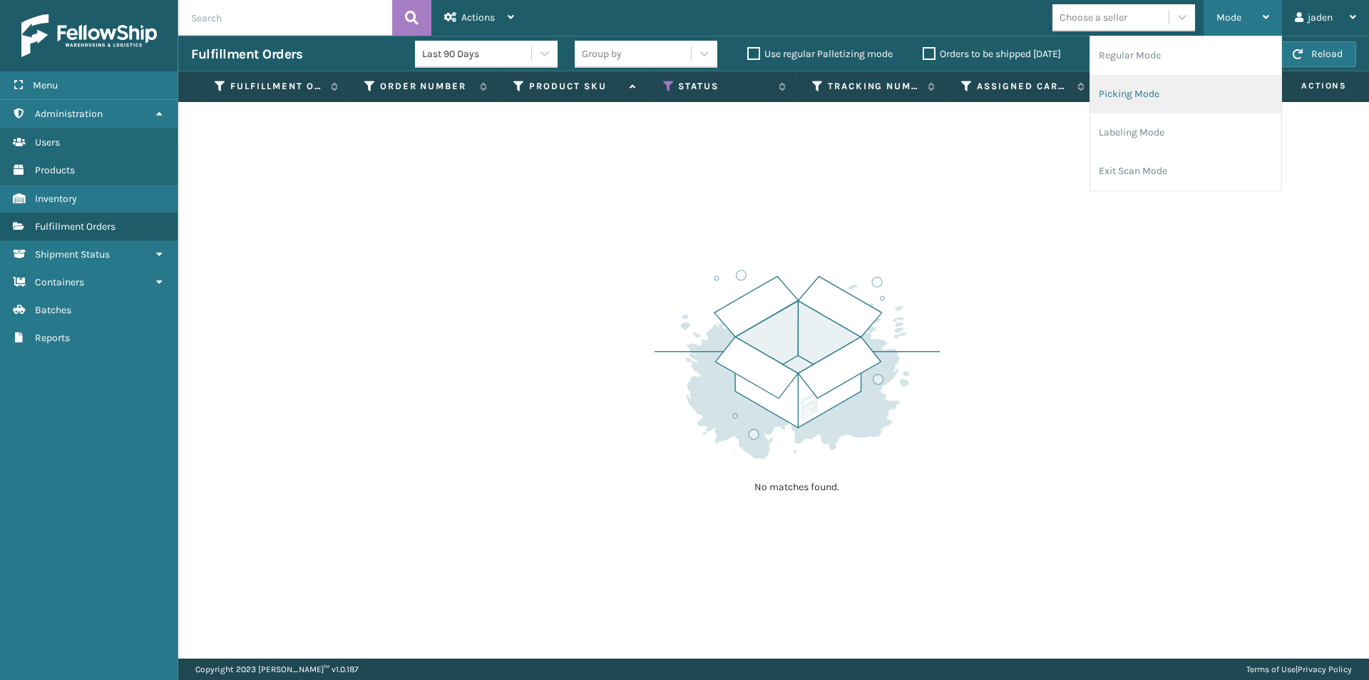
click at [1155, 99] on li "Picking Mode" at bounding box center [1185, 94] width 191 height 39
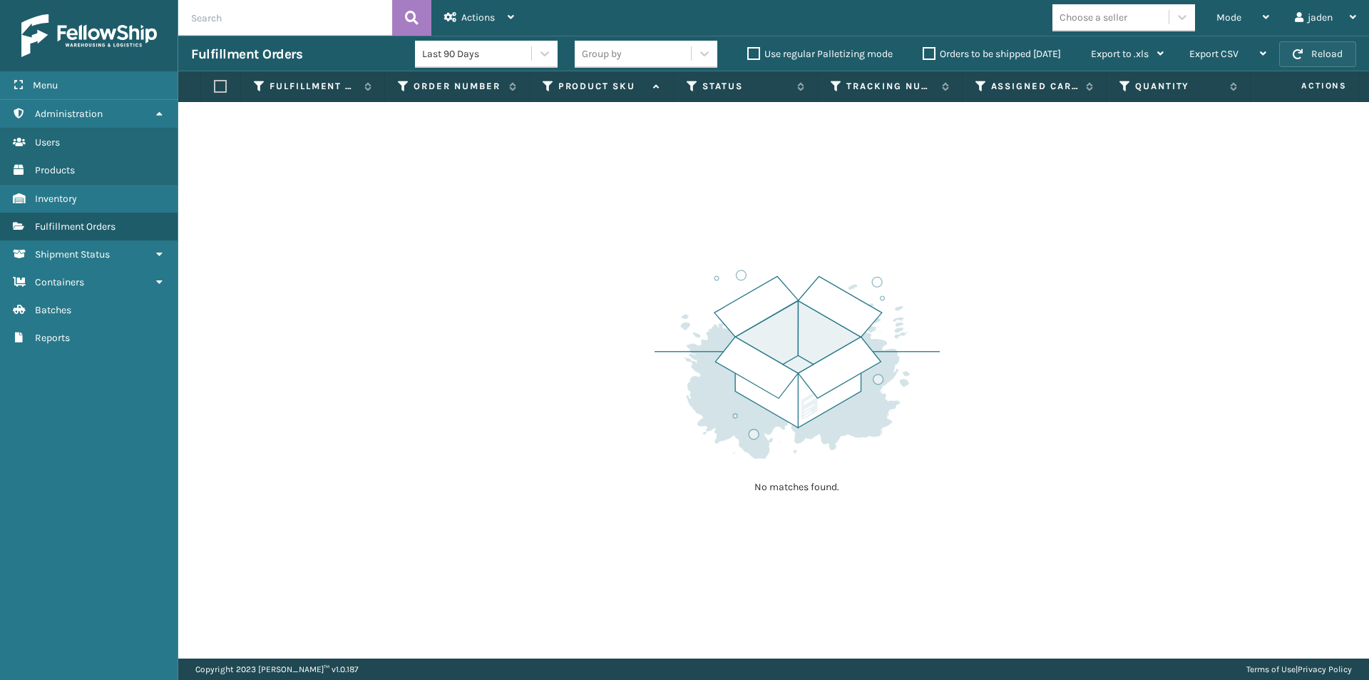
click at [1335, 48] on button "Reload" at bounding box center [1317, 54] width 77 height 26
click at [1334, 53] on button "Reload" at bounding box center [1317, 54] width 77 height 26
click at [1298, 57] on span "button" at bounding box center [1298, 54] width 10 height 10
click at [1225, 15] on span "Mode" at bounding box center [1229, 17] width 25 height 12
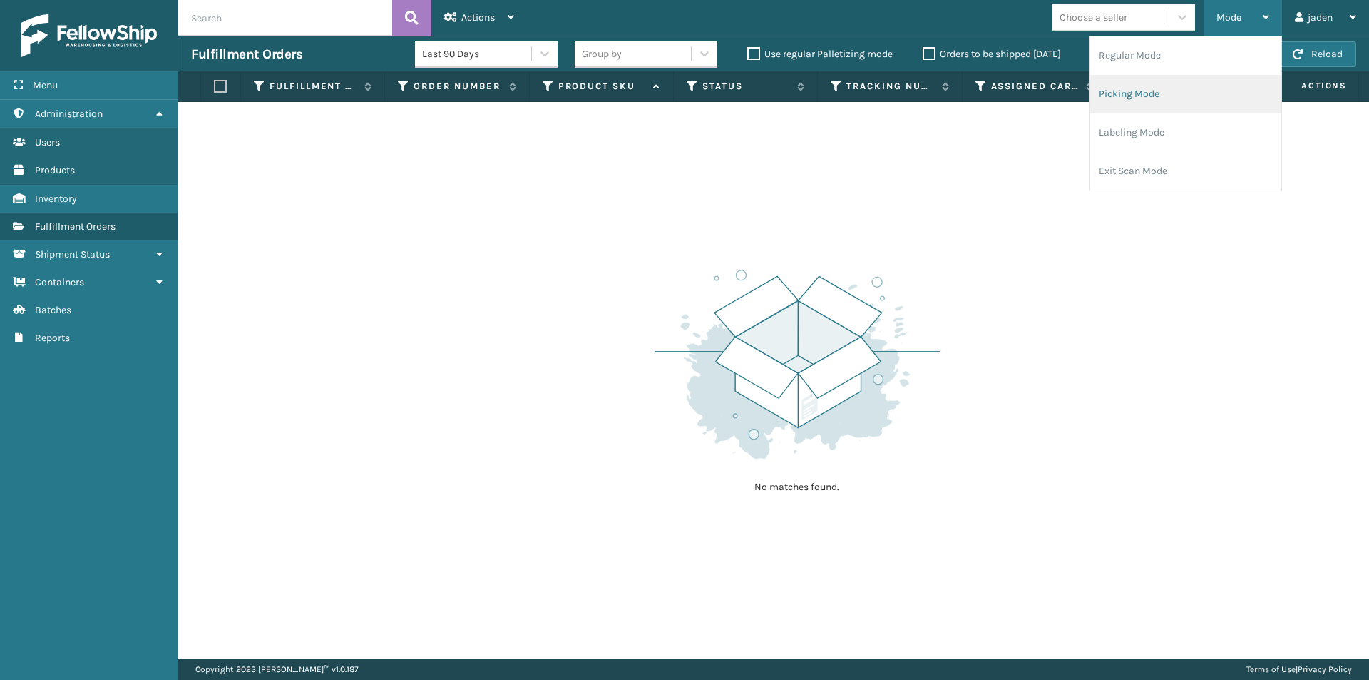
click at [1180, 105] on li "Picking Mode" at bounding box center [1185, 94] width 191 height 39
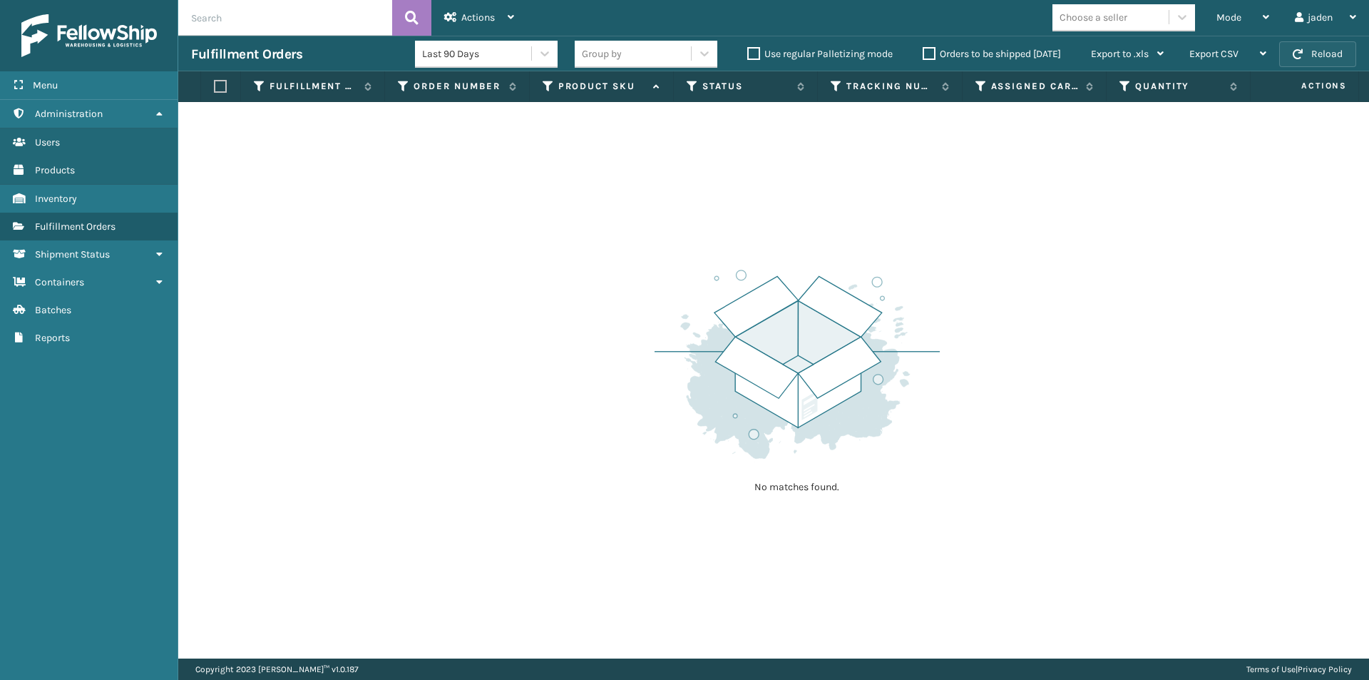
click at [1343, 61] on button "Reload" at bounding box center [1317, 54] width 77 height 26
drag, startPoint x: 934, startPoint y: 190, endPoint x: 925, endPoint y: 186, distance: 9.9
drag, startPoint x: 925, startPoint y: 186, endPoint x: 1058, endPoint y: 65, distance: 179.7
click at [596, 177] on div "No matches found." at bounding box center [773, 380] width 1191 height 556
click at [1226, 14] on span "Mode" at bounding box center [1229, 17] width 25 height 12
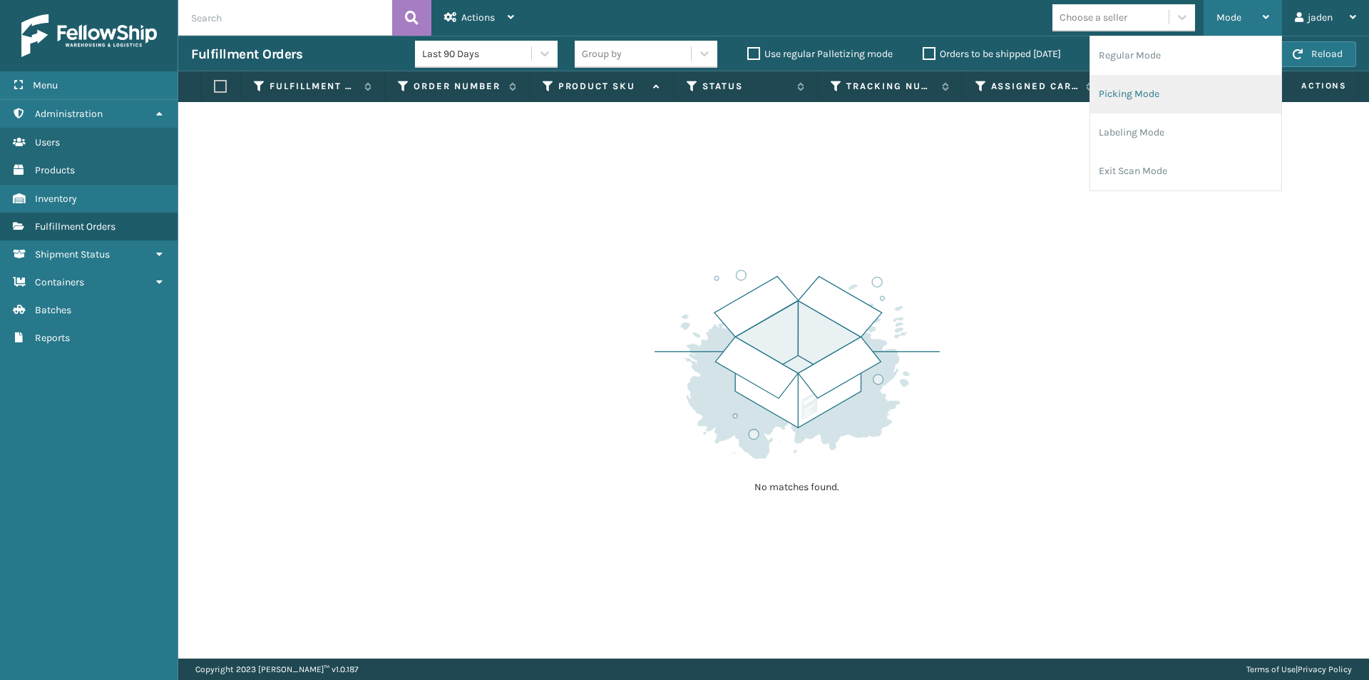
click at [1194, 91] on li "Picking Mode" at bounding box center [1185, 94] width 191 height 39
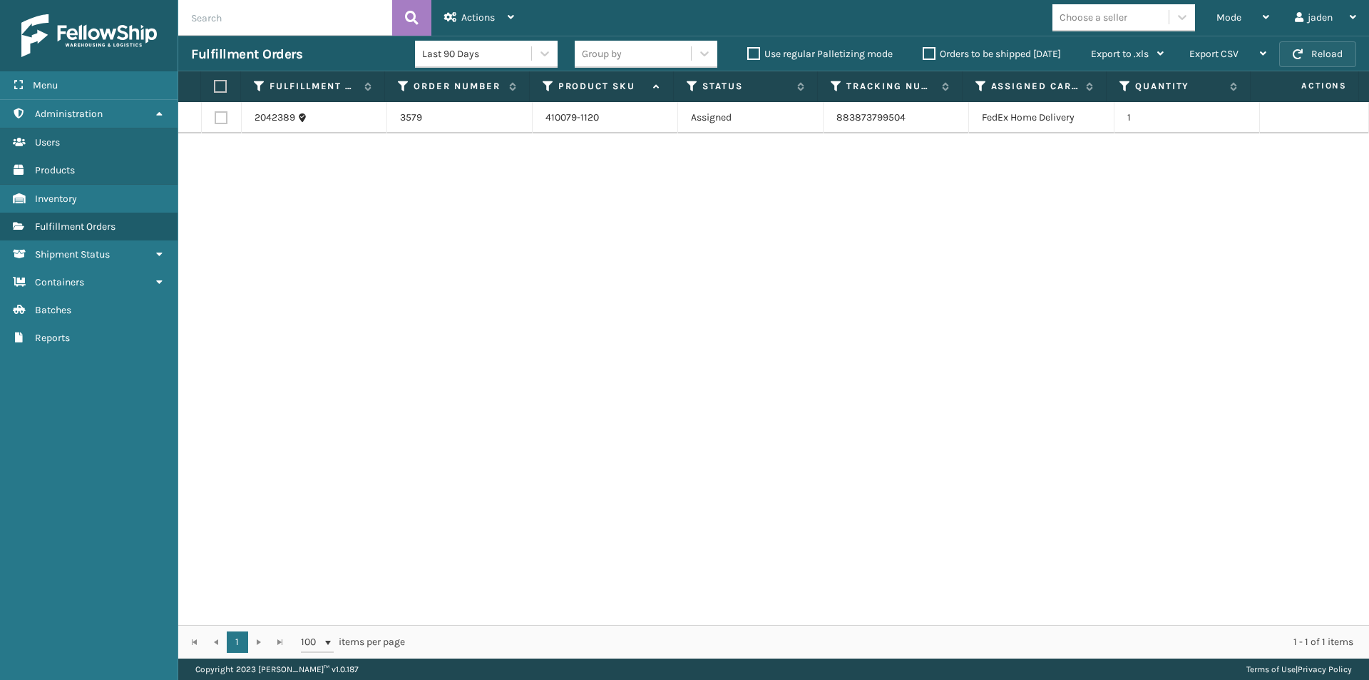
click at [1333, 61] on button "Reload" at bounding box center [1317, 54] width 77 height 26
click at [222, 88] on label at bounding box center [218, 86] width 9 height 13
click at [215, 88] on input "checkbox" at bounding box center [214, 86] width 1 height 9
checkbox input "true"
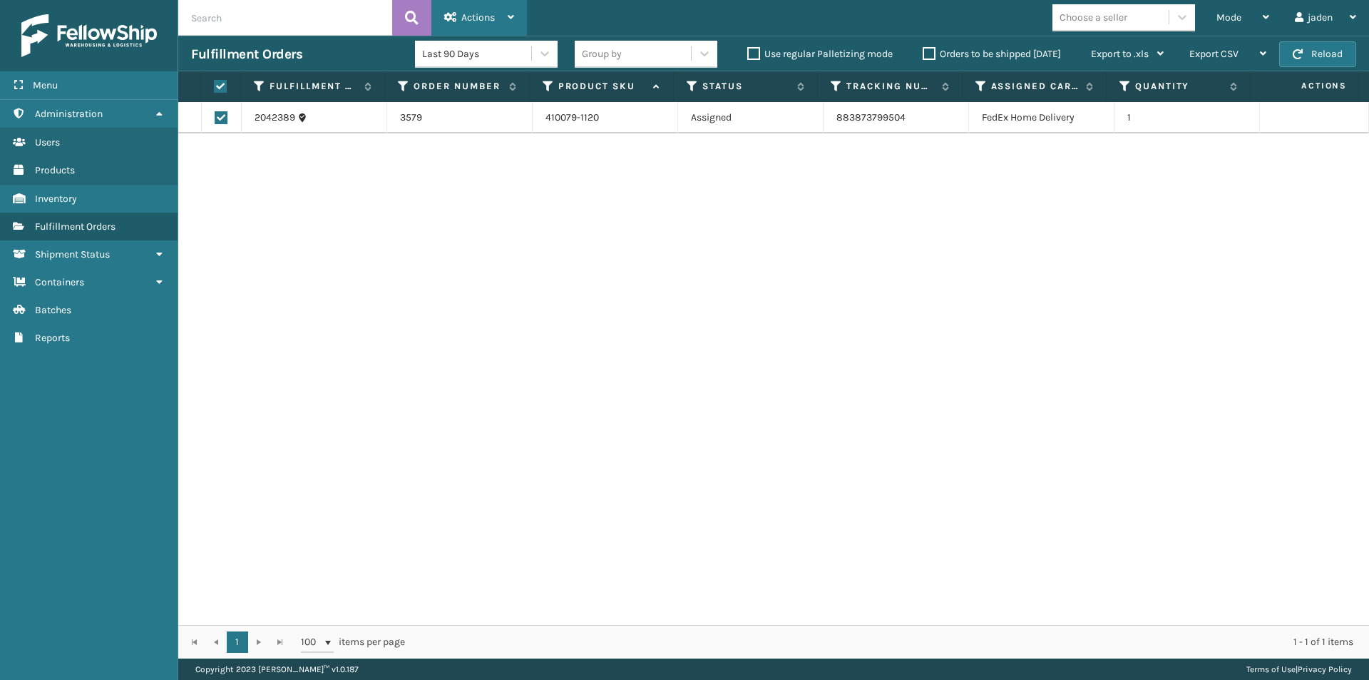
click at [482, 21] on span "Actions" at bounding box center [478, 17] width 34 height 12
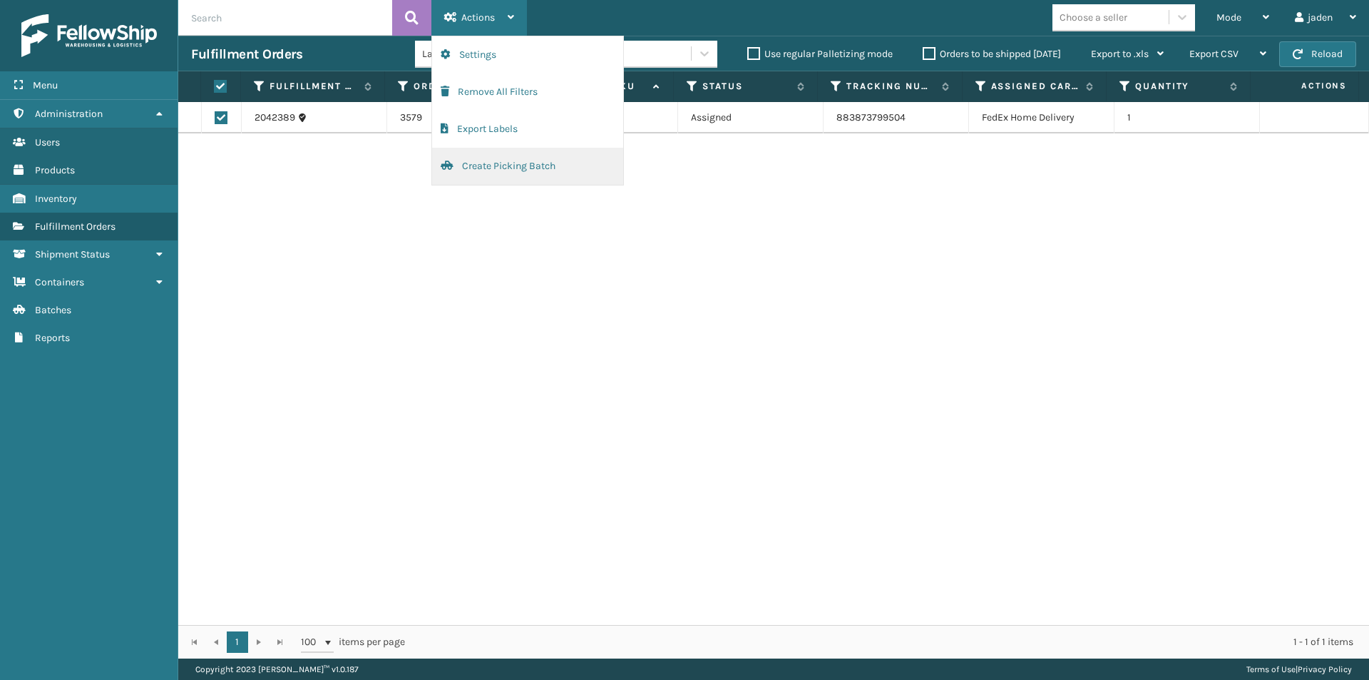
click at [489, 160] on button "Create Picking Batch" at bounding box center [527, 166] width 191 height 37
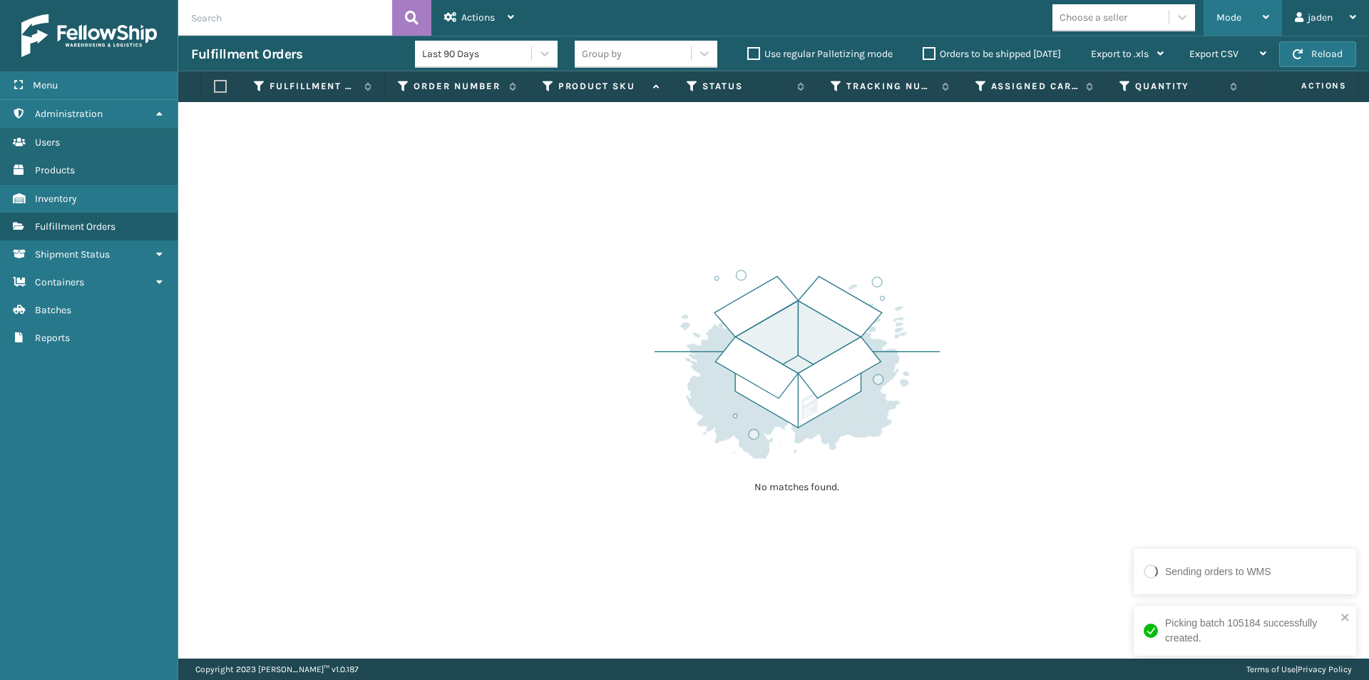
click at [1241, 5] on div "Mode" at bounding box center [1243, 18] width 53 height 36
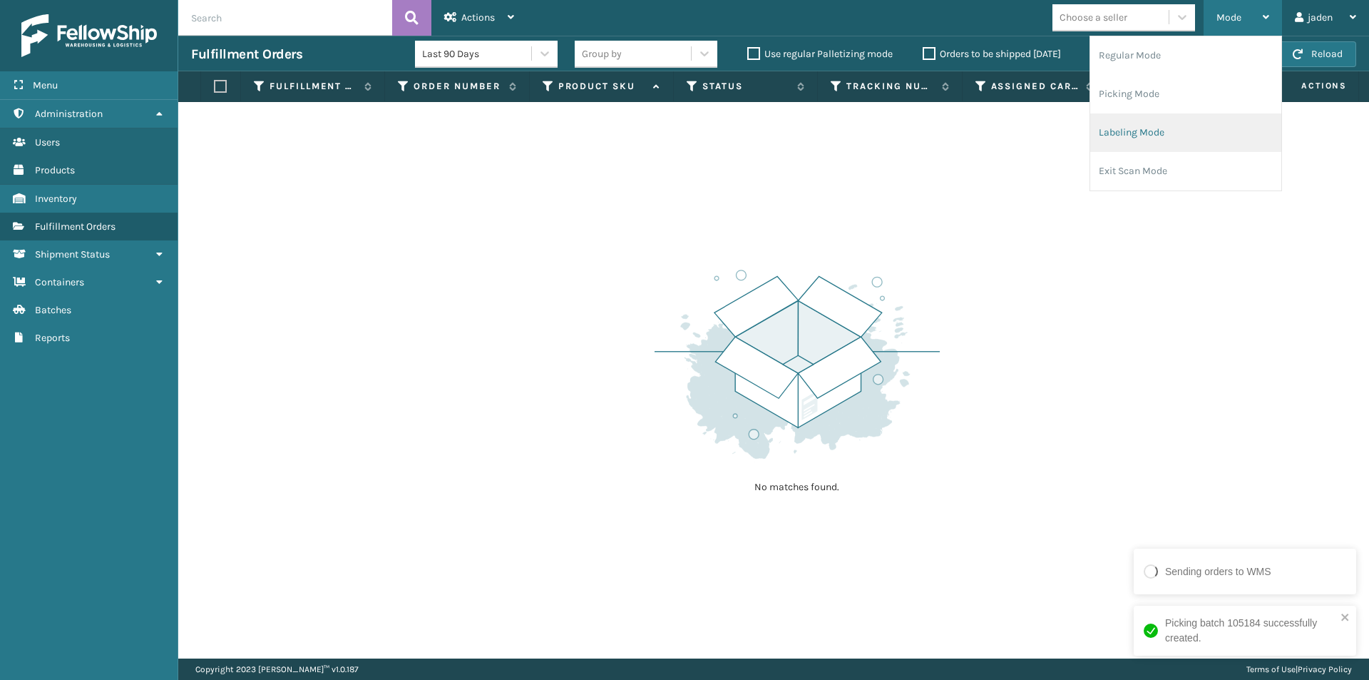
click at [1168, 122] on li "Labeling Mode" at bounding box center [1185, 132] width 191 height 39
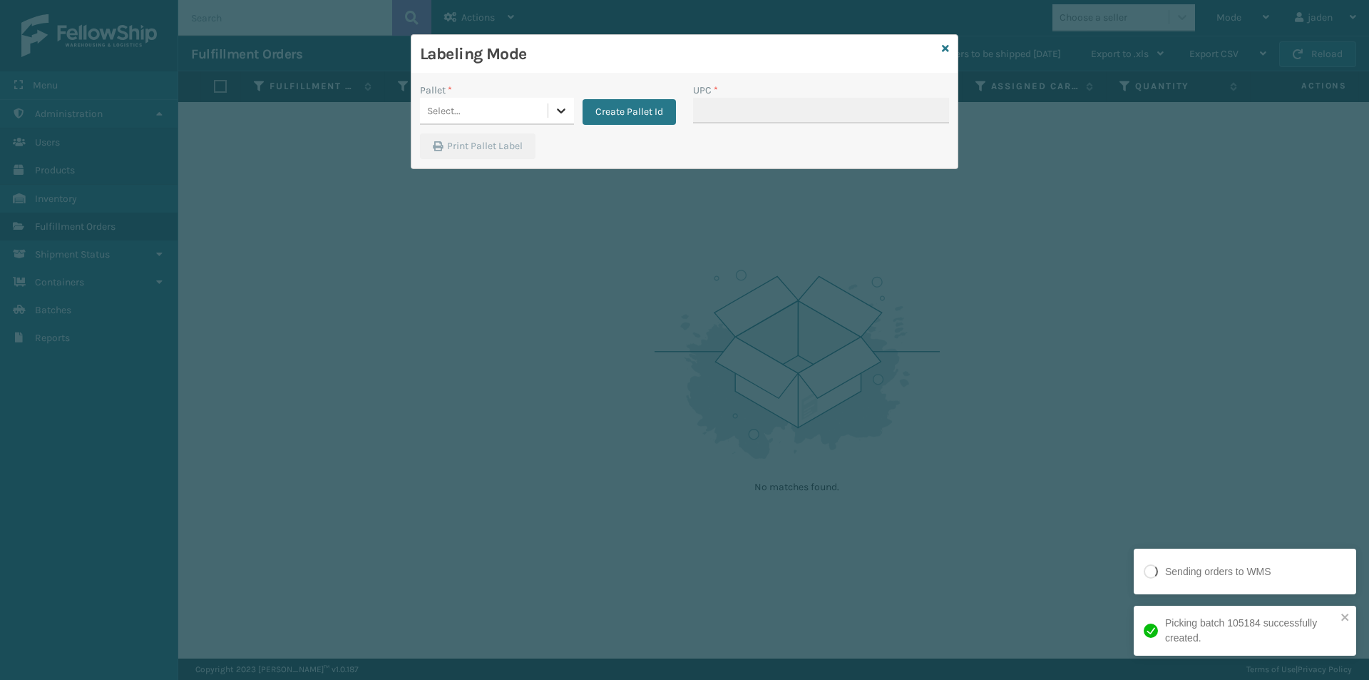
click at [555, 108] on icon at bounding box center [561, 110] width 14 height 14
click at [506, 145] on div "FDXG-AA2G44HEQK" at bounding box center [497, 146] width 154 height 26
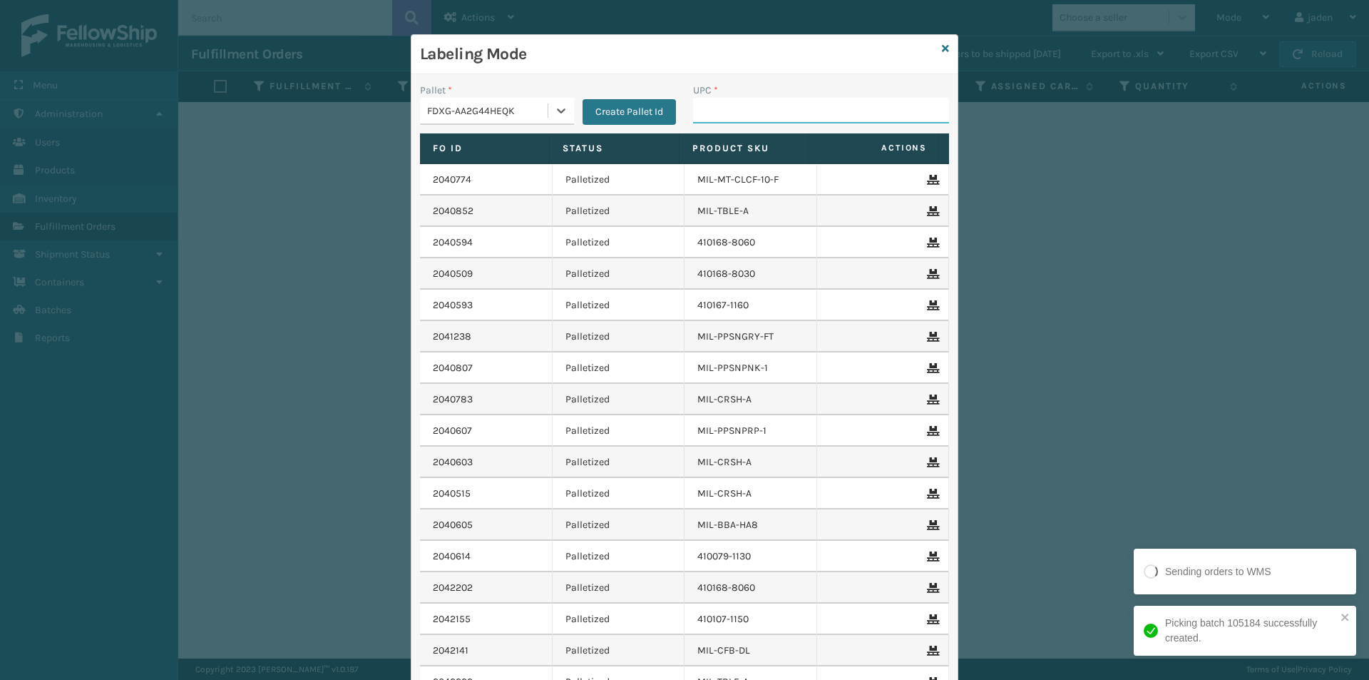
click at [826, 117] on input "UPC *" at bounding box center [821, 111] width 256 height 26
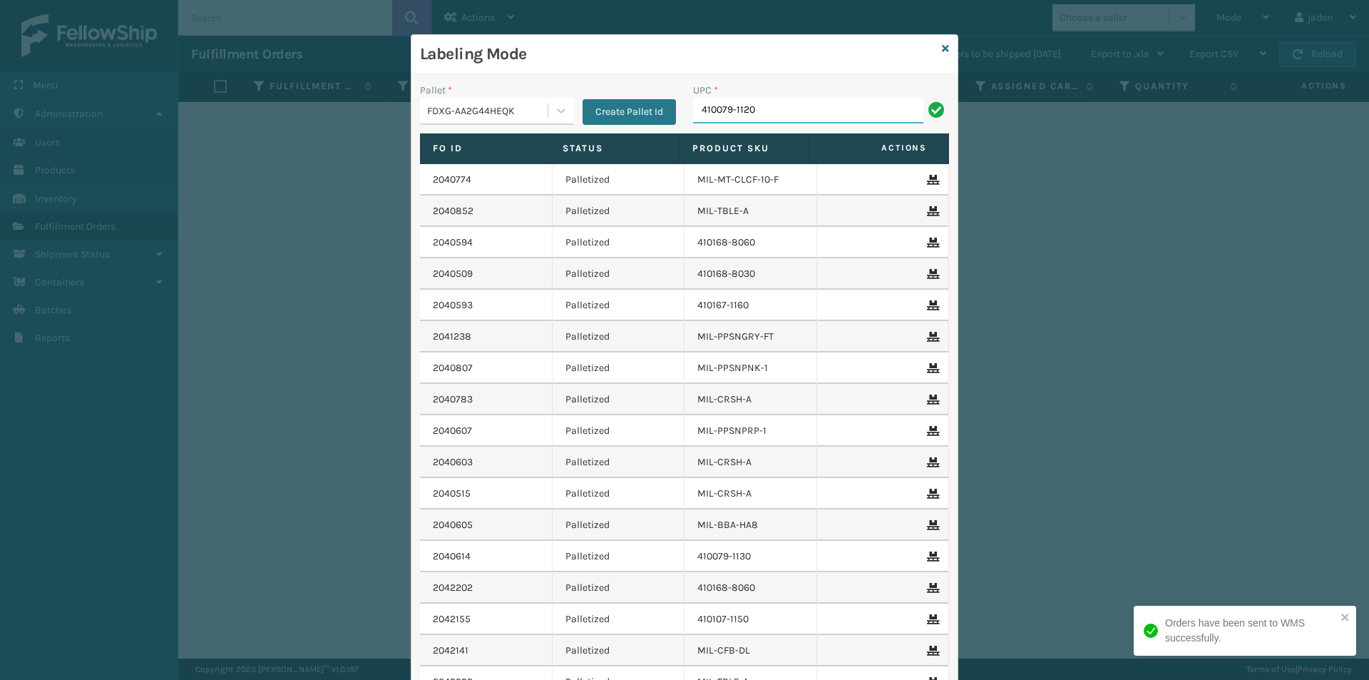
type input "410079-1120"
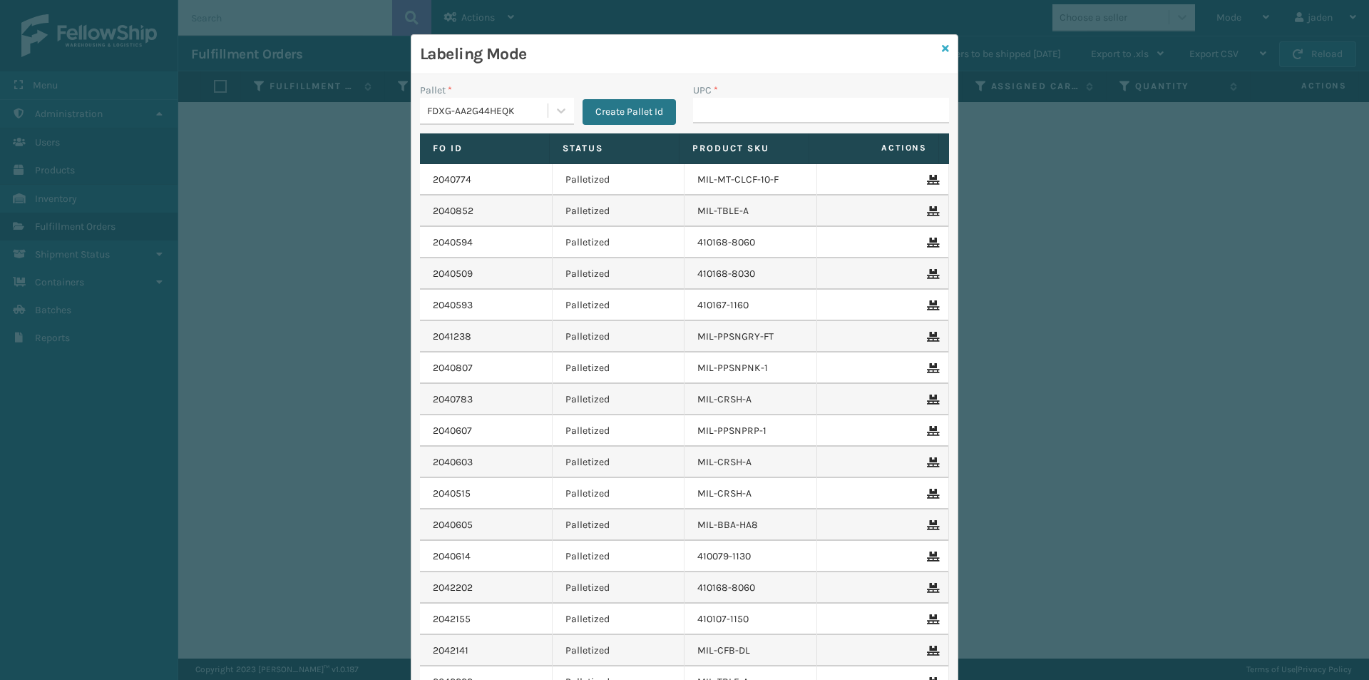
click at [942, 48] on icon at bounding box center [945, 49] width 7 height 10
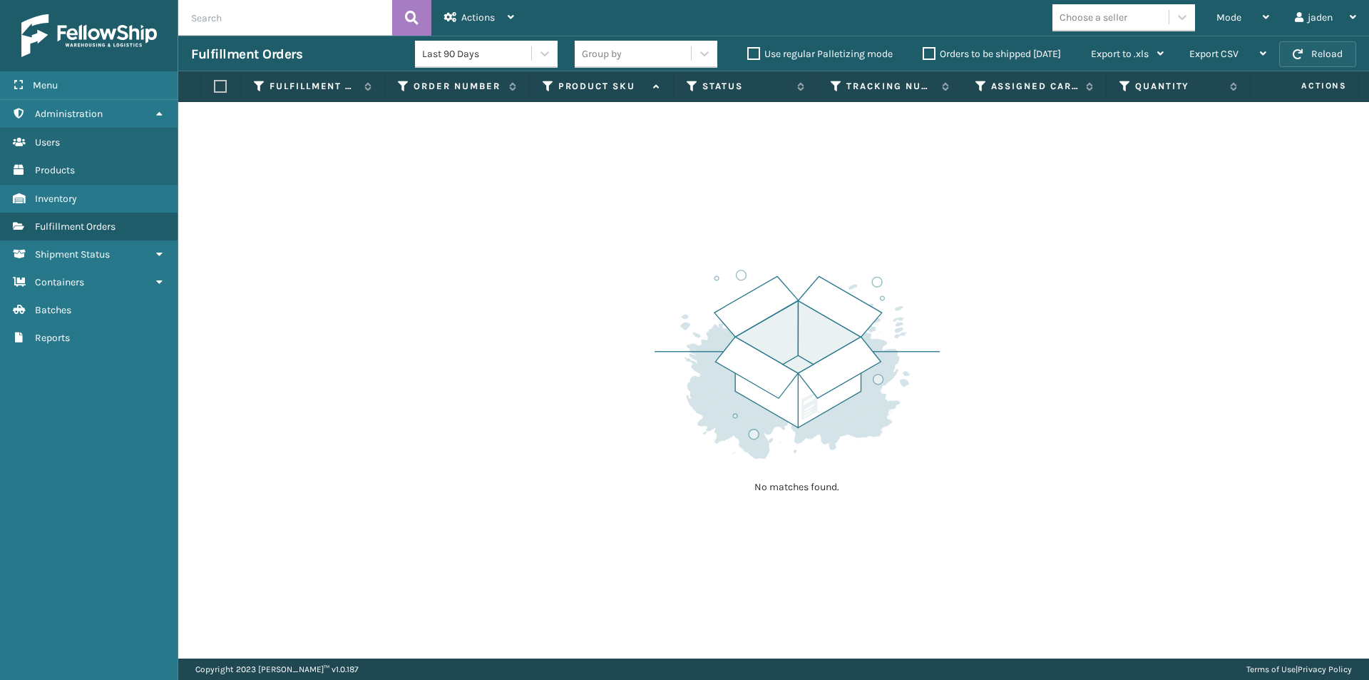
click at [1299, 65] on button "Reload" at bounding box center [1317, 54] width 77 height 26
click at [970, 124] on div "No matches found." at bounding box center [773, 380] width 1191 height 556
click at [1309, 56] on button "Reload" at bounding box center [1317, 54] width 77 height 26
drag, startPoint x: 944, startPoint y: 200, endPoint x: 800, endPoint y: 127, distance: 161.7
click at [579, 224] on div "No matches found." at bounding box center [773, 380] width 1191 height 556
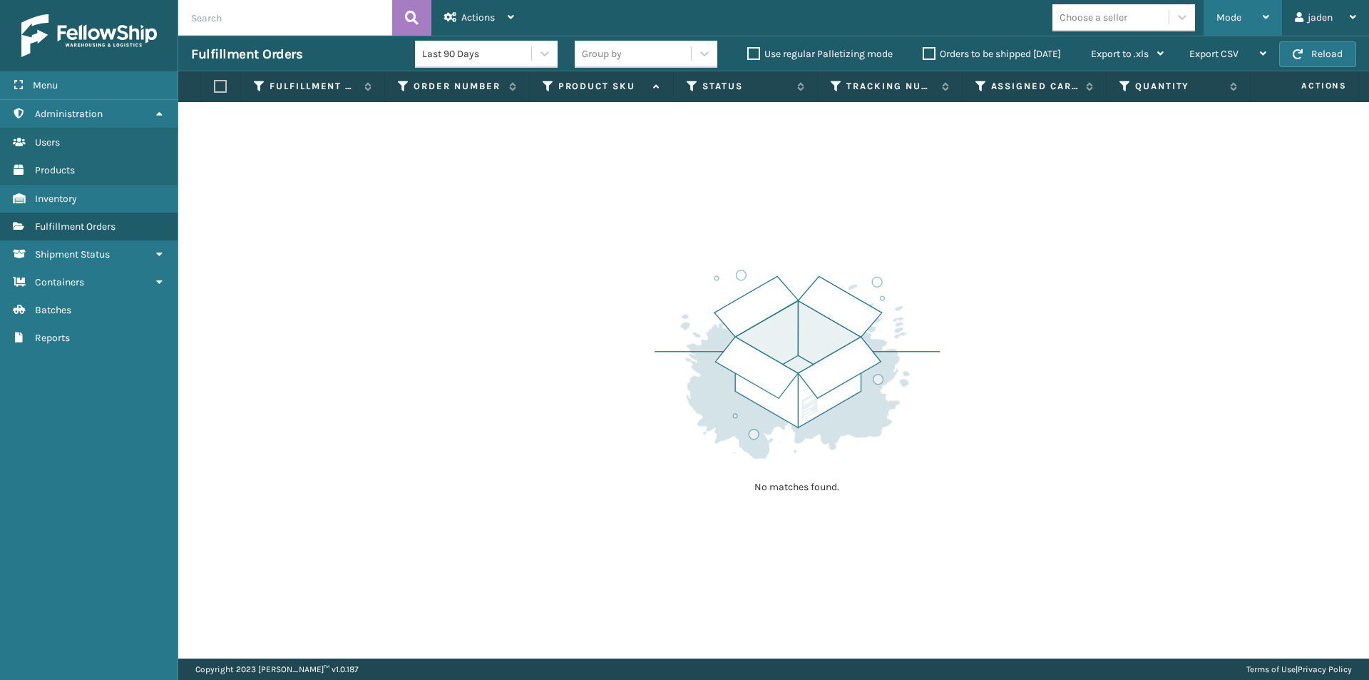
click at [1259, 17] on div "Mode" at bounding box center [1243, 18] width 53 height 36
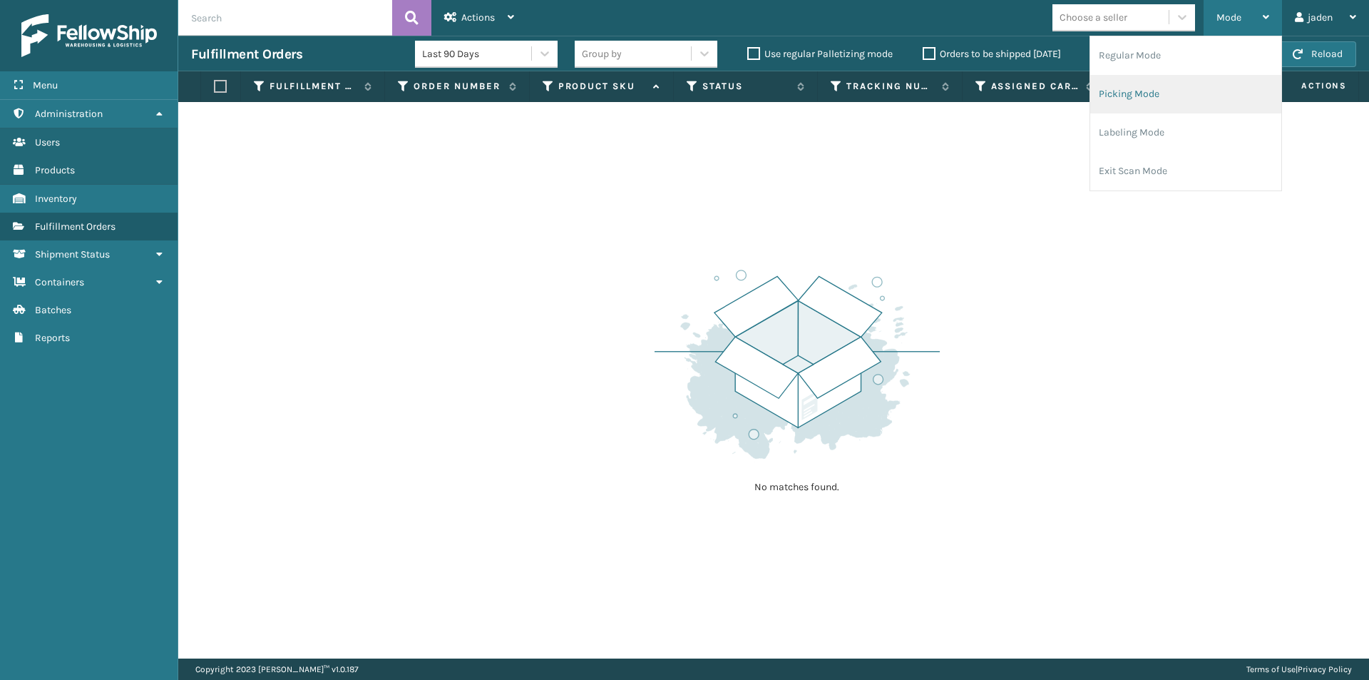
click at [1195, 98] on li "Picking Mode" at bounding box center [1185, 94] width 191 height 39
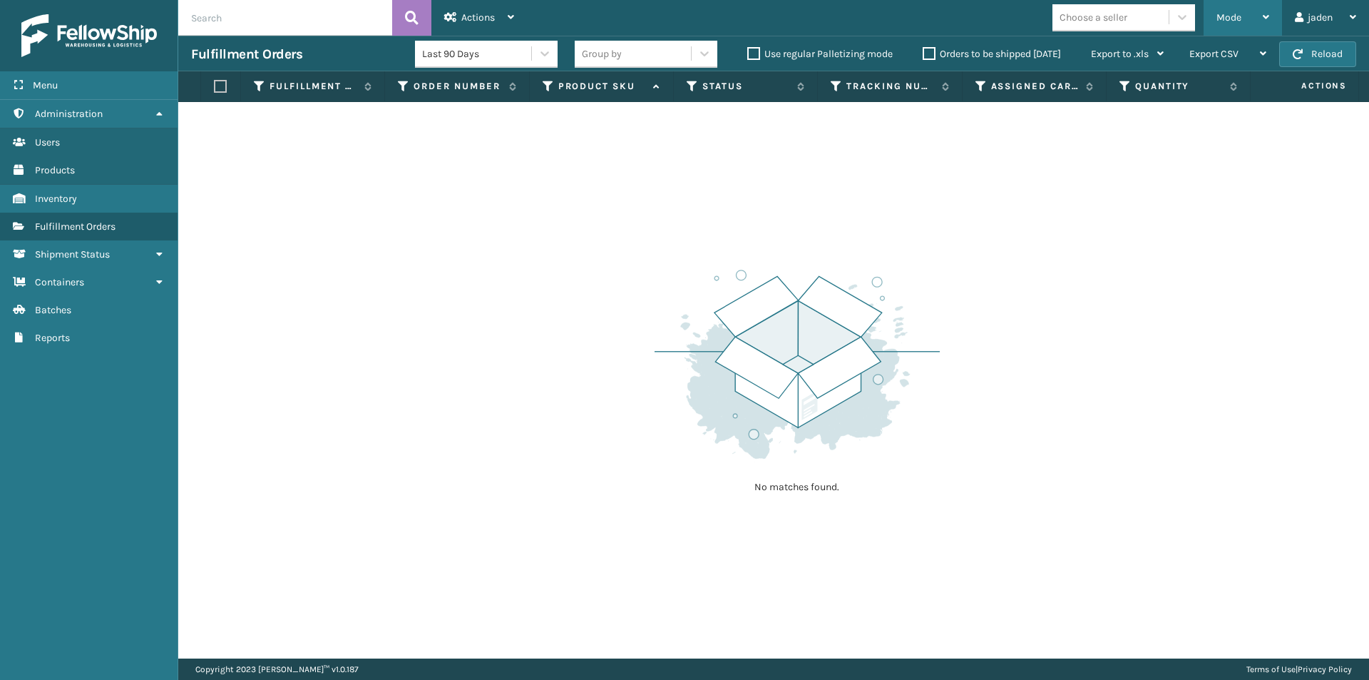
click at [1230, 14] on span "Mode" at bounding box center [1229, 17] width 25 height 12
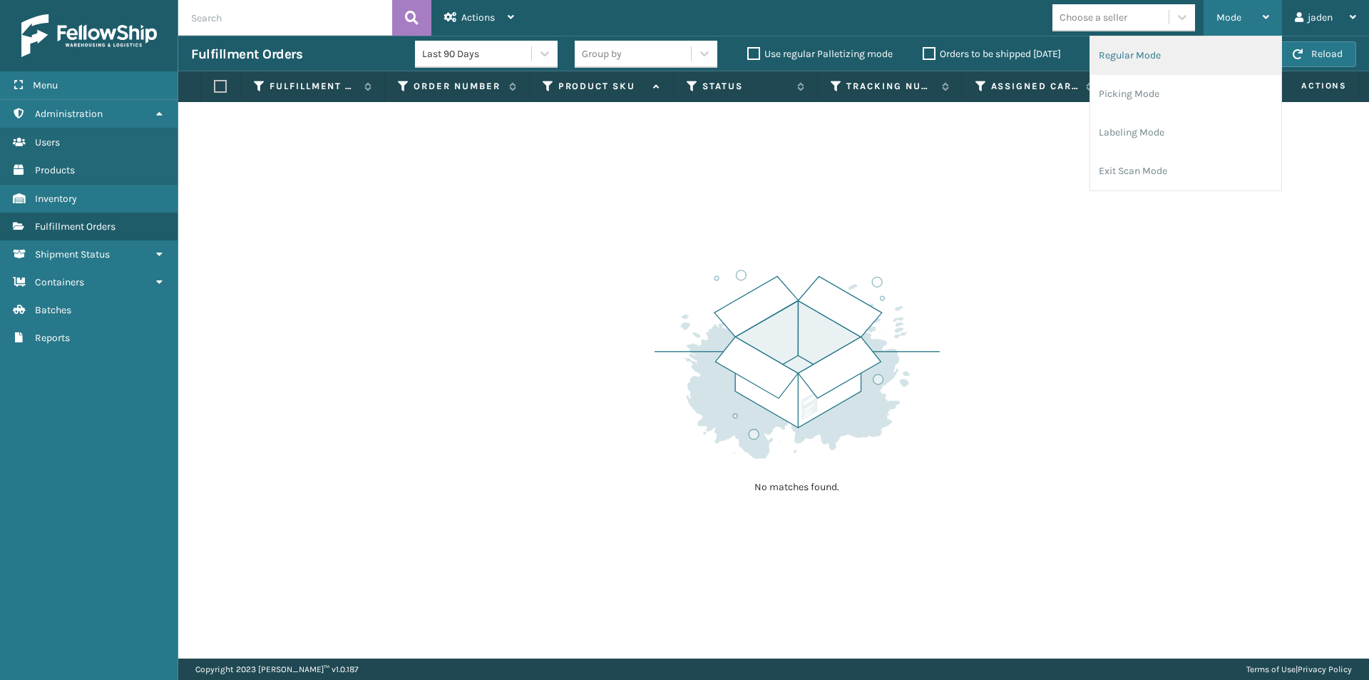
click at [1123, 51] on li "Regular Mode" at bounding box center [1185, 55] width 191 height 39
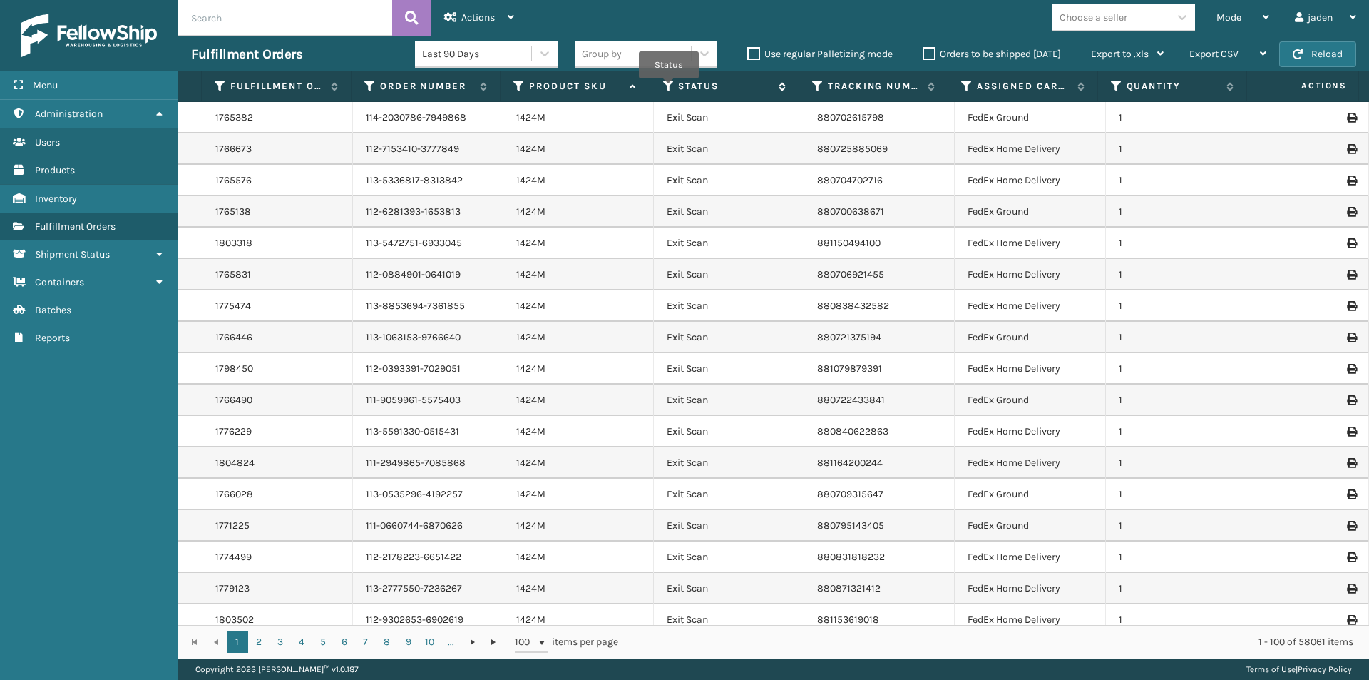
click at [669, 88] on icon at bounding box center [668, 86] width 11 height 13
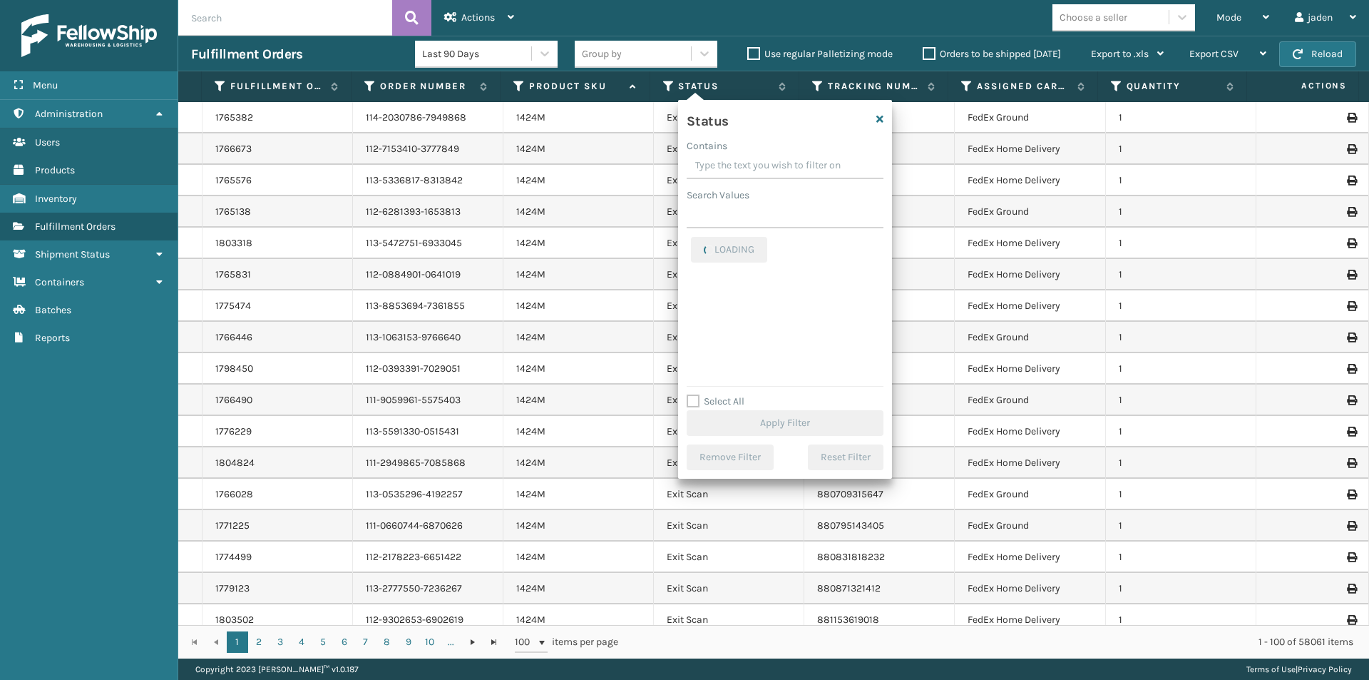
drag, startPoint x: 783, startPoint y: 160, endPoint x: 740, endPoint y: 156, distance: 42.9
click at [740, 156] on input "Contains" at bounding box center [785, 166] width 197 height 26
drag, startPoint x: 794, startPoint y: 172, endPoint x: 765, endPoint y: 163, distance: 30.0
click at [765, 163] on input "Contains" at bounding box center [785, 166] width 197 height 26
drag, startPoint x: 805, startPoint y: 160, endPoint x: 780, endPoint y: 157, distance: 25.1
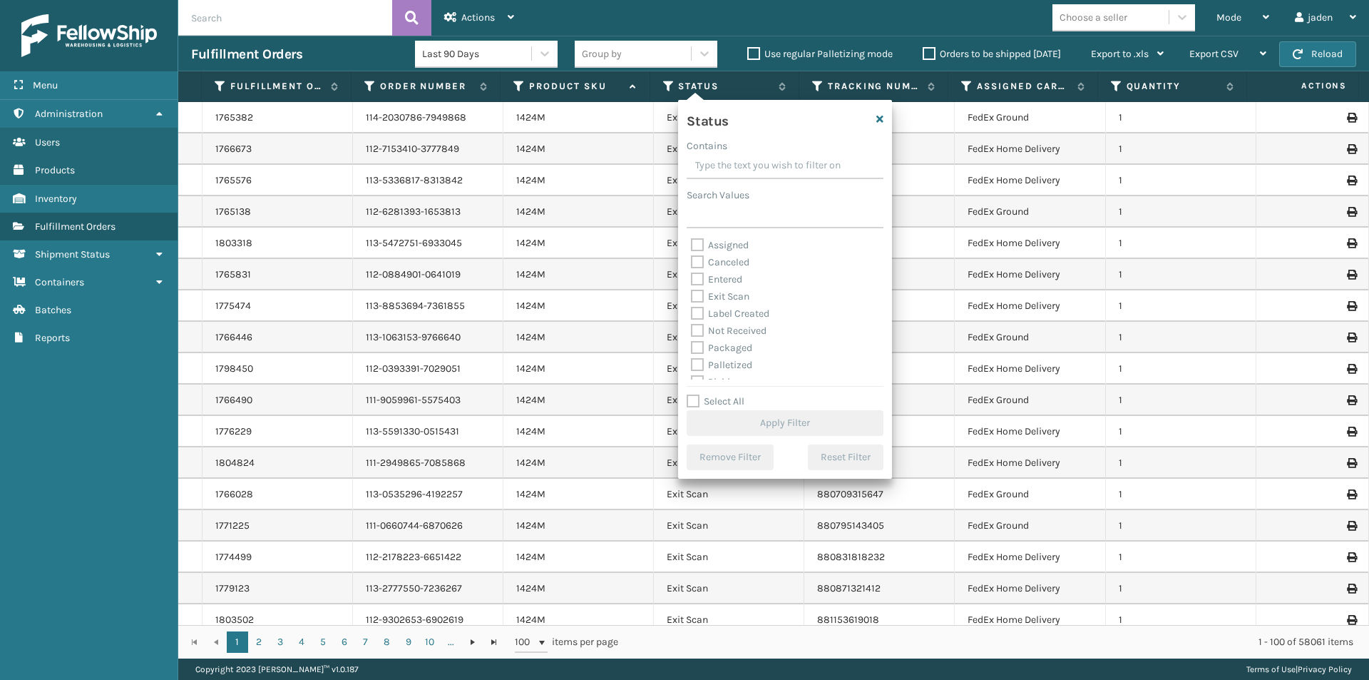
click at [754, 159] on input "Contains" at bounding box center [785, 166] width 197 height 26
click at [699, 298] on label "Palletized" at bounding box center [721, 293] width 61 height 12
click at [692, 295] on input "Palletized" at bounding box center [691, 289] width 1 height 9
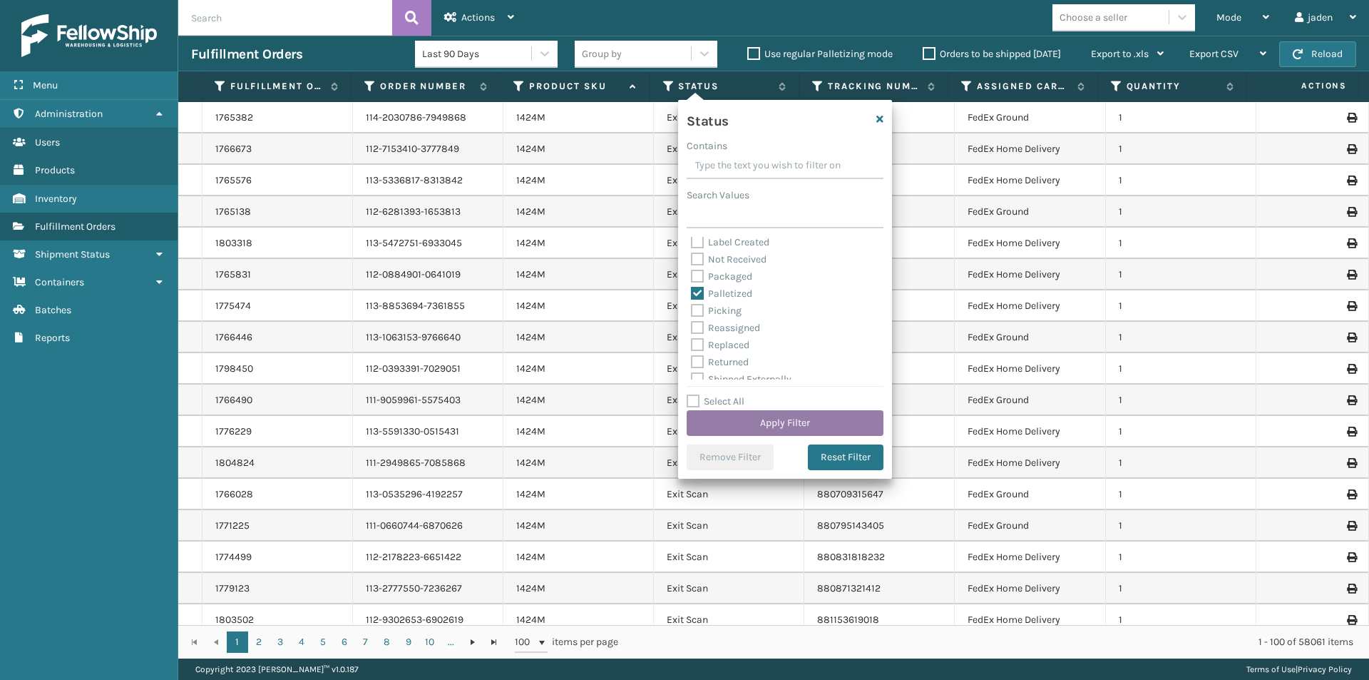
click at [765, 418] on button "Apply Filter" at bounding box center [785, 423] width 197 height 26
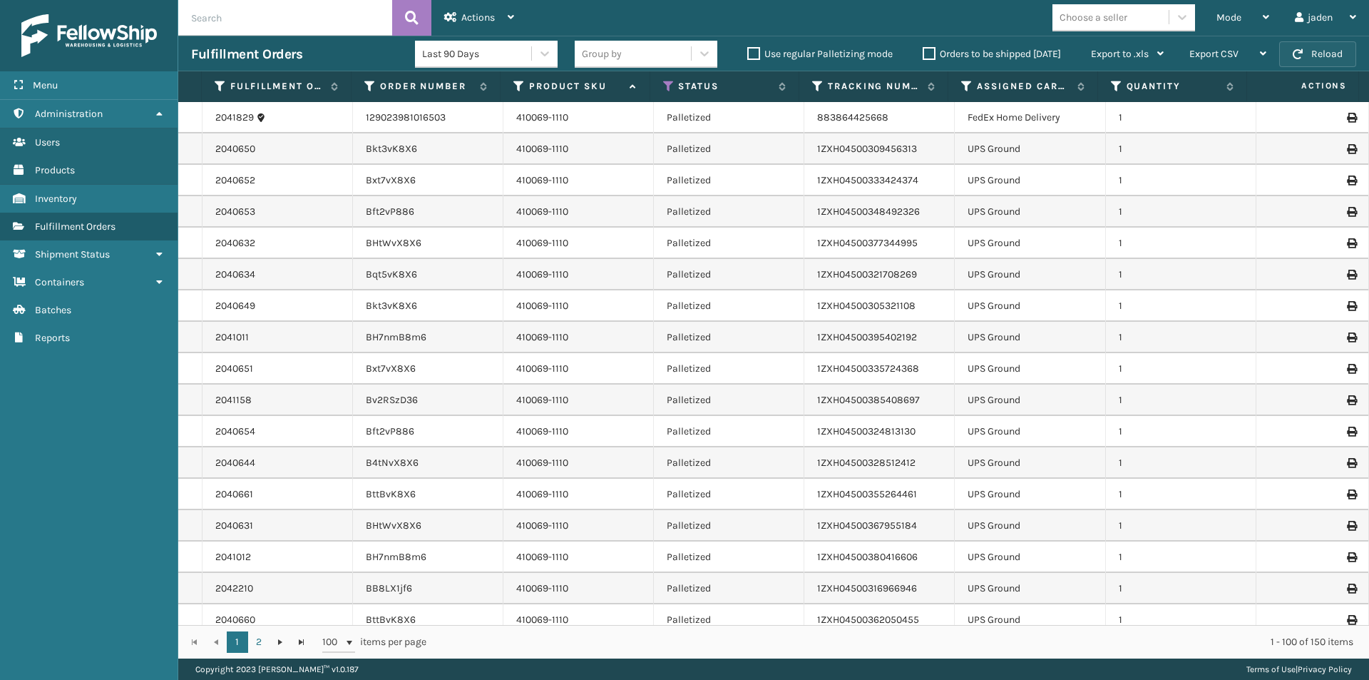
drag, startPoint x: 1330, startPoint y: 69, endPoint x: 1331, endPoint y: 61, distance: 7.9
click at [1331, 61] on button "Reload" at bounding box center [1317, 54] width 77 height 26
click at [668, 86] on icon at bounding box center [668, 86] width 11 height 13
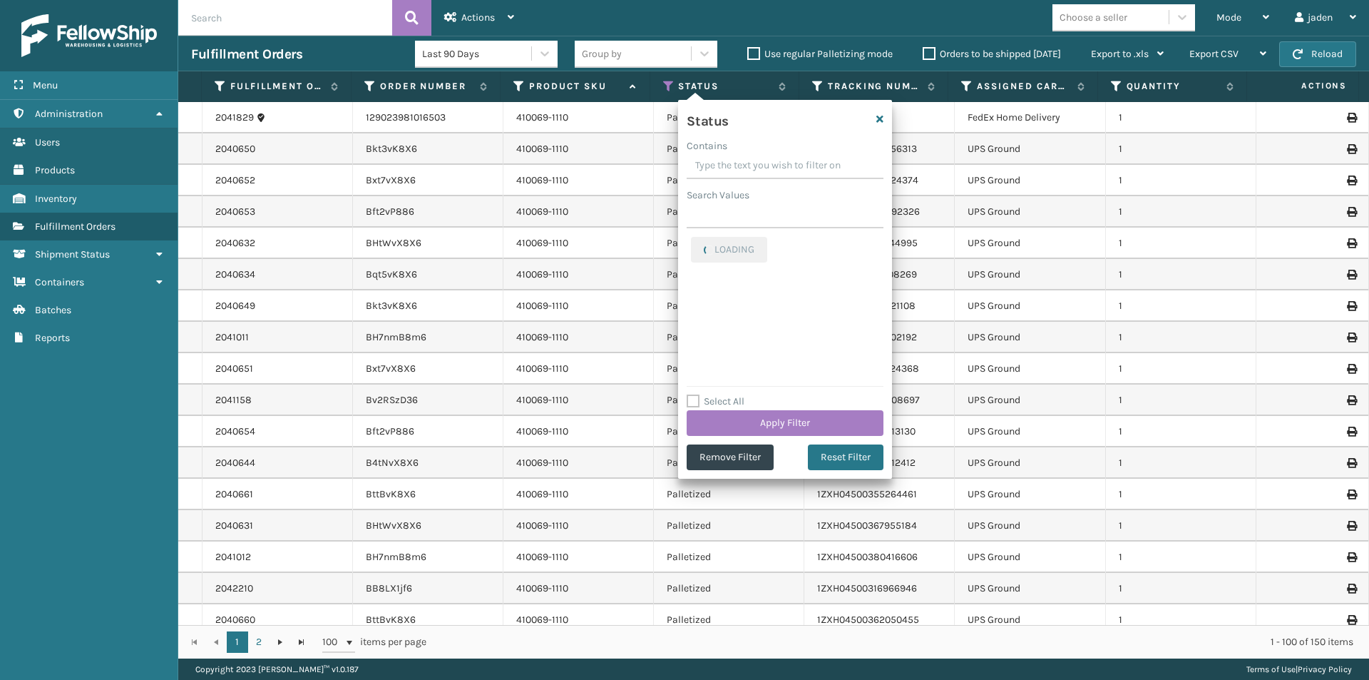
drag, startPoint x: 797, startPoint y: 158, endPoint x: 767, endPoint y: 155, distance: 30.2
click at [767, 155] on input "Contains" at bounding box center [785, 166] width 197 height 26
drag, startPoint x: 802, startPoint y: 160, endPoint x: 750, endPoint y: 153, distance: 52.6
click at [750, 153] on input "Contains" at bounding box center [785, 166] width 197 height 26
click at [700, 247] on label "Palletized" at bounding box center [721, 245] width 61 height 12
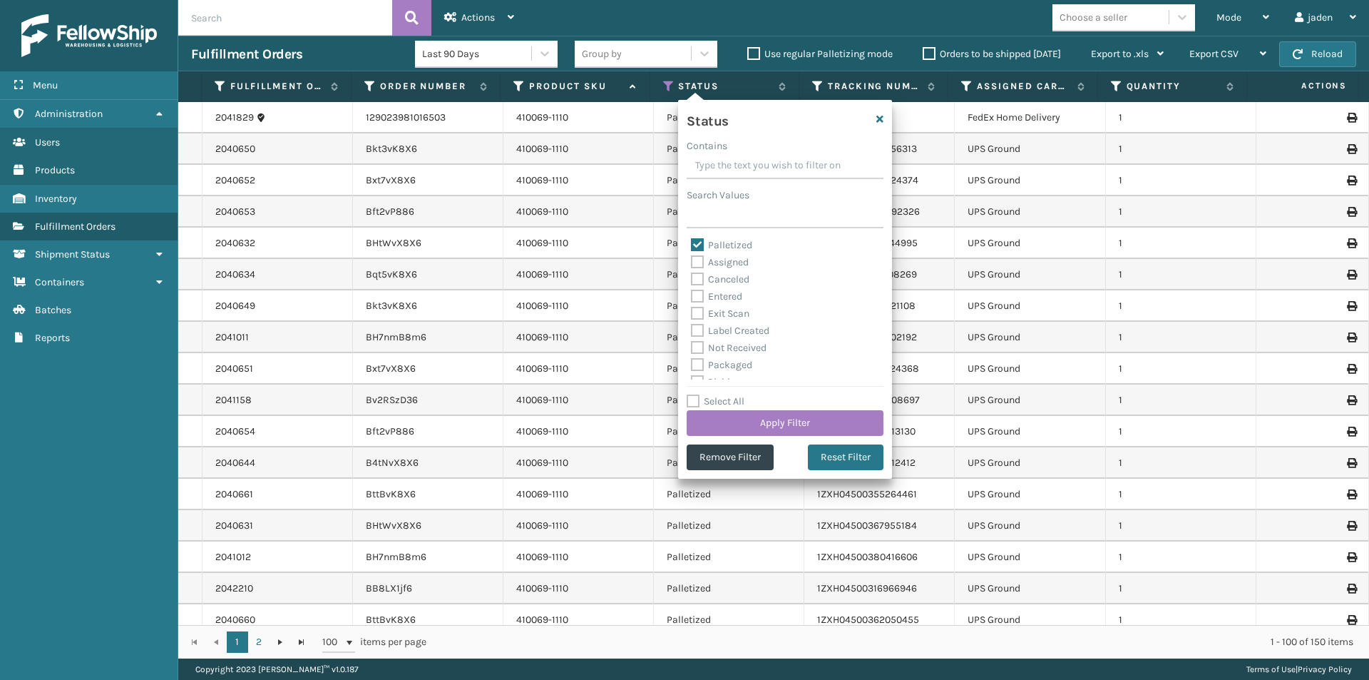
click at [692, 246] on input "Palletized" at bounding box center [691, 241] width 1 height 9
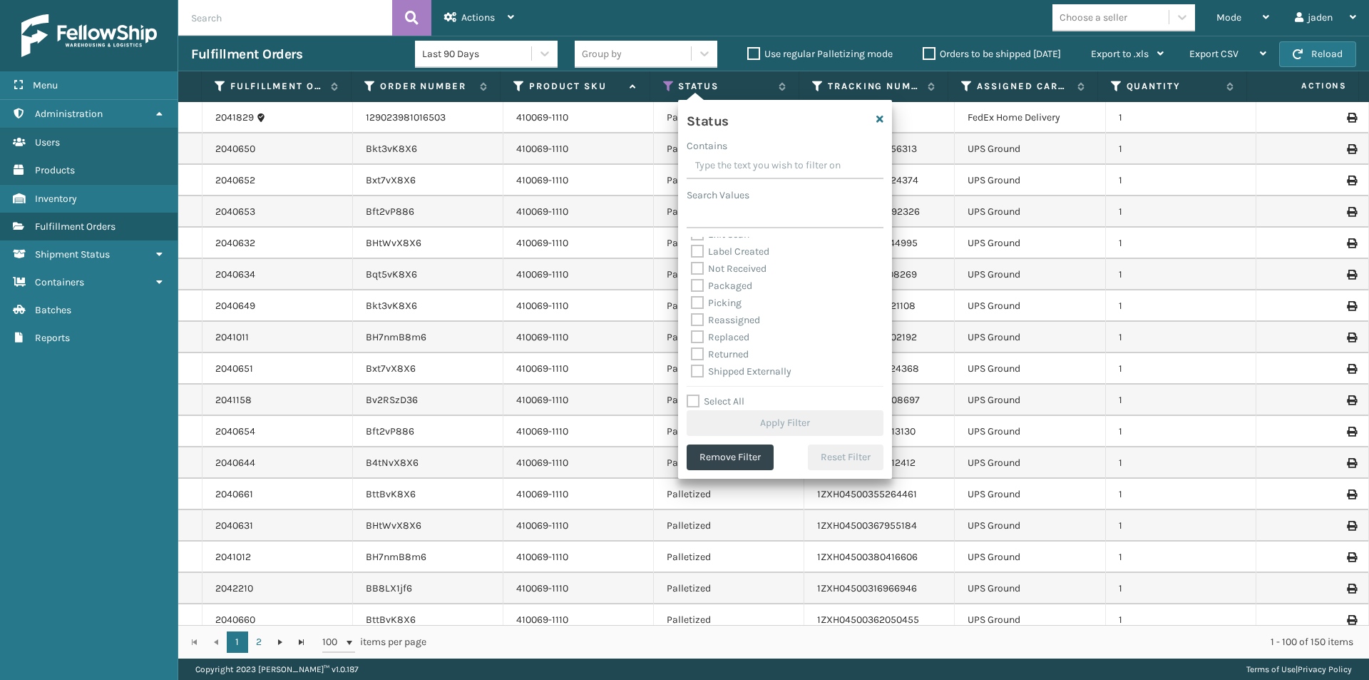
scroll to position [80, 0]
click at [700, 302] on label "Picking" at bounding box center [716, 302] width 51 height 12
click at [692, 302] on input "Picking" at bounding box center [691, 298] width 1 height 9
click at [763, 419] on button "Apply Filter" at bounding box center [785, 423] width 197 height 26
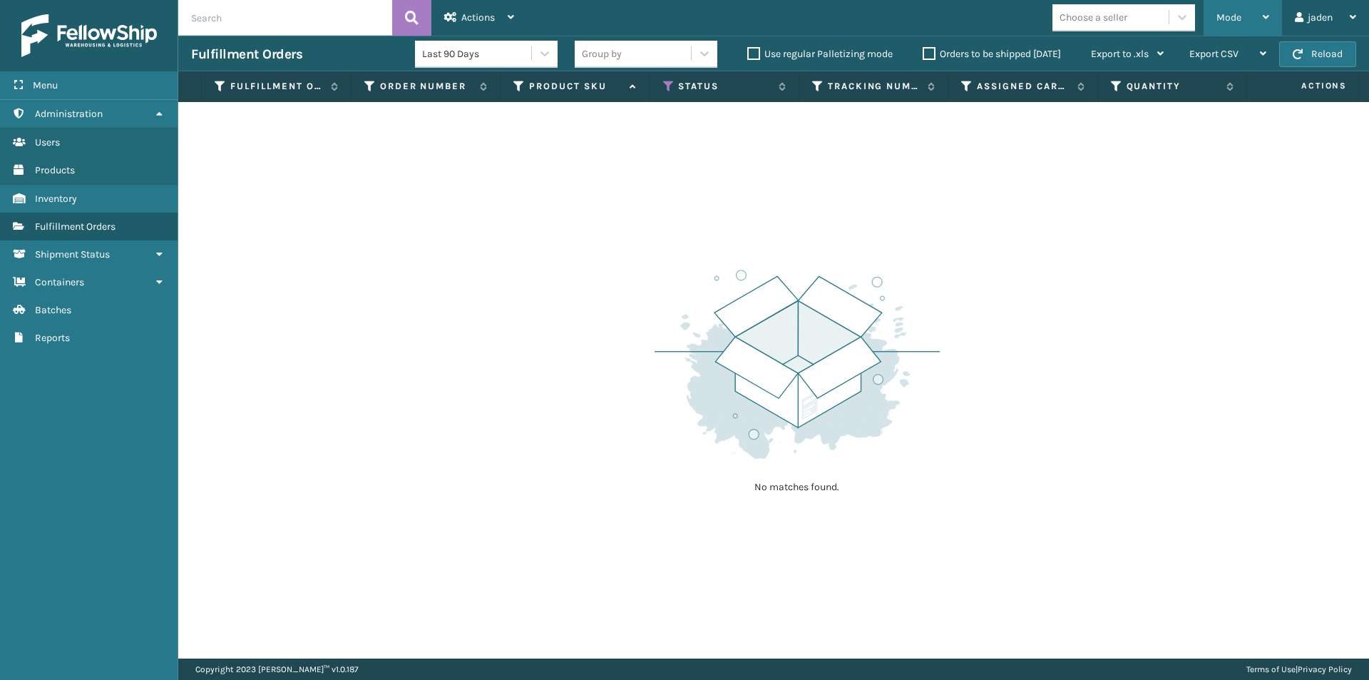
click at [1237, 18] on span "Mode" at bounding box center [1229, 17] width 25 height 12
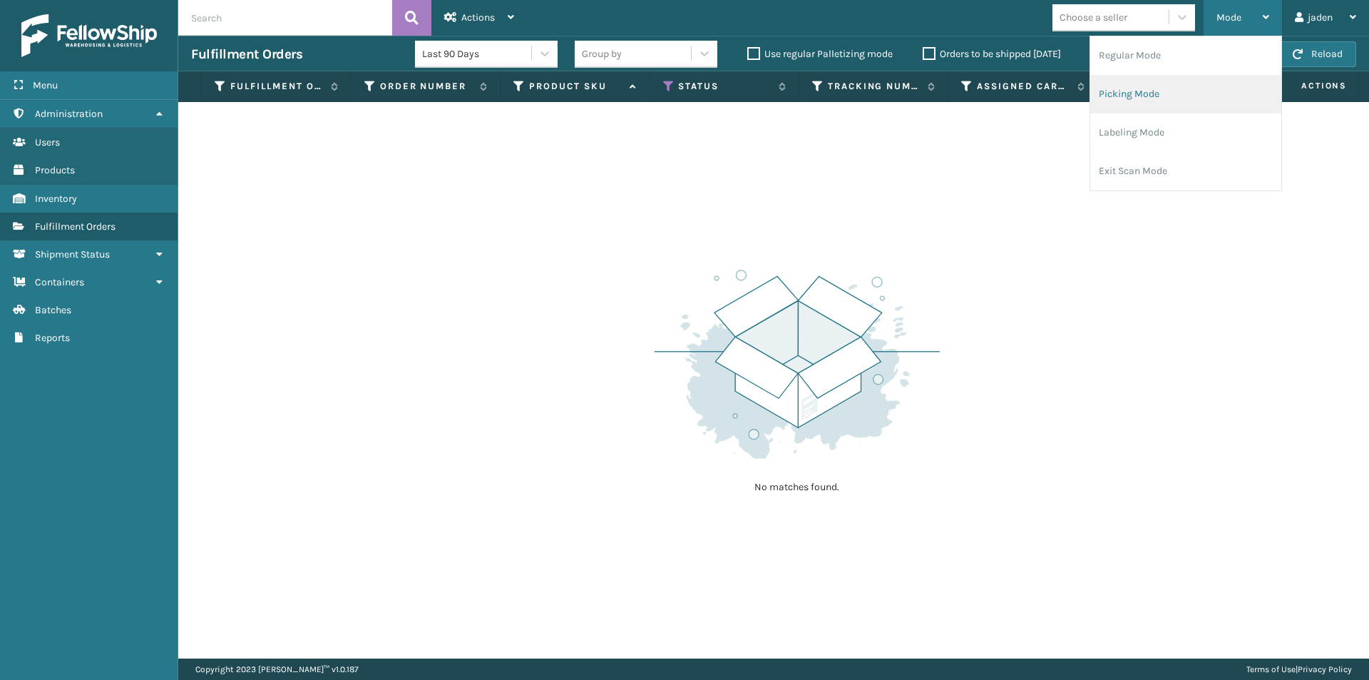
click at [1177, 113] on li "Picking Mode" at bounding box center [1185, 94] width 191 height 39
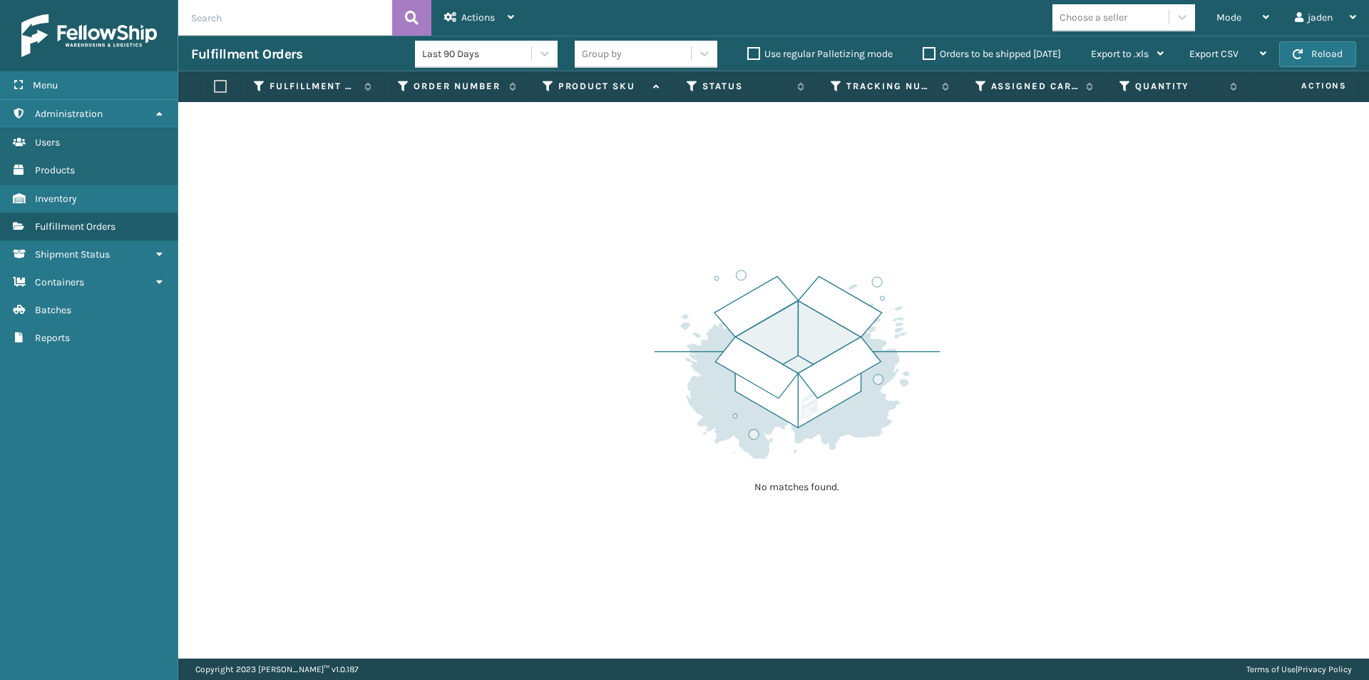
drag, startPoint x: 1076, startPoint y: 210, endPoint x: 1272, endPoint y: 82, distance: 234.6
click at [795, 129] on div "No matches found." at bounding box center [773, 380] width 1191 height 556
click at [1289, 58] on button "Reload" at bounding box center [1317, 54] width 77 height 26
click at [932, 57] on label "Orders to be shipped [DATE]" at bounding box center [992, 54] width 138 height 12
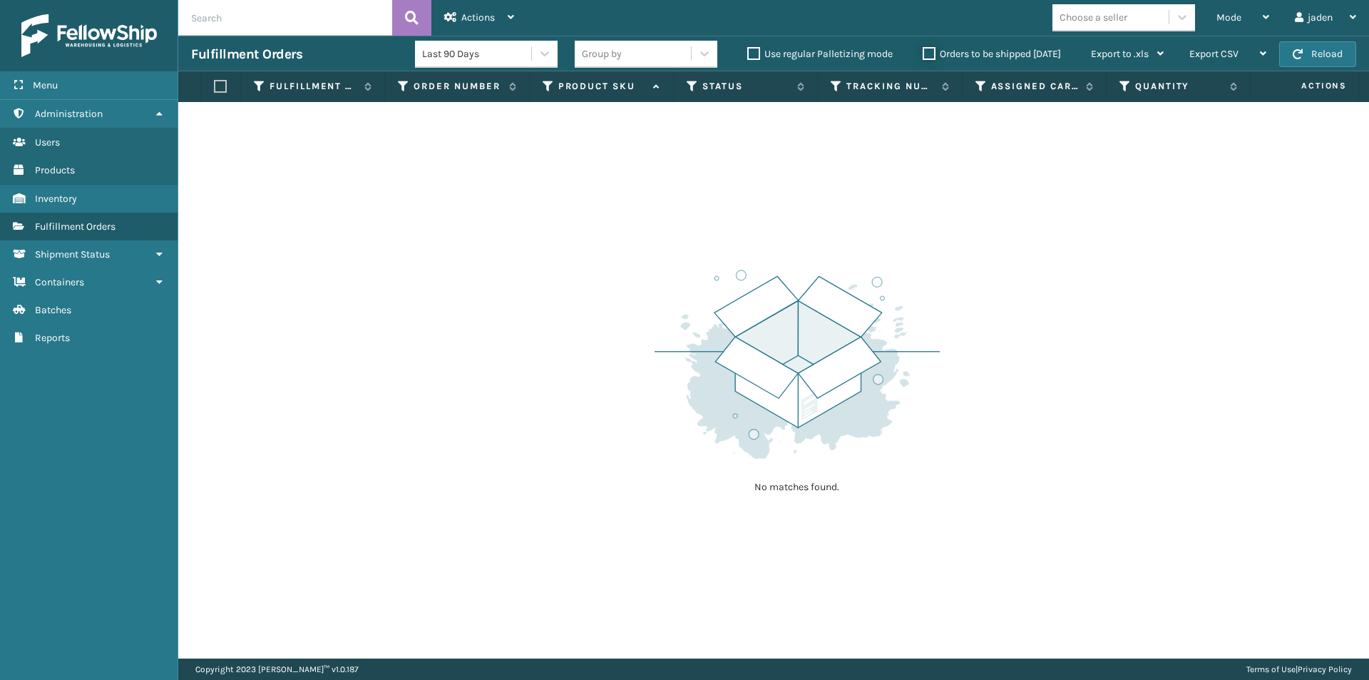
click at [924, 55] on input "Orders to be shipped [DATE]" at bounding box center [923, 50] width 1 height 9
click at [1258, 11] on div "Mode" at bounding box center [1243, 18] width 53 height 36
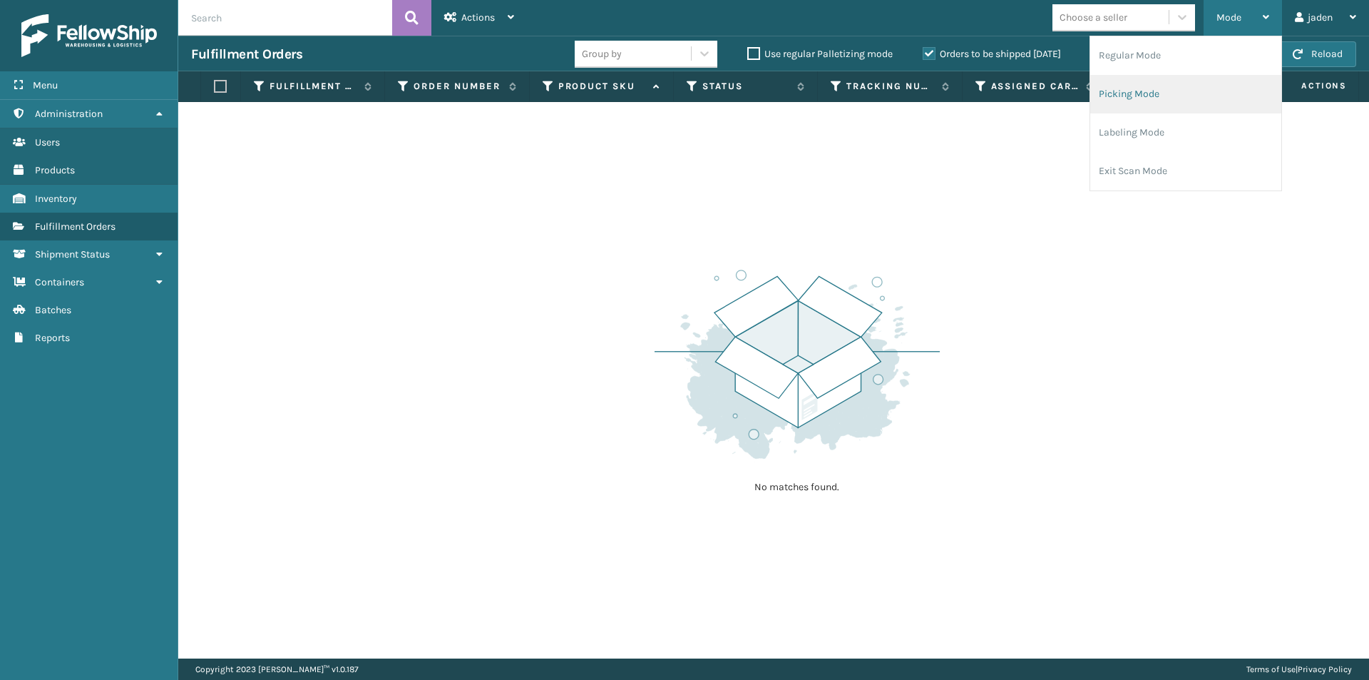
click at [1190, 99] on li "Picking Mode" at bounding box center [1185, 94] width 191 height 39
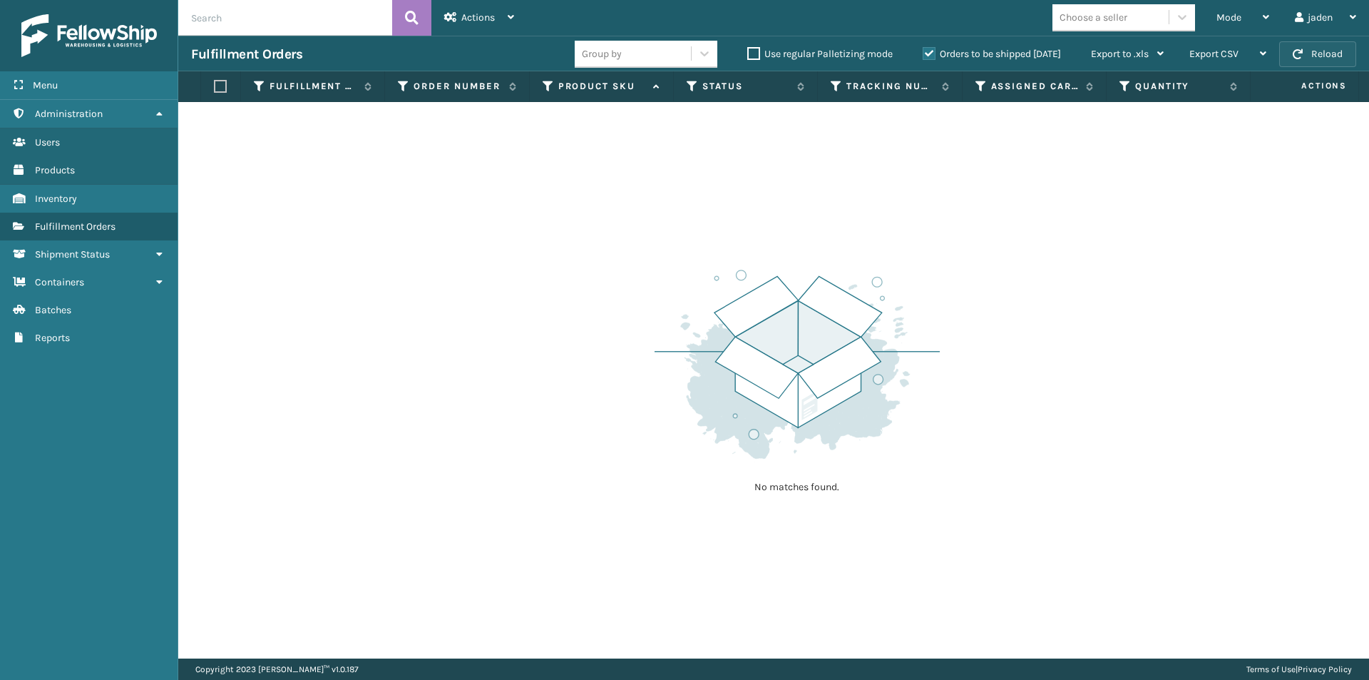
click at [1297, 58] on span "button" at bounding box center [1298, 54] width 10 height 10
click at [1256, 22] on div "Mode" at bounding box center [1243, 18] width 53 height 36
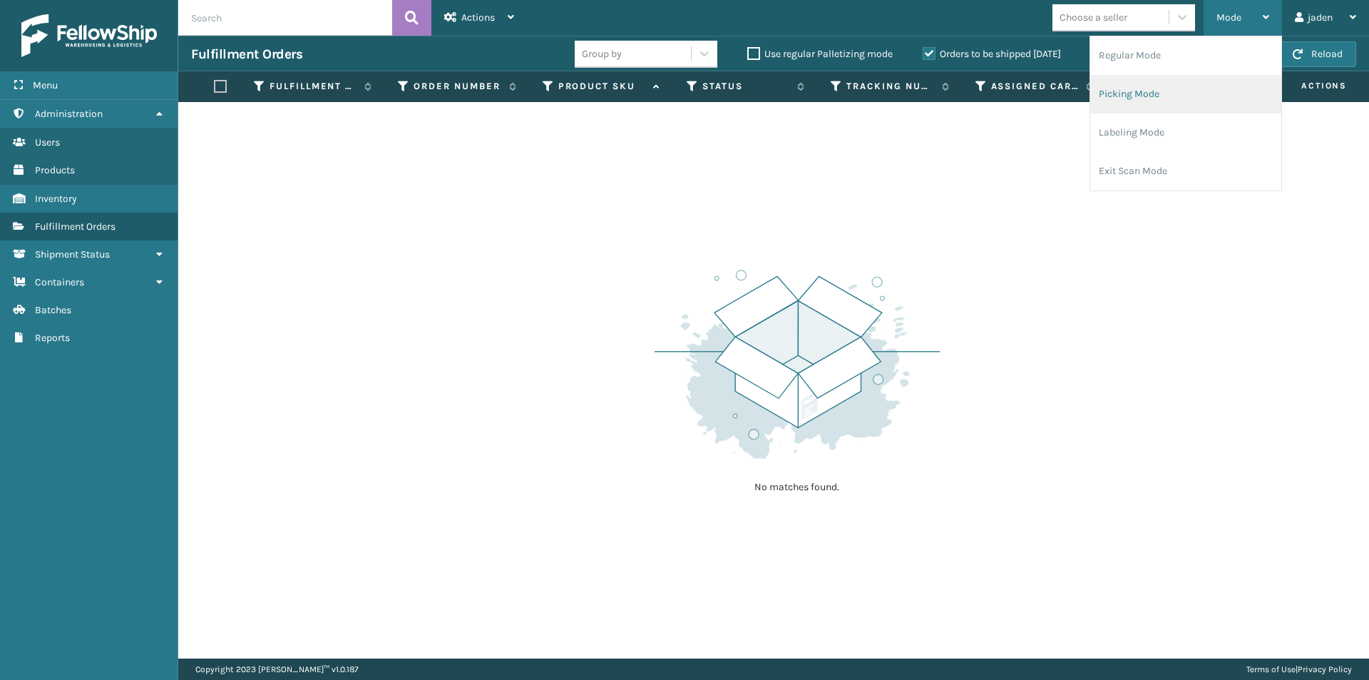
click at [1098, 108] on li "Picking Mode" at bounding box center [1185, 94] width 191 height 39
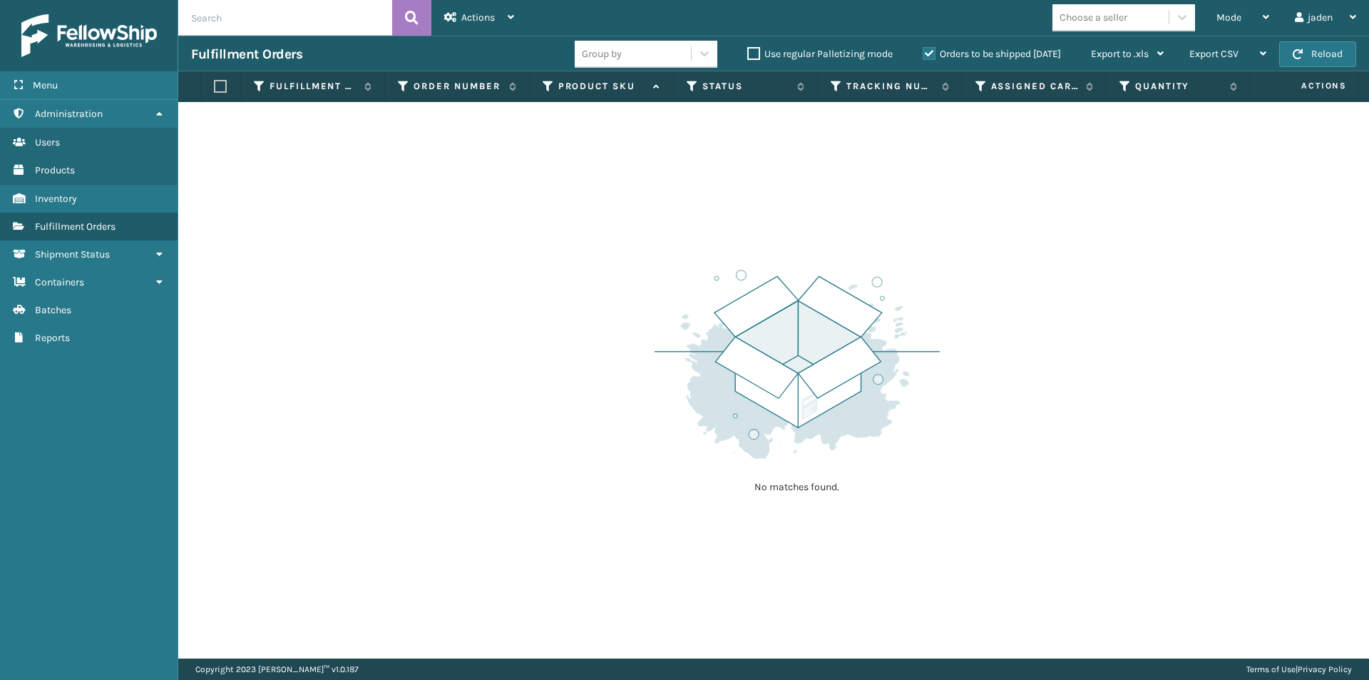
drag, startPoint x: 868, startPoint y: 180, endPoint x: 367, endPoint y: 24, distance: 524.7
click at [464, 176] on div "No matches found." at bounding box center [773, 380] width 1191 height 556
drag, startPoint x: 982, startPoint y: 216, endPoint x: 879, endPoint y: 205, distance: 103.3
drag, startPoint x: 879, startPoint y: 205, endPoint x: 714, endPoint y: 136, distance: 179.1
click at [681, 149] on div "No matches found." at bounding box center [773, 380] width 1191 height 556
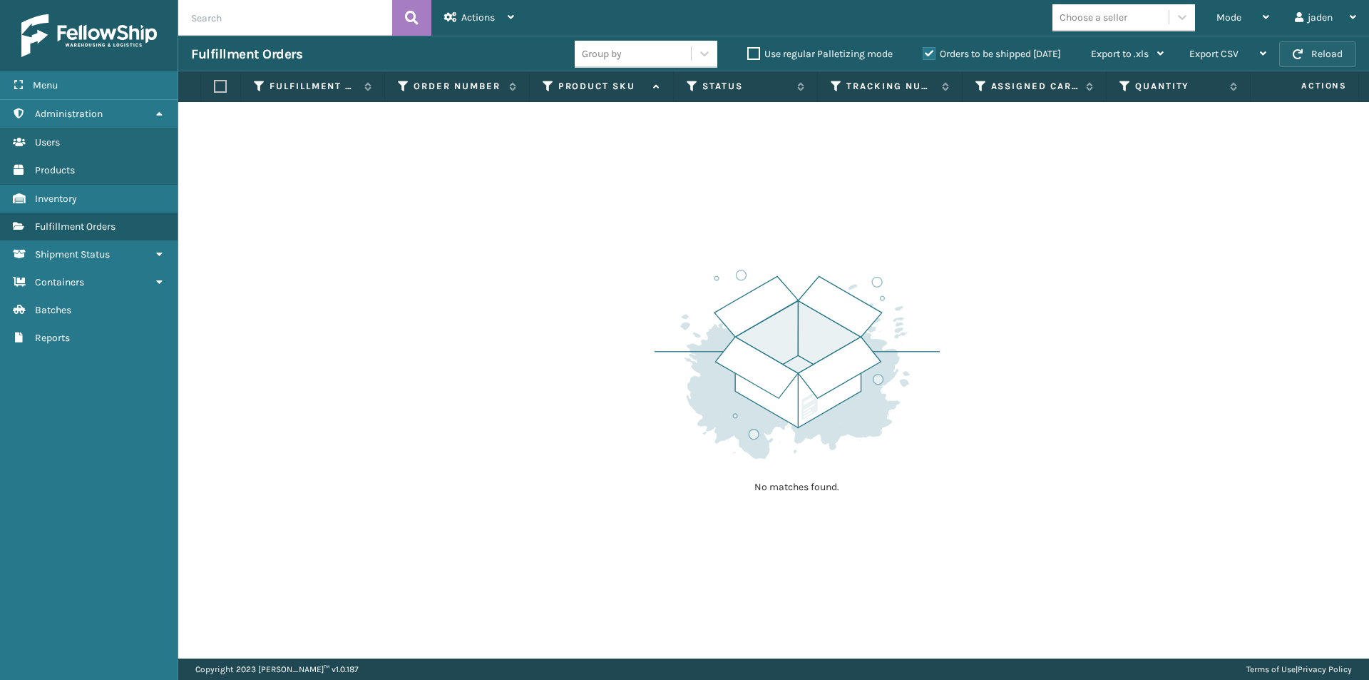
click at [1297, 55] on span "button" at bounding box center [1298, 54] width 10 height 10
click at [929, 53] on label "Orders to be shipped [DATE]" at bounding box center [992, 54] width 138 height 12
click at [924, 53] on input "Orders to be shipped [DATE]" at bounding box center [923, 50] width 1 height 9
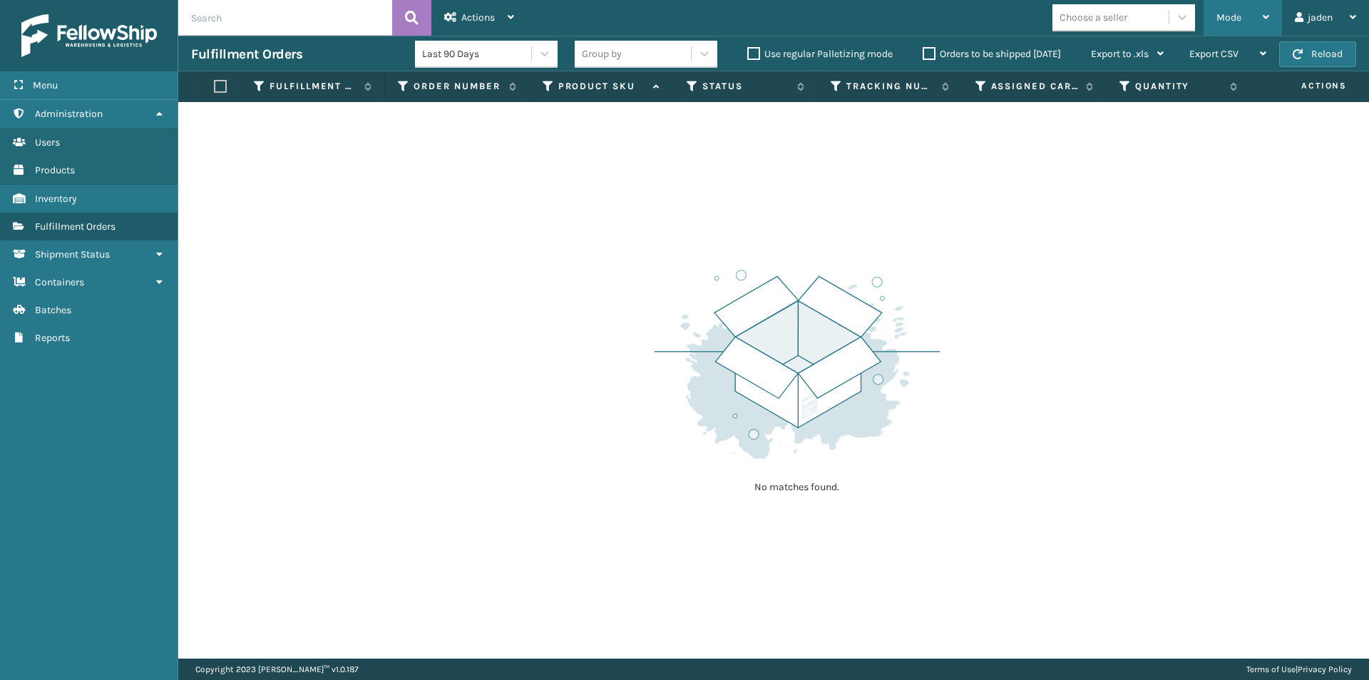
click at [1270, 12] on div "Mode Regular Mode Picking Mode Labeling Mode Exit Scan Mode" at bounding box center [1243, 18] width 78 height 36
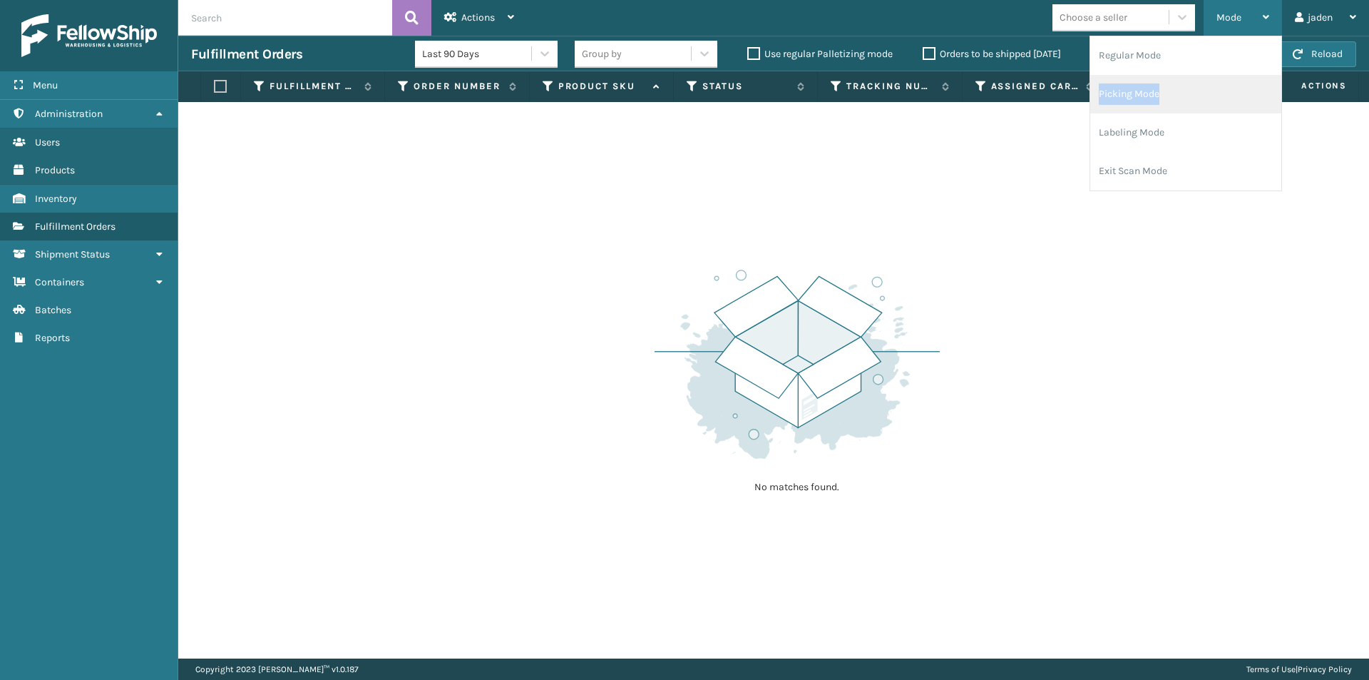
drag, startPoint x: 1210, startPoint y: 73, endPoint x: 1222, endPoint y: 91, distance: 21.6
click at [1222, 91] on ul "Regular Mode Picking Mode Labeling Mode Exit Scan Mode" at bounding box center [1185, 113] width 191 height 154
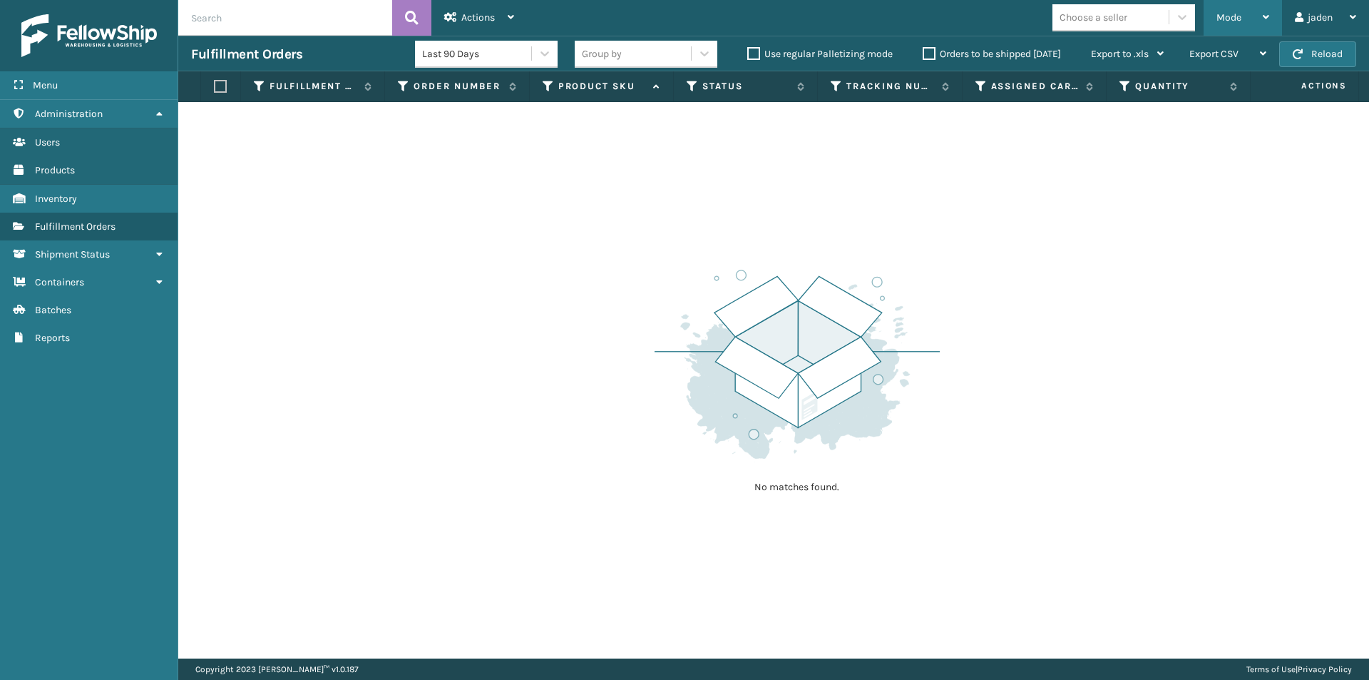
drag, startPoint x: 1259, startPoint y: 13, endPoint x: 1246, endPoint y: 14, distance: 12.9
click at [1260, 12] on div "Mode" at bounding box center [1243, 18] width 53 height 36
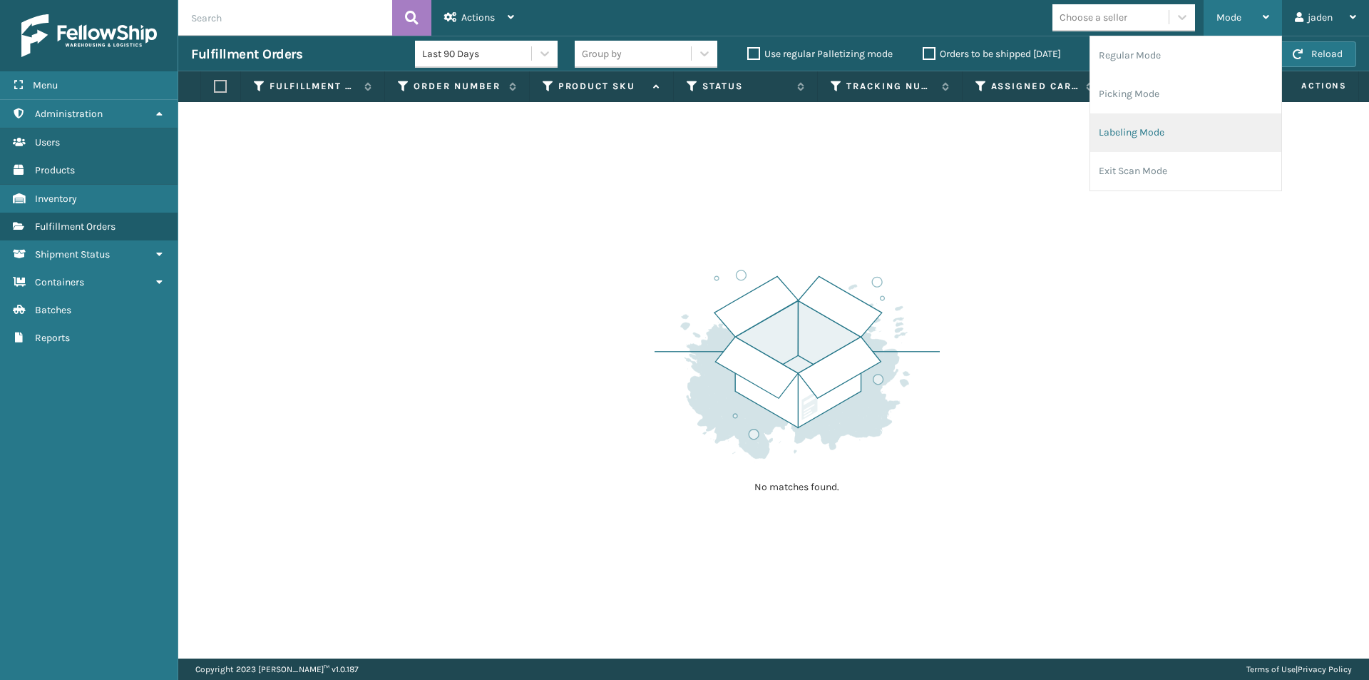
click at [1134, 113] on li "Labeling Mode" at bounding box center [1185, 132] width 191 height 39
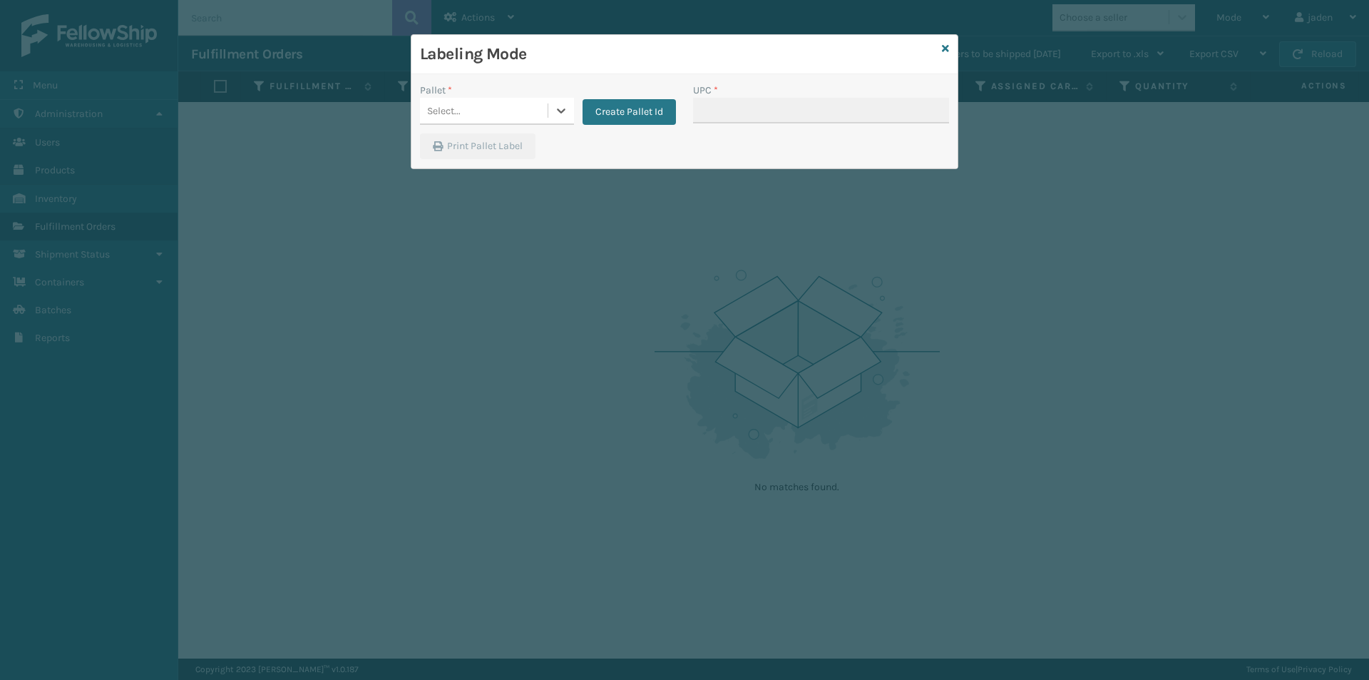
click at [936, 44] on div "Labeling Mode" at bounding box center [685, 54] width 546 height 39
click at [945, 50] on icon at bounding box center [945, 49] width 7 height 10
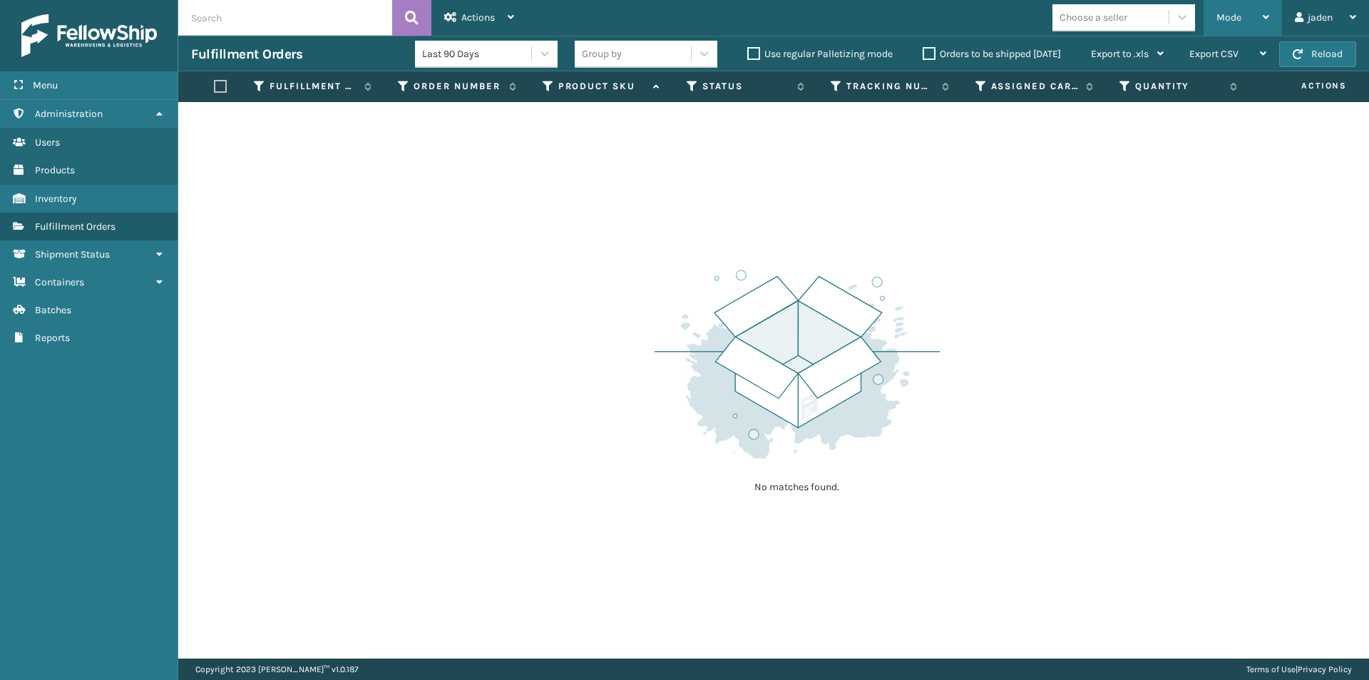
click at [1240, 19] on span "Mode" at bounding box center [1229, 17] width 25 height 12
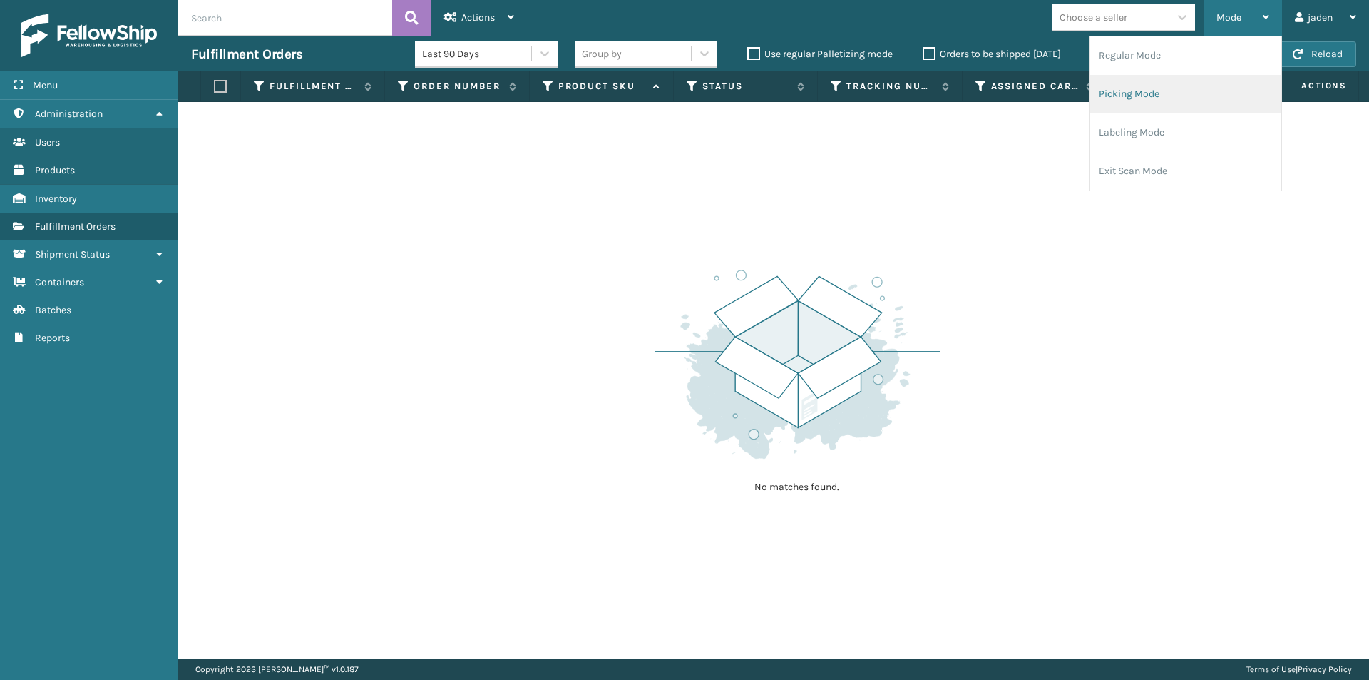
click at [1159, 98] on li "Picking Mode" at bounding box center [1185, 94] width 191 height 39
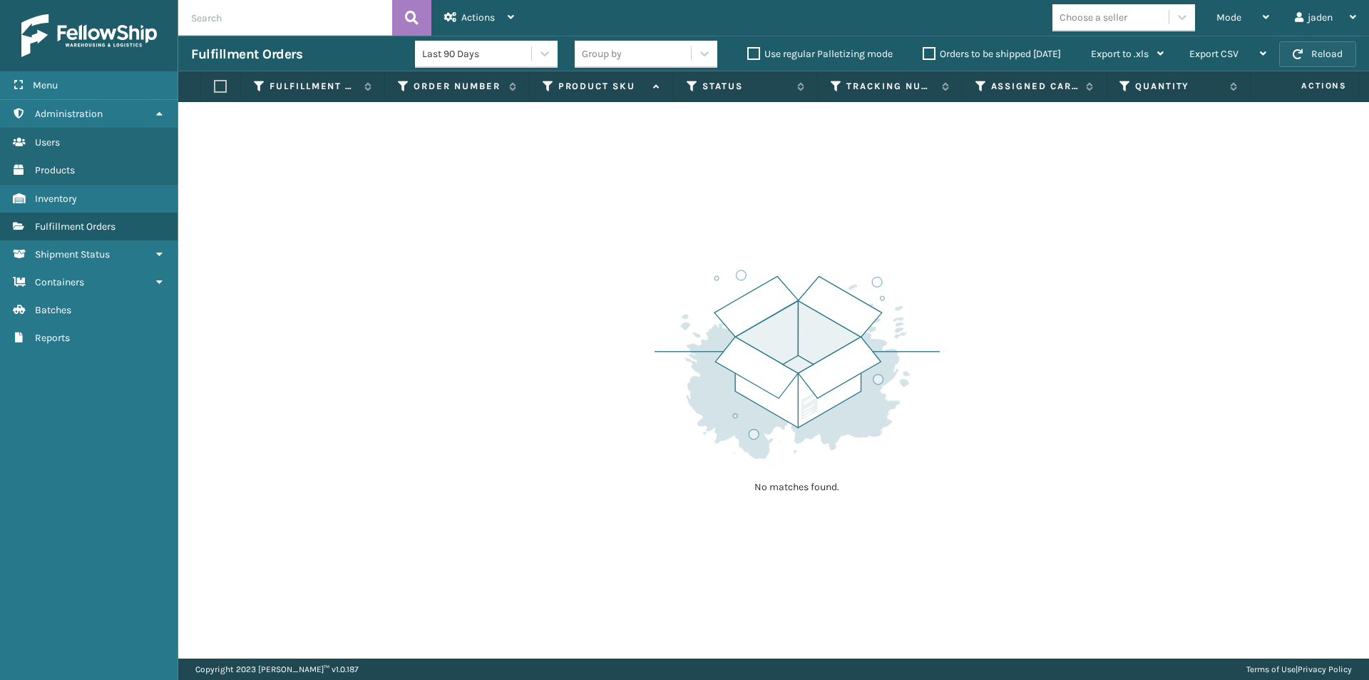
click at [1338, 47] on button "Reload" at bounding box center [1317, 54] width 77 height 26
click at [1336, 49] on button "Reload" at bounding box center [1317, 54] width 77 height 26
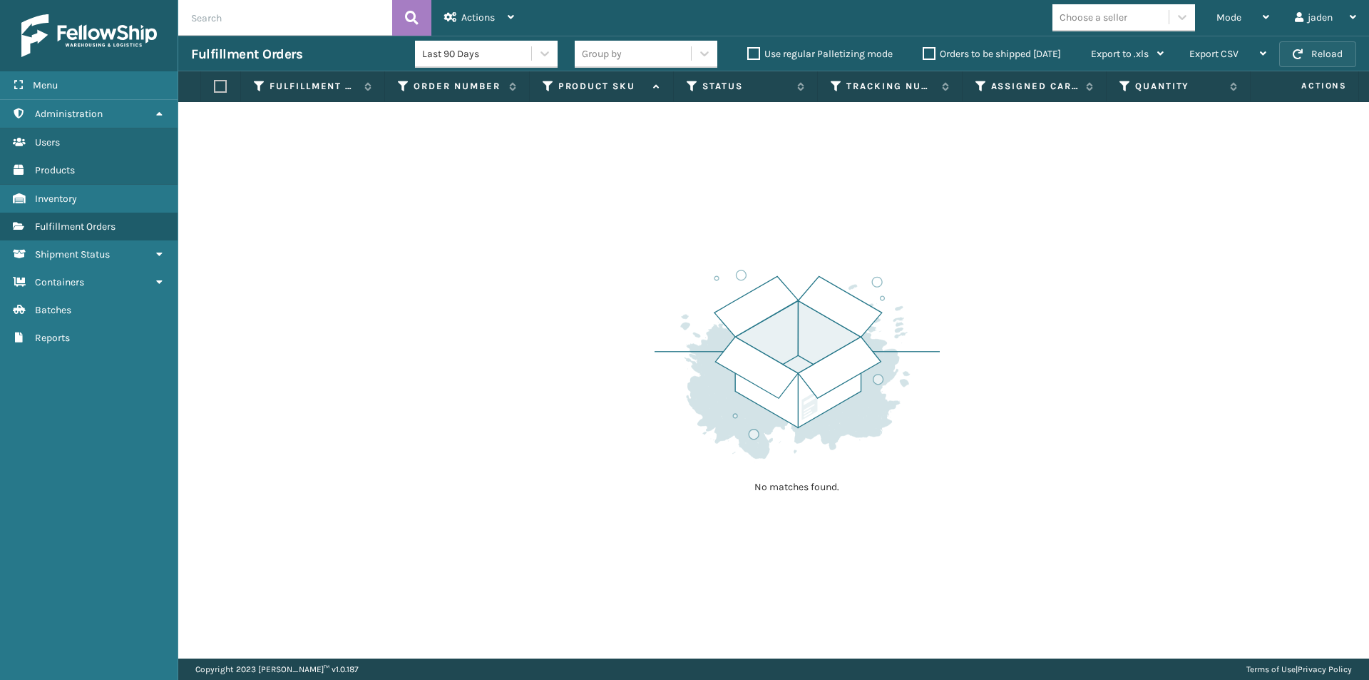
click at [1304, 55] on button "Reload" at bounding box center [1317, 54] width 77 height 26
click at [1237, 13] on span "Mode" at bounding box center [1229, 17] width 25 height 12
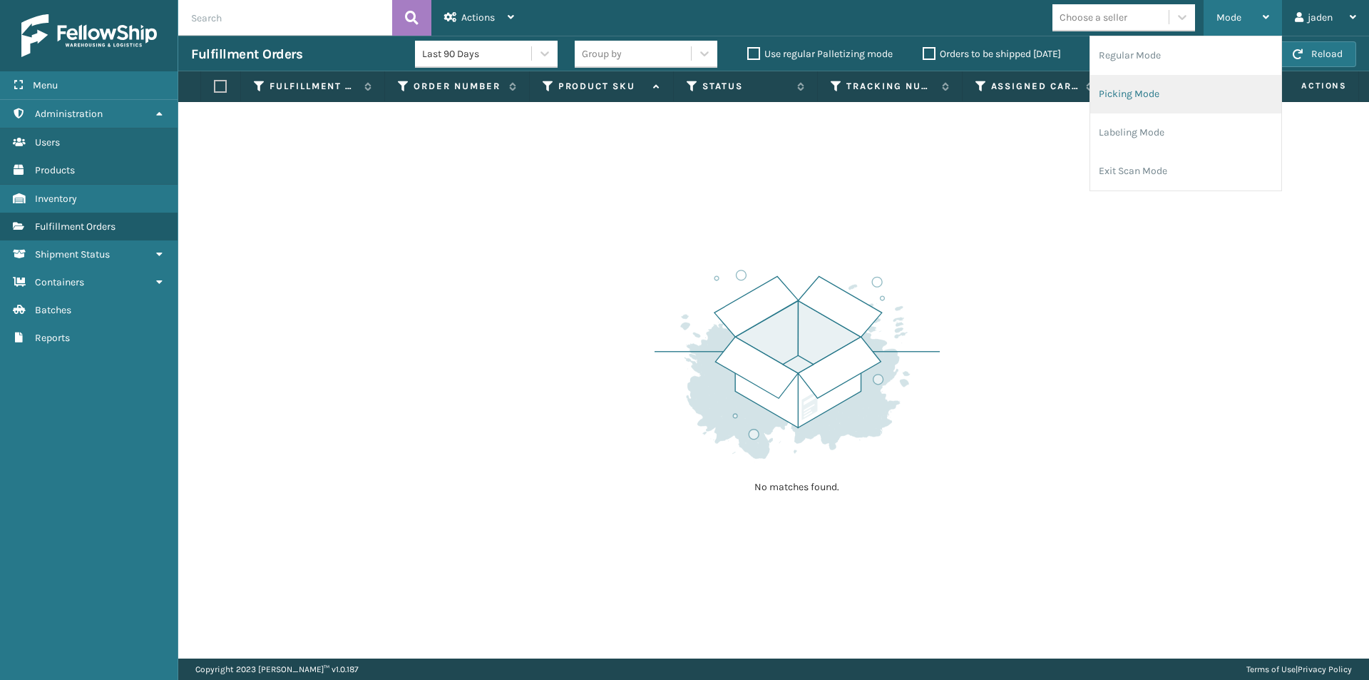
click at [1158, 86] on li "Picking Mode" at bounding box center [1185, 94] width 191 height 39
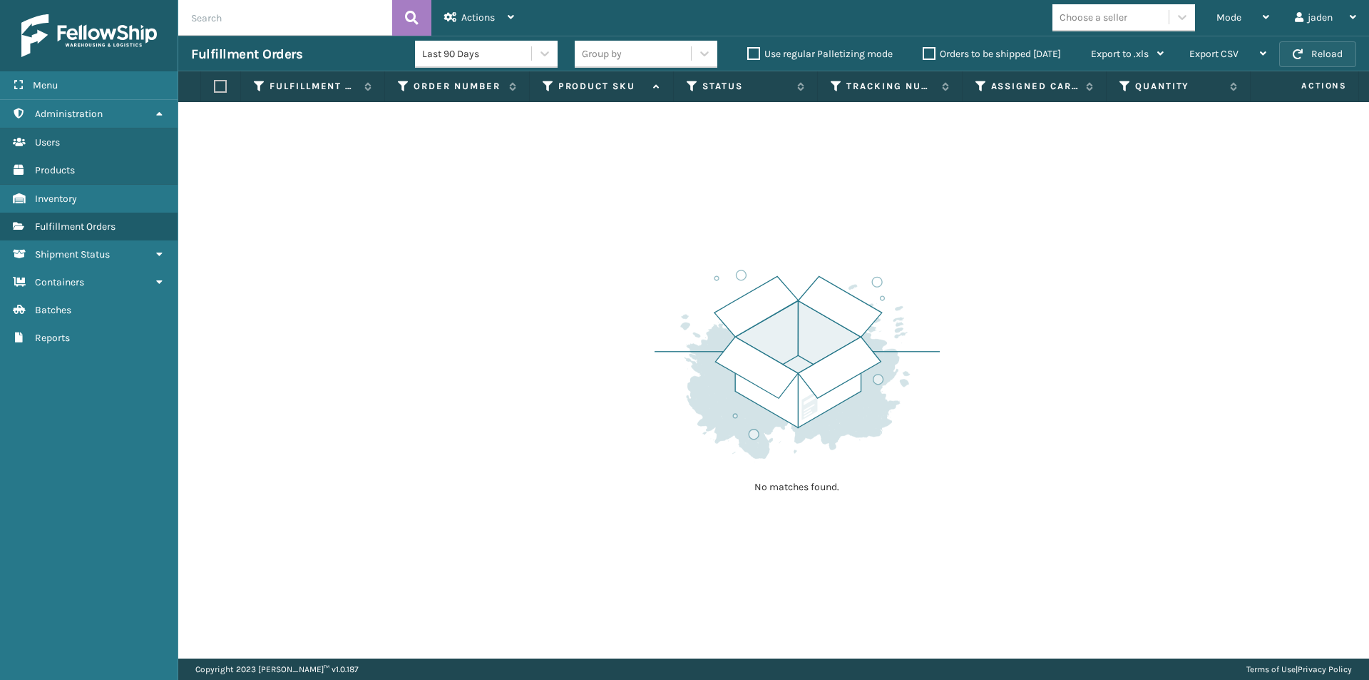
click at [1327, 56] on button "Reload" at bounding box center [1317, 54] width 77 height 26
drag, startPoint x: 837, startPoint y: 143, endPoint x: 870, endPoint y: 179, distance: 49.0
click at [543, 179] on div "No matches found." at bounding box center [773, 380] width 1191 height 556
drag, startPoint x: 895, startPoint y: 179, endPoint x: 869, endPoint y: 178, distance: 26.4
drag, startPoint x: 869, startPoint y: 178, endPoint x: 864, endPoint y: 220, distance: 42.3
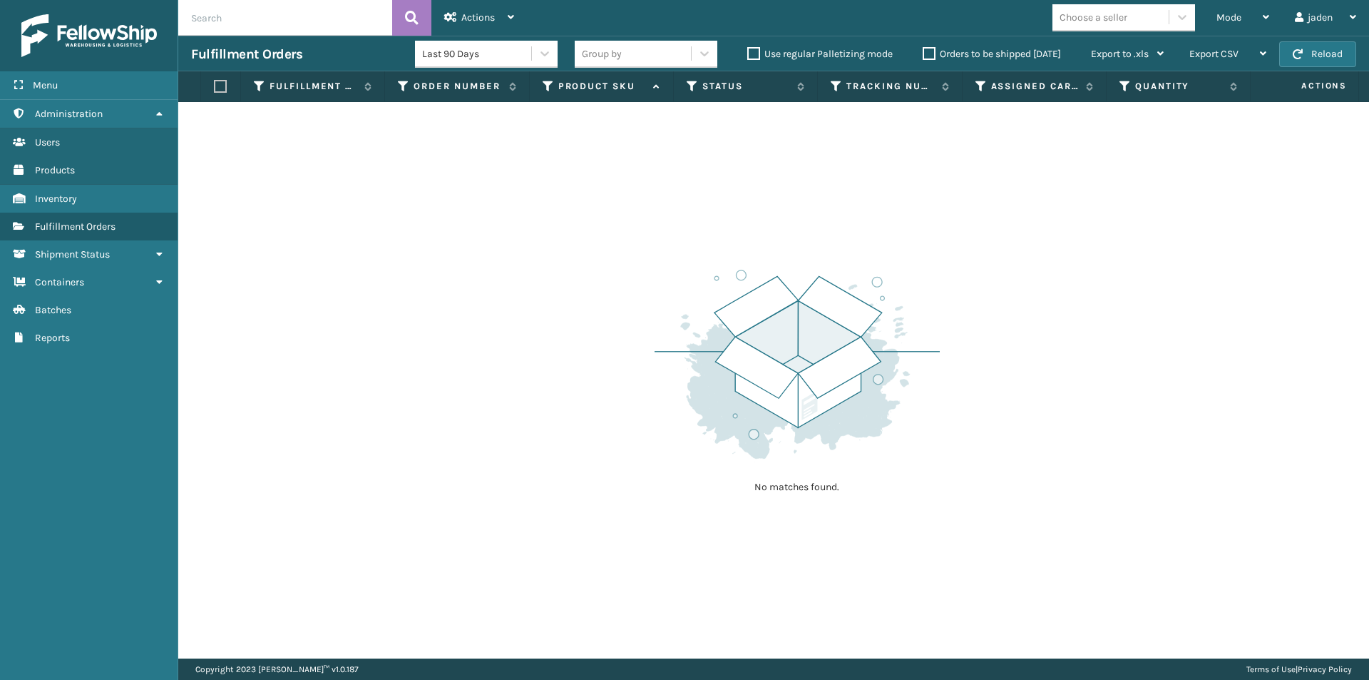
click at [495, 220] on div "No matches found." at bounding box center [773, 380] width 1191 height 556
drag, startPoint x: 869, startPoint y: 220, endPoint x: 663, endPoint y: 183, distance: 208.9
click at [504, 201] on div "No matches found." at bounding box center [773, 380] width 1191 height 556
drag, startPoint x: 942, startPoint y: 183, endPoint x: 859, endPoint y: 180, distance: 83.5
click at [641, 180] on div "No matches found." at bounding box center [773, 380] width 1191 height 556
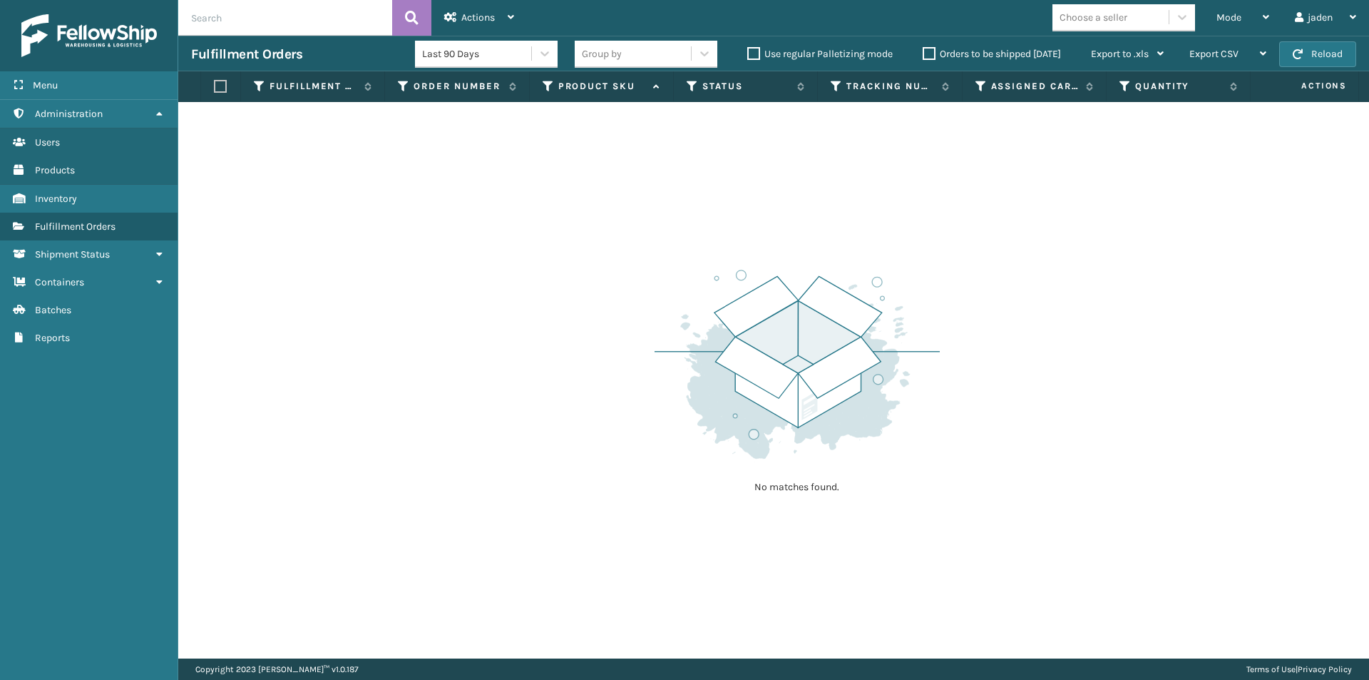
drag, startPoint x: 1009, startPoint y: 180, endPoint x: 946, endPoint y: 180, distance: 62.8
drag, startPoint x: 946, startPoint y: 180, endPoint x: 863, endPoint y: 175, distance: 83.6
click at [690, 189] on div "No matches found." at bounding box center [773, 380] width 1191 height 556
drag, startPoint x: 972, startPoint y: 178, endPoint x: 917, endPoint y: 196, distance: 57.7
click at [620, 208] on div "No matches found." at bounding box center [773, 380] width 1191 height 556
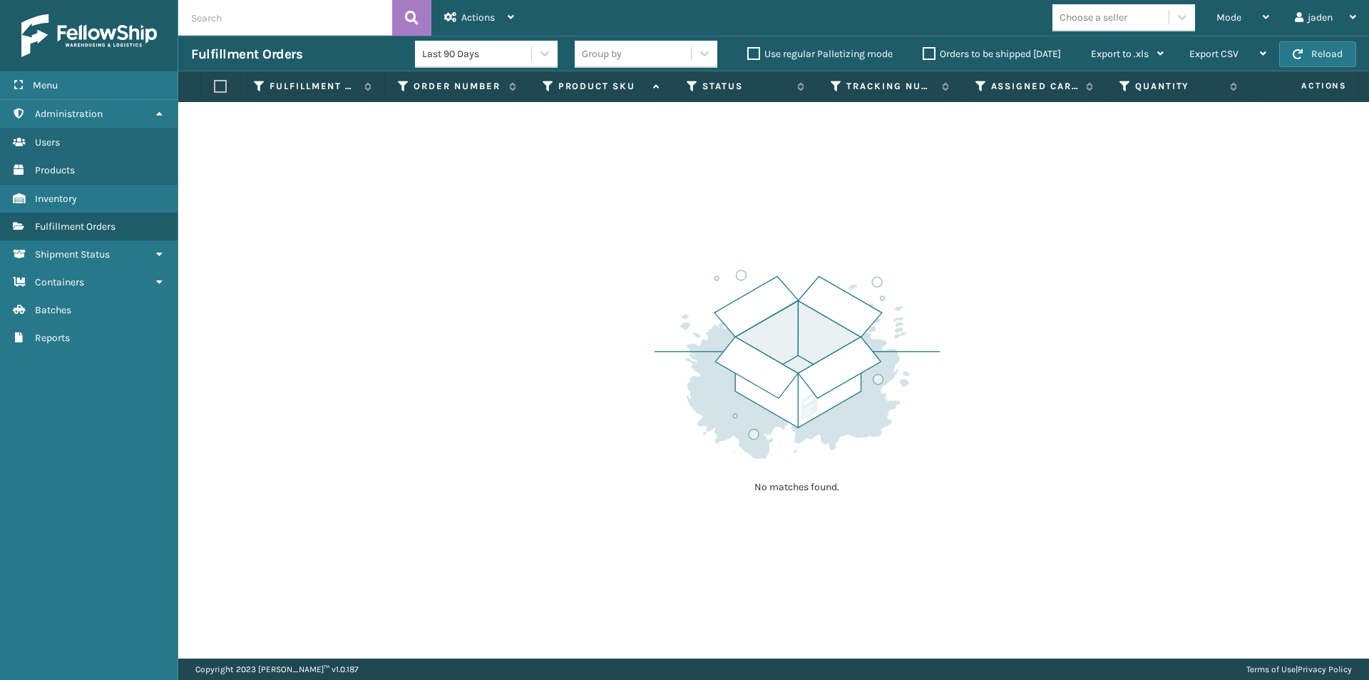
drag, startPoint x: 859, startPoint y: 192, endPoint x: 1026, endPoint y: 169, distance: 167.7
click at [576, 205] on div "No matches found." at bounding box center [773, 380] width 1191 height 556
drag, startPoint x: 1026, startPoint y: 169, endPoint x: 1010, endPoint y: 169, distance: 15.7
drag, startPoint x: 1010, startPoint y: 169, endPoint x: 533, endPoint y: 223, distance: 479.4
click at [533, 223] on div "No matches found." at bounding box center [773, 380] width 1191 height 556
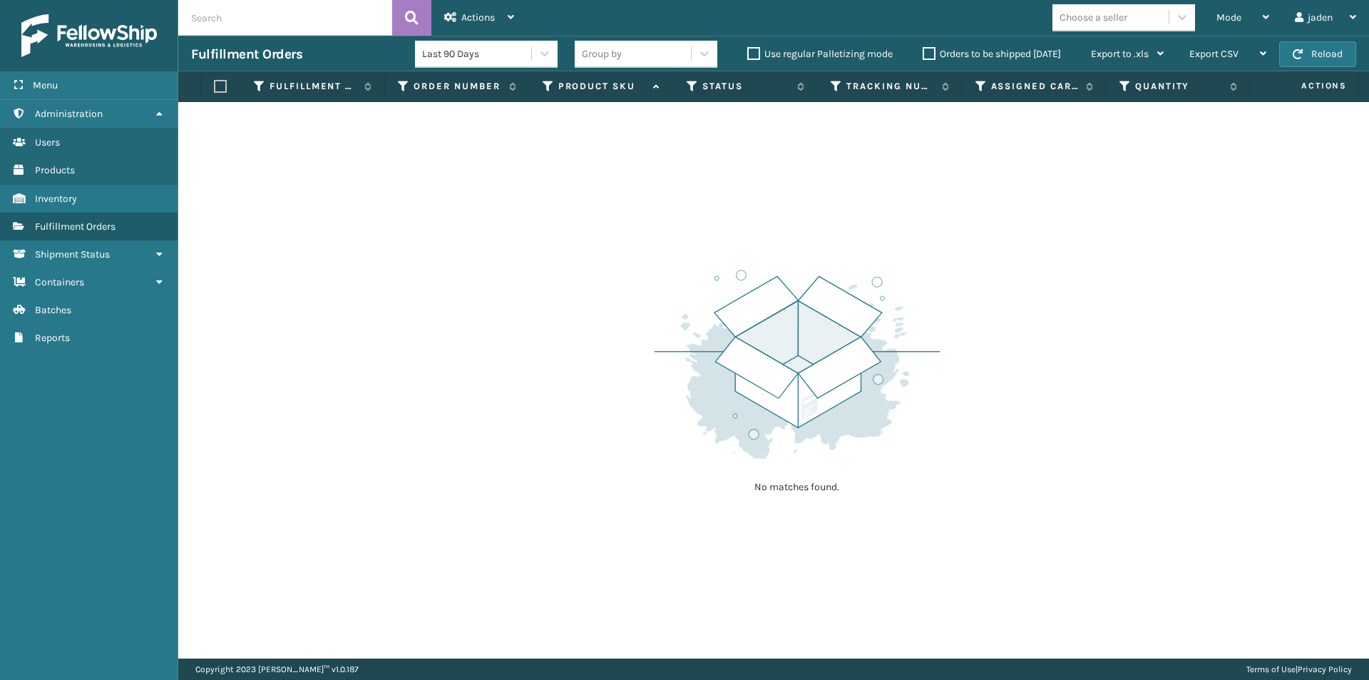
drag, startPoint x: 989, startPoint y: 213, endPoint x: 1068, endPoint y: 235, distance: 81.7
click at [592, 235] on div "No matches found." at bounding box center [773, 380] width 1191 height 556
drag, startPoint x: 944, startPoint y: 235, endPoint x: 1083, endPoint y: 224, distance: 138.8
click at [717, 248] on div "No matches found." at bounding box center [797, 379] width 285 height 263
drag, startPoint x: 1083, startPoint y: 224, endPoint x: 1051, endPoint y: 224, distance: 32.1
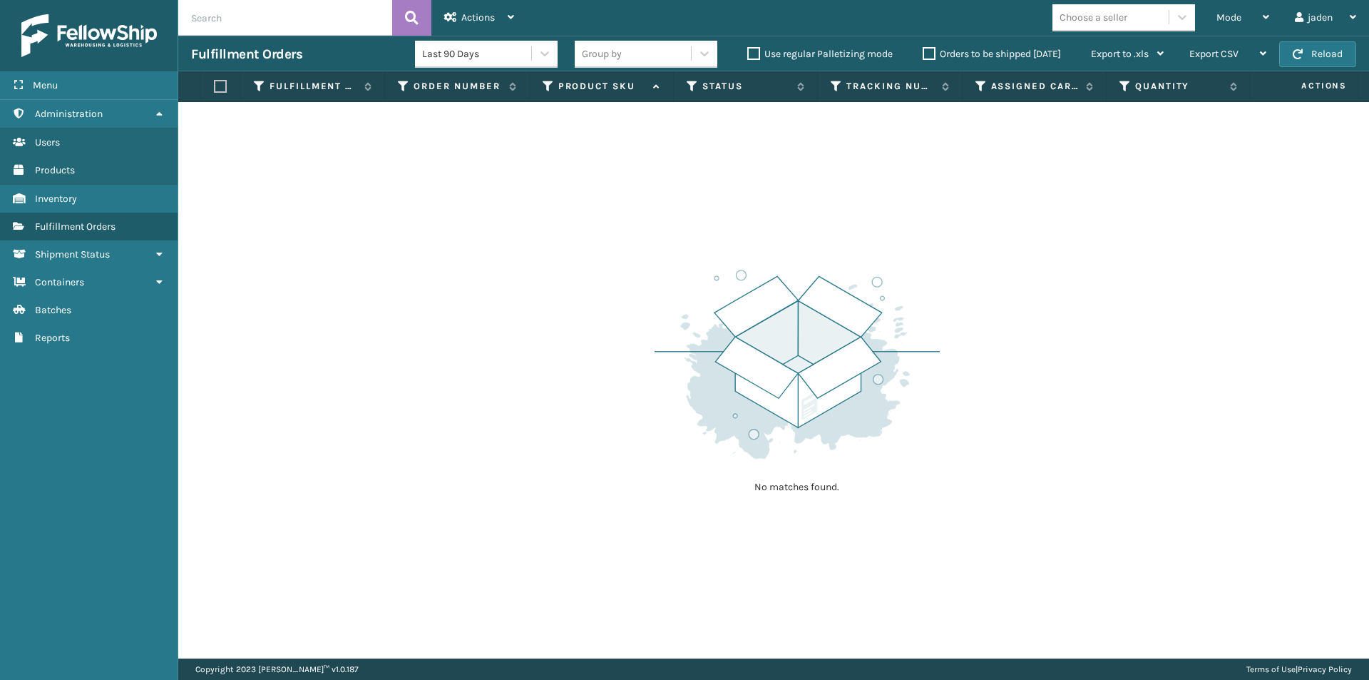
drag, startPoint x: 1051, startPoint y: 224, endPoint x: 827, endPoint y: 195, distance: 225.1
click at [776, 203] on div "No matches found." at bounding box center [773, 380] width 1191 height 556
drag, startPoint x: 1071, startPoint y: 170, endPoint x: 1017, endPoint y: 46, distance: 136.1
click at [573, 170] on div "No matches found." at bounding box center [773, 380] width 1191 height 556
click at [1344, 58] on button "Reload" at bounding box center [1317, 54] width 77 height 26
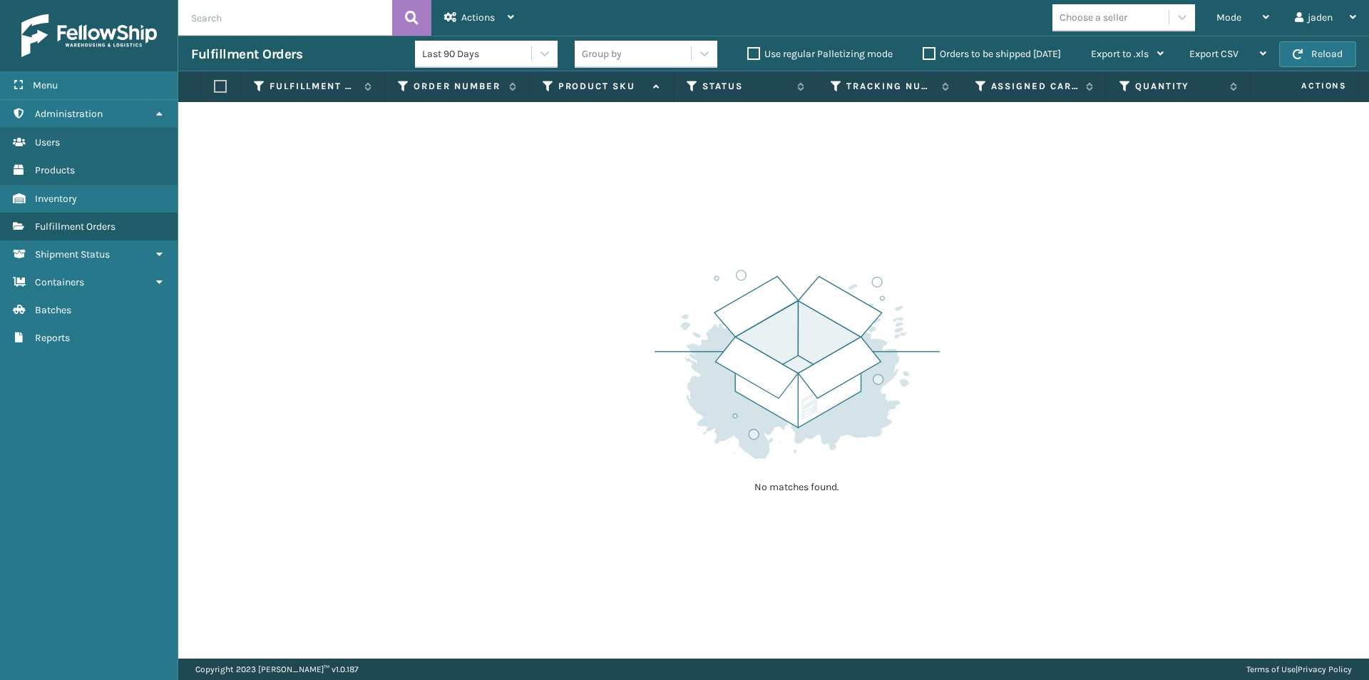
click at [1342, 58] on button "Reload" at bounding box center [1317, 54] width 77 height 26
click at [1217, 24] on div "Mode" at bounding box center [1243, 18] width 53 height 36
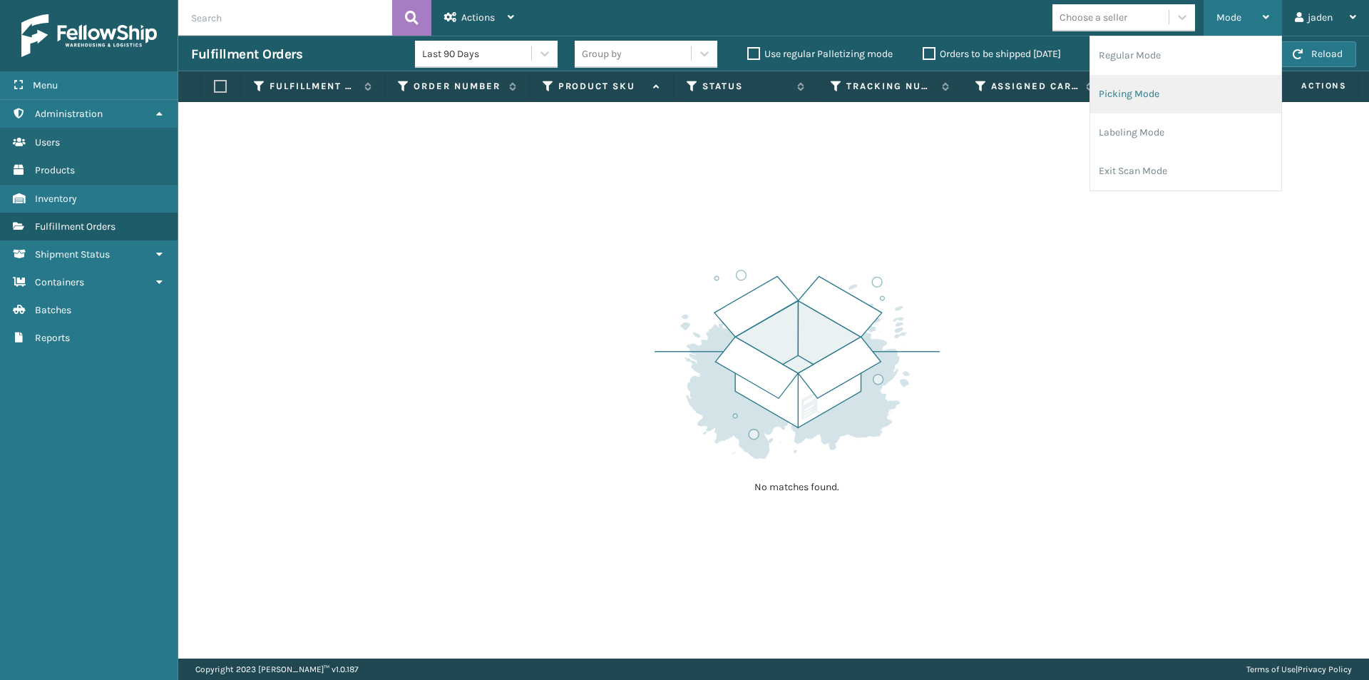
click at [1160, 103] on li "Picking Mode" at bounding box center [1185, 94] width 191 height 39
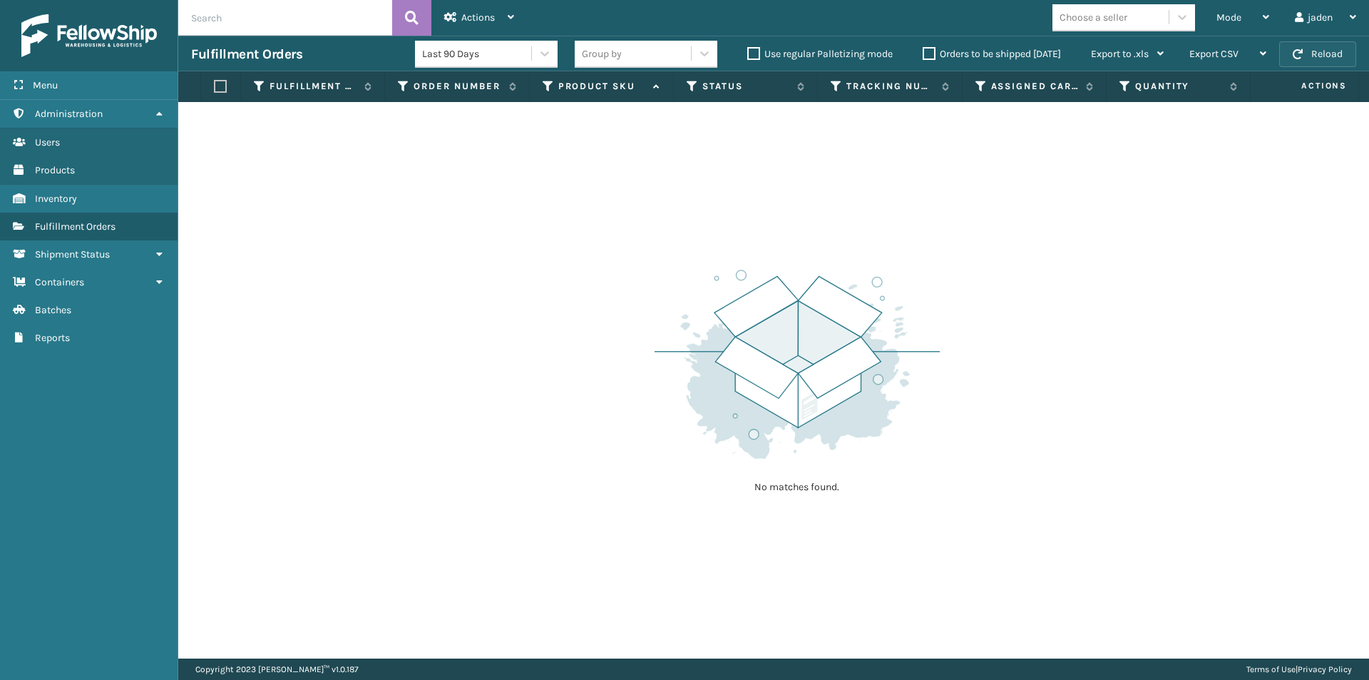
click at [1327, 53] on button "Reload" at bounding box center [1317, 54] width 77 height 26
click at [1323, 52] on button "Reload" at bounding box center [1317, 54] width 77 height 26
click at [1275, 20] on div "Mode Regular Mode Picking Mode Labeling Mode Exit Scan Mode" at bounding box center [1243, 18] width 78 height 36
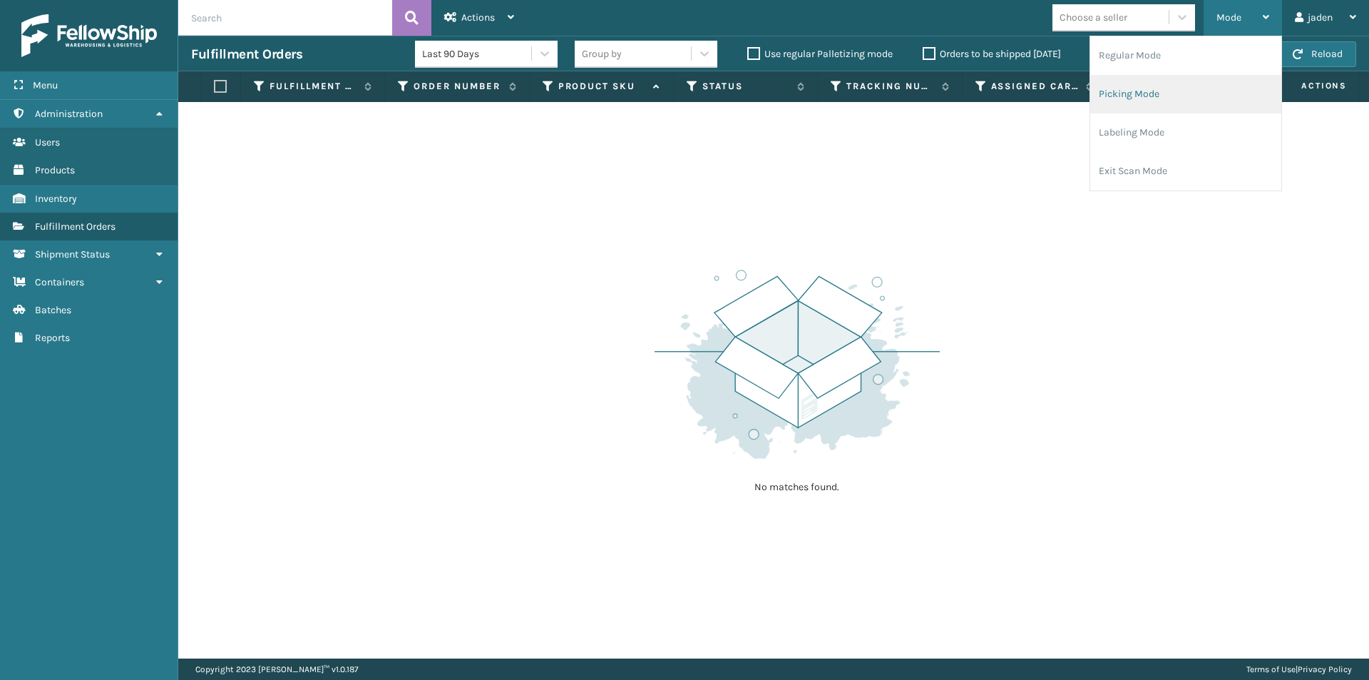
click at [1215, 89] on li "Picking Mode" at bounding box center [1185, 94] width 191 height 39
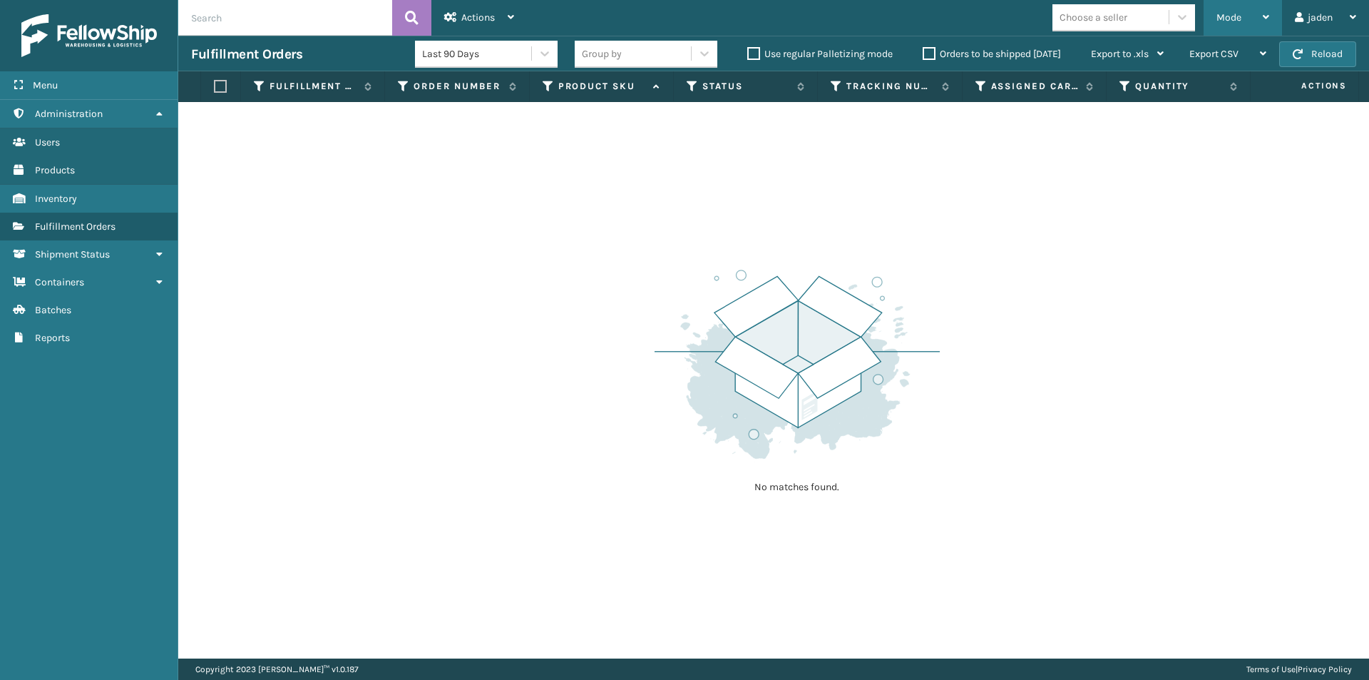
click at [1347, 53] on button "Reload" at bounding box center [1317, 54] width 77 height 26
click at [1246, 11] on div "Mode" at bounding box center [1243, 18] width 53 height 36
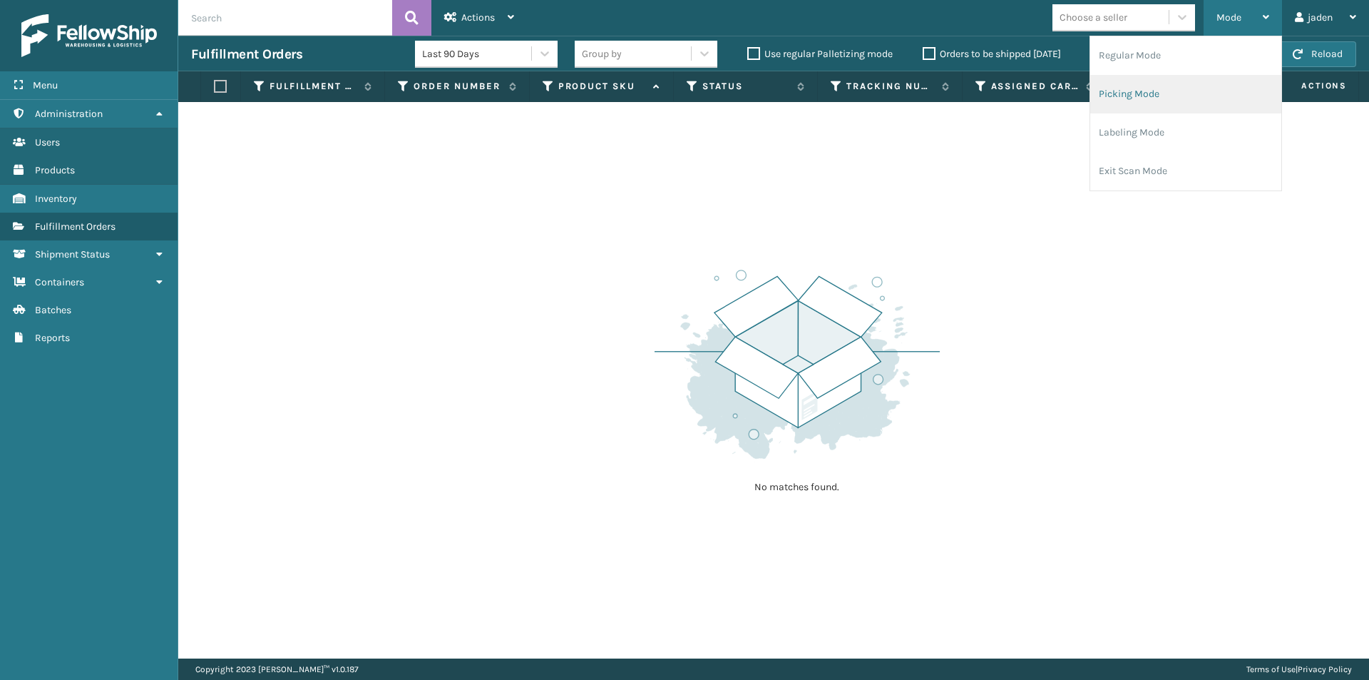
click at [1175, 83] on li "Picking Mode" at bounding box center [1185, 94] width 191 height 39
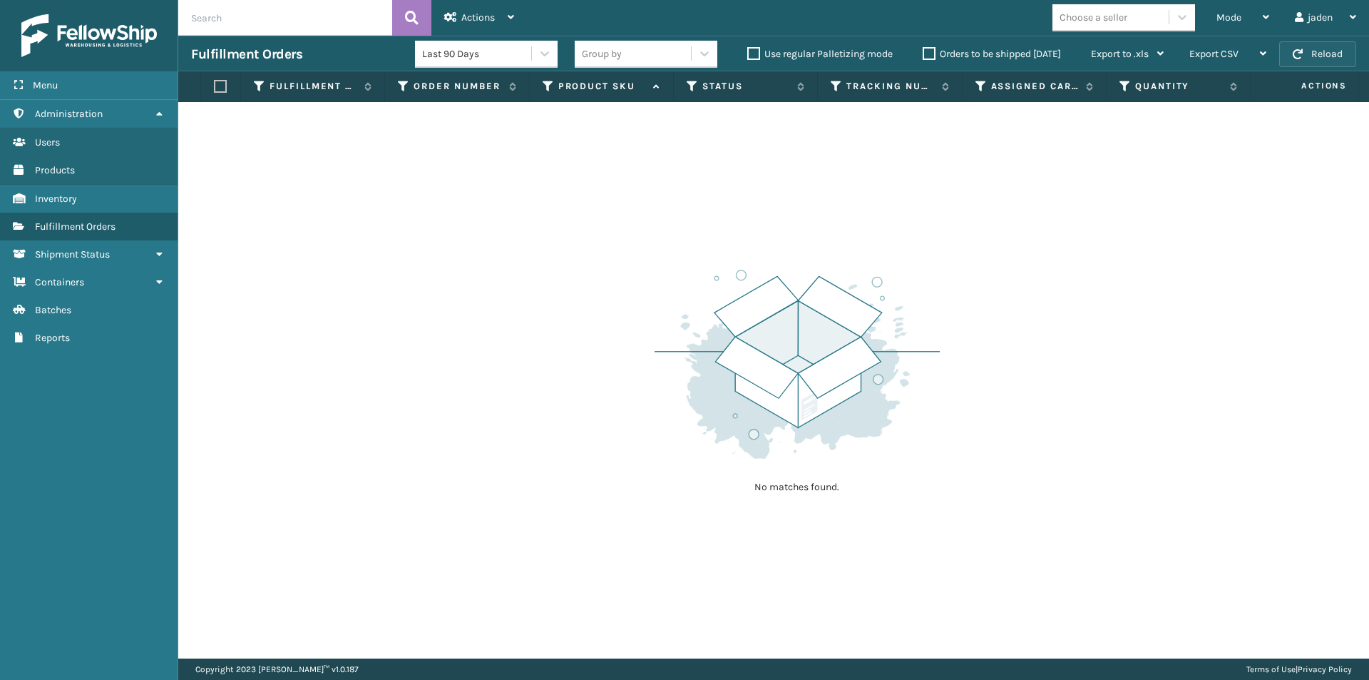
click at [1314, 53] on button "Reload" at bounding box center [1317, 54] width 77 height 26
click at [1232, 5] on div "Mode" at bounding box center [1243, 18] width 53 height 36
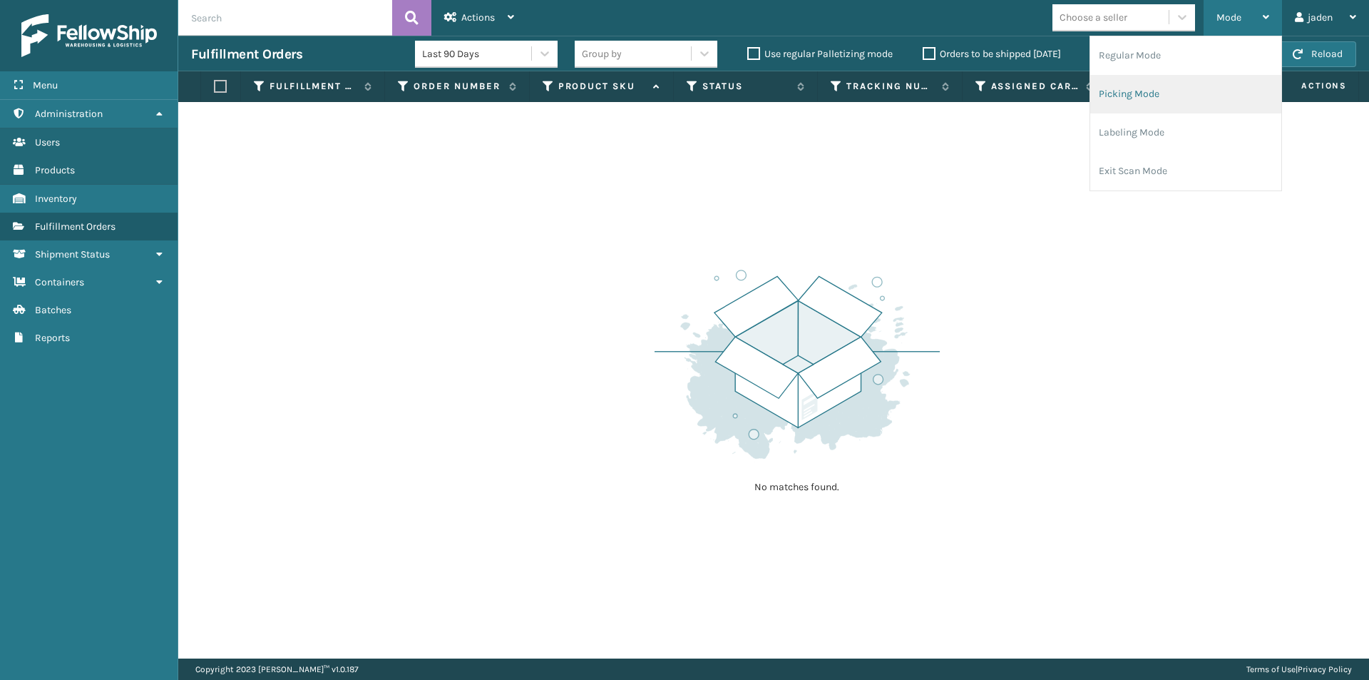
click at [1175, 78] on li "Picking Mode" at bounding box center [1185, 94] width 191 height 39
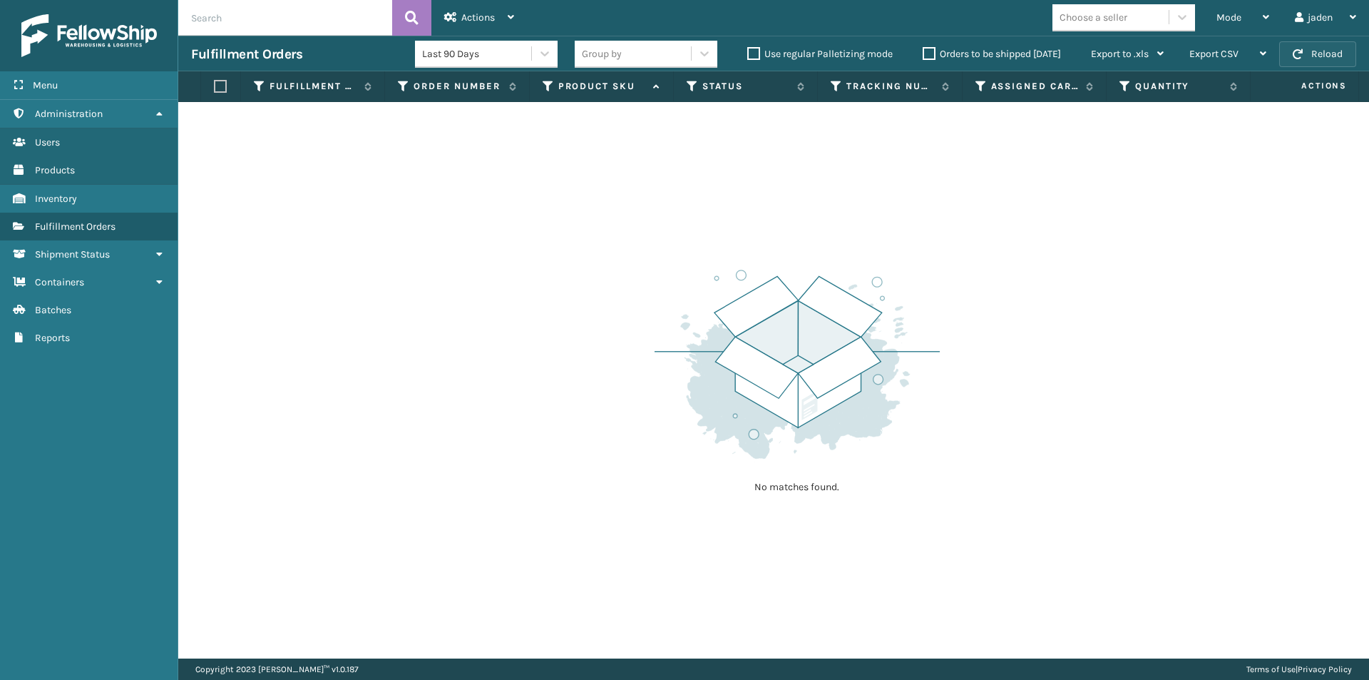
click at [1315, 59] on button "Reload" at bounding box center [1317, 54] width 77 height 26
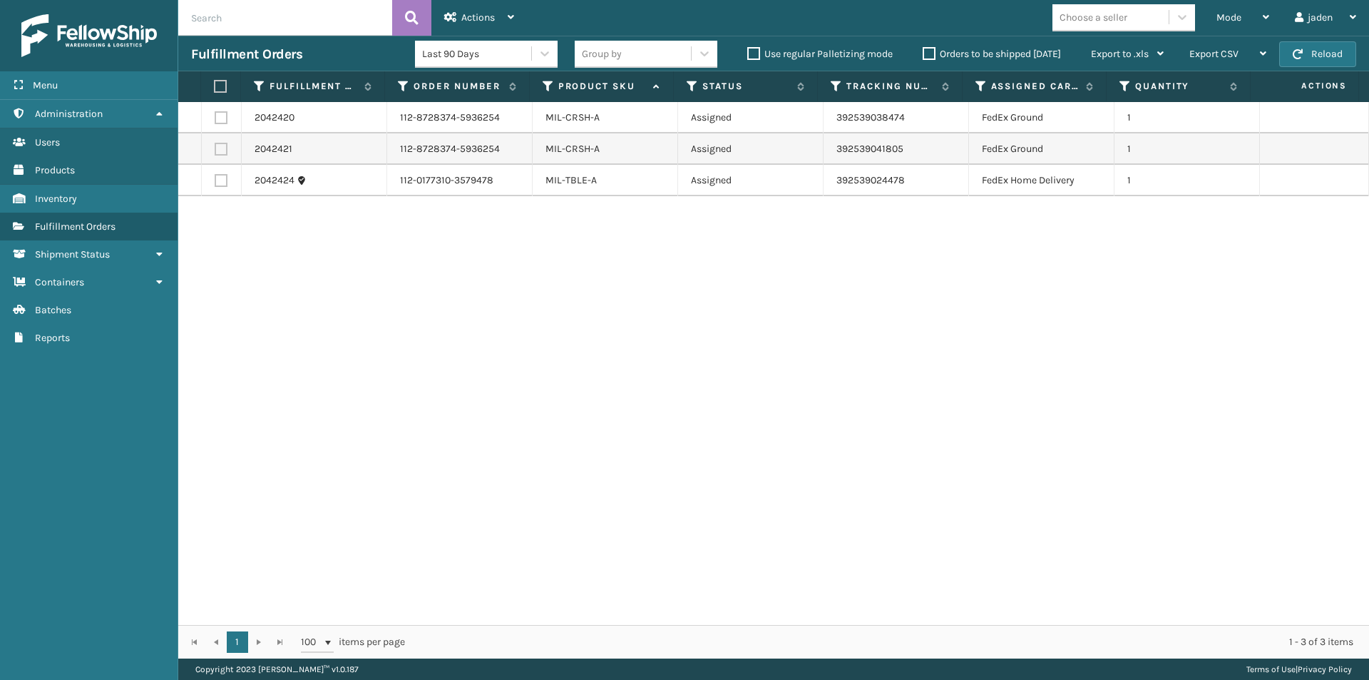
drag, startPoint x: 878, startPoint y: 291, endPoint x: 830, endPoint y: 53, distance: 243.0
click at [589, 234] on div "2042420 112-8728374-5936254 MIL-CRSH-A Assigned 392539038474 FedEx Ground 1 204…" at bounding box center [773, 363] width 1191 height 523
click at [927, 57] on label "Orders to be shipped [DATE]" at bounding box center [992, 54] width 138 height 12
click at [924, 55] on input "Orders to be shipped [DATE]" at bounding box center [923, 50] width 1 height 9
drag, startPoint x: 869, startPoint y: 305, endPoint x: 382, endPoint y: 217, distance: 494.3
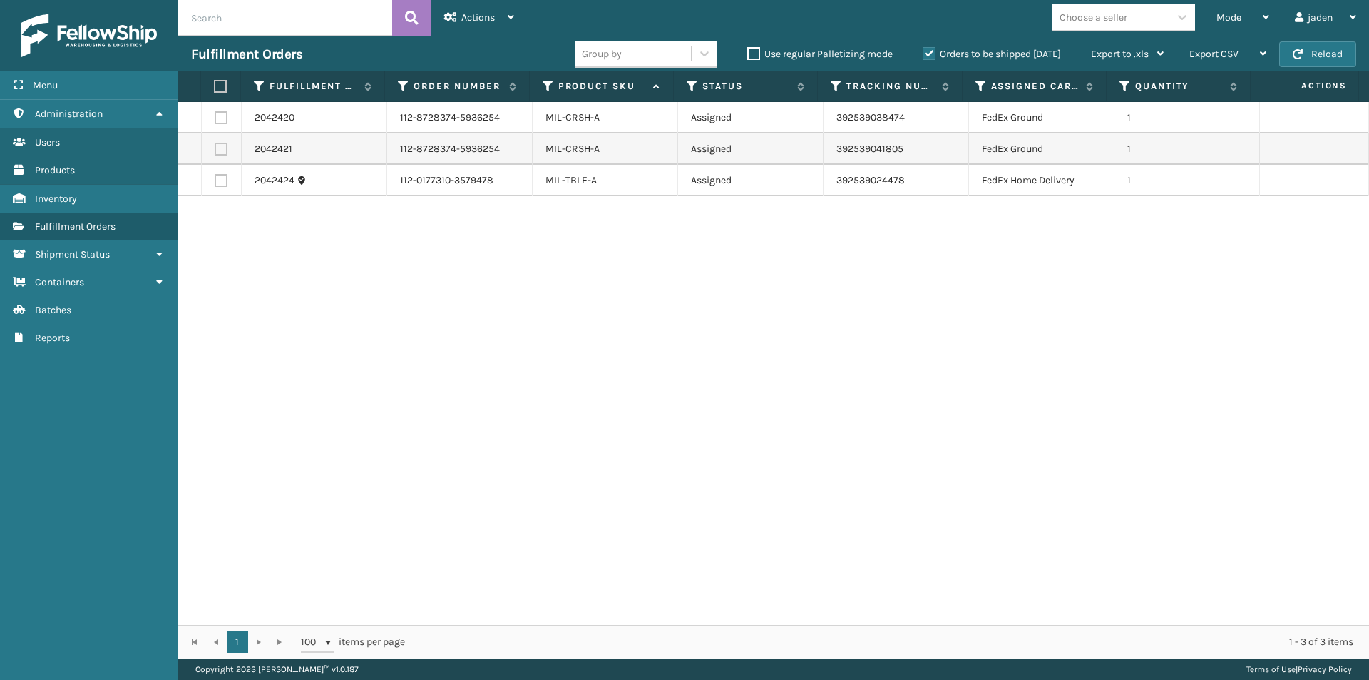
click at [418, 257] on div "2042420 112-8728374-5936254 MIL-CRSH-A Assigned 392539038474 FedEx Ground 1 204…" at bounding box center [773, 363] width 1191 height 523
click at [221, 85] on label at bounding box center [218, 86] width 9 height 13
click at [215, 85] on input "checkbox" at bounding box center [214, 86] width 1 height 9
click at [470, 13] on span "Actions" at bounding box center [478, 17] width 34 height 12
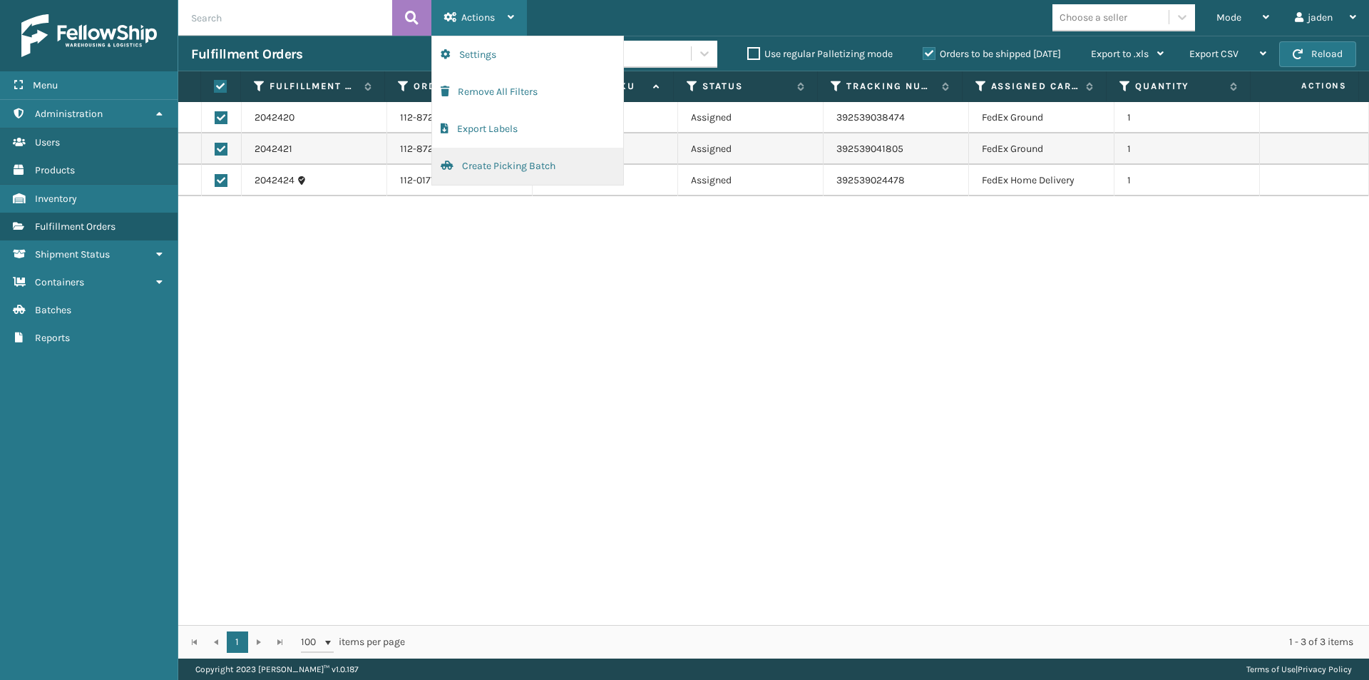
click at [462, 174] on button "Create Picking Batch" at bounding box center [527, 166] width 191 height 37
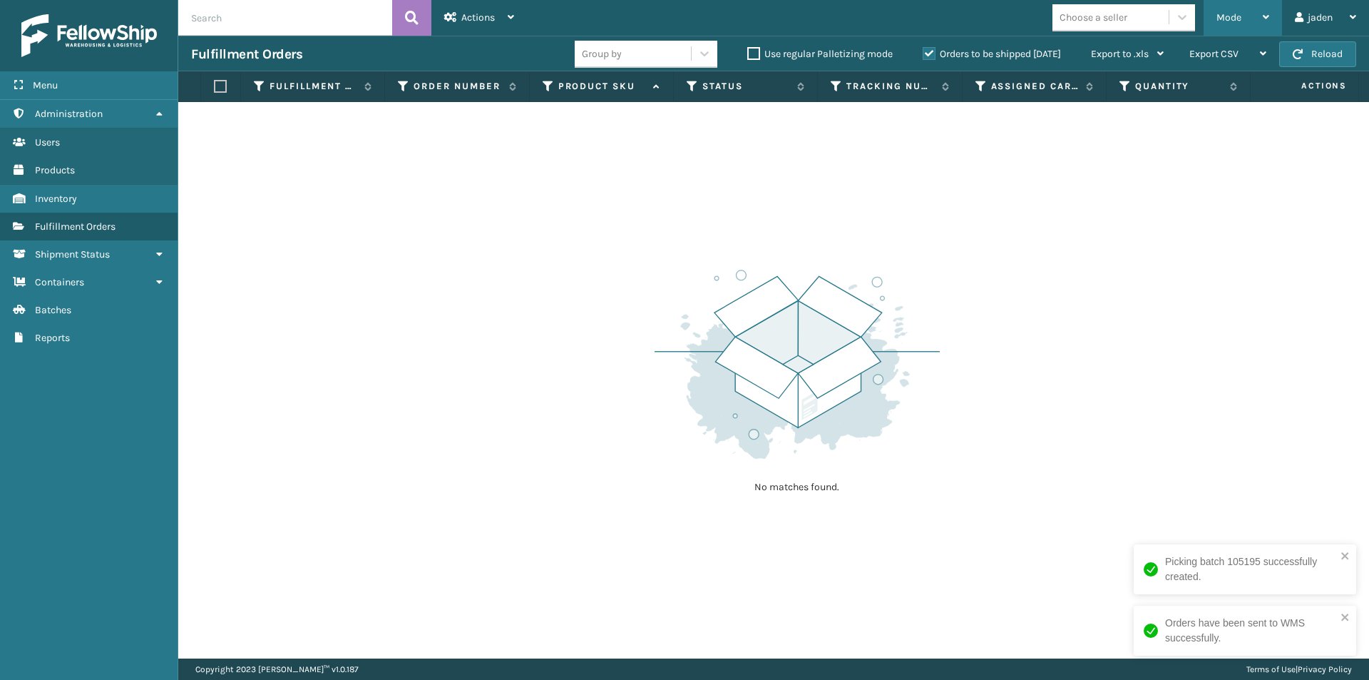
drag, startPoint x: 1247, startPoint y: 4, endPoint x: 1240, endPoint y: 13, distance: 11.7
click at [1247, 4] on div "Mode" at bounding box center [1243, 18] width 53 height 36
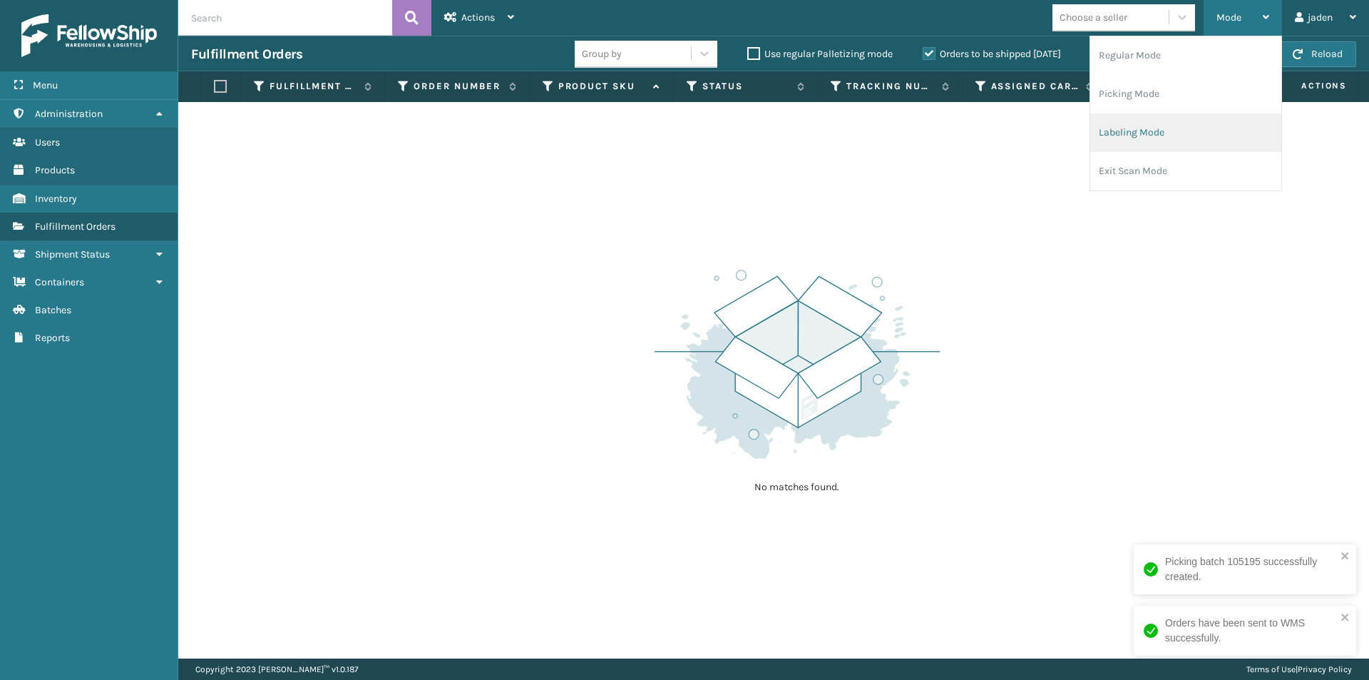
click at [1129, 138] on li "Labeling Mode" at bounding box center [1185, 132] width 191 height 39
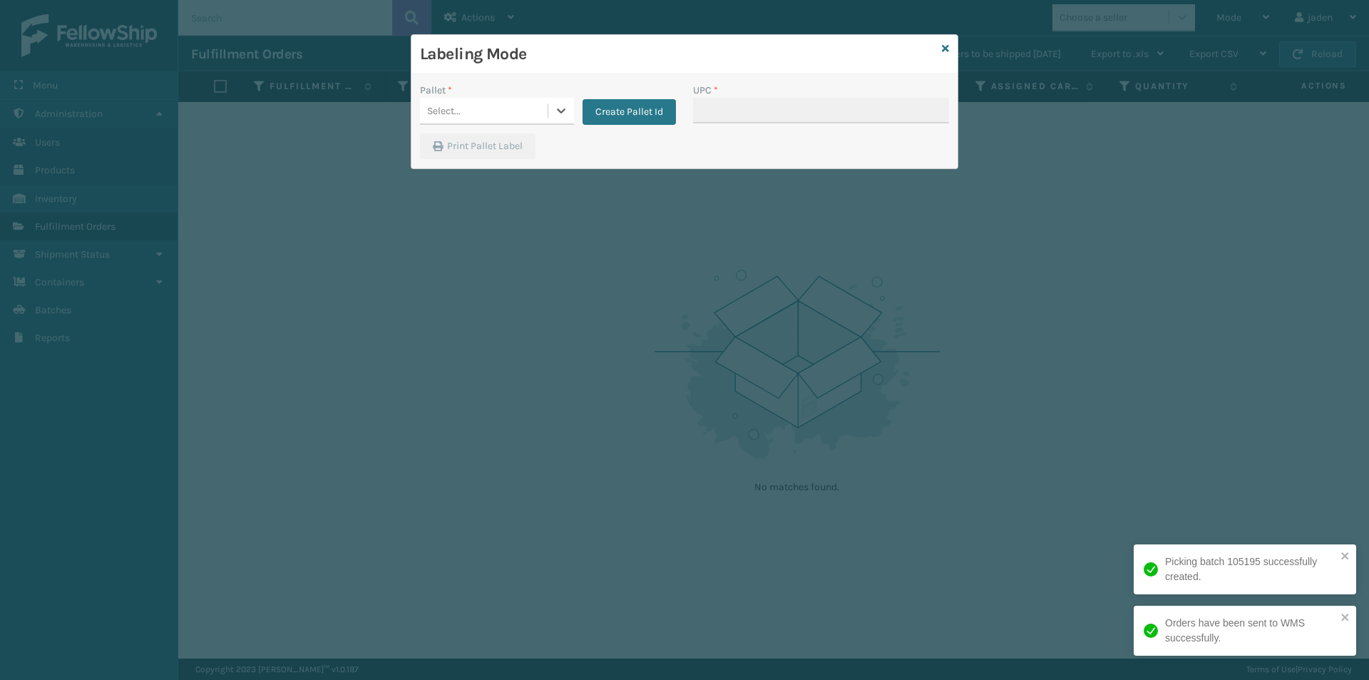
drag, startPoint x: 565, startPoint y: 112, endPoint x: 551, endPoint y: 127, distance: 20.2
click at [561, 118] on div at bounding box center [561, 111] width 26 height 26
click at [491, 158] on div "FDXG-AA2G44HEQK" at bounding box center [497, 146] width 154 height 26
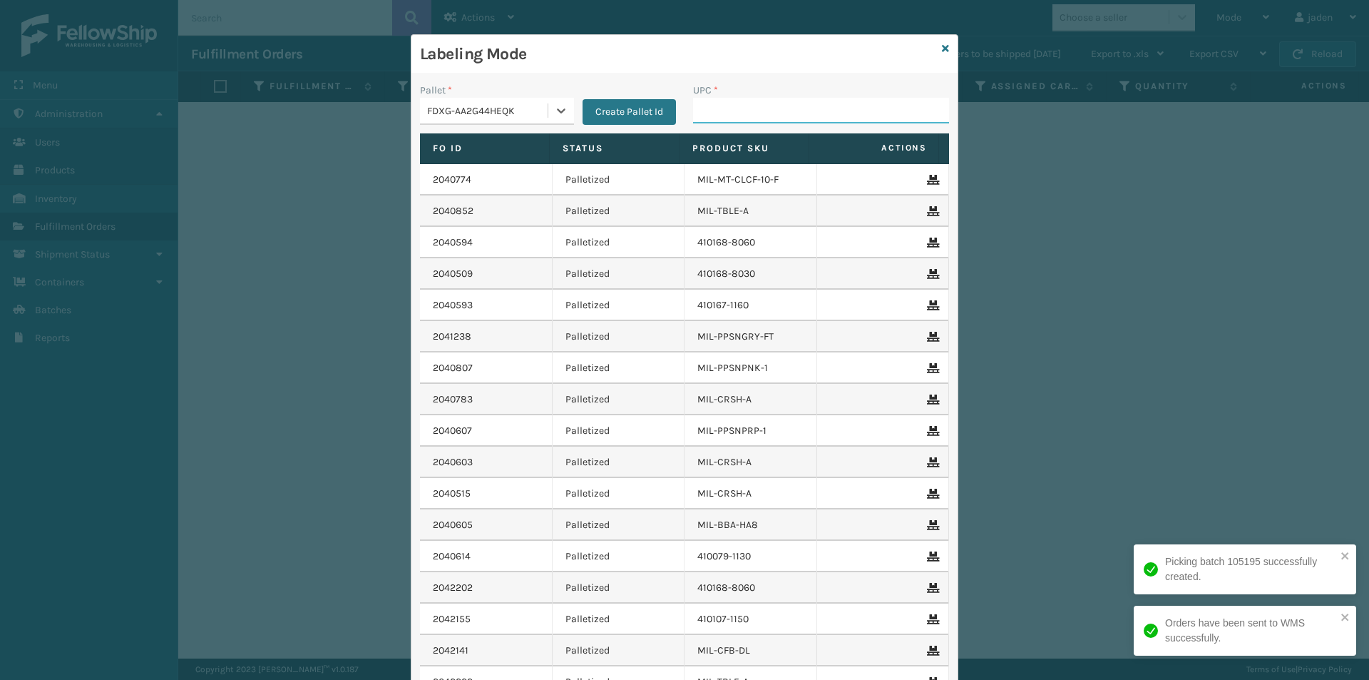
click at [743, 111] on input "UPC *" at bounding box center [821, 111] width 256 height 26
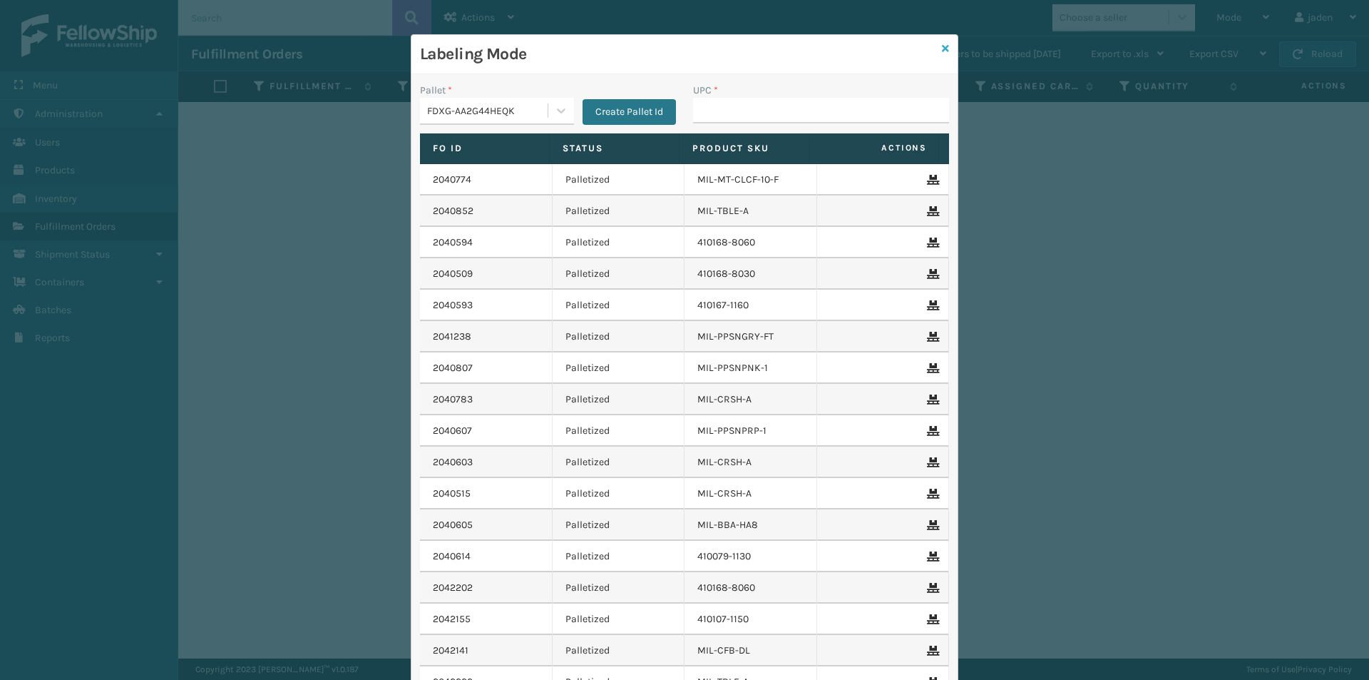
click at [942, 51] on icon at bounding box center [945, 49] width 7 height 10
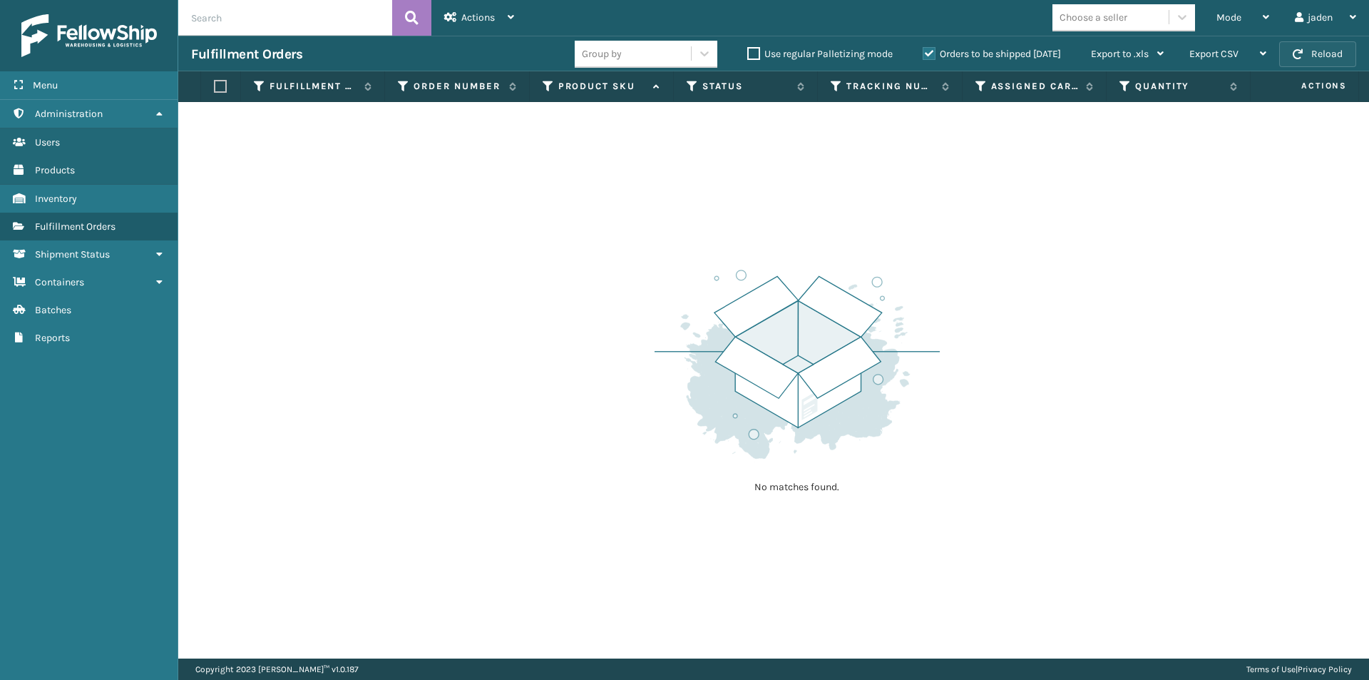
click at [1344, 53] on button "Reload" at bounding box center [1317, 54] width 77 height 26
click at [1255, 12] on div "Mode" at bounding box center [1243, 18] width 53 height 36
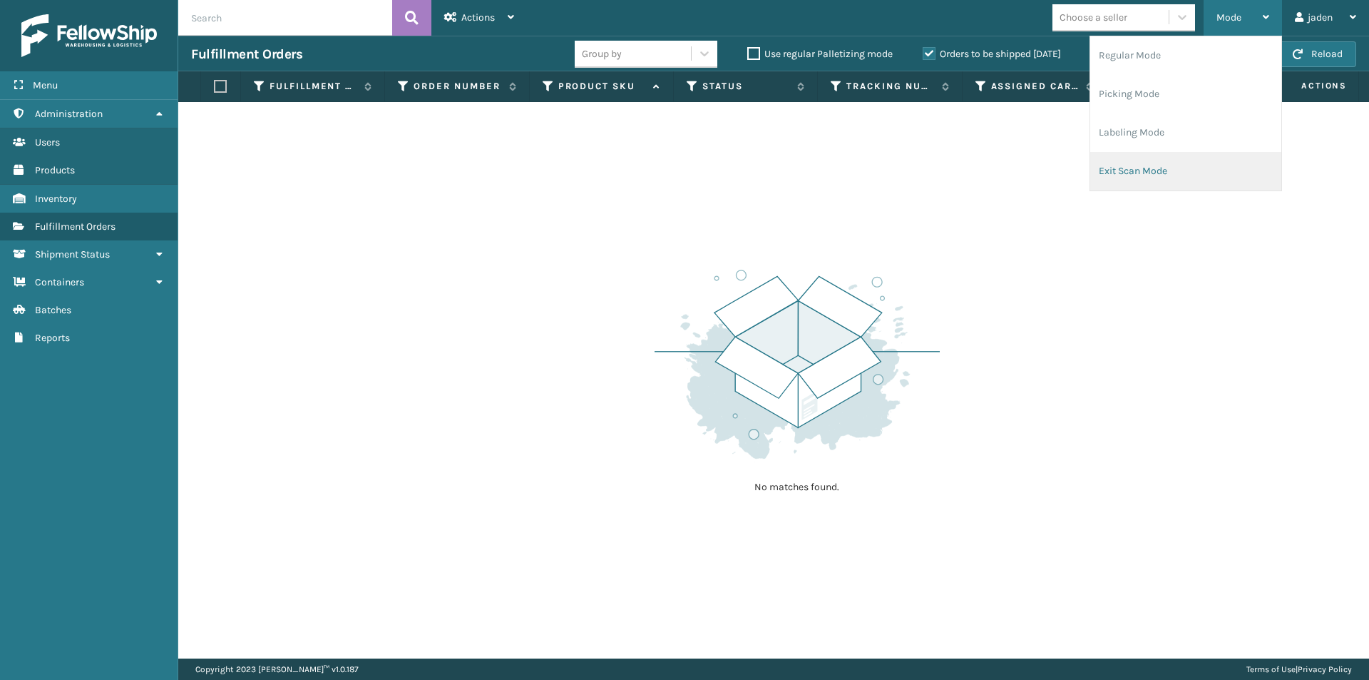
click at [1140, 160] on li "Exit Scan Mode" at bounding box center [1185, 171] width 191 height 39
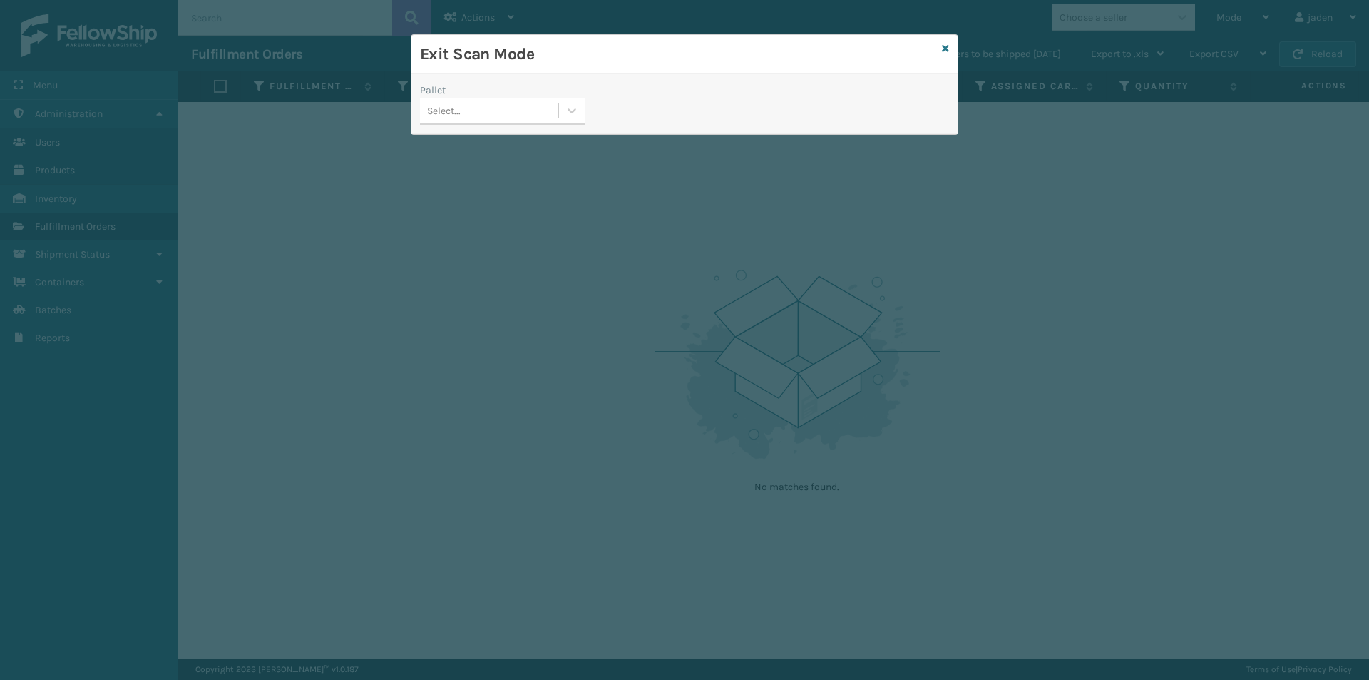
click at [573, 119] on div at bounding box center [572, 111] width 26 height 26
click at [486, 141] on div "FDXG-AA2G44HEQK" at bounding box center [502, 146] width 165 height 26
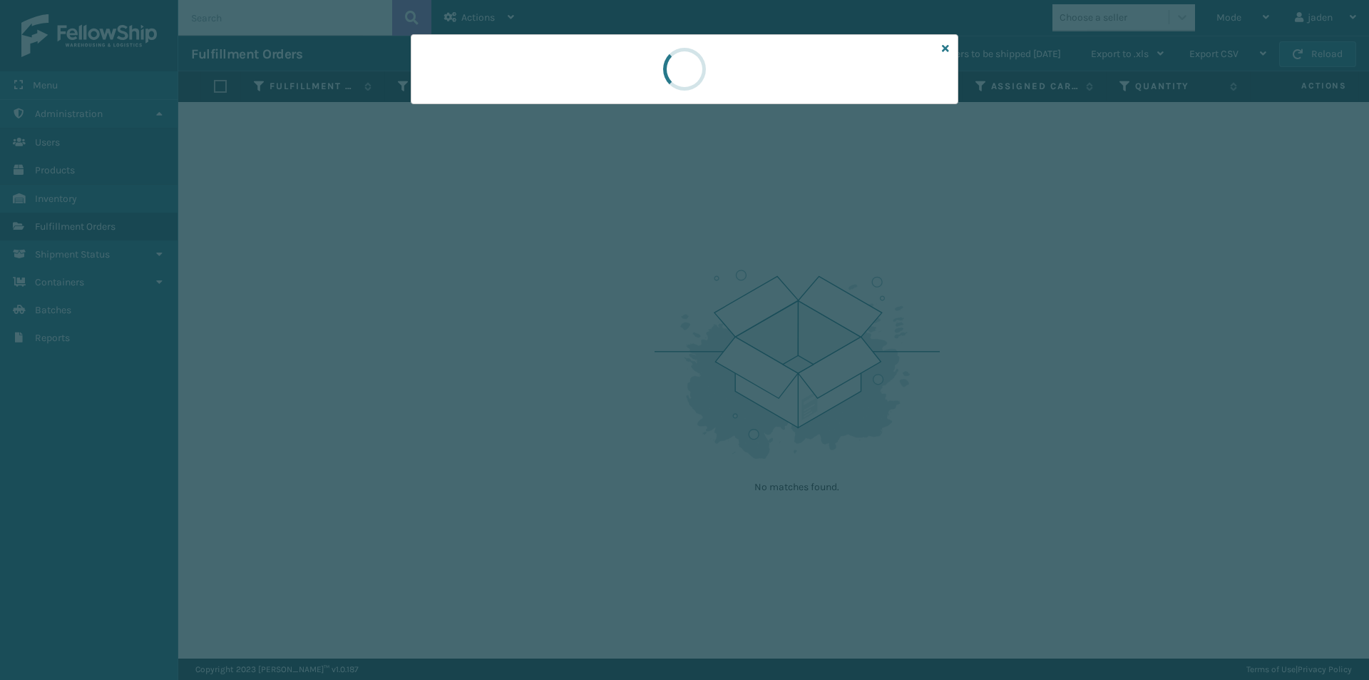
drag, startPoint x: 711, startPoint y: 113, endPoint x: 834, endPoint y: 72, distance: 129.2
click at [693, 83] on div at bounding box center [685, 69] width 548 height 70
drag, startPoint x: 834, startPoint y: 72, endPoint x: 782, endPoint y: 72, distance: 52.1
drag, startPoint x: 782, startPoint y: 72, endPoint x: 689, endPoint y: 71, distance: 92.7
click at [688, 72] on div at bounding box center [685, 69] width 61 height 61
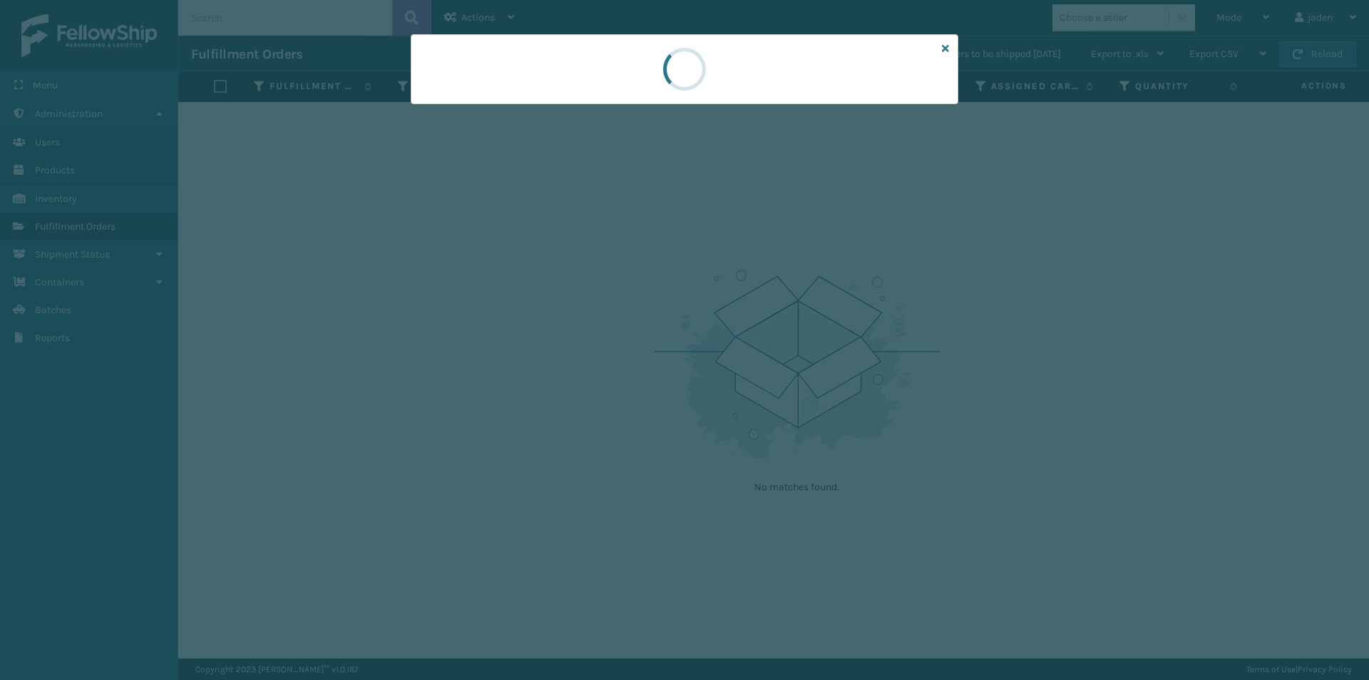
drag, startPoint x: 798, startPoint y: 77, endPoint x: 602, endPoint y: 77, distance: 196.1
click at [602, 77] on div at bounding box center [685, 69] width 548 height 70
drag, startPoint x: 719, startPoint y: 60, endPoint x: 684, endPoint y: 89, distance: 45.6
click at [629, 77] on div at bounding box center [685, 69] width 548 height 70
drag, startPoint x: 727, startPoint y: 76, endPoint x: 849, endPoint y: 57, distance: 122.7
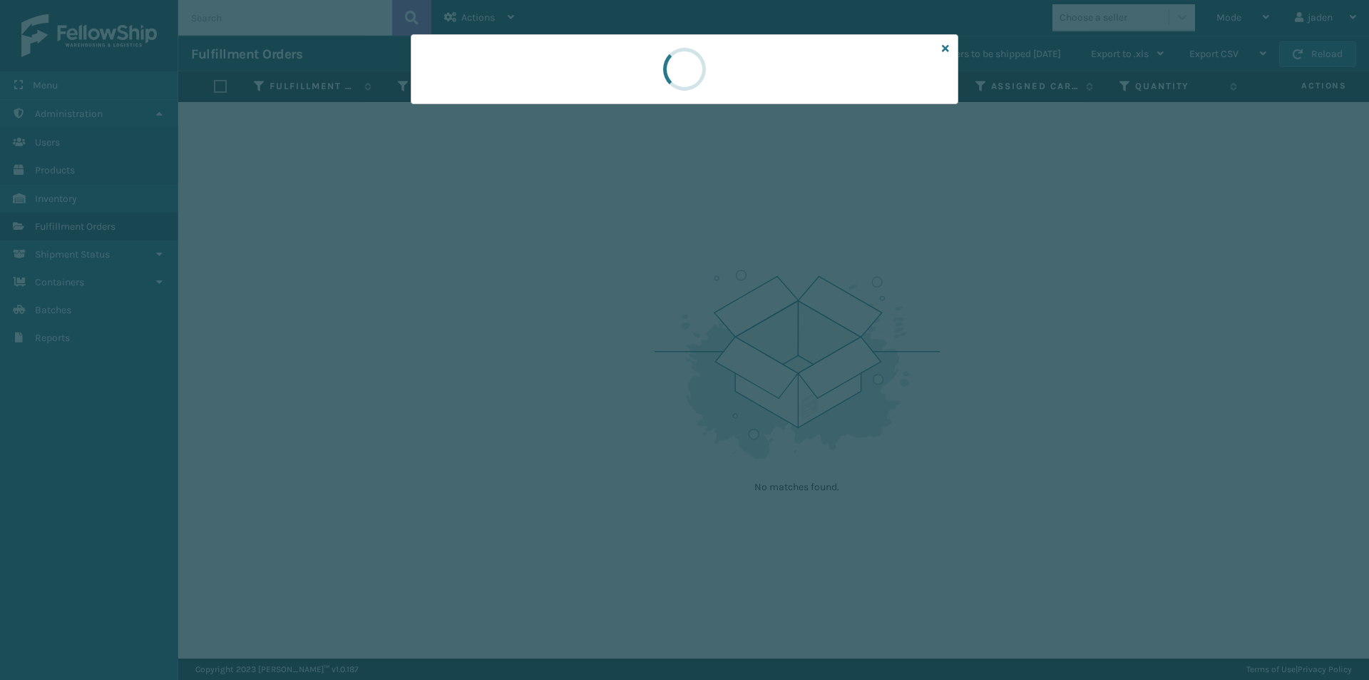
click at [645, 72] on div at bounding box center [685, 69] width 548 height 70
drag, startPoint x: 836, startPoint y: 53, endPoint x: 802, endPoint y: 45, distance: 35.1
drag, startPoint x: 802, startPoint y: 45, endPoint x: 754, endPoint y: 60, distance: 50.1
click at [733, 54] on div at bounding box center [685, 69] width 548 height 70
click at [576, 72] on div at bounding box center [685, 69] width 548 height 70
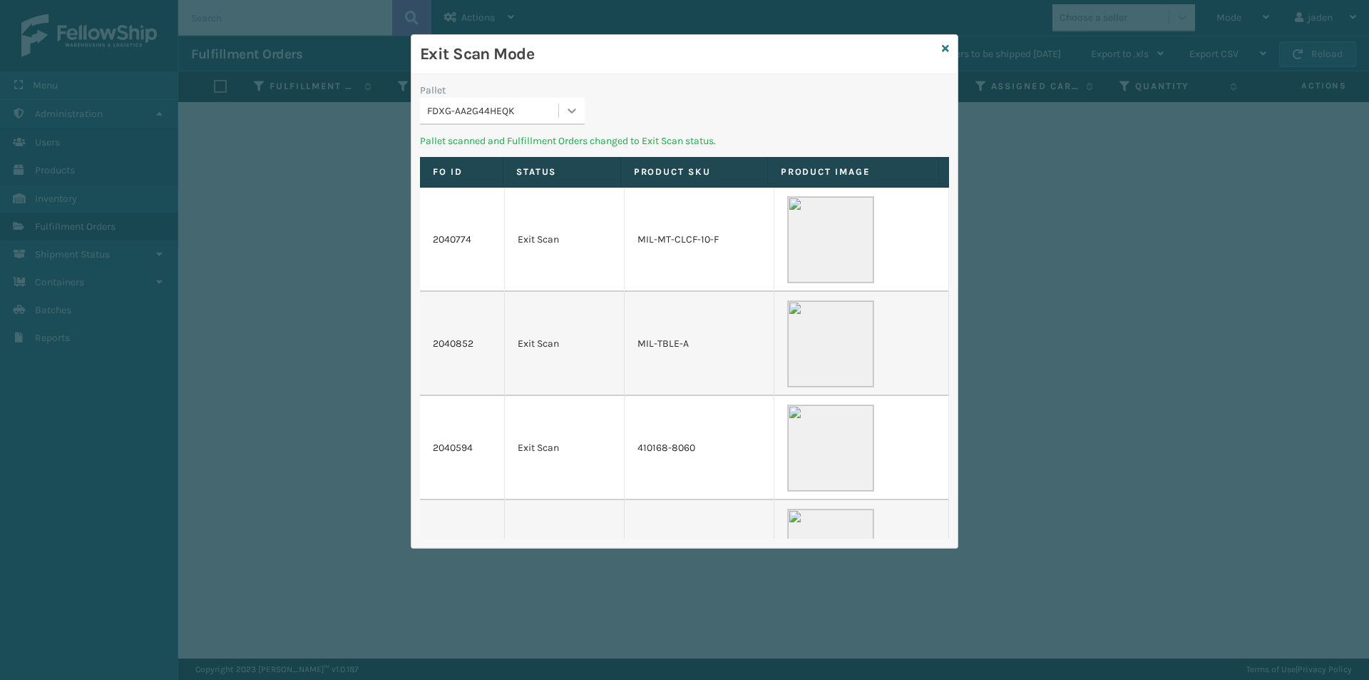
click at [568, 113] on icon at bounding box center [572, 110] width 14 height 14
click at [486, 155] on div "UPSG-P0O3WP8UFB" at bounding box center [502, 146] width 165 height 26
drag, startPoint x: 827, startPoint y: 76, endPoint x: 715, endPoint y: 58, distance: 113.4
click at [715, 58] on h3 "Exit Scan Mode" at bounding box center [678, 54] width 516 height 21
click at [568, 107] on icon at bounding box center [572, 110] width 14 height 14
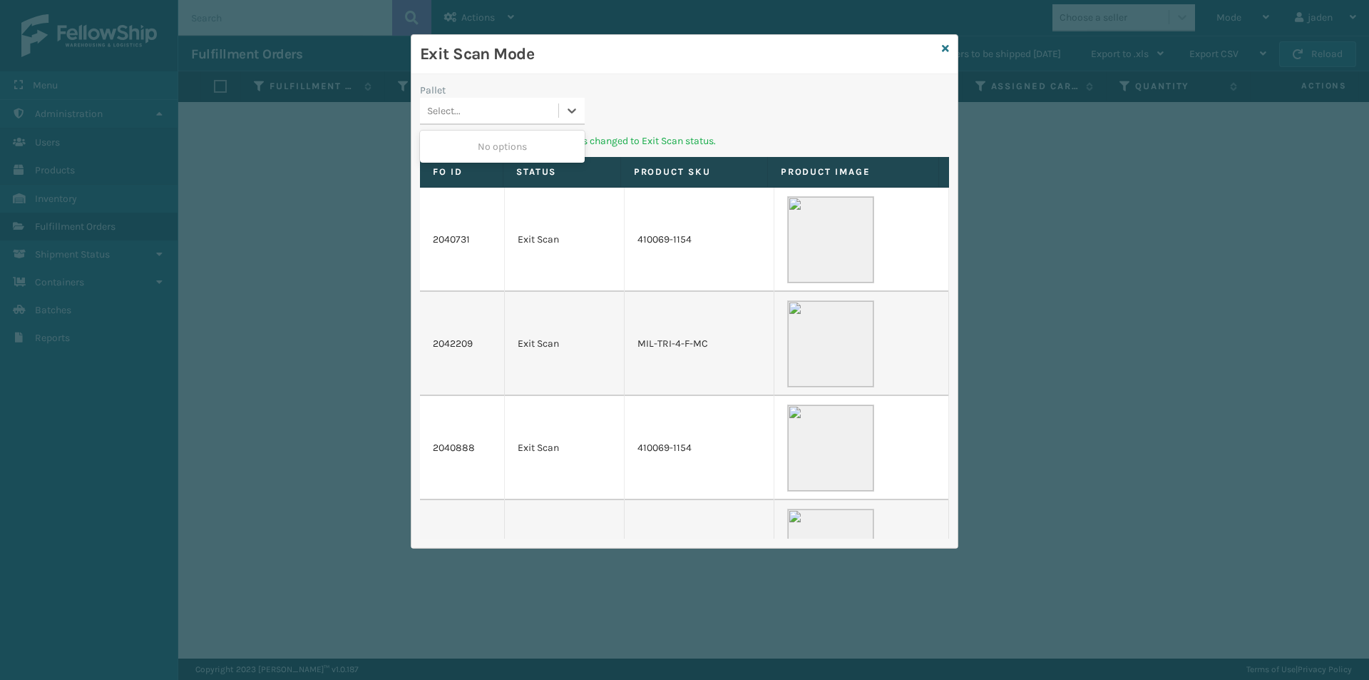
click at [527, 138] on div "No options" at bounding box center [502, 146] width 165 height 26
click at [949, 46] on div "Exit Scan Mode" at bounding box center [685, 54] width 546 height 39
click at [939, 49] on div "Exit Scan Mode" at bounding box center [685, 54] width 546 height 39
click at [941, 49] on div "Exit Scan Mode" at bounding box center [685, 54] width 546 height 39
click at [949, 44] on icon at bounding box center [945, 49] width 7 height 10
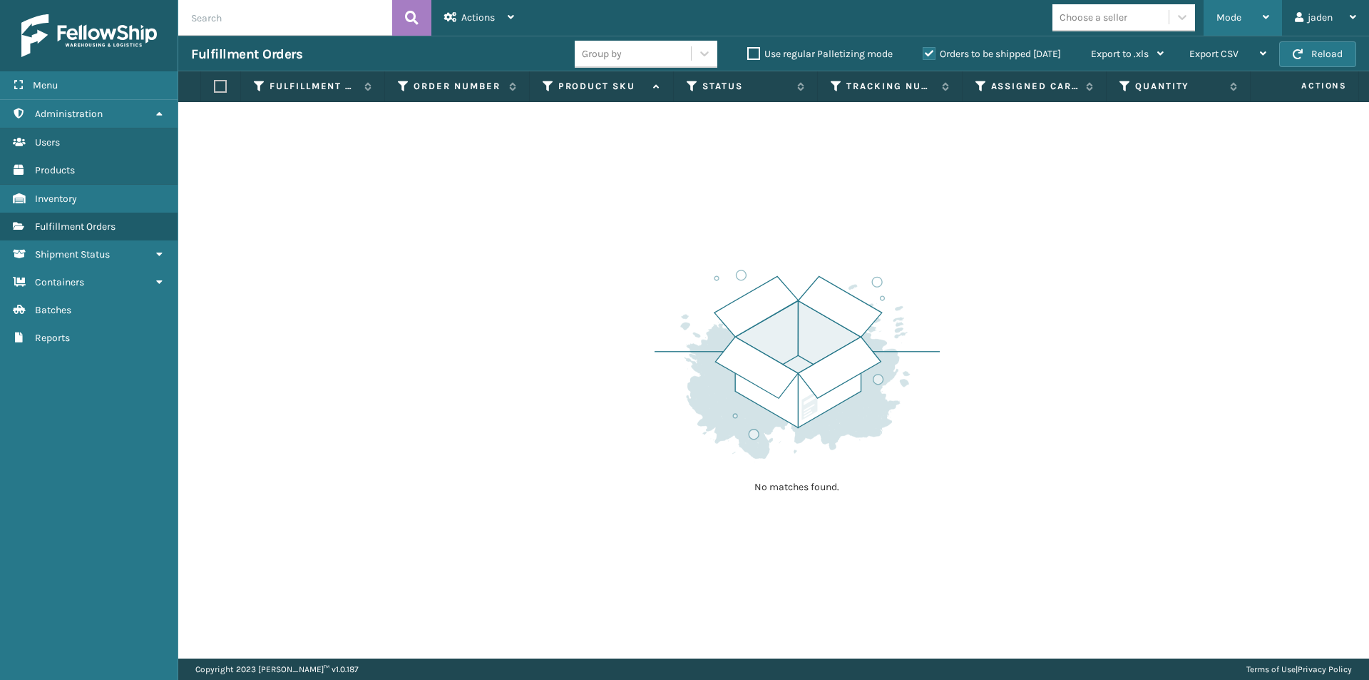
click at [1220, 18] on span "Mode" at bounding box center [1229, 17] width 25 height 12
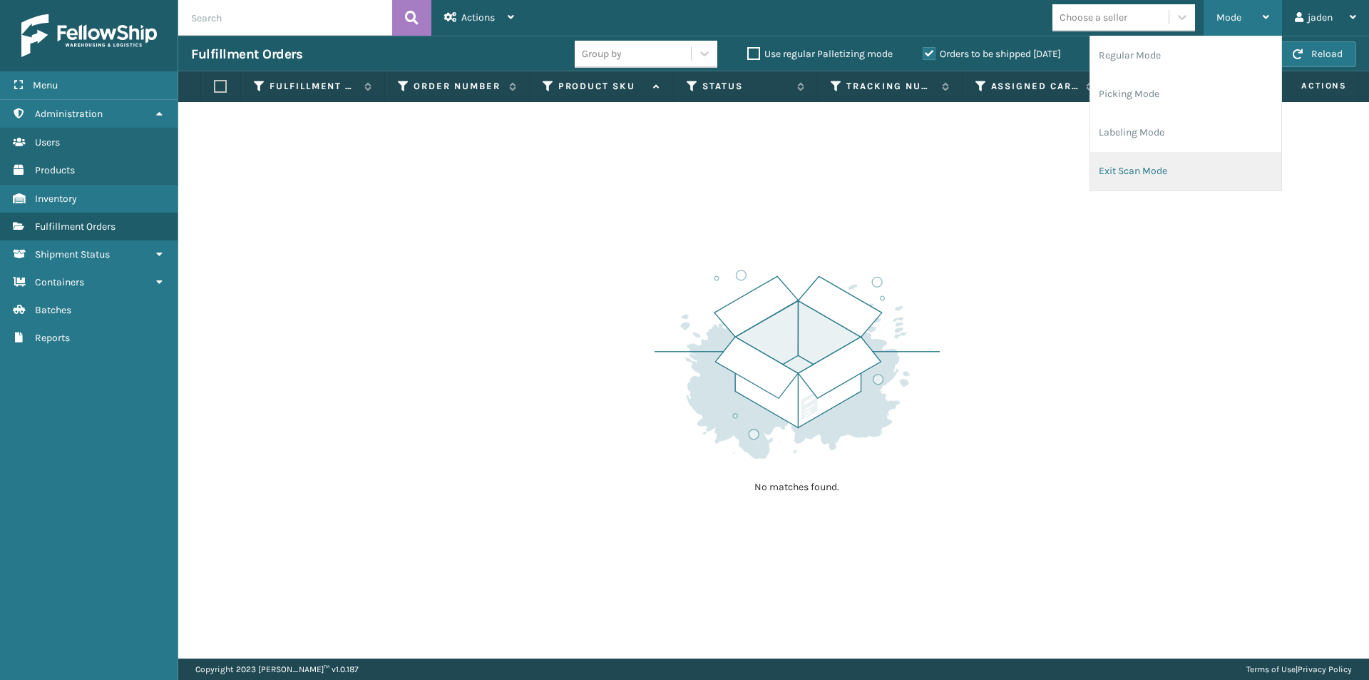
click at [1138, 167] on li "Exit Scan Mode" at bounding box center [1185, 171] width 191 height 39
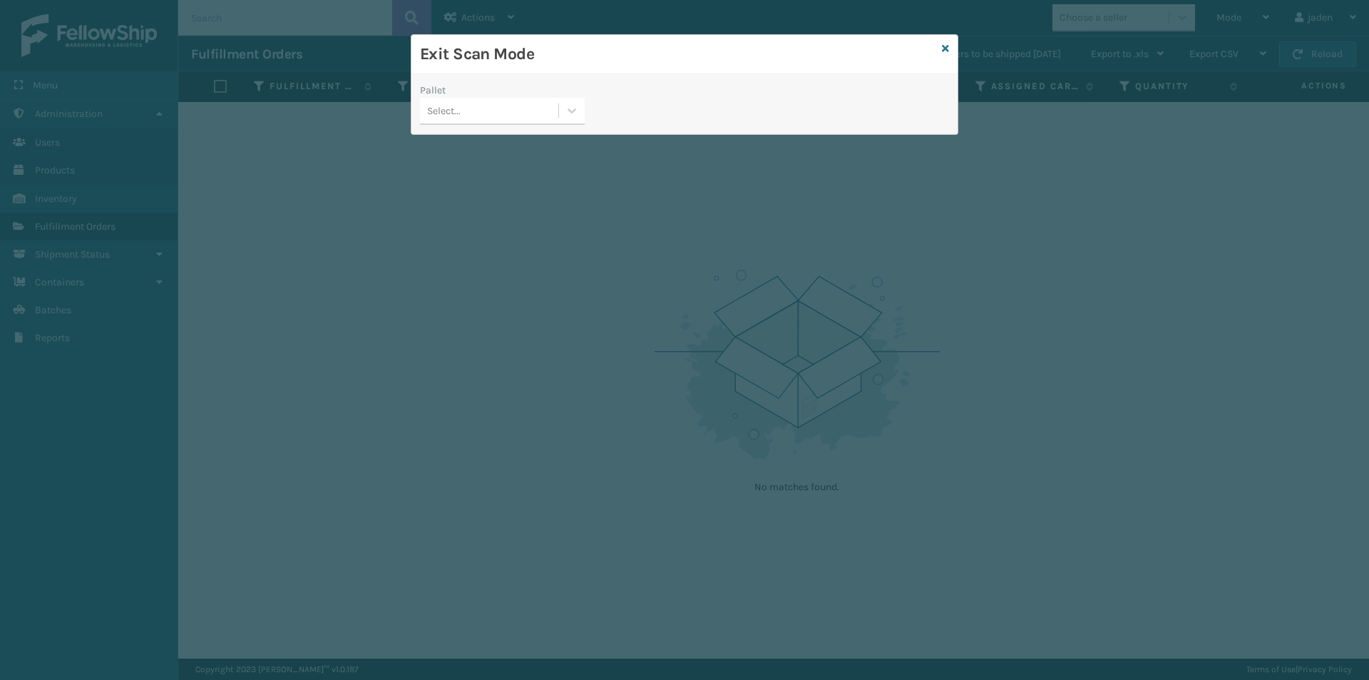
click at [563, 131] on div "Pallet Select..." at bounding box center [503, 108] width 182 height 51
drag, startPoint x: 585, startPoint y: 98, endPoint x: 529, endPoint y: 138, distance: 68.1
click at [573, 114] on div at bounding box center [572, 111] width 26 height 26
drag, startPoint x: 529, startPoint y: 138, endPoint x: 868, endPoint y: 36, distance: 353.6
click at [548, 138] on div "No options" at bounding box center [502, 146] width 165 height 26
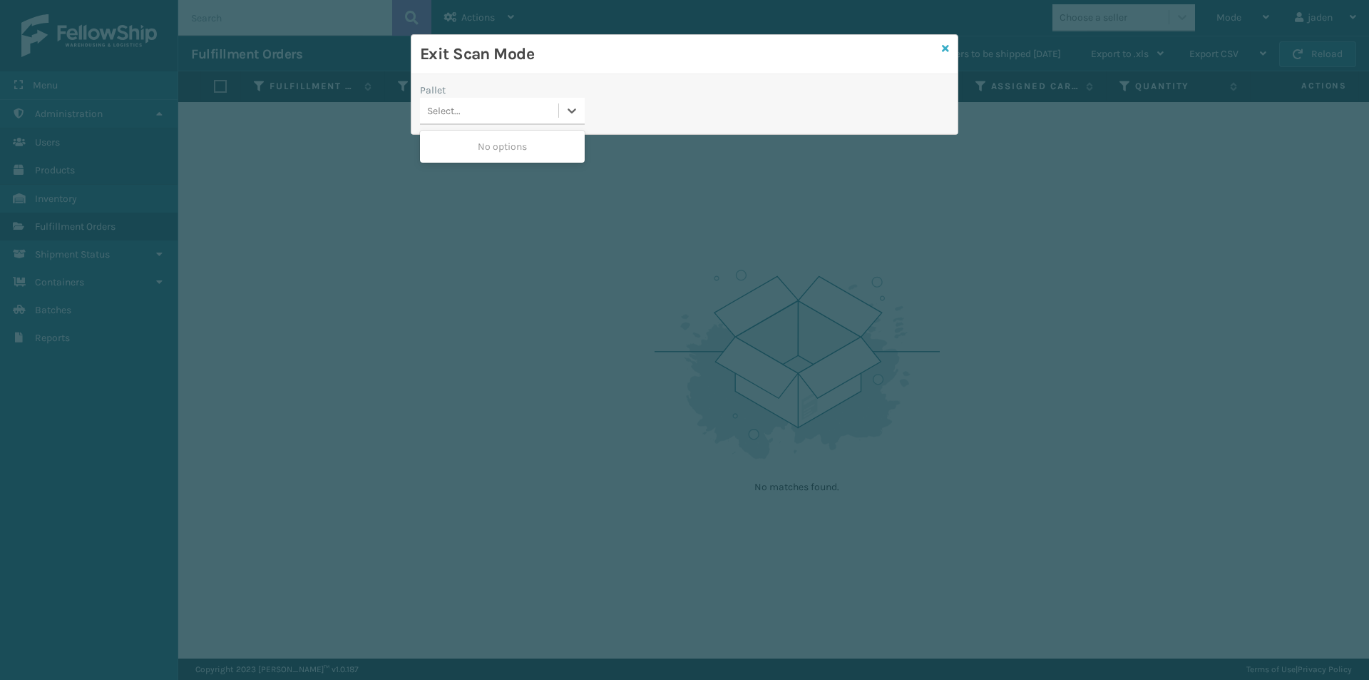
click at [944, 46] on icon at bounding box center [945, 49] width 7 height 10
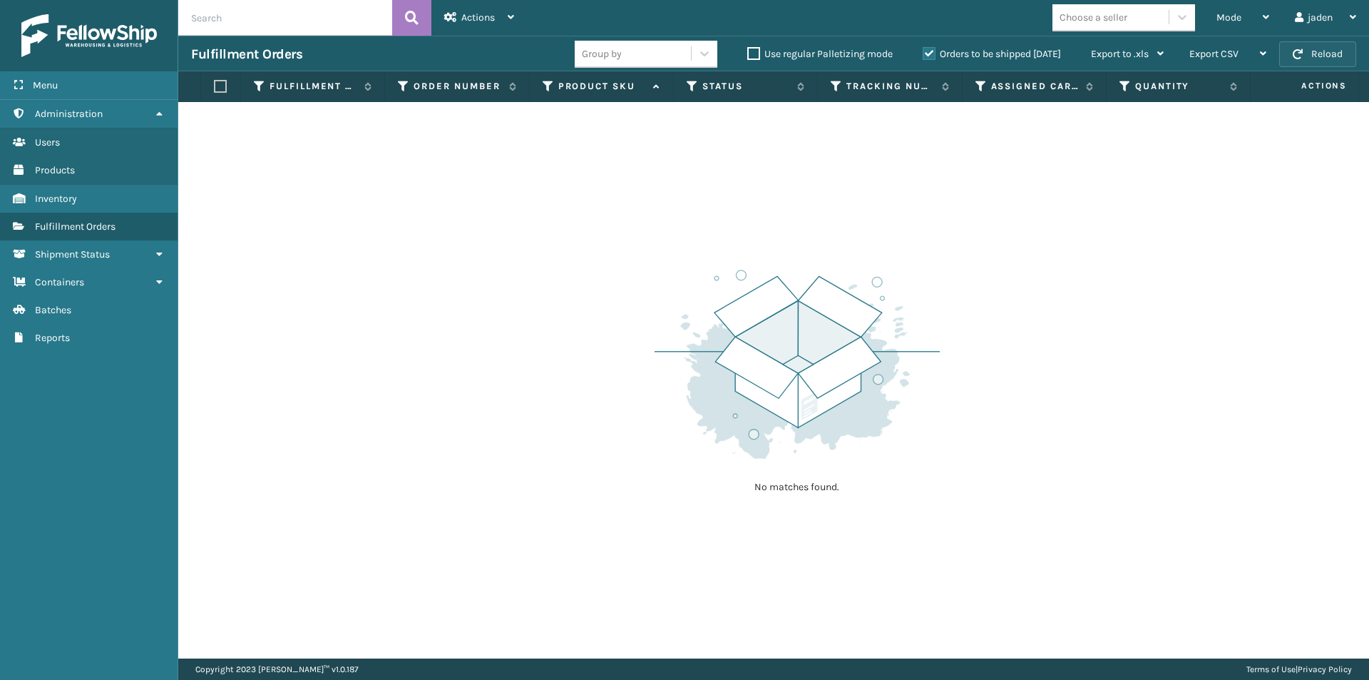
click at [1306, 44] on button "Reload" at bounding box center [1317, 54] width 77 height 26
